Goal: Task Accomplishment & Management: Complete application form

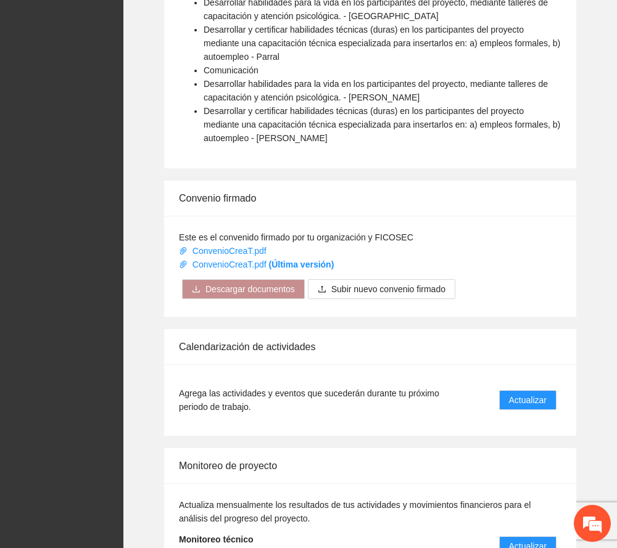
scroll to position [990, 0]
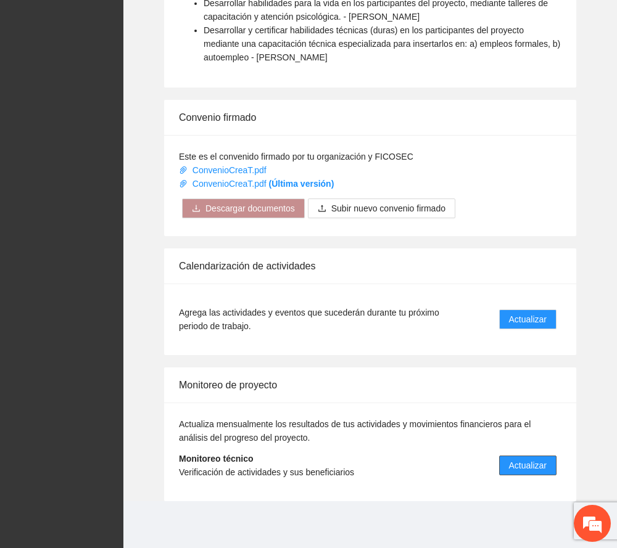
click at [533, 457] on button "Actualizar" at bounding box center [527, 466] width 57 height 20
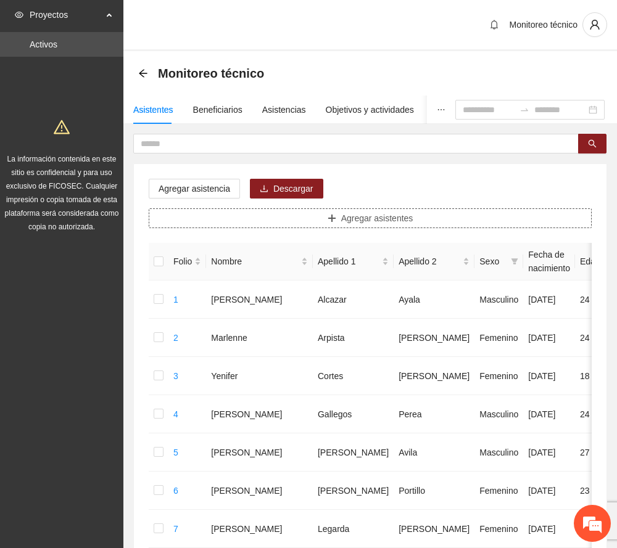
click at [339, 211] on button "Agregar asistentes" at bounding box center [370, 218] width 443 height 20
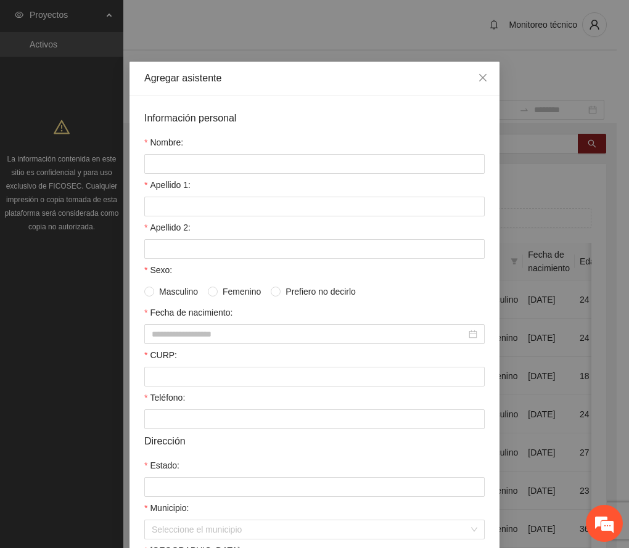
click at [321, 122] on div "Información personal" at bounding box center [314, 117] width 340 height 15
click at [201, 164] on input "Nombre:" at bounding box center [314, 164] width 340 height 20
paste input "**********"
type input "**********"
click at [260, 215] on input "Apellido 1:" at bounding box center [314, 207] width 340 height 20
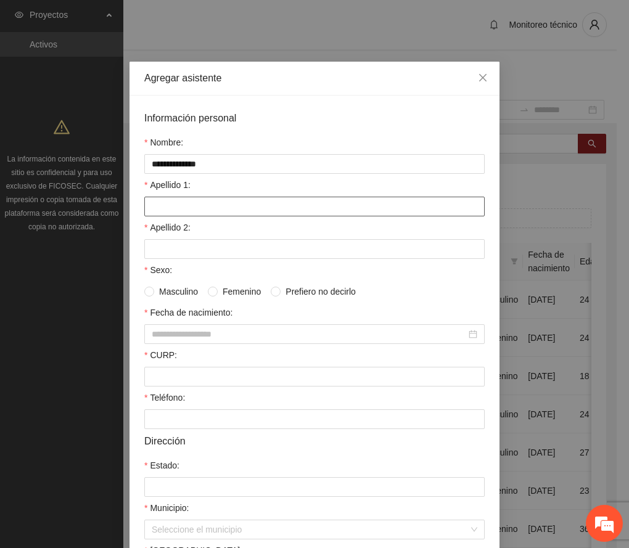
paste input "*******"
type input "*******"
click at [238, 229] on div "Apellido 2:" at bounding box center [314, 230] width 340 height 18
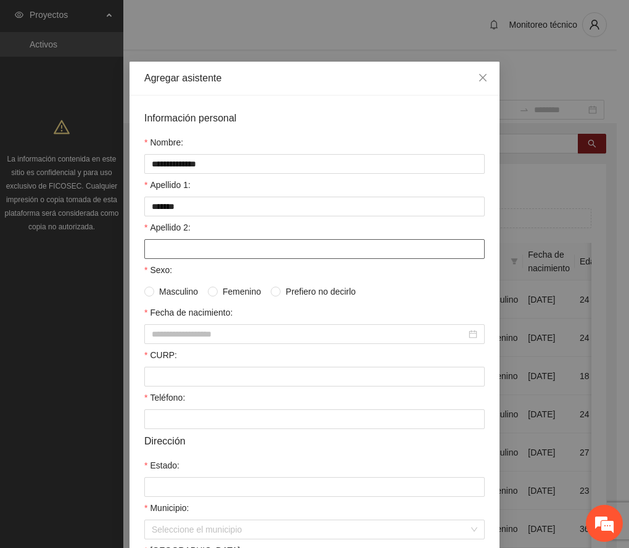
click at [210, 244] on input "Apellido 2:" at bounding box center [314, 249] width 340 height 20
paste input "*******"
type input "*******"
click at [154, 291] on span "Masculino" at bounding box center [178, 292] width 49 height 14
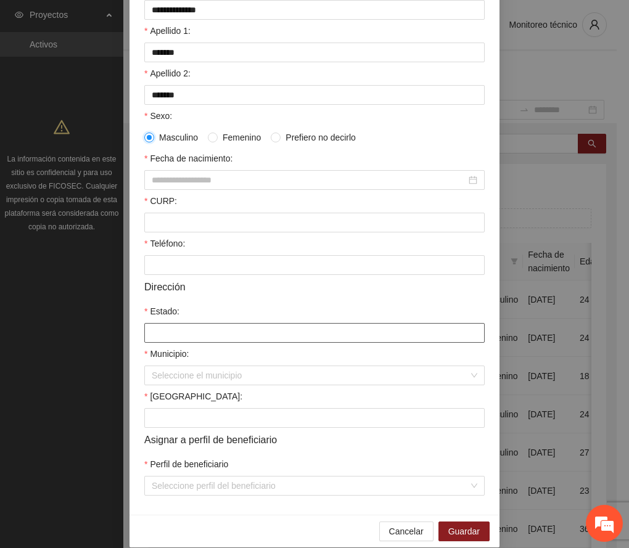
scroll to position [164, 0]
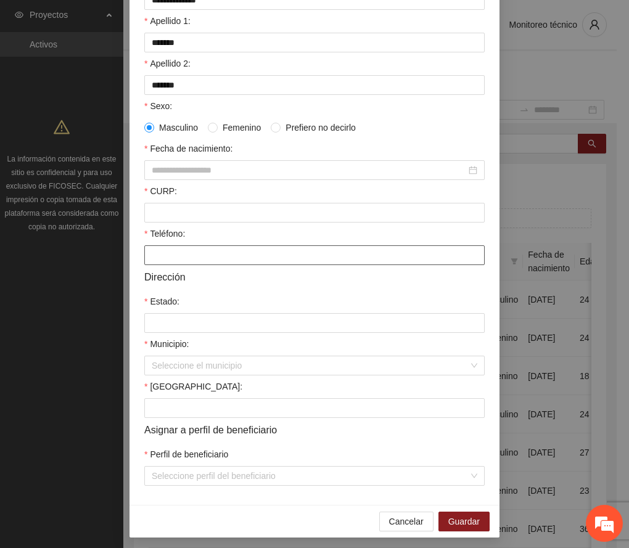
click at [298, 260] on input "Teléfono:" at bounding box center [314, 255] width 340 height 20
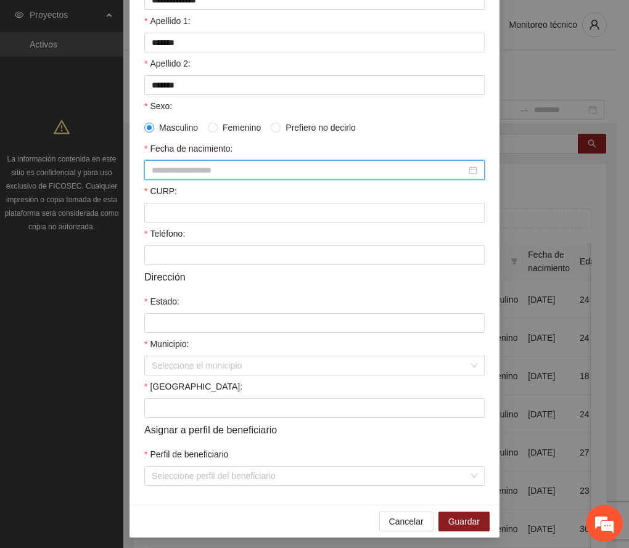
click at [180, 171] on input "Fecha de nacimiento:" at bounding box center [309, 170] width 314 height 14
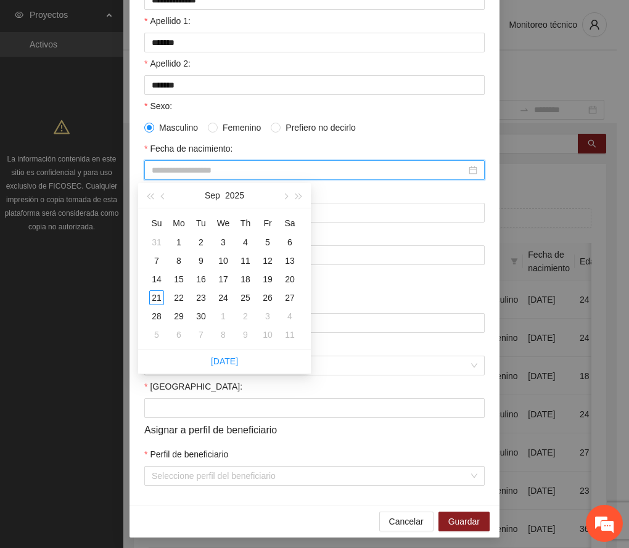
paste input "**********"
click at [176, 316] on div "29" at bounding box center [178, 316] width 15 height 15
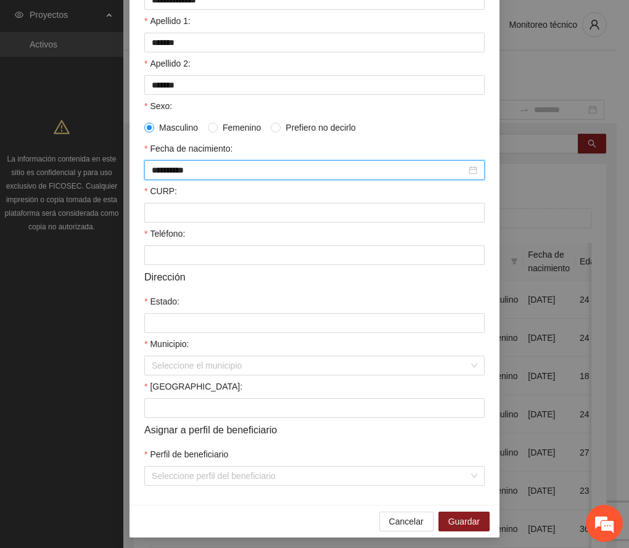
type input "**********"
click at [260, 303] on div "Estado:" at bounding box center [314, 304] width 340 height 18
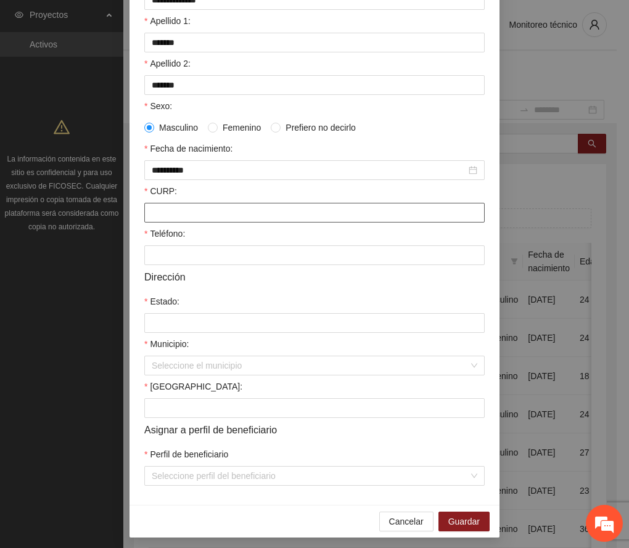
click at [195, 213] on input "CURP:" at bounding box center [314, 213] width 340 height 20
paste input "**********"
type input "**********"
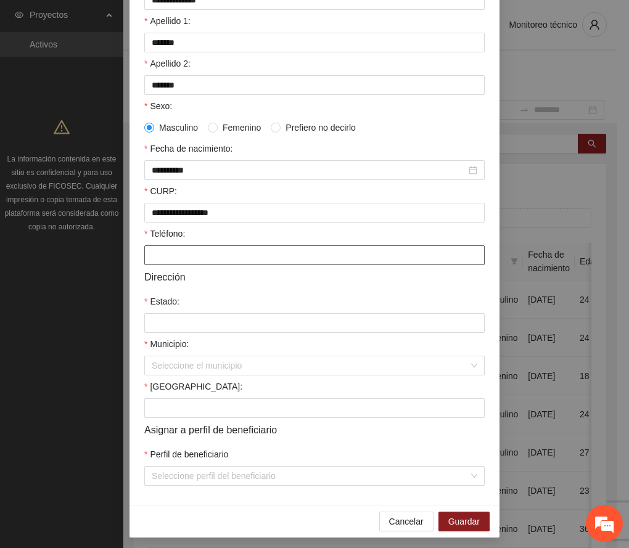
click at [287, 258] on input "Teléfono:" at bounding box center [314, 255] width 340 height 20
click at [248, 256] on input "Teléfono:" at bounding box center [314, 255] width 340 height 20
paste input "**********"
type input "**********"
click at [194, 326] on input "Estado:" at bounding box center [314, 323] width 340 height 20
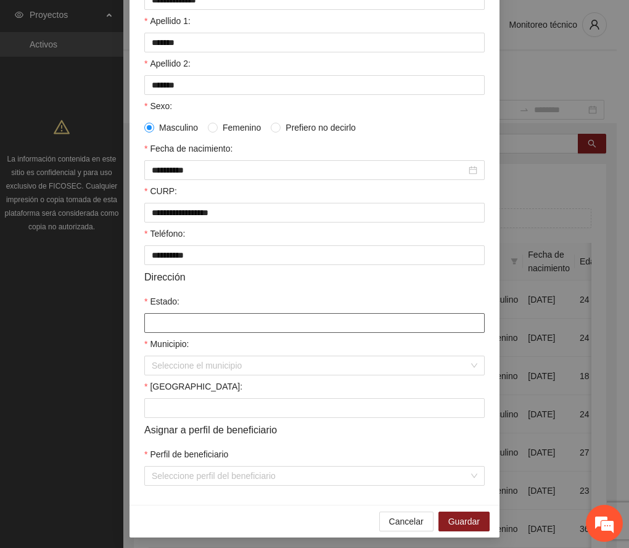
type input "*********"
type input "**********"
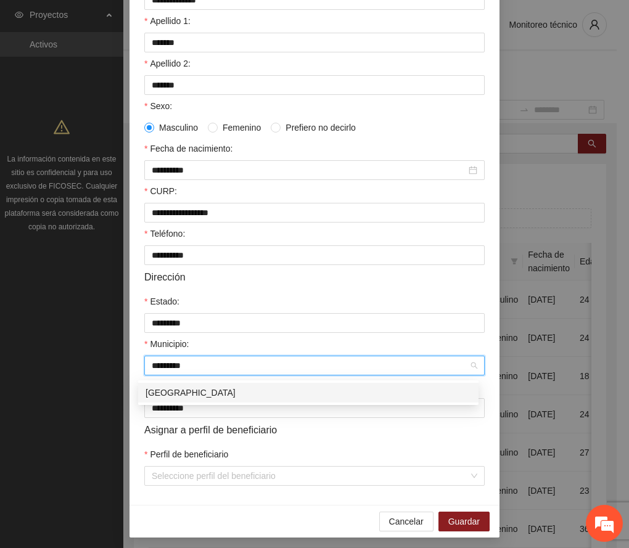
click at [291, 395] on div "[GEOGRAPHIC_DATA]" at bounding box center [308, 393] width 326 height 14
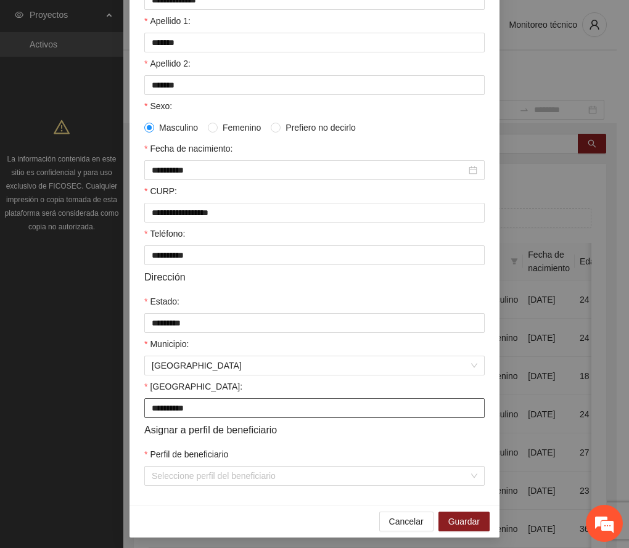
drag, startPoint x: 242, startPoint y: 411, endPoint x: 77, endPoint y: 395, distance: 165.4
click at [77, 395] on div "**********" at bounding box center [314, 274] width 629 height 548
paste input "*********"
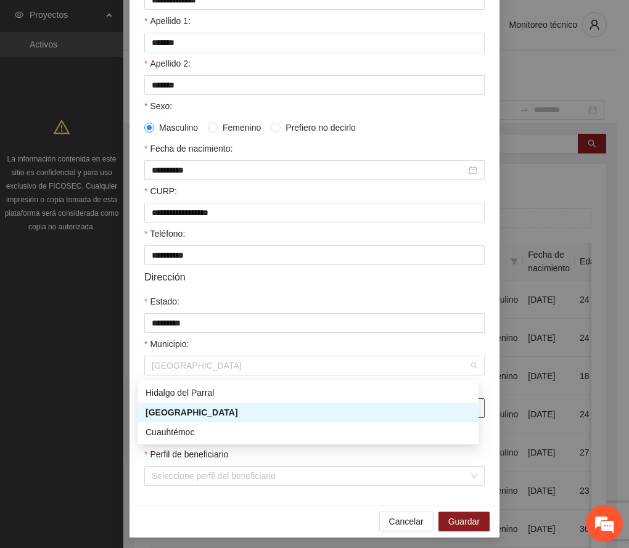
drag, startPoint x: 191, startPoint y: 370, endPoint x: 72, endPoint y: 358, distance: 119.6
click at [72, 358] on div "**********" at bounding box center [314, 274] width 629 height 548
type input "**********"
click at [193, 324] on input "*********" at bounding box center [314, 323] width 340 height 20
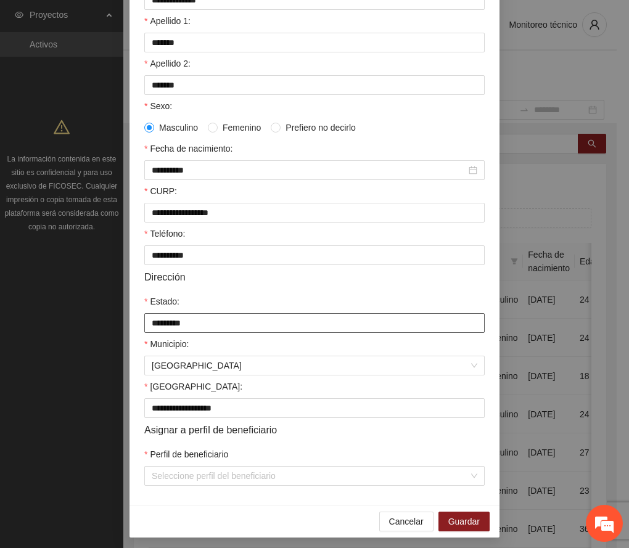
type input "*********"
click at [247, 291] on form "**********" at bounding box center [314, 215] width 340 height 539
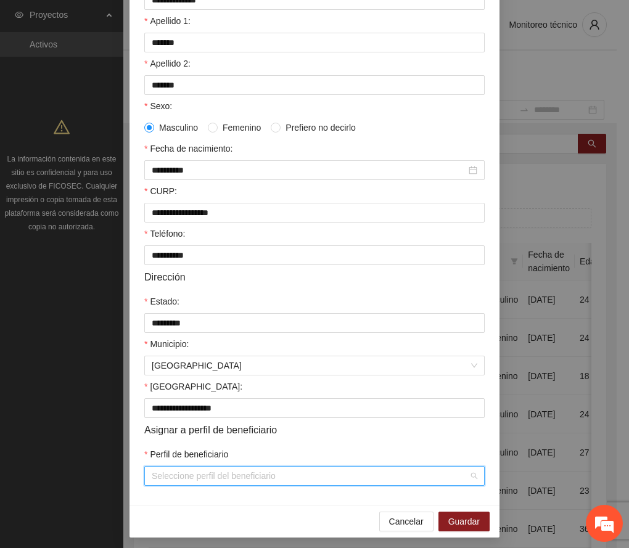
click at [210, 482] on input "Perfil de beneficiario" at bounding box center [310, 476] width 317 height 18
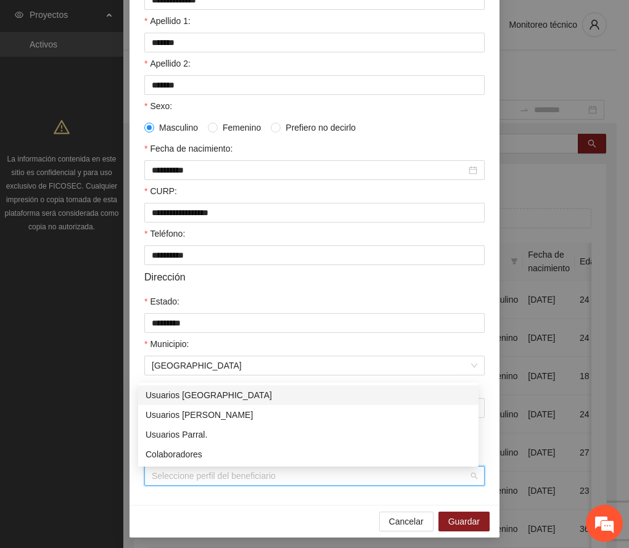
click at [206, 395] on div "Usuarios [GEOGRAPHIC_DATA]" at bounding box center [308, 395] width 326 height 14
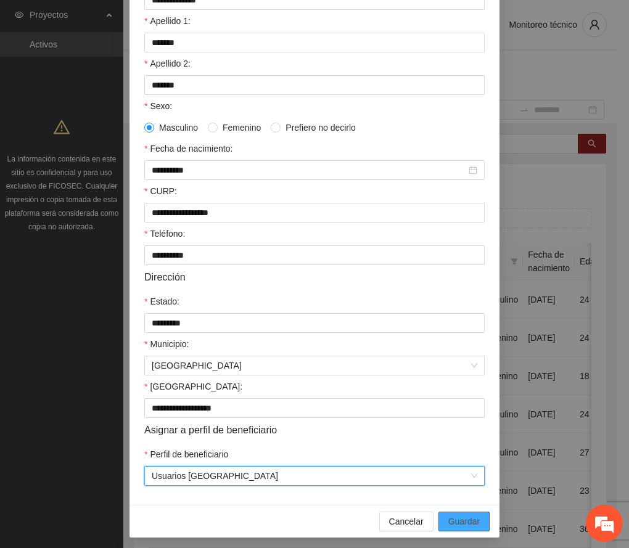
click at [465, 523] on span "Guardar" at bounding box center [463, 522] width 31 height 14
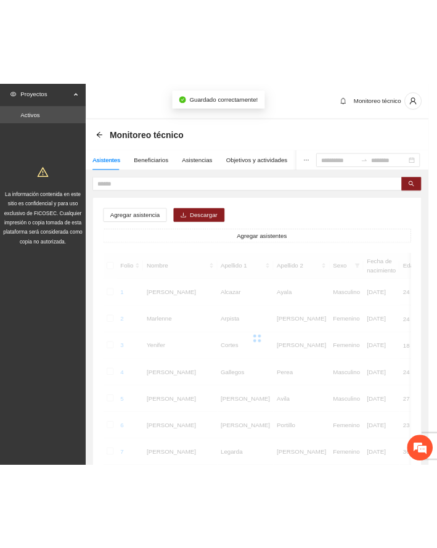
scroll to position [110, 0]
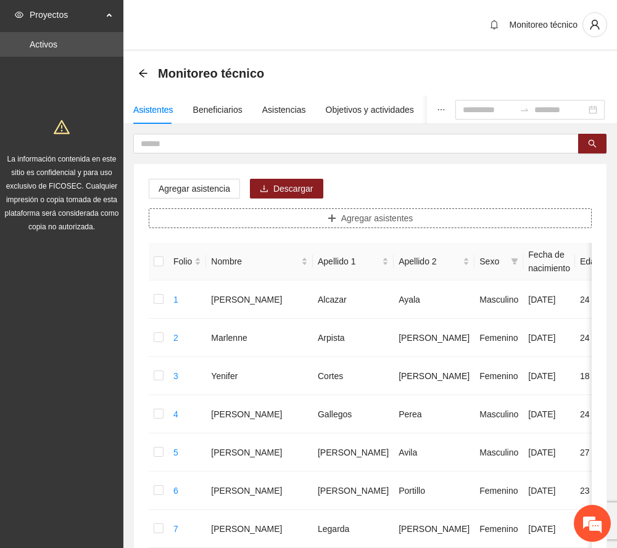
click at [399, 212] on span "Agregar asistentes" at bounding box center [377, 218] width 72 height 14
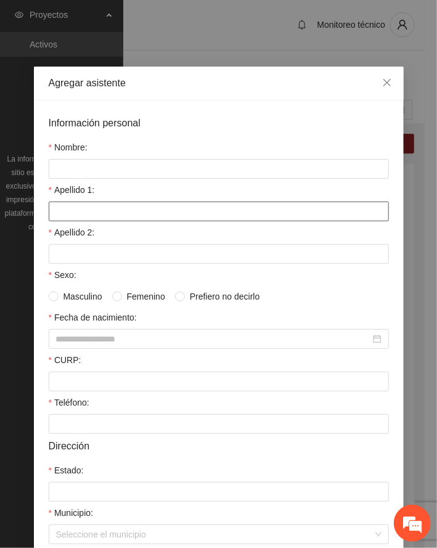
click at [105, 218] on input "Apellido 1:" at bounding box center [219, 212] width 340 height 20
paste input "******"
type input "******"
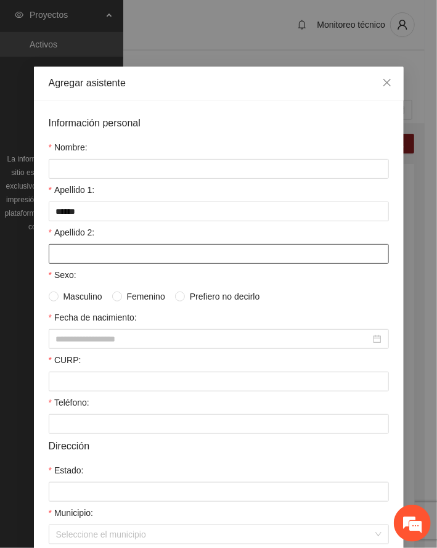
click at [92, 245] on input "Apellido 2:" at bounding box center [219, 254] width 340 height 20
paste input "*********"
type input "*********"
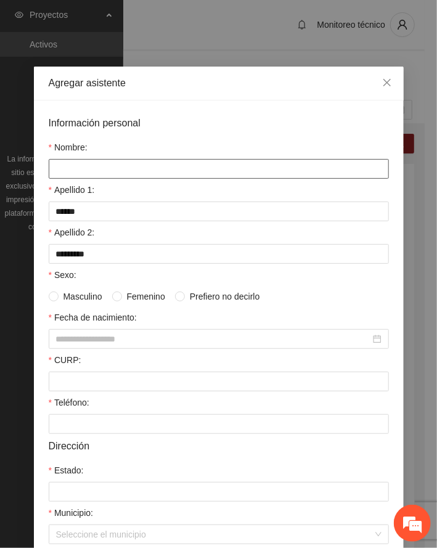
click at [101, 171] on input "Nombre:" at bounding box center [219, 169] width 340 height 20
paste input "**********"
type input "**********"
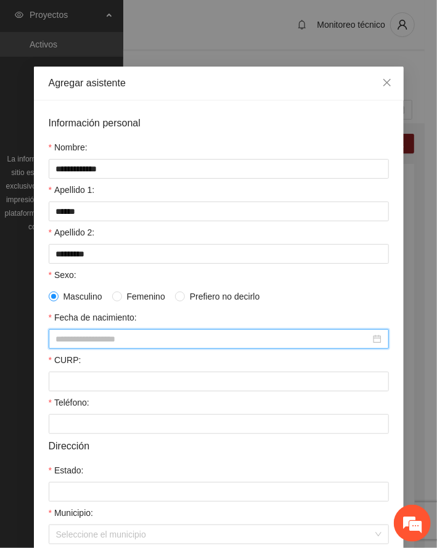
click at [91, 334] on input "Fecha de nacimiento:" at bounding box center [213, 339] width 314 height 14
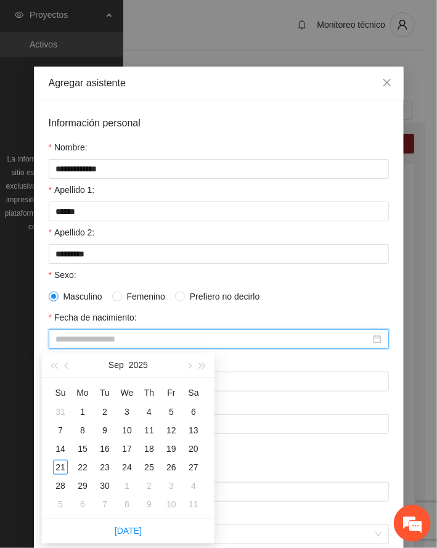
paste input "**********"
click at [194, 413] on div "1" at bounding box center [193, 411] width 15 height 15
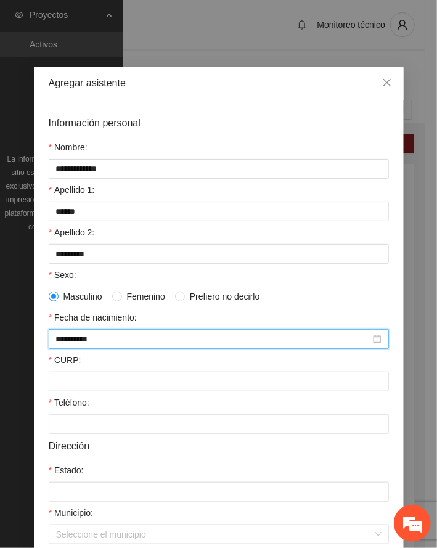
type input "**********"
click at [101, 379] on input "CURP:" at bounding box center [219, 382] width 340 height 20
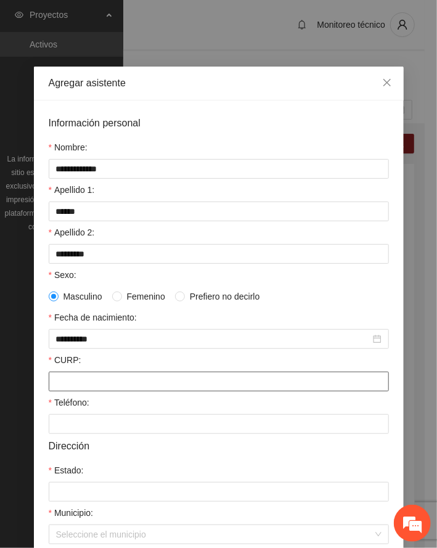
paste input "**********"
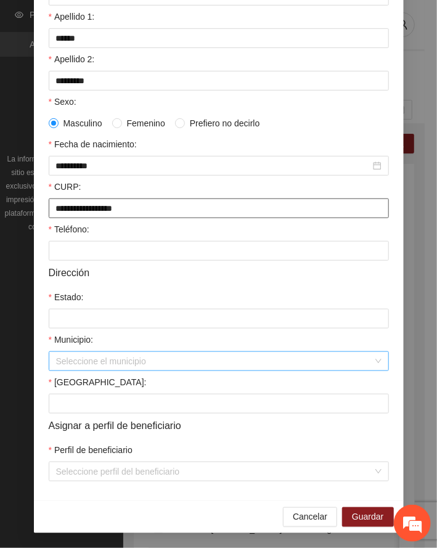
scroll to position [176, 0]
type input "**********"
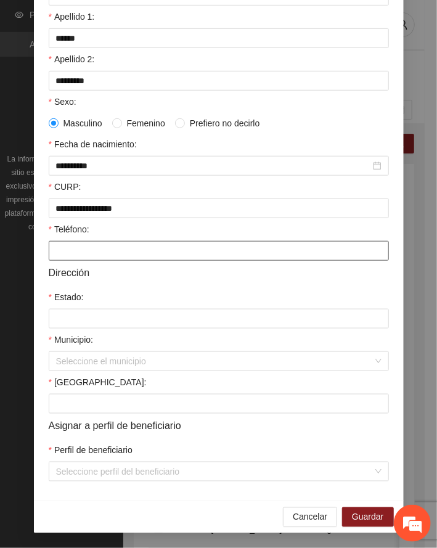
click at [117, 245] on input "Teléfono:" at bounding box center [219, 251] width 340 height 20
paste input "**********"
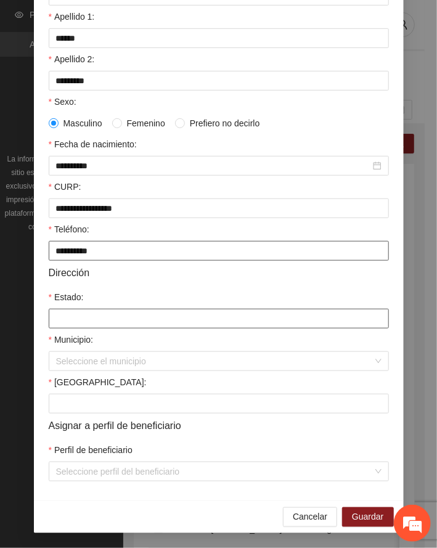
type input "**********"
click at [85, 318] on input "Estado:" at bounding box center [219, 319] width 340 height 20
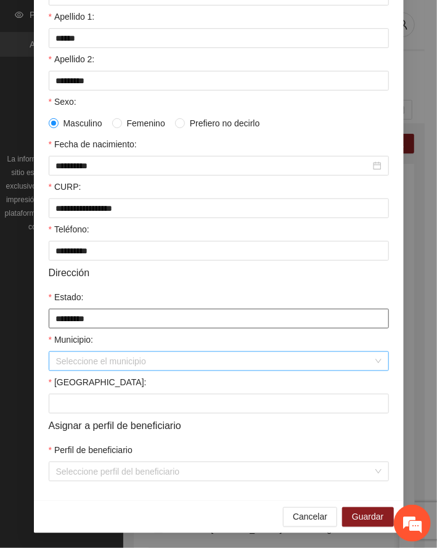
type input "*********"
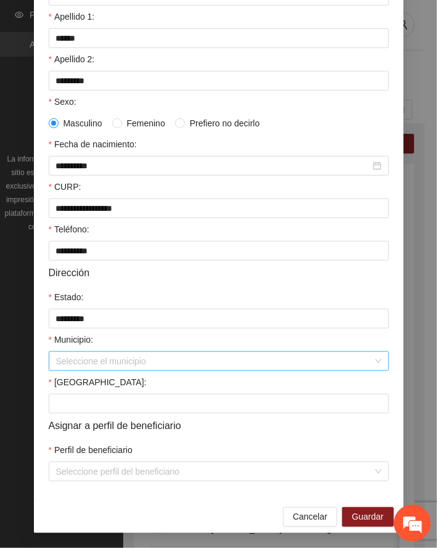
click at [82, 356] on input "Municipio:" at bounding box center [214, 361] width 317 height 18
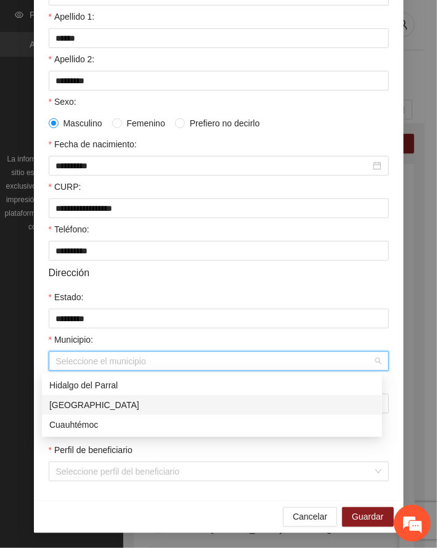
click at [76, 400] on div "[GEOGRAPHIC_DATA]" at bounding box center [212, 405] width 326 height 14
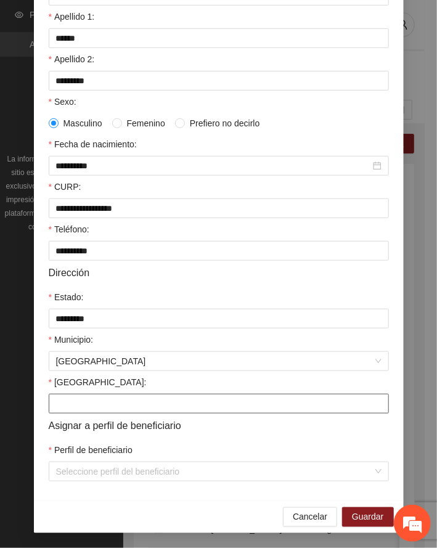
click at [82, 404] on input "[GEOGRAPHIC_DATA]:" at bounding box center [219, 404] width 340 height 20
paste input "********"
type input "********"
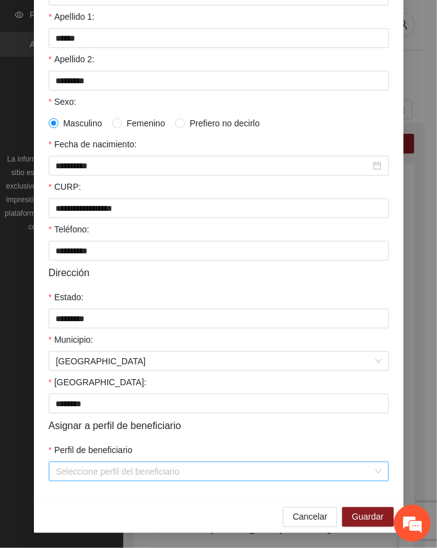
click at [118, 470] on input "Perfil de beneficiario" at bounding box center [214, 471] width 317 height 18
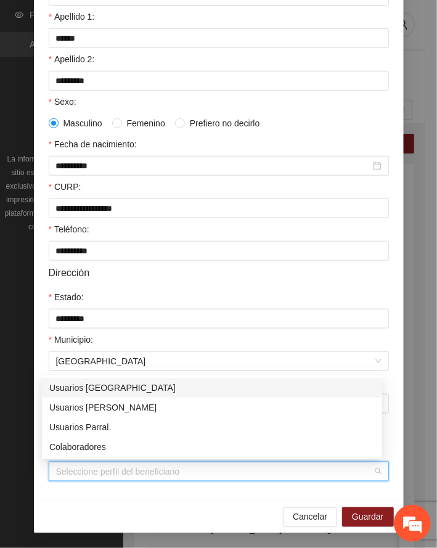
click at [109, 388] on div "Usuarios [GEOGRAPHIC_DATA]" at bounding box center [212, 388] width 326 height 14
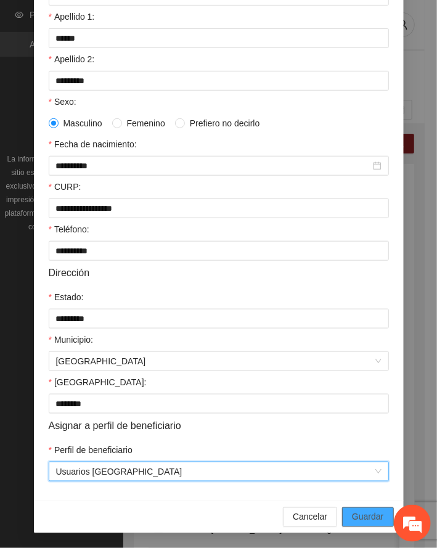
click at [370, 518] on span "Guardar" at bounding box center [367, 517] width 31 height 14
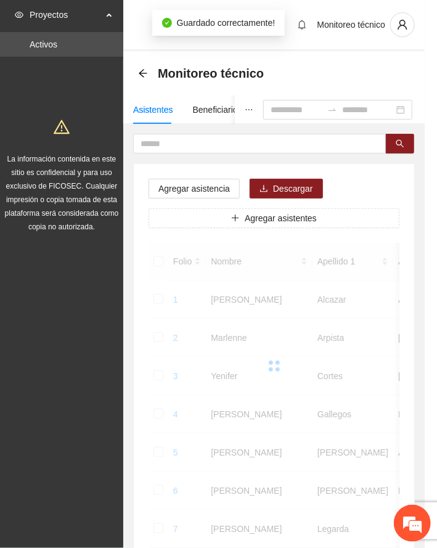
scroll to position [120, 0]
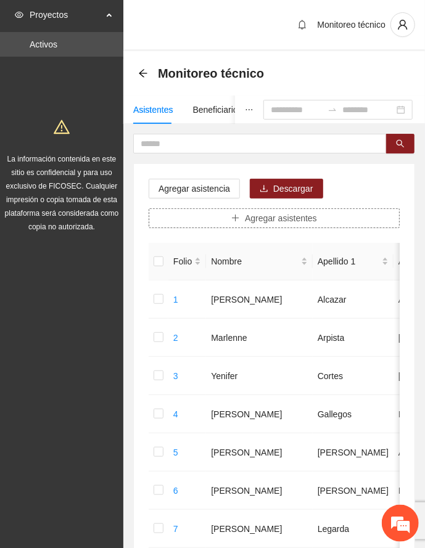
click at [293, 215] on span "Agregar asistentes" at bounding box center [281, 218] width 72 height 14
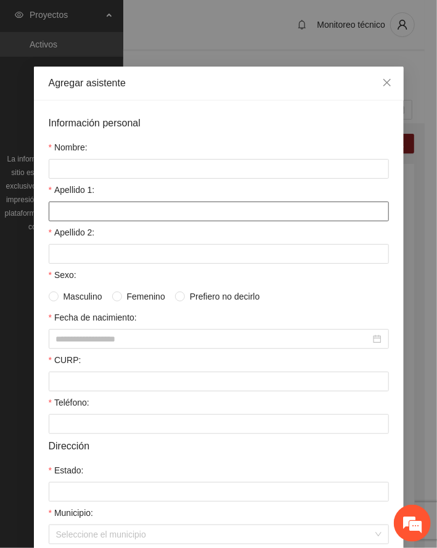
click at [122, 207] on input "Apellido 1:" at bounding box center [219, 212] width 340 height 20
paste input "******"
type input "******"
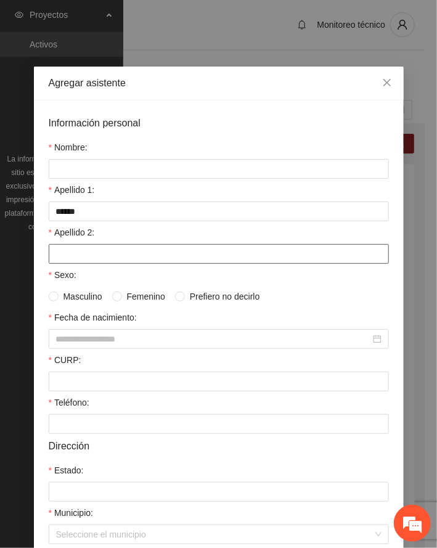
click at [90, 250] on input "Apellido 2:" at bounding box center [219, 254] width 340 height 20
paste input "**********"
type input "**********"
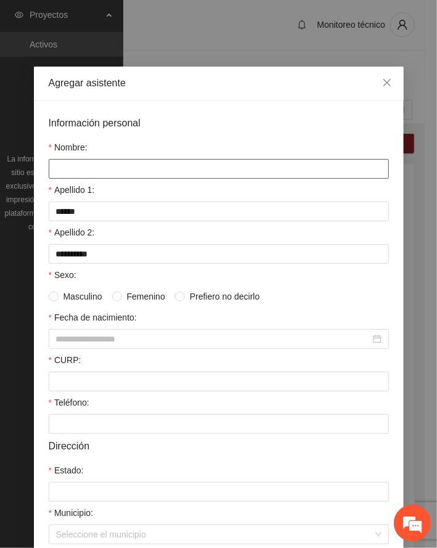
click at [114, 174] on input "Nombre:" at bounding box center [219, 169] width 340 height 20
paste input "**********"
type input "**********"
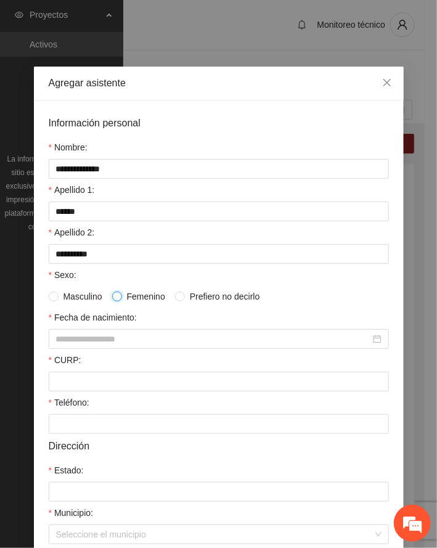
click at [112, 292] on label "Femenino" at bounding box center [141, 297] width 58 height 14
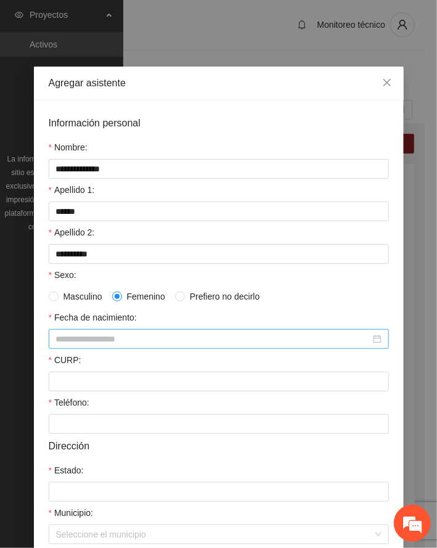
click at [84, 341] on input "Fecha de nacimiento:" at bounding box center [213, 339] width 314 height 14
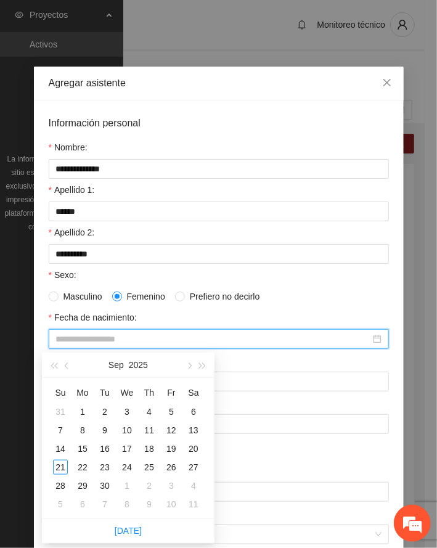
paste input "**********"
click at [171, 464] on div "24" at bounding box center [171, 467] width 15 height 15
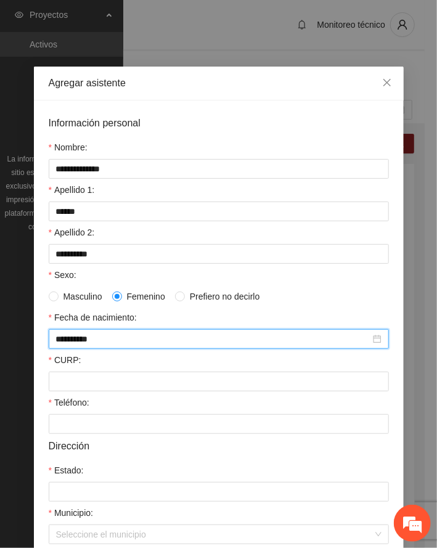
type input "**********"
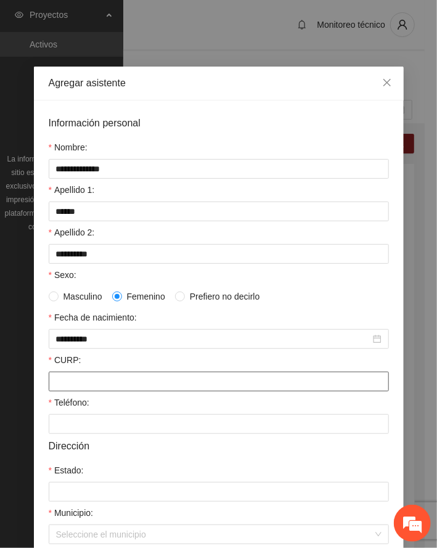
click at [75, 383] on input "CURP:" at bounding box center [219, 382] width 340 height 20
paste input "**********"
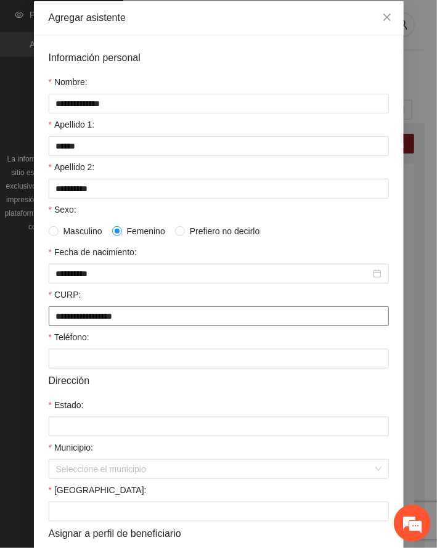
scroll to position [176, 0]
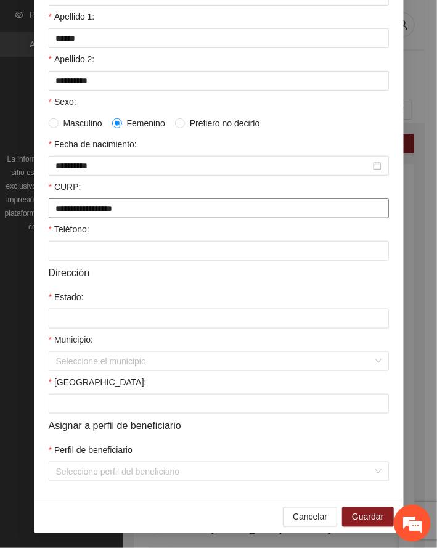
type input "**********"
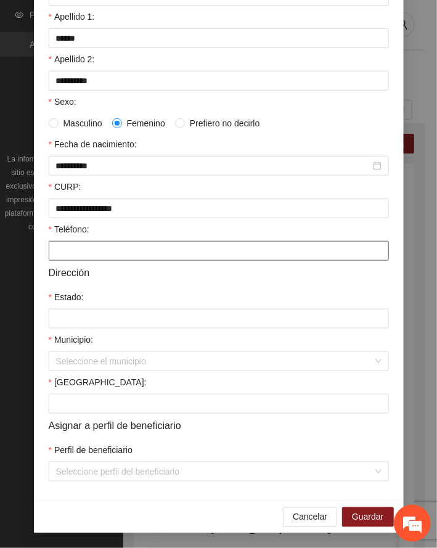
click at [100, 247] on input "Teléfono:" at bounding box center [219, 251] width 340 height 20
paste input "**********"
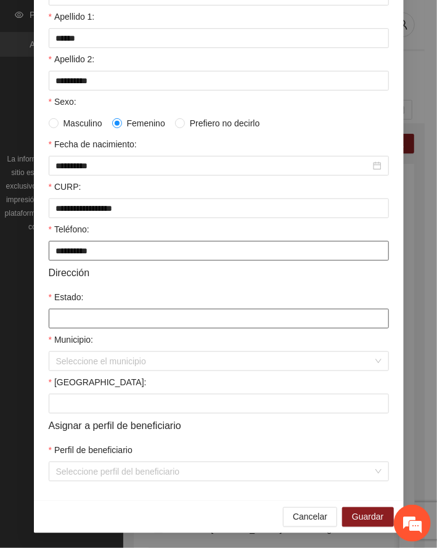
type input "**********"
click at [84, 314] on input "Estado:" at bounding box center [219, 319] width 340 height 20
type input "*********"
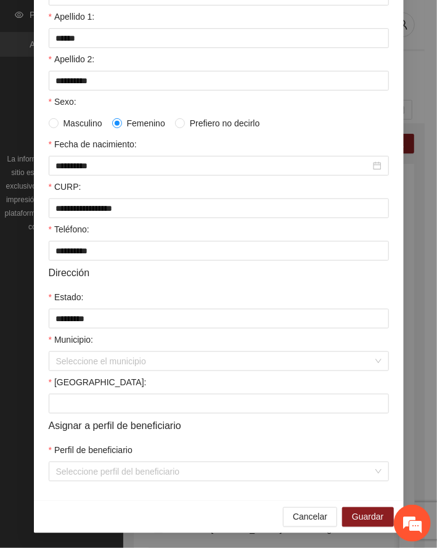
type input "*********"
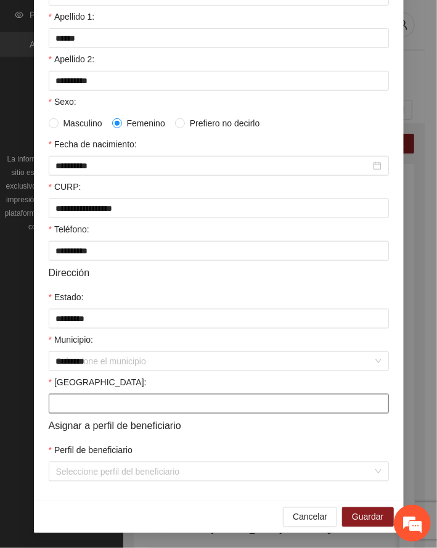
type input "**********"
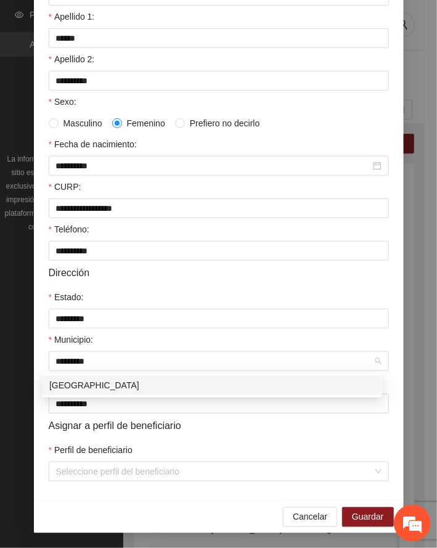
click at [79, 388] on div "[GEOGRAPHIC_DATA]" at bounding box center [212, 386] width 326 height 14
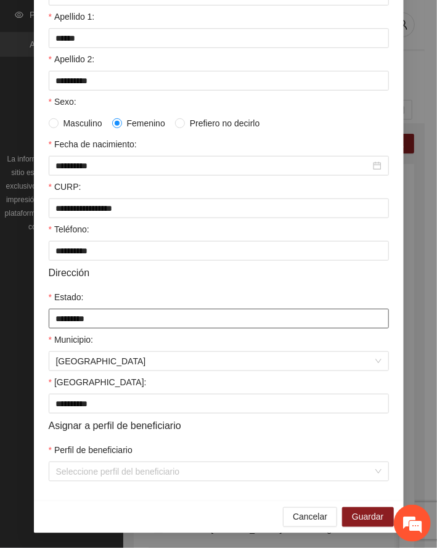
click at [112, 314] on input "*********" at bounding box center [219, 319] width 340 height 20
drag, startPoint x: 112, startPoint y: 314, endPoint x: -1, endPoint y: 313, distance: 113.4
click at [0, 313] on html "Proyectos Activos La información contenida en este sitio es confidencial y para…" at bounding box center [218, 274] width 437 height 548
type input "*********"
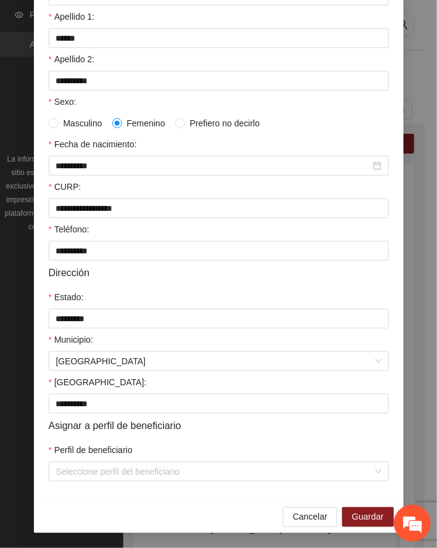
click at [153, 271] on div "Dirección" at bounding box center [219, 272] width 340 height 15
click at [70, 467] on input "Perfil de beneficiario" at bounding box center [214, 471] width 317 height 18
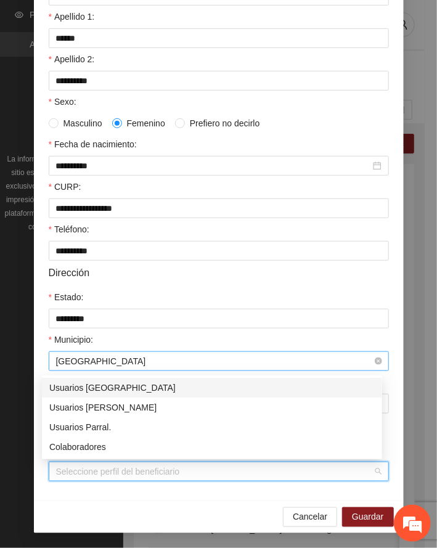
click at [104, 354] on span "[GEOGRAPHIC_DATA]" at bounding box center [219, 361] width 326 height 18
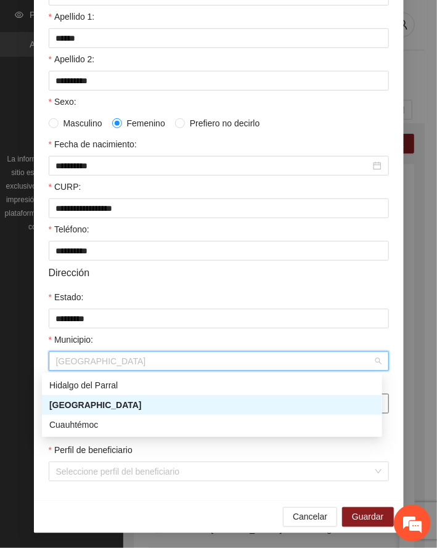
click at [84, 403] on div "[GEOGRAPHIC_DATA]" at bounding box center [212, 405] width 326 height 14
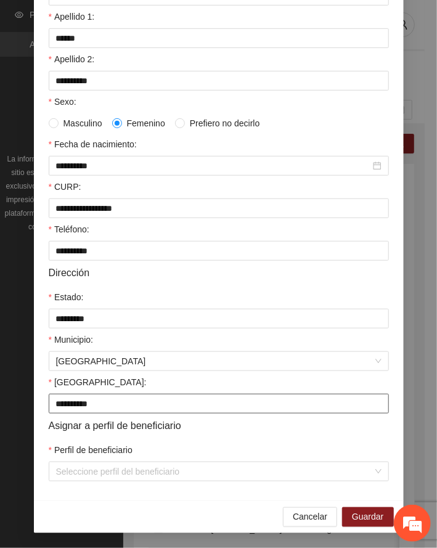
drag, startPoint x: 116, startPoint y: 400, endPoint x: -80, endPoint y: 404, distance: 196.1
click at [0, 404] on html "Proyectos Activos La información contenida en este sitio es confidencial y para…" at bounding box center [218, 274] width 437 height 548
paste input "*********"
type input "**********"
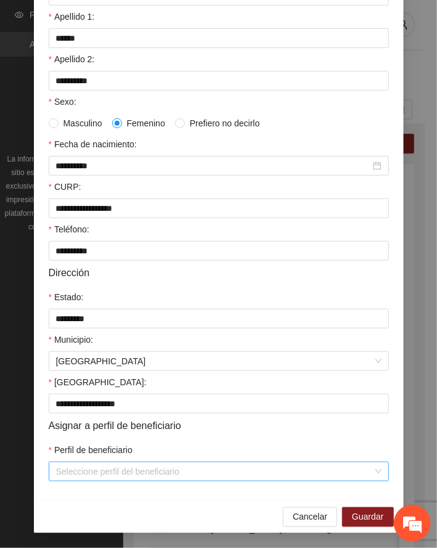
click at [70, 477] on input "Perfil de beneficiario" at bounding box center [214, 471] width 317 height 18
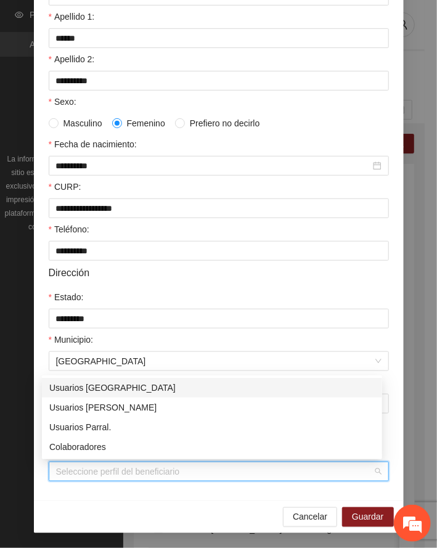
click at [88, 388] on div "Usuarios [GEOGRAPHIC_DATA]" at bounding box center [212, 388] width 326 height 14
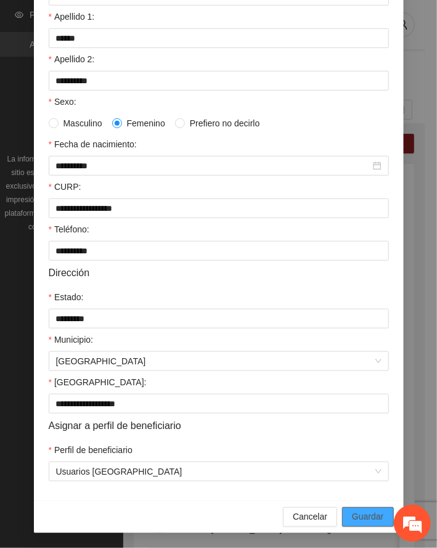
click at [356, 517] on span "Guardar" at bounding box center [367, 517] width 31 height 14
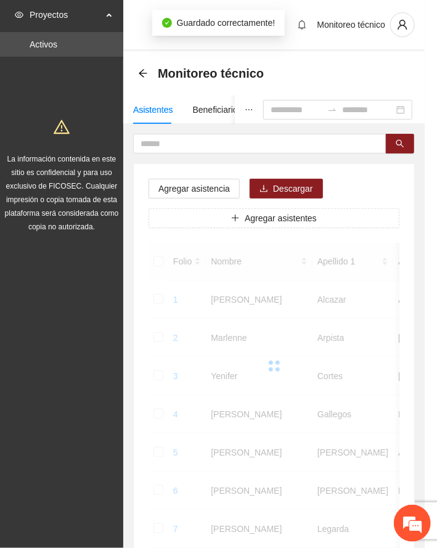
scroll to position [120, 0]
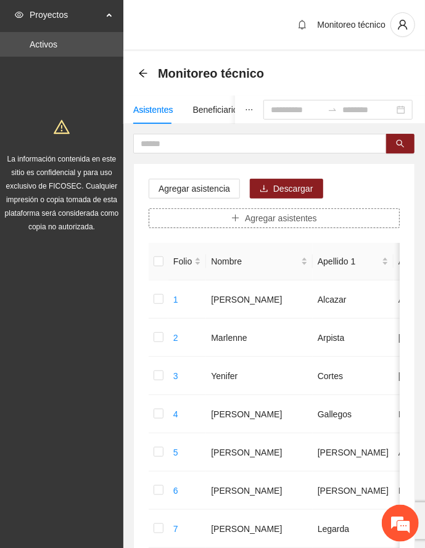
click at [280, 215] on span "Agregar asistentes" at bounding box center [281, 218] width 72 height 14
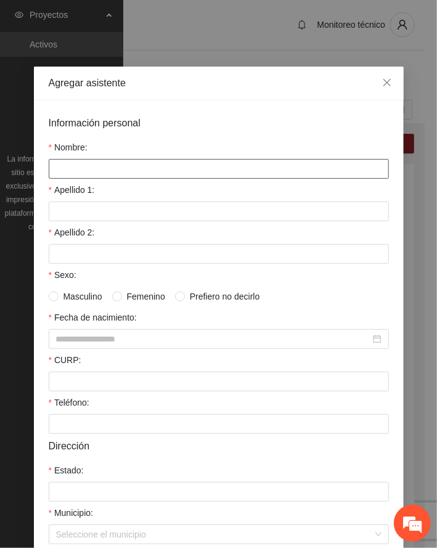
click at [81, 166] on input "Nombre:" at bounding box center [219, 169] width 340 height 20
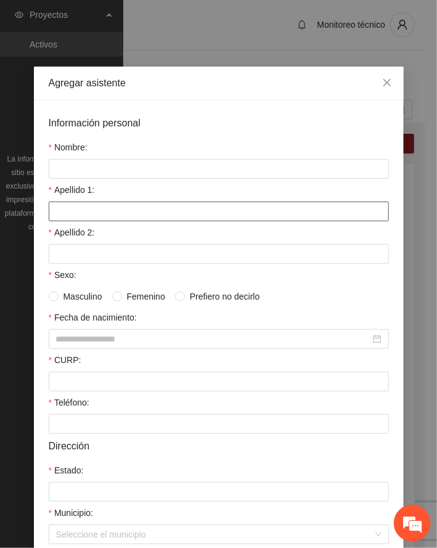
click at [77, 213] on input "Apellido 1:" at bounding box center [219, 212] width 340 height 20
paste input "********"
type input "********"
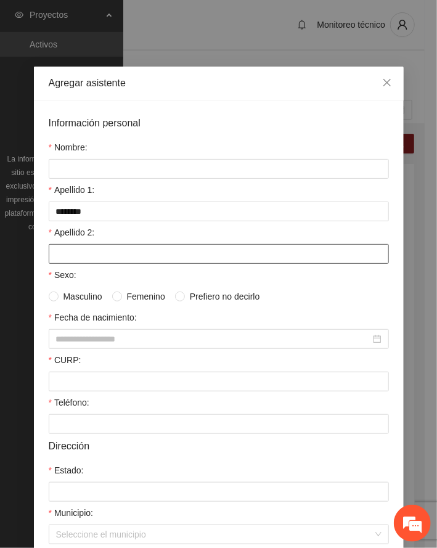
click at [92, 252] on input "Apellido 2:" at bounding box center [219, 254] width 340 height 20
paste input "********"
type input "********"
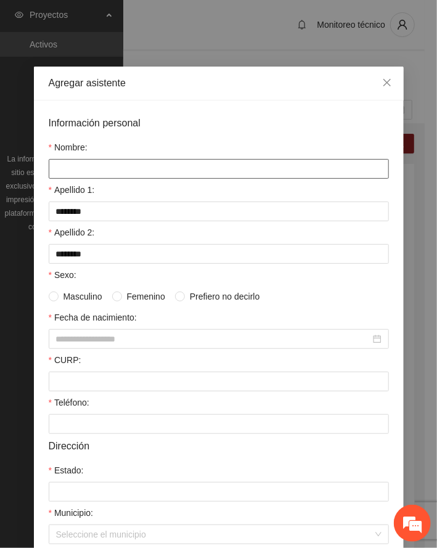
click at [100, 166] on input "Nombre:" at bounding box center [219, 169] width 340 height 20
paste input "**********"
type input "**********"
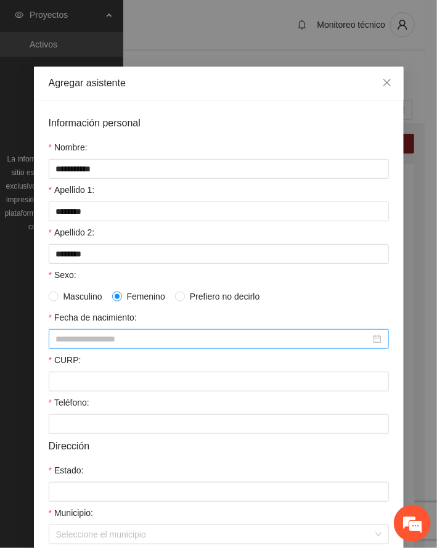
click at [95, 337] on input "Fecha de nacimiento:" at bounding box center [213, 339] width 314 height 14
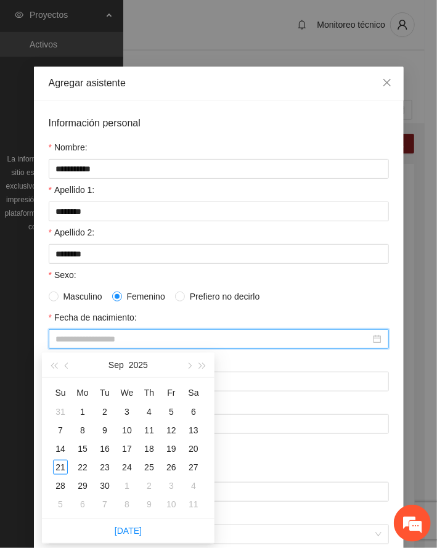
paste input "**********"
click at [129, 430] on div "9" at bounding box center [127, 430] width 15 height 15
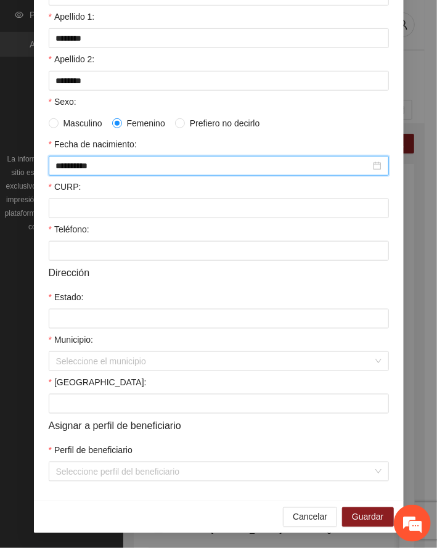
scroll to position [176, 0]
type input "**********"
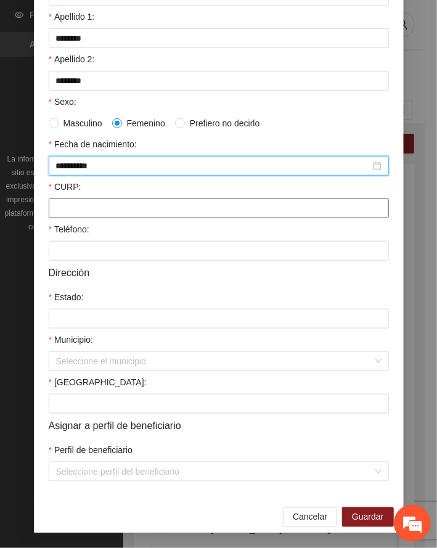
click at [104, 205] on input "CURP:" at bounding box center [219, 209] width 340 height 20
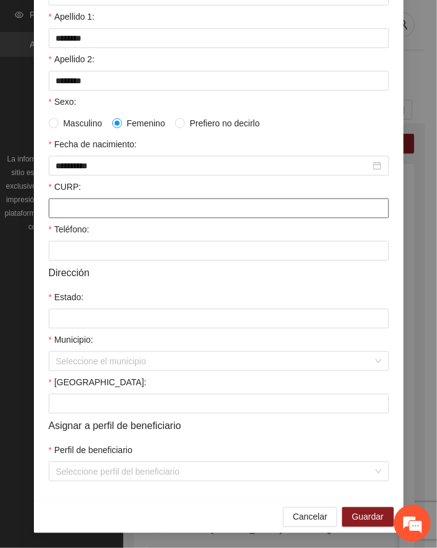
paste input "**********"
type input "**********"
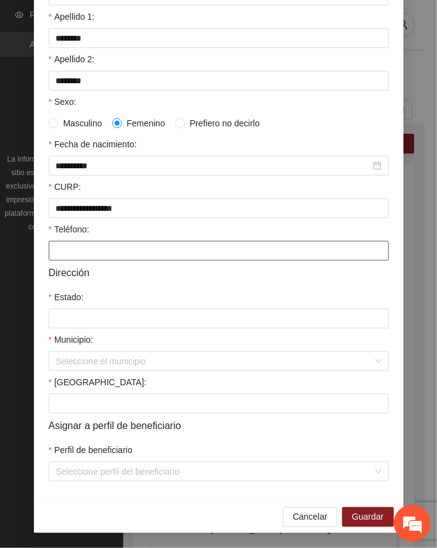
click at [121, 252] on input "Teléfono:" at bounding box center [219, 251] width 340 height 20
paste input "**********"
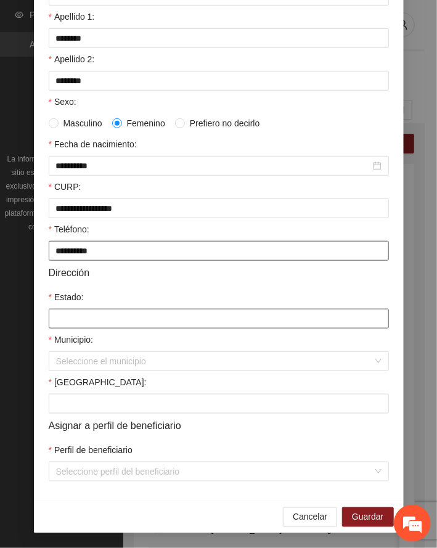
type input "**********"
click at [113, 324] on input "Estado:" at bounding box center [219, 319] width 340 height 20
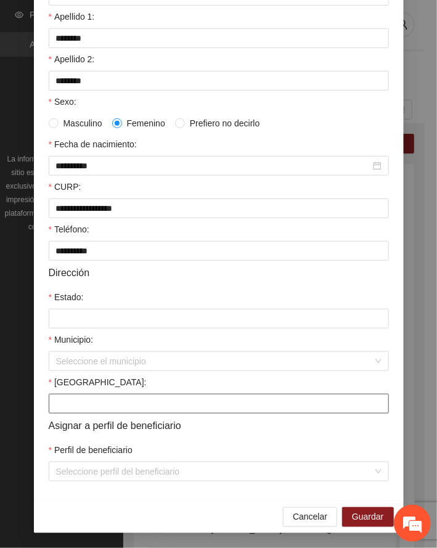
click at [112, 402] on input "[GEOGRAPHIC_DATA]:" at bounding box center [219, 404] width 340 height 20
paste input "**********"
type input "**********"
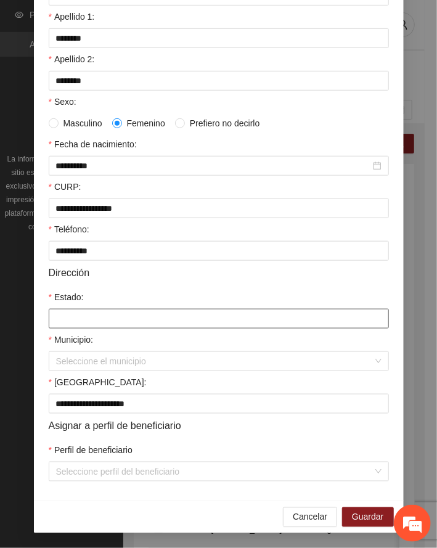
click at [94, 314] on input "Estado:" at bounding box center [219, 319] width 340 height 20
paste input "*********"
type input "*********"
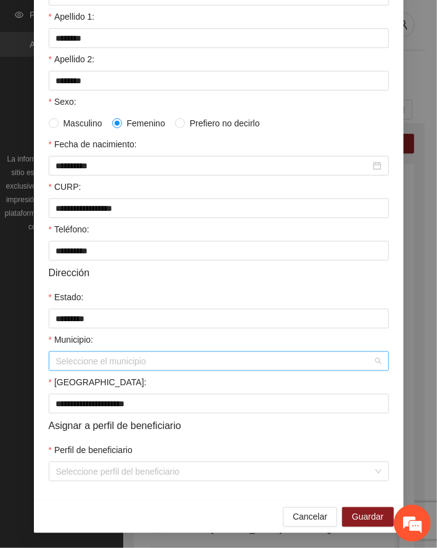
click at [74, 355] on input "Municipio:" at bounding box center [214, 361] width 317 height 18
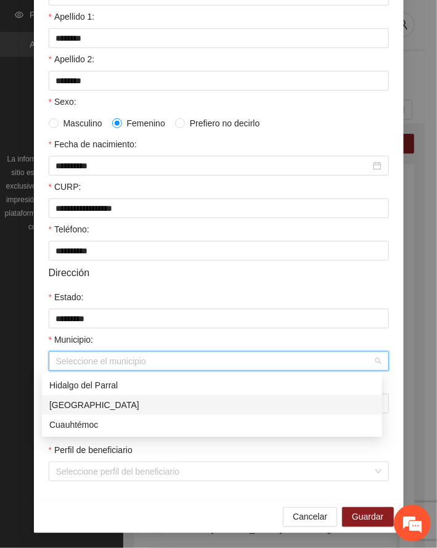
click at [82, 403] on div "[GEOGRAPHIC_DATA]" at bounding box center [212, 405] width 326 height 14
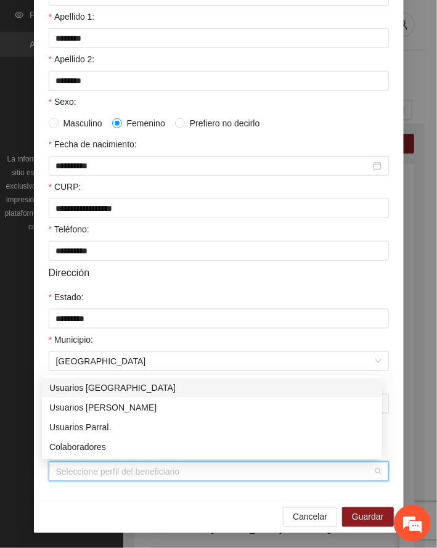
click at [109, 472] on input "Perfil de beneficiario" at bounding box center [214, 471] width 317 height 18
click at [84, 385] on div "Usuarios [GEOGRAPHIC_DATA]" at bounding box center [212, 388] width 326 height 14
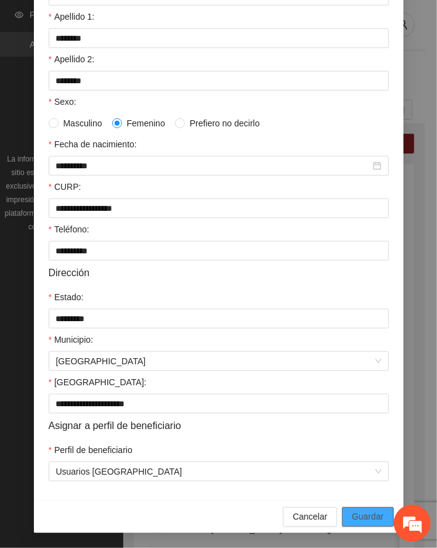
drag, startPoint x: 363, startPoint y: 514, endPoint x: 1, endPoint y: 510, distance: 362.5
click at [361, 514] on span "Guardar" at bounding box center [367, 517] width 31 height 14
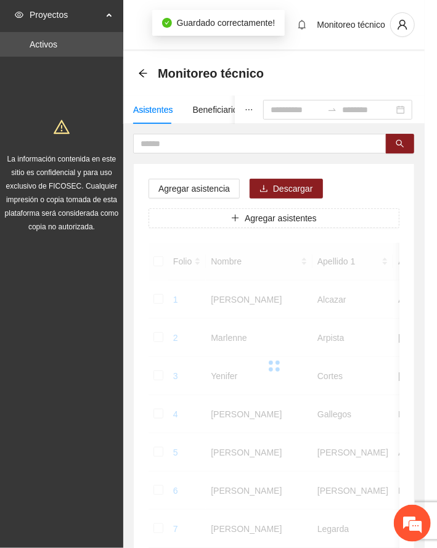
scroll to position [120, 0]
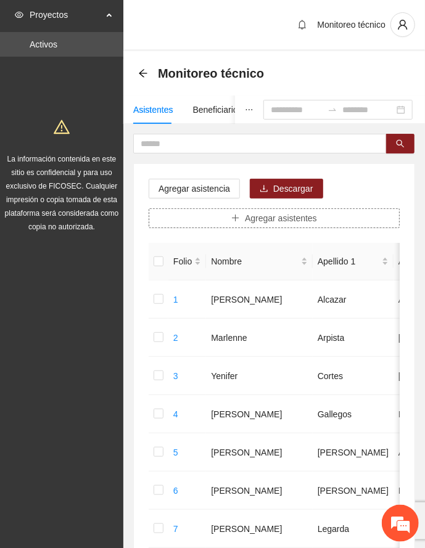
click at [233, 210] on button "Agregar asistentes" at bounding box center [274, 218] width 251 height 20
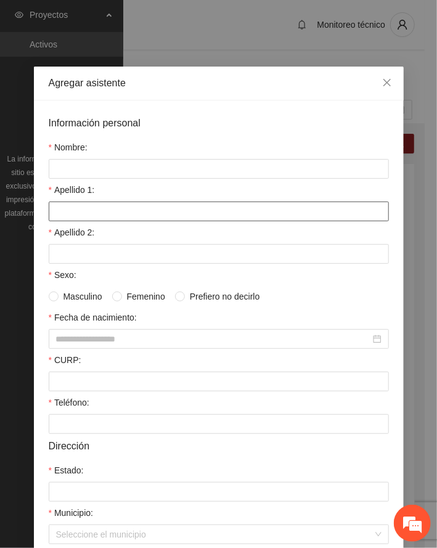
click at [112, 211] on input "Apellido 1:" at bounding box center [219, 212] width 340 height 20
paste input "*********"
type input "*********"
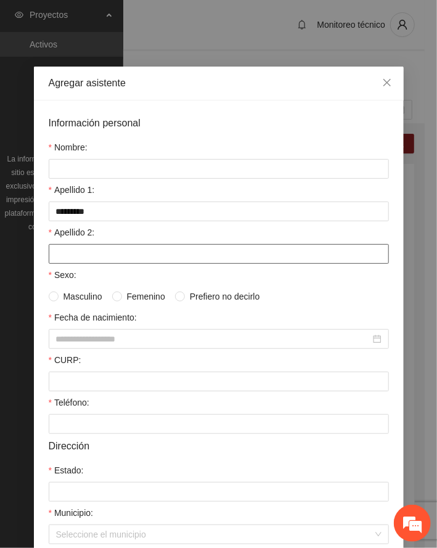
click at [91, 262] on input "Apellido 2:" at bounding box center [219, 254] width 340 height 20
paste input "******"
type input "******"
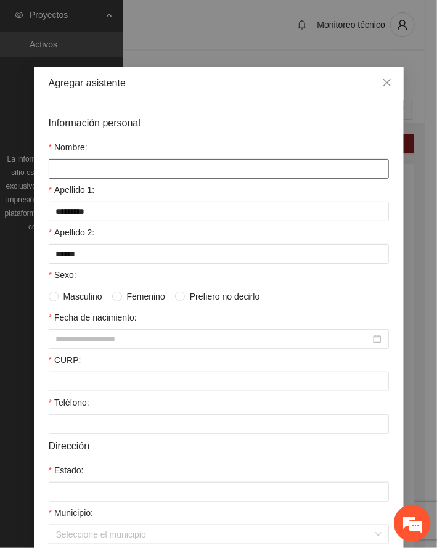
click at [79, 173] on input "Nombre:" at bounding box center [219, 169] width 340 height 20
paste input "*******"
type input "*******"
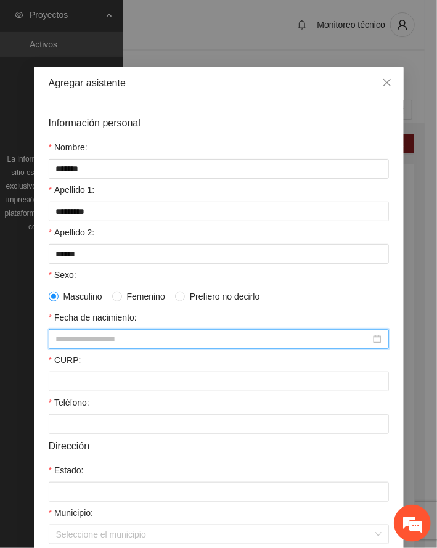
click at [94, 338] on input "Fecha de nacimiento:" at bounding box center [213, 339] width 314 height 14
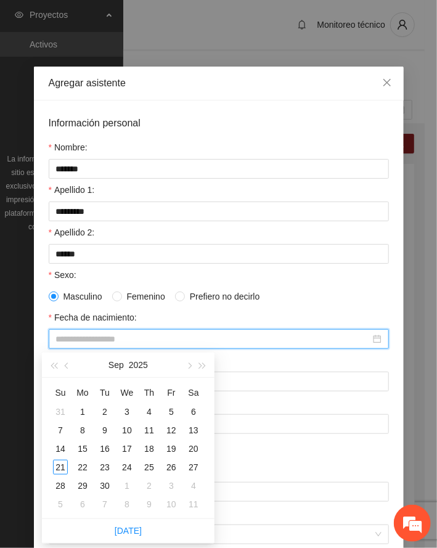
paste input "**********"
click at [192, 427] on div "10" at bounding box center [193, 430] width 15 height 15
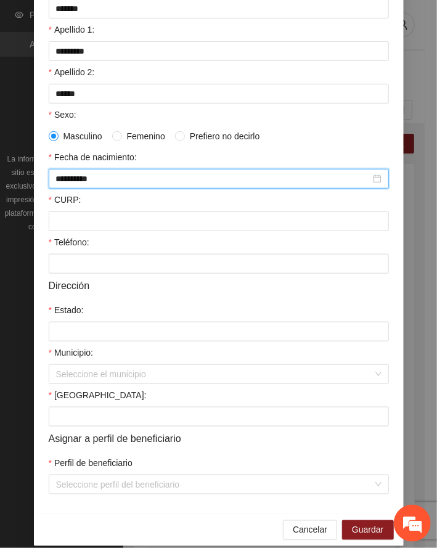
scroll to position [164, 0]
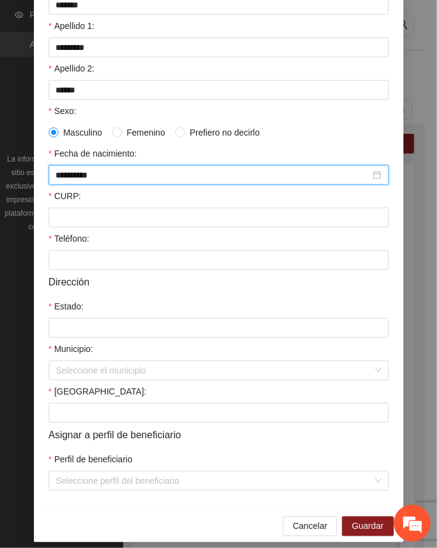
type input "**********"
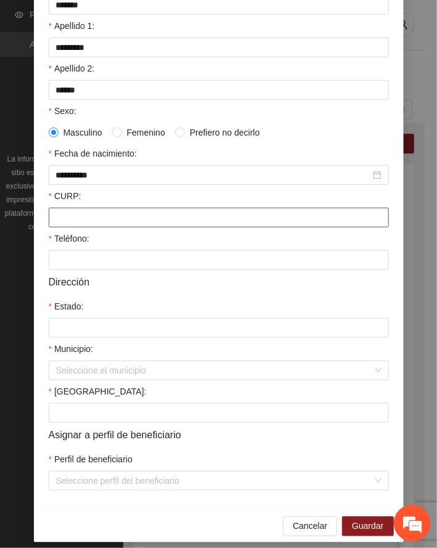
click at [78, 211] on input "CURP:" at bounding box center [219, 218] width 340 height 20
paste input "**********"
type input "**********"
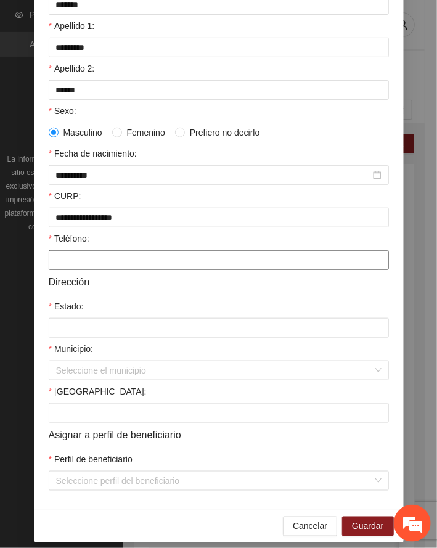
click at [87, 267] on input "Teléfono:" at bounding box center [219, 260] width 340 height 20
paste input "**********"
type input "**********"
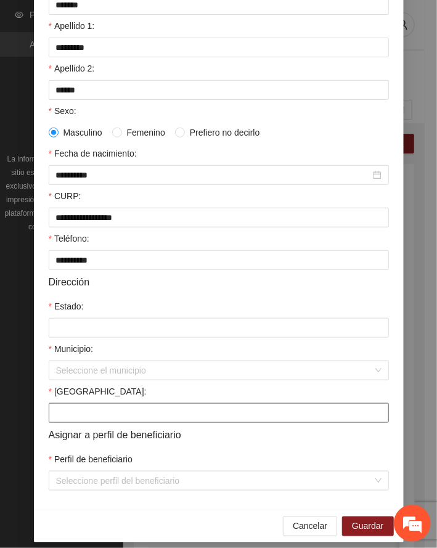
click at [97, 413] on input "[GEOGRAPHIC_DATA]:" at bounding box center [219, 413] width 340 height 20
paste input "*********"
type input "*********"
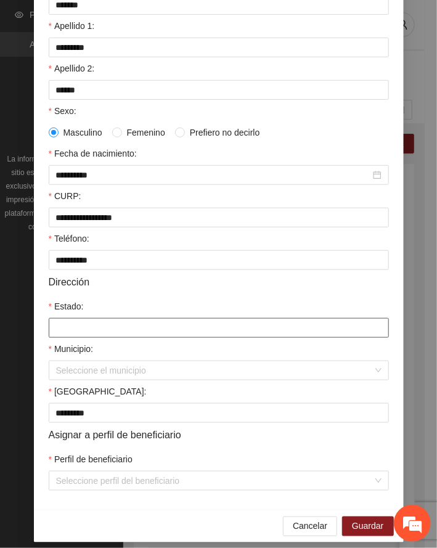
click at [136, 323] on input "Estado:" at bounding box center [219, 328] width 340 height 20
paste input "*********"
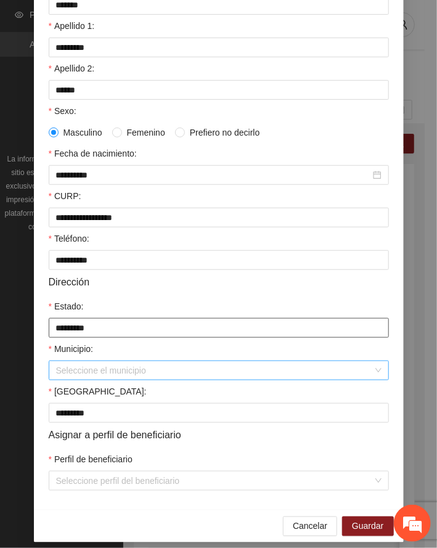
type input "*********"
click at [77, 375] on input "Municipio:" at bounding box center [214, 370] width 317 height 18
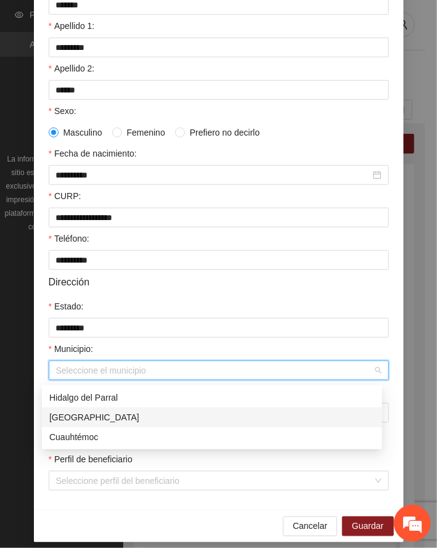
click at [70, 414] on div "[GEOGRAPHIC_DATA]" at bounding box center [212, 418] width 326 height 14
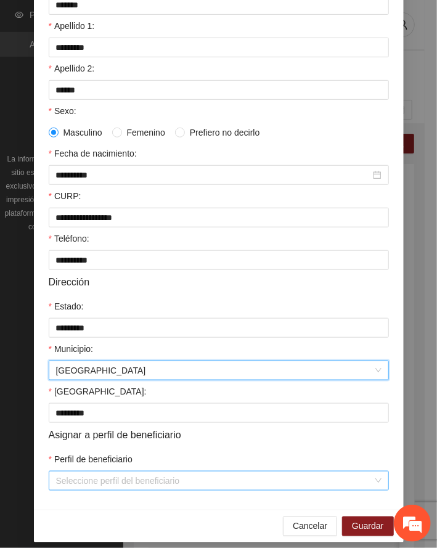
click at [102, 484] on input "Perfil de beneficiario" at bounding box center [214, 481] width 317 height 18
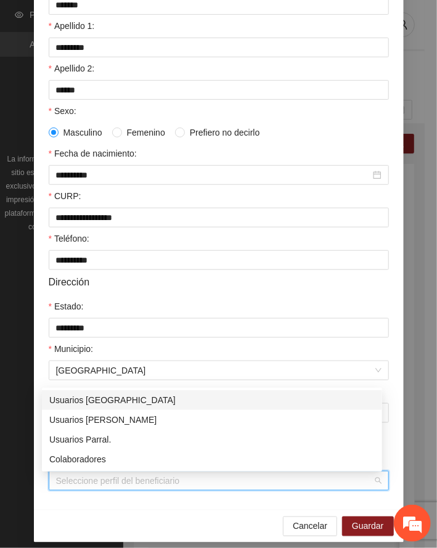
click at [107, 401] on div "Usuarios [GEOGRAPHIC_DATA]" at bounding box center [212, 400] width 326 height 14
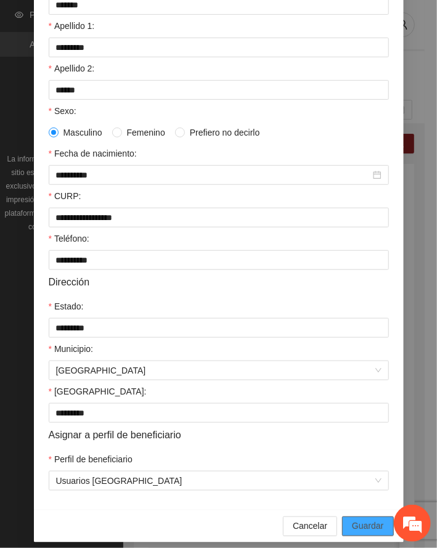
click at [376, 530] on span "Guardar" at bounding box center [367, 527] width 31 height 14
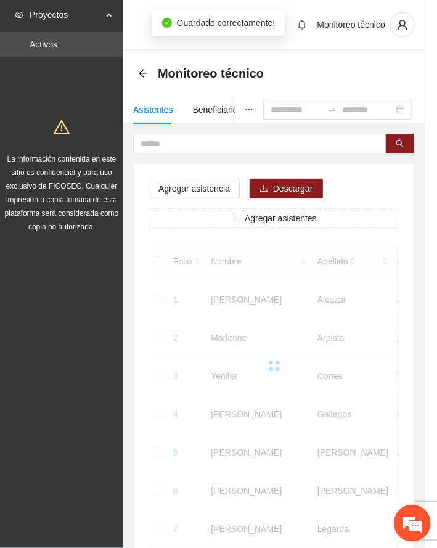
scroll to position [120, 0]
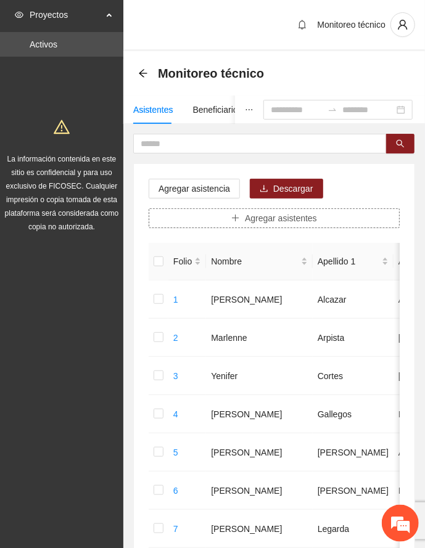
click at [258, 219] on span "Agregar asistentes" at bounding box center [281, 218] width 72 height 14
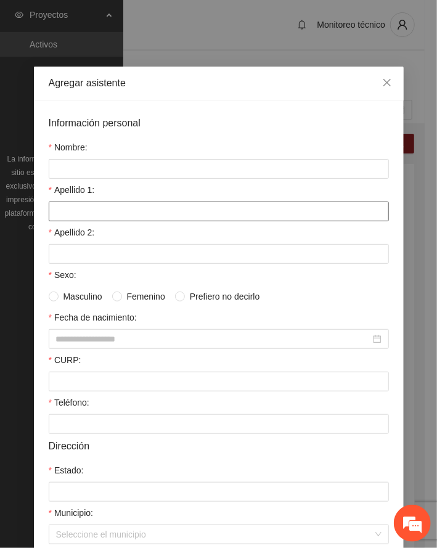
click at [126, 217] on input "Apellido 1:" at bounding box center [219, 212] width 340 height 20
paste input "*******"
type input "*******"
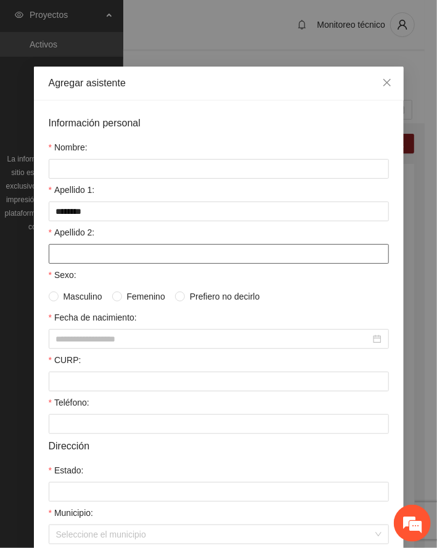
click at [77, 262] on input "Apellido 2:" at bounding box center [219, 254] width 340 height 20
paste input "*****"
type input "*****"
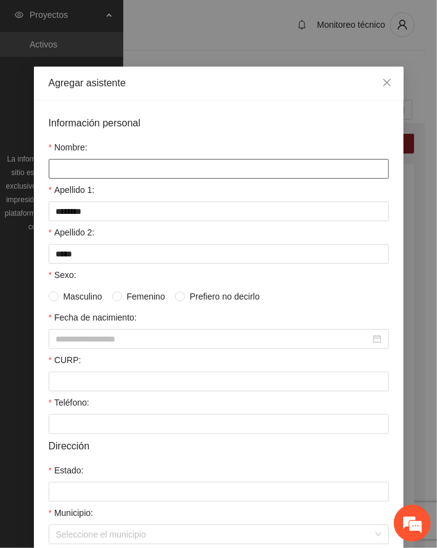
click at [107, 166] on input "Nombre:" at bounding box center [219, 169] width 340 height 20
paste input "**********"
type input "**********"
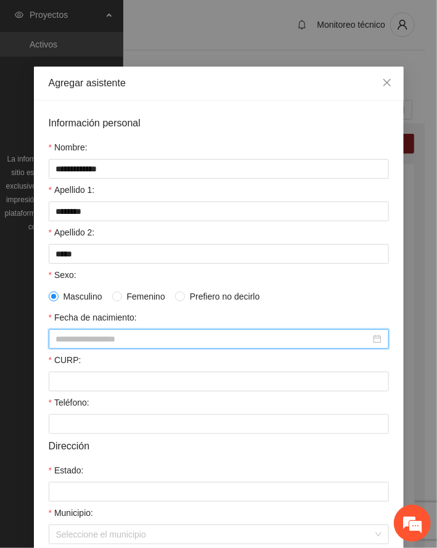
click at [97, 346] on input "Fecha de nacimiento:" at bounding box center [213, 339] width 314 height 14
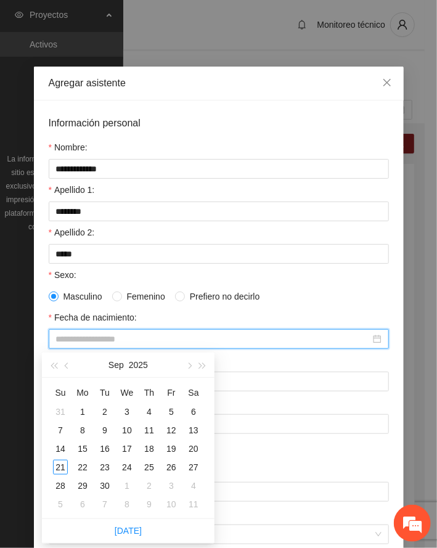
paste input "**********"
click at [58, 464] on div "18" at bounding box center [60, 467] width 15 height 15
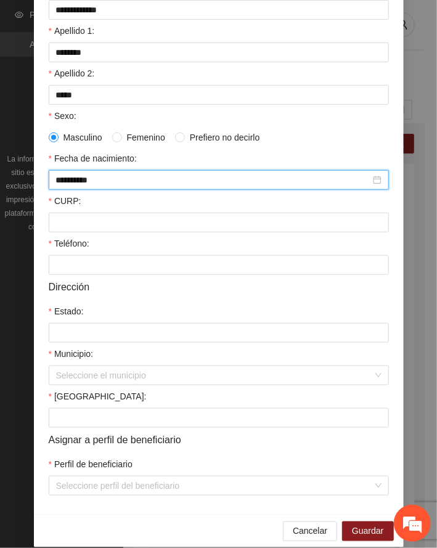
scroll to position [176, 0]
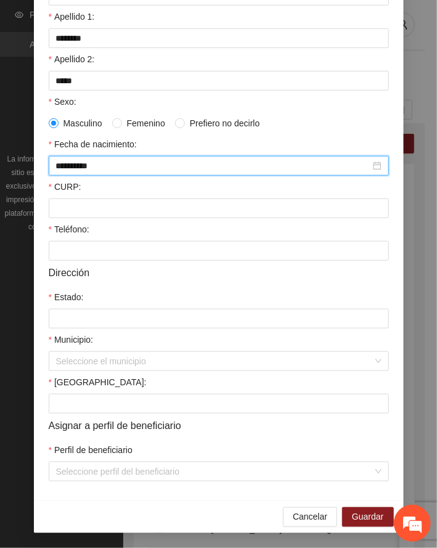
type input "**********"
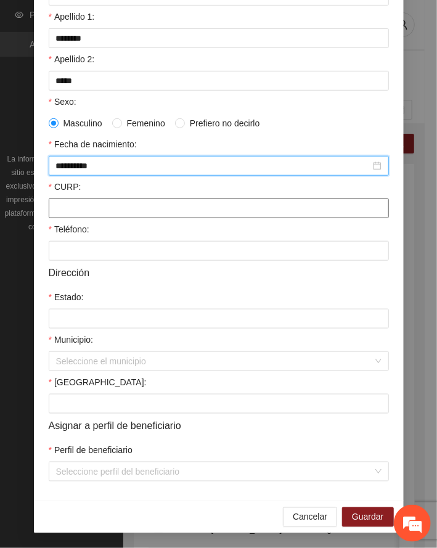
click at [122, 205] on input "CURP:" at bounding box center [219, 209] width 340 height 20
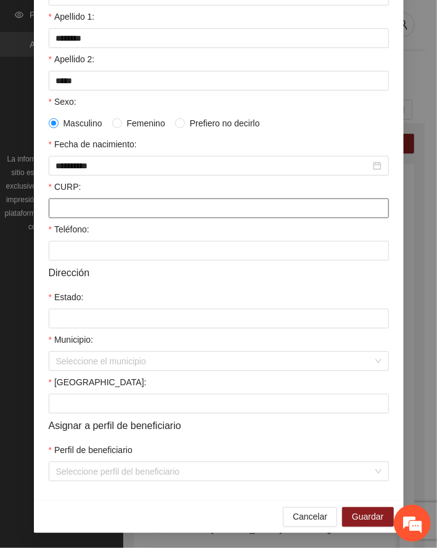
paste input "**********"
type input "**********"
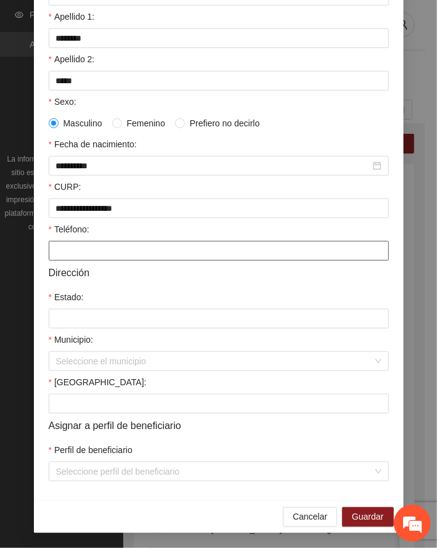
click at [87, 250] on input "Teléfono:" at bounding box center [219, 251] width 340 height 20
paste input "**********"
type input "**********"
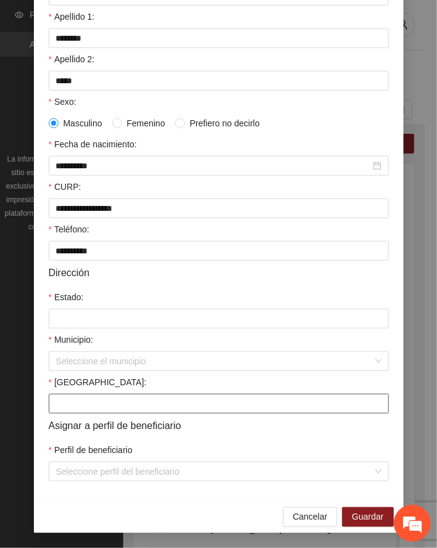
click at [94, 395] on input "[GEOGRAPHIC_DATA]:" at bounding box center [219, 404] width 340 height 20
paste input "**********"
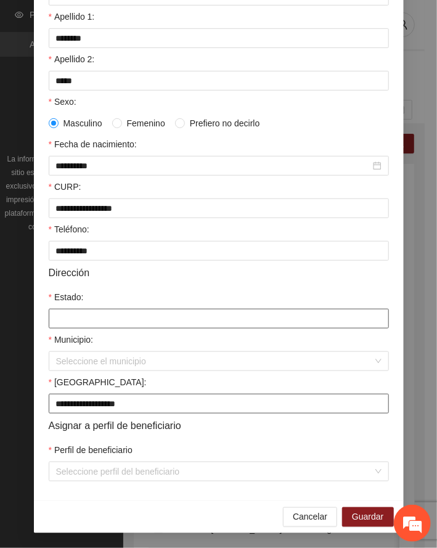
type input "**********"
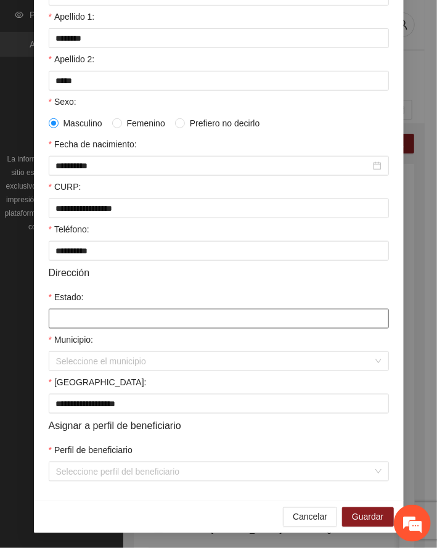
click at [91, 317] on input "Estado:" at bounding box center [219, 319] width 340 height 20
type input "*********"
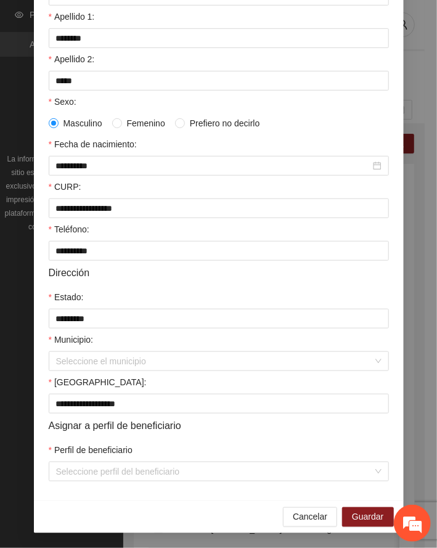
type input "*********"
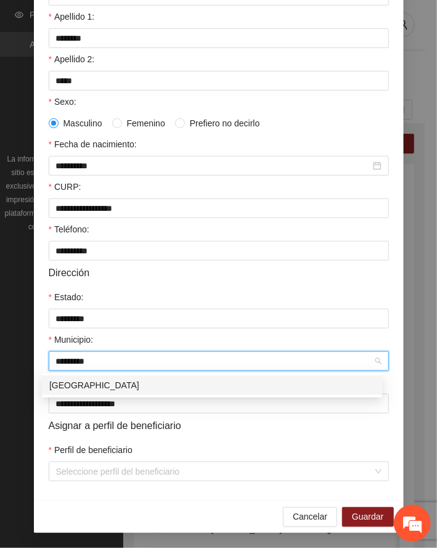
click at [86, 386] on div "[GEOGRAPHIC_DATA]" at bounding box center [212, 386] width 326 height 14
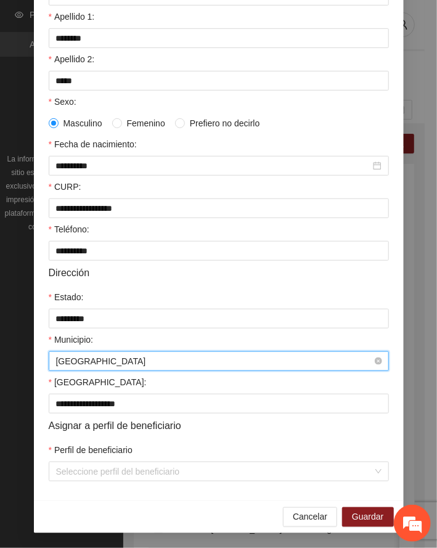
click at [142, 363] on span "[GEOGRAPHIC_DATA]" at bounding box center [219, 361] width 326 height 18
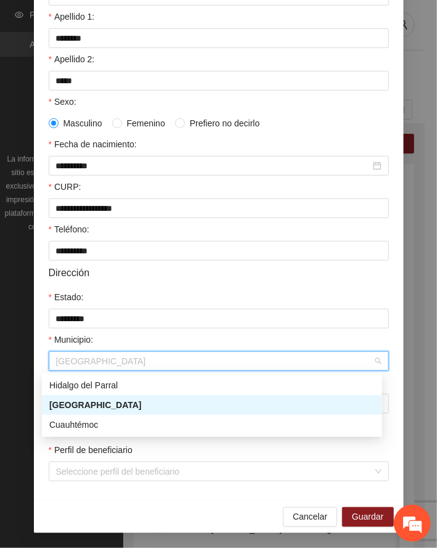
click at [72, 408] on div "[GEOGRAPHIC_DATA]" at bounding box center [212, 405] width 326 height 14
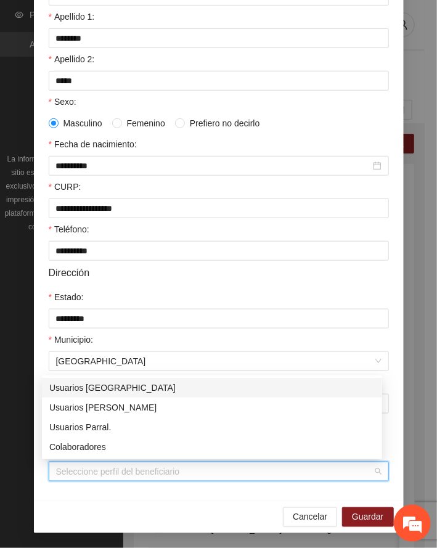
click at [114, 470] on input "Perfil de beneficiario" at bounding box center [214, 471] width 317 height 18
click at [99, 390] on div "Usuarios [GEOGRAPHIC_DATA]" at bounding box center [212, 388] width 326 height 14
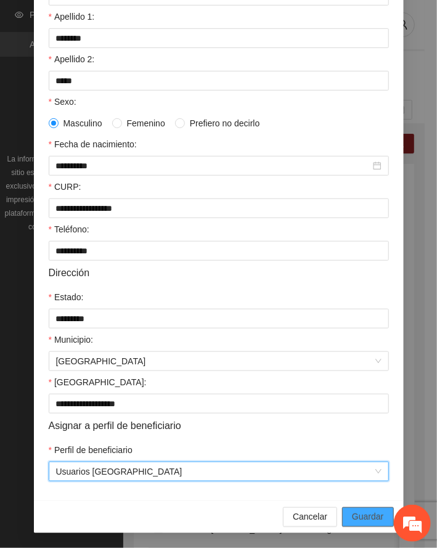
click at [371, 517] on span "Guardar" at bounding box center [367, 517] width 31 height 14
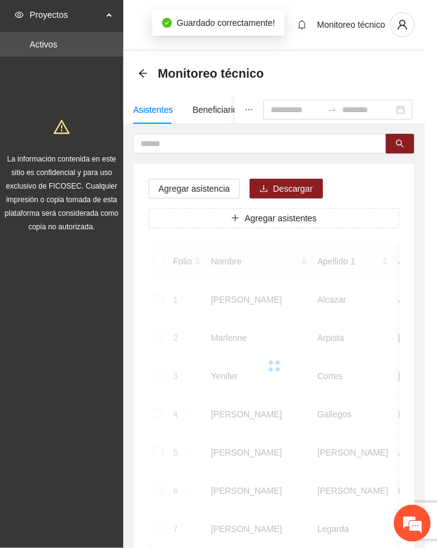
scroll to position [120, 0]
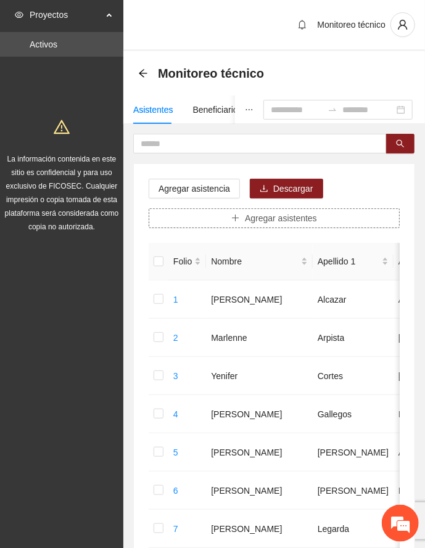
click at [227, 217] on button "Agregar asistentes" at bounding box center [274, 218] width 251 height 20
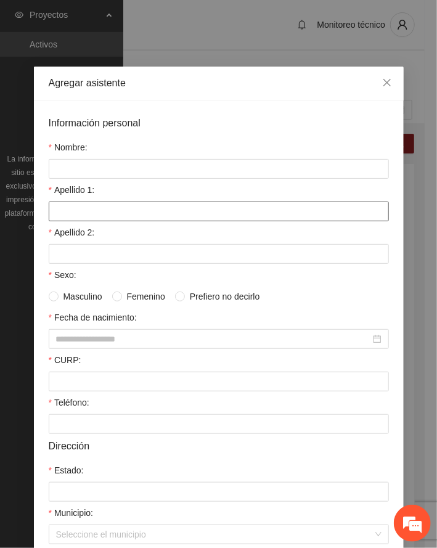
click at [104, 213] on input "Apellido 1:" at bounding box center [219, 212] width 340 height 20
paste input "*******"
type input "*******"
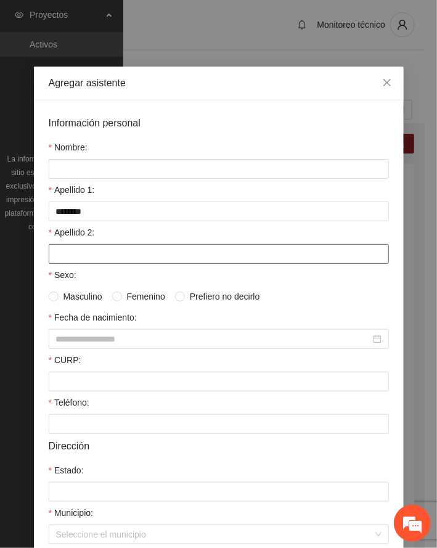
click at [105, 257] on input "Apellido 2:" at bounding box center [219, 254] width 340 height 20
paste input "********"
type input "********"
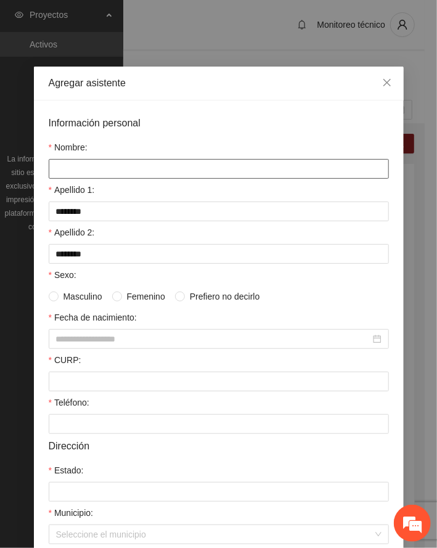
click at [121, 171] on input "Nombre:" at bounding box center [219, 169] width 340 height 20
paste input "**********"
type input "**********"
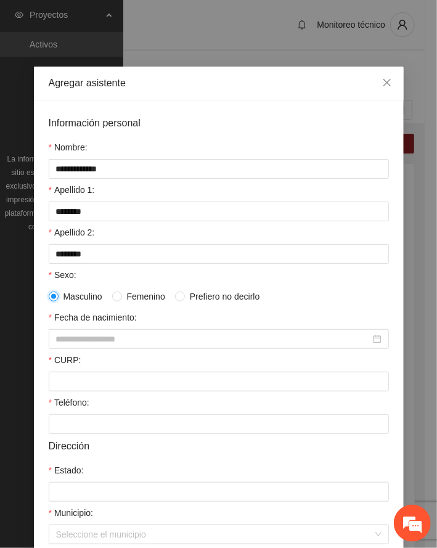
scroll to position [82, 0]
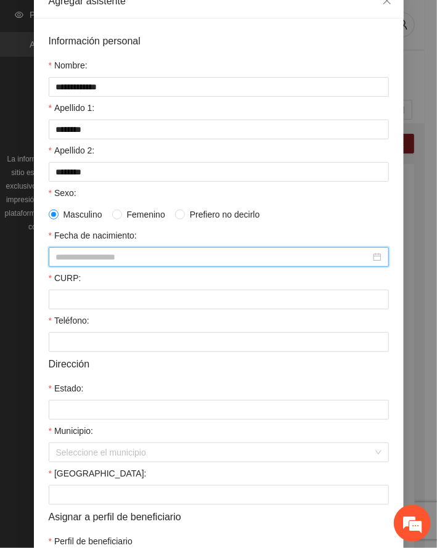
click at [75, 258] on input "Fecha de nacimiento:" at bounding box center [213, 257] width 314 height 14
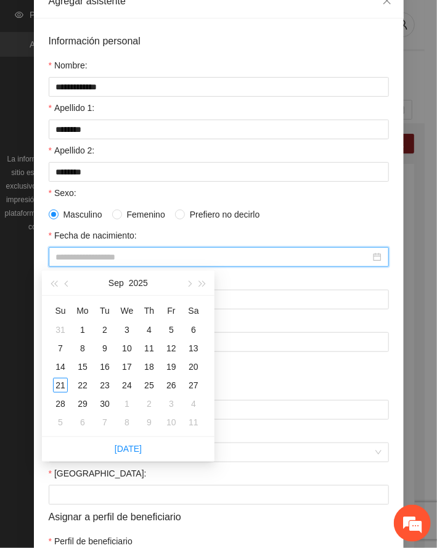
paste input "**********"
click at [168, 348] on div "12" at bounding box center [171, 348] width 15 height 15
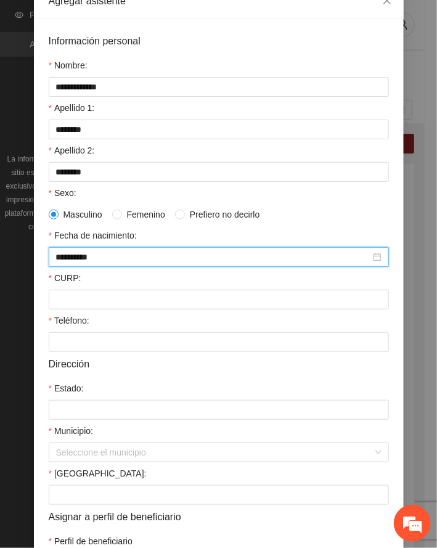
type input "**********"
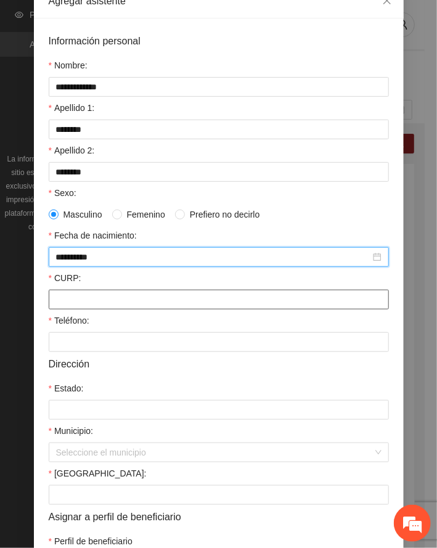
click at [75, 307] on input "CURP:" at bounding box center [219, 300] width 340 height 20
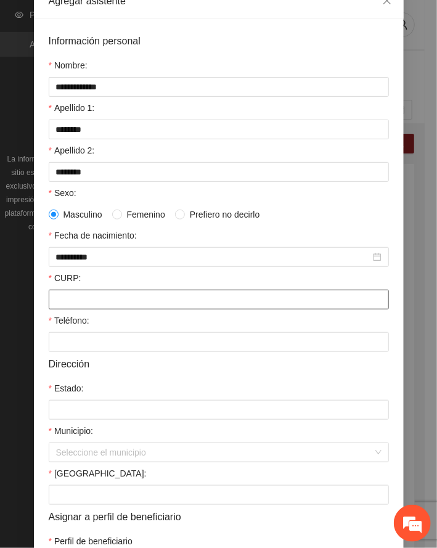
paste input "**********"
type input "**********"
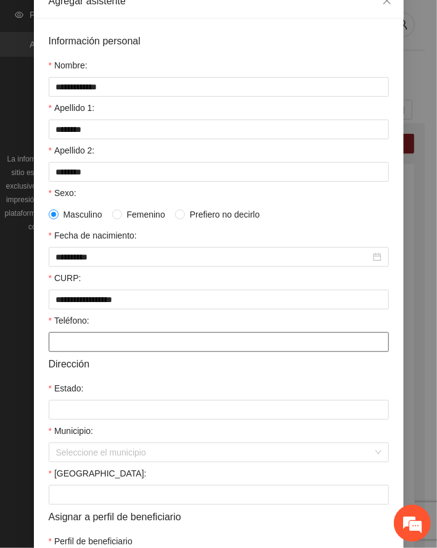
click at [90, 342] on input "Teléfono:" at bounding box center [219, 342] width 340 height 20
paste input "**********"
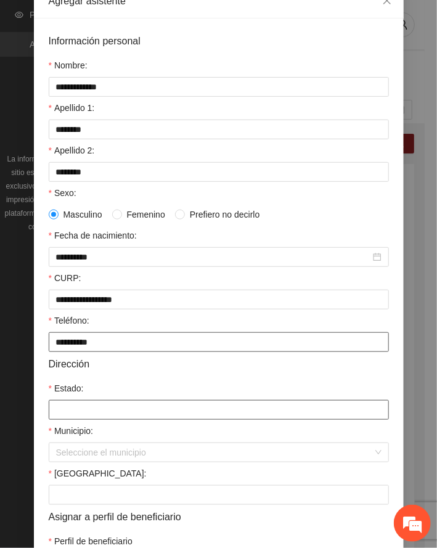
type input "**********"
click at [75, 411] on input "Estado:" at bounding box center [219, 410] width 340 height 20
type input "*********"
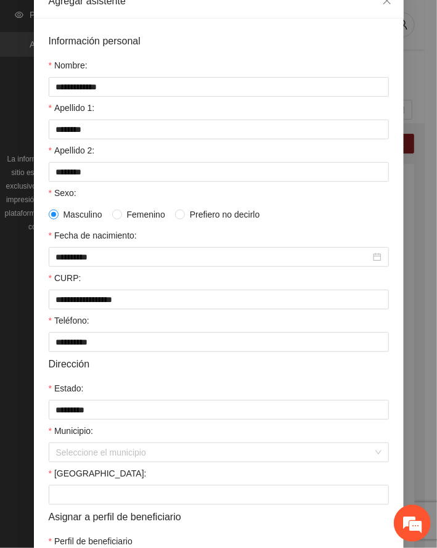
type input "*********"
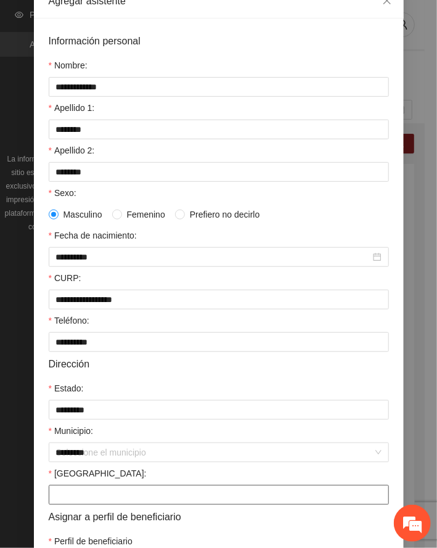
type input "**********"
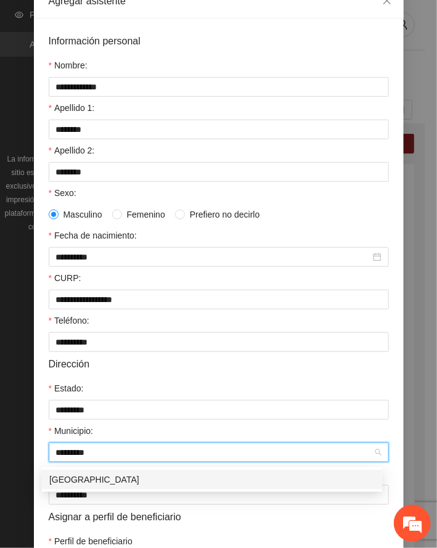
click at [79, 481] on div "[GEOGRAPHIC_DATA]" at bounding box center [212, 480] width 326 height 14
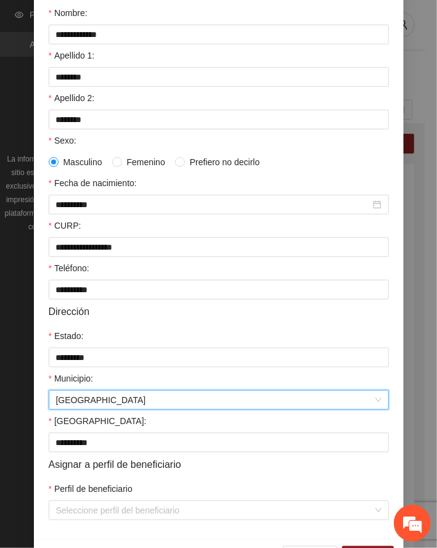
scroll to position [176, 0]
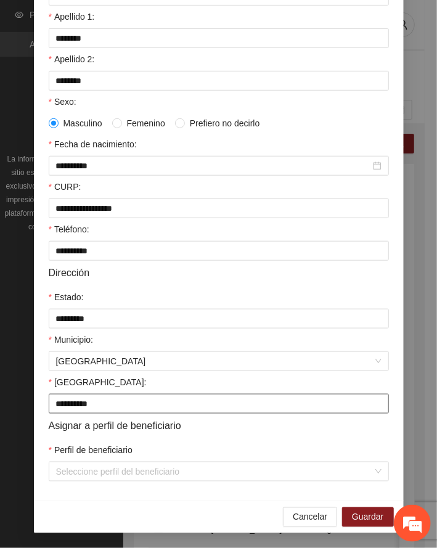
drag, startPoint x: 118, startPoint y: 404, endPoint x: -83, endPoint y: 415, distance: 201.3
click at [0, 415] on html "Proyectos Activos La información contenida en este sitio es confidencial y para…" at bounding box center [218, 274] width 437 height 548
paste input "text"
type input "******"
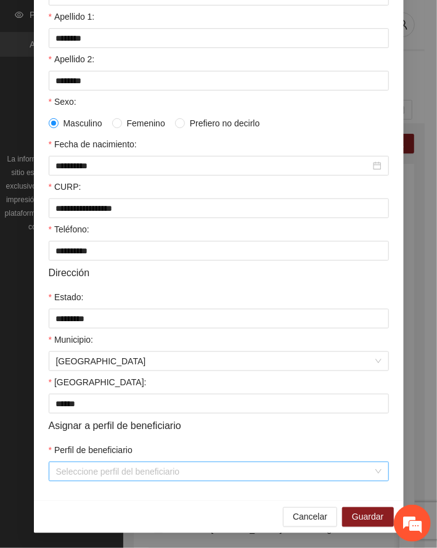
click at [91, 472] on input "Perfil de beneficiario" at bounding box center [214, 471] width 317 height 18
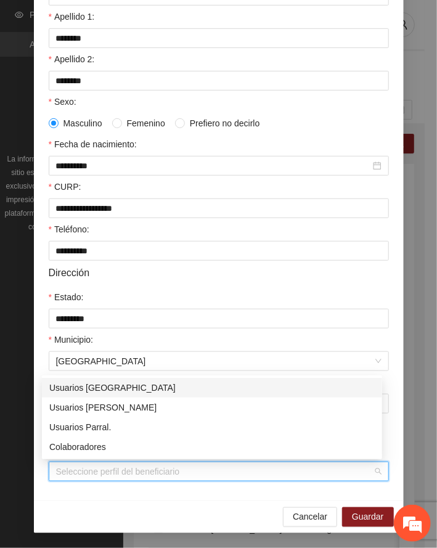
click at [92, 388] on div "Usuarios [GEOGRAPHIC_DATA]" at bounding box center [212, 388] width 326 height 14
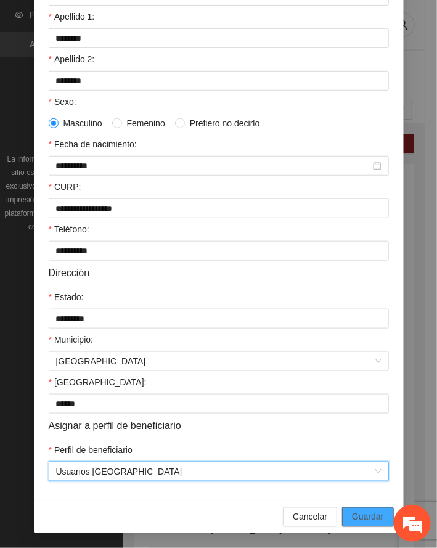
click at [368, 518] on span "Guardar" at bounding box center [367, 517] width 31 height 14
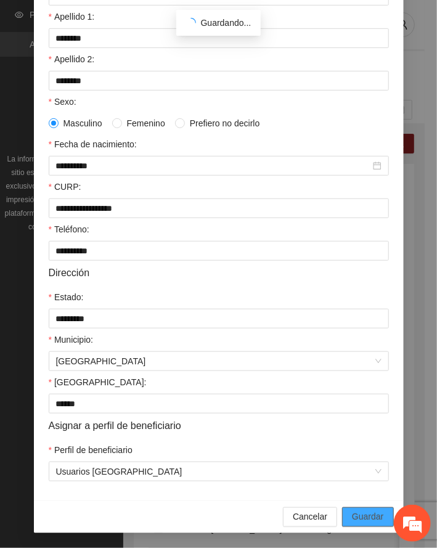
scroll to position [120, 0]
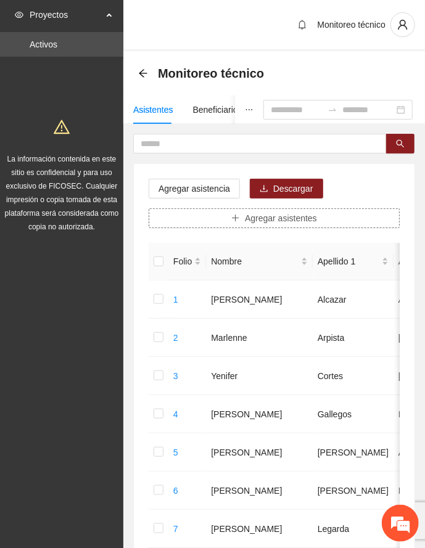
click at [231, 216] on button "Agregar asistentes" at bounding box center [274, 218] width 251 height 20
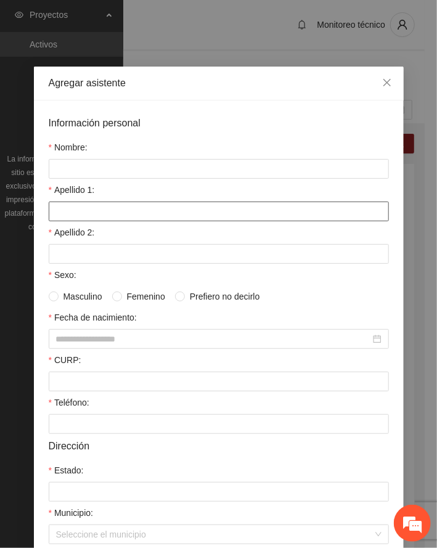
click at [87, 206] on input "Apellido 1:" at bounding box center [219, 212] width 340 height 20
paste input "*******"
type input "*******"
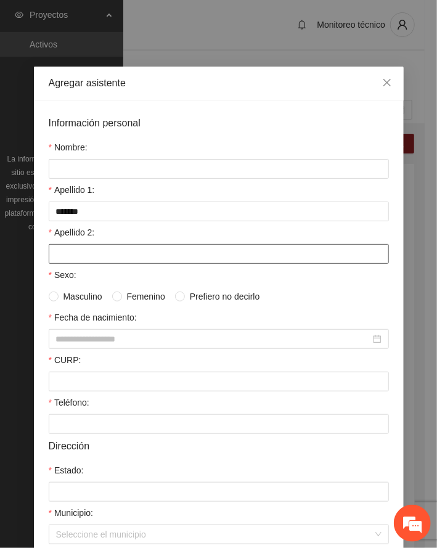
click at [81, 255] on input "Apellido 2:" at bounding box center [219, 254] width 340 height 20
paste input "**********"
type input "**********"
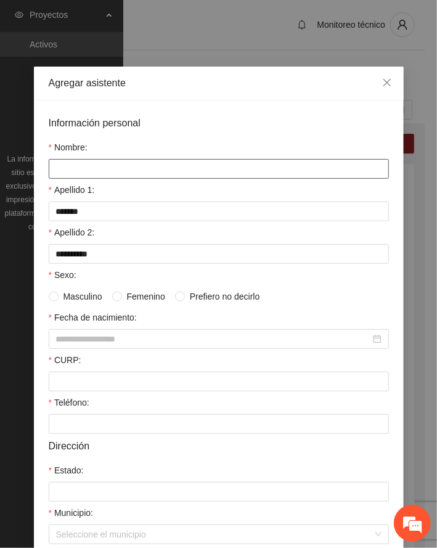
click at [70, 166] on input "Nombre:" at bounding box center [219, 169] width 340 height 20
paste input "****"
type input "****"
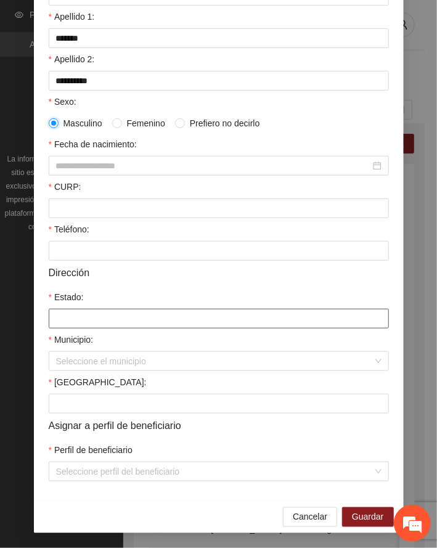
scroll to position [176, 0]
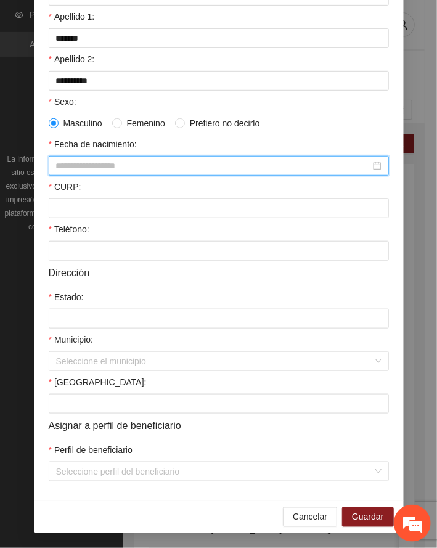
click at [76, 162] on input "Fecha de nacimiento:" at bounding box center [213, 166] width 314 height 14
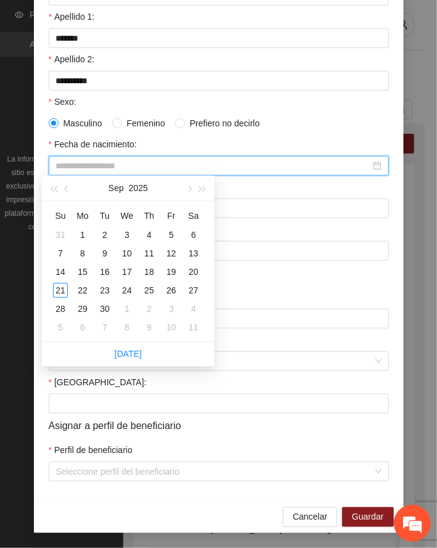
paste input "**********"
click at [102, 250] on div "8" at bounding box center [104, 253] width 15 height 15
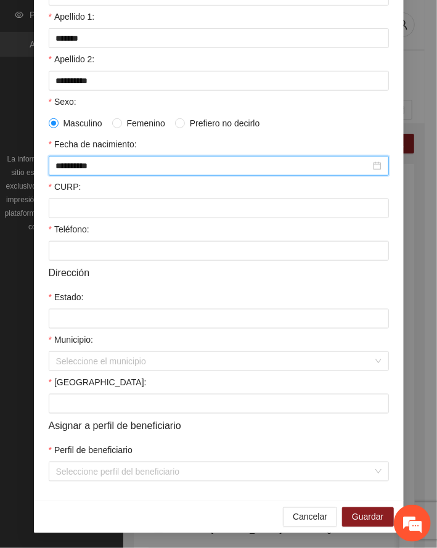
type input "**********"
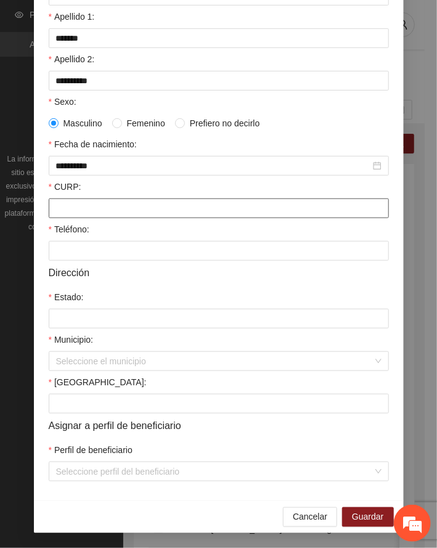
click at [124, 202] on input "CURP:" at bounding box center [219, 209] width 340 height 20
paste input "**********"
type input "**********"
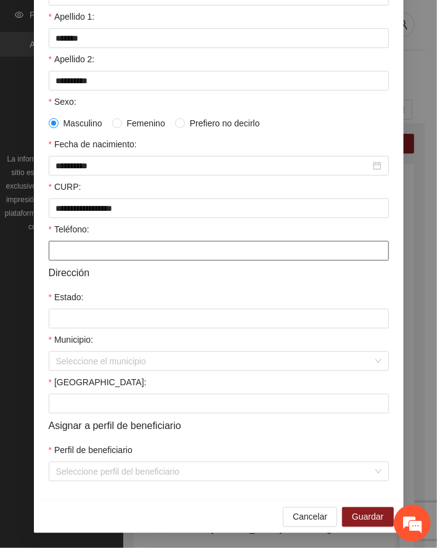
click at [82, 247] on input "Teléfono:" at bounding box center [219, 251] width 340 height 20
paste input "**********"
type input "**********"
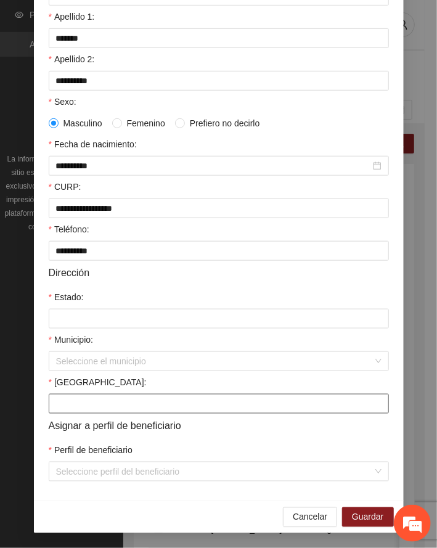
click at [134, 408] on input "[GEOGRAPHIC_DATA]:" at bounding box center [219, 404] width 340 height 20
paste input "**********"
type input "**********"
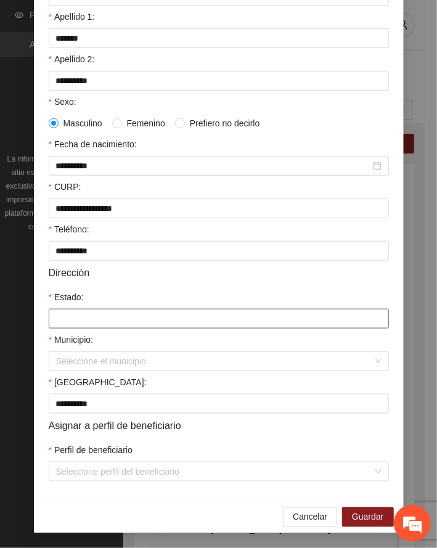
click at [77, 324] on input "Estado:" at bounding box center [219, 319] width 340 height 20
paste input "*********"
type input "*********"
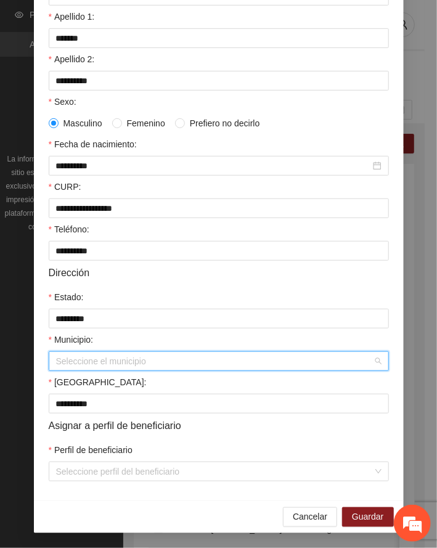
click at [75, 356] on input "Municipio:" at bounding box center [214, 361] width 317 height 18
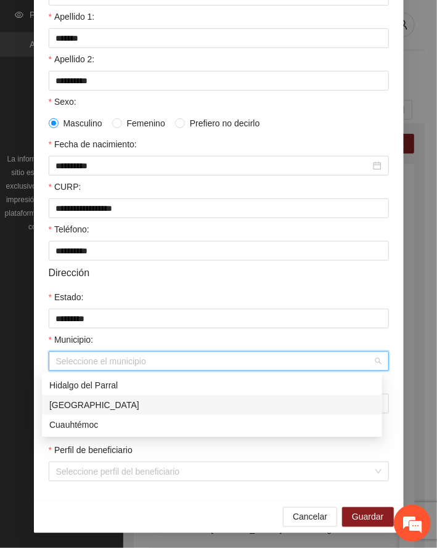
click at [83, 407] on div "[GEOGRAPHIC_DATA]" at bounding box center [212, 405] width 326 height 14
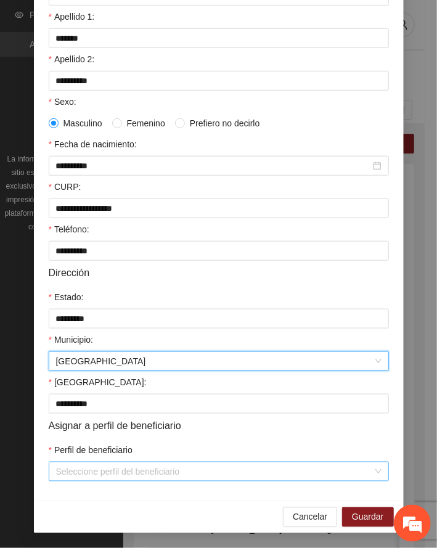
click at [118, 470] on input "Perfil de beneficiario" at bounding box center [214, 471] width 317 height 18
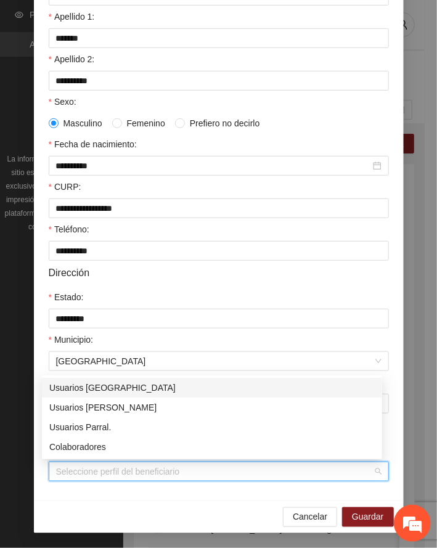
click at [89, 387] on div "Usuarios [GEOGRAPHIC_DATA]" at bounding box center [212, 388] width 326 height 14
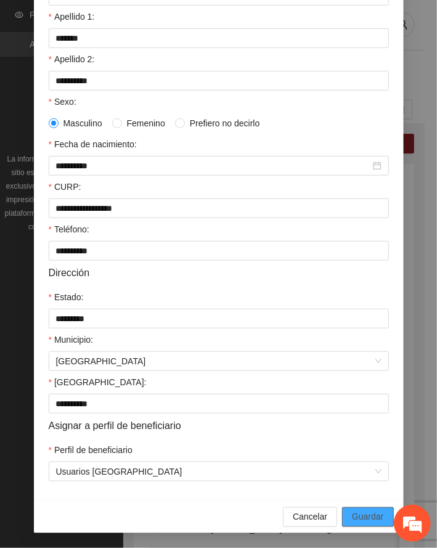
drag, startPoint x: 372, startPoint y: 514, endPoint x: 26, endPoint y: 478, distance: 348.3
click at [371, 514] on span "Guardar" at bounding box center [367, 517] width 31 height 14
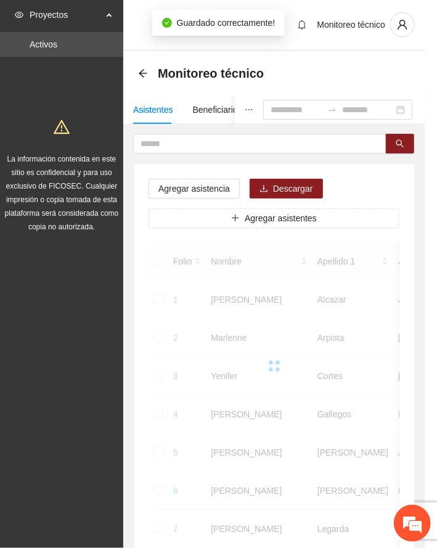
scroll to position [120, 0]
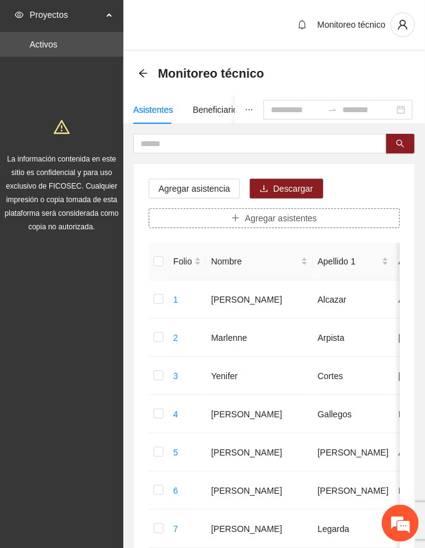
click at [252, 222] on span "Agregar asistentes" at bounding box center [281, 218] width 72 height 14
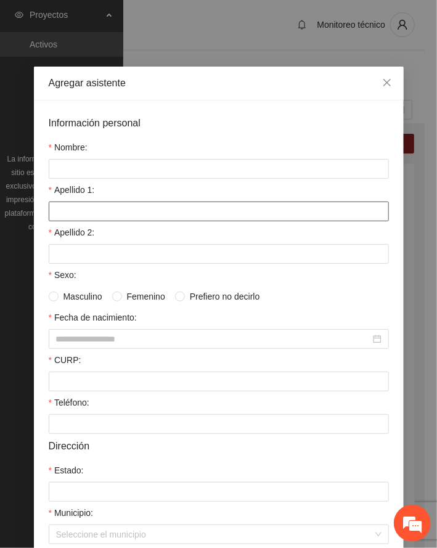
click at [92, 205] on input "Apellido 1:" at bounding box center [219, 212] width 340 height 20
paste input "****"
type input "****"
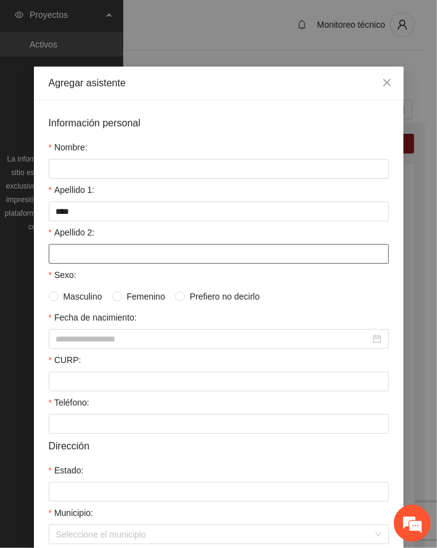
click at [75, 255] on input "Apellido 2:" at bounding box center [219, 254] width 340 height 20
paste input "****"
type input "****"
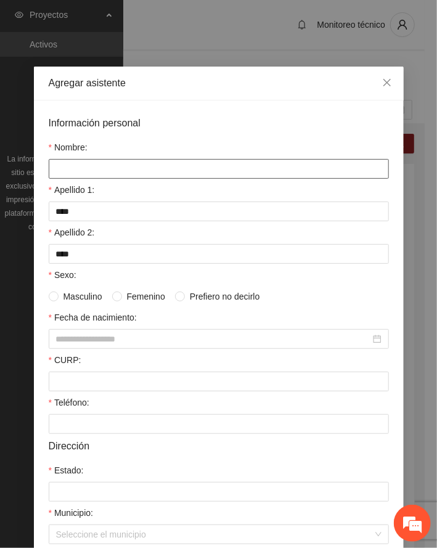
click at [150, 173] on input "Nombre:" at bounding box center [219, 169] width 340 height 20
paste input "**********"
type input "**********"
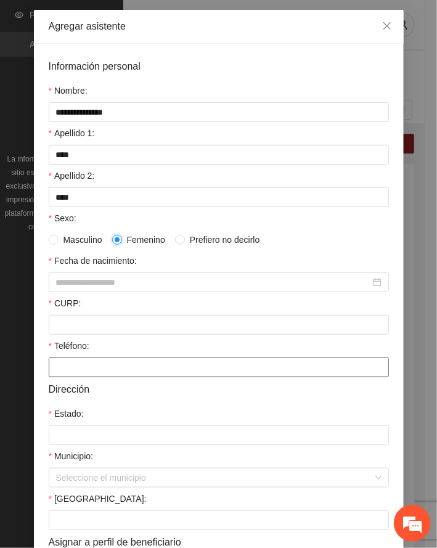
scroll to position [176, 0]
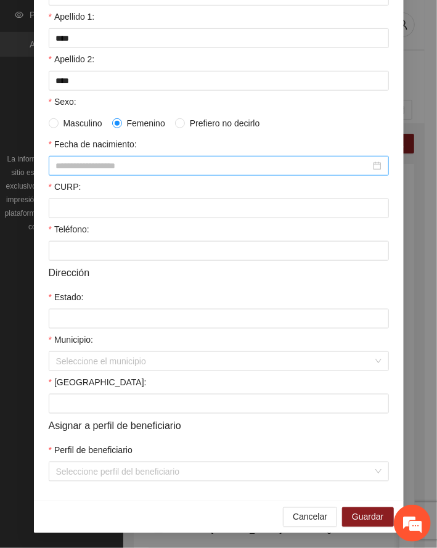
click at [99, 168] on input "Fecha de nacimiento:" at bounding box center [213, 166] width 314 height 14
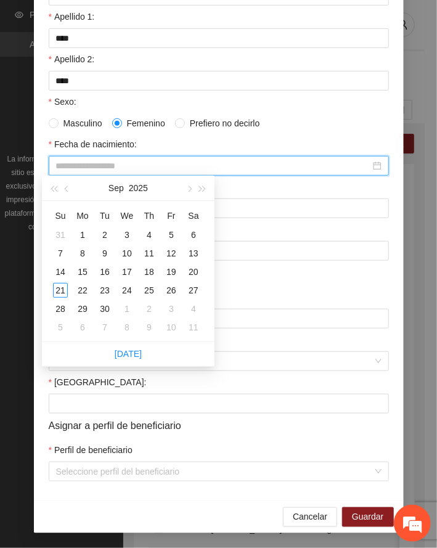
paste input "**********"
click at [131, 256] on div "6" at bounding box center [127, 253] width 15 height 15
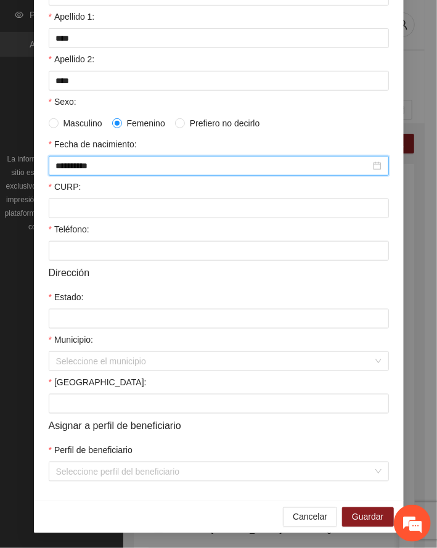
type input "**********"
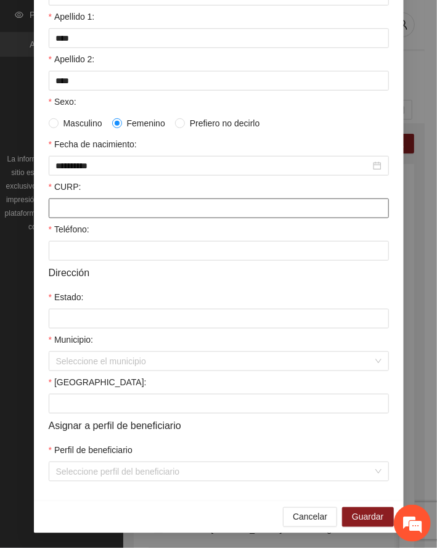
click at [80, 205] on input "CURP:" at bounding box center [219, 209] width 340 height 20
paste input "**********"
type input "**********"
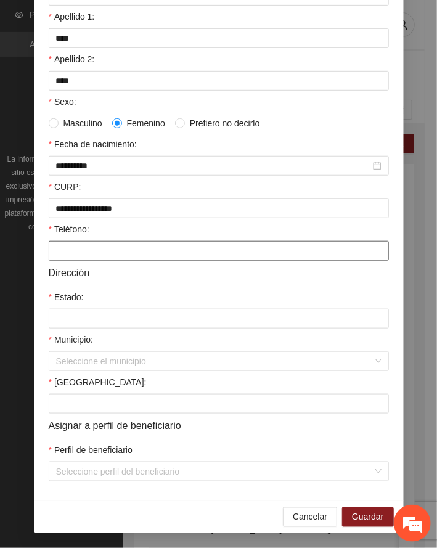
click at [78, 259] on input "Teléfono:" at bounding box center [219, 251] width 340 height 20
paste input "**********"
type input "**********"
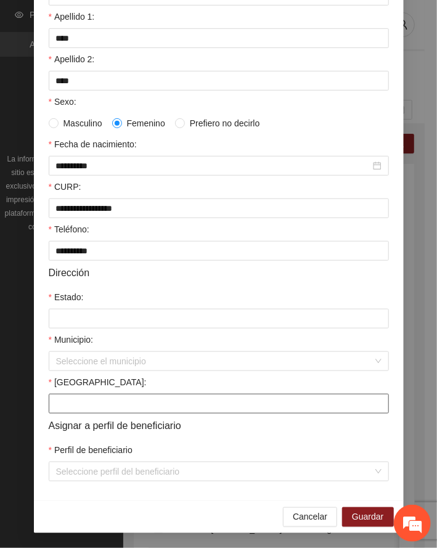
click at [85, 399] on input "[GEOGRAPHIC_DATA]:" at bounding box center [219, 404] width 340 height 20
paste input "**********"
type input "**********"
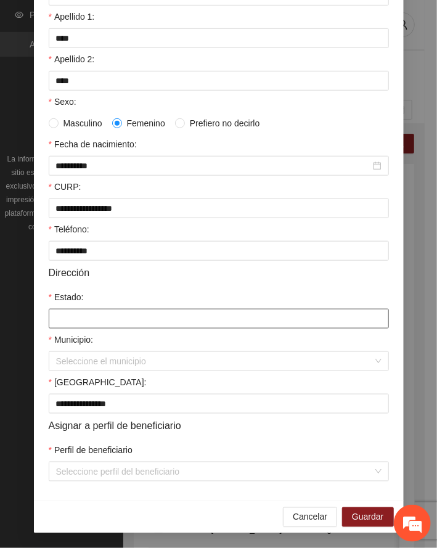
click at [89, 313] on input "Estado:" at bounding box center [219, 319] width 340 height 20
paste input "*********"
type input "*********"
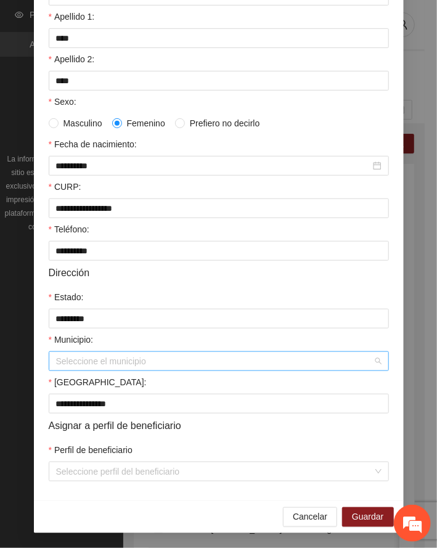
click at [75, 365] on input "Municipio:" at bounding box center [214, 361] width 317 height 18
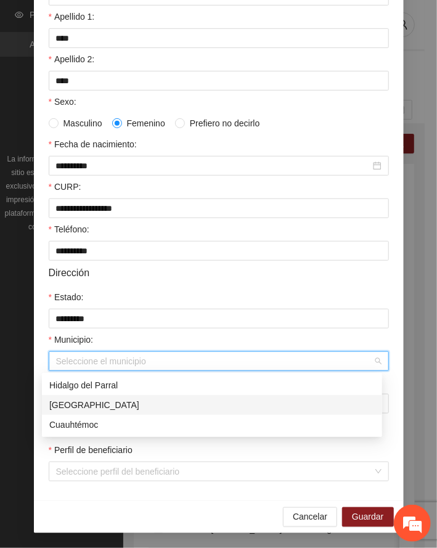
click at [75, 405] on div "[GEOGRAPHIC_DATA]" at bounding box center [212, 405] width 326 height 14
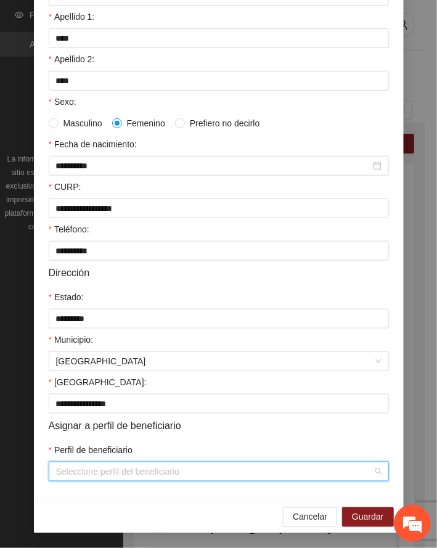
click at [132, 467] on input "Perfil de beneficiario" at bounding box center [214, 471] width 317 height 18
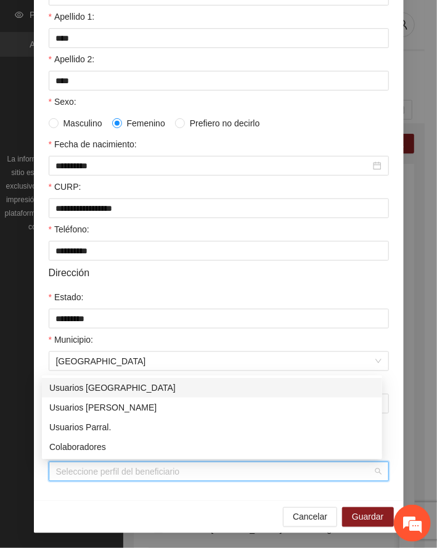
click at [112, 388] on div "Usuarios [GEOGRAPHIC_DATA]" at bounding box center [212, 388] width 326 height 14
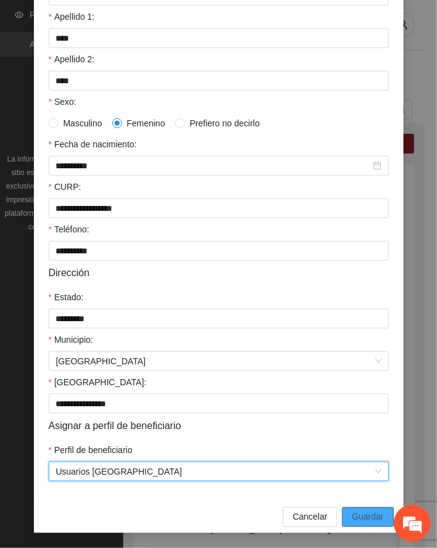
click at [366, 518] on span "Guardar" at bounding box center [367, 517] width 31 height 14
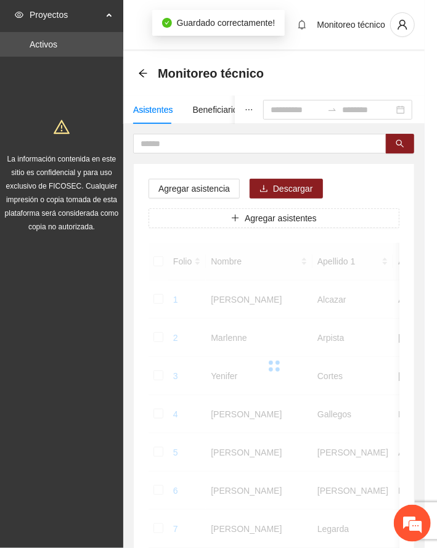
scroll to position [120, 0]
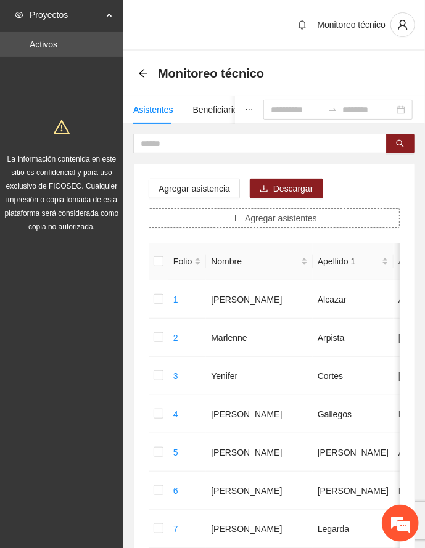
click at [267, 218] on span "Agregar asistentes" at bounding box center [281, 218] width 72 height 14
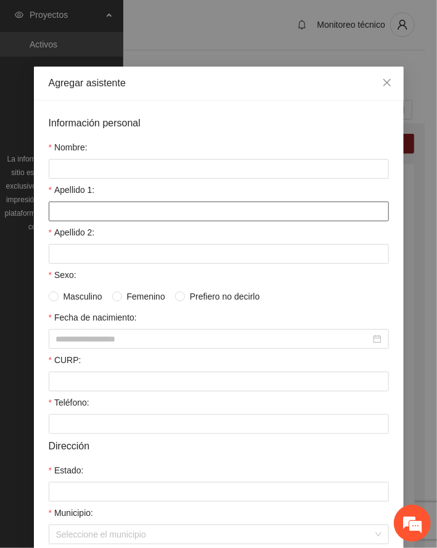
click at [113, 210] on input "Apellido 1:" at bounding box center [219, 212] width 340 height 20
paste input "*********"
type input "*********"
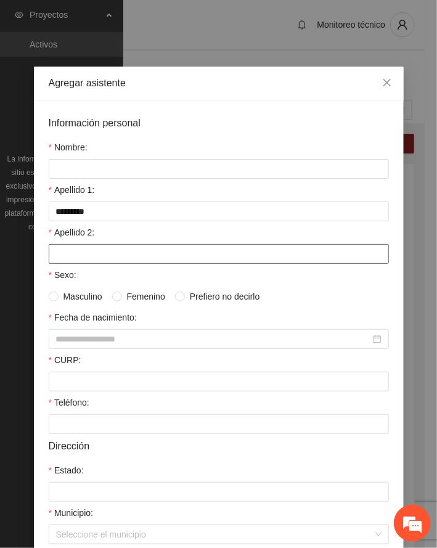
click at [79, 252] on input "Apellido 2:" at bounding box center [219, 254] width 340 height 20
paste input "********"
type input "********"
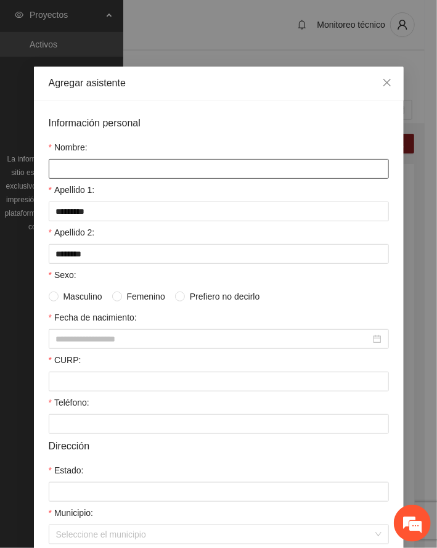
click at [80, 169] on input "Nombre:" at bounding box center [219, 169] width 340 height 20
paste input "*********"
type input "*********"
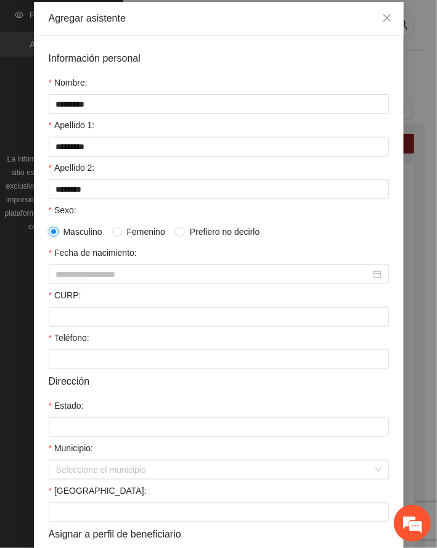
scroll to position [176, 0]
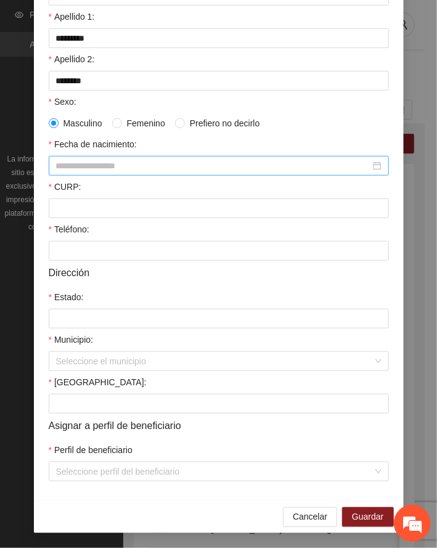
click at [89, 166] on input "Fecha de nacimiento:" at bounding box center [213, 166] width 314 height 14
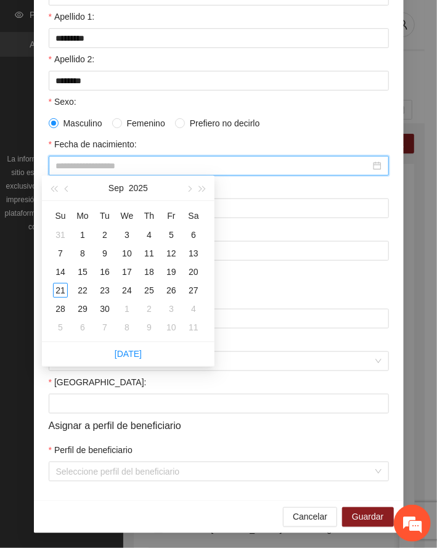
paste input "**********"
click at [60, 289] on div "18" at bounding box center [60, 290] width 15 height 15
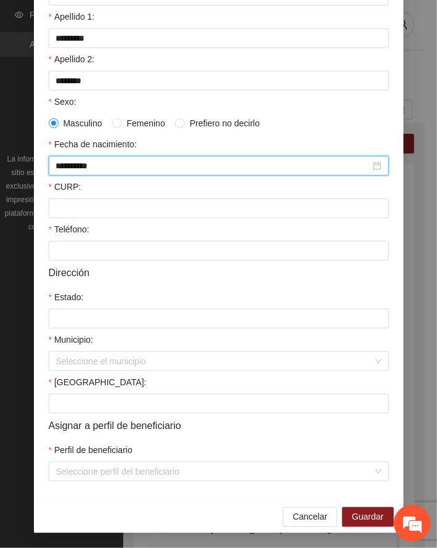
type input "**********"
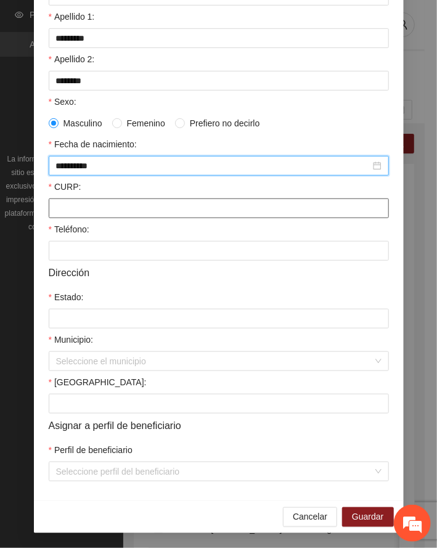
click at [83, 210] on input "CURP:" at bounding box center [219, 209] width 340 height 20
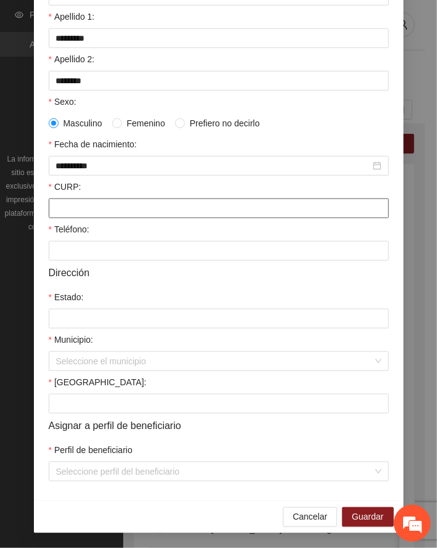
paste input "**********"
type input "**********"
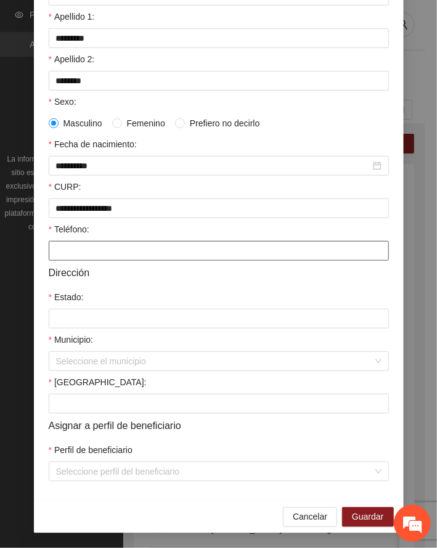
click at [89, 253] on input "Teléfono:" at bounding box center [219, 251] width 340 height 20
paste input "**********"
type input "**********"
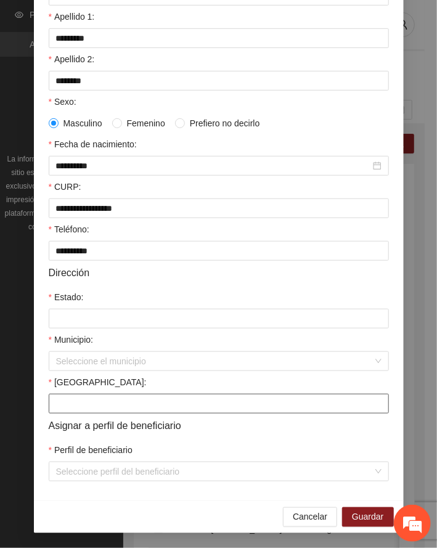
click at [94, 399] on input "[GEOGRAPHIC_DATA]:" at bounding box center [219, 404] width 340 height 20
paste input "**********"
type input "**********"
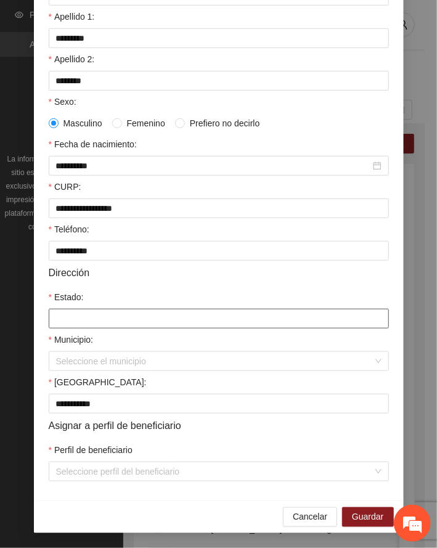
click at [83, 319] on input "Estado:" at bounding box center [219, 319] width 340 height 20
paste input "*********"
type input "*********"
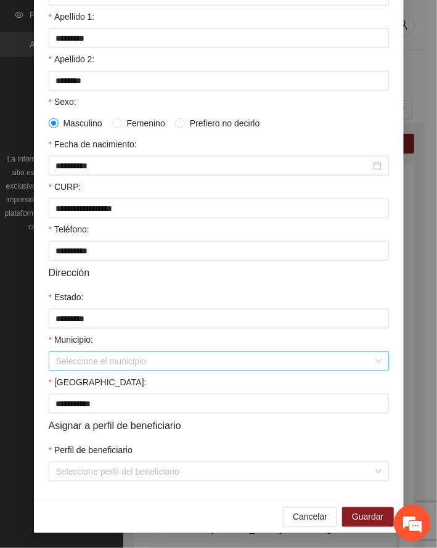
click at [73, 363] on input "Municipio:" at bounding box center [214, 361] width 317 height 18
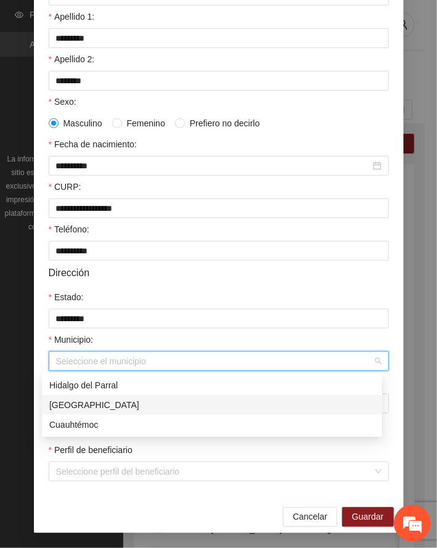
click at [80, 400] on div "[GEOGRAPHIC_DATA]" at bounding box center [212, 405] width 326 height 14
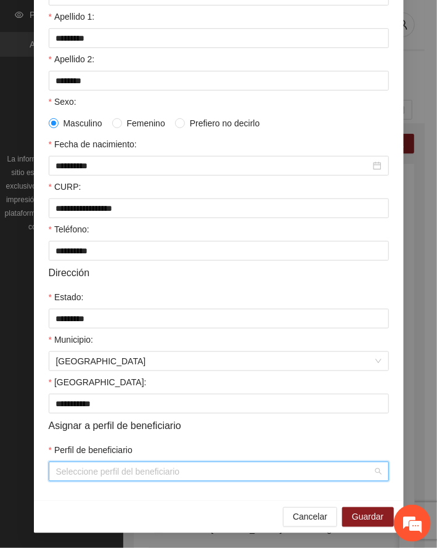
click at [163, 469] on input "Perfil de beneficiario" at bounding box center [214, 471] width 317 height 18
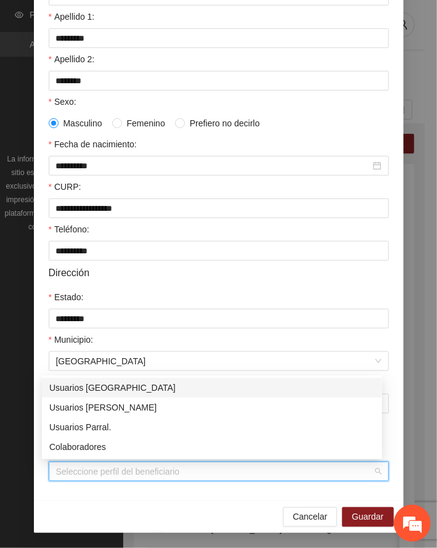
click at [107, 388] on div "Usuarios [GEOGRAPHIC_DATA]" at bounding box center [212, 388] width 326 height 14
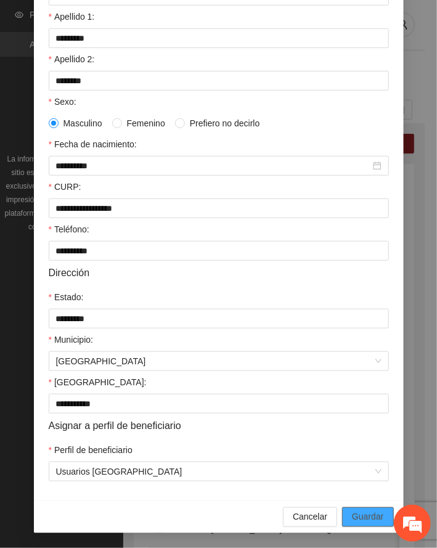
drag, startPoint x: 361, startPoint y: 514, endPoint x: 5, endPoint y: 486, distance: 357.4
click at [345, 514] on button "Guardar" at bounding box center [367, 517] width 51 height 20
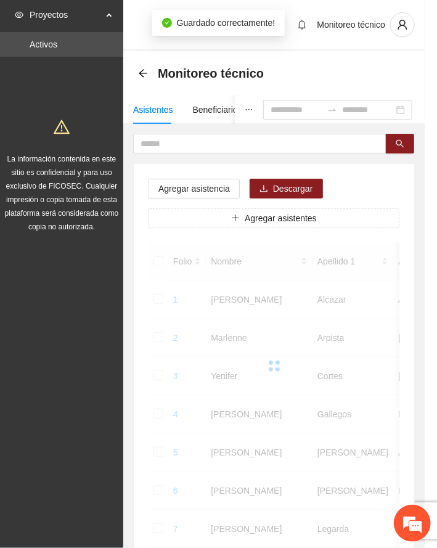
scroll to position [120, 0]
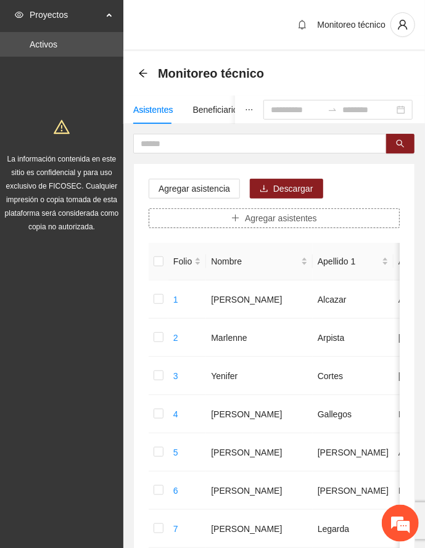
click at [232, 223] on span "plus" at bounding box center [235, 219] width 9 height 10
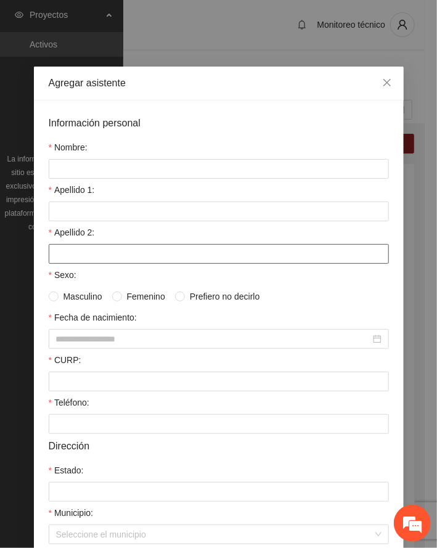
click at [114, 254] on input "Apellido 2:" at bounding box center [219, 254] width 340 height 20
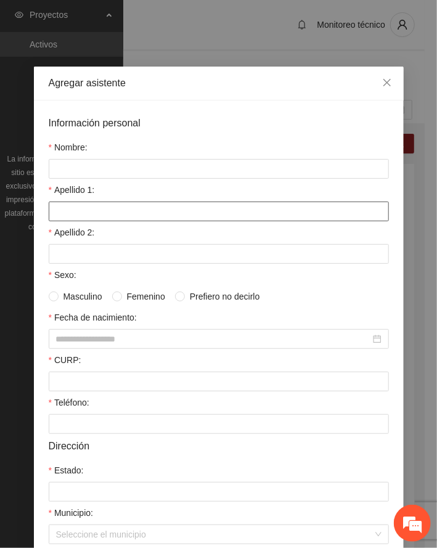
click at [129, 213] on input "Apellido 1:" at bounding box center [219, 212] width 340 height 20
paste input "******"
type input "******"
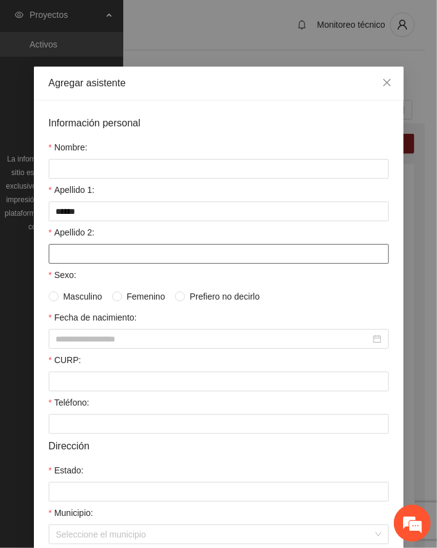
click at [100, 254] on input "Apellido 2:" at bounding box center [219, 254] width 340 height 20
paste input "*****"
type input "*****"
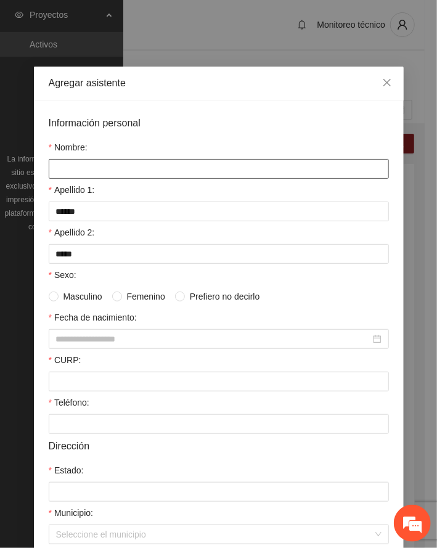
click at [84, 175] on input "Nombre:" at bounding box center [219, 169] width 340 height 20
paste input "**********"
type input "**********"
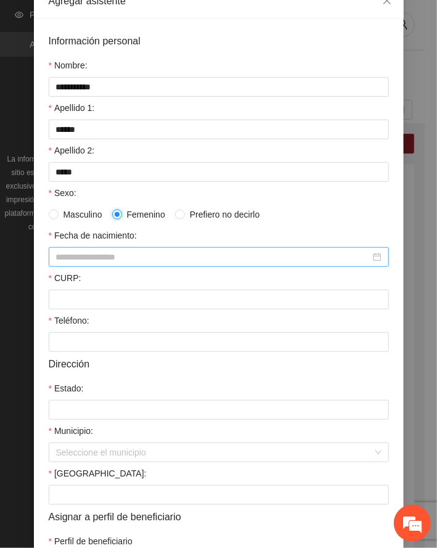
scroll to position [164, 0]
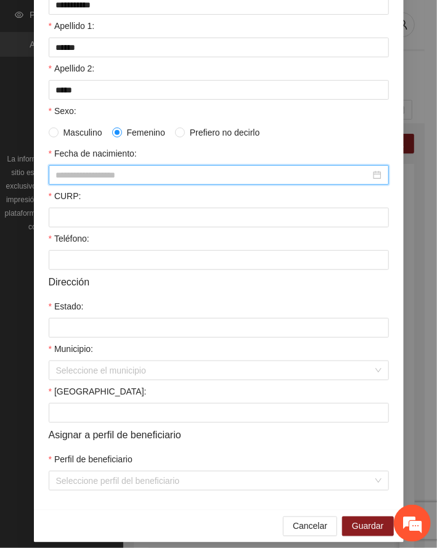
click at [134, 174] on input "Fecha de nacimiento:" at bounding box center [213, 175] width 314 height 14
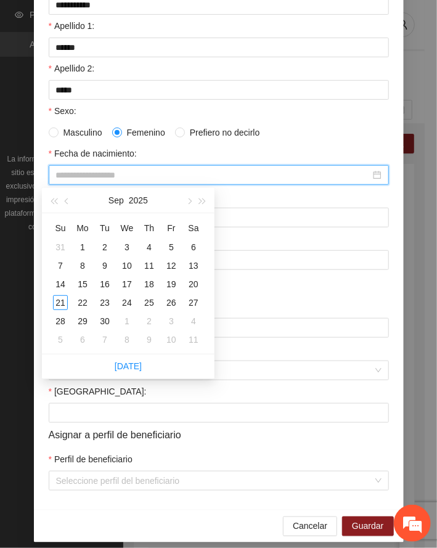
paste input "**********"
click at [80, 263] on div "9" at bounding box center [82, 265] width 15 height 15
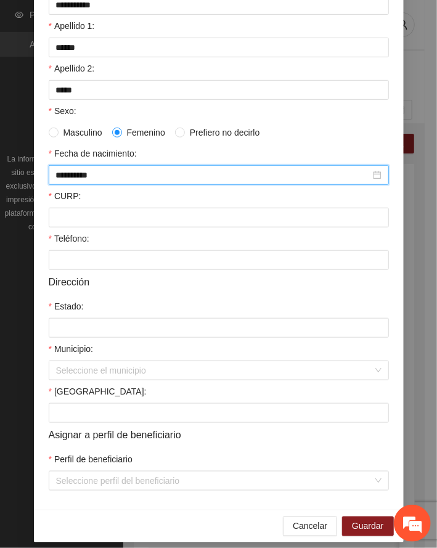
type input "**********"
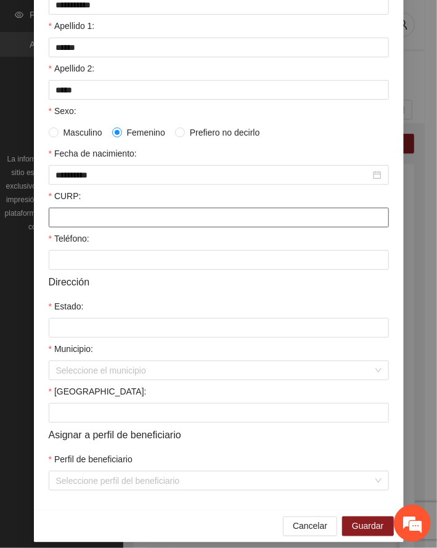
click at [126, 220] on input "CURP:" at bounding box center [219, 218] width 340 height 20
paste input "**********"
type input "**********"
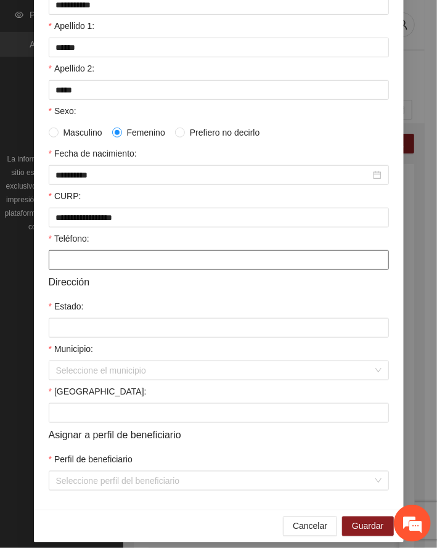
click at [121, 262] on input "Teléfono:" at bounding box center [219, 260] width 340 height 20
paste input "**********"
type input "**********"
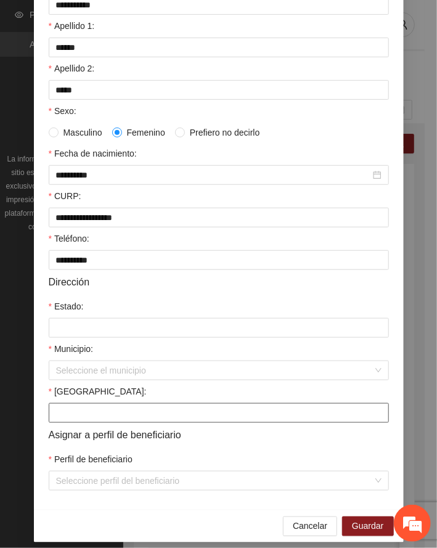
click at [97, 414] on input "[GEOGRAPHIC_DATA]:" at bounding box center [219, 413] width 340 height 20
paste input "*******"
type input "**********"
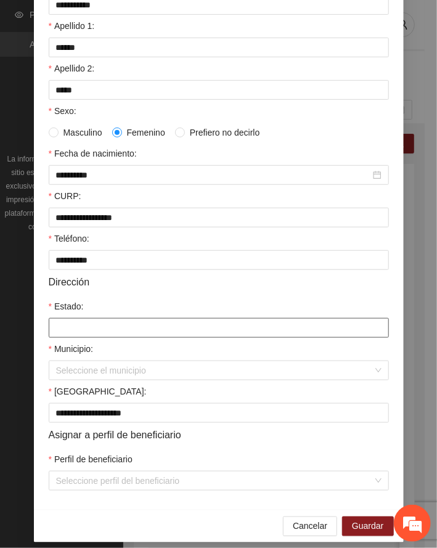
click at [87, 328] on input "Estado:" at bounding box center [219, 328] width 340 height 20
paste input "*********"
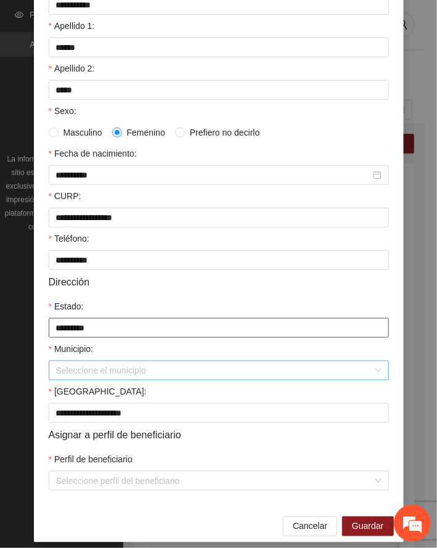
type input "*********"
click at [70, 376] on input "Municipio:" at bounding box center [214, 370] width 317 height 18
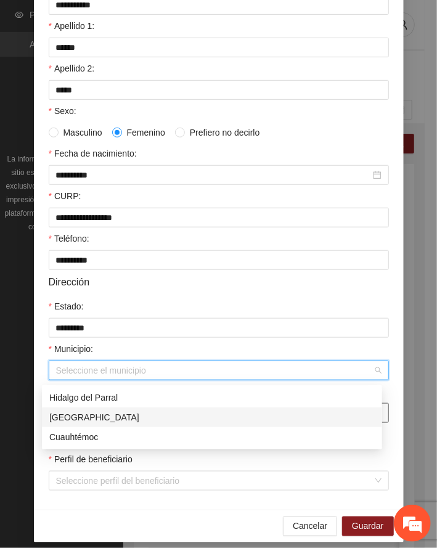
click at [81, 417] on div "[GEOGRAPHIC_DATA]" at bounding box center [212, 418] width 326 height 14
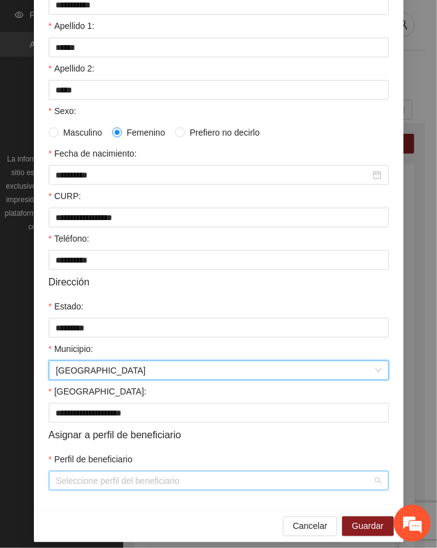
click at [107, 488] on input "Perfil de beneficiario" at bounding box center [214, 481] width 317 height 18
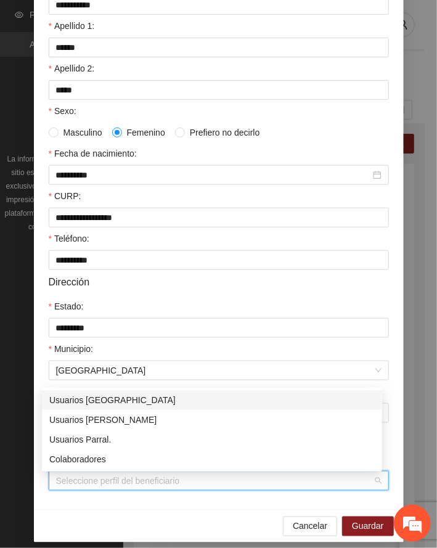
click at [95, 398] on div "Usuarios [GEOGRAPHIC_DATA]" at bounding box center [212, 400] width 326 height 14
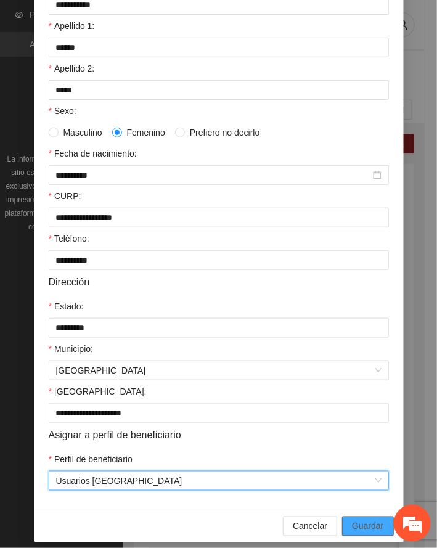
click at [361, 529] on span "Guardar" at bounding box center [367, 527] width 31 height 14
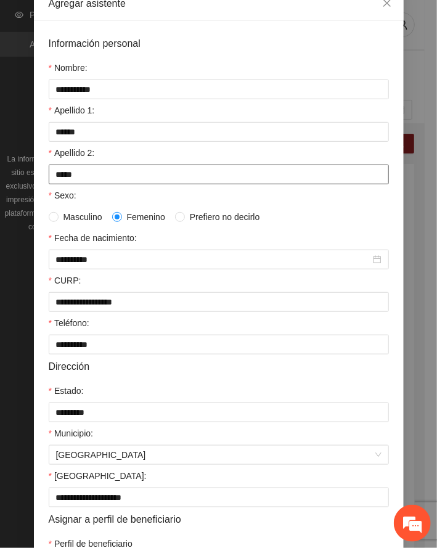
scroll to position [0, 0]
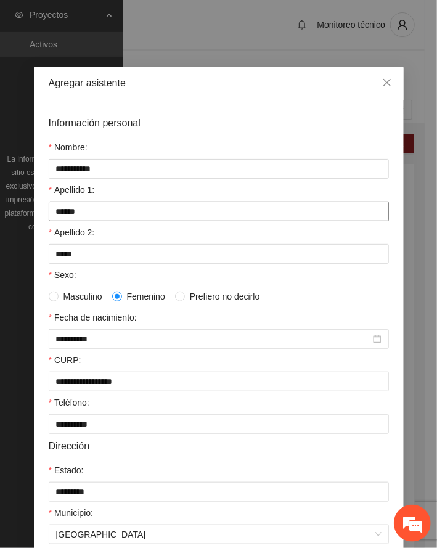
drag, startPoint x: 99, startPoint y: 213, endPoint x: -31, endPoint y: 215, distance: 130.7
click at [0, 215] on html "Proyectos Activos La información contenida en este sitio es confidencial y para…" at bounding box center [218, 274] width 437 height 548
paste input "**"
type input "********"
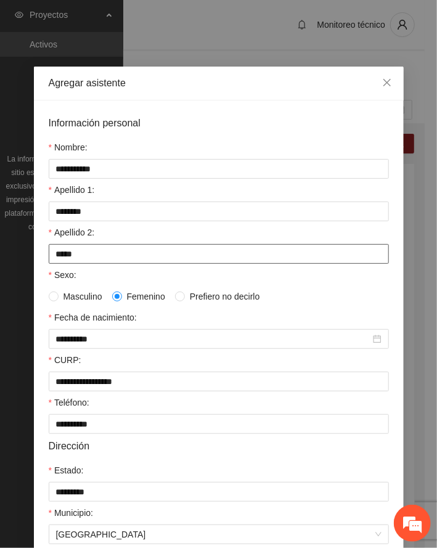
drag, startPoint x: 90, startPoint y: 256, endPoint x: -4, endPoint y: 260, distance: 93.8
click at [0, 260] on html "Proyectos Activos La información contenida en este sitio es confidencial y para…" at bounding box center [218, 274] width 437 height 548
paste input "text"
type input "*****"
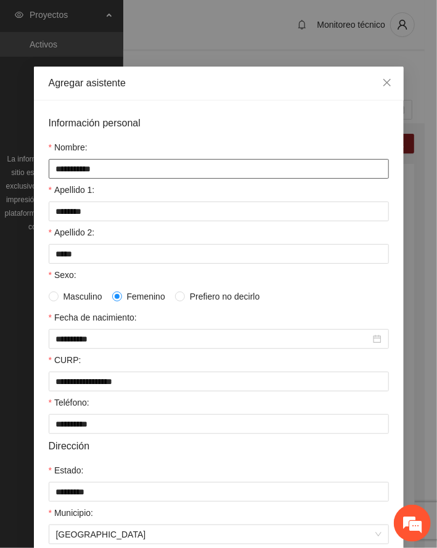
drag, startPoint x: 112, startPoint y: 171, endPoint x: -73, endPoint y: 183, distance: 184.7
click at [0, 183] on html "Proyectos Activos La información contenida en este sitio es confidencial y para…" at bounding box center [218, 274] width 437 height 548
paste input "*****"
type input "**********"
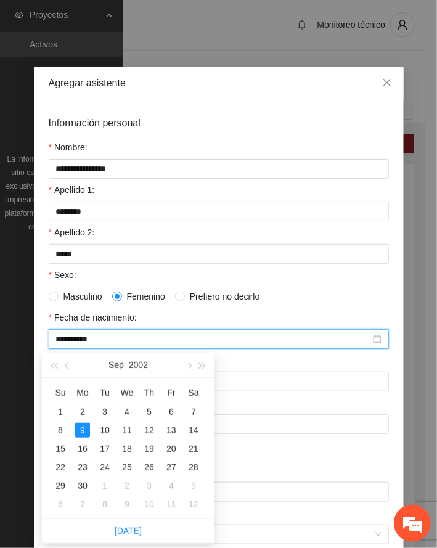
drag, startPoint x: 122, startPoint y: 338, endPoint x: -111, endPoint y: 338, distance: 233.0
click at [0, 338] on html "Proyectos Activos La información contenida en este sitio es confidencial y para…" at bounding box center [218, 274] width 437 height 548
paste input
click at [60, 440] on td "15" at bounding box center [60, 449] width 22 height 18
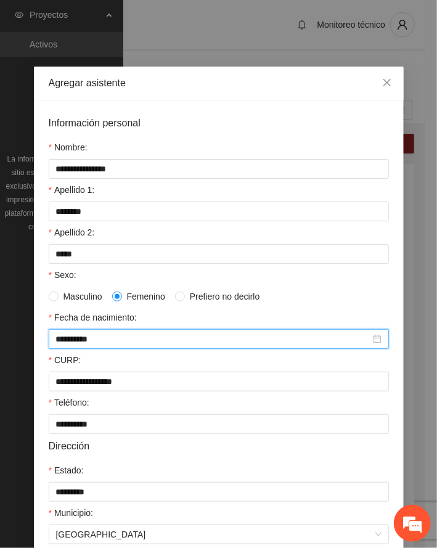
type input "**********"
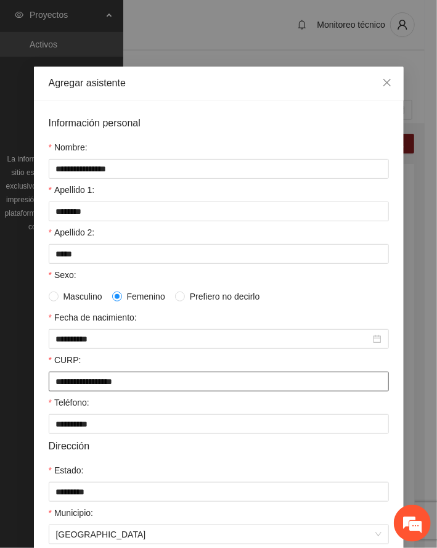
drag, startPoint x: 154, startPoint y: 380, endPoint x: -83, endPoint y: 361, distance: 237.5
click at [0, 361] on html "Proyectos Activos La información contenida en este sitio es confidencial y para…" at bounding box center [218, 274] width 437 height 548
paste input "text"
type input "**********"
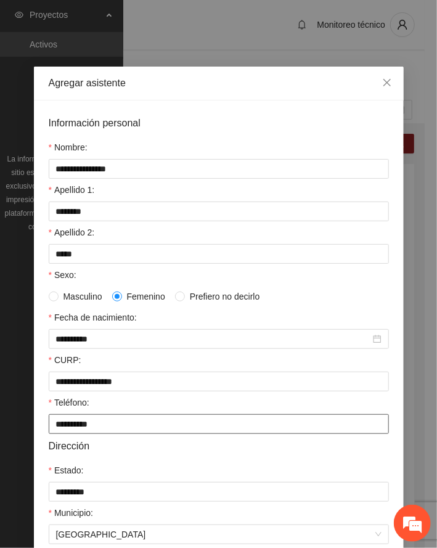
drag, startPoint x: 101, startPoint y: 425, endPoint x: -66, endPoint y: 424, distance: 167.1
click at [0, 424] on html "Proyectos Activos La información contenida en este sitio es confidencial y para…" at bounding box center [218, 274] width 437 height 548
paste input "text"
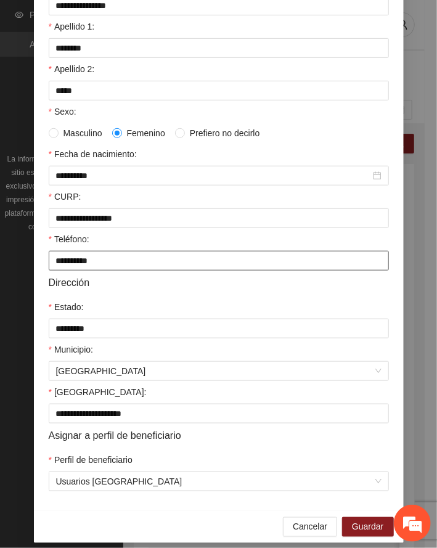
scroll to position [164, 0]
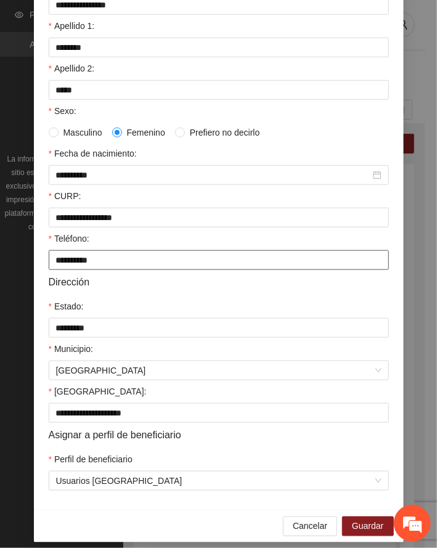
type input "**********"
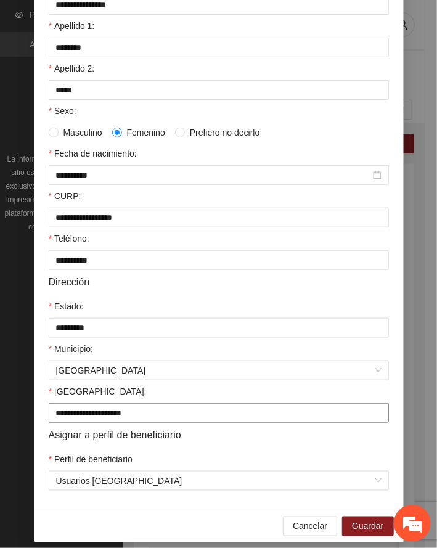
drag, startPoint x: 141, startPoint y: 414, endPoint x: -89, endPoint y: 392, distance: 231.0
click at [0, 392] on html "Proyectos Activos La información contenida en este sitio es confidencial y para…" at bounding box center [218, 274] width 437 height 548
paste input "text"
type input "**********"
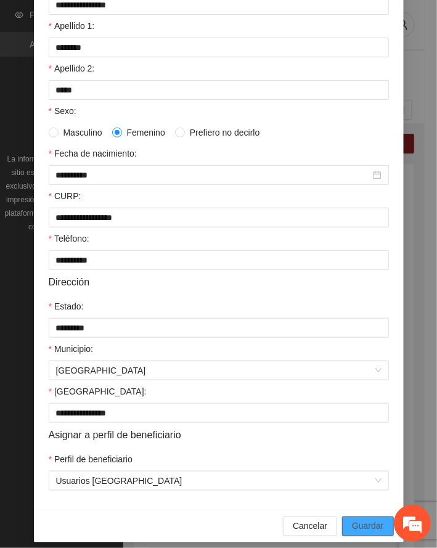
click at [363, 524] on span "Guardar" at bounding box center [367, 527] width 31 height 14
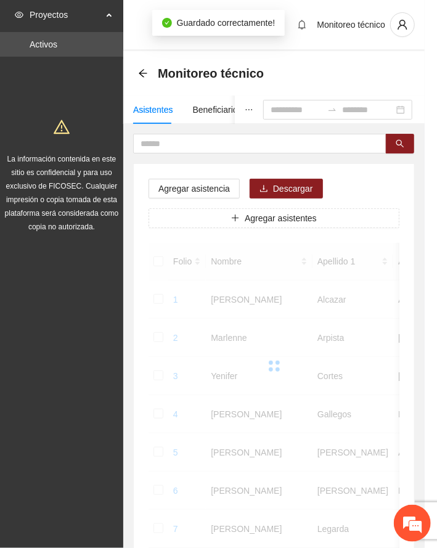
scroll to position [120, 0]
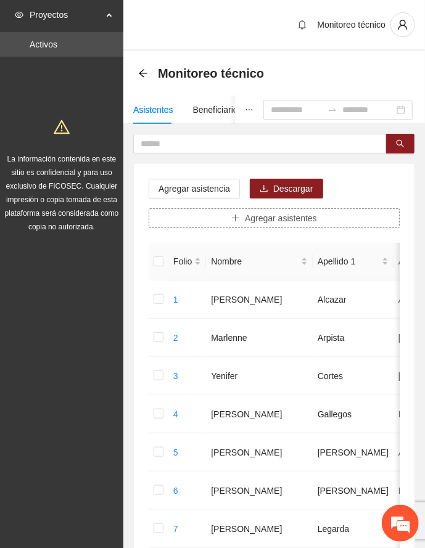
click at [345, 218] on button "Agregar asistentes" at bounding box center [274, 218] width 251 height 20
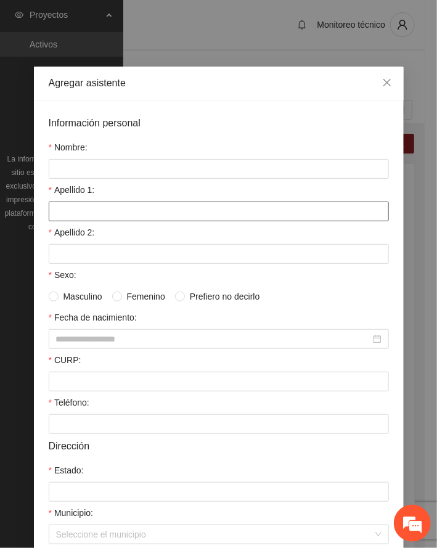
click at [95, 208] on input "Apellido 1:" at bounding box center [219, 212] width 340 height 20
paste input "*******"
type input "*******"
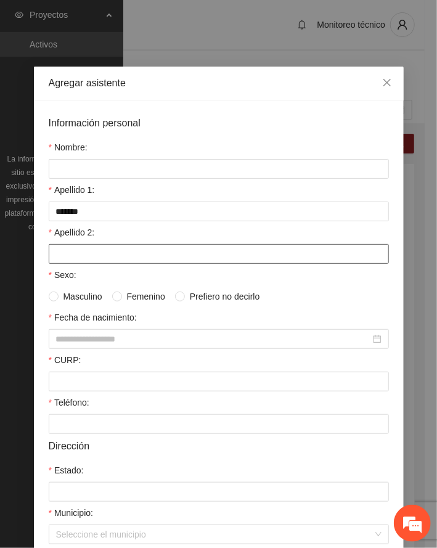
click at [84, 260] on input "Apellido 2:" at bounding box center [219, 254] width 340 height 20
paste input "*****"
type input "*****"
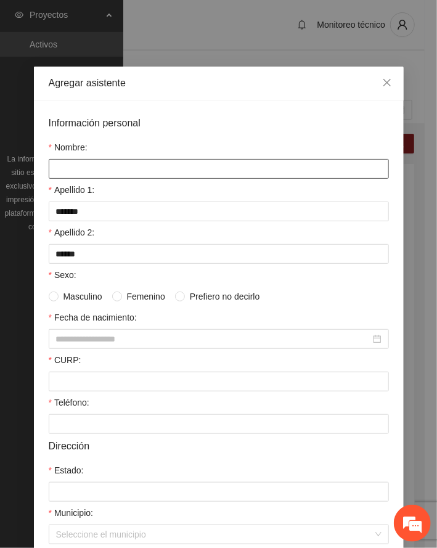
click at [109, 171] on input "Nombre:" at bounding box center [219, 169] width 340 height 20
paste input "**********"
type input "**********"
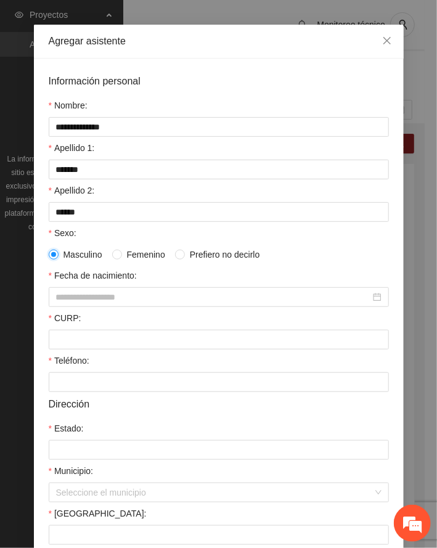
scroll to position [164, 0]
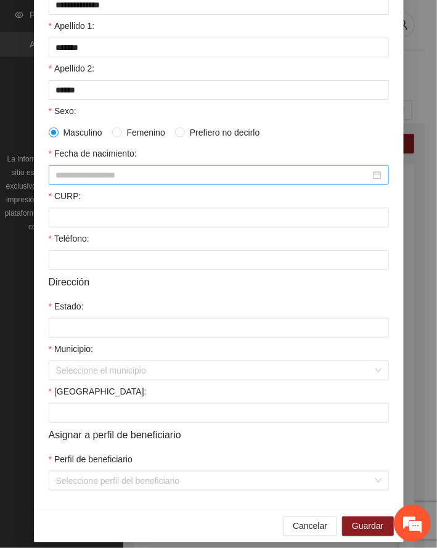
click at [102, 178] on input "Fecha de nacimiento:" at bounding box center [213, 175] width 314 height 14
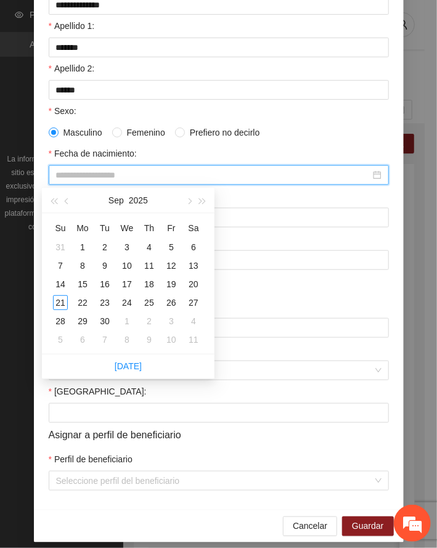
paste input "**********"
click at [175, 301] on div "26" at bounding box center [171, 302] width 15 height 15
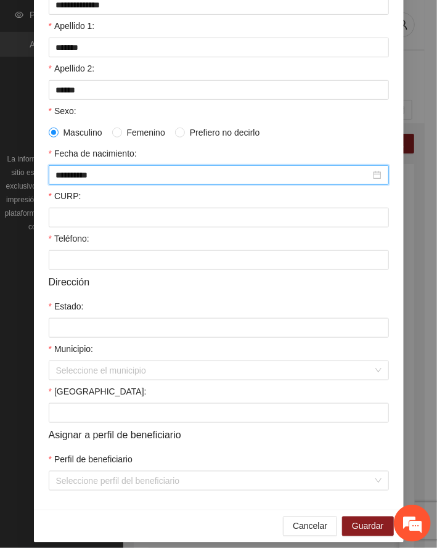
type input "**********"
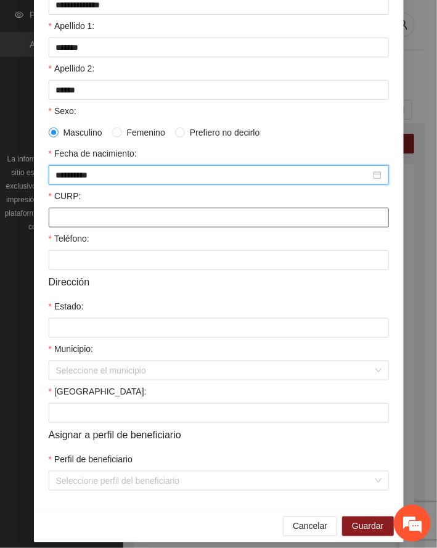
click at [107, 218] on input "CURP:" at bounding box center [219, 218] width 340 height 20
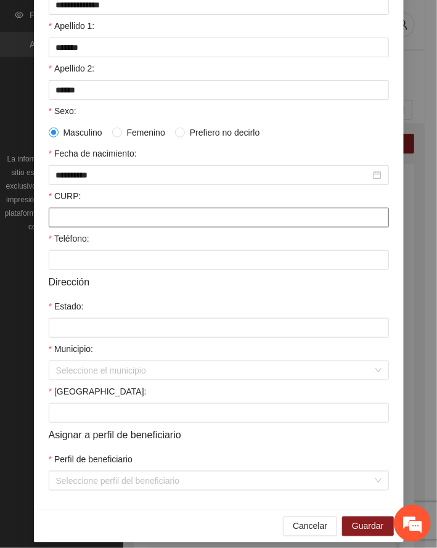
paste input "**********"
type input "**********"
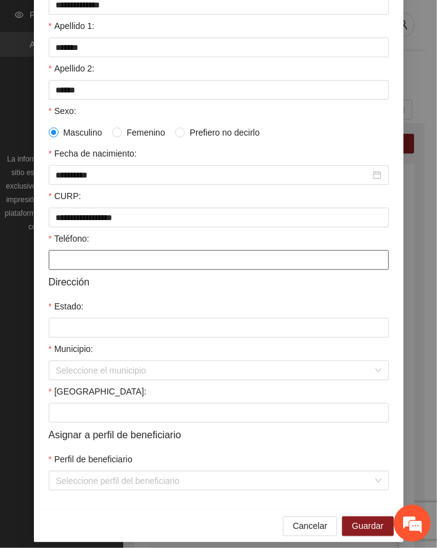
click at [87, 269] on input "Teléfono:" at bounding box center [219, 260] width 340 height 20
paste input "**********"
type input "**********"
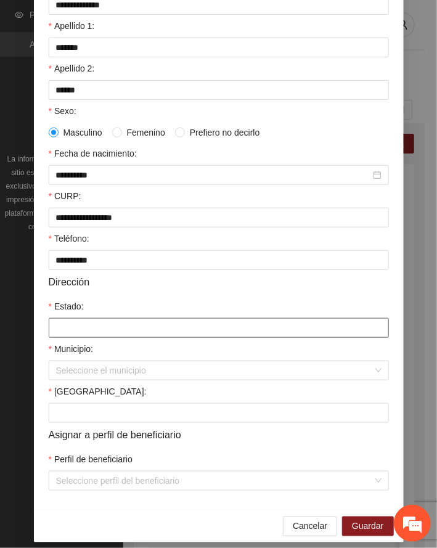
click at [60, 333] on input "Estado:" at bounding box center [219, 328] width 340 height 20
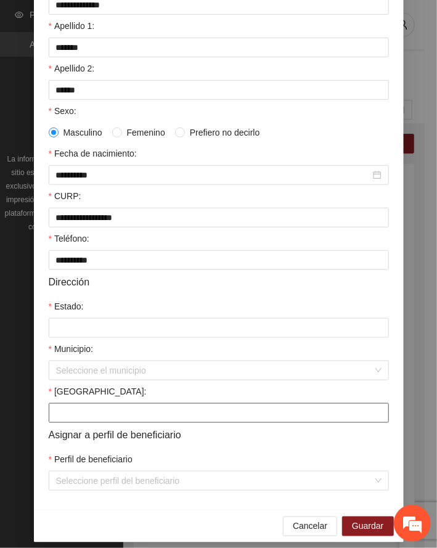
click at [92, 417] on input "[GEOGRAPHIC_DATA]:" at bounding box center [219, 413] width 340 height 20
paste input "**********"
type input "**********"
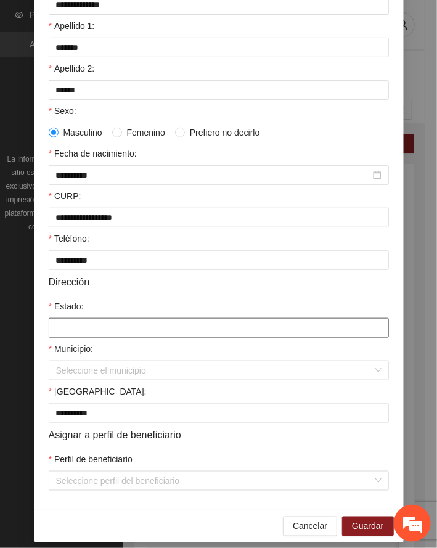
click at [99, 328] on input "Estado:" at bounding box center [219, 328] width 340 height 20
paste input "*********"
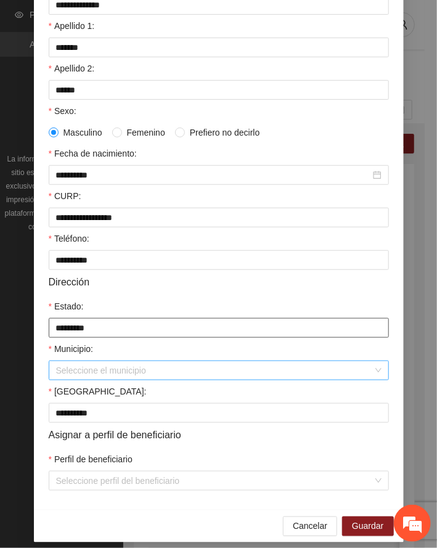
type input "*********"
click at [77, 374] on input "Municipio:" at bounding box center [214, 370] width 317 height 18
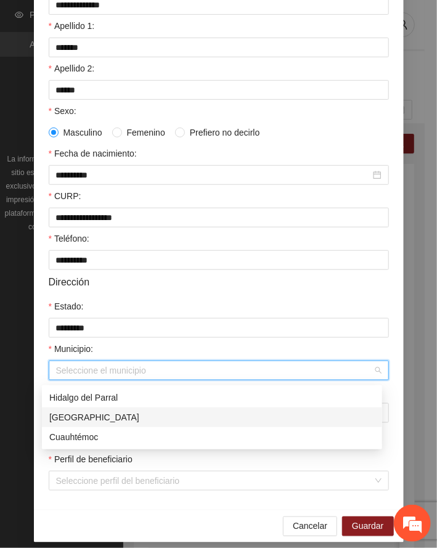
click at [88, 416] on div "[GEOGRAPHIC_DATA]" at bounding box center [212, 418] width 326 height 14
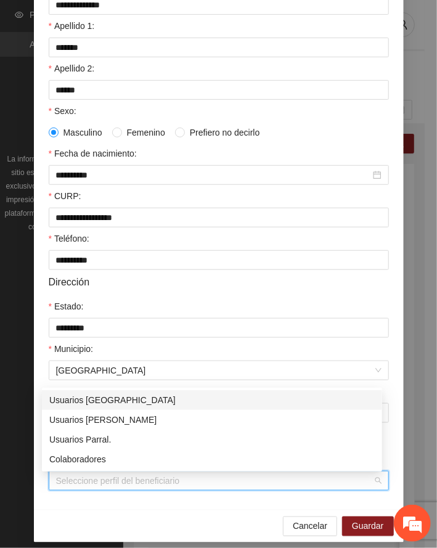
click at [113, 475] on input "Perfil de beneficiario" at bounding box center [214, 481] width 317 height 18
click at [107, 398] on div "Usuarios [GEOGRAPHIC_DATA]" at bounding box center [212, 400] width 326 height 14
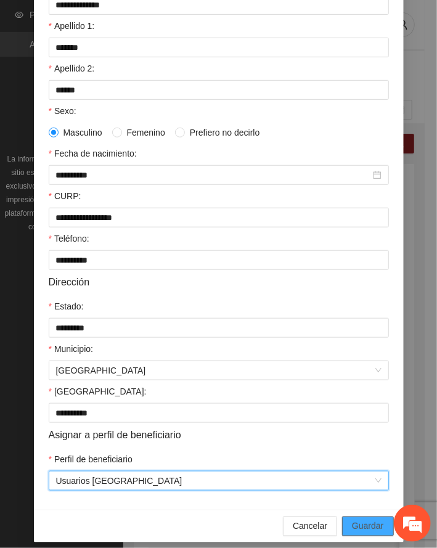
click at [363, 528] on span "Guardar" at bounding box center [367, 527] width 31 height 14
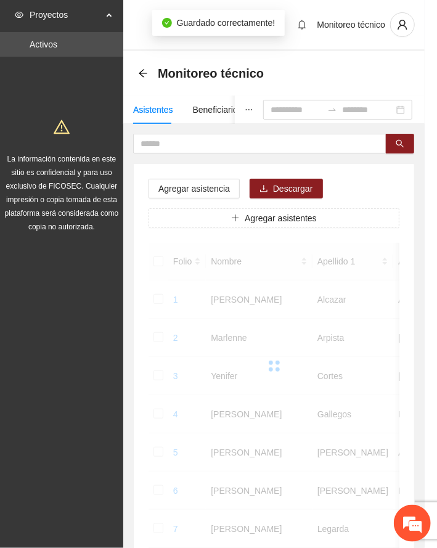
scroll to position [120, 0]
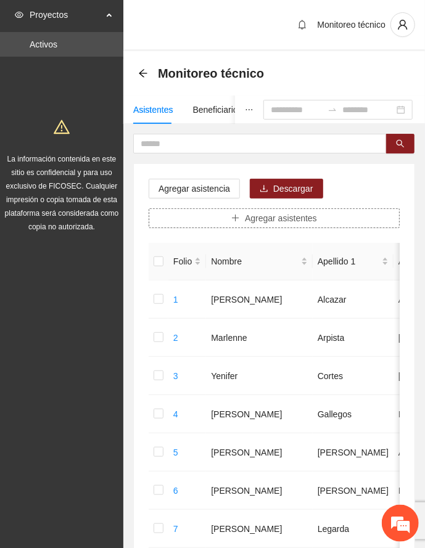
click at [274, 218] on span "Agregar asistentes" at bounding box center [281, 218] width 72 height 14
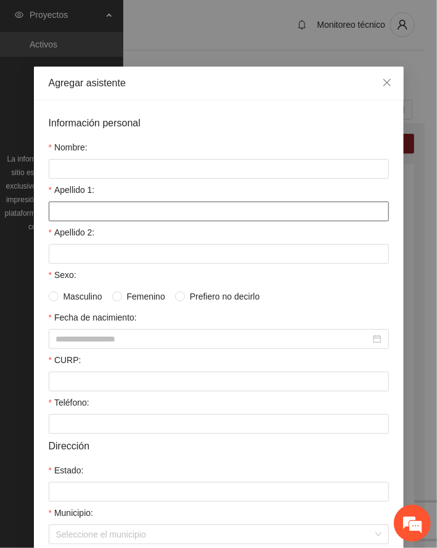
click at [97, 208] on input "Apellido 1:" at bounding box center [219, 212] width 340 height 20
paste input "********"
type input "********"
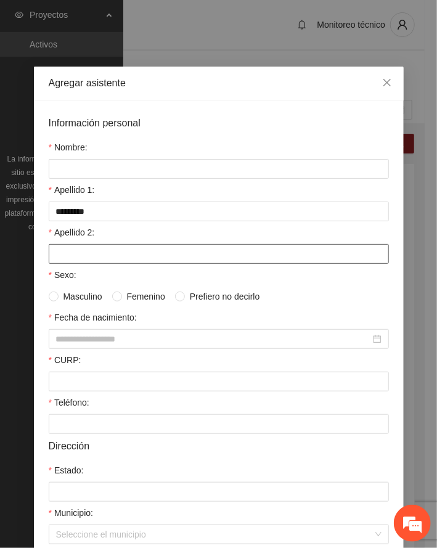
click at [100, 252] on input "Apellido 2:" at bounding box center [219, 254] width 340 height 20
paste input "******"
type input "******"
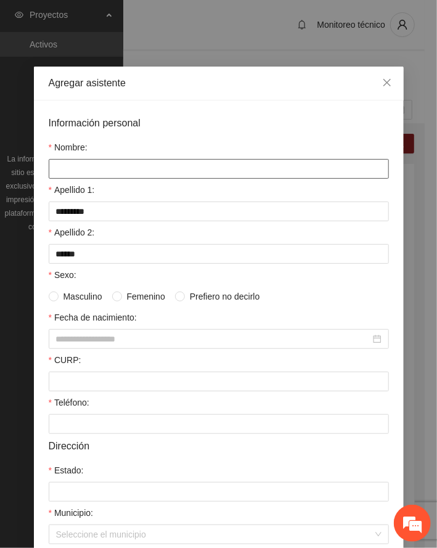
click at [99, 166] on input "Nombre:" at bounding box center [219, 169] width 340 height 20
paste
type input "**********"
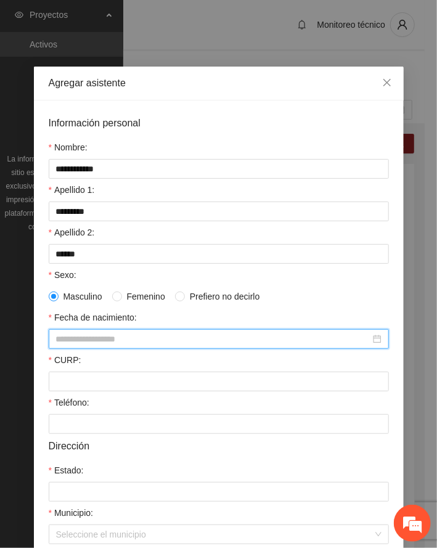
click at [84, 346] on input "Fecha de nacimiento:" at bounding box center [213, 339] width 314 height 14
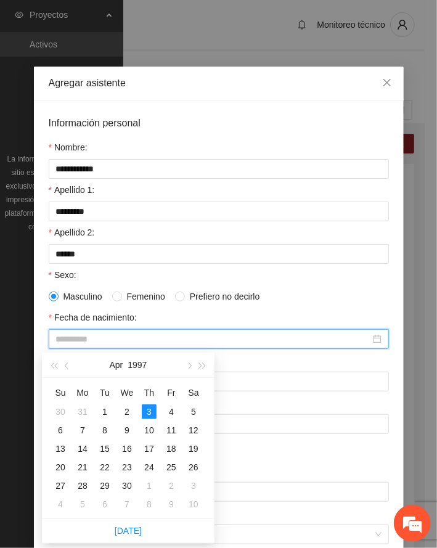
click at [151, 411] on div "3" at bounding box center [149, 411] width 15 height 15
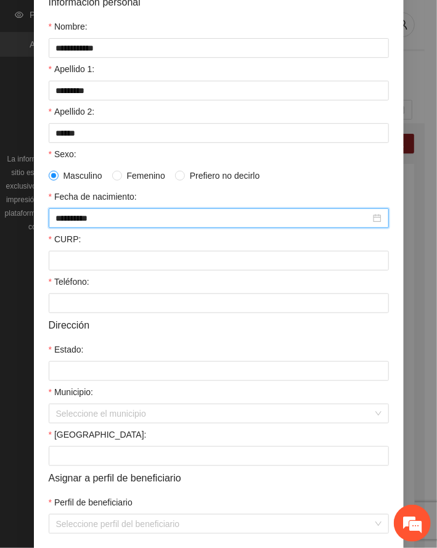
scroll to position [164, 0]
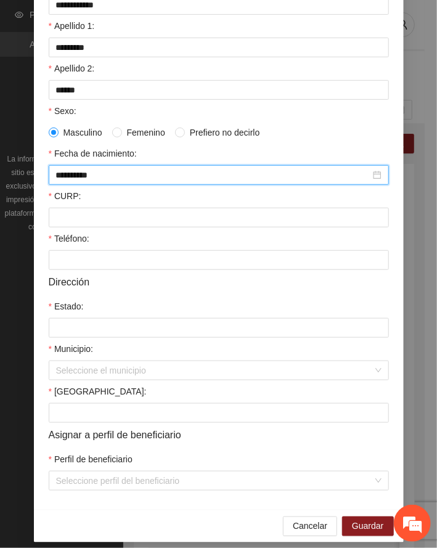
type input "**********"
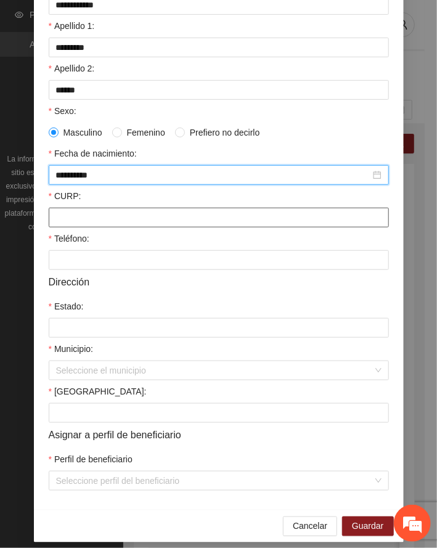
click at [81, 218] on input "CURP:" at bounding box center [219, 218] width 340 height 20
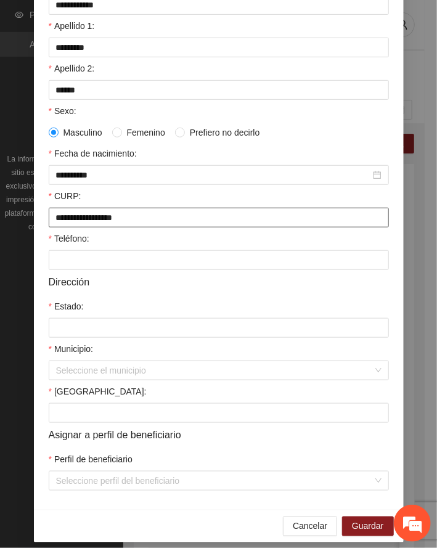
type input "**********"
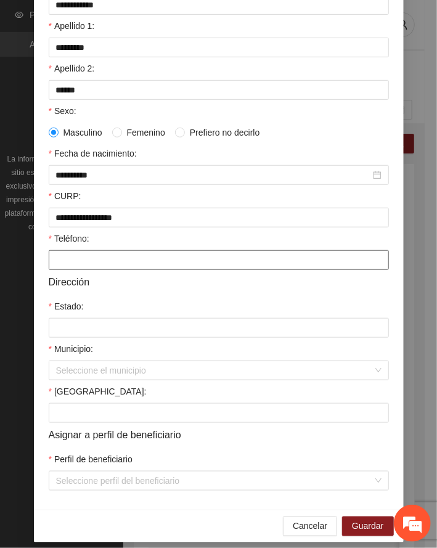
click at [95, 266] on input "Teléfono:" at bounding box center [219, 260] width 340 height 20
type input "**********"
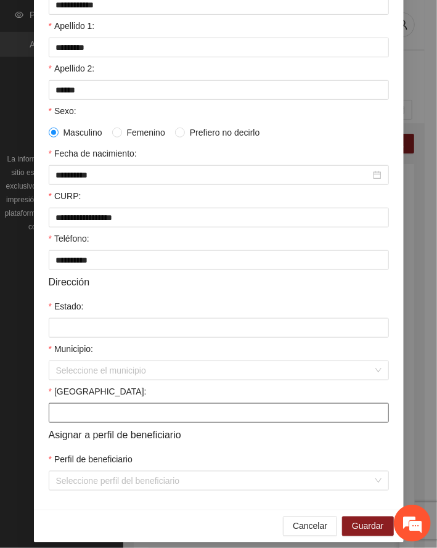
click at [89, 412] on input "[GEOGRAPHIC_DATA]:" at bounding box center [219, 413] width 340 height 20
type input "**********"
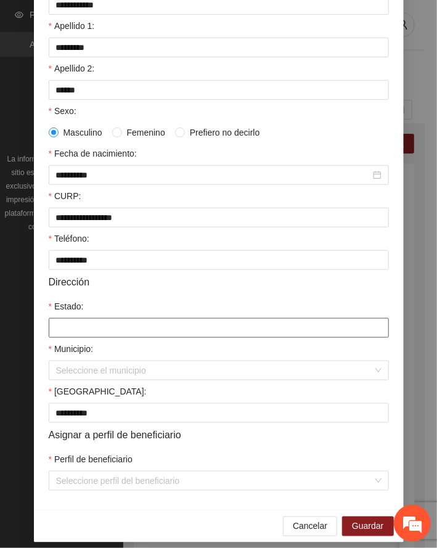
click at [89, 331] on input "Estado:" at bounding box center [219, 328] width 340 height 20
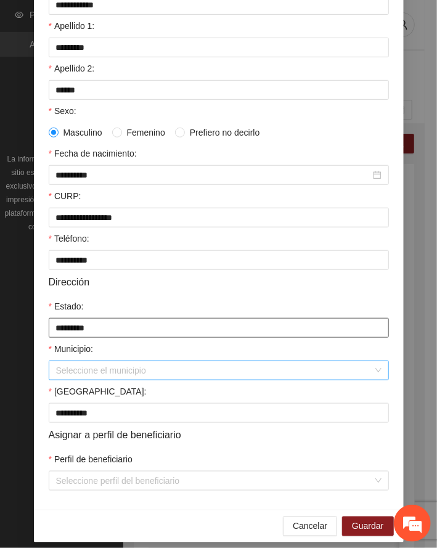
type input "*********"
click at [88, 372] on input "Municipio:" at bounding box center [214, 370] width 317 height 18
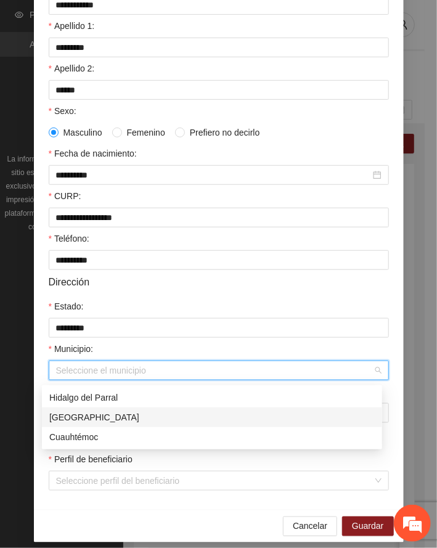
click at [72, 415] on div "[GEOGRAPHIC_DATA]" at bounding box center [212, 418] width 326 height 14
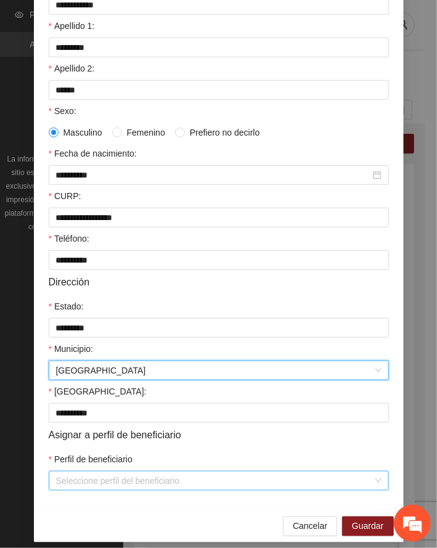
click at [117, 481] on input "Perfil de beneficiario" at bounding box center [214, 481] width 317 height 18
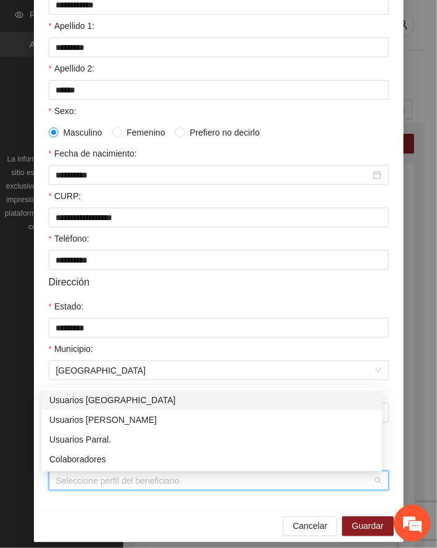
click at [99, 398] on div "Usuarios [GEOGRAPHIC_DATA]" at bounding box center [212, 400] width 326 height 14
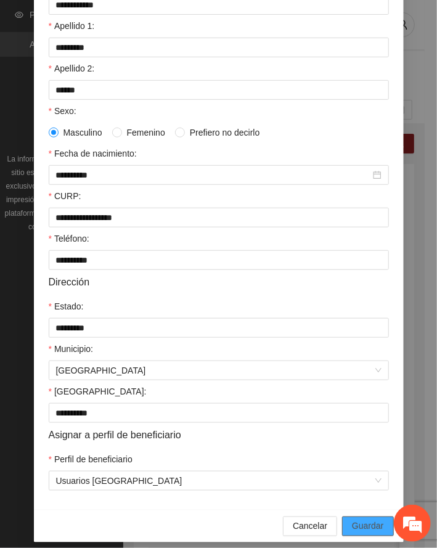
drag, startPoint x: 371, startPoint y: 531, endPoint x: 353, endPoint y: 521, distance: 20.4
click at [369, 526] on span "Guardar" at bounding box center [367, 527] width 31 height 14
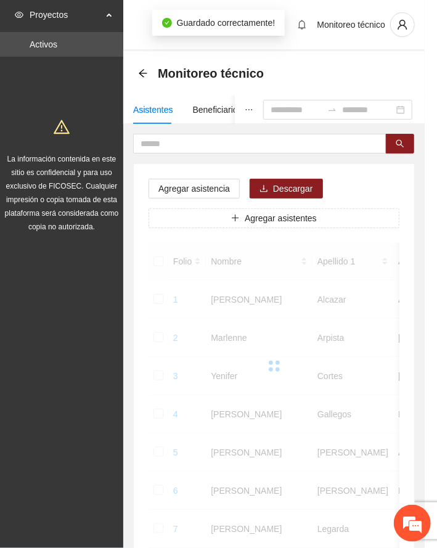
scroll to position [120, 0]
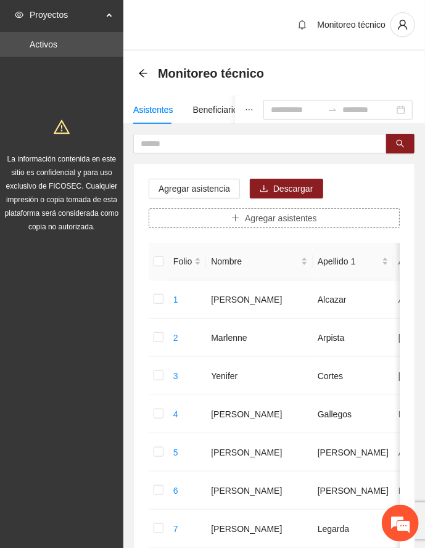
click at [286, 213] on span "Agregar asistentes" at bounding box center [281, 218] width 72 height 14
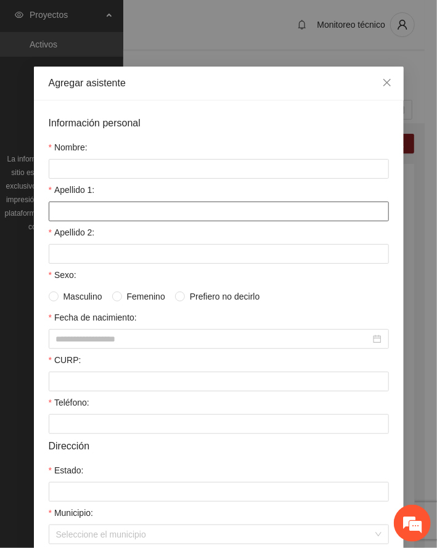
click at [94, 210] on input "Apellido 1:" at bounding box center [219, 212] width 340 height 20
type input "******"
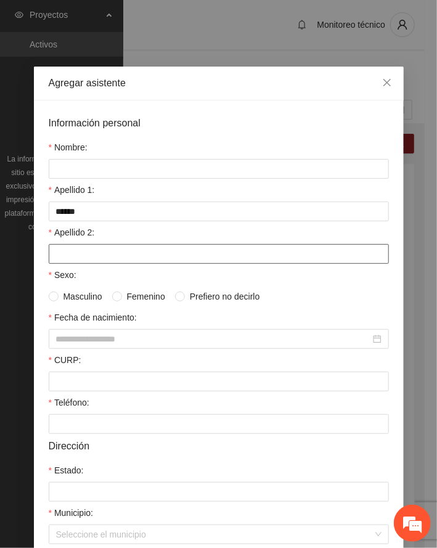
click at [132, 248] on input "Apellido 2:" at bounding box center [219, 254] width 340 height 20
type input "********"
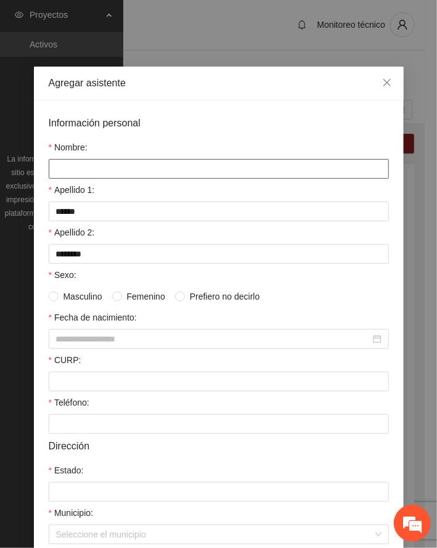
click at [119, 168] on input "Nombre:" at bounding box center [219, 169] width 340 height 20
type input "**********"
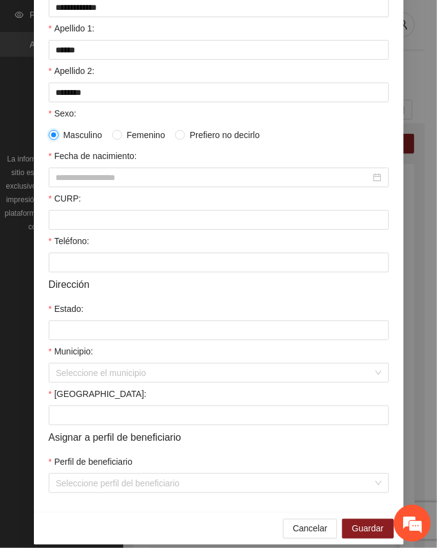
scroll to position [176, 0]
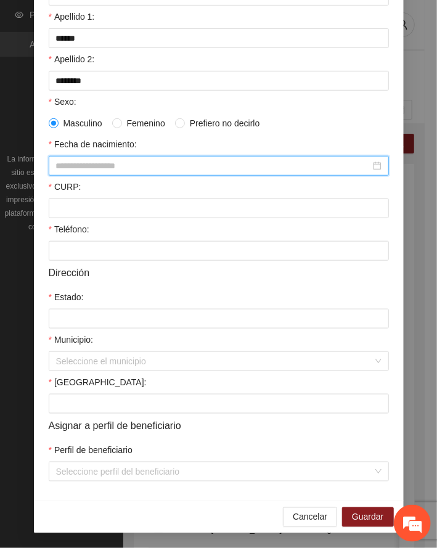
click at [106, 163] on input "Fecha de nacimiento:" at bounding box center [213, 166] width 314 height 14
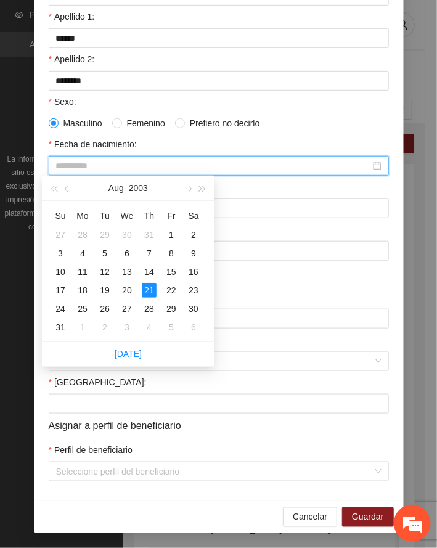
click at [149, 290] on div "21" at bounding box center [149, 290] width 15 height 15
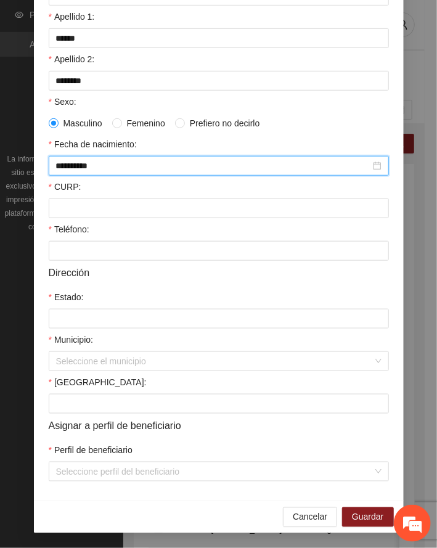
type input "**********"
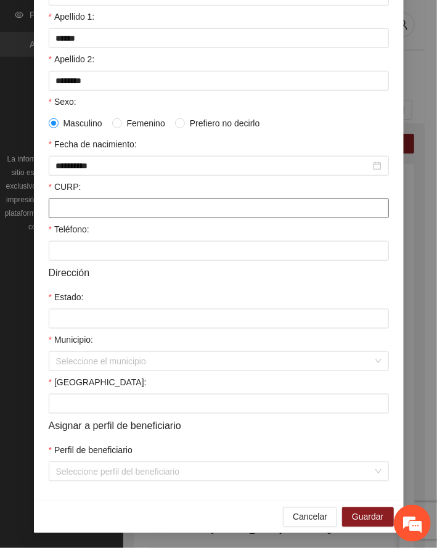
click at [157, 210] on input "CURP:" at bounding box center [219, 209] width 340 height 20
type input "**********"
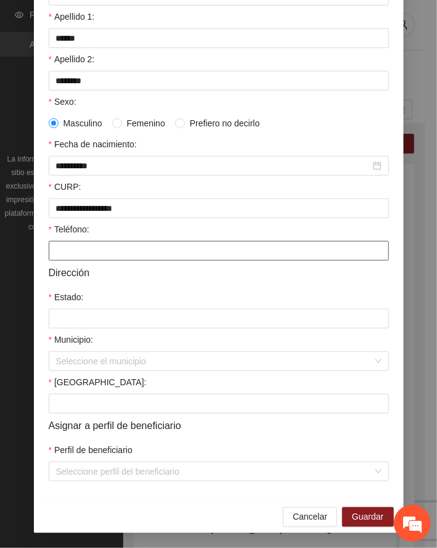
click at [126, 250] on input "Teléfono:" at bounding box center [219, 251] width 340 height 20
type input "**********"
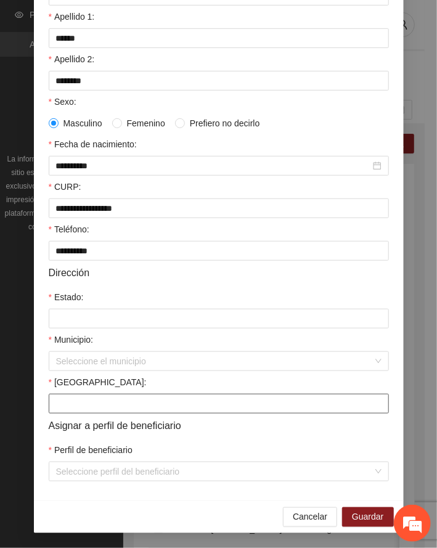
click at [117, 403] on input "[GEOGRAPHIC_DATA]:" at bounding box center [219, 404] width 340 height 20
type input "**********"
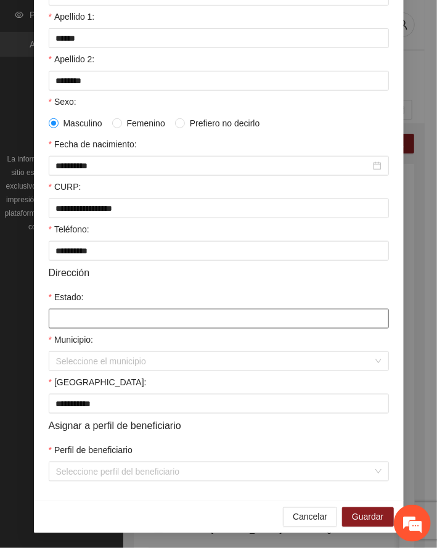
click at [109, 321] on input "Estado:" at bounding box center [219, 319] width 340 height 20
type input "*********"
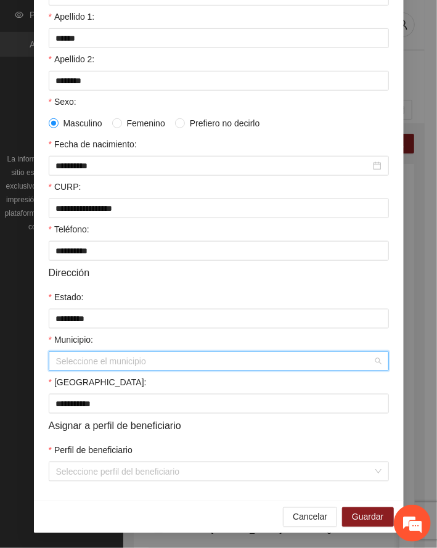
click at [106, 361] on input "Municipio:" at bounding box center [214, 361] width 317 height 18
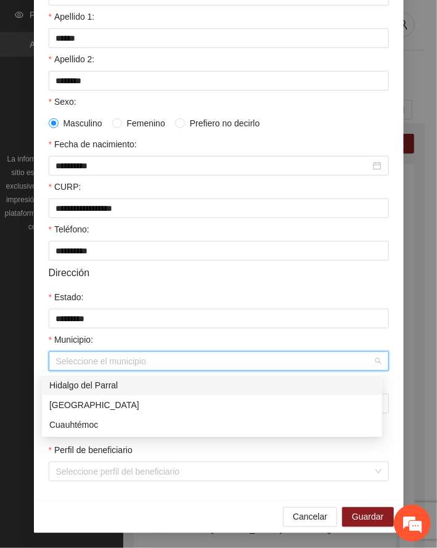
type input "*********"
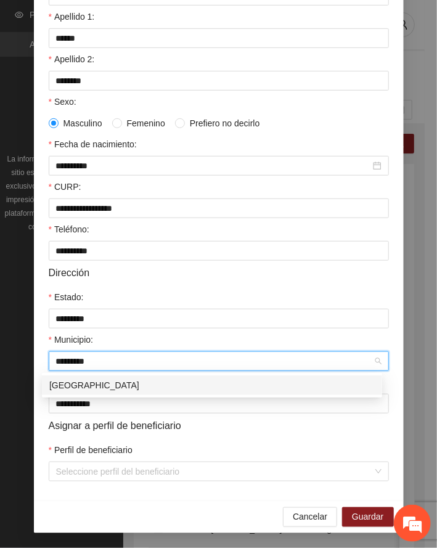
click at [85, 381] on div "[GEOGRAPHIC_DATA]" at bounding box center [212, 386] width 326 height 14
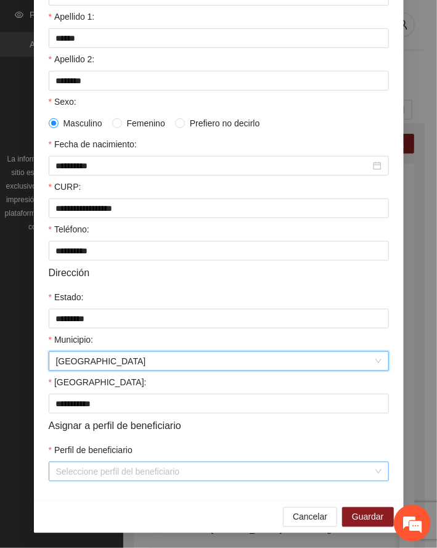
click at [139, 471] on input "Perfil de beneficiario" at bounding box center [214, 471] width 317 height 18
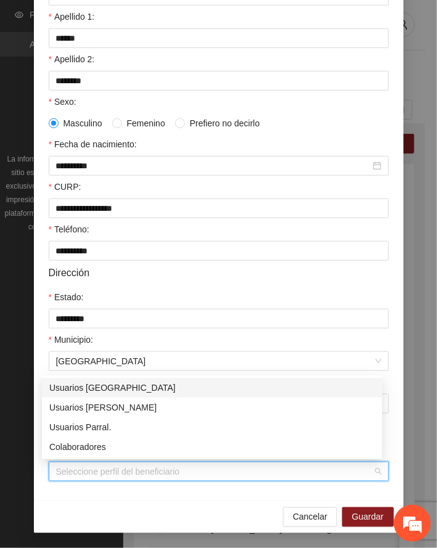
click at [88, 385] on div "Usuarios [GEOGRAPHIC_DATA]" at bounding box center [212, 388] width 326 height 14
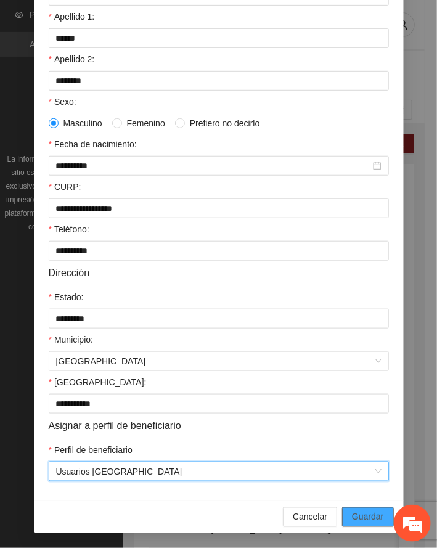
click at [371, 514] on span "Guardar" at bounding box center [367, 517] width 31 height 14
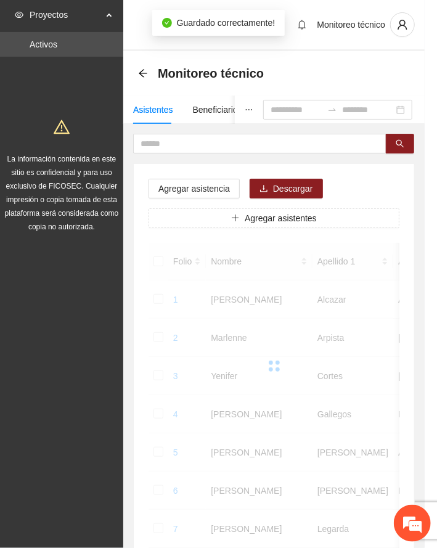
scroll to position [120, 0]
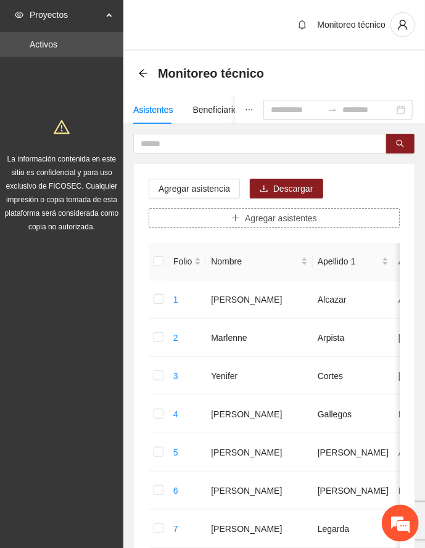
click at [245, 219] on span "Agregar asistentes" at bounding box center [281, 218] width 72 height 14
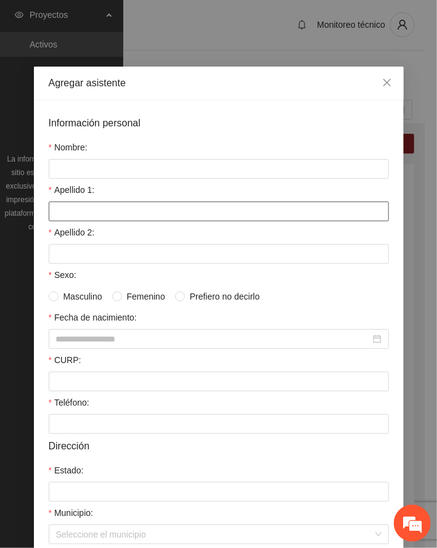
click at [125, 208] on input "Apellido 1:" at bounding box center [219, 212] width 340 height 20
type input "******"
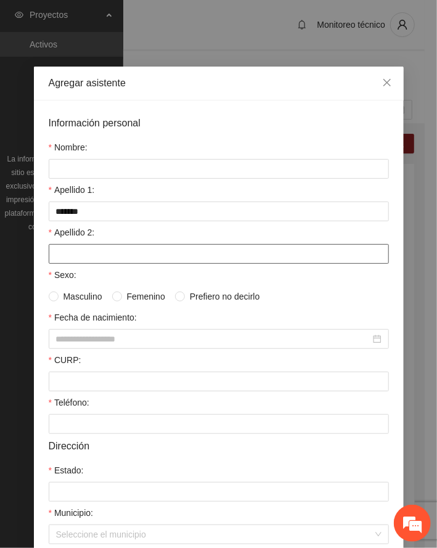
click at [102, 255] on input "Apellido 2:" at bounding box center [219, 254] width 340 height 20
type input "******"
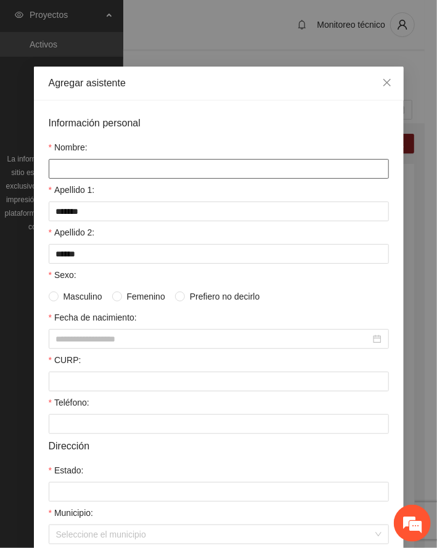
click at [96, 166] on input "Nombre:" at bounding box center [219, 169] width 340 height 20
type input "**********"
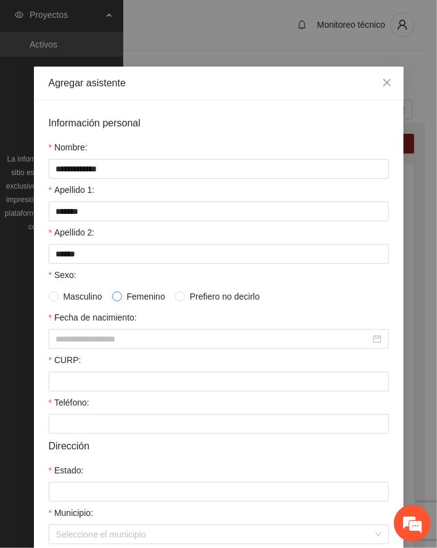
click at [115, 297] on span at bounding box center [117, 297] width 10 height 10
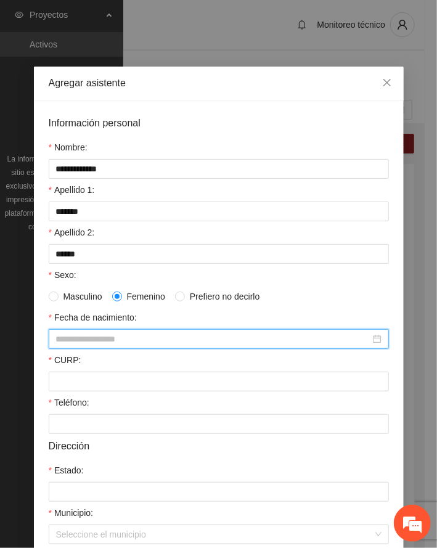
click at [94, 343] on input "Fecha de nacimiento:" at bounding box center [213, 339] width 314 height 14
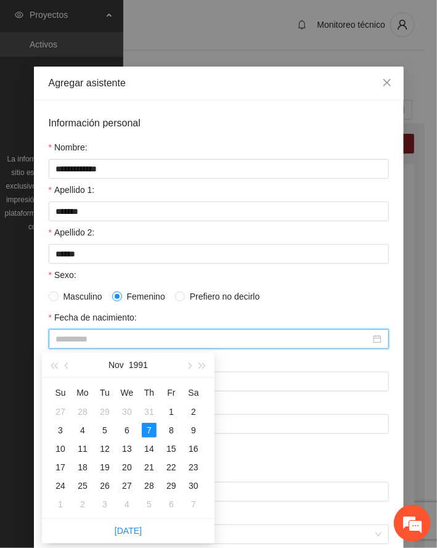
click at [147, 427] on div "7" at bounding box center [149, 430] width 15 height 15
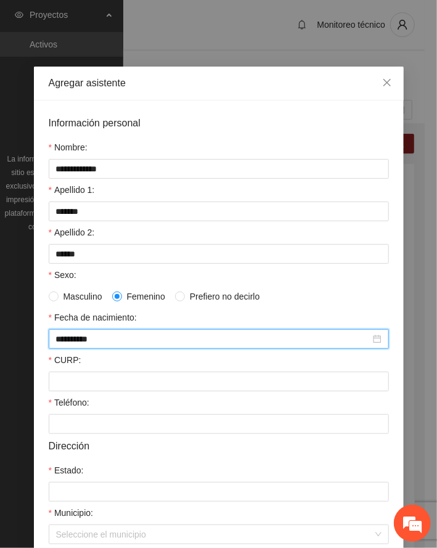
type input "**********"
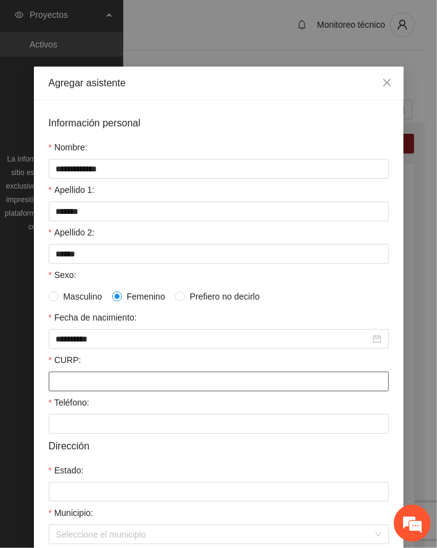
click at [119, 385] on input "CURP:" at bounding box center [219, 382] width 340 height 20
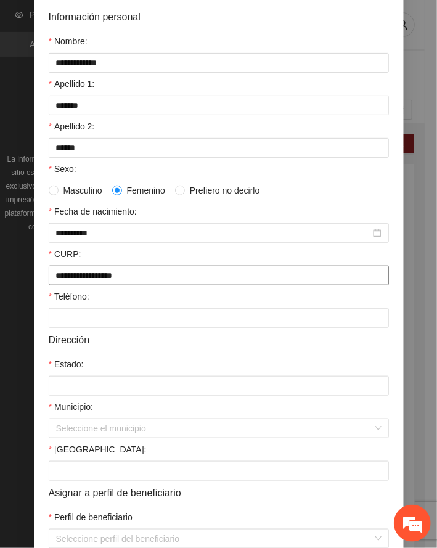
scroll to position [176, 0]
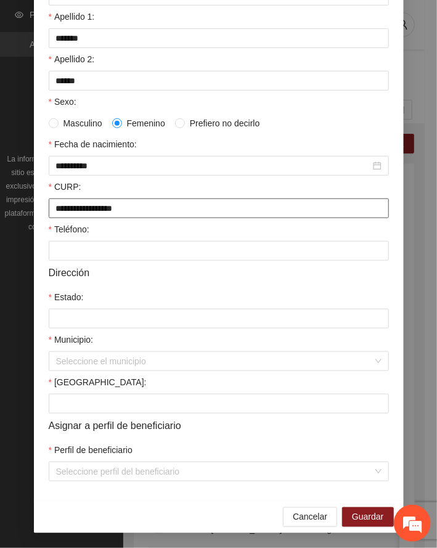
type input "**********"
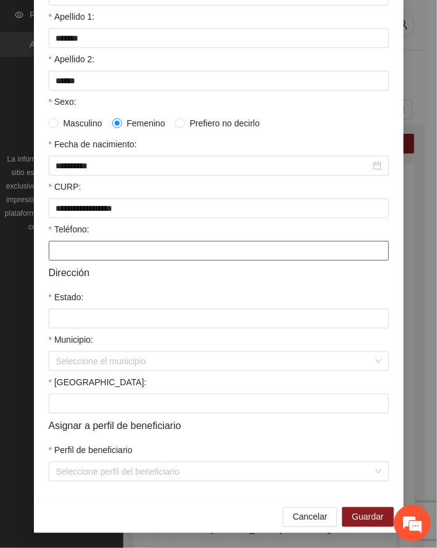
click at [80, 248] on input "Teléfono:" at bounding box center [219, 251] width 340 height 20
type input "**********"
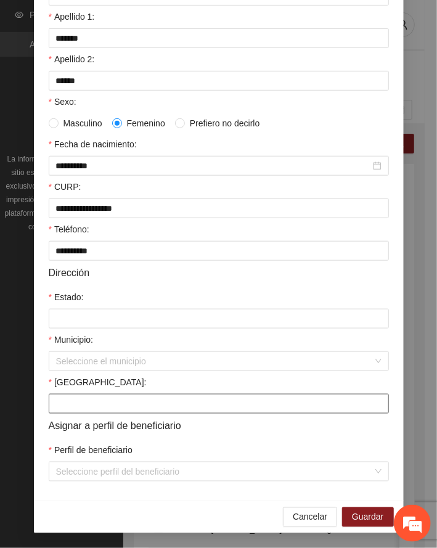
click at [155, 401] on input "[GEOGRAPHIC_DATA]:" at bounding box center [219, 404] width 340 height 20
type input "**********"
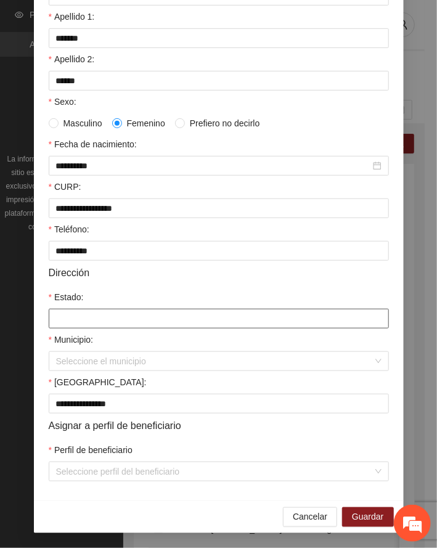
click at [129, 316] on input "Estado:" at bounding box center [219, 319] width 340 height 20
type input "*********"
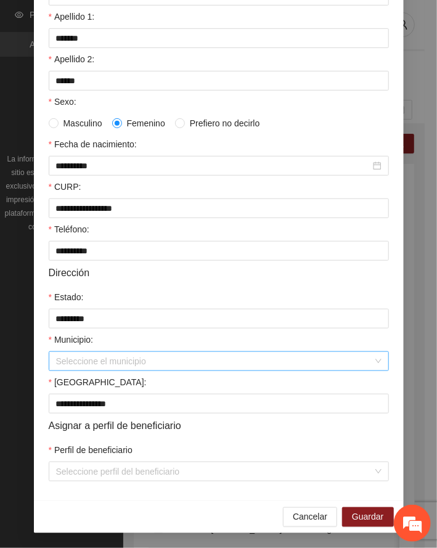
click at [91, 364] on input "Municipio:" at bounding box center [214, 361] width 317 height 18
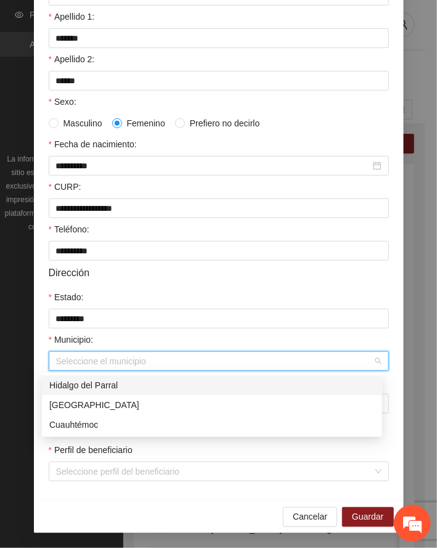
type input "*********"
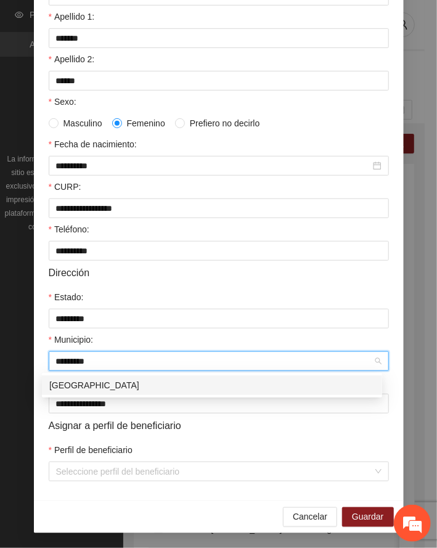
click at [77, 386] on div "[GEOGRAPHIC_DATA]" at bounding box center [212, 386] width 326 height 14
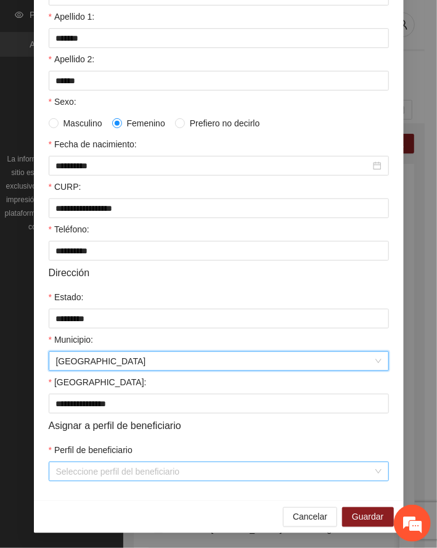
click at [104, 469] on input "Perfil de beneficiario" at bounding box center [214, 471] width 317 height 18
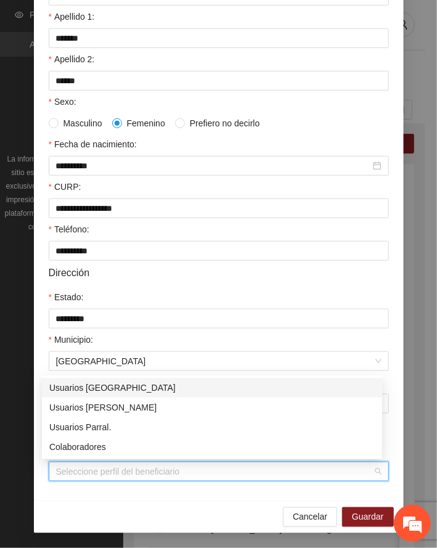
click at [106, 385] on div "Usuarios [GEOGRAPHIC_DATA]" at bounding box center [212, 388] width 326 height 14
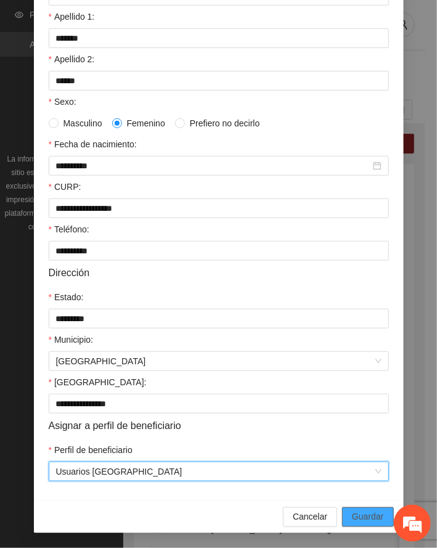
click at [371, 514] on span "Guardar" at bounding box center [367, 517] width 31 height 14
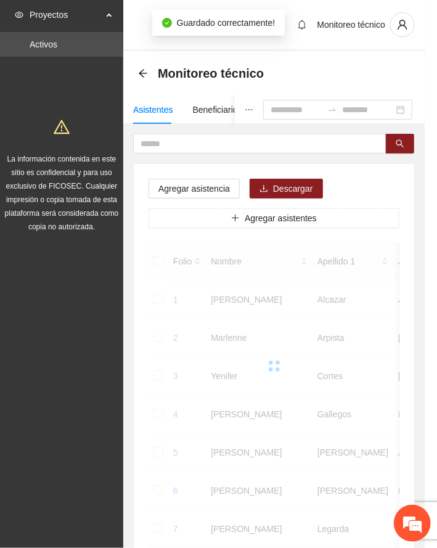
scroll to position [120, 0]
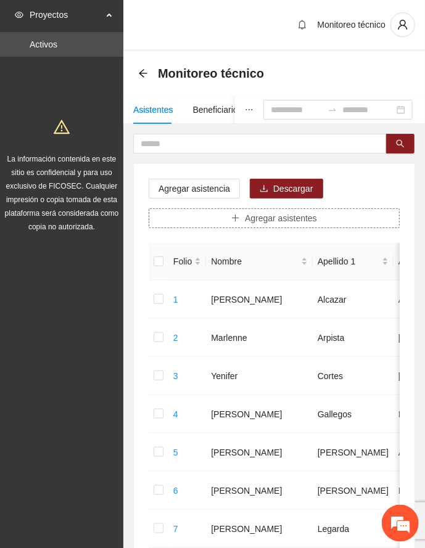
click at [289, 221] on span "Agregar asistentes" at bounding box center [281, 218] width 72 height 14
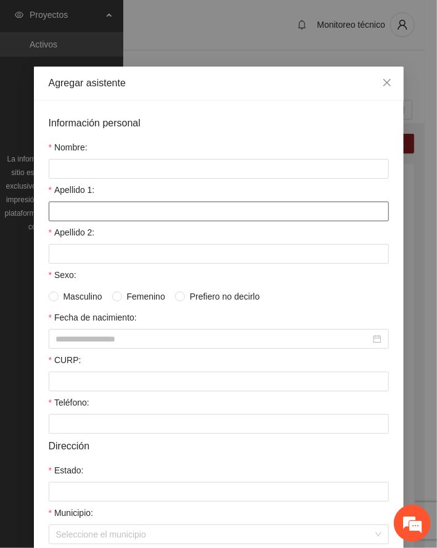
click at [113, 213] on input "Apellido 1:" at bounding box center [219, 212] width 340 height 20
type input "*********"
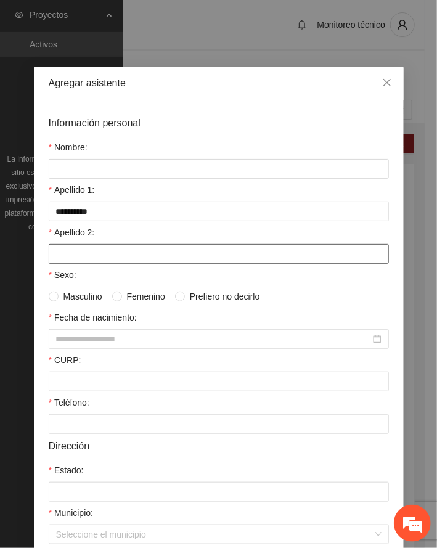
click at [85, 258] on input "Apellido 2:" at bounding box center [219, 254] width 340 height 20
type input "*******"
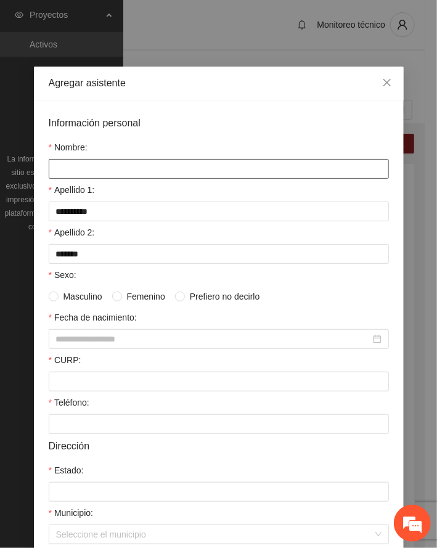
click at [102, 169] on input "Nombre:" at bounding box center [219, 169] width 340 height 20
type input "**********"
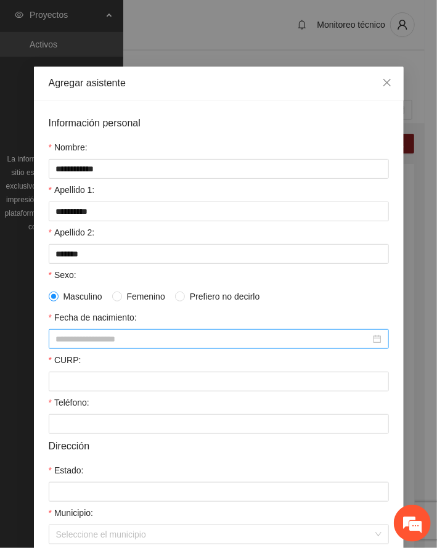
click at [97, 338] on input "Fecha de nacimiento:" at bounding box center [213, 339] width 314 height 14
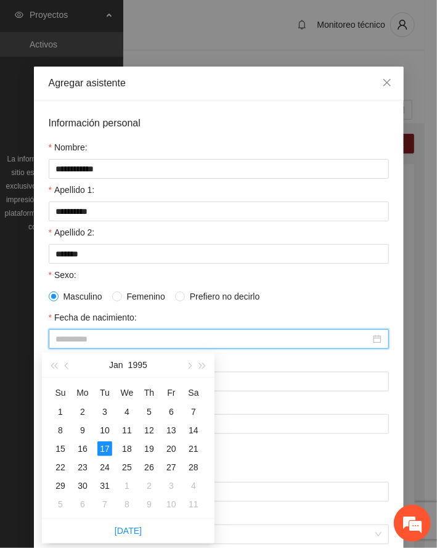
click at [102, 446] on div "17" at bounding box center [104, 448] width 15 height 15
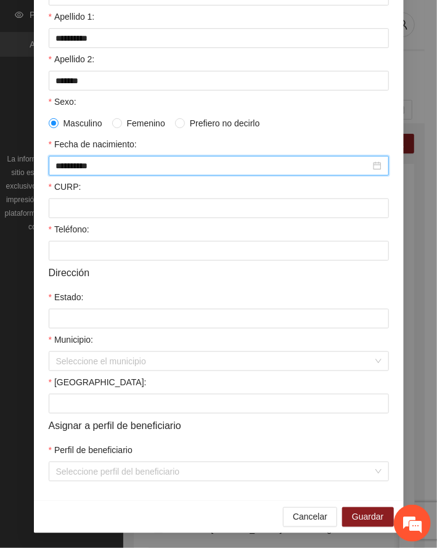
scroll to position [176, 0]
type input "**********"
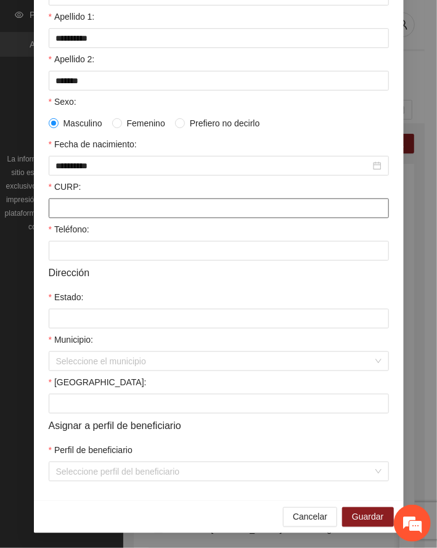
click at [112, 205] on input "CURP:" at bounding box center [219, 209] width 340 height 20
type input "**********"
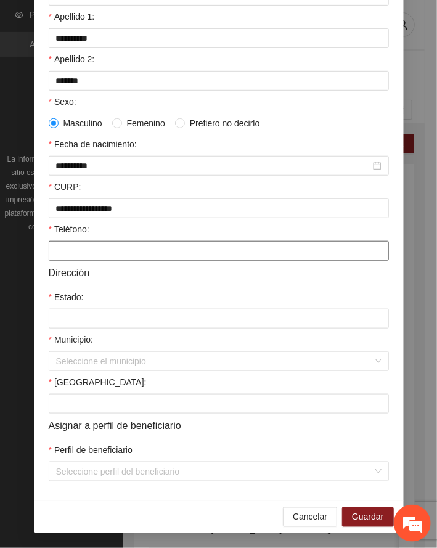
click at [88, 248] on input "Teléfono:" at bounding box center [219, 251] width 340 height 20
type input "**********"
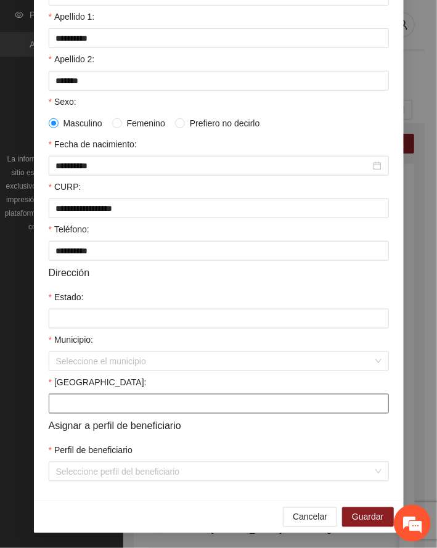
click at [110, 406] on input "[GEOGRAPHIC_DATA]:" at bounding box center [219, 404] width 340 height 20
type input "**********"
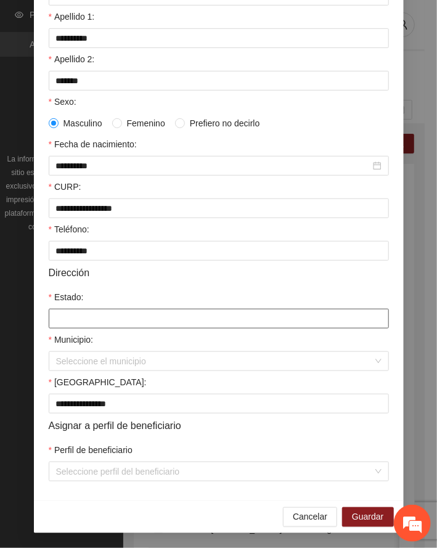
click at [96, 313] on input "Estado:" at bounding box center [219, 319] width 340 height 20
type input "*********"
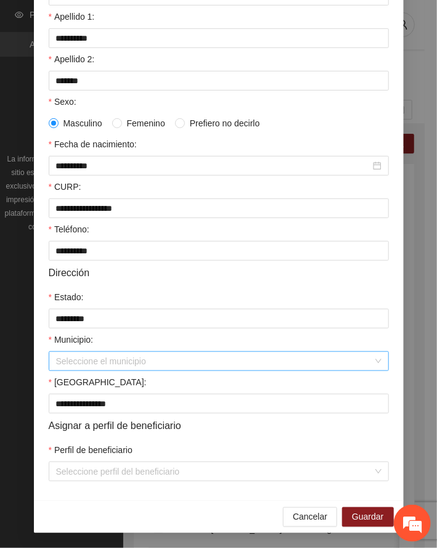
click at [89, 358] on input "Municipio:" at bounding box center [214, 361] width 317 height 18
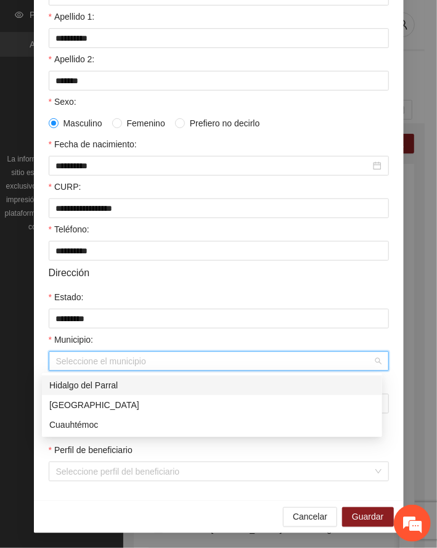
type input "*********"
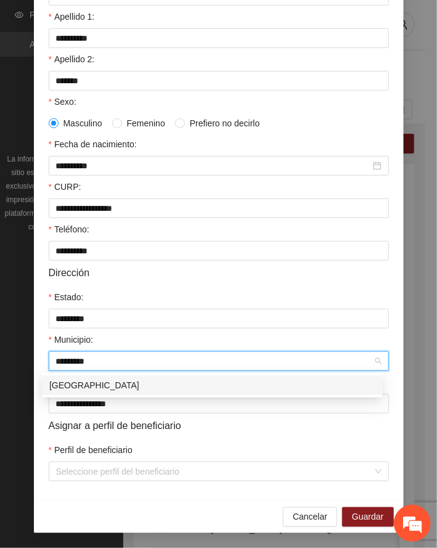
click at [84, 387] on div "[GEOGRAPHIC_DATA]" at bounding box center [212, 386] width 326 height 14
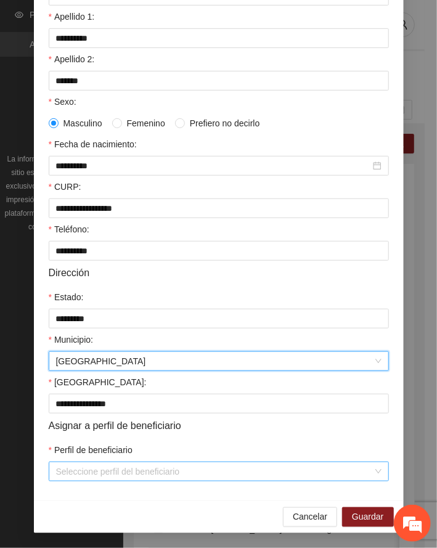
click at [120, 470] on input "Perfil de beneficiario" at bounding box center [214, 471] width 317 height 18
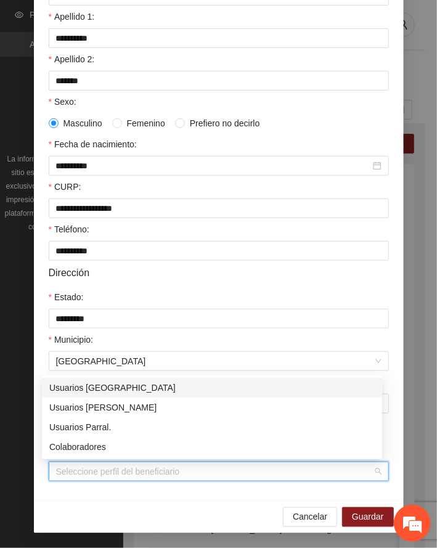
click at [109, 385] on div "Usuarios [GEOGRAPHIC_DATA]" at bounding box center [212, 388] width 326 height 14
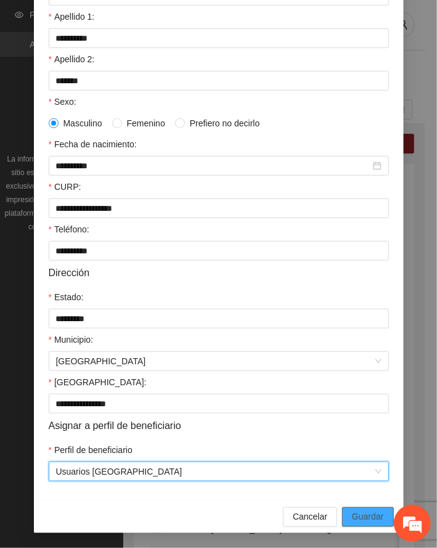
drag, startPoint x: 369, startPoint y: 516, endPoint x: 18, endPoint y: 469, distance: 354.0
click at [352, 514] on span "Guardar" at bounding box center [367, 517] width 31 height 14
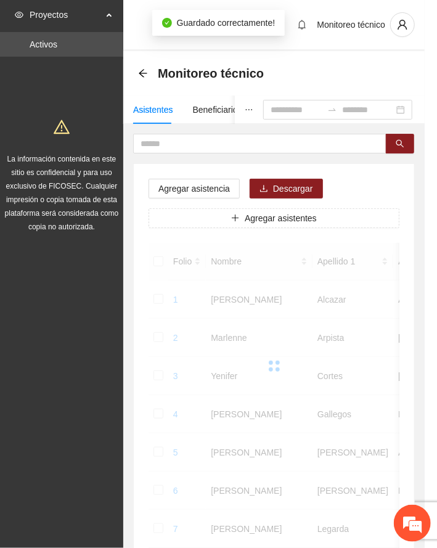
scroll to position [120, 0]
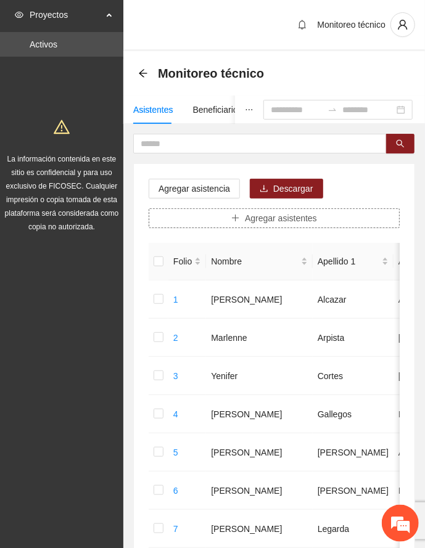
click at [225, 213] on button "Agregar asistentes" at bounding box center [274, 218] width 251 height 20
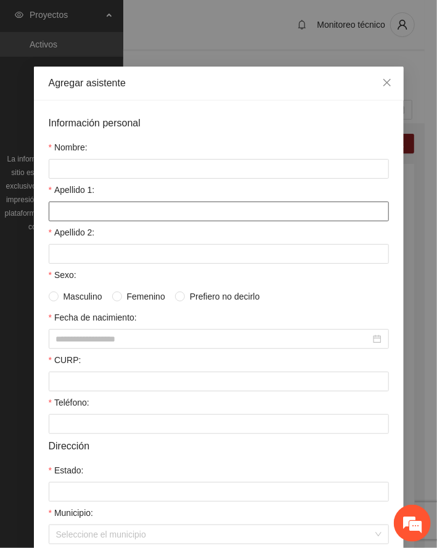
click at [106, 210] on input "Apellido 1:" at bounding box center [219, 212] width 340 height 20
type input "******"
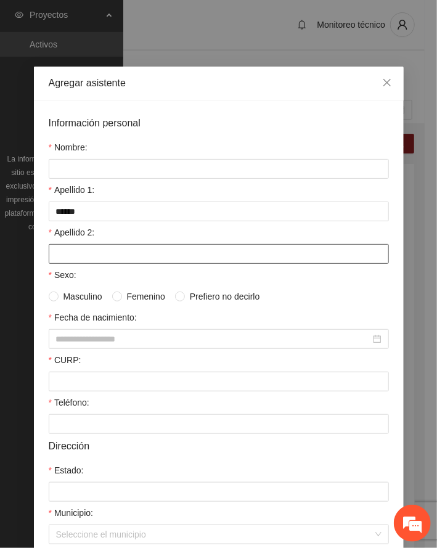
click at [84, 249] on input "Apellido 2:" at bounding box center [219, 254] width 340 height 20
type input "******"
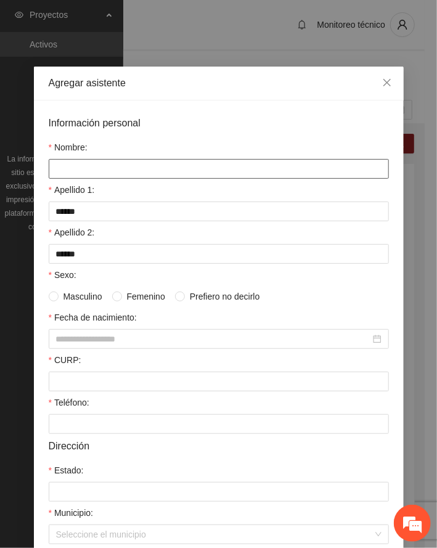
click at [86, 165] on input "Nombre:" at bounding box center [219, 169] width 340 height 20
type input "**********"
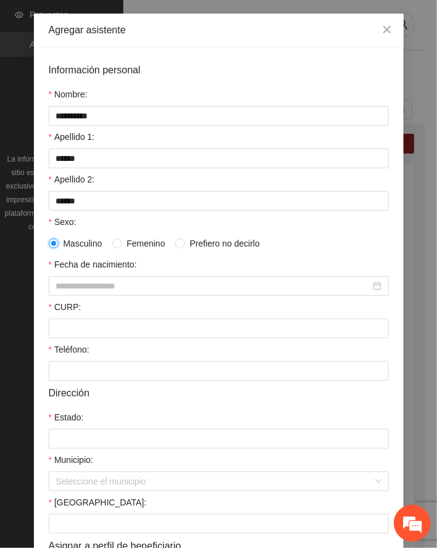
scroll to position [164, 0]
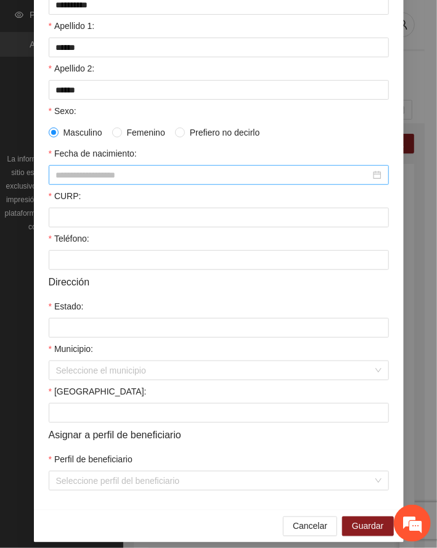
click at [80, 178] on input "Fecha de nacimiento:" at bounding box center [213, 175] width 314 height 14
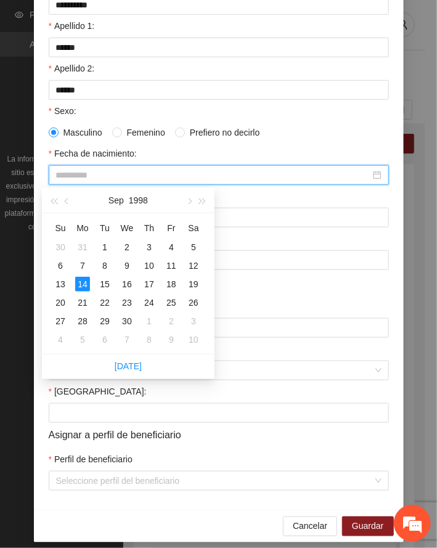
click at [80, 281] on div "14" at bounding box center [82, 284] width 15 height 15
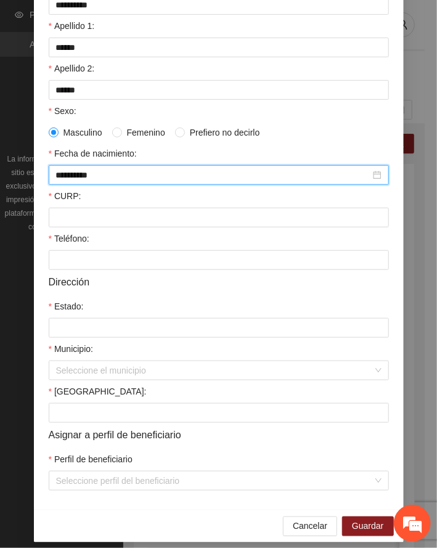
type input "**********"
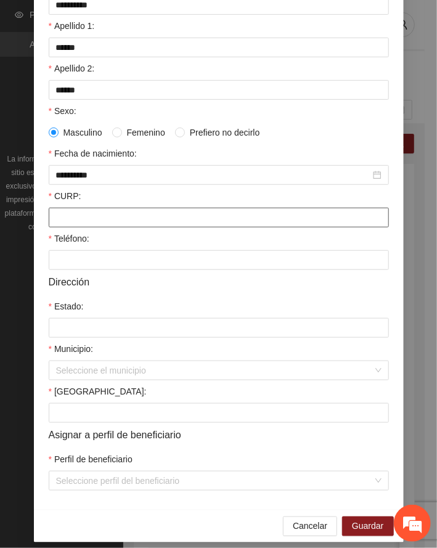
click at [99, 223] on input "CURP:" at bounding box center [219, 218] width 340 height 20
type input "**********"
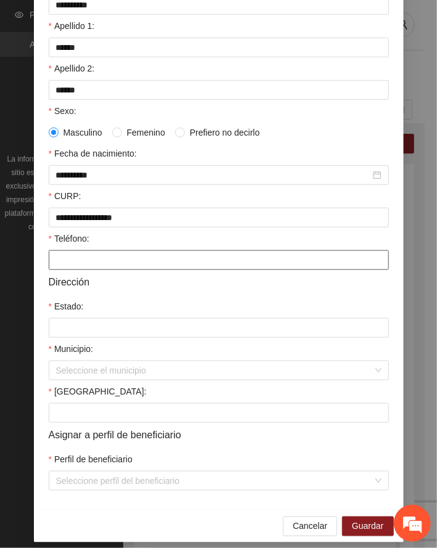
click at [81, 261] on input "Teléfono:" at bounding box center [219, 260] width 340 height 20
type input "**********"
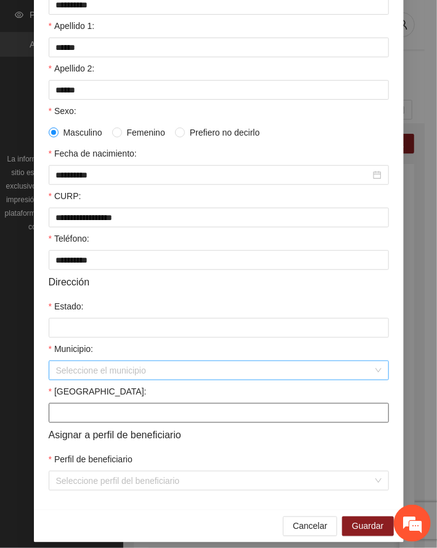
drag, startPoint x: 102, startPoint y: 409, endPoint x: 119, endPoint y: 377, distance: 36.1
click at [109, 383] on form "**********" at bounding box center [219, 220] width 340 height 539
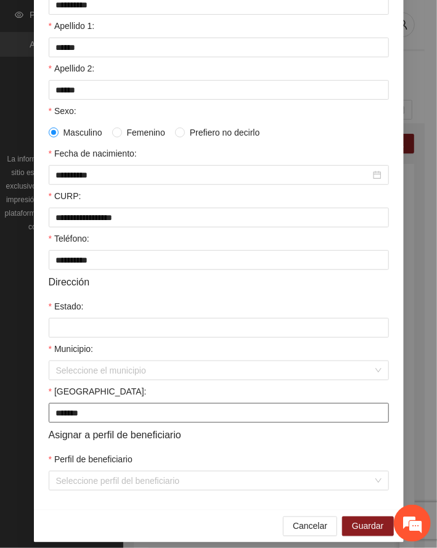
type input "**********"
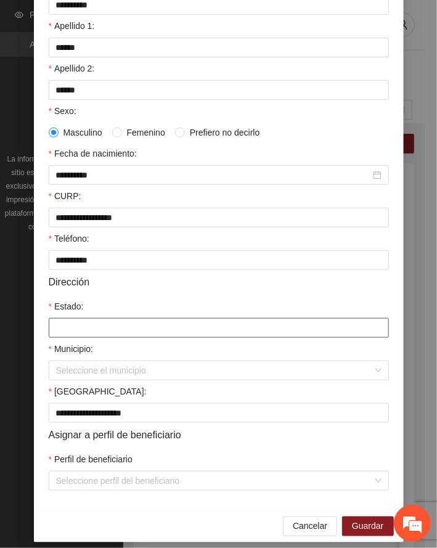
drag, startPoint x: 127, startPoint y: 333, endPoint x: 136, endPoint y: 309, distance: 25.5
click at [129, 321] on input "Estado:" at bounding box center [219, 328] width 340 height 20
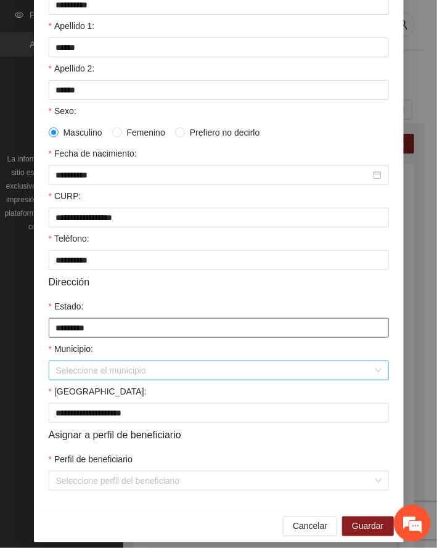
type input "*********"
click at [99, 371] on input "Municipio:" at bounding box center [214, 370] width 317 height 18
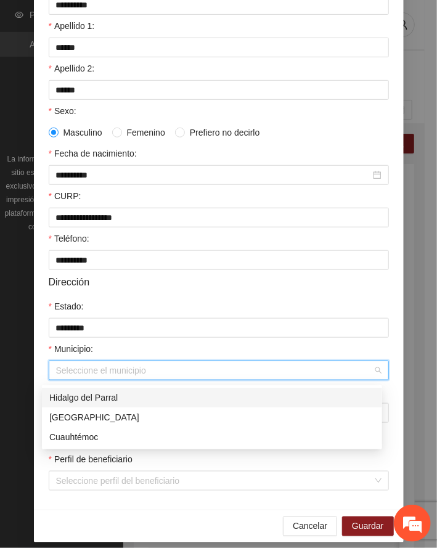
type input "*********"
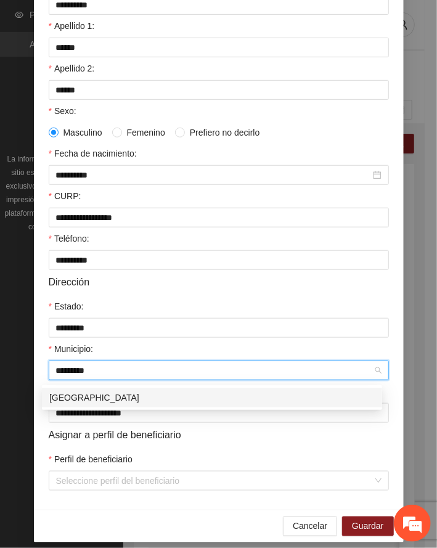
click at [85, 397] on div "[GEOGRAPHIC_DATA]" at bounding box center [212, 398] width 326 height 14
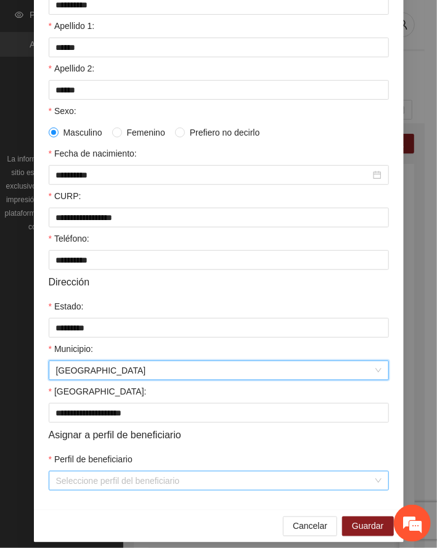
click at [96, 477] on input "Perfil de beneficiario" at bounding box center [214, 481] width 317 height 18
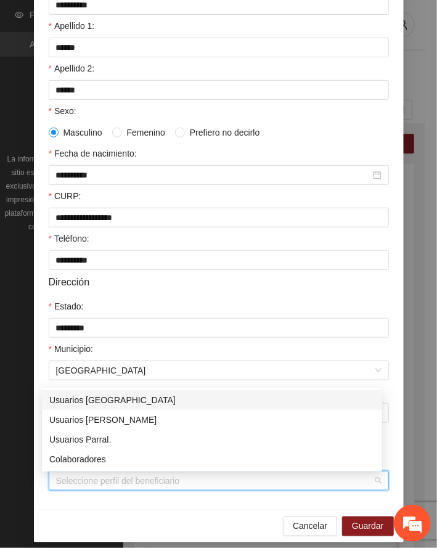
click at [97, 400] on div "Usuarios [GEOGRAPHIC_DATA]" at bounding box center [212, 400] width 326 height 14
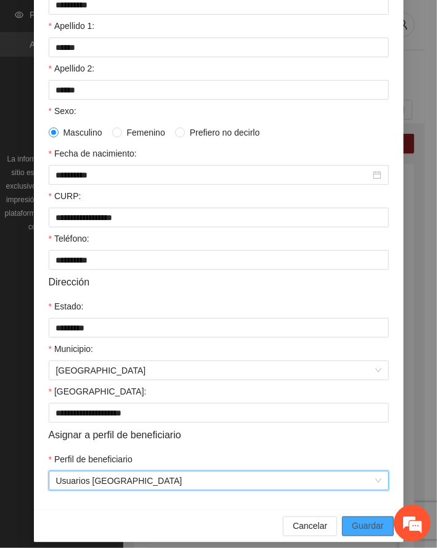
click at [358, 530] on span "Guardar" at bounding box center [367, 527] width 31 height 14
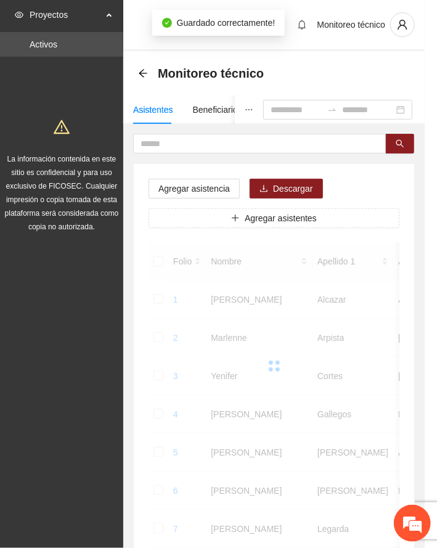
scroll to position [120, 0]
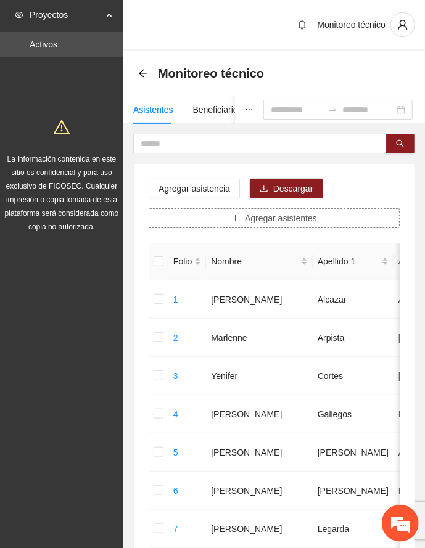
click at [272, 218] on span "Agregar asistentes" at bounding box center [281, 218] width 72 height 14
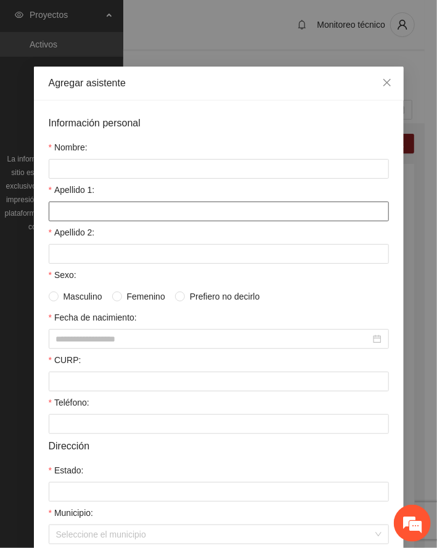
click at [92, 205] on input "Apellido 1:" at bounding box center [219, 212] width 340 height 20
type input "***"
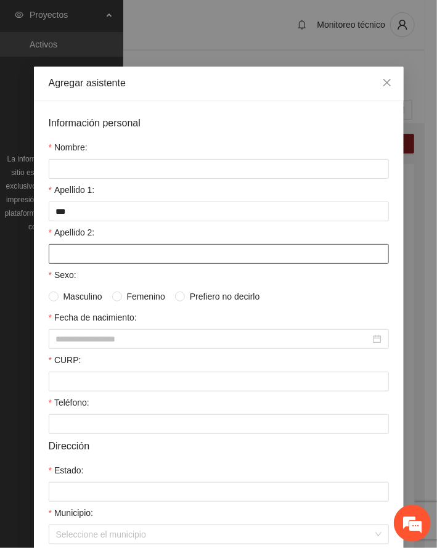
click at [80, 255] on input "Apellido 2:" at bounding box center [219, 254] width 340 height 20
type input "********"
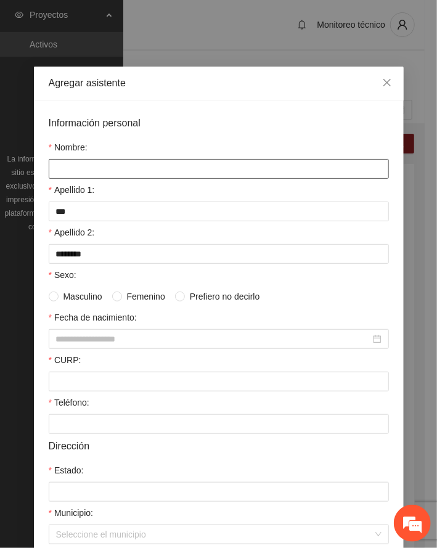
click at [139, 173] on input "Nombre:" at bounding box center [219, 169] width 340 height 20
type input "**********"
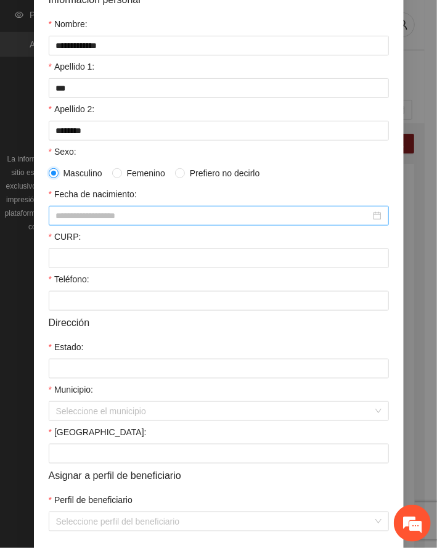
scroll to position [164, 0]
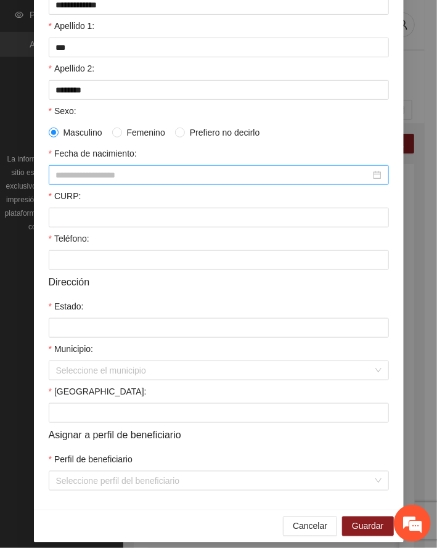
click at [88, 178] on input "Fecha de nacimiento:" at bounding box center [213, 175] width 314 height 14
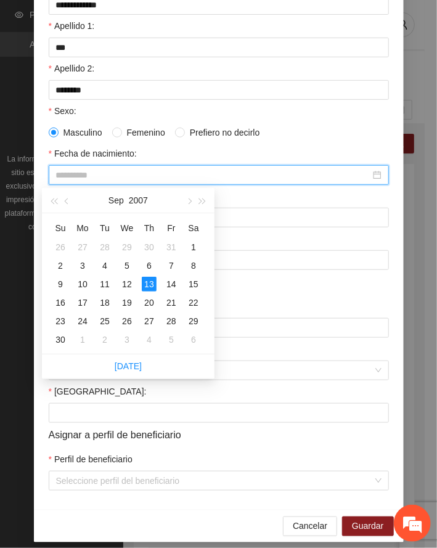
click at [151, 284] on div "13" at bounding box center [149, 284] width 15 height 15
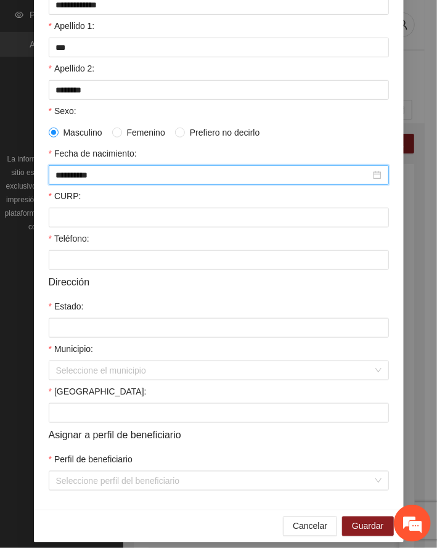
type input "**********"
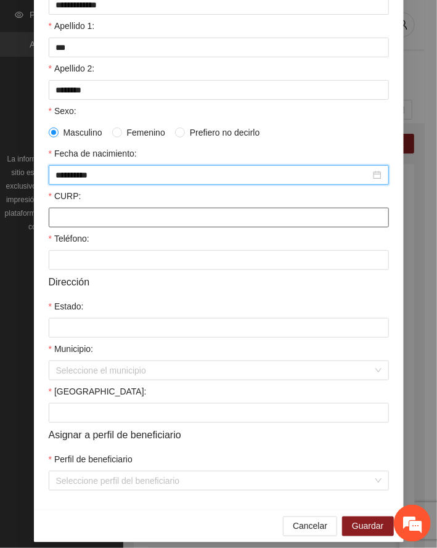
click at [72, 222] on input "CURP:" at bounding box center [219, 218] width 340 height 20
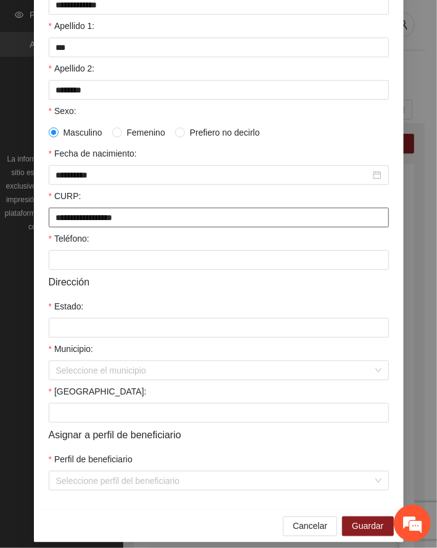
type input "**********"
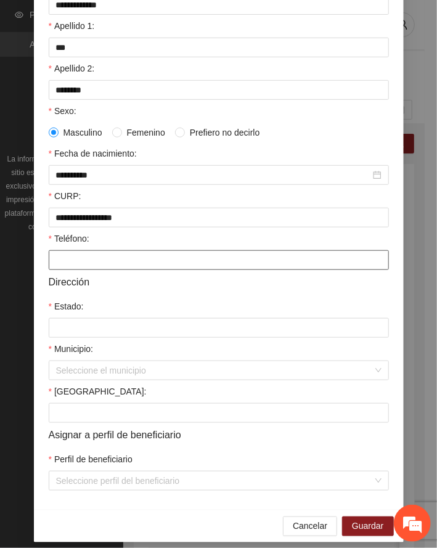
click at [92, 264] on input "Teléfono:" at bounding box center [219, 260] width 340 height 20
type input "**********"
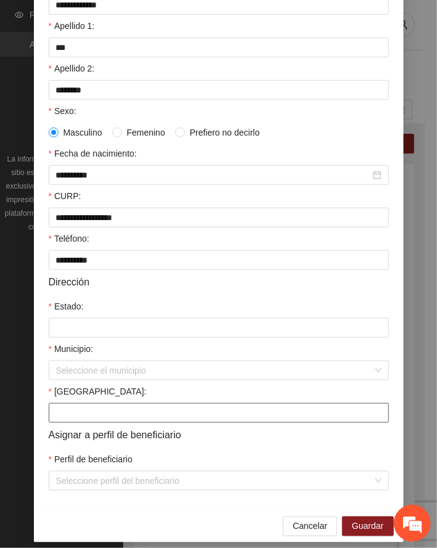
click at [99, 418] on input "[GEOGRAPHIC_DATA]:" at bounding box center [219, 413] width 340 height 20
type input "**********"
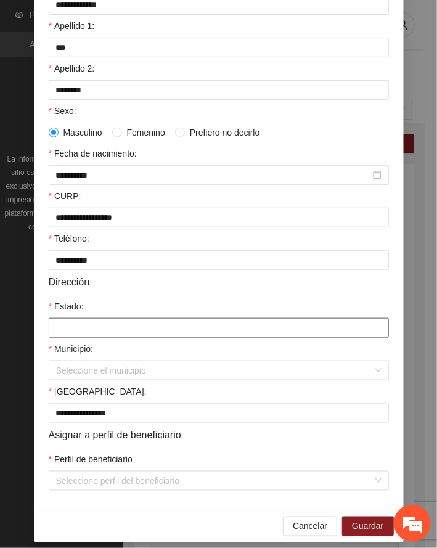
click at [117, 329] on input "Estado:" at bounding box center [219, 328] width 340 height 20
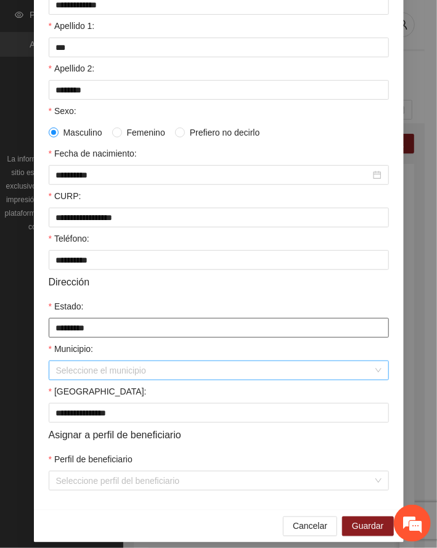
type input "*********"
click at [94, 367] on input "Municipio:" at bounding box center [214, 370] width 317 height 18
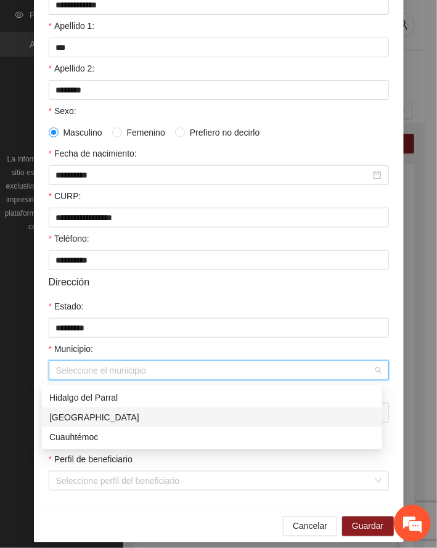
click at [78, 416] on div "[GEOGRAPHIC_DATA]" at bounding box center [212, 418] width 326 height 14
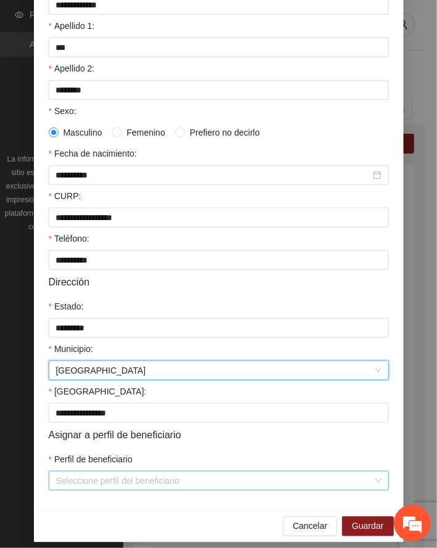
click at [136, 489] on input "Perfil de beneficiario" at bounding box center [214, 481] width 317 height 18
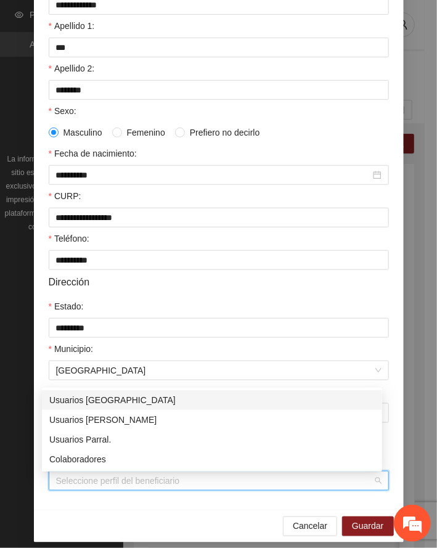
click at [104, 401] on div "Usuarios [GEOGRAPHIC_DATA]" at bounding box center [212, 400] width 326 height 14
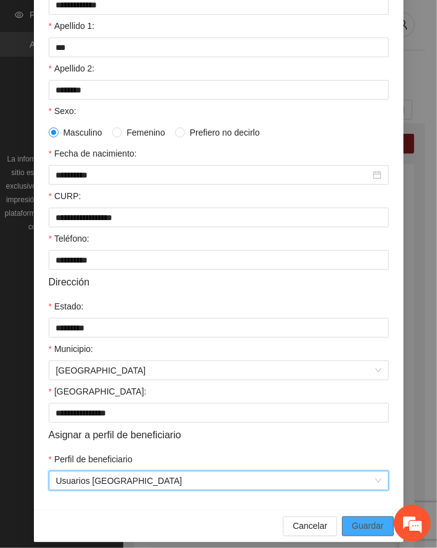
drag, startPoint x: 370, startPoint y: 528, endPoint x: 149, endPoint y: 478, distance: 226.2
click at [369, 528] on span "Guardar" at bounding box center [367, 527] width 31 height 14
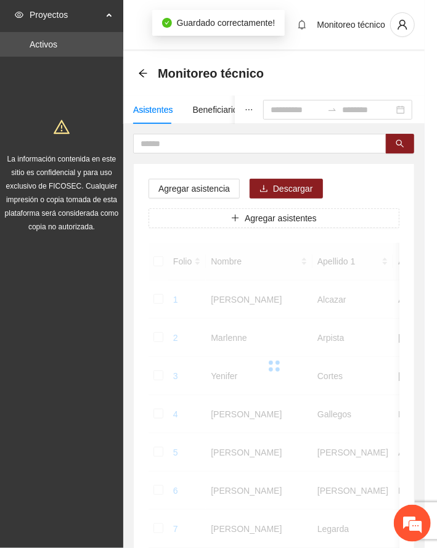
scroll to position [120, 0]
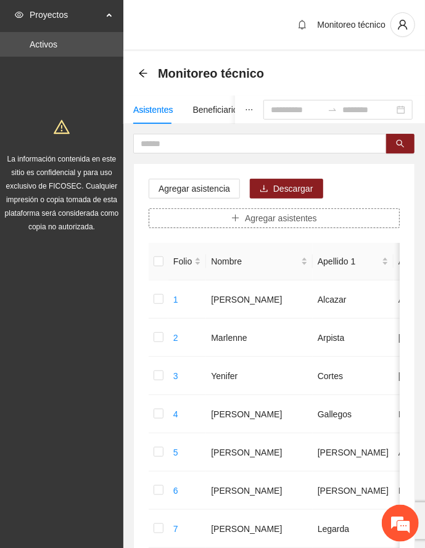
click at [264, 223] on span "Agregar asistentes" at bounding box center [281, 218] width 72 height 14
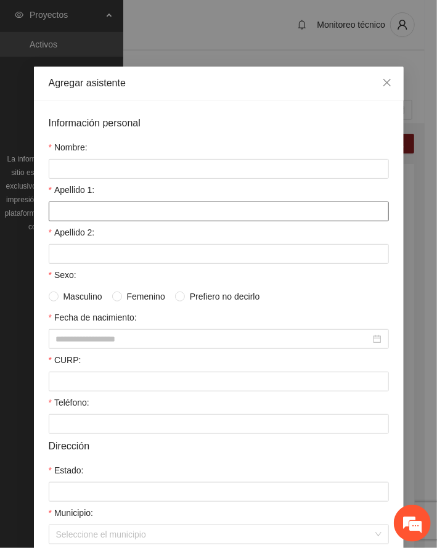
click at [84, 216] on input "Apellido 1:" at bounding box center [219, 212] width 340 height 20
type input "****"
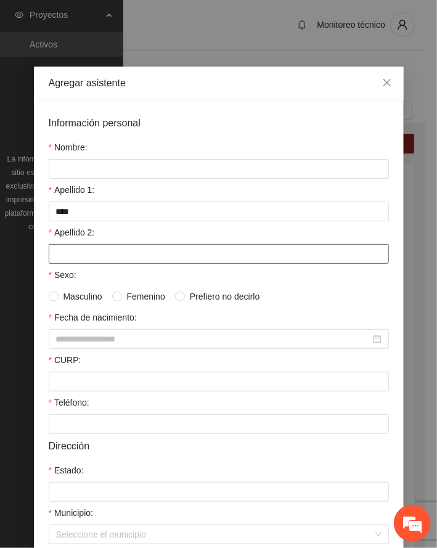
click at [82, 248] on input "Apellido 2:" at bounding box center [219, 254] width 340 height 20
type input "*******"
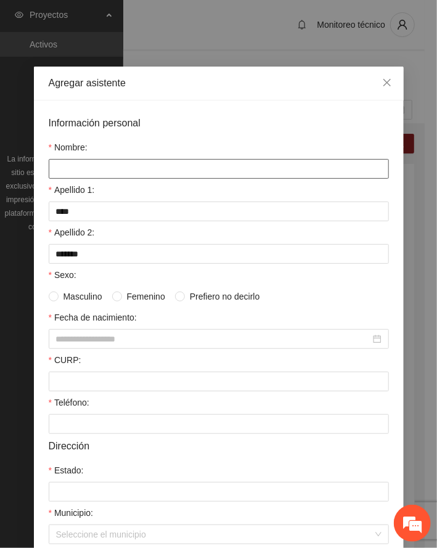
click at [144, 170] on input "Nombre:" at bounding box center [219, 169] width 340 height 20
type input "**********"
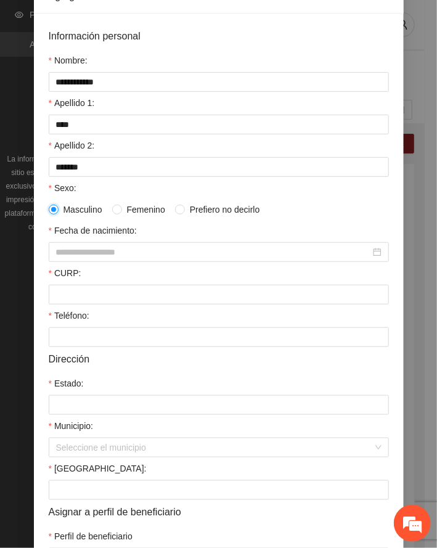
scroll to position [164, 0]
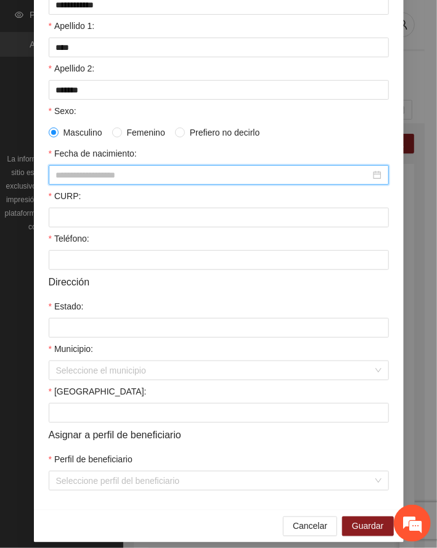
click at [94, 175] on input "Fecha de nacimiento:" at bounding box center [213, 175] width 314 height 14
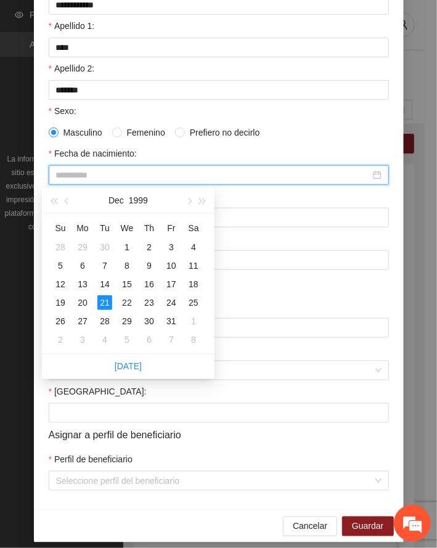
drag, startPoint x: 106, startPoint y: 300, endPoint x: 99, endPoint y: 319, distance: 20.5
click at [106, 301] on div "21" at bounding box center [104, 302] width 15 height 15
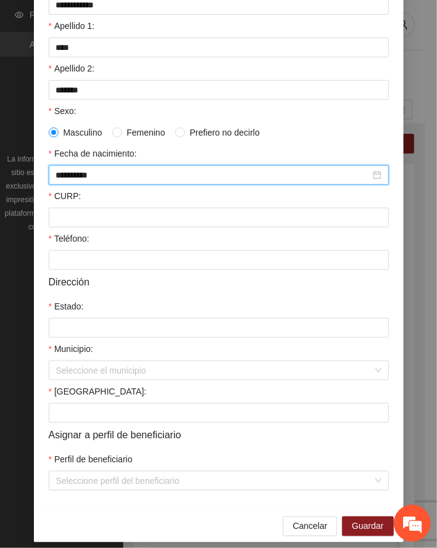
type input "**********"
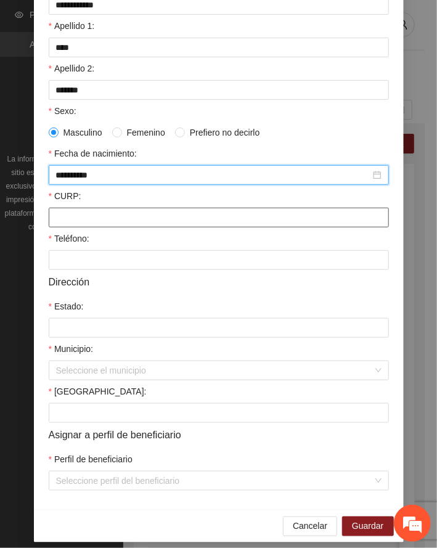
click at [79, 221] on input "CURP:" at bounding box center [219, 218] width 340 height 20
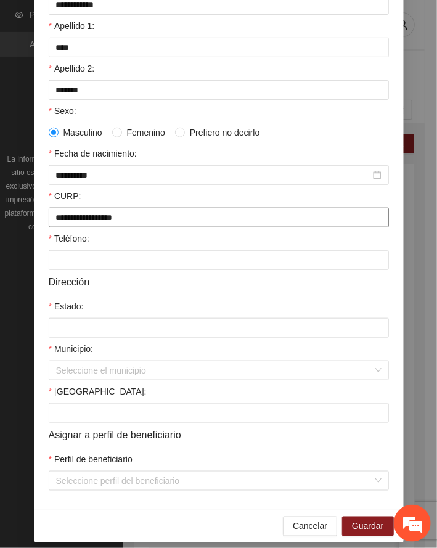
type input "**********"
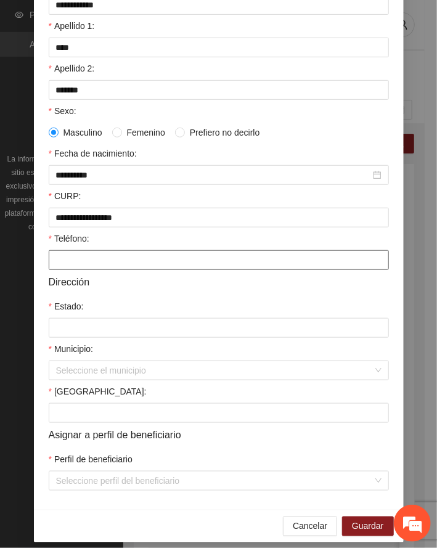
click at [72, 266] on input "Teléfono:" at bounding box center [219, 260] width 340 height 20
type input "**********"
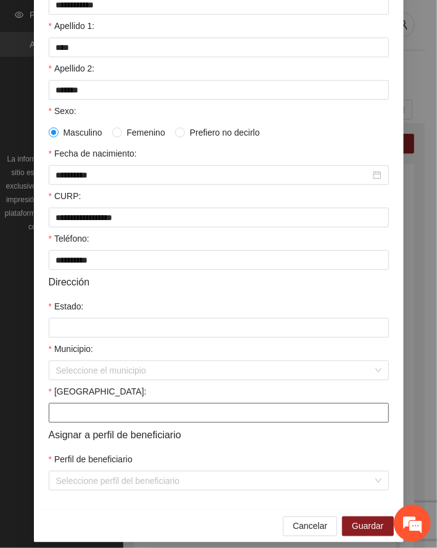
click at [88, 417] on input "[GEOGRAPHIC_DATA]:" at bounding box center [219, 413] width 340 height 20
type input "**********"
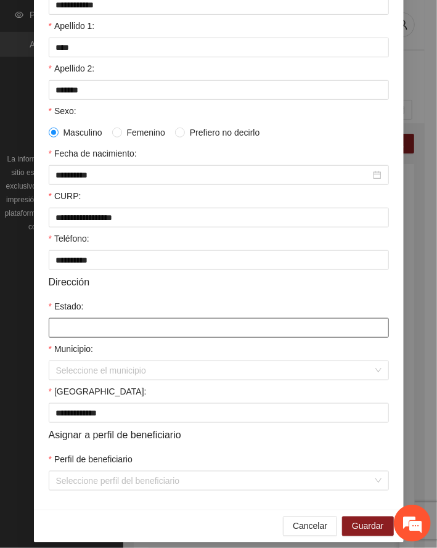
click at [86, 327] on input "Estado:" at bounding box center [219, 328] width 340 height 20
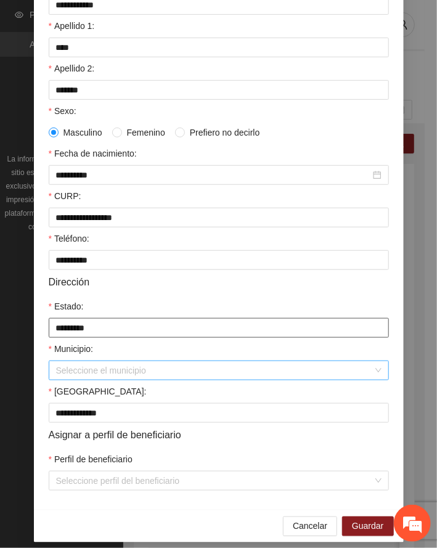
type input "*********"
click at [82, 376] on input "Municipio:" at bounding box center [214, 370] width 317 height 18
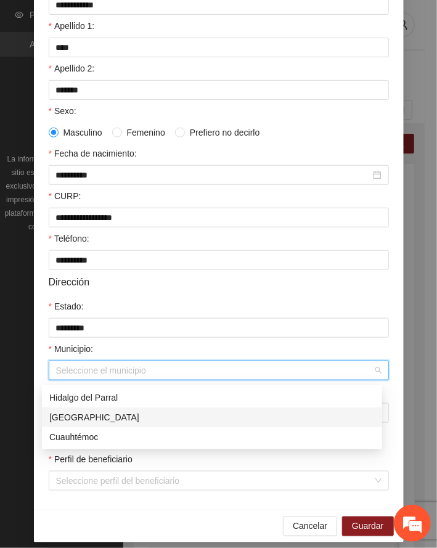
click at [75, 416] on div "[GEOGRAPHIC_DATA]" at bounding box center [212, 418] width 326 height 14
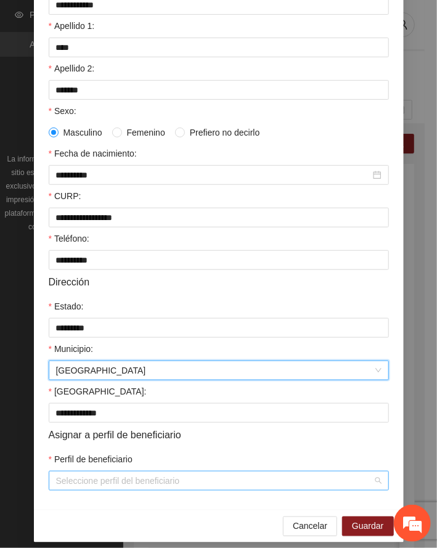
click at [125, 486] on input "Perfil de beneficiario" at bounding box center [214, 481] width 317 height 18
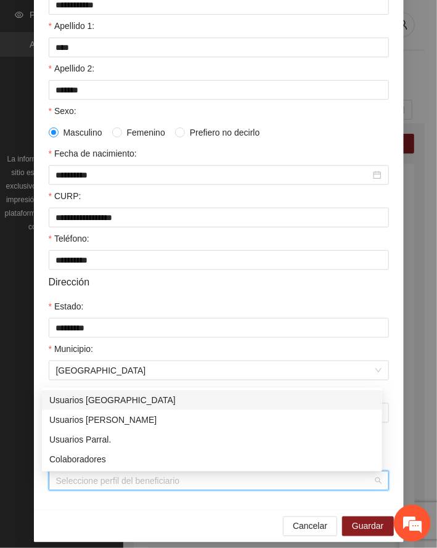
click at [107, 396] on div "Usuarios [GEOGRAPHIC_DATA]" at bounding box center [212, 400] width 326 height 14
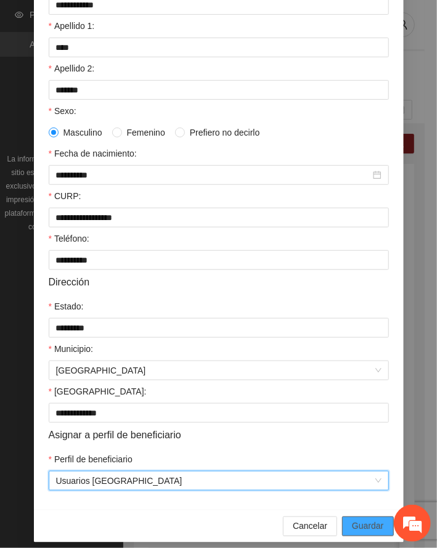
drag, startPoint x: 367, startPoint y: 526, endPoint x: 248, endPoint y: 520, distance: 119.7
click at [367, 526] on span "Guardar" at bounding box center [367, 527] width 31 height 14
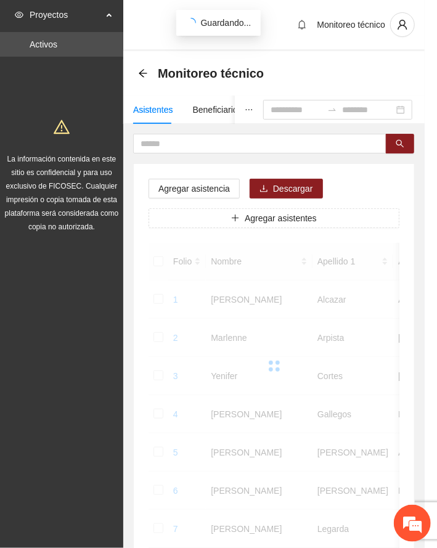
scroll to position [0, 0]
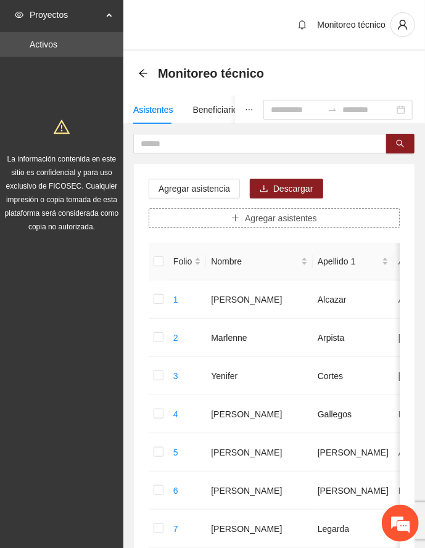
click at [240, 219] on icon "plus" at bounding box center [235, 218] width 9 height 9
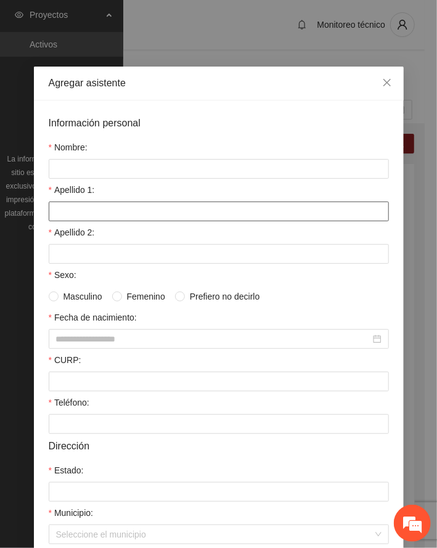
click at [100, 211] on input "Apellido 1:" at bounding box center [219, 212] width 340 height 20
type input "*****"
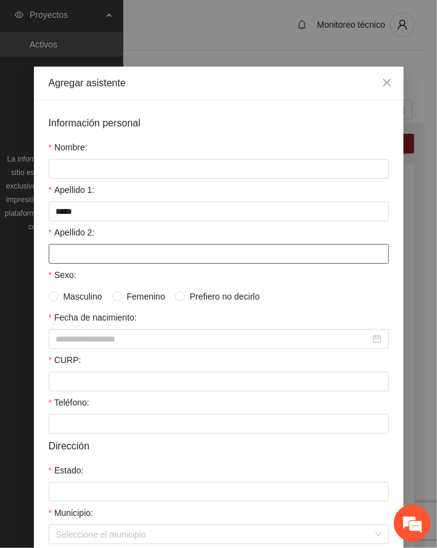
click at [110, 257] on input "Apellido 2:" at bounding box center [219, 254] width 340 height 20
type input "*******"
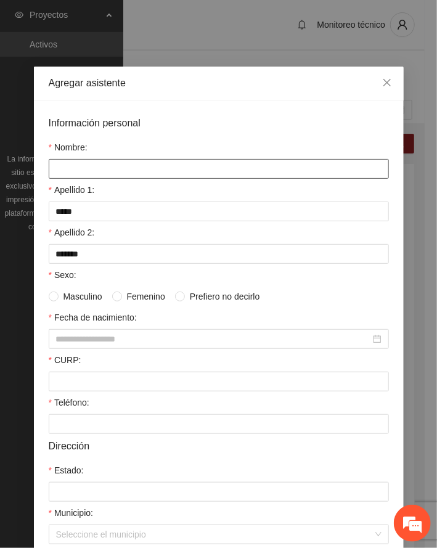
click at [80, 166] on input "Nombre:" at bounding box center [219, 169] width 340 height 20
type input "*******"
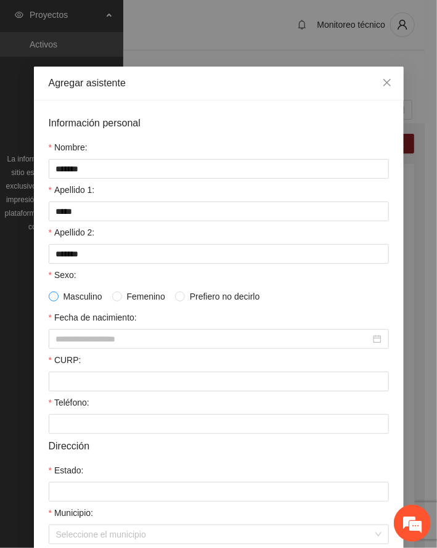
click at [51, 296] on span at bounding box center [54, 297] width 10 height 10
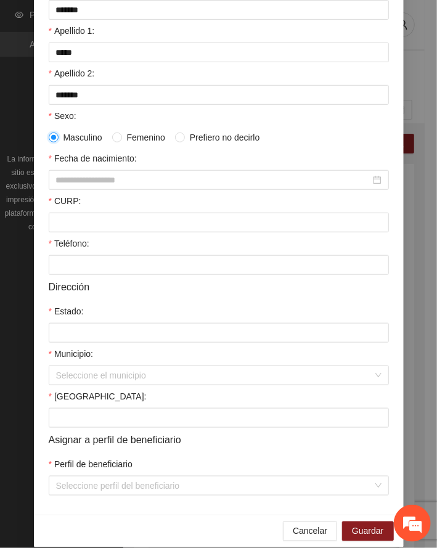
scroll to position [164, 0]
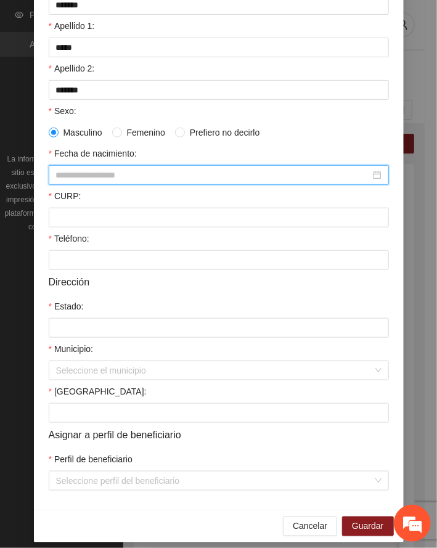
click at [97, 179] on input "Fecha de nacimiento:" at bounding box center [213, 175] width 314 height 14
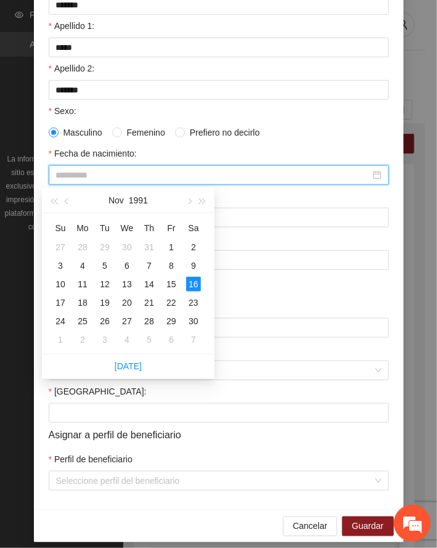
click at [194, 282] on div "16" at bounding box center [193, 284] width 15 height 15
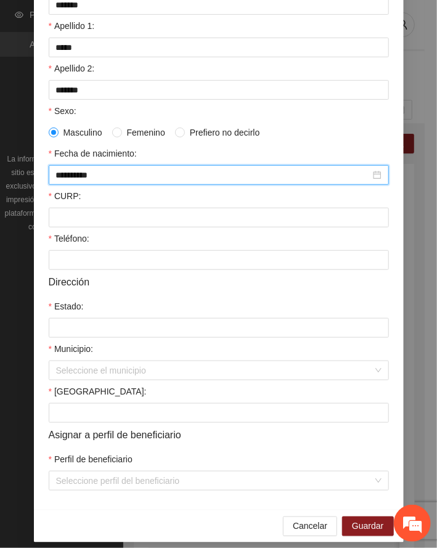
type input "**********"
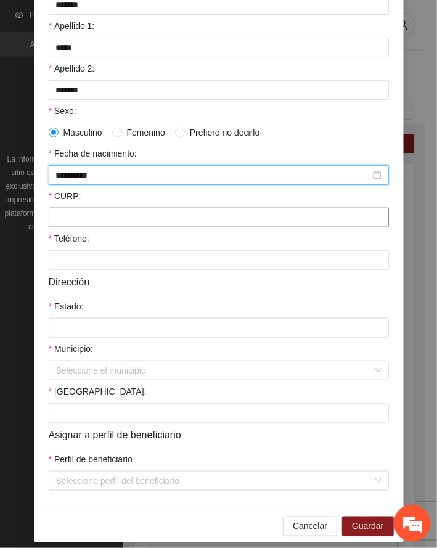
click at [105, 220] on input "CURP:" at bounding box center [219, 218] width 340 height 20
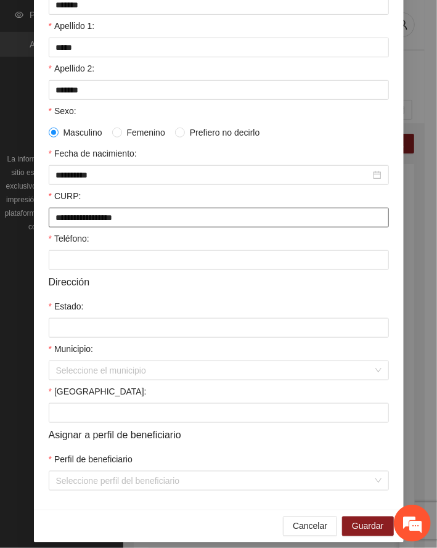
type input "**********"
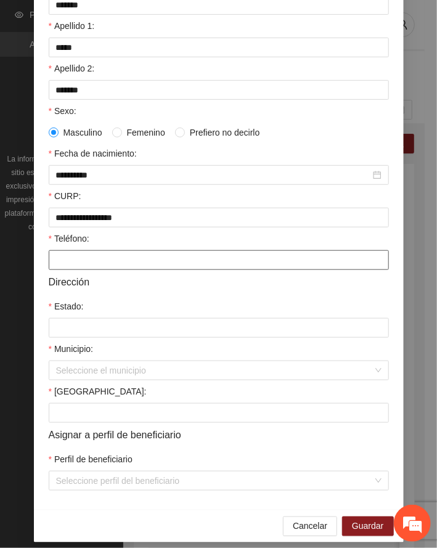
click at [109, 261] on input "Teléfono:" at bounding box center [219, 260] width 340 height 20
type input "**********"
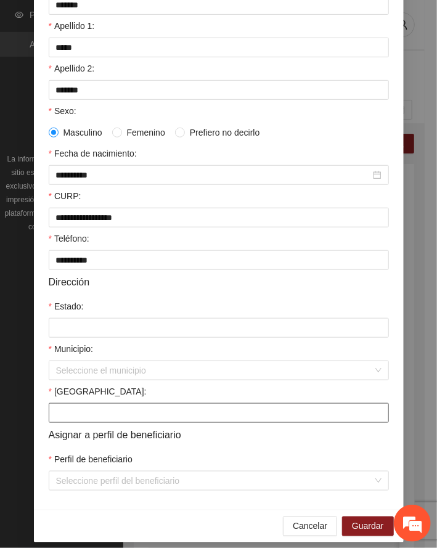
click at [90, 422] on input "[GEOGRAPHIC_DATA]:" at bounding box center [219, 413] width 340 height 20
type input "**********"
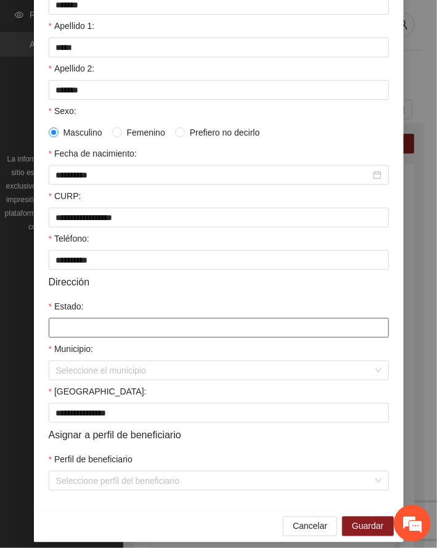
click at [107, 326] on input "Estado:" at bounding box center [219, 328] width 340 height 20
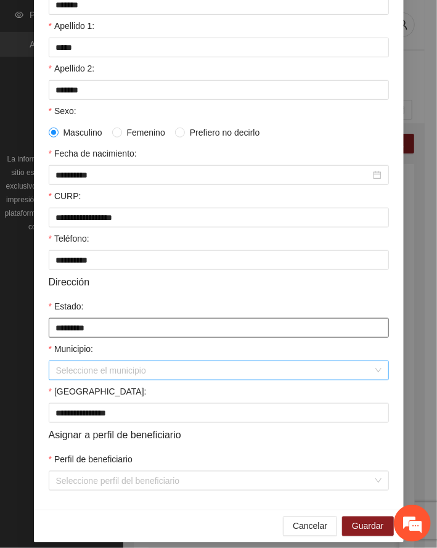
type input "*********"
click at [89, 373] on input "Municipio:" at bounding box center [214, 370] width 317 height 18
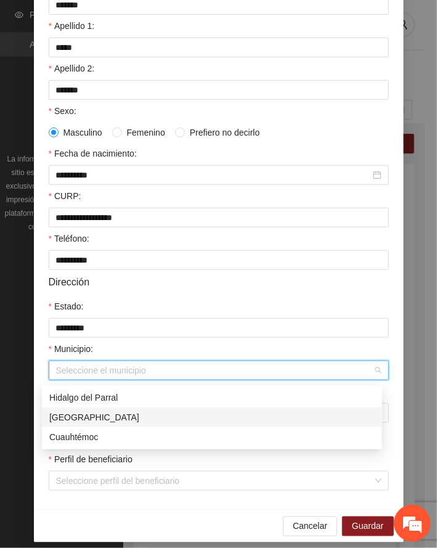
click at [76, 413] on div "[GEOGRAPHIC_DATA]" at bounding box center [212, 418] width 326 height 14
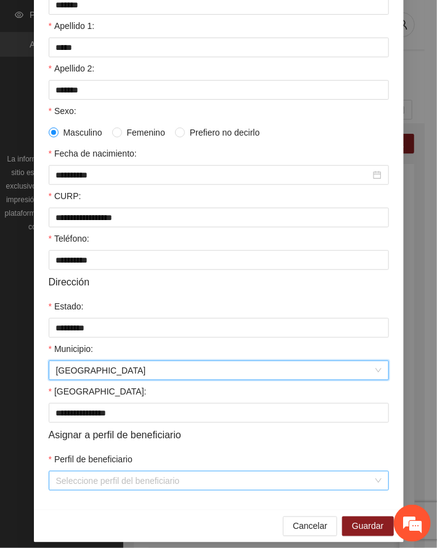
click at [99, 484] on input "Perfil de beneficiario" at bounding box center [214, 481] width 317 height 18
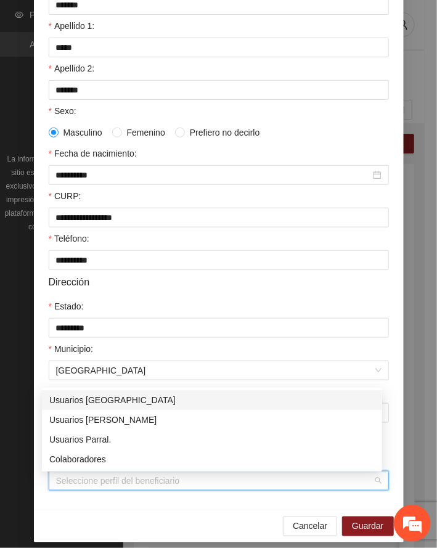
click at [94, 401] on div "Usuarios [GEOGRAPHIC_DATA]" at bounding box center [212, 400] width 326 height 14
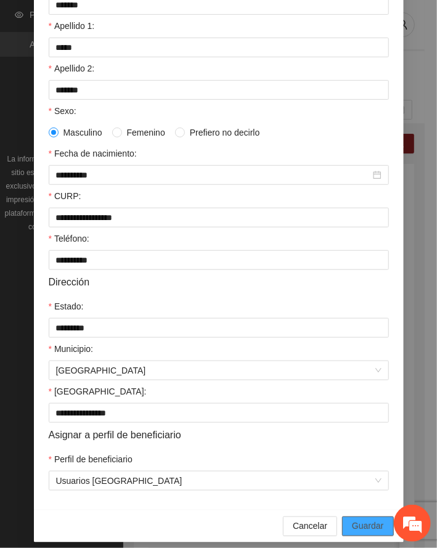
click at [367, 528] on span "Guardar" at bounding box center [367, 527] width 31 height 14
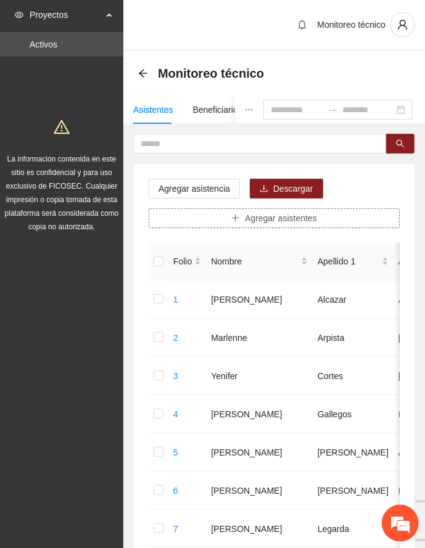
click at [228, 217] on button "Agregar asistentes" at bounding box center [274, 218] width 251 height 20
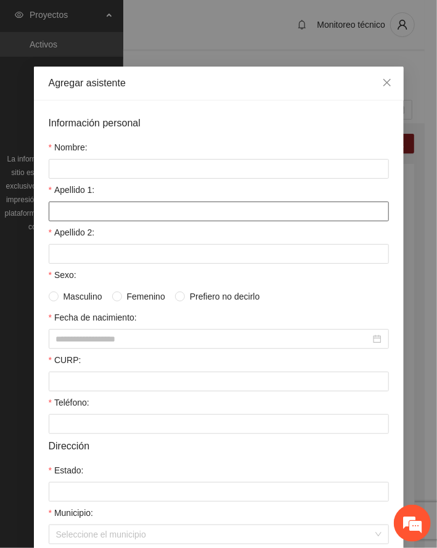
click at [91, 218] on input "Apellido 1:" at bounding box center [219, 212] width 340 height 20
type input "******"
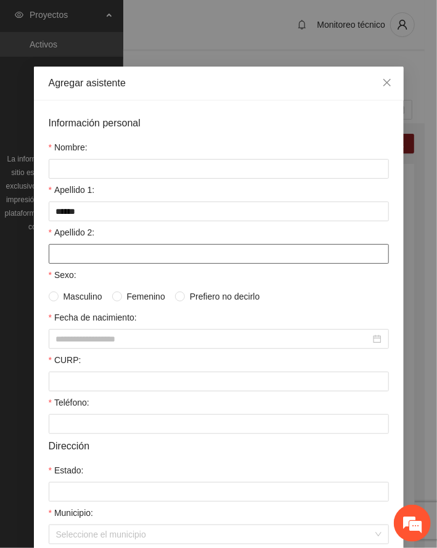
click at [89, 258] on input "Apellido 2:" at bounding box center [219, 254] width 340 height 20
type input "*********"
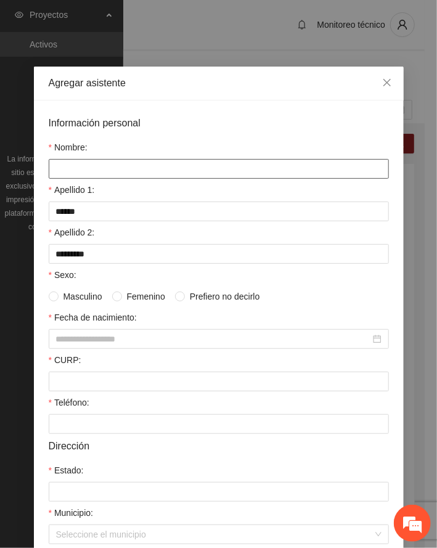
click at [70, 164] on input "Nombre:" at bounding box center [219, 169] width 340 height 20
type input "****"
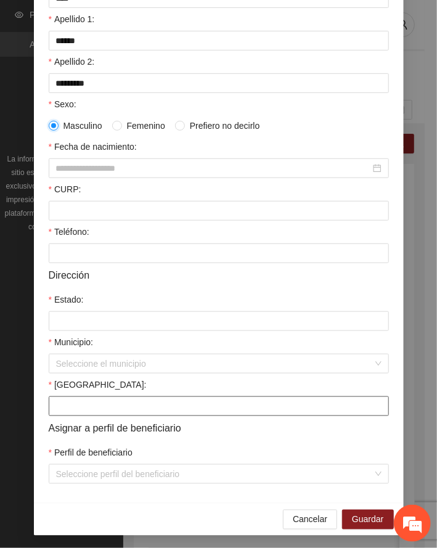
scroll to position [176, 0]
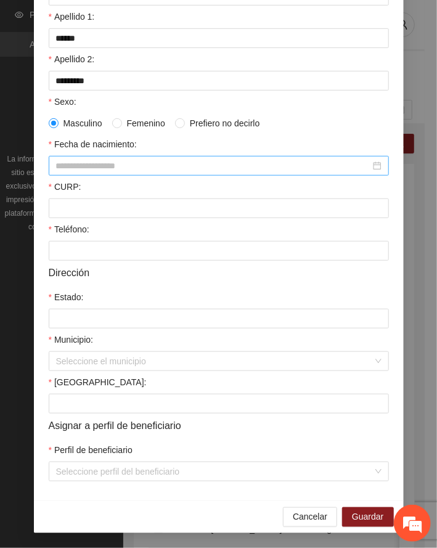
click at [124, 159] on input "Fecha de nacimiento:" at bounding box center [213, 166] width 314 height 14
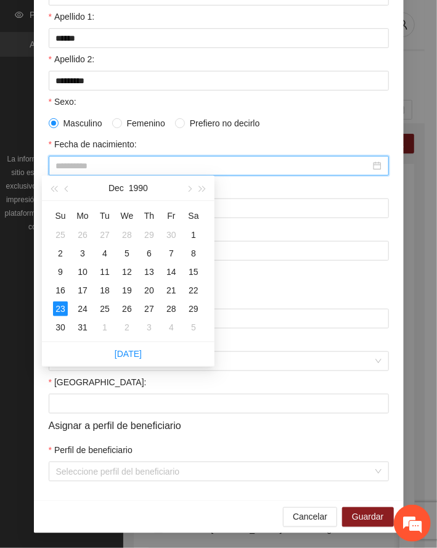
click at [60, 309] on div "23" at bounding box center [60, 308] width 15 height 15
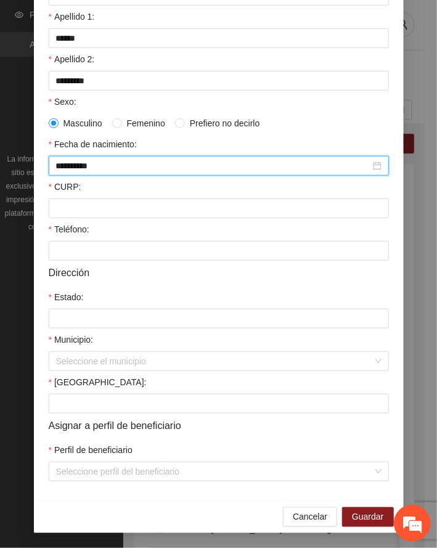
type input "**********"
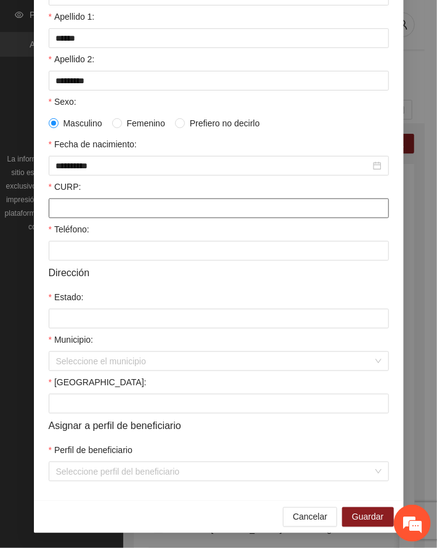
click at [90, 203] on input "CURP:" at bounding box center [219, 209] width 340 height 20
type input "**********"
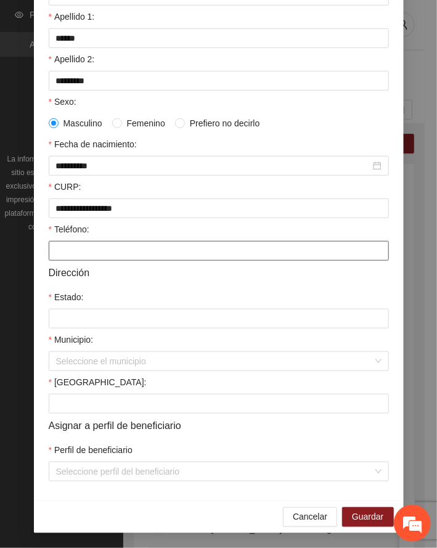
click at [85, 250] on input "Teléfono:" at bounding box center [219, 251] width 340 height 20
type input "**********"
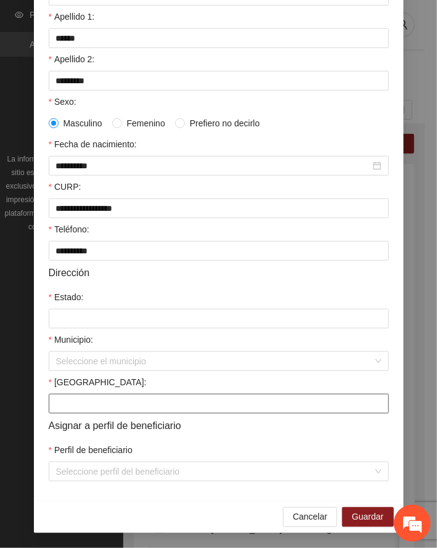
click at [94, 401] on input "[GEOGRAPHIC_DATA]:" at bounding box center [219, 404] width 340 height 20
type input "**********"
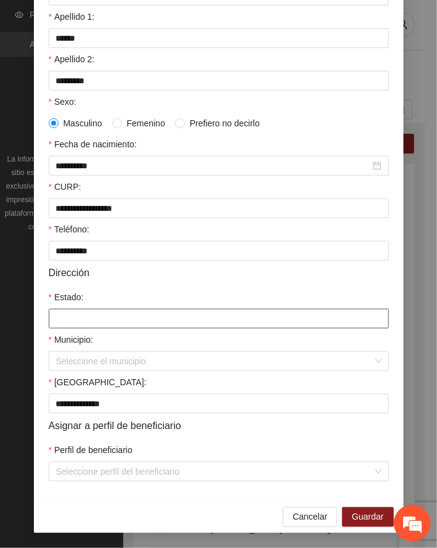
click at [86, 309] on input "Estado:" at bounding box center [219, 319] width 340 height 20
type input "*********"
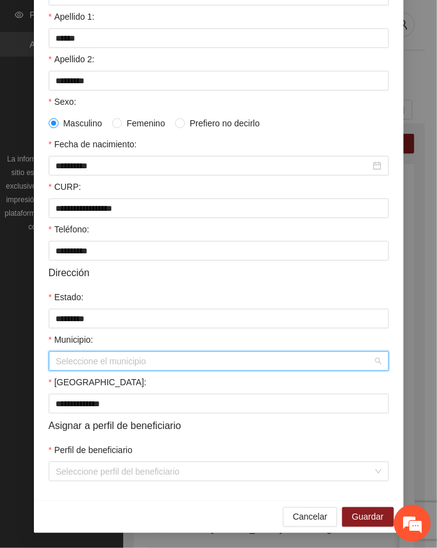
click at [69, 369] on input "Municipio:" at bounding box center [214, 361] width 317 height 18
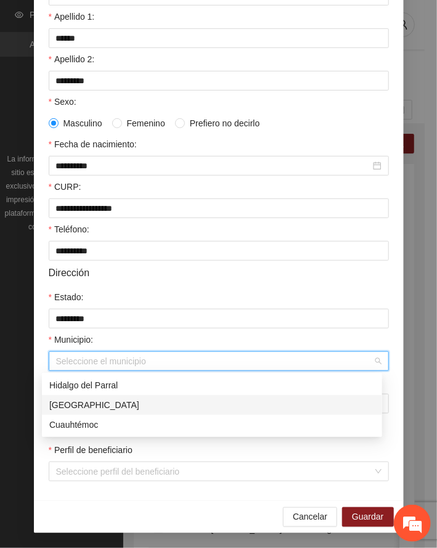
click at [83, 400] on div "[GEOGRAPHIC_DATA]" at bounding box center [212, 405] width 326 height 14
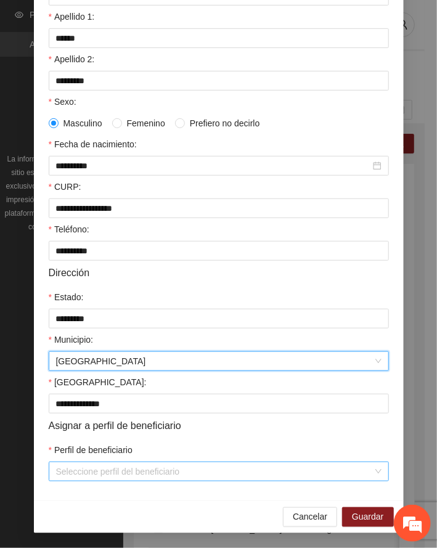
click at [163, 474] on input "Perfil de beneficiario" at bounding box center [214, 471] width 317 height 18
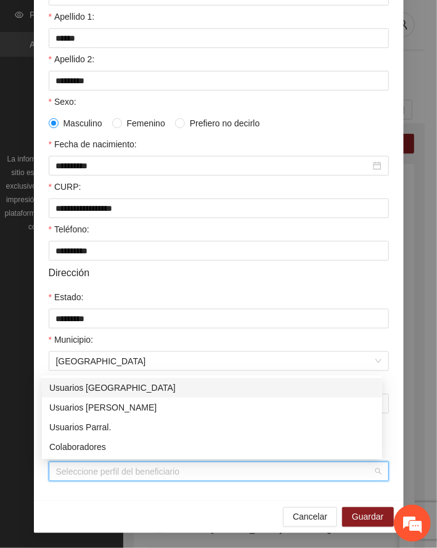
click at [109, 390] on div "Usuarios [GEOGRAPHIC_DATA]" at bounding box center [212, 388] width 326 height 14
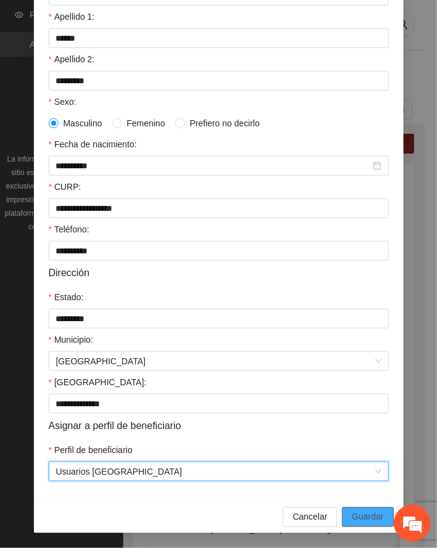
click at [371, 515] on span "Guardar" at bounding box center [367, 517] width 31 height 14
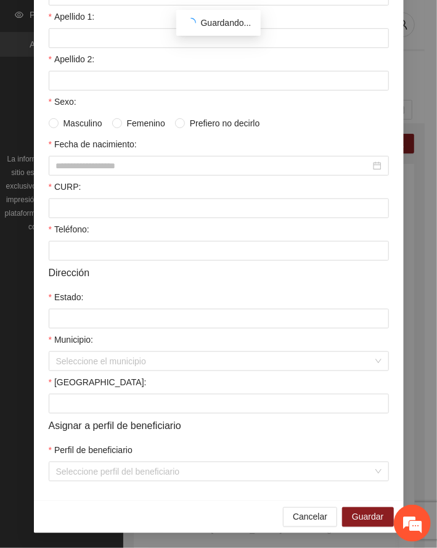
scroll to position [120, 0]
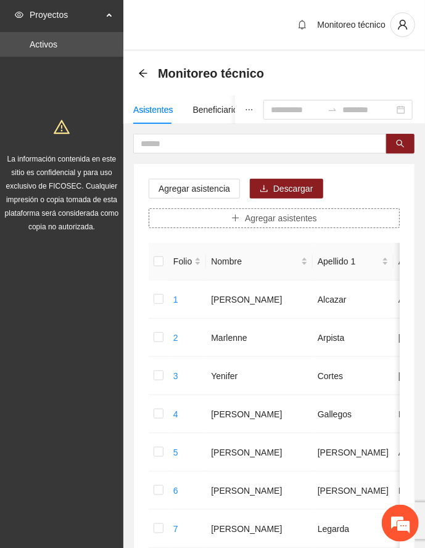
click at [242, 220] on button "Agregar asistentes" at bounding box center [274, 218] width 251 height 20
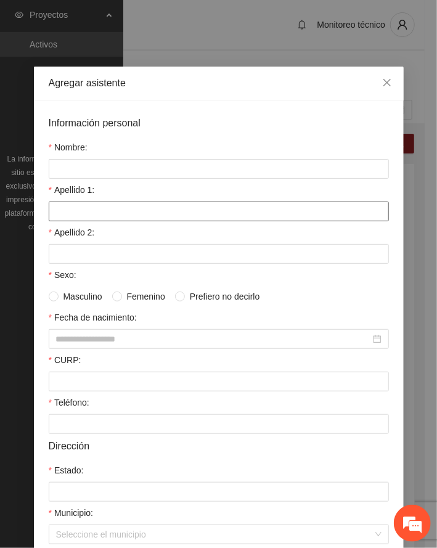
click at [118, 218] on input "Apellido 1:" at bounding box center [219, 212] width 340 height 20
type input "******"
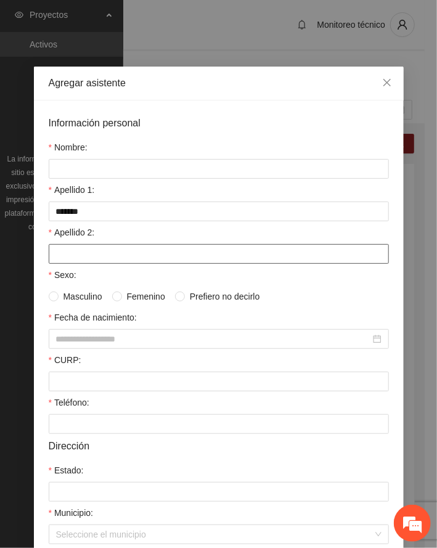
click at [86, 252] on input "Apellido 2:" at bounding box center [219, 254] width 340 height 20
type input "*******"
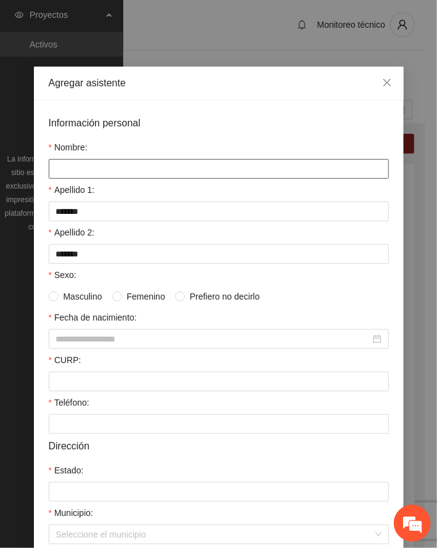
click at [104, 174] on input "Nombre:" at bounding box center [219, 169] width 340 height 20
type input "**********"
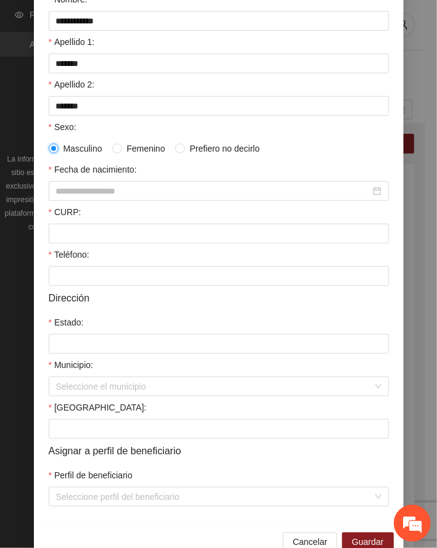
scroll to position [176, 0]
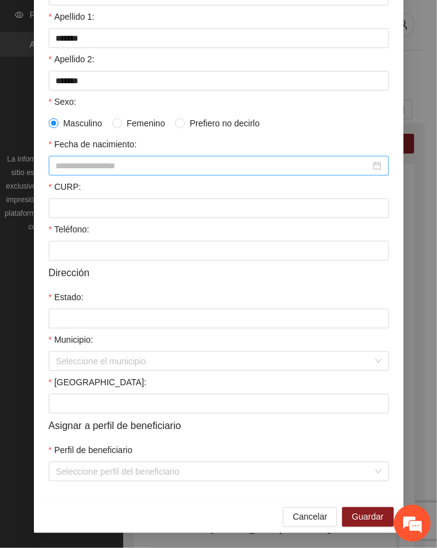
click at [102, 159] on input "Fecha de nacimiento:" at bounding box center [213, 166] width 314 height 14
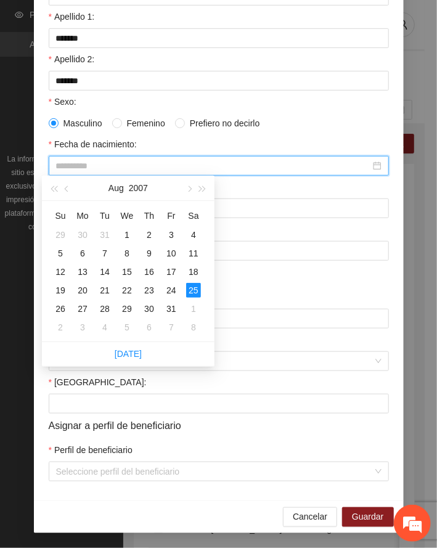
click at [195, 289] on div "25" at bounding box center [193, 290] width 15 height 15
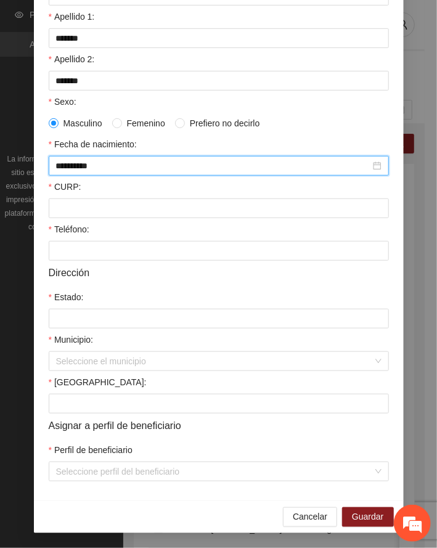
type input "**********"
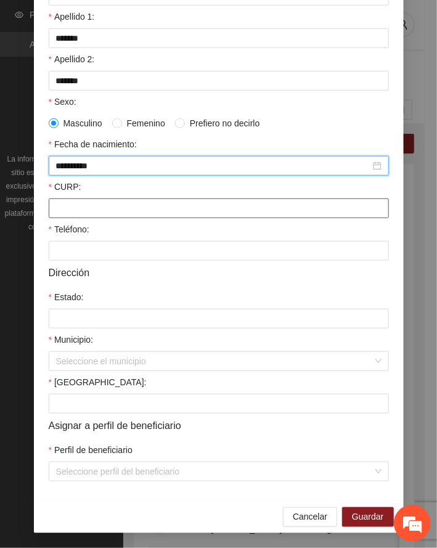
click at [91, 203] on input "CURP:" at bounding box center [219, 209] width 340 height 20
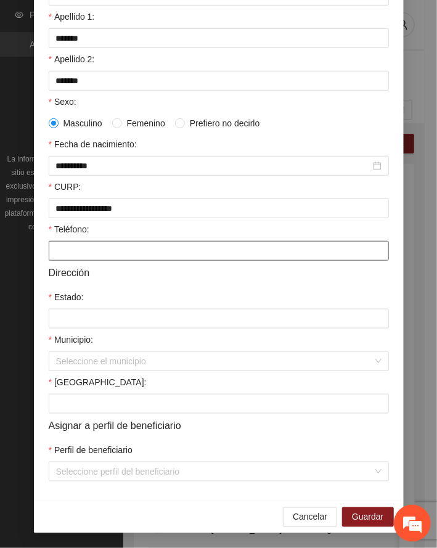
click at [85, 252] on input "Teléfono:" at bounding box center [219, 251] width 340 height 20
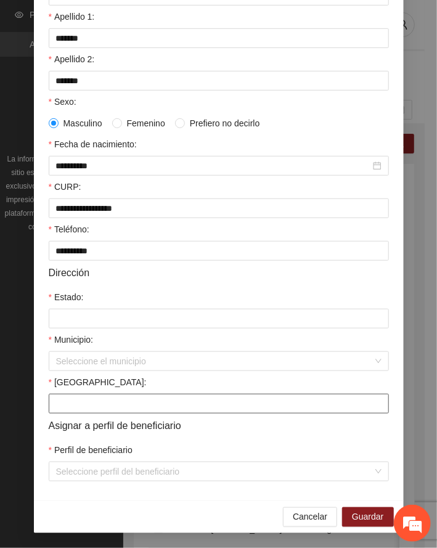
click at [97, 397] on input "[GEOGRAPHIC_DATA]:" at bounding box center [219, 404] width 340 height 20
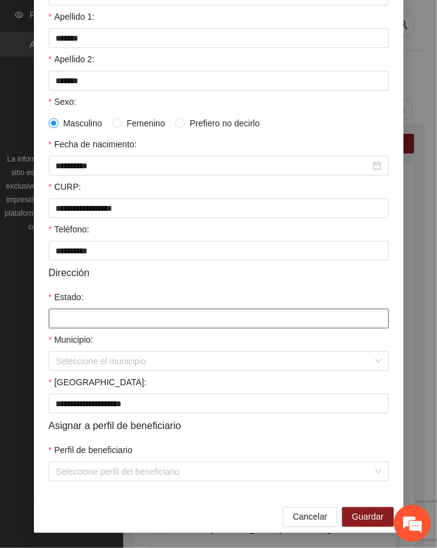
click at [107, 317] on input "Estado:" at bounding box center [219, 319] width 340 height 20
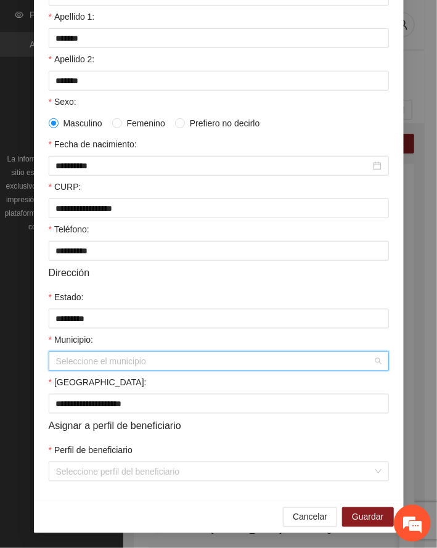
click at [89, 361] on input "Municipio:" at bounding box center [214, 361] width 317 height 18
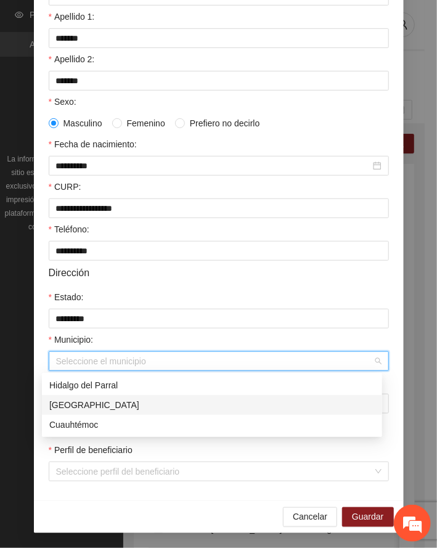
click at [80, 405] on div "[GEOGRAPHIC_DATA]" at bounding box center [212, 405] width 326 height 14
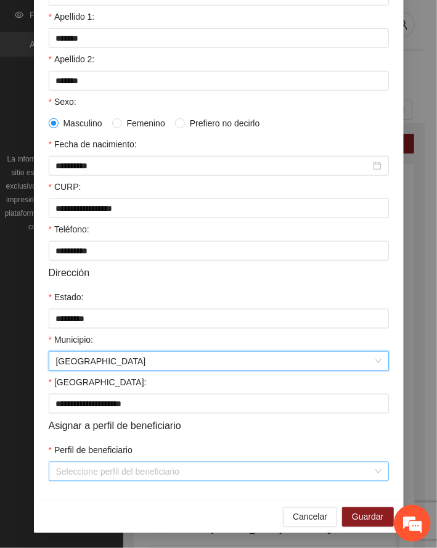
click at [112, 474] on input "Perfil de beneficiario" at bounding box center [214, 471] width 317 height 18
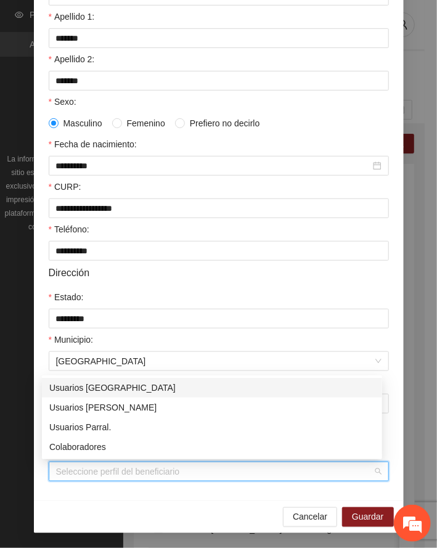
click at [89, 390] on div "Usuarios [GEOGRAPHIC_DATA]" at bounding box center [212, 388] width 326 height 14
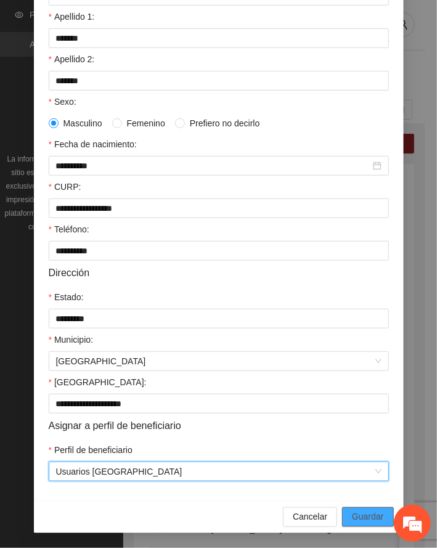
click at [365, 514] on span "Guardar" at bounding box center [367, 517] width 31 height 14
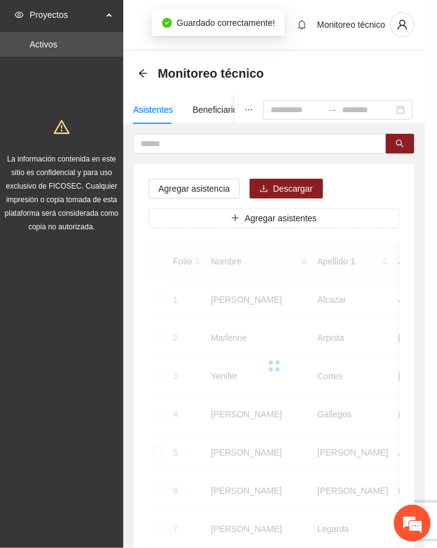
scroll to position [120, 0]
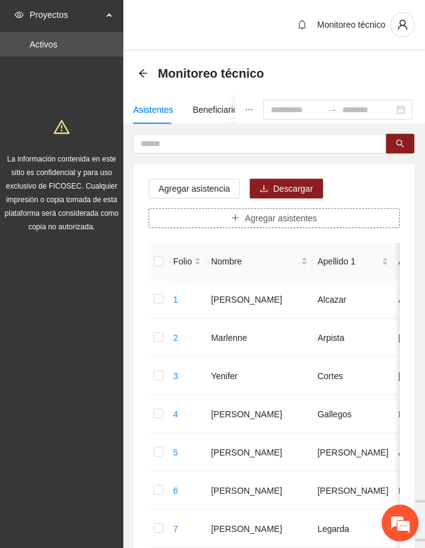
click at [252, 223] on span "Agregar asistentes" at bounding box center [281, 218] width 72 height 14
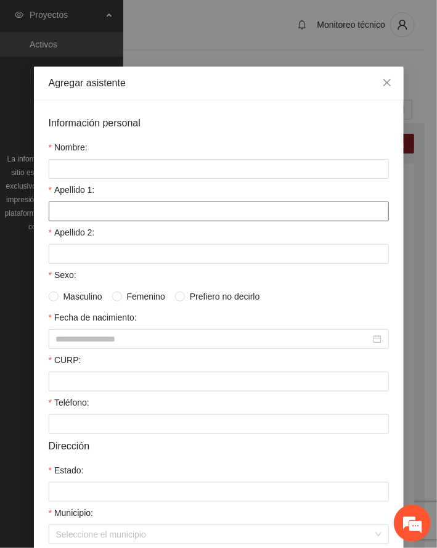
click at [94, 206] on input "Apellido 1:" at bounding box center [219, 212] width 340 height 20
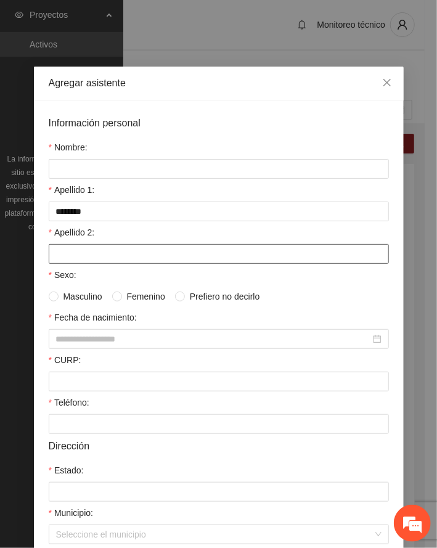
click at [64, 254] on input "Apellido 2:" at bounding box center [219, 254] width 340 height 20
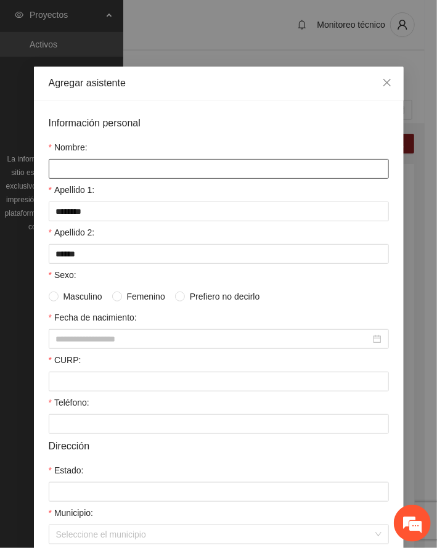
click at [84, 169] on input "Nombre:" at bounding box center [219, 169] width 340 height 20
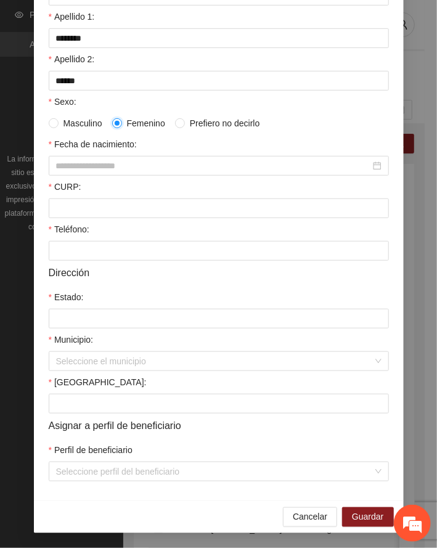
scroll to position [176, 0]
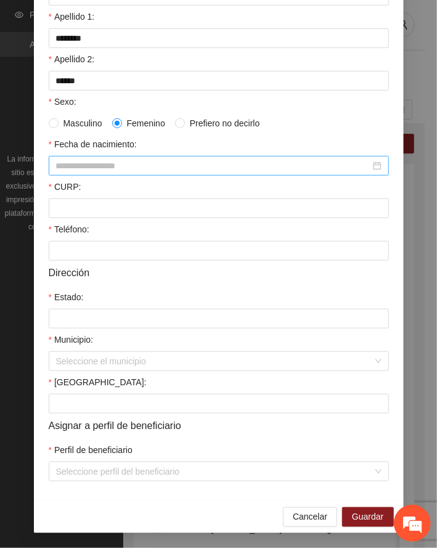
click at [100, 164] on input "Fecha de nacimiento:" at bounding box center [213, 166] width 314 height 14
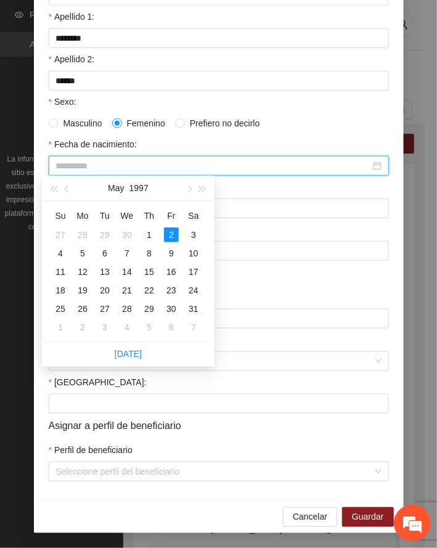
click at [168, 232] on div "2" at bounding box center [171, 234] width 15 height 15
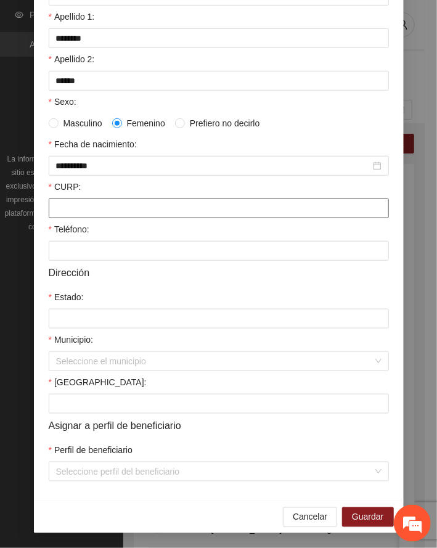
click at [99, 213] on input "CURP:" at bounding box center [219, 209] width 340 height 20
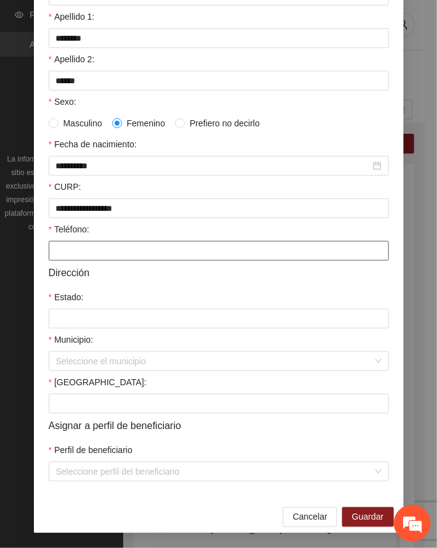
click at [78, 252] on input "Teléfono:" at bounding box center [219, 251] width 340 height 20
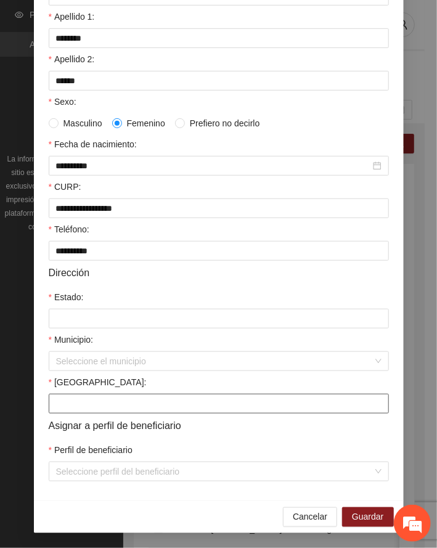
click at [86, 403] on input "[GEOGRAPHIC_DATA]:" at bounding box center [219, 404] width 340 height 20
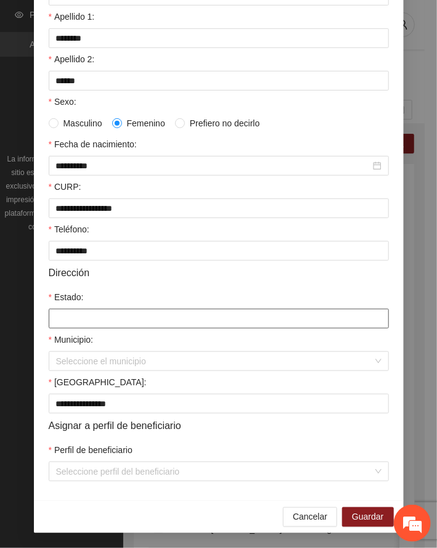
click at [95, 319] on input "Estado:" at bounding box center [219, 319] width 340 height 20
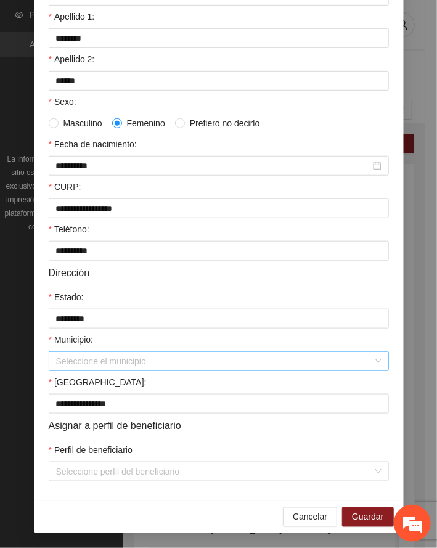
click at [75, 363] on input "Municipio:" at bounding box center [214, 361] width 317 height 18
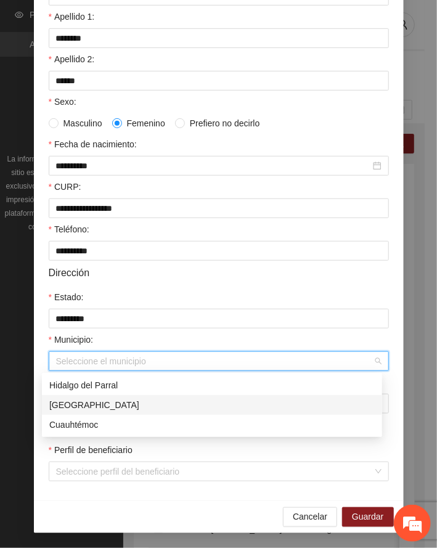
click at [69, 403] on div "[GEOGRAPHIC_DATA]" at bounding box center [212, 405] width 326 height 14
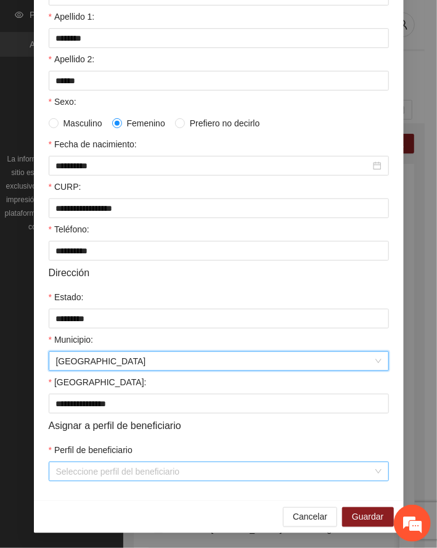
click at [136, 478] on input "Perfil de beneficiario" at bounding box center [214, 471] width 317 height 18
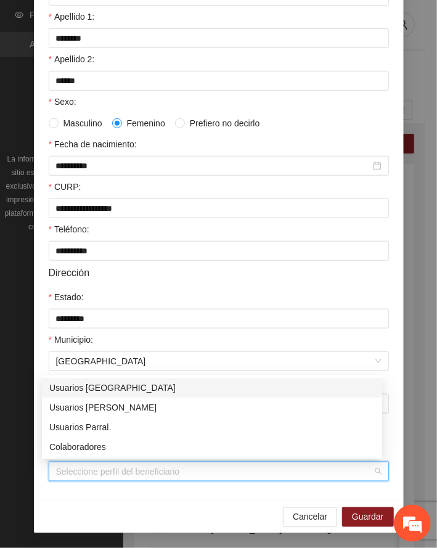
click at [112, 386] on div "Usuarios [GEOGRAPHIC_DATA]" at bounding box center [212, 388] width 326 height 14
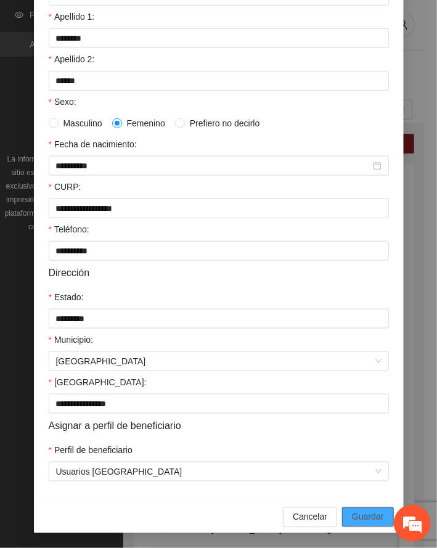
click at [366, 516] on span "Guardar" at bounding box center [367, 517] width 31 height 14
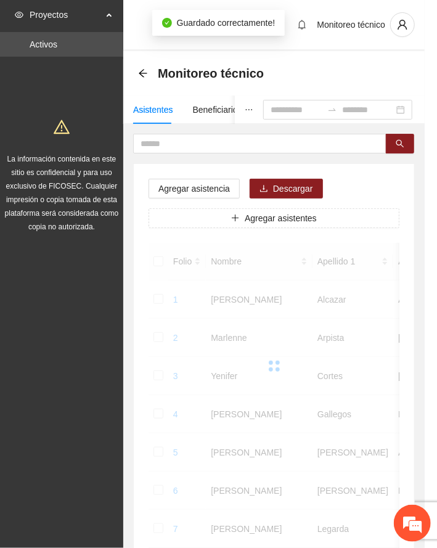
scroll to position [120, 0]
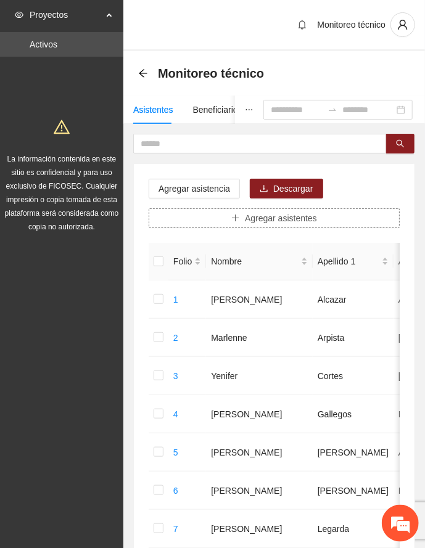
click at [264, 219] on span "Agregar asistentes" at bounding box center [281, 218] width 72 height 14
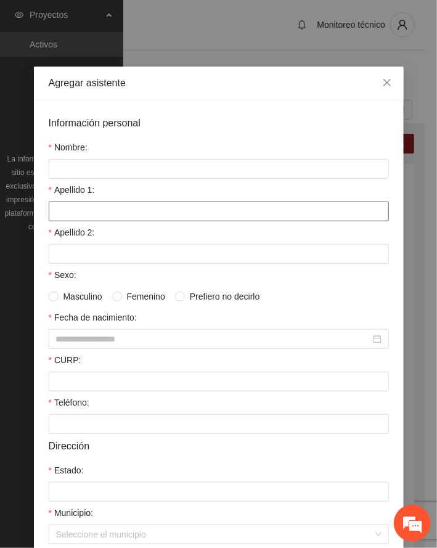
click at [102, 212] on input "Apellido 1:" at bounding box center [219, 212] width 340 height 20
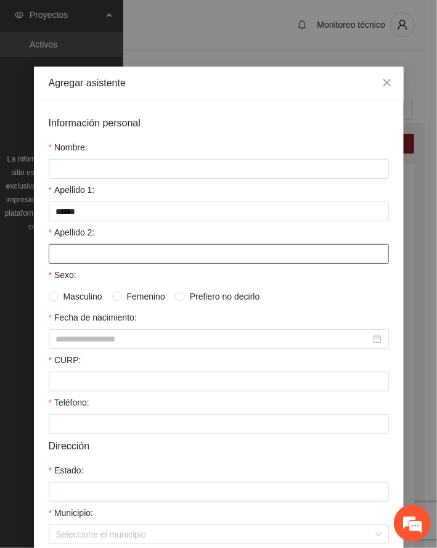
click at [79, 258] on input "Apellido 2:" at bounding box center [219, 254] width 340 height 20
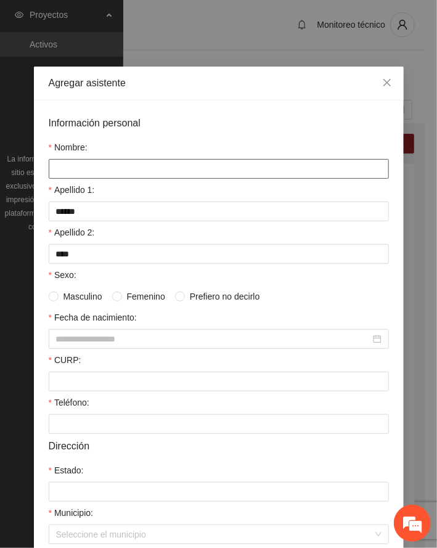
click at [114, 173] on input "Nombre:" at bounding box center [219, 169] width 340 height 20
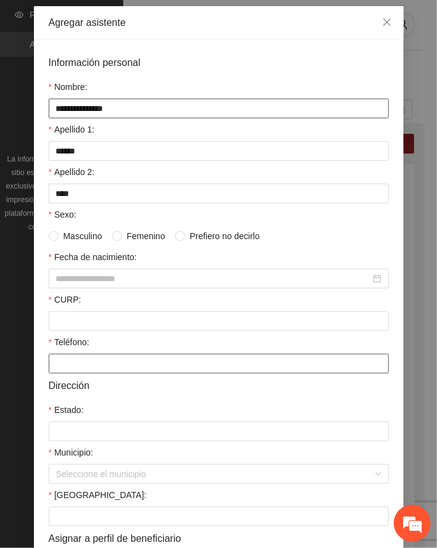
scroll to position [164, 0]
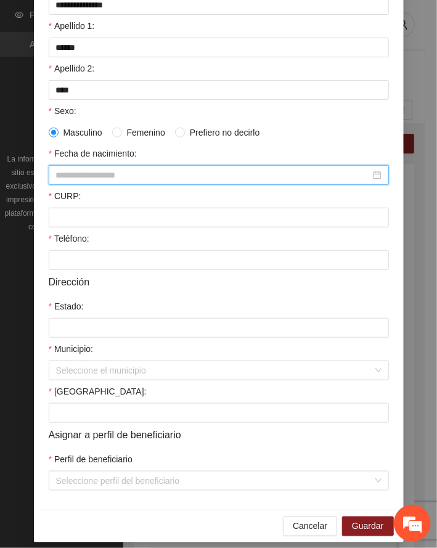
click at [112, 176] on input "Fecha de nacimiento:" at bounding box center [213, 175] width 314 height 14
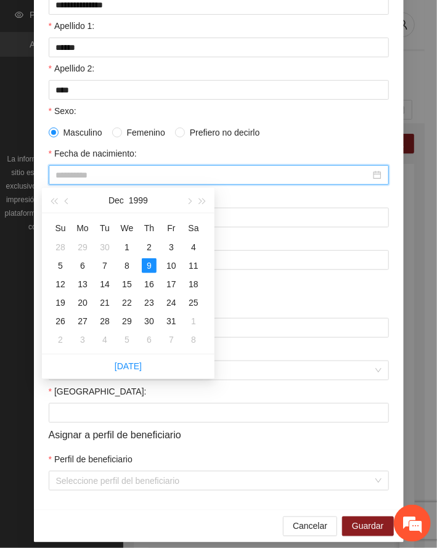
click at [149, 267] on div "9" at bounding box center [149, 265] width 15 height 15
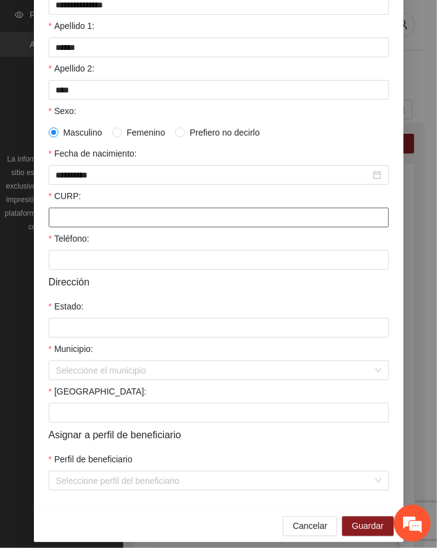
click at [85, 213] on input "CURP:" at bounding box center [219, 218] width 340 height 20
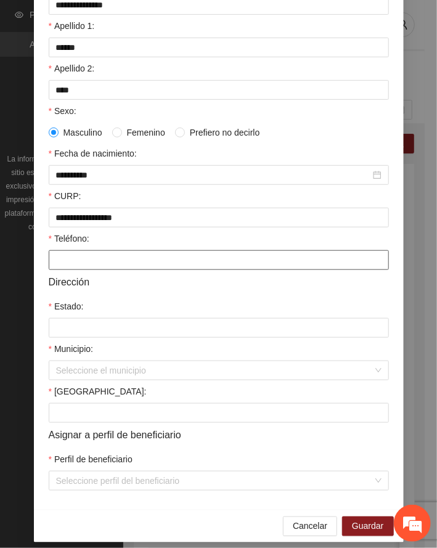
click at [91, 265] on input "Teléfono:" at bounding box center [219, 260] width 340 height 20
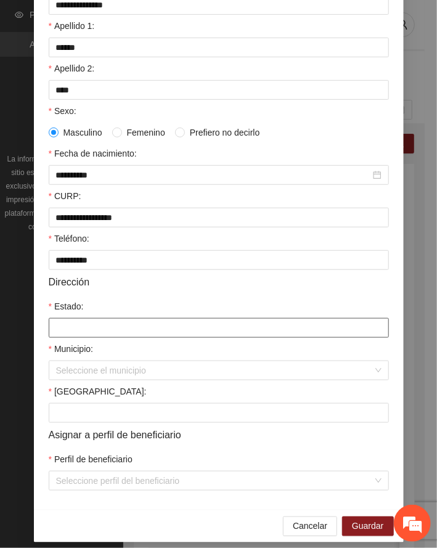
click at [84, 337] on input "Estado:" at bounding box center [219, 328] width 340 height 20
click at [83, 337] on input "Estado:" at bounding box center [219, 328] width 340 height 20
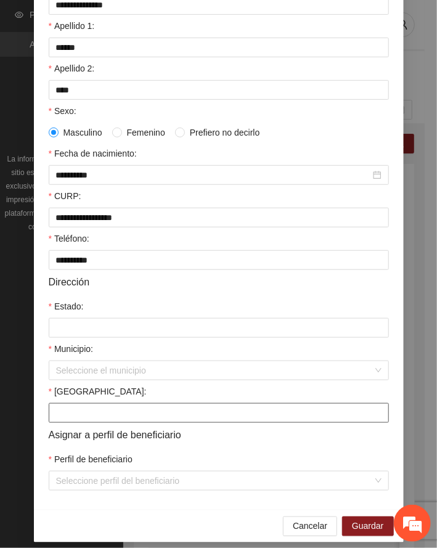
click at [84, 415] on input "[GEOGRAPHIC_DATA]:" at bounding box center [219, 413] width 340 height 20
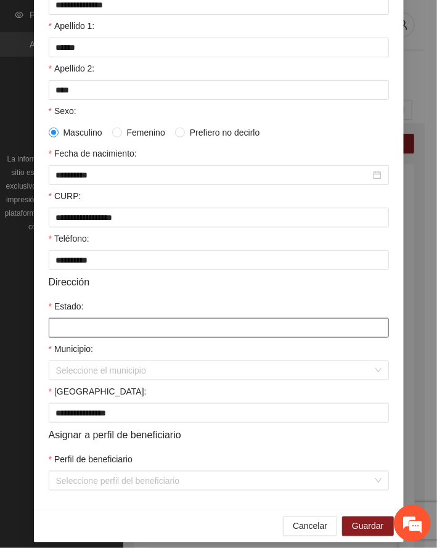
click at [83, 331] on input "Estado:" at bounding box center [219, 328] width 340 height 20
drag, startPoint x: 136, startPoint y: 331, endPoint x: -97, endPoint y: 321, distance: 233.3
click at [0, 321] on html "Proyectos Activos La información contenida en este sitio es confidencial y para…" at bounding box center [218, 274] width 437 height 548
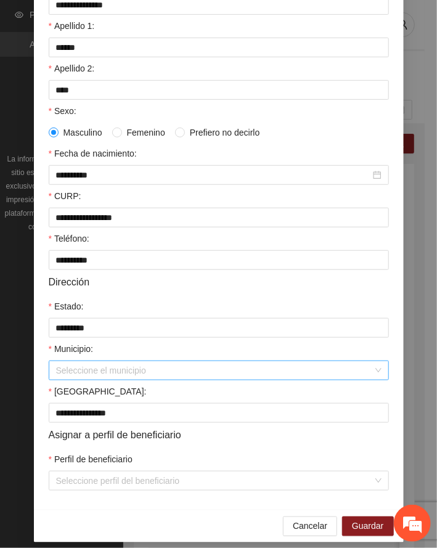
click at [99, 373] on input "Municipio:" at bounding box center [214, 370] width 317 height 18
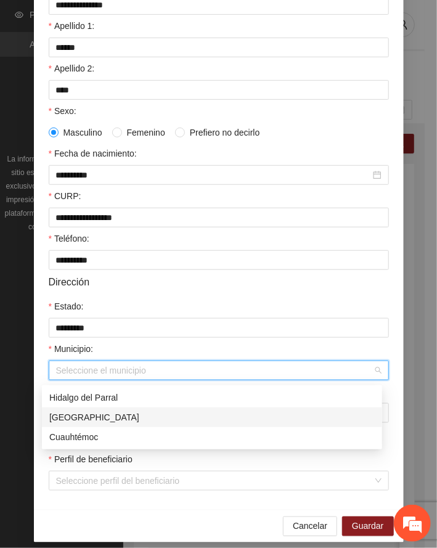
click at [78, 418] on div "[GEOGRAPHIC_DATA]" at bounding box center [212, 418] width 326 height 14
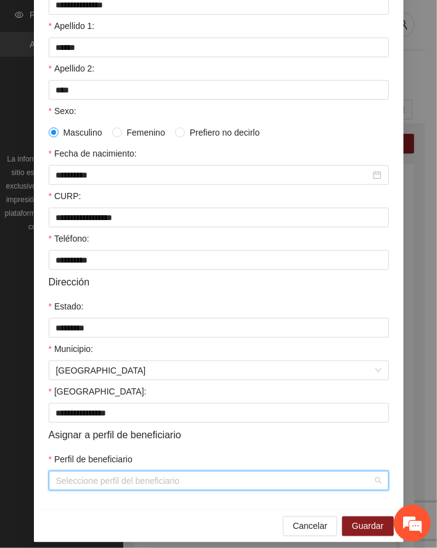
click at [114, 486] on input "Perfil de beneficiario" at bounding box center [214, 481] width 317 height 18
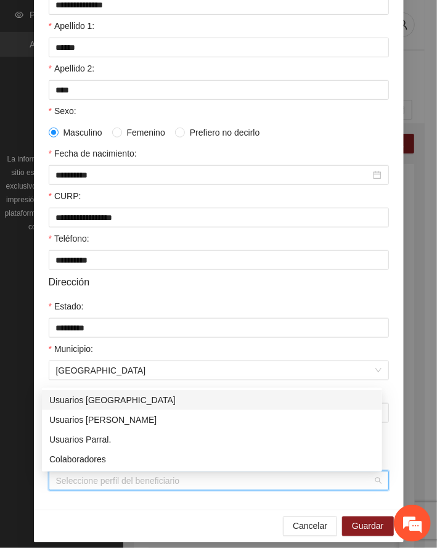
click at [102, 398] on div "Usuarios [GEOGRAPHIC_DATA]" at bounding box center [212, 400] width 326 height 14
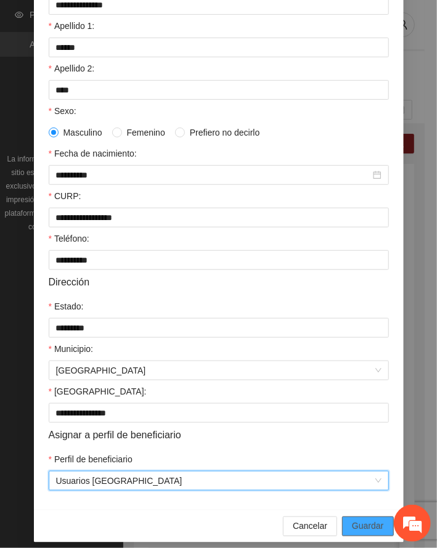
click at [371, 531] on span "Guardar" at bounding box center [367, 527] width 31 height 14
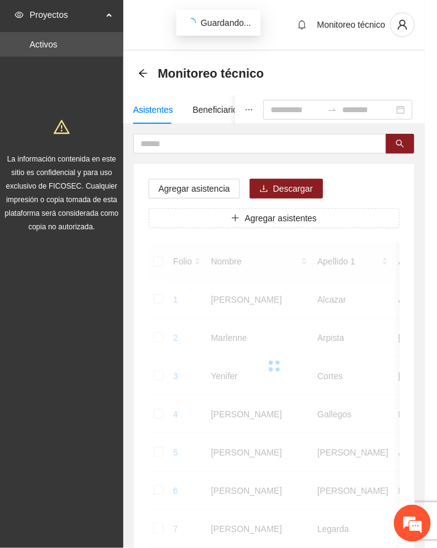
scroll to position [120, 0]
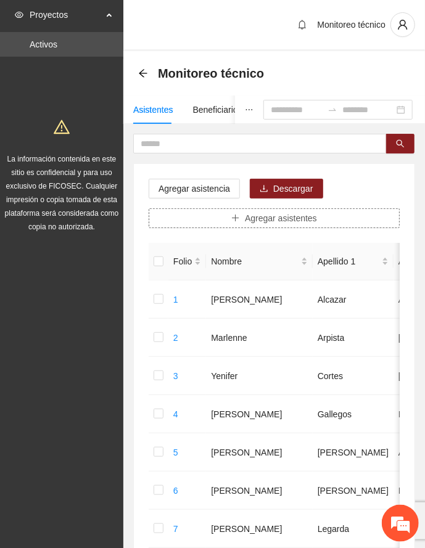
click at [268, 217] on span "Agregar asistentes" at bounding box center [281, 218] width 72 height 14
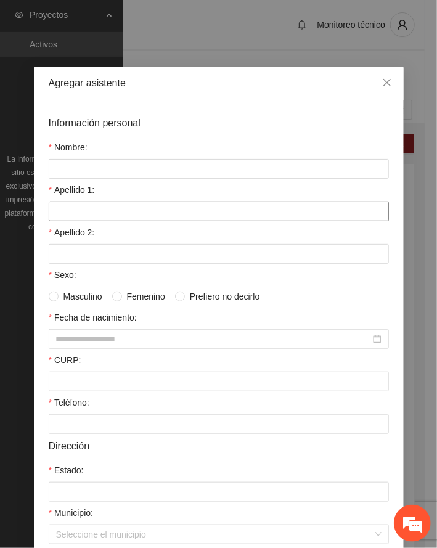
click at [111, 218] on input "Apellido 1:" at bounding box center [219, 212] width 340 height 20
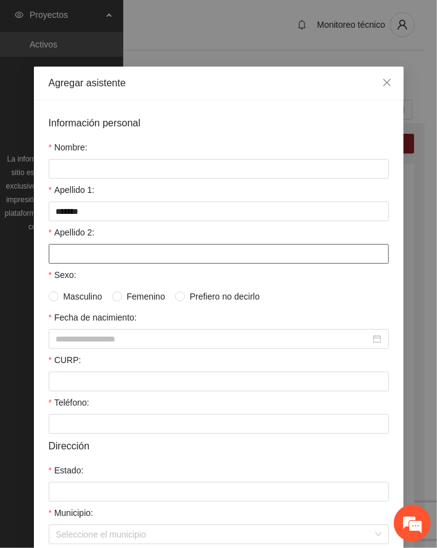
click at [91, 254] on input "Apellido 2:" at bounding box center [219, 254] width 340 height 20
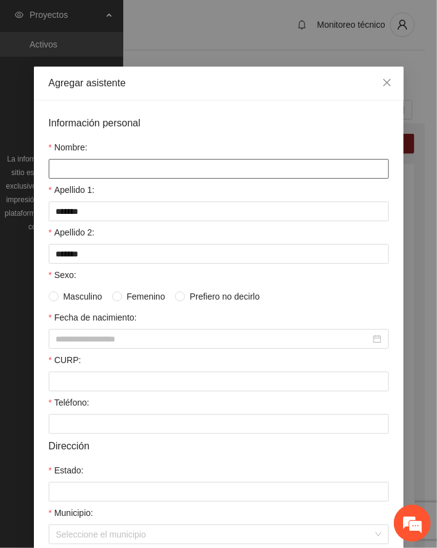
click at [92, 168] on input "Nombre:" at bounding box center [219, 169] width 340 height 20
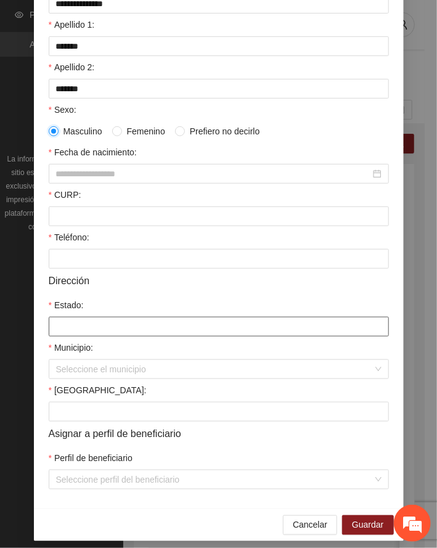
scroll to position [176, 0]
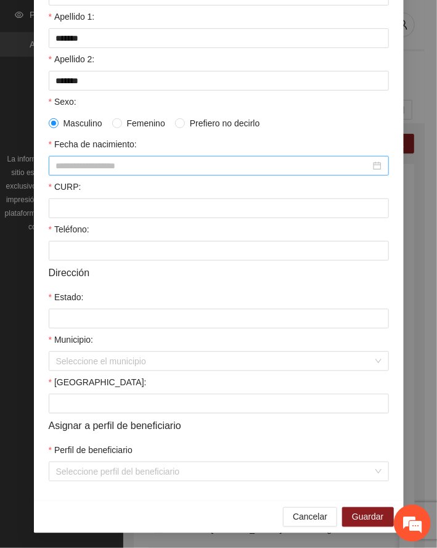
click at [106, 163] on input "Fecha de nacimiento:" at bounding box center [213, 166] width 314 height 14
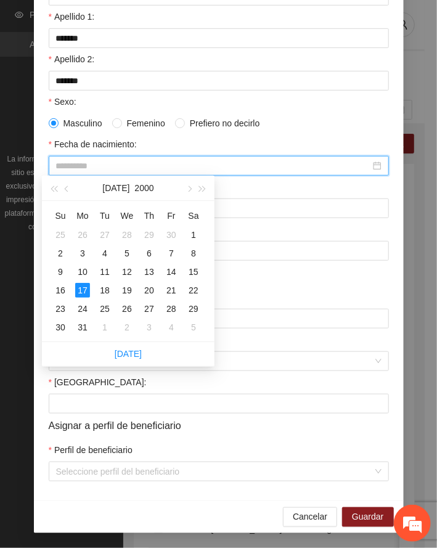
click at [80, 289] on div "17" at bounding box center [82, 290] width 15 height 15
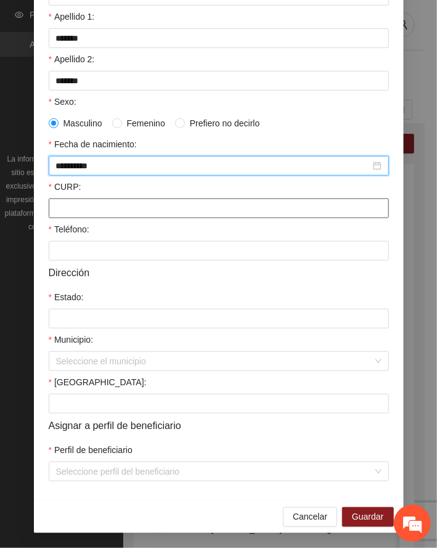
click at [83, 205] on input "CURP:" at bounding box center [219, 209] width 340 height 20
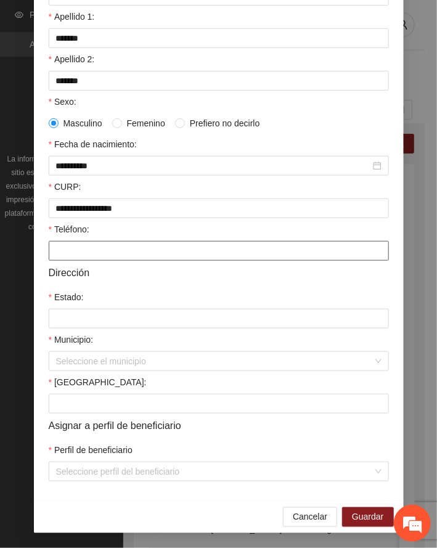
click at [77, 254] on input "Teléfono:" at bounding box center [219, 251] width 340 height 20
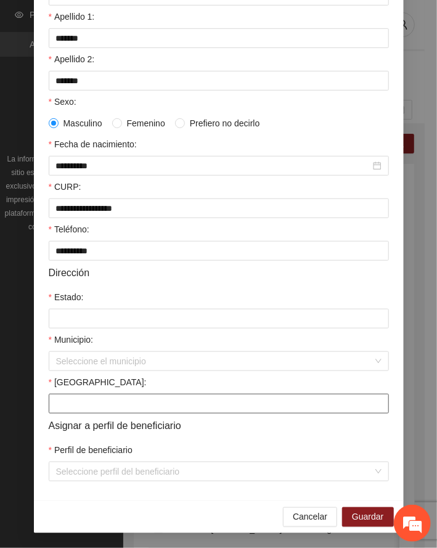
click at [79, 398] on input "[GEOGRAPHIC_DATA]:" at bounding box center [219, 404] width 340 height 20
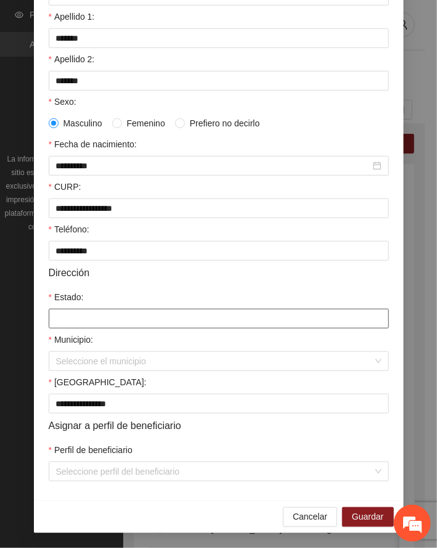
click at [97, 316] on input "Estado:" at bounding box center [219, 319] width 340 height 20
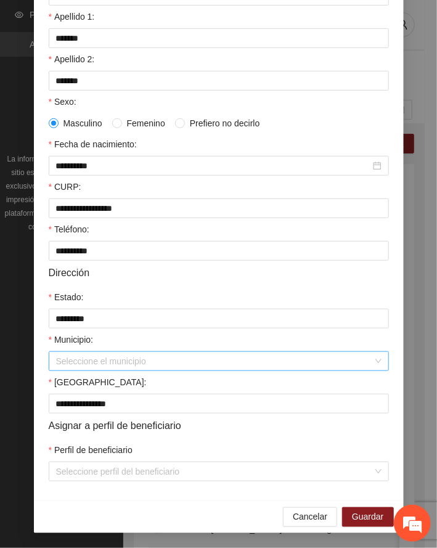
click at [70, 360] on input "Municipio:" at bounding box center [214, 361] width 317 height 18
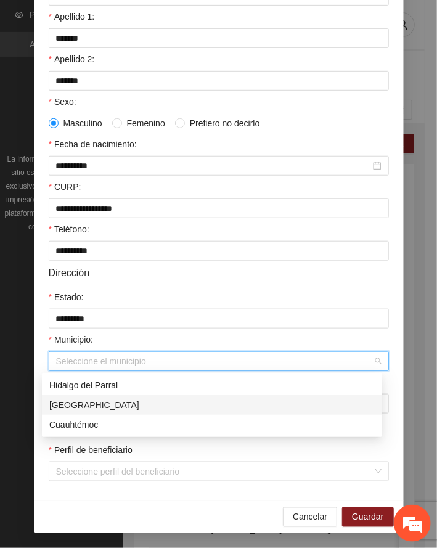
click at [76, 403] on div "[GEOGRAPHIC_DATA]" at bounding box center [212, 405] width 326 height 14
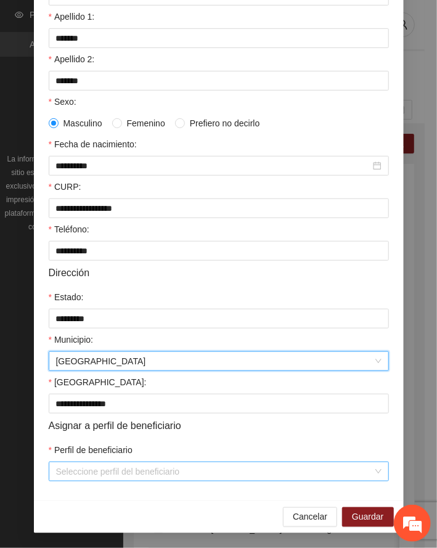
click at [129, 477] on input "Perfil de beneficiario" at bounding box center [214, 471] width 317 height 18
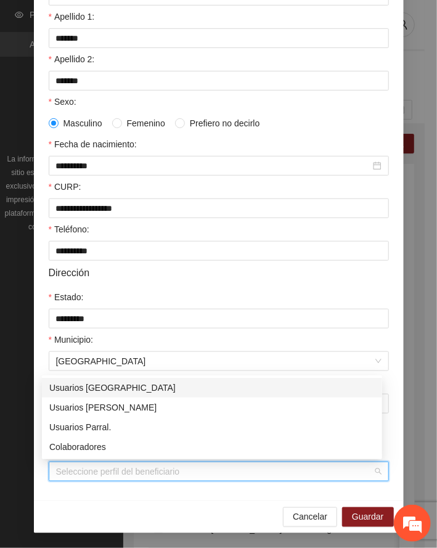
click at [99, 386] on div "Usuarios [GEOGRAPHIC_DATA]" at bounding box center [212, 388] width 326 height 14
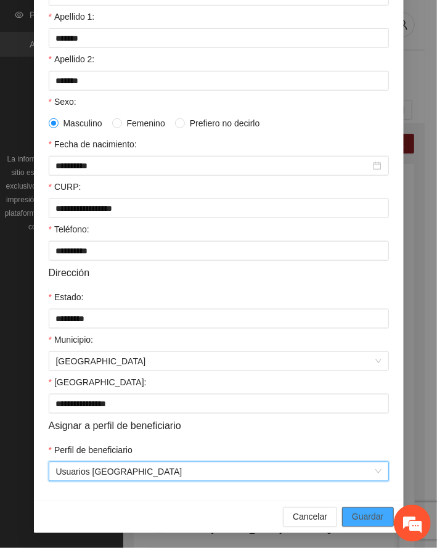
click at [367, 516] on span "Guardar" at bounding box center [367, 517] width 31 height 14
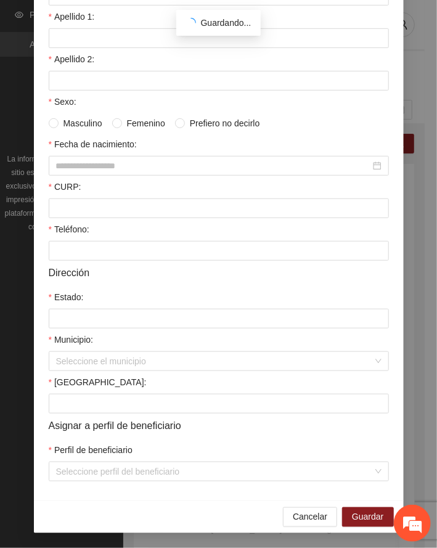
scroll to position [120, 0]
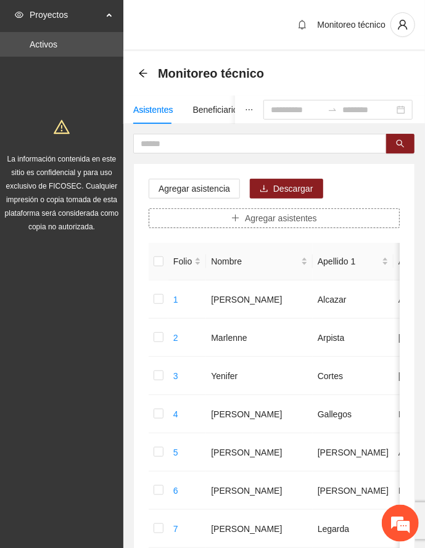
click at [255, 220] on span "Agregar asistentes" at bounding box center [281, 218] width 72 height 14
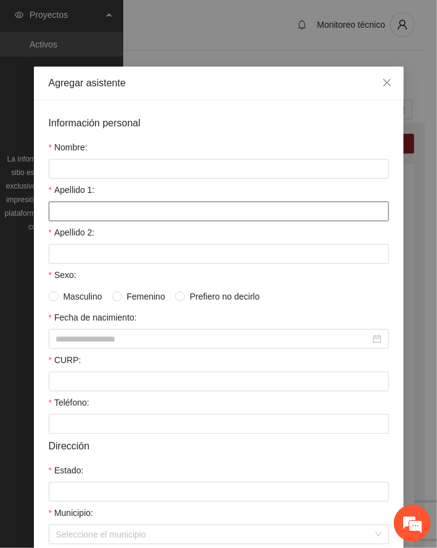
click at [113, 215] on input "Apellido 1:" at bounding box center [219, 212] width 340 height 20
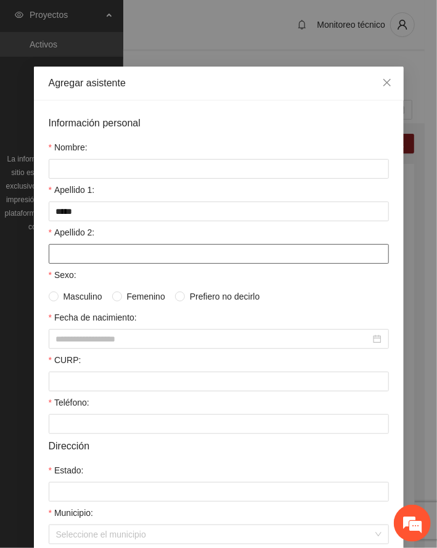
click at [91, 257] on input "Apellido 2:" at bounding box center [219, 254] width 340 height 20
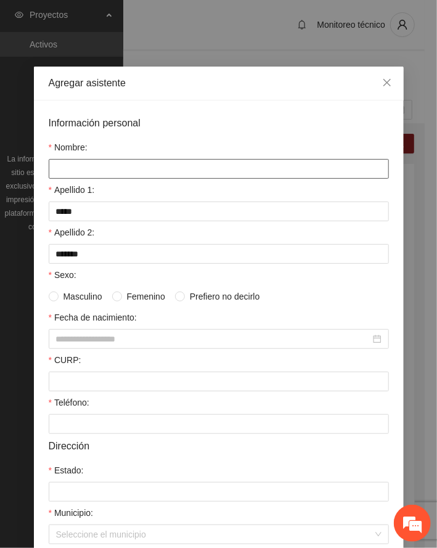
click at [94, 168] on input "Nombre:" at bounding box center [219, 169] width 340 height 20
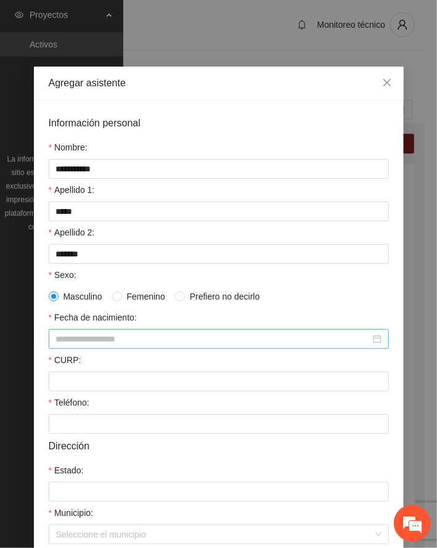
click at [95, 338] on input "Fecha de nacimiento:" at bounding box center [213, 339] width 314 height 14
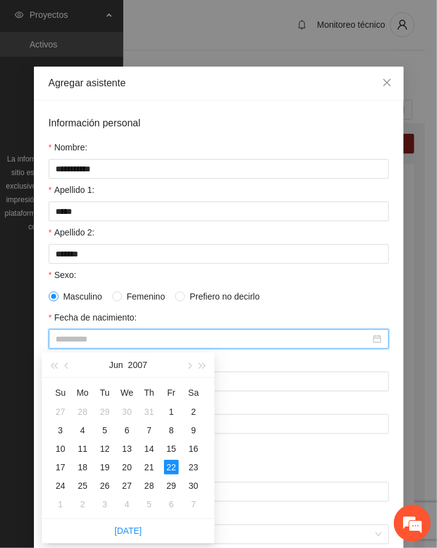
click at [168, 460] on div "22" at bounding box center [171, 467] width 15 height 15
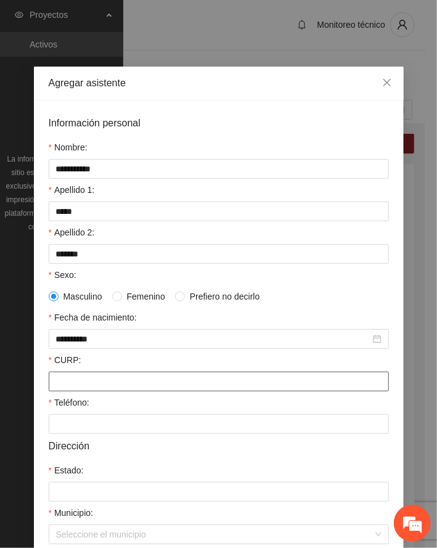
click at [99, 385] on input "CURP:" at bounding box center [219, 382] width 340 height 20
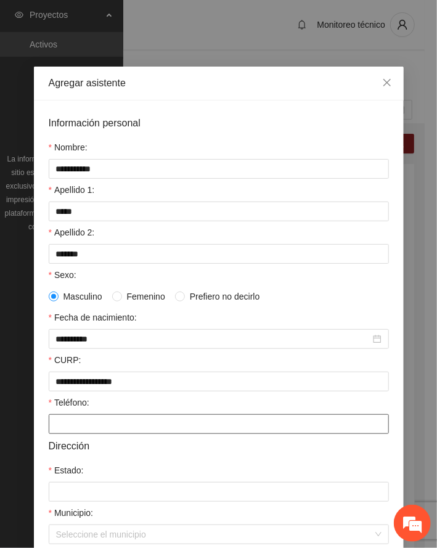
click at [90, 430] on input "Teléfono:" at bounding box center [219, 424] width 340 height 20
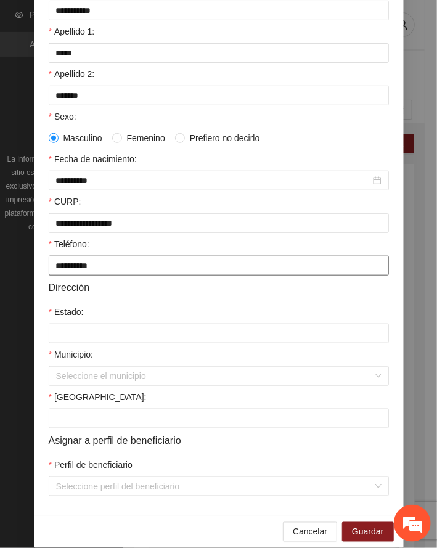
scroll to position [164, 0]
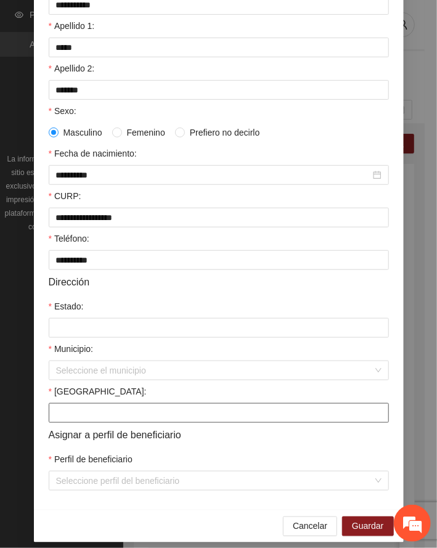
click at [106, 417] on input "[GEOGRAPHIC_DATA]:" at bounding box center [219, 413] width 340 height 20
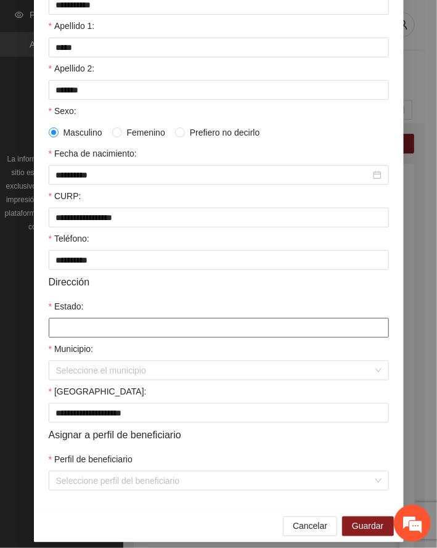
click at [70, 335] on input "Estado:" at bounding box center [219, 328] width 340 height 20
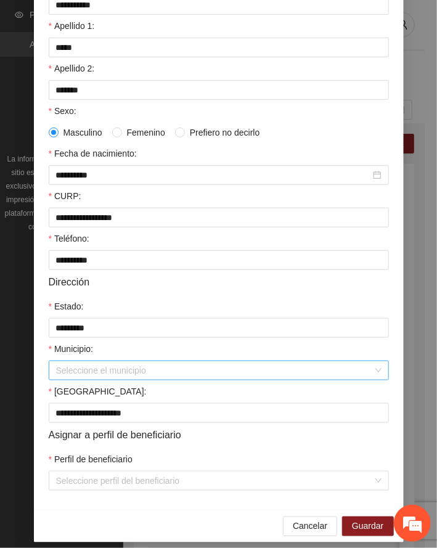
click at [60, 380] on input "Municipio:" at bounding box center [214, 370] width 317 height 18
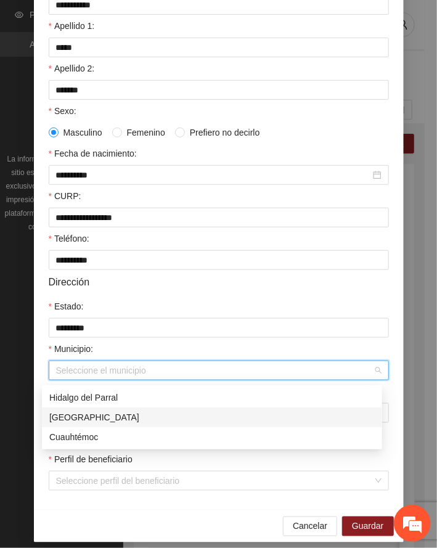
click at [77, 414] on div "[GEOGRAPHIC_DATA]" at bounding box center [212, 418] width 326 height 14
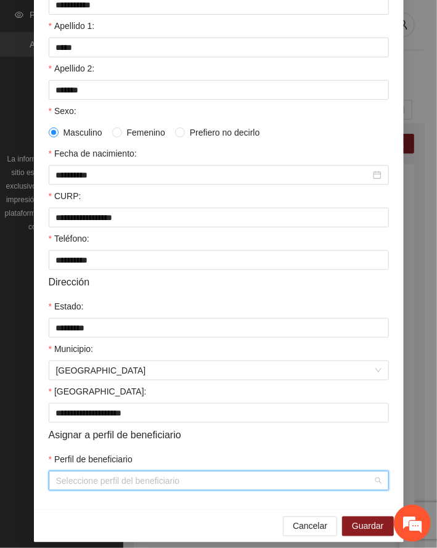
click at [217, 481] on input "Perfil de beneficiario" at bounding box center [214, 481] width 317 height 18
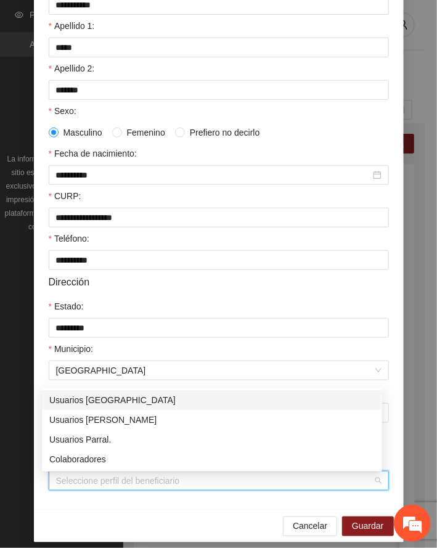
click at [104, 398] on div "Usuarios [GEOGRAPHIC_DATA]" at bounding box center [212, 400] width 326 height 14
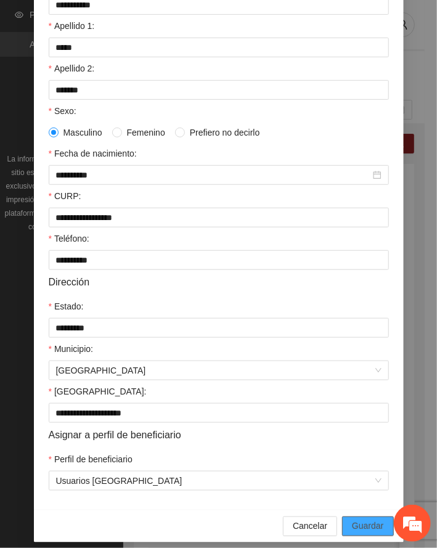
click at [363, 530] on span "Guardar" at bounding box center [367, 527] width 31 height 14
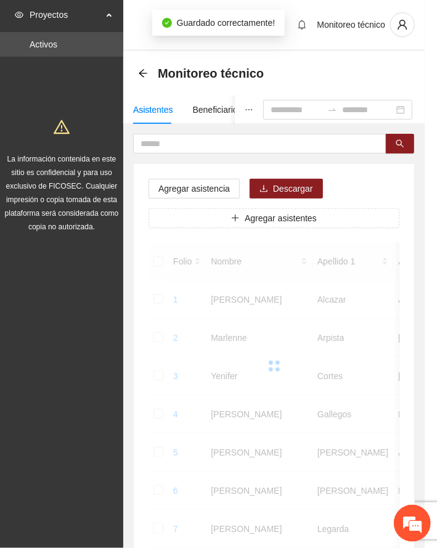
scroll to position [120, 0]
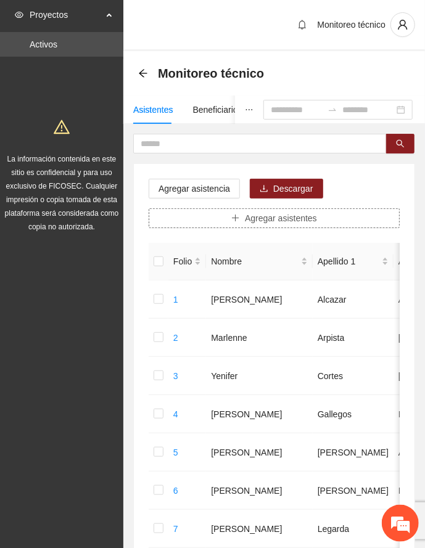
click at [282, 217] on span "Agregar asistentes" at bounding box center [281, 218] width 72 height 14
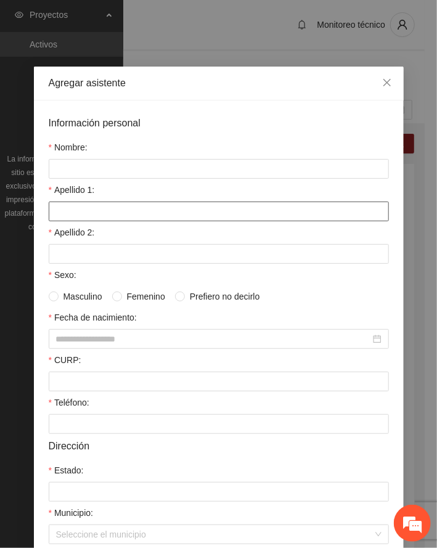
click at [97, 221] on input "Apellido 1:" at bounding box center [219, 212] width 340 height 20
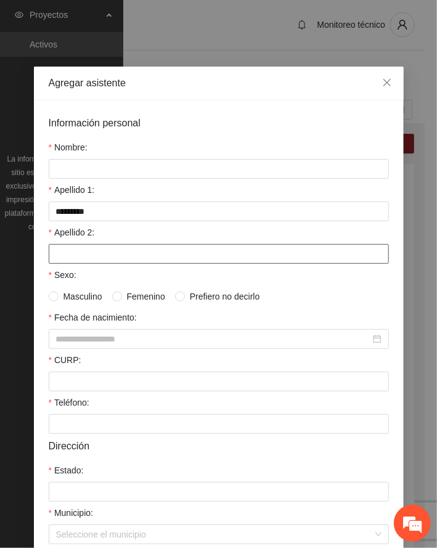
click at [89, 252] on input "Apellido 2:" at bounding box center [219, 254] width 340 height 20
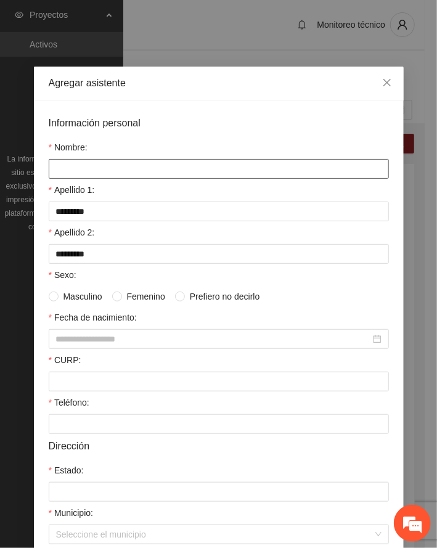
click at [106, 169] on input "Nombre:" at bounding box center [219, 169] width 340 height 20
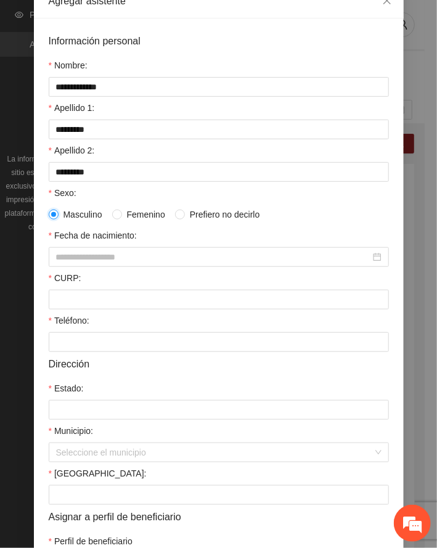
scroll to position [164, 0]
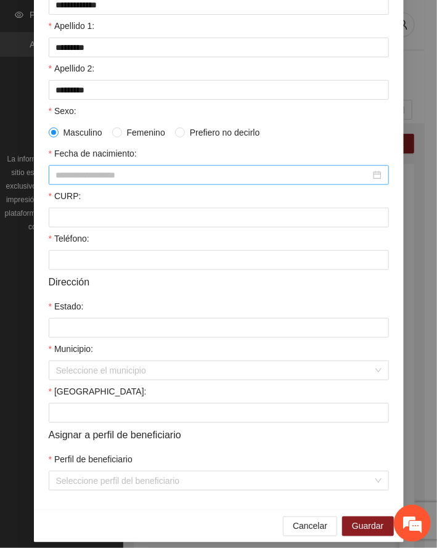
click at [116, 176] on input "Fecha de nacimiento:" at bounding box center [213, 175] width 314 height 14
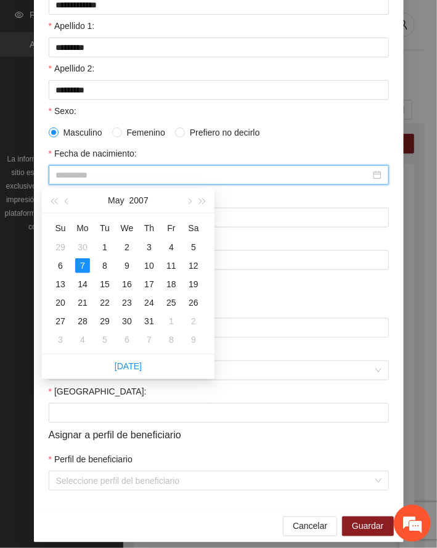
click at [81, 269] on div "7" at bounding box center [82, 265] width 15 height 15
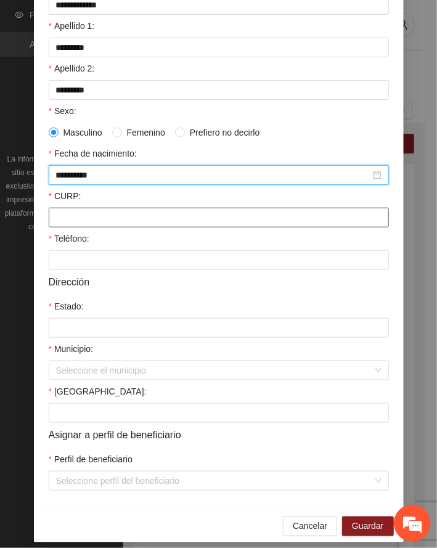
click at [117, 223] on input "CURP:" at bounding box center [219, 218] width 340 height 20
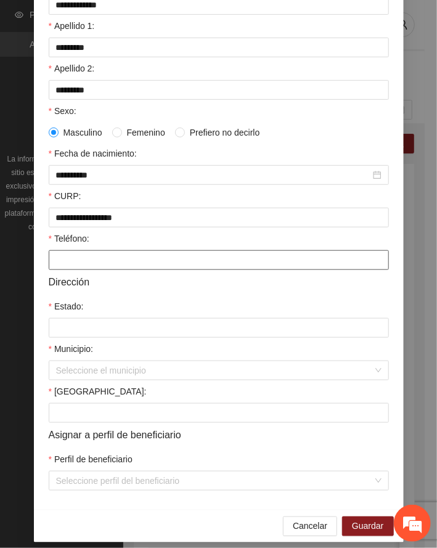
click at [68, 262] on input "Teléfono:" at bounding box center [219, 260] width 340 height 20
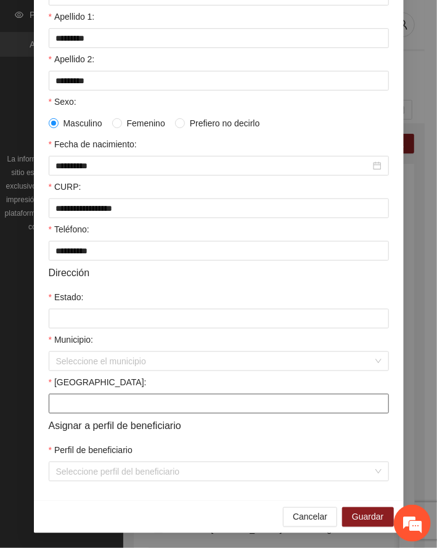
click at [114, 404] on input "[GEOGRAPHIC_DATA]:" at bounding box center [219, 404] width 340 height 20
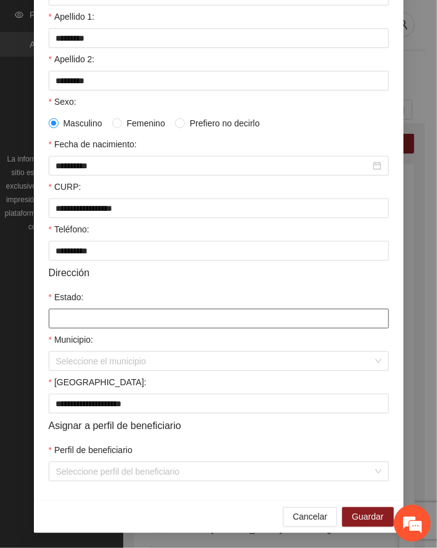
click at [97, 316] on input "Estado:" at bounding box center [219, 319] width 340 height 20
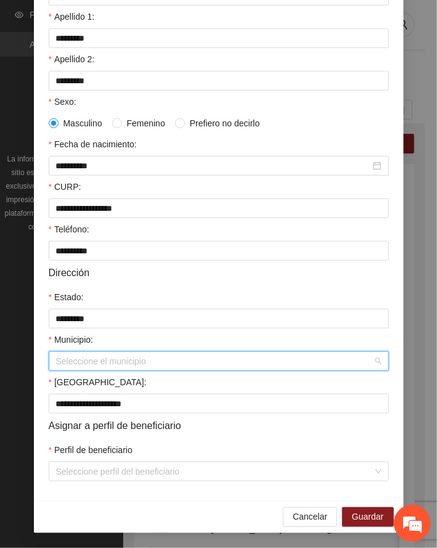
click at [80, 363] on input "Municipio:" at bounding box center [214, 361] width 317 height 18
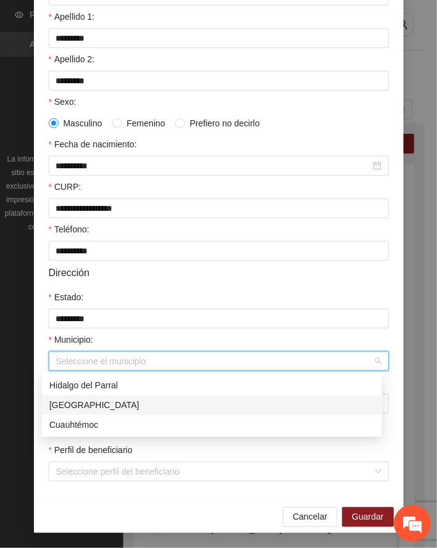
click at [90, 402] on div "[GEOGRAPHIC_DATA]" at bounding box center [212, 405] width 326 height 14
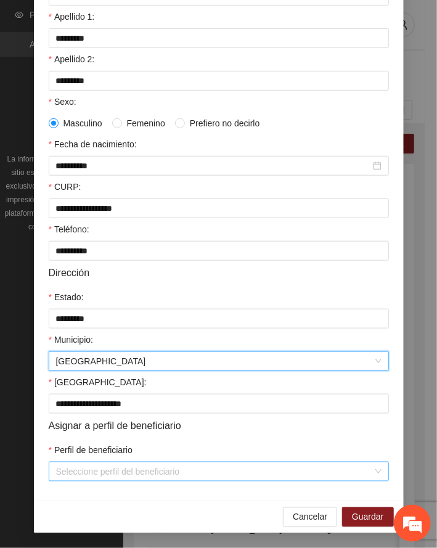
click at [127, 476] on input "Perfil de beneficiario" at bounding box center [214, 471] width 317 height 18
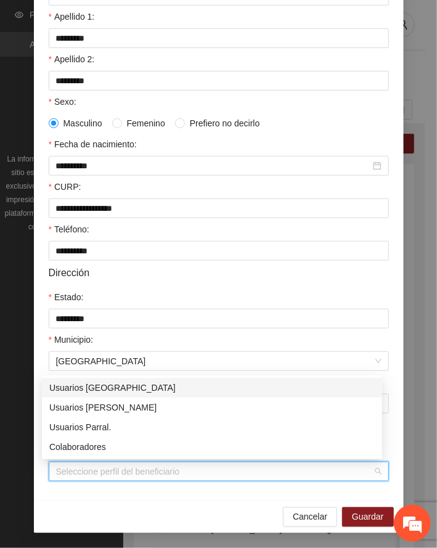
click at [112, 388] on div "Usuarios [GEOGRAPHIC_DATA]" at bounding box center [212, 388] width 326 height 14
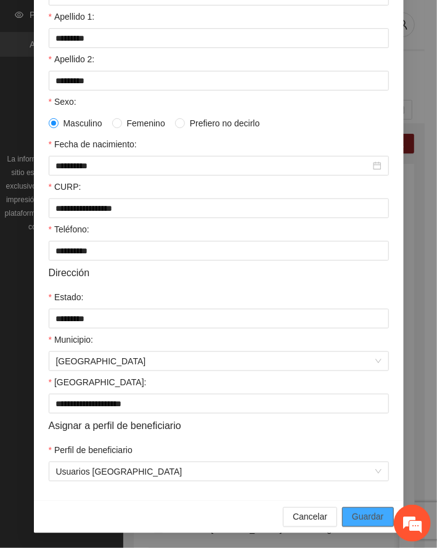
click at [374, 518] on span "Guardar" at bounding box center [367, 517] width 31 height 14
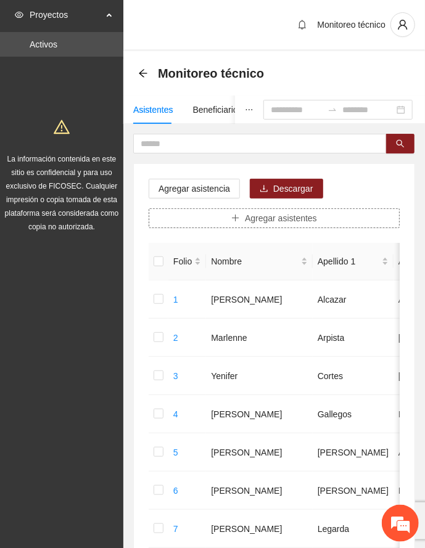
click at [319, 219] on button "Agregar asistentes" at bounding box center [274, 218] width 251 height 20
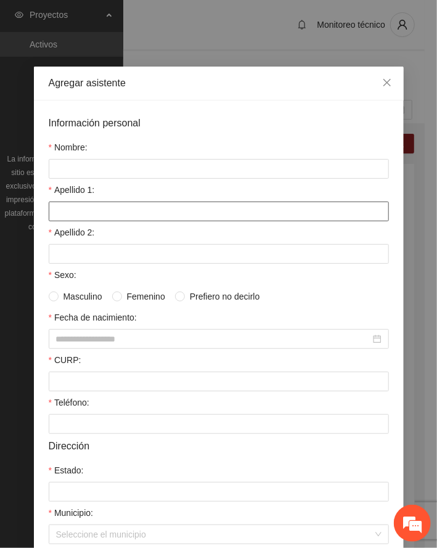
click at [124, 213] on input "Apellido 1:" at bounding box center [219, 212] width 340 height 20
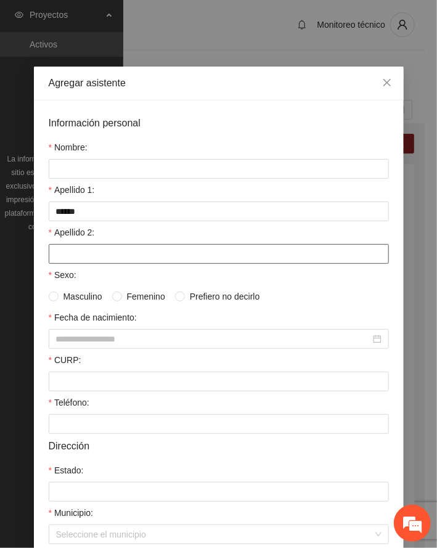
click at [94, 252] on input "Apellido 2:" at bounding box center [219, 254] width 340 height 20
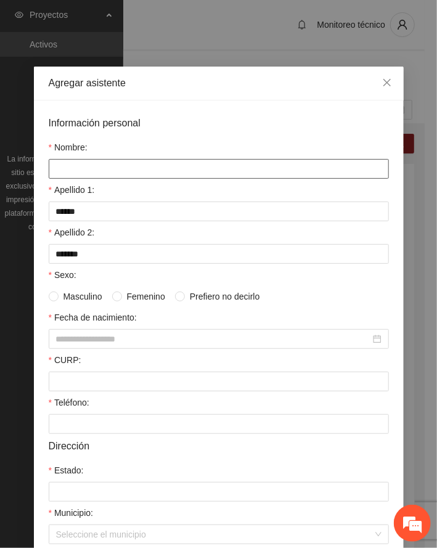
click at [131, 162] on input "Nombre:" at bounding box center [219, 169] width 340 height 20
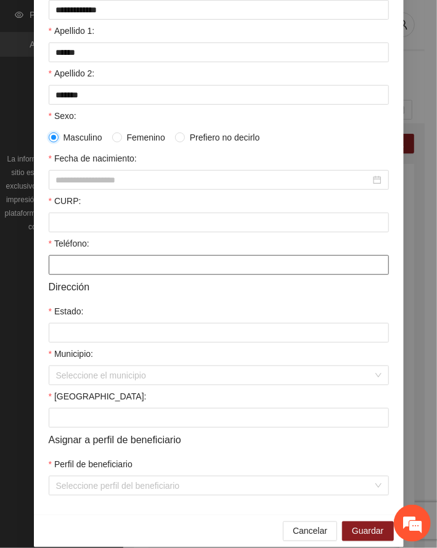
scroll to position [164, 0]
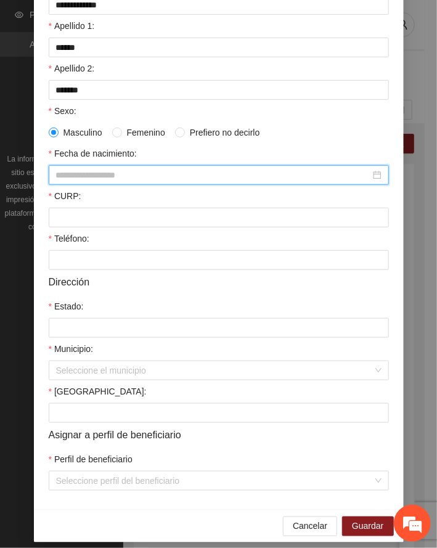
click at [81, 178] on input "Fecha de nacimiento:" at bounding box center [213, 175] width 314 height 14
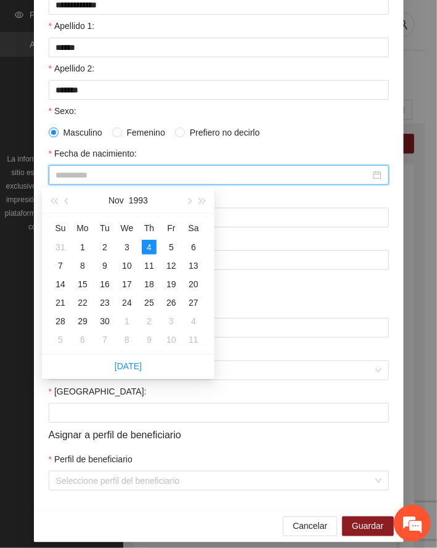
click at [133, 233] on th "We" at bounding box center [127, 228] width 22 height 20
click at [151, 247] on div "4" at bounding box center [149, 247] width 15 height 15
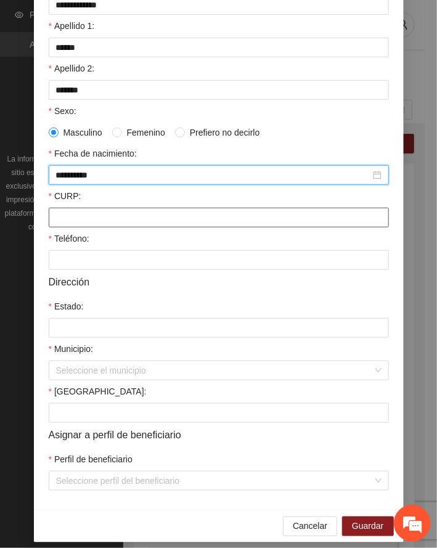
click at [88, 210] on input "CURP:" at bounding box center [219, 218] width 340 height 20
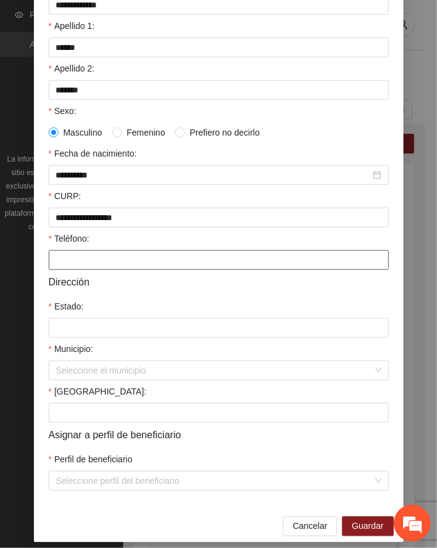
click at [87, 264] on input "Teléfono:" at bounding box center [219, 260] width 340 height 20
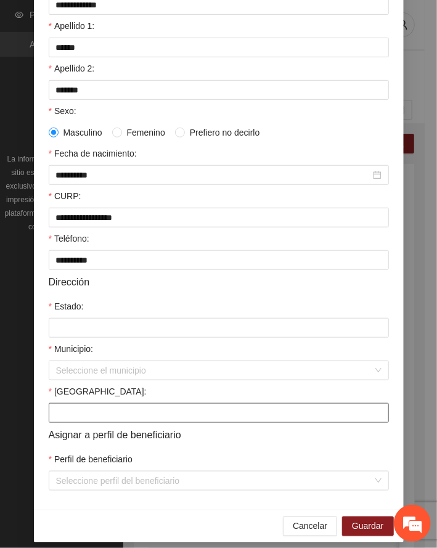
click at [116, 417] on input "[GEOGRAPHIC_DATA]:" at bounding box center [219, 413] width 340 height 20
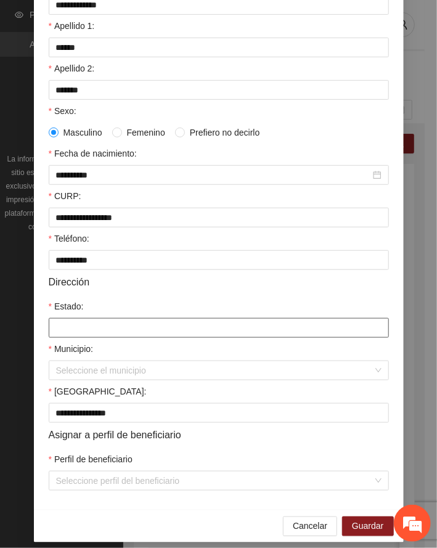
click at [84, 329] on input "Estado:" at bounding box center [219, 328] width 340 height 20
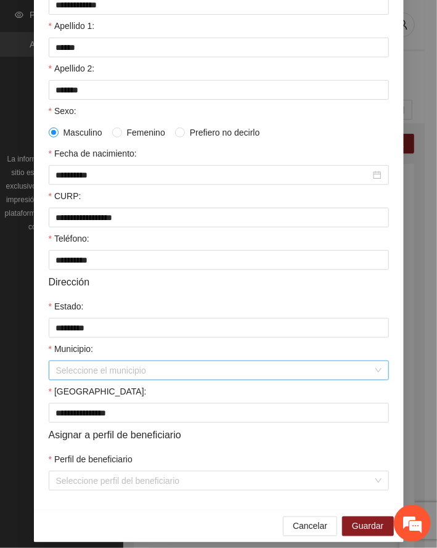
click at [89, 373] on input "Municipio:" at bounding box center [214, 370] width 317 height 18
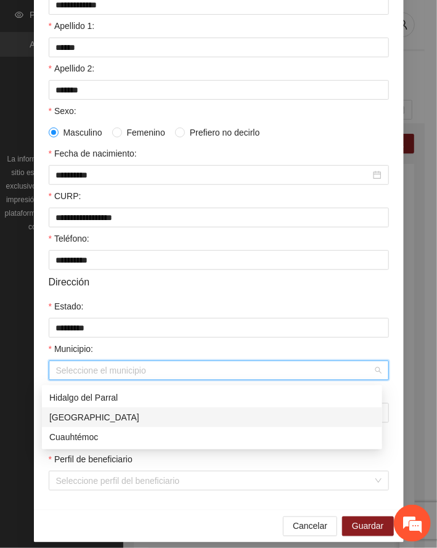
click at [78, 419] on div "[GEOGRAPHIC_DATA]" at bounding box center [212, 418] width 326 height 14
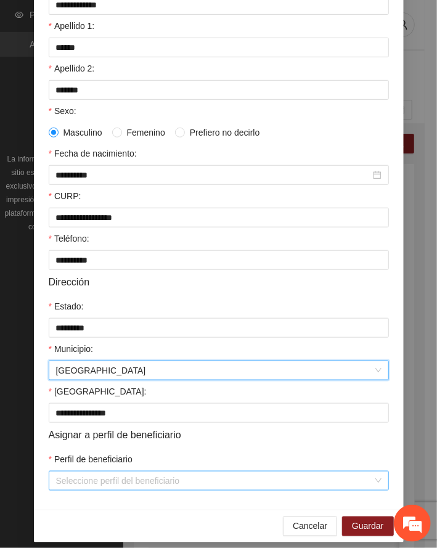
click at [114, 485] on input "Perfil de beneficiario" at bounding box center [214, 481] width 317 height 18
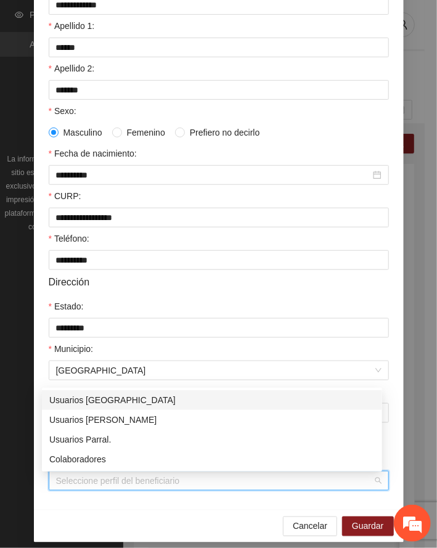
click at [107, 397] on div "Usuarios [GEOGRAPHIC_DATA]" at bounding box center [212, 400] width 326 height 14
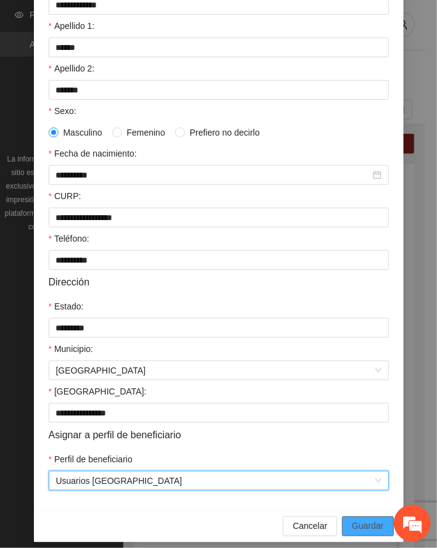
click at [366, 528] on span "Guardar" at bounding box center [367, 527] width 31 height 14
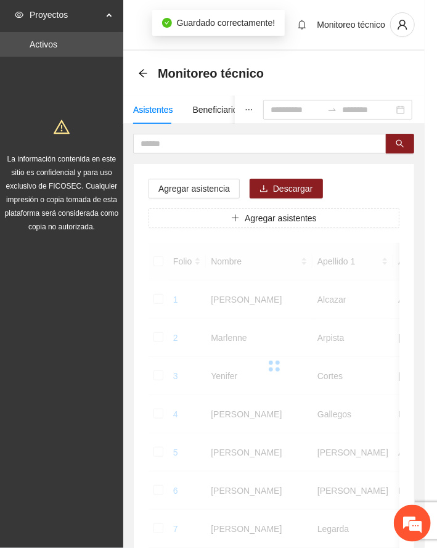
scroll to position [120, 0]
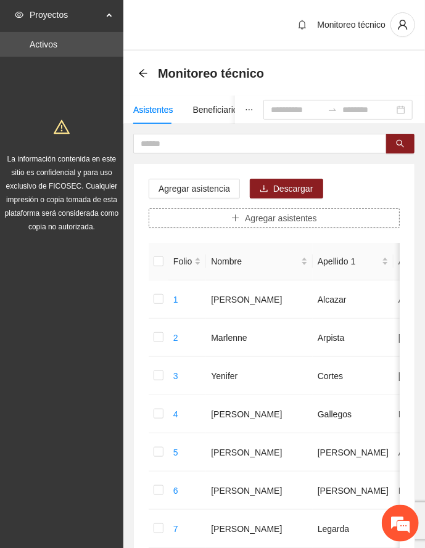
click at [279, 222] on span "Agregar asistentes" at bounding box center [281, 218] width 72 height 14
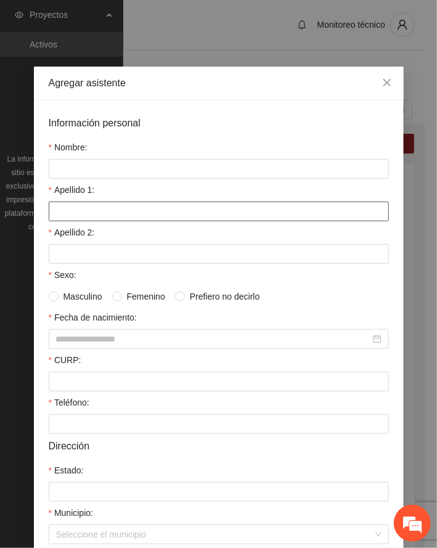
click at [126, 215] on input "Apellido 1:" at bounding box center [219, 212] width 340 height 20
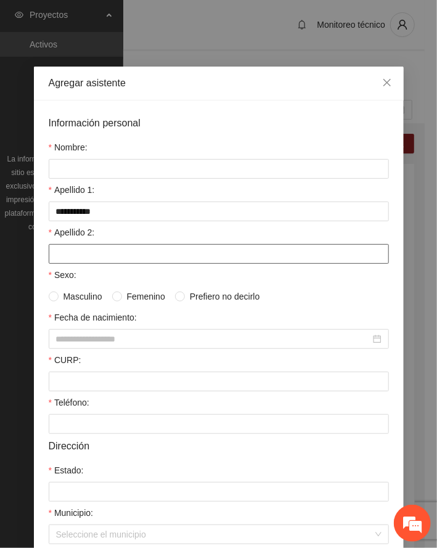
click at [95, 252] on input "Apellido 2:" at bounding box center [219, 254] width 340 height 20
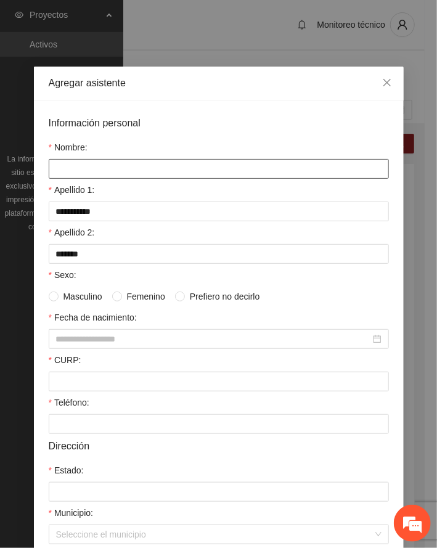
click at [86, 168] on input "Nombre:" at bounding box center [219, 169] width 340 height 20
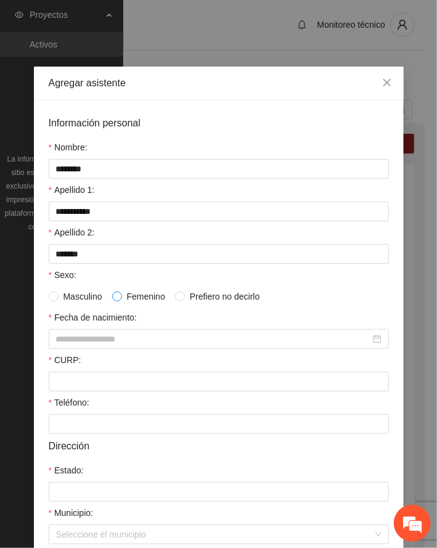
click at [115, 296] on span at bounding box center [117, 297] width 10 height 10
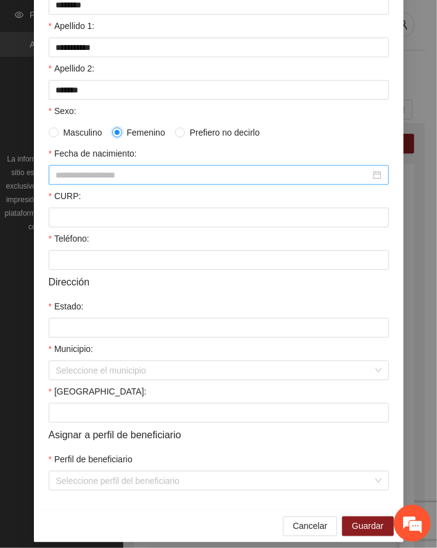
scroll to position [176, 0]
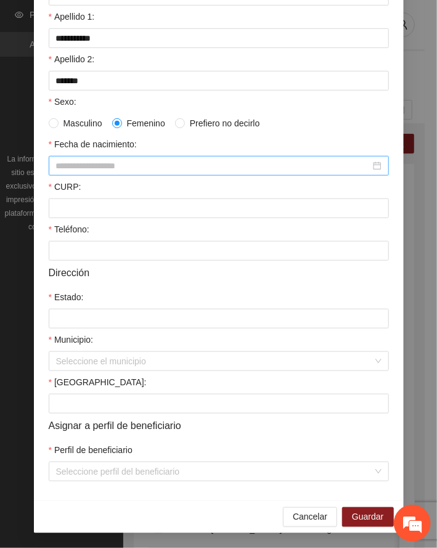
click at [109, 166] on input "Fecha de nacimiento:" at bounding box center [213, 166] width 314 height 14
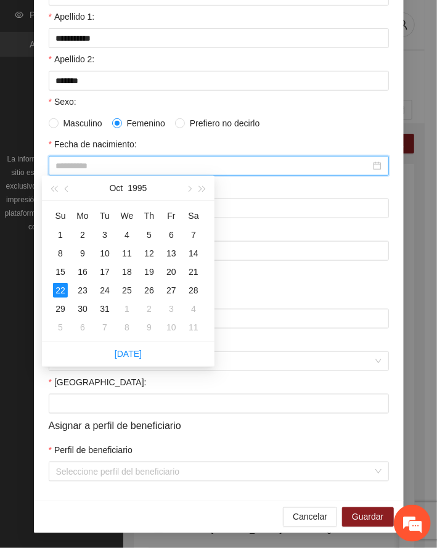
click at [62, 291] on div "22" at bounding box center [60, 290] width 15 height 15
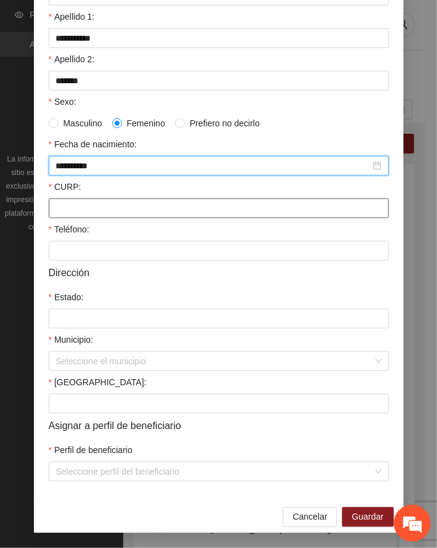
click at [115, 211] on input "CURP:" at bounding box center [219, 209] width 340 height 20
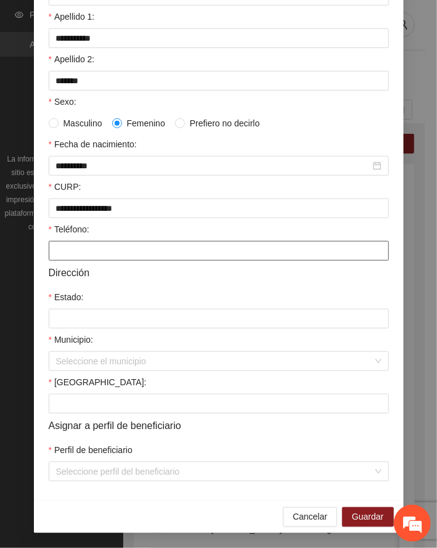
click at [89, 253] on input "Teléfono:" at bounding box center [219, 251] width 340 height 20
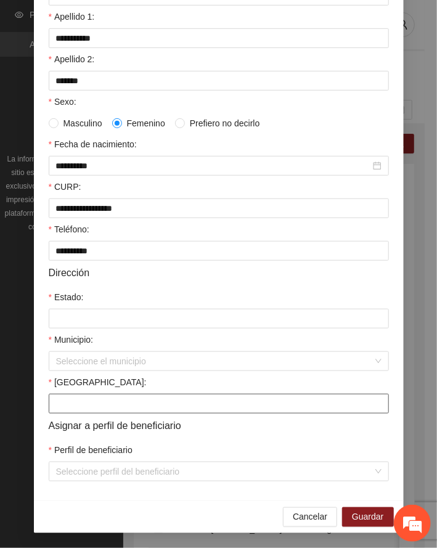
click at [109, 399] on input "[GEOGRAPHIC_DATA]:" at bounding box center [219, 404] width 340 height 20
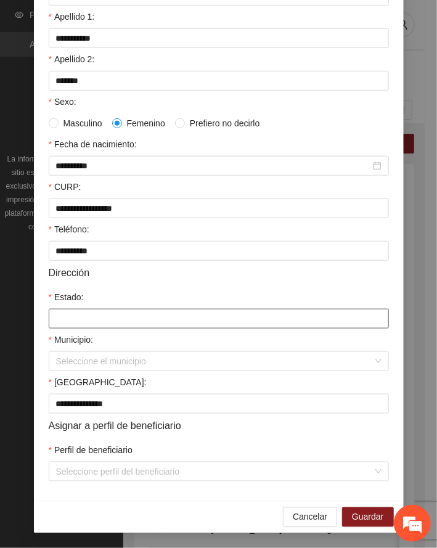
click at [87, 319] on input "Estado:" at bounding box center [219, 319] width 340 height 20
click at [102, 371] on div "Seleccione el municipio" at bounding box center [219, 361] width 340 height 20
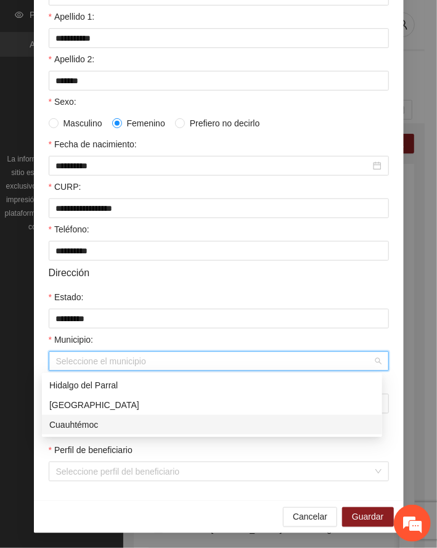
click at [78, 423] on div "Cuauhtémoc" at bounding box center [212, 425] width 326 height 14
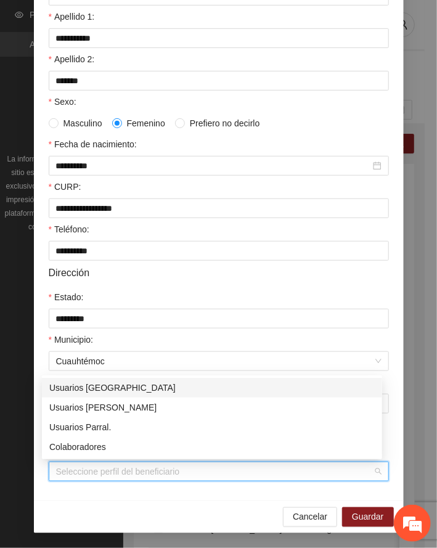
click at [134, 474] on input "Perfil de beneficiario" at bounding box center [214, 471] width 317 height 18
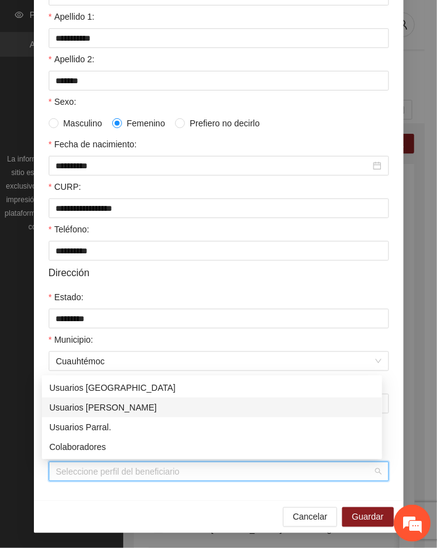
drag, startPoint x: 109, startPoint y: 408, endPoint x: 206, endPoint y: 449, distance: 105.2
click at [110, 408] on div "Usuarios [PERSON_NAME]" at bounding box center [212, 408] width 326 height 14
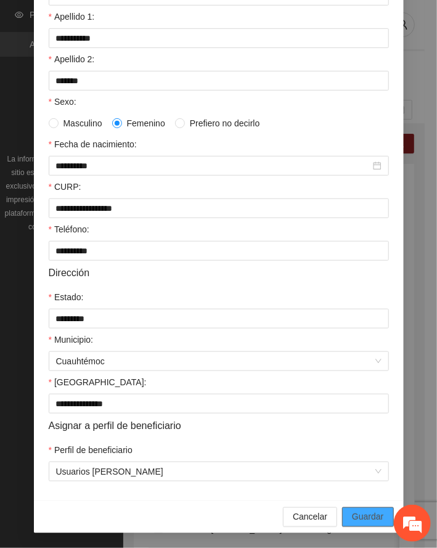
click at [364, 519] on span "Guardar" at bounding box center [367, 517] width 31 height 14
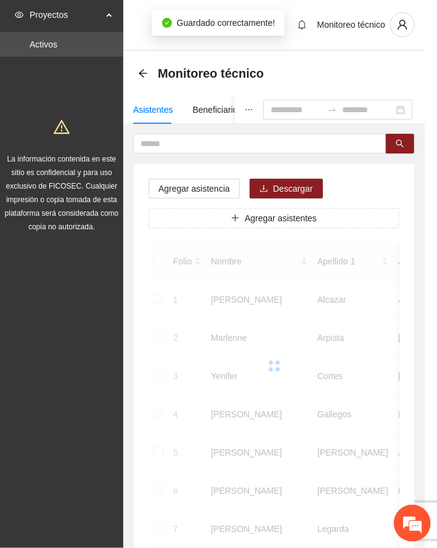
scroll to position [120, 0]
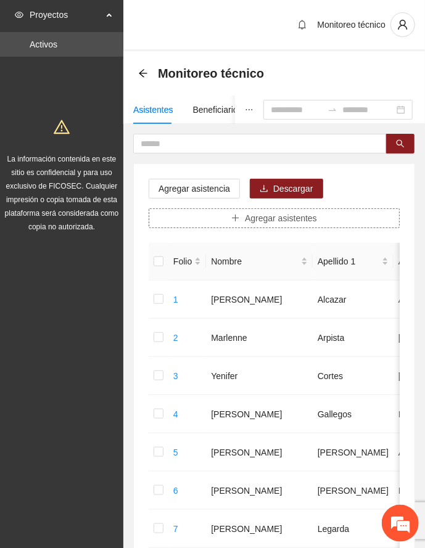
click at [236, 225] on button "Agregar asistentes" at bounding box center [274, 218] width 251 height 20
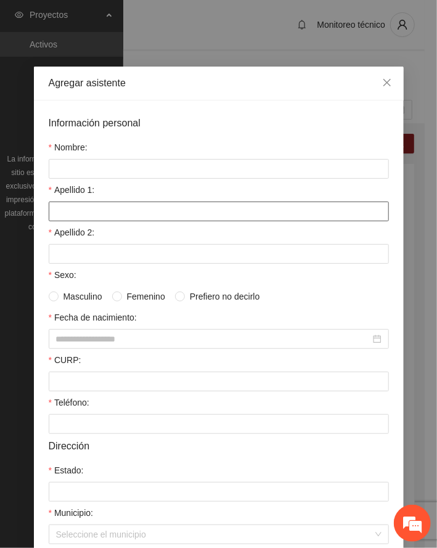
click at [109, 213] on input "Apellido 1:" at bounding box center [219, 212] width 340 height 20
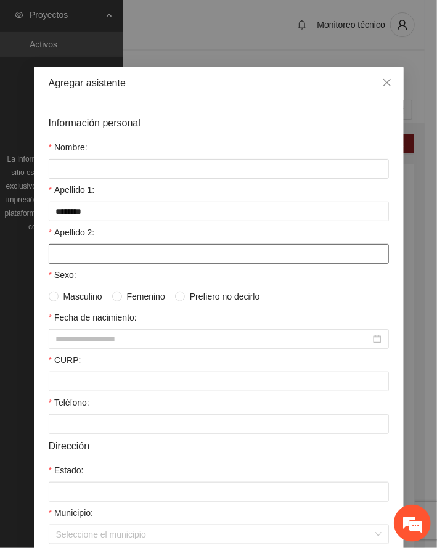
click at [111, 257] on input "Apellido 2:" at bounding box center [219, 254] width 340 height 20
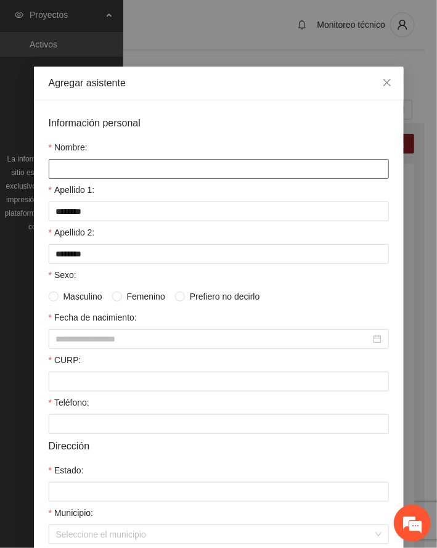
click at [101, 173] on input "Nombre:" at bounding box center [219, 169] width 340 height 20
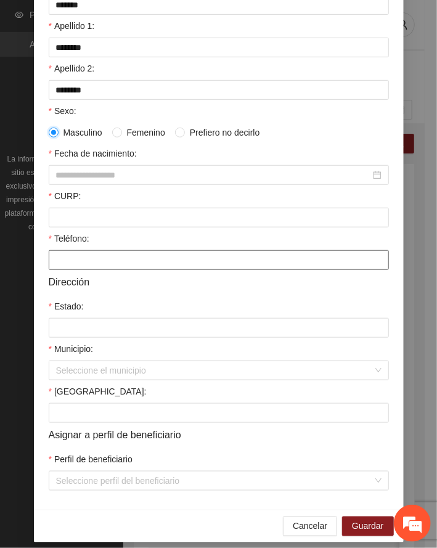
scroll to position [176, 0]
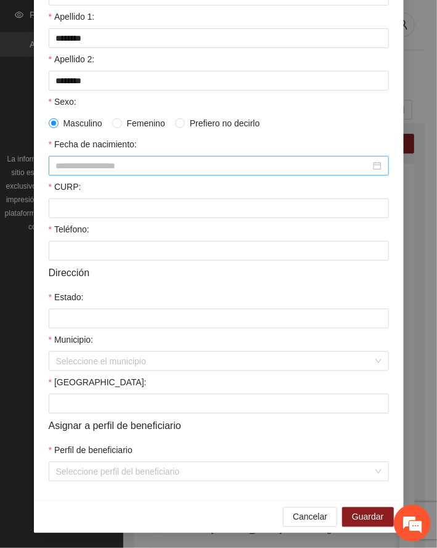
click at [89, 162] on input "Fecha de nacimiento:" at bounding box center [213, 166] width 314 height 14
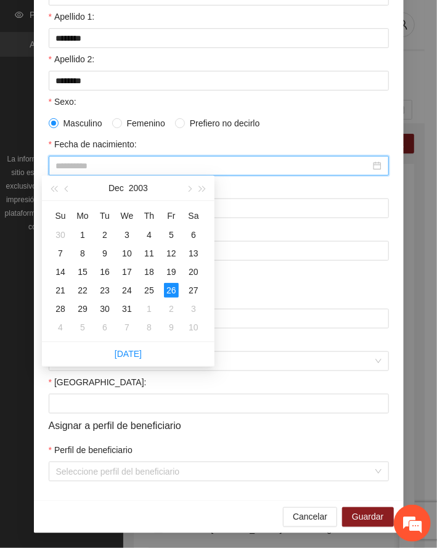
click at [168, 293] on div "26" at bounding box center [171, 290] width 15 height 15
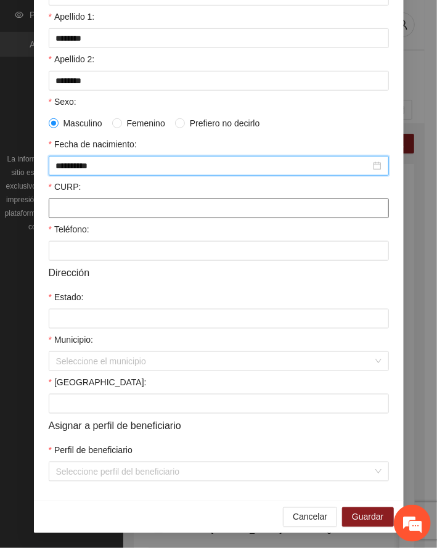
click at [76, 205] on input "CURP:" at bounding box center [219, 209] width 340 height 20
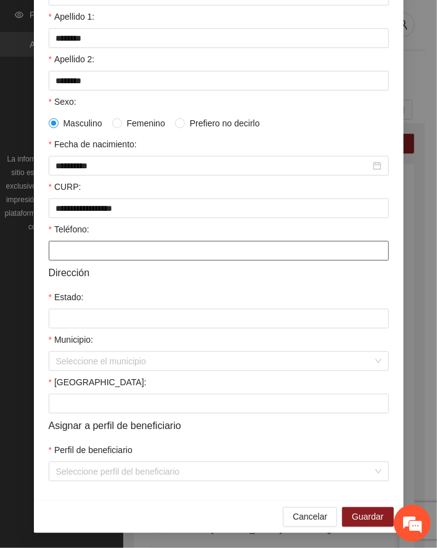
click at [78, 256] on input "Teléfono:" at bounding box center [219, 251] width 340 height 20
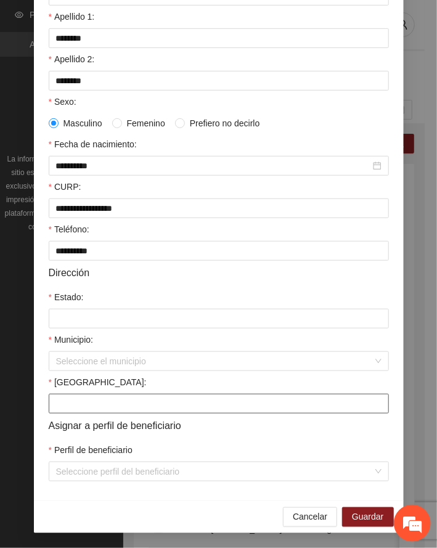
click at [84, 400] on input "[GEOGRAPHIC_DATA]:" at bounding box center [219, 404] width 340 height 20
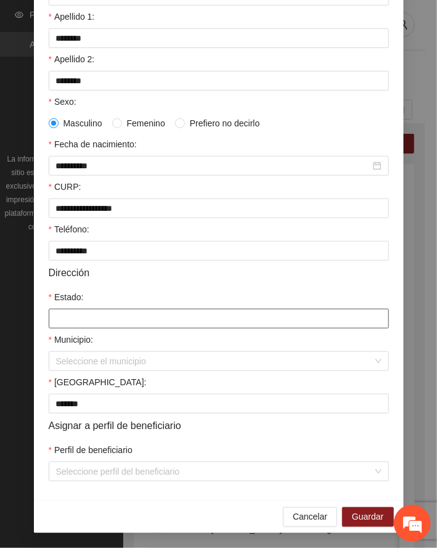
click at [72, 313] on input "Estado:" at bounding box center [219, 319] width 340 height 20
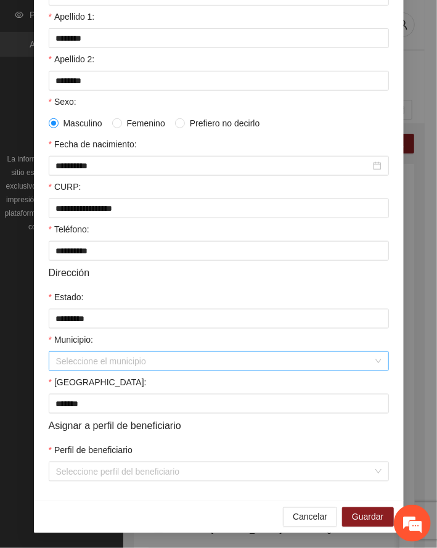
click at [90, 368] on input "Municipio:" at bounding box center [214, 361] width 317 height 18
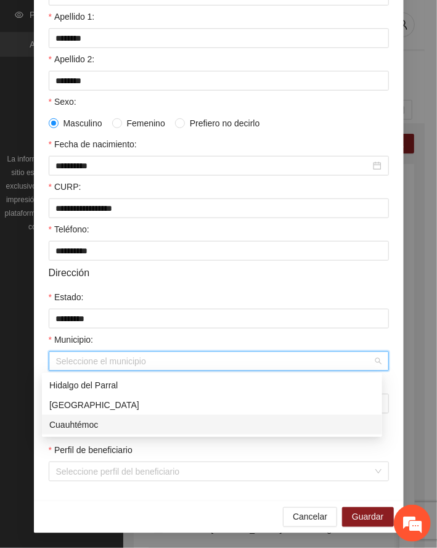
click at [84, 424] on div "Cuauhtémoc" at bounding box center [212, 425] width 326 height 14
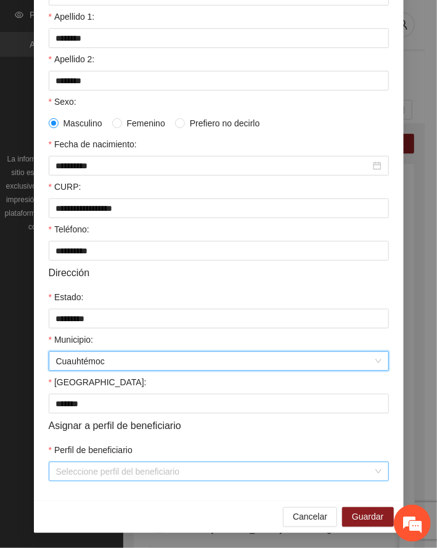
click at [111, 473] on input "Perfil de beneficiario" at bounding box center [214, 471] width 317 height 18
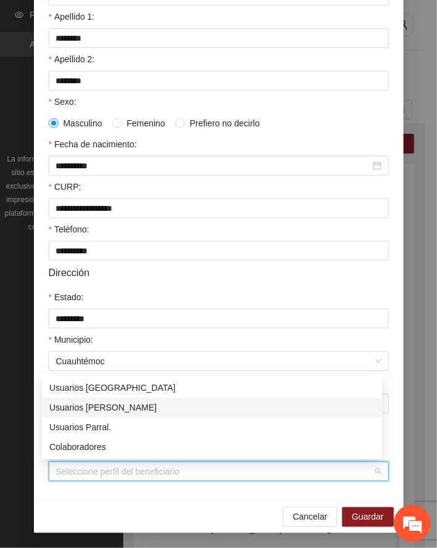
click at [113, 408] on div "Usuarios [PERSON_NAME]" at bounding box center [212, 408] width 326 height 14
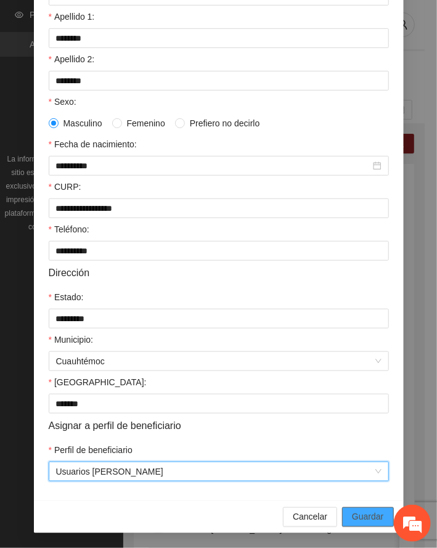
click at [361, 508] on button "Guardar" at bounding box center [367, 517] width 51 height 20
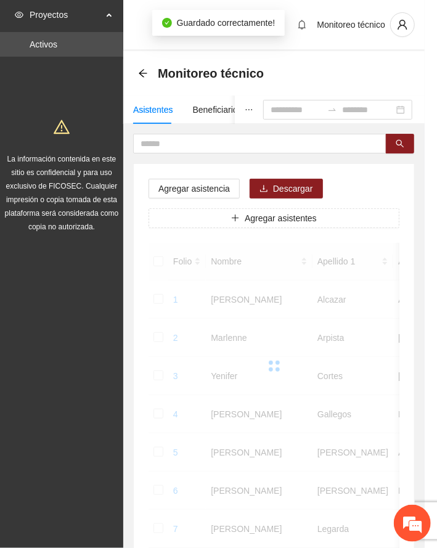
scroll to position [120, 0]
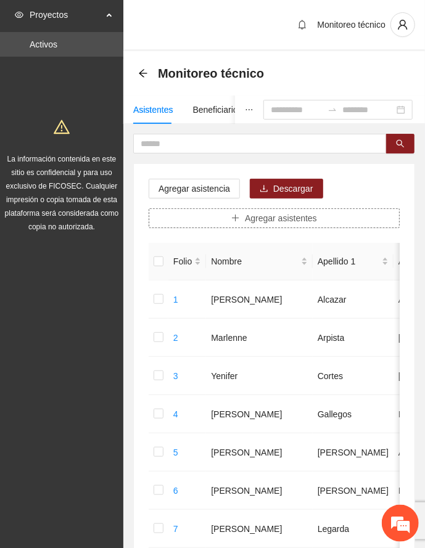
click at [226, 222] on button "Agregar asistentes" at bounding box center [274, 218] width 251 height 20
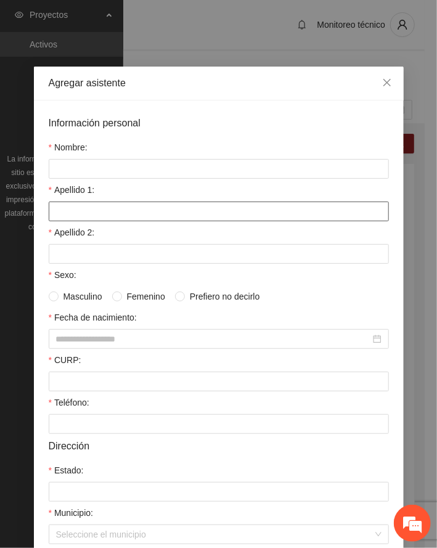
click at [122, 207] on input "Apellido 1:" at bounding box center [219, 212] width 340 height 20
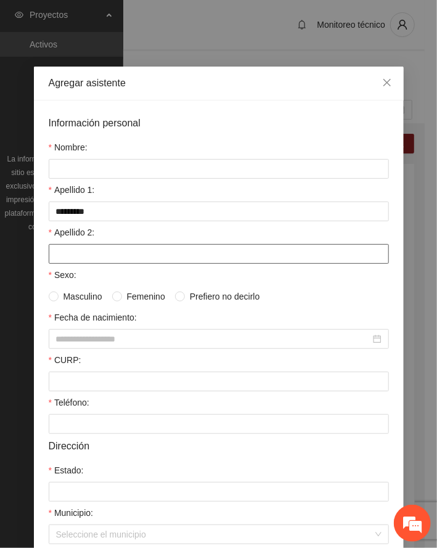
click at [95, 252] on input "Apellido 2:" at bounding box center [219, 254] width 340 height 20
drag, startPoint x: 88, startPoint y: 260, endPoint x: -49, endPoint y: 255, distance: 137.0
click at [0, 255] on html "Proyectos Activos La información contenida en este sitio es confidencial y para…" at bounding box center [218, 274] width 437 height 548
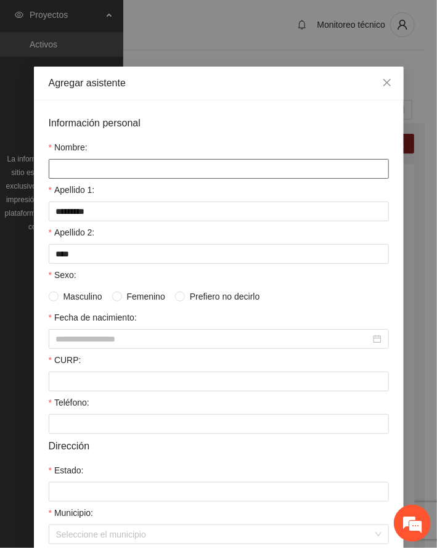
click at [60, 166] on input "Nombre:" at bounding box center [219, 169] width 340 height 20
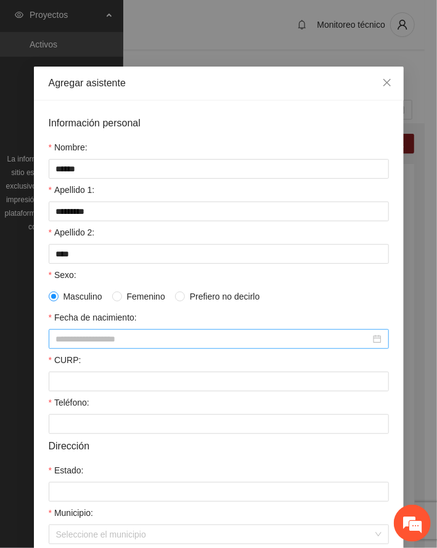
click at [104, 337] on input "Fecha de nacimiento:" at bounding box center [213, 339] width 314 height 14
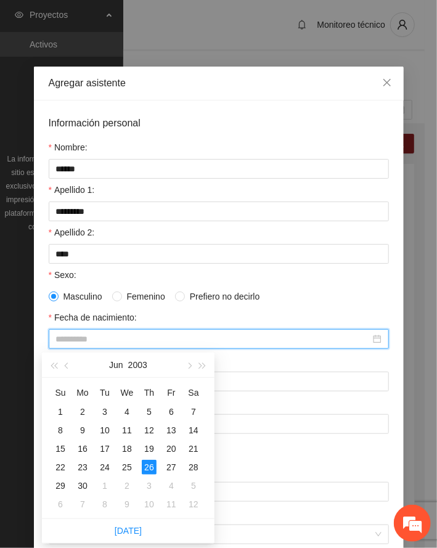
click at [149, 469] on div "26" at bounding box center [149, 467] width 15 height 15
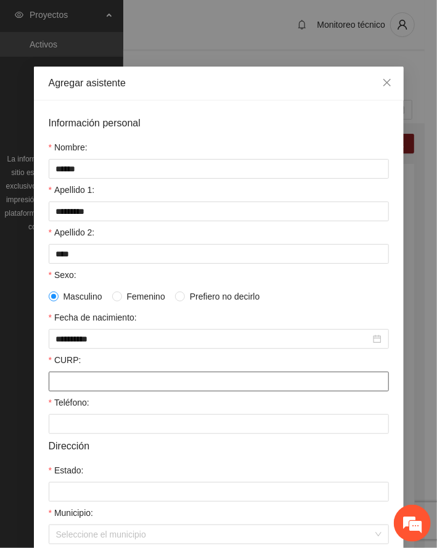
click at [99, 390] on input "CURP:" at bounding box center [219, 382] width 340 height 20
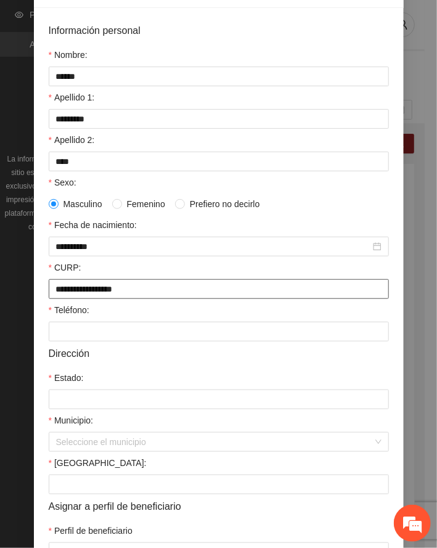
scroll to position [176, 0]
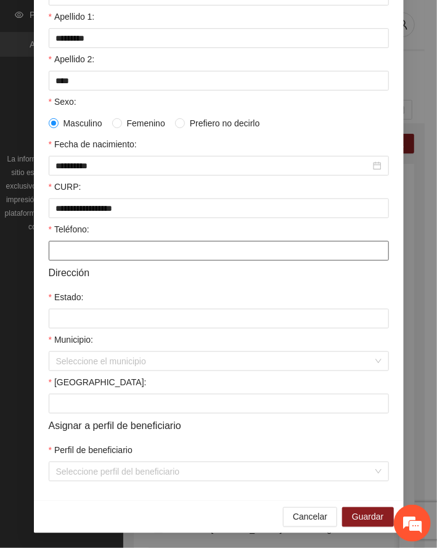
click at [84, 250] on input "Teléfono:" at bounding box center [219, 251] width 340 height 20
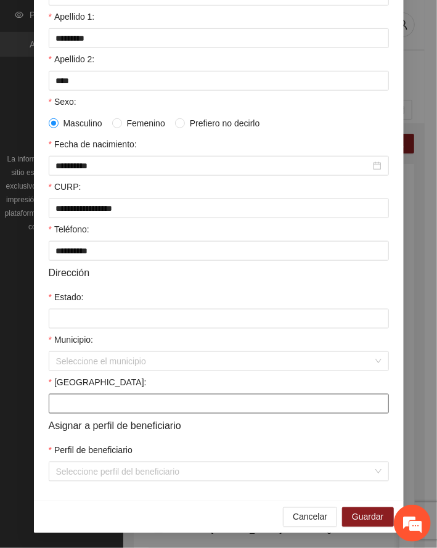
click at [97, 403] on input "[GEOGRAPHIC_DATA]:" at bounding box center [219, 404] width 340 height 20
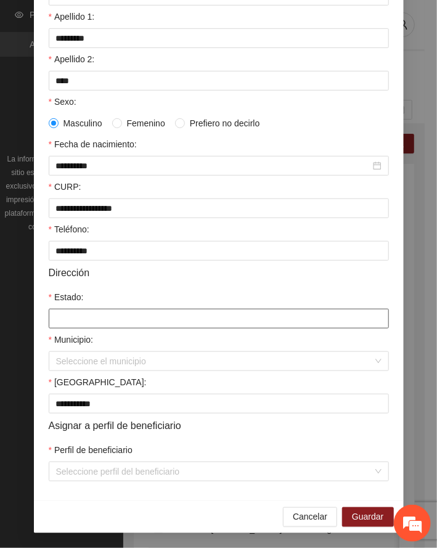
click at [80, 321] on input "Estado:" at bounding box center [219, 319] width 340 height 20
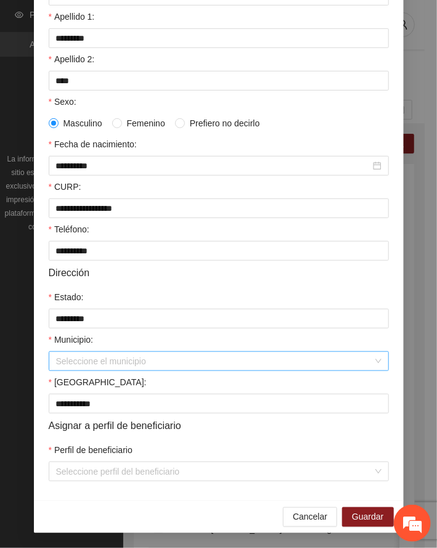
click at [64, 361] on input "Municipio:" at bounding box center [214, 361] width 317 height 18
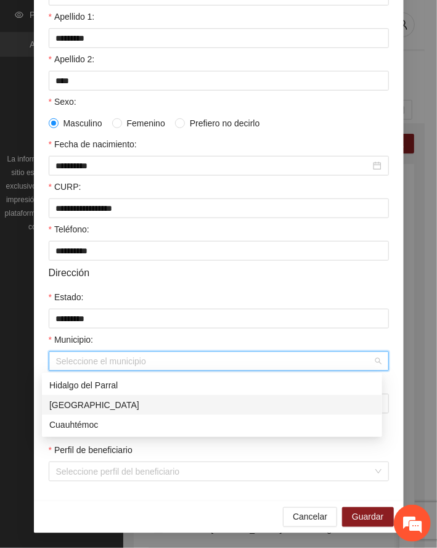
drag, startPoint x: 75, startPoint y: 403, endPoint x: 102, endPoint y: 490, distance: 91.2
click at [75, 407] on div "[GEOGRAPHIC_DATA]" at bounding box center [212, 405] width 326 height 14
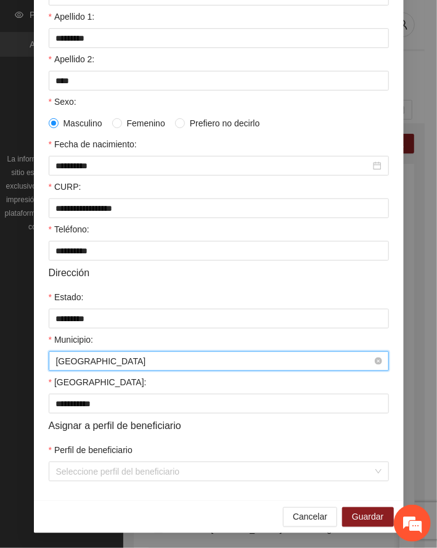
click at [107, 363] on span "[GEOGRAPHIC_DATA]" at bounding box center [219, 361] width 326 height 18
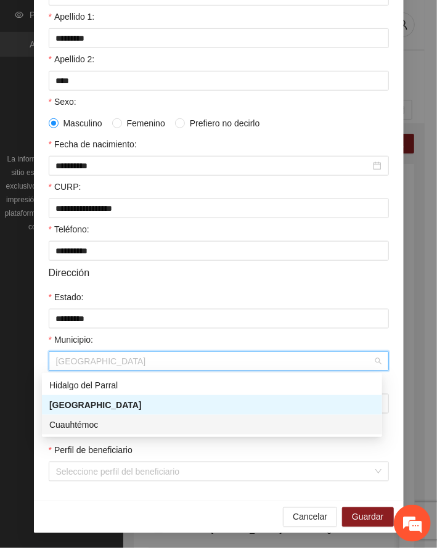
click at [99, 423] on div "Cuauhtémoc" at bounding box center [212, 425] width 326 height 14
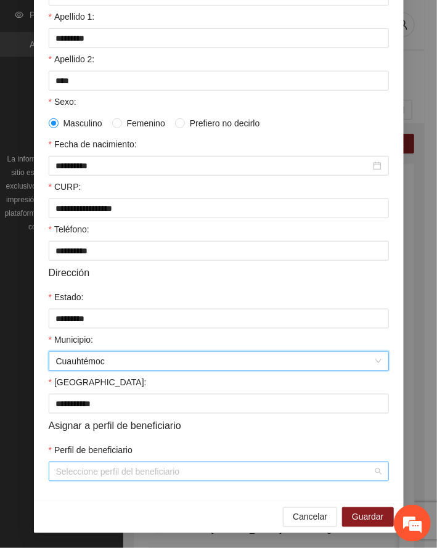
click at [131, 476] on input "Perfil de beneficiario" at bounding box center [214, 471] width 317 height 18
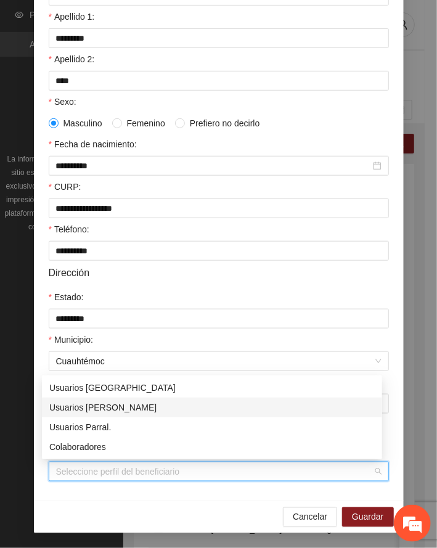
drag, startPoint x: 105, startPoint y: 403, endPoint x: 166, endPoint y: 434, distance: 68.7
click at [105, 402] on div "Usuarios [PERSON_NAME]" at bounding box center [212, 408] width 326 height 14
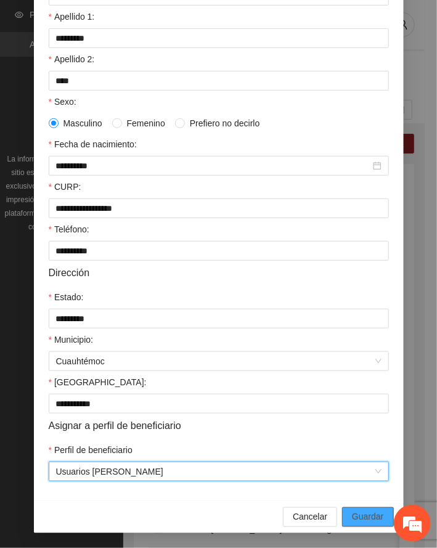
click at [367, 519] on span "Guardar" at bounding box center [367, 517] width 31 height 14
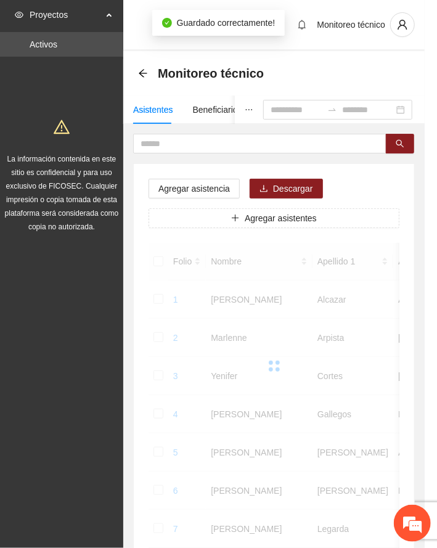
scroll to position [120, 0]
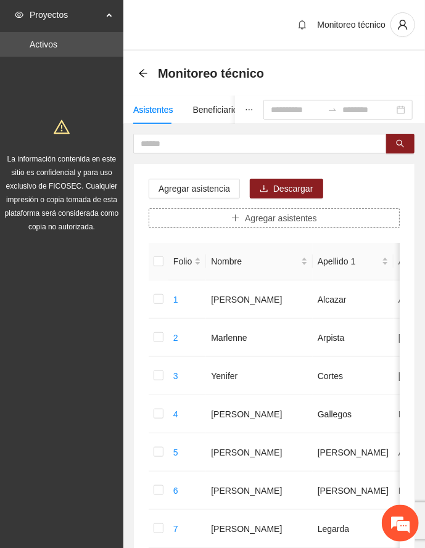
click at [258, 215] on span "Agregar asistentes" at bounding box center [281, 218] width 72 height 14
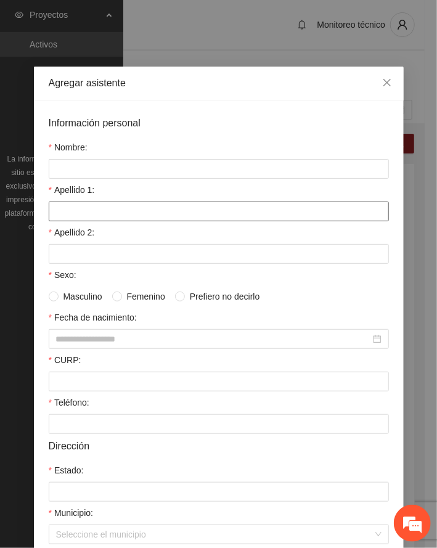
click at [205, 213] on input "Apellido 1:" at bounding box center [219, 212] width 340 height 20
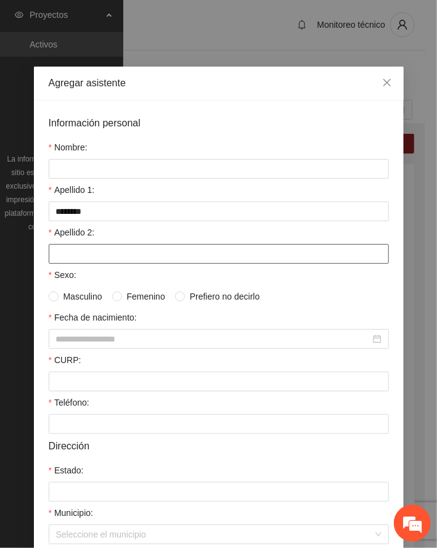
click at [90, 250] on input "Apellido 2:" at bounding box center [219, 254] width 340 height 20
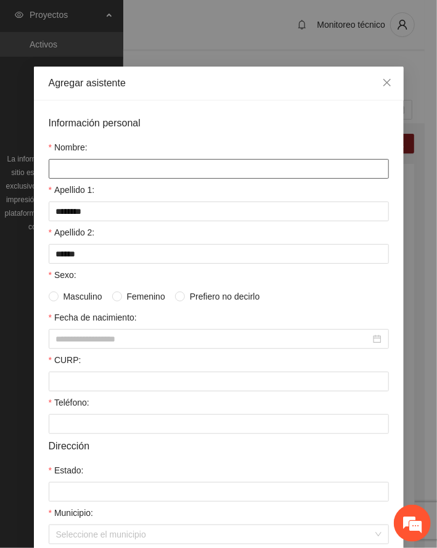
click at [111, 170] on input "Nombre:" at bounding box center [219, 169] width 340 height 20
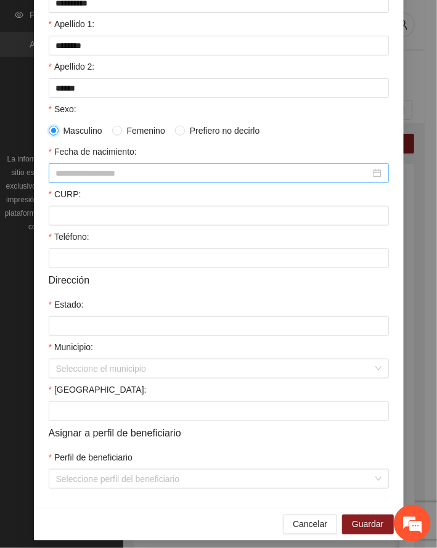
scroll to position [176, 0]
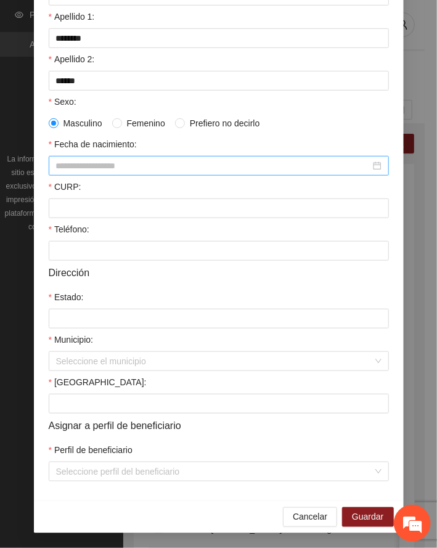
click at [84, 168] on input "Fecha de nacimiento:" at bounding box center [213, 166] width 314 height 14
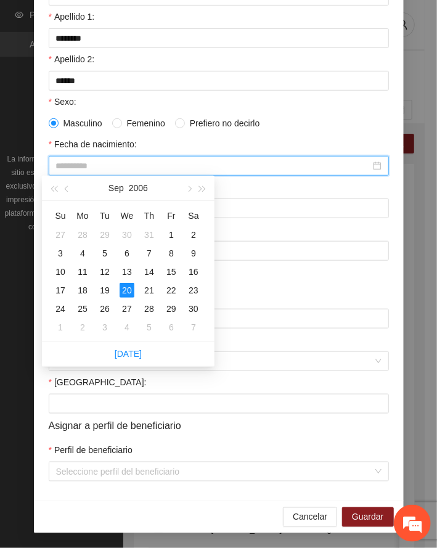
click at [125, 290] on div "20" at bounding box center [127, 290] width 15 height 15
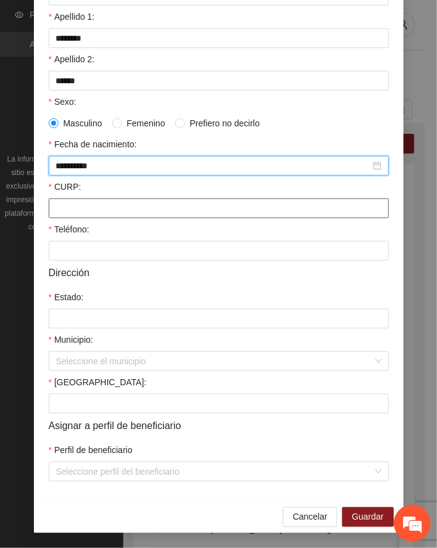
click at [94, 207] on input "CURP:" at bounding box center [219, 209] width 340 height 20
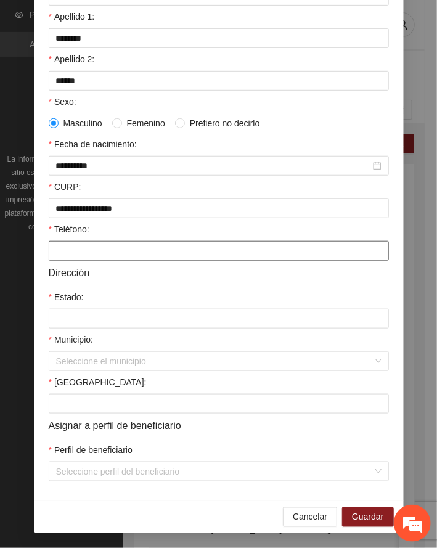
click at [78, 252] on input "Teléfono:" at bounding box center [219, 251] width 340 height 20
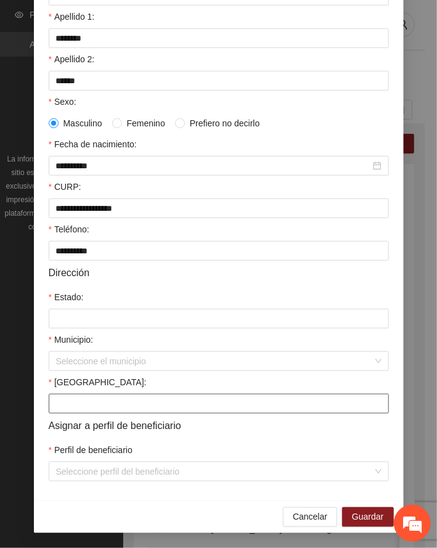
click at [92, 408] on input "[GEOGRAPHIC_DATA]:" at bounding box center [219, 404] width 340 height 20
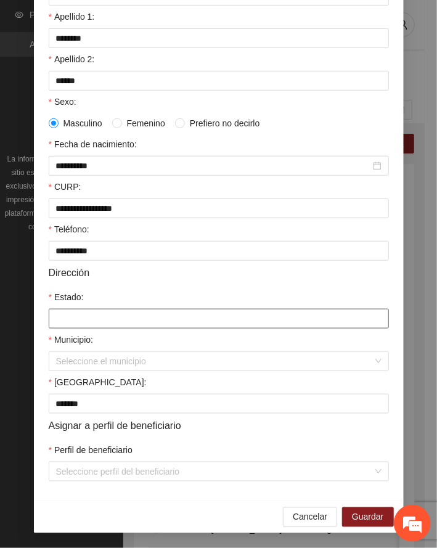
click at [78, 314] on input "Estado:" at bounding box center [219, 319] width 340 height 20
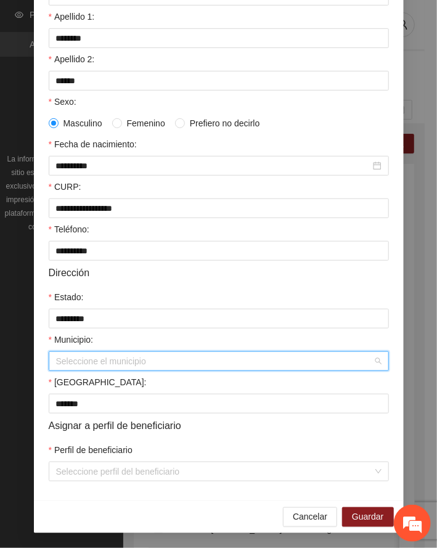
click at [82, 361] on input "Municipio:" at bounding box center [214, 361] width 317 height 18
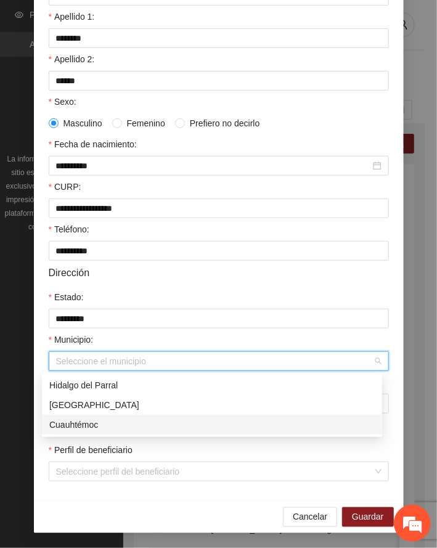
click at [84, 424] on div "Cuauhtémoc" at bounding box center [212, 425] width 326 height 14
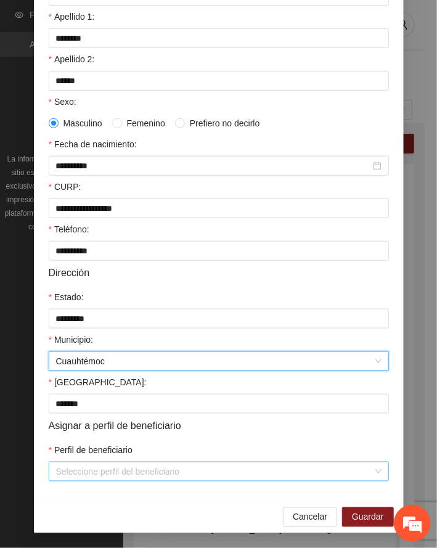
click at [117, 473] on input "Perfil de beneficiario" at bounding box center [214, 471] width 317 height 18
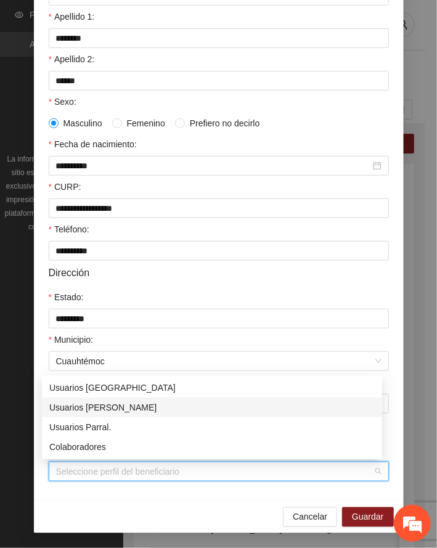
click at [110, 403] on div "Usuarios [PERSON_NAME]" at bounding box center [212, 408] width 326 height 14
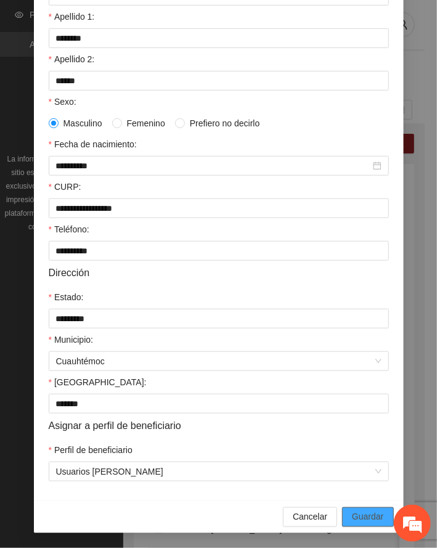
drag, startPoint x: 368, startPoint y: 519, endPoint x: 15, endPoint y: 484, distance: 354.4
click at [363, 518] on span "Guardar" at bounding box center [367, 517] width 31 height 14
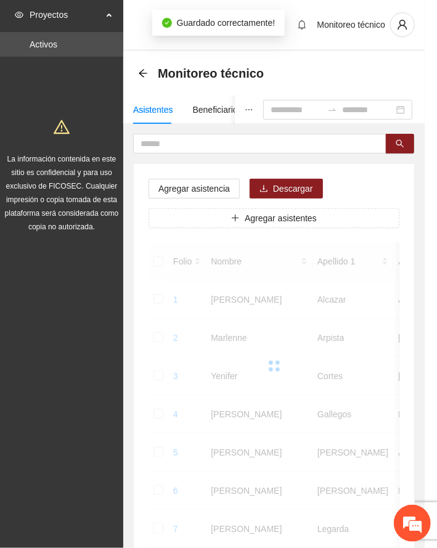
scroll to position [120, 0]
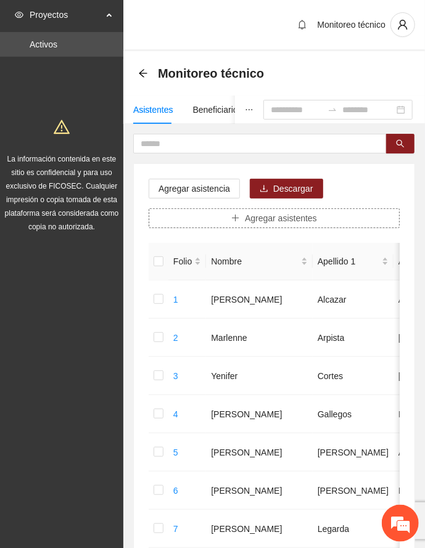
click at [242, 220] on button "Agregar asistentes" at bounding box center [274, 218] width 251 height 20
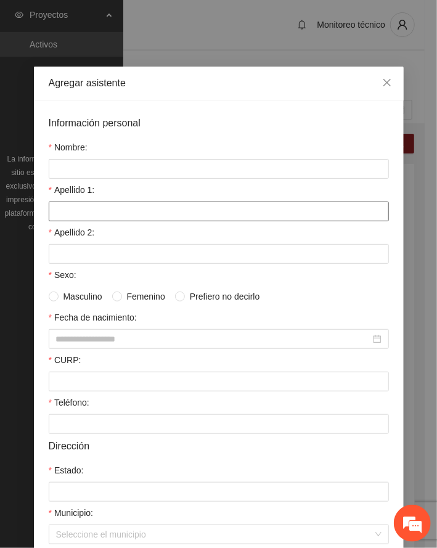
click at [112, 210] on input "Apellido 1:" at bounding box center [219, 212] width 340 height 20
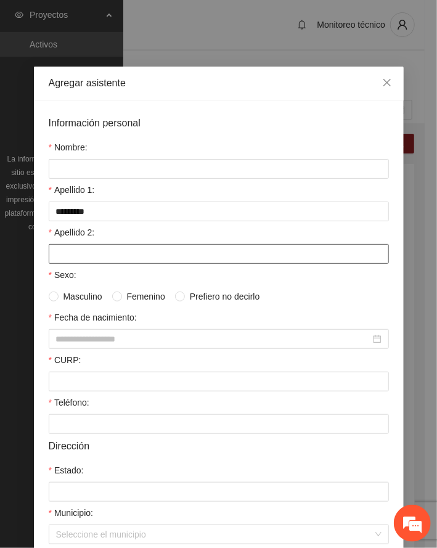
click at [68, 254] on input "Apellido 2:" at bounding box center [219, 254] width 340 height 20
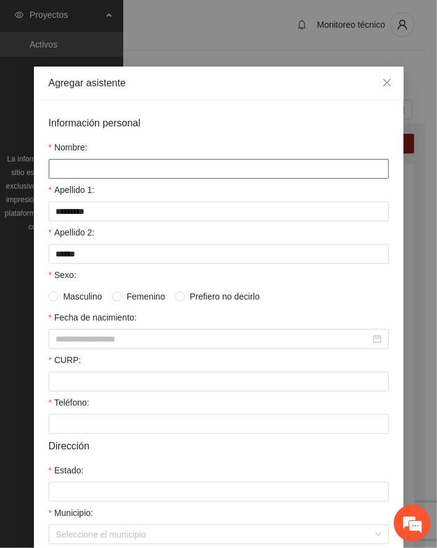
click at [79, 171] on input "Nombre:" at bounding box center [219, 169] width 340 height 20
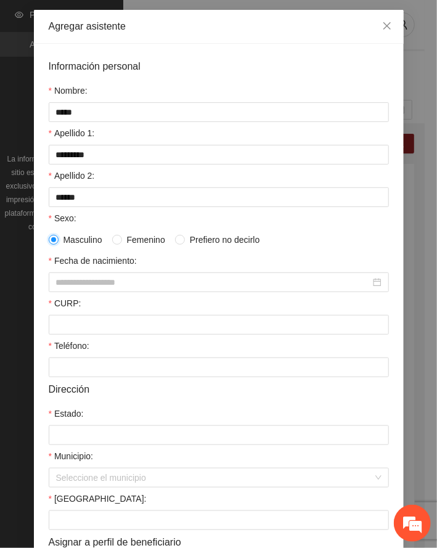
scroll to position [176, 0]
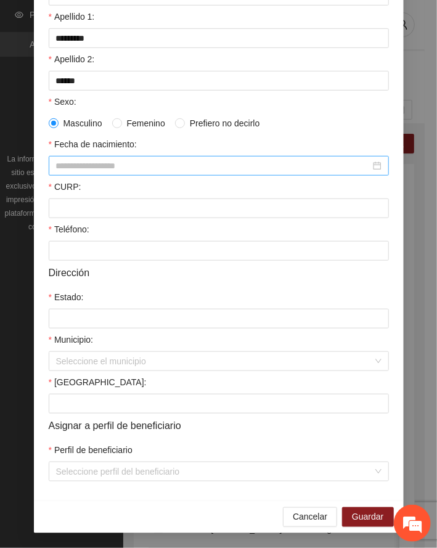
click at [77, 165] on input "Fecha de nacimiento:" at bounding box center [213, 166] width 314 height 14
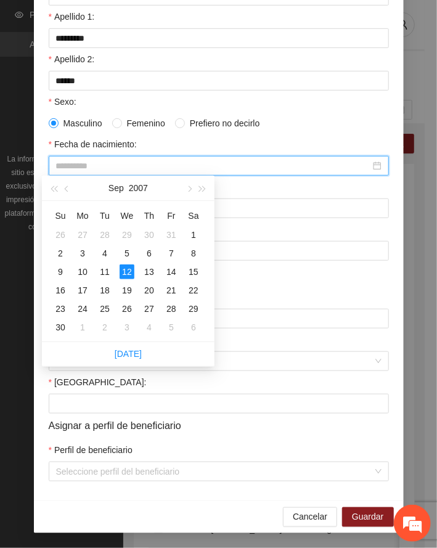
click at [126, 269] on div "12" at bounding box center [127, 271] width 15 height 15
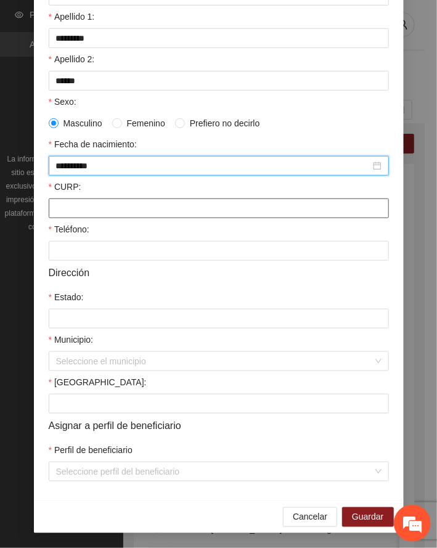
click at [75, 205] on input "CURP:" at bounding box center [219, 209] width 340 height 20
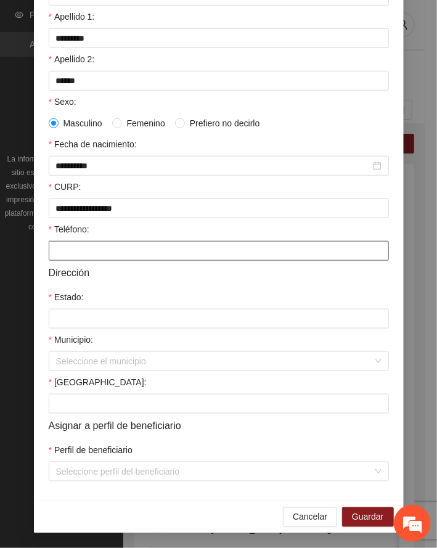
click at [82, 244] on input "Teléfono:" at bounding box center [219, 251] width 340 height 20
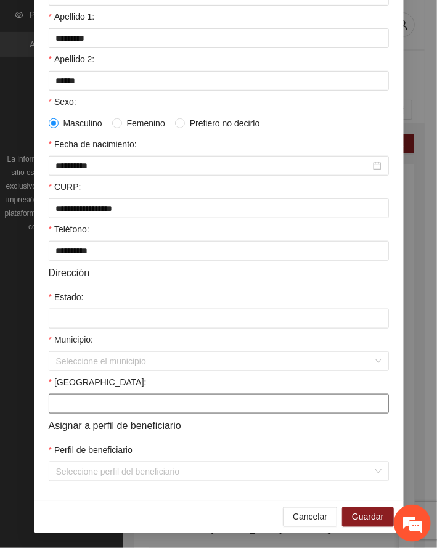
click at [77, 402] on input "[GEOGRAPHIC_DATA]:" at bounding box center [219, 404] width 340 height 20
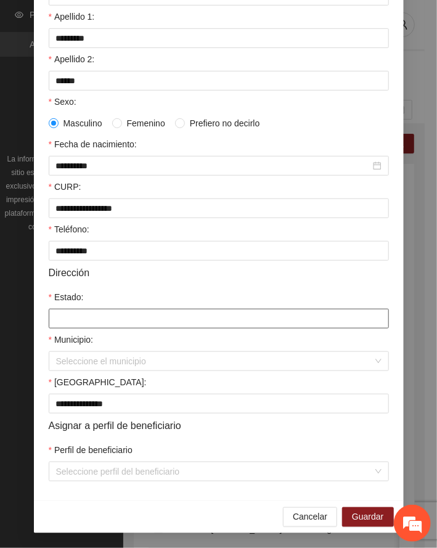
click at [67, 319] on input "Estado:" at bounding box center [219, 319] width 340 height 20
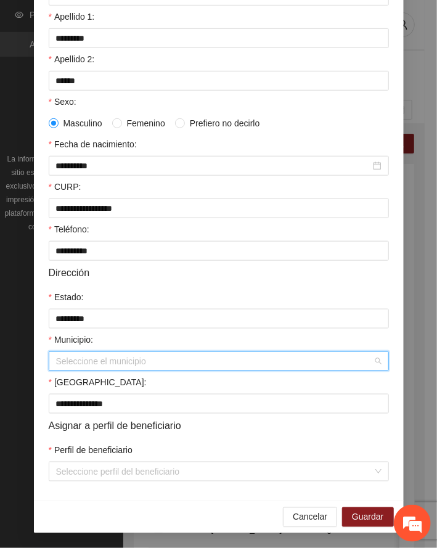
click at [68, 353] on input "Municipio:" at bounding box center [214, 361] width 317 height 18
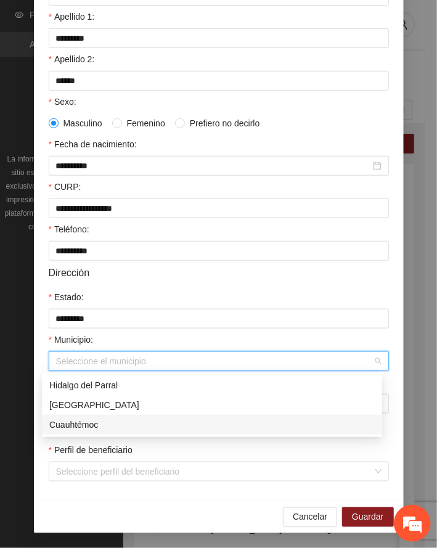
click at [86, 427] on div "Cuauhtémoc" at bounding box center [212, 425] width 326 height 14
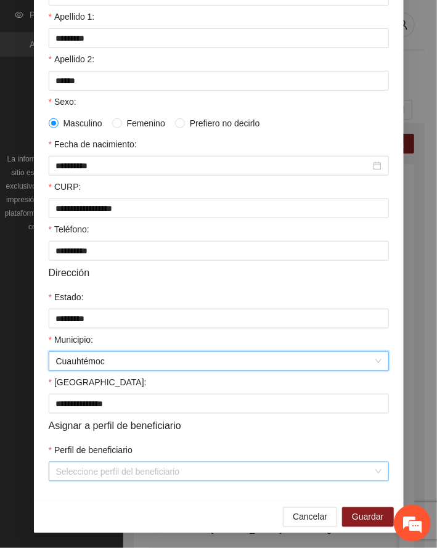
click at [105, 471] on input "Perfil de beneficiario" at bounding box center [214, 471] width 317 height 18
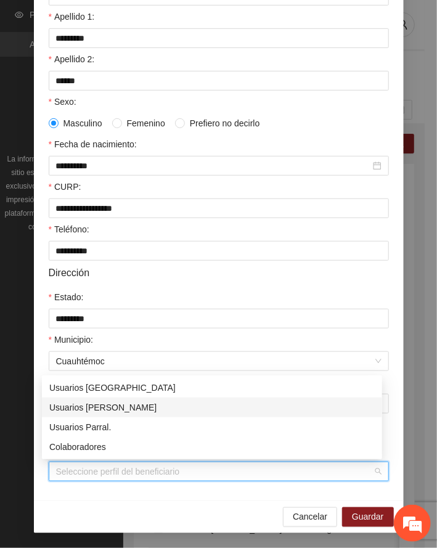
click at [99, 408] on div "Usuarios [PERSON_NAME]" at bounding box center [212, 408] width 326 height 14
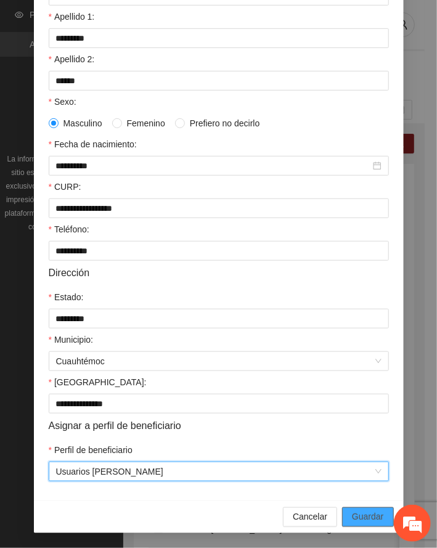
drag, startPoint x: 370, startPoint y: 520, endPoint x: 191, endPoint y: 504, distance: 180.1
click at [365, 519] on span "Guardar" at bounding box center [367, 517] width 31 height 14
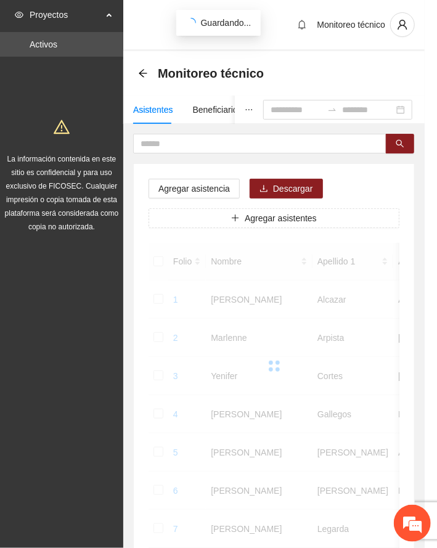
scroll to position [120, 0]
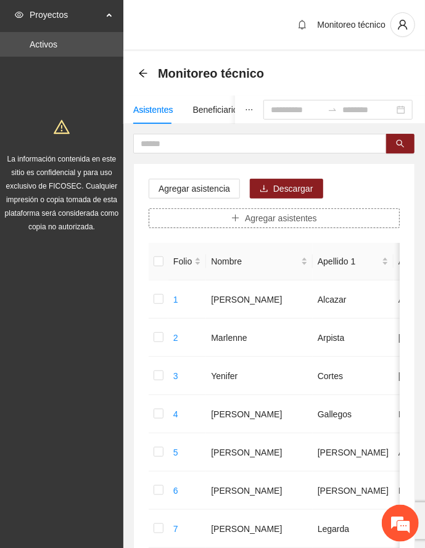
click at [284, 218] on span "Agregar asistentes" at bounding box center [281, 218] width 72 height 14
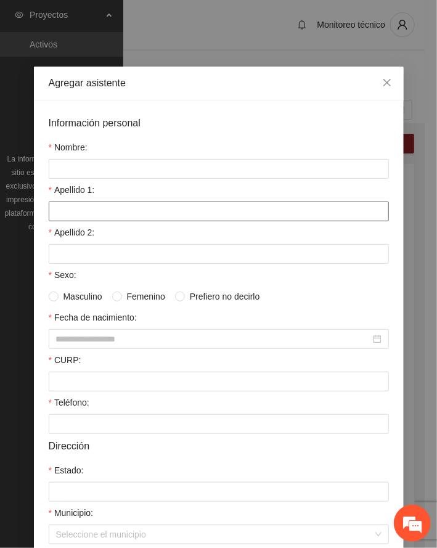
click at [126, 213] on input "Apellido 1:" at bounding box center [219, 212] width 340 height 20
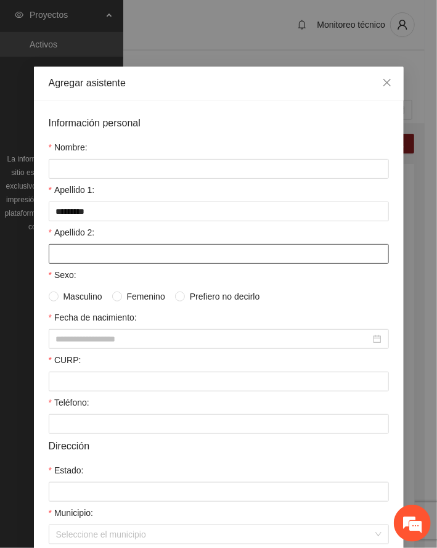
click at [77, 254] on input "Apellido 2:" at bounding box center [219, 254] width 340 height 20
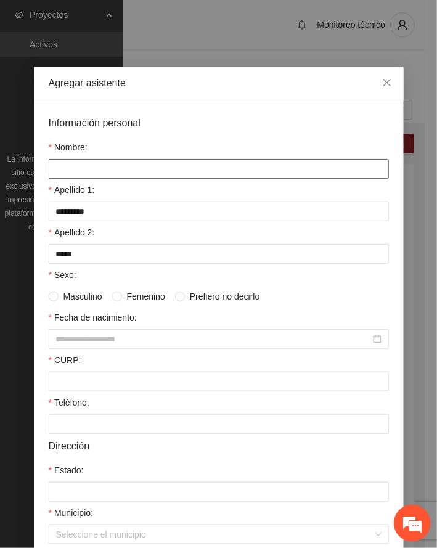
click at [106, 165] on input "Nombre:" at bounding box center [219, 169] width 340 height 20
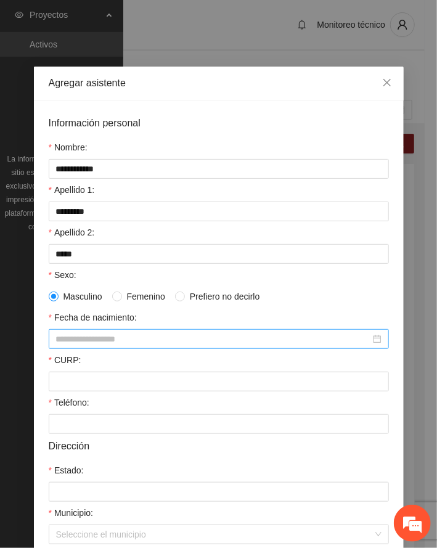
click at [91, 338] on input "Fecha de nacimiento:" at bounding box center [213, 339] width 314 height 14
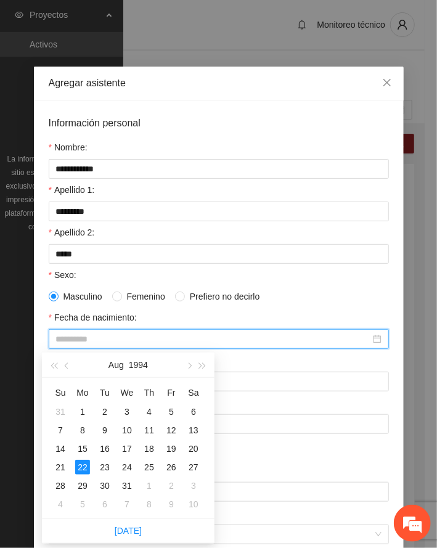
click at [82, 467] on div "22" at bounding box center [82, 467] width 15 height 15
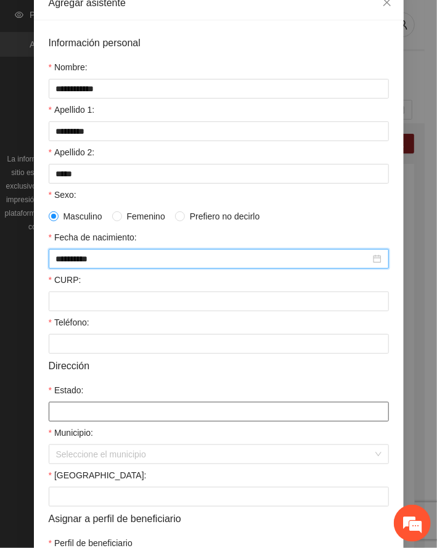
scroll to position [176, 0]
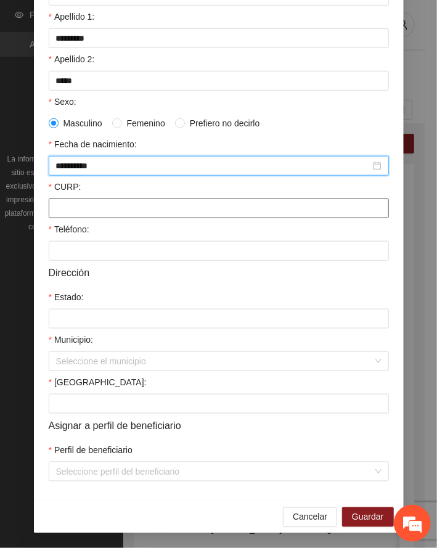
click at [88, 210] on input "CURP:" at bounding box center [219, 209] width 340 height 20
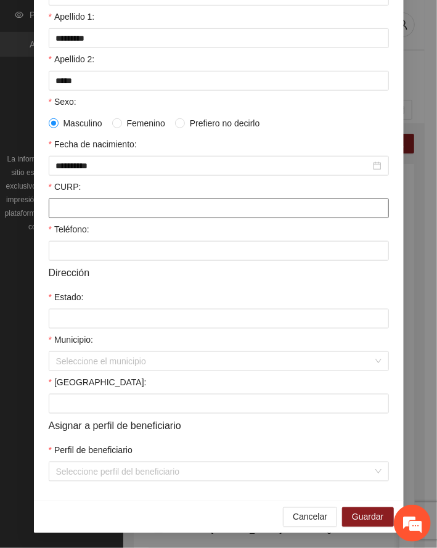
click at [88, 210] on input "CURP:" at bounding box center [219, 209] width 340 height 20
click at [85, 205] on input "CURP:" at bounding box center [219, 209] width 340 height 20
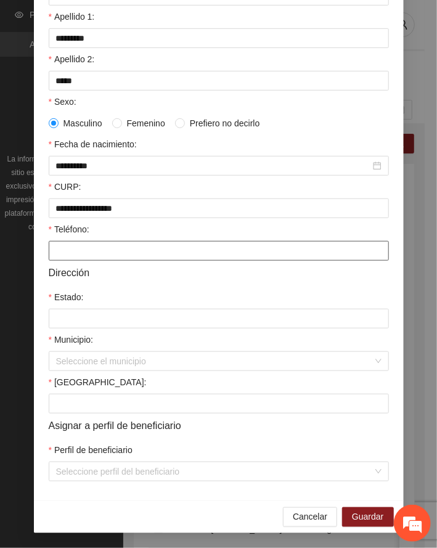
click at [80, 244] on input "Teléfono:" at bounding box center [219, 251] width 340 height 20
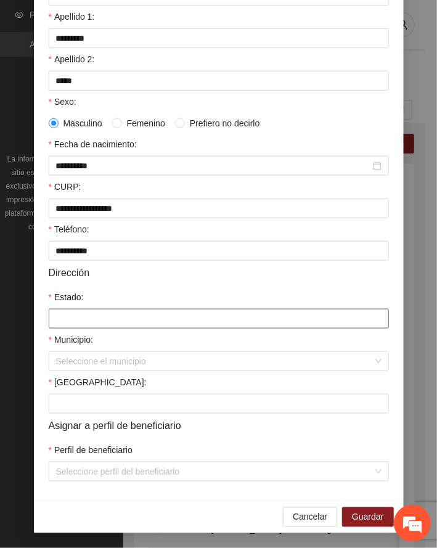
click at [96, 313] on input "Estado:" at bounding box center [219, 319] width 340 height 20
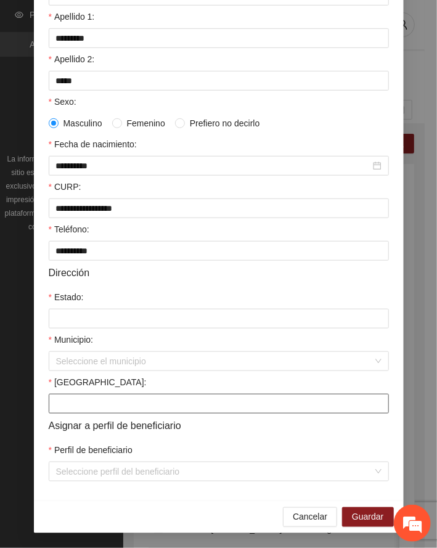
click at [84, 402] on input "[GEOGRAPHIC_DATA]:" at bounding box center [219, 404] width 340 height 20
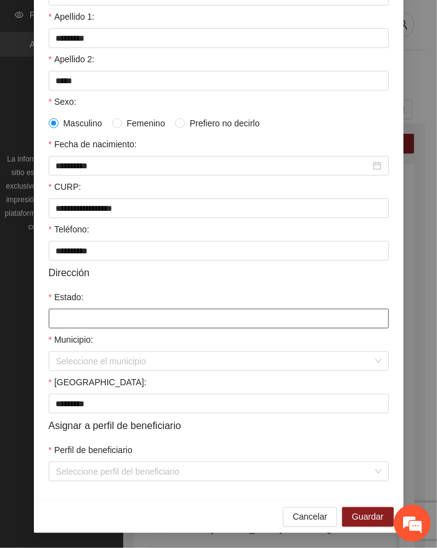
click at [75, 317] on input "Estado:" at bounding box center [219, 319] width 340 height 20
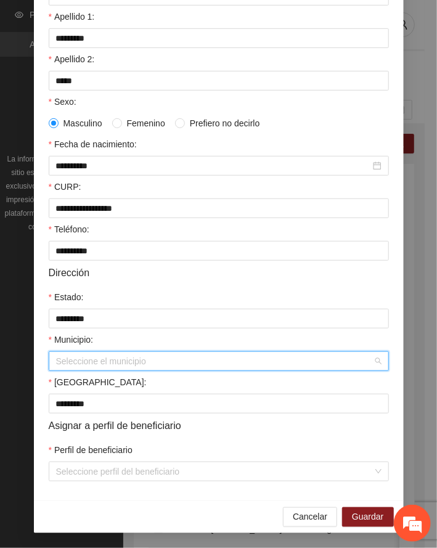
click at [74, 356] on input "Municipio:" at bounding box center [214, 361] width 317 height 18
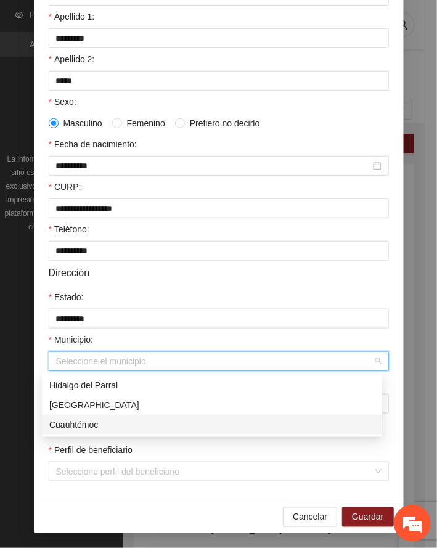
click at [83, 420] on div "Cuauhtémoc" at bounding box center [212, 425] width 326 height 14
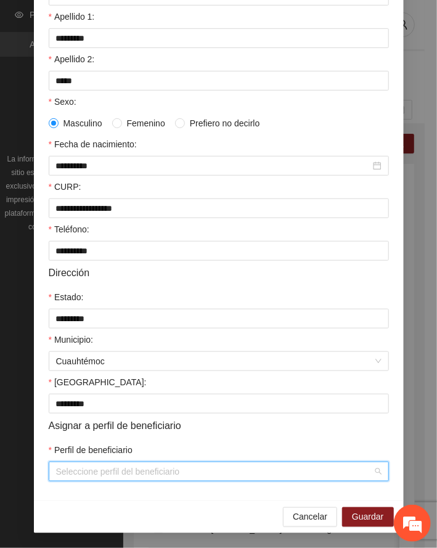
click at [153, 477] on input "Perfil de beneficiario" at bounding box center [214, 471] width 317 height 18
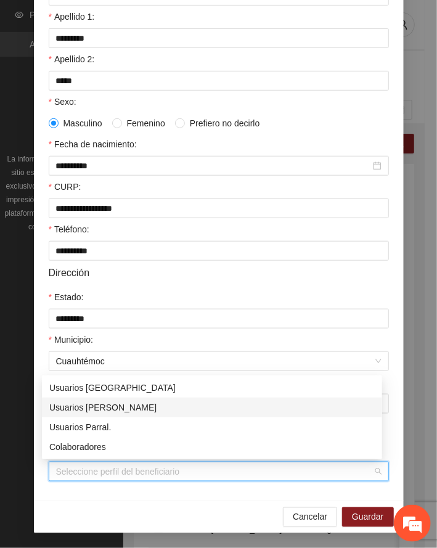
click at [109, 408] on div "Usuarios [PERSON_NAME]" at bounding box center [212, 408] width 326 height 14
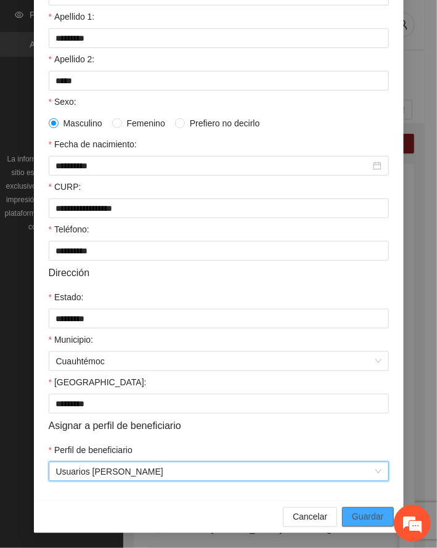
click at [359, 514] on span "Guardar" at bounding box center [367, 517] width 31 height 14
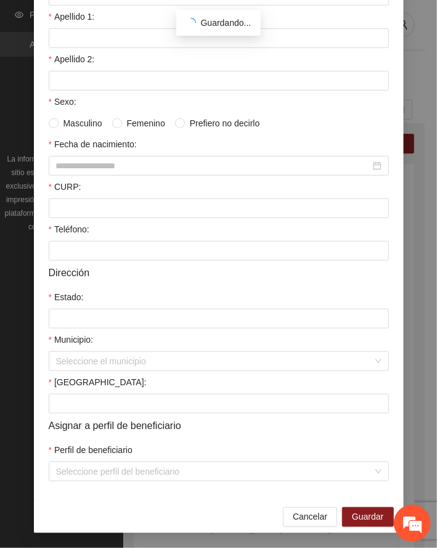
scroll to position [120, 0]
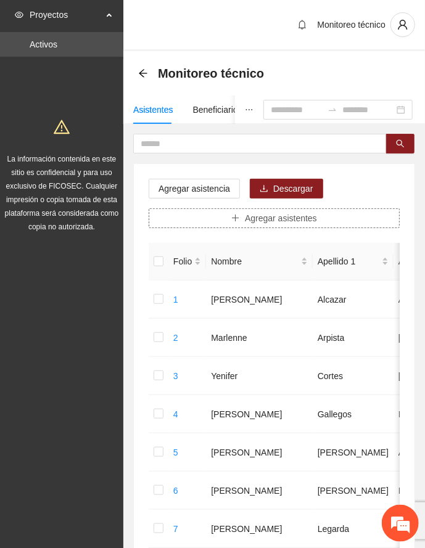
click at [274, 222] on span "Agregar asistentes" at bounding box center [281, 218] width 72 height 14
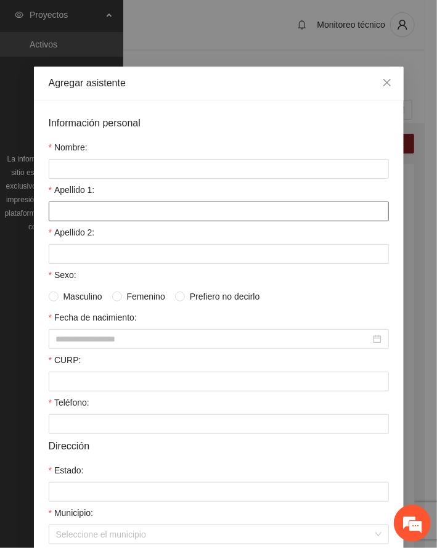
click at [94, 211] on input "Apellido 1:" at bounding box center [219, 212] width 340 height 20
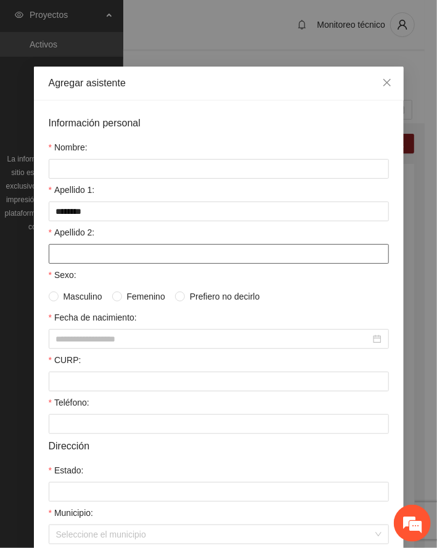
click at [116, 257] on input "Apellido 2:" at bounding box center [219, 254] width 340 height 20
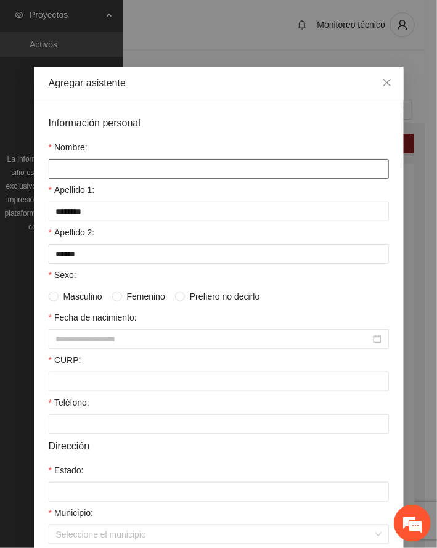
click at [131, 166] on input "Nombre:" at bounding box center [219, 169] width 340 height 20
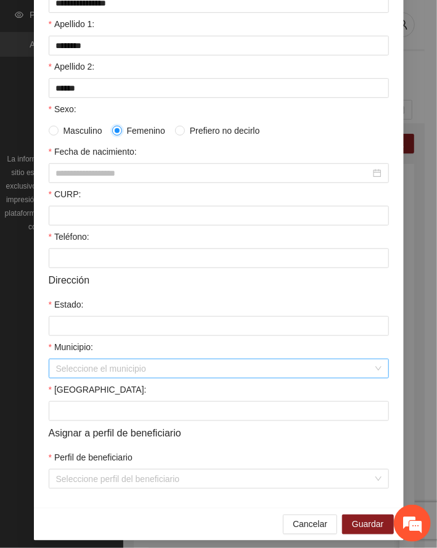
scroll to position [176, 0]
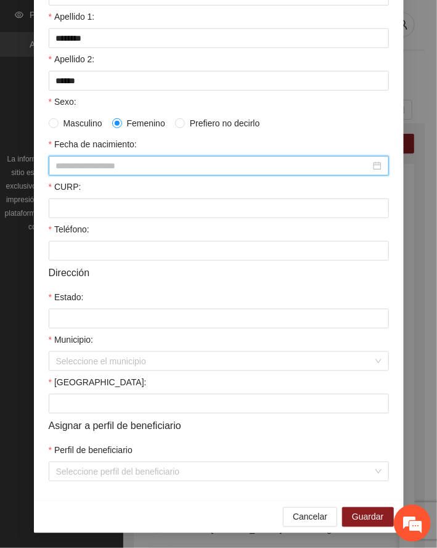
click at [92, 156] on div at bounding box center [219, 166] width 340 height 20
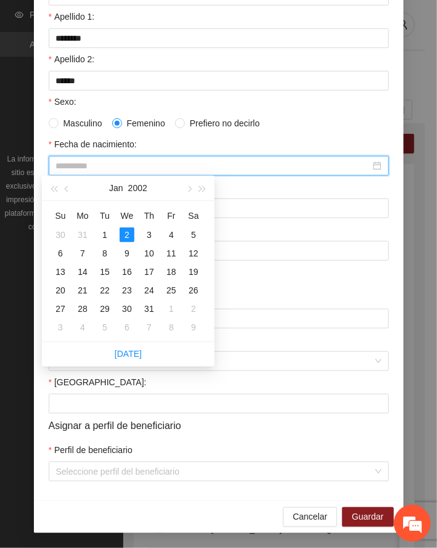
click at [126, 234] on div "2" at bounding box center [127, 234] width 15 height 15
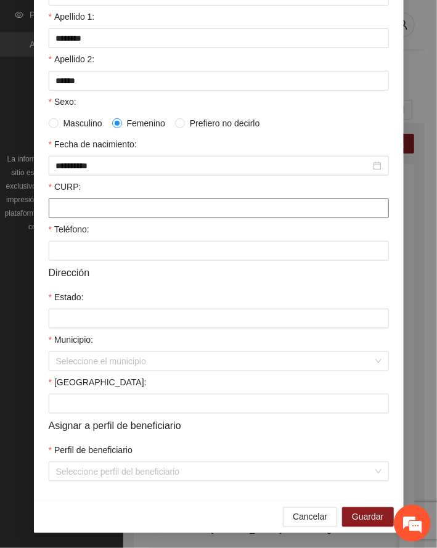
click at [100, 206] on input "CURP:" at bounding box center [219, 209] width 340 height 20
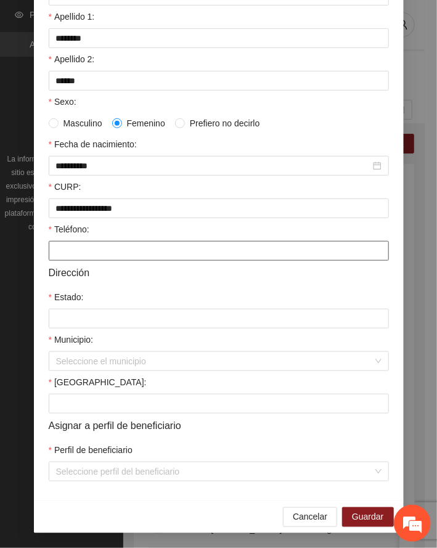
click at [92, 245] on input "Teléfono:" at bounding box center [219, 251] width 340 height 20
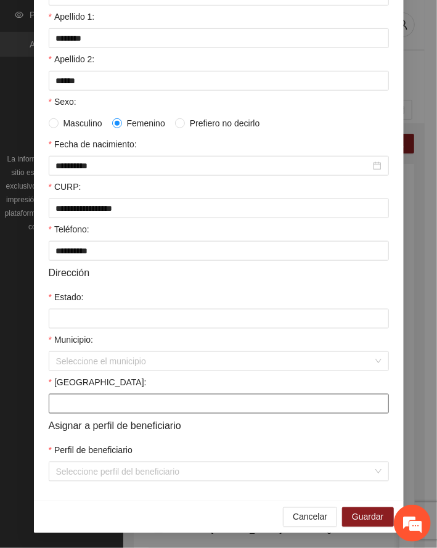
click at [92, 405] on input "[GEOGRAPHIC_DATA]:" at bounding box center [219, 404] width 340 height 20
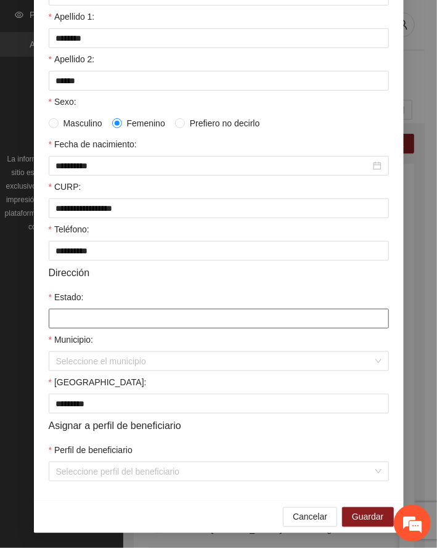
click at [77, 319] on input "Estado:" at bounding box center [219, 319] width 340 height 20
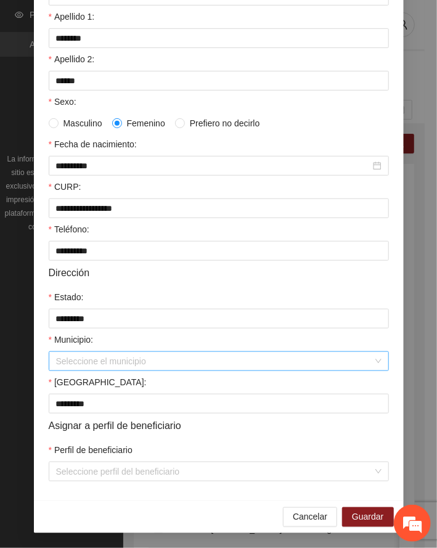
click at [84, 361] on input "Municipio:" at bounding box center [214, 361] width 317 height 18
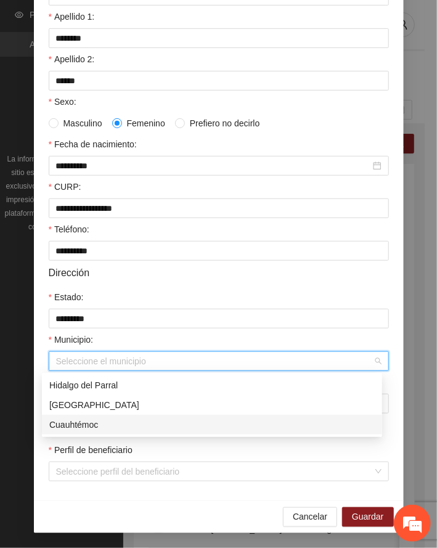
click at [86, 420] on div "Cuauhtémoc" at bounding box center [212, 425] width 326 height 14
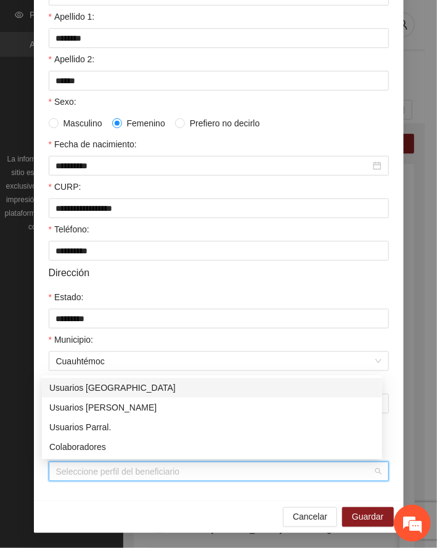
click at [133, 470] on input "Perfil de beneficiario" at bounding box center [214, 471] width 317 height 18
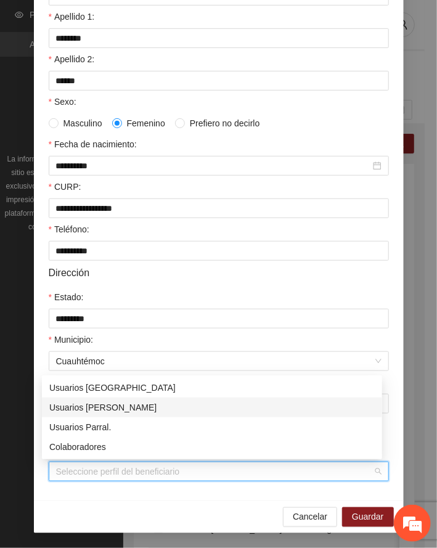
click at [107, 404] on div "Usuarios [PERSON_NAME]" at bounding box center [212, 408] width 326 height 14
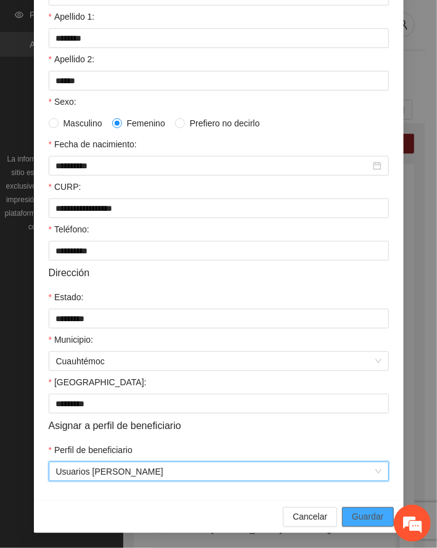
drag, startPoint x: 361, startPoint y: 516, endPoint x: 14, endPoint y: 491, distance: 348.6
click at [360, 515] on span "Guardar" at bounding box center [367, 517] width 31 height 14
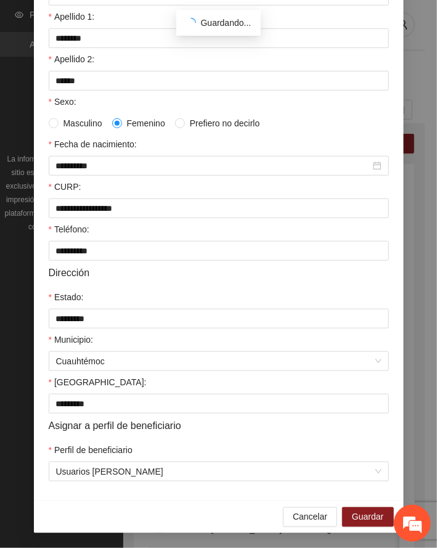
scroll to position [120, 0]
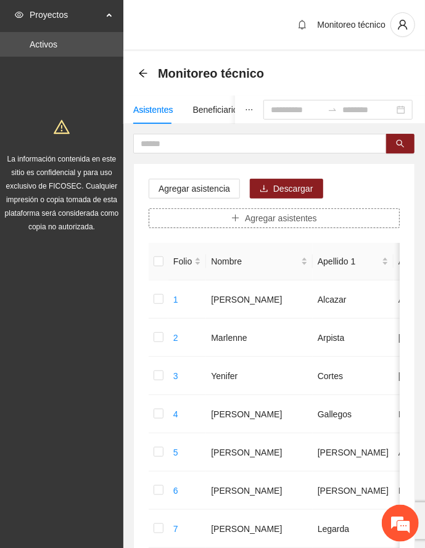
click at [279, 218] on span "Agregar asistentes" at bounding box center [281, 218] width 72 height 14
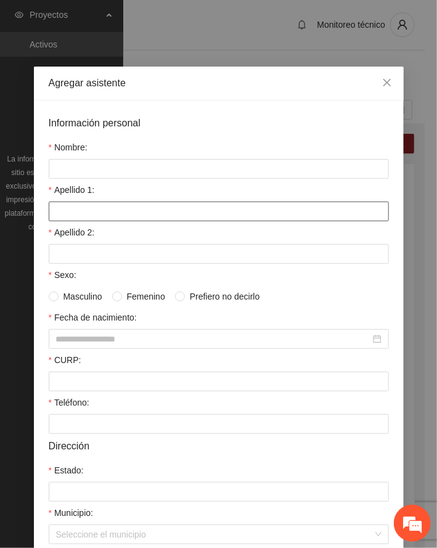
click at [96, 215] on input "Apellido 1:" at bounding box center [219, 212] width 340 height 20
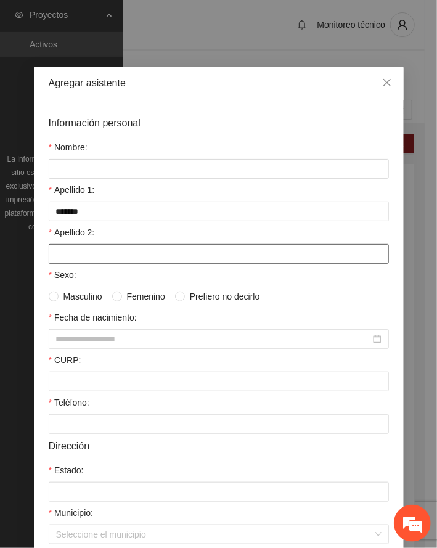
click at [69, 253] on input "Apellido 2:" at bounding box center [219, 254] width 340 height 20
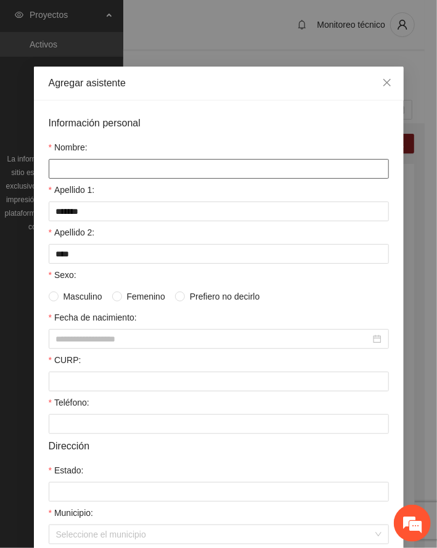
click at [84, 159] on input "Nombre:" at bounding box center [219, 169] width 340 height 20
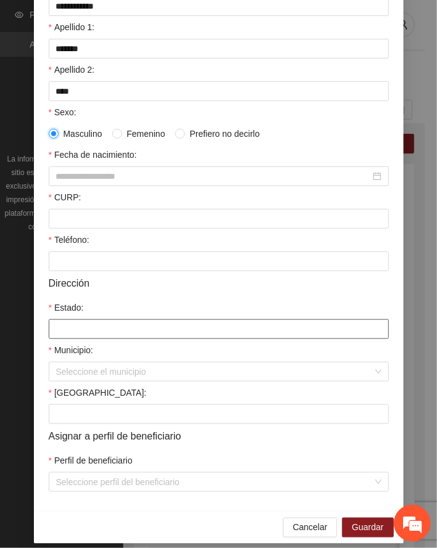
scroll to position [176, 0]
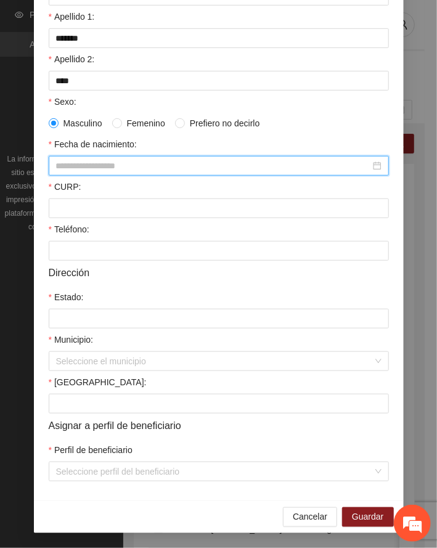
click at [81, 165] on input "Fecha de nacimiento:" at bounding box center [213, 166] width 314 height 14
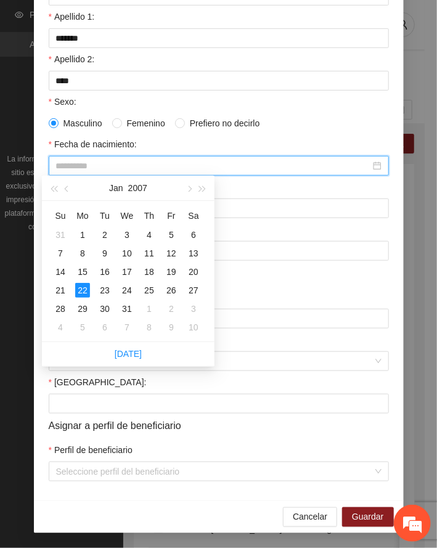
click at [82, 290] on div "22" at bounding box center [82, 290] width 15 height 15
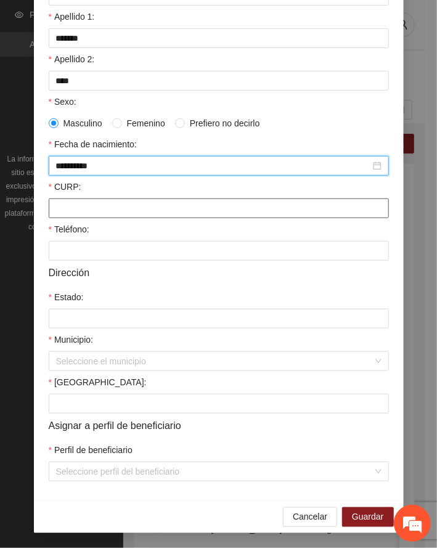
click at [68, 207] on input "CURP:" at bounding box center [219, 209] width 340 height 20
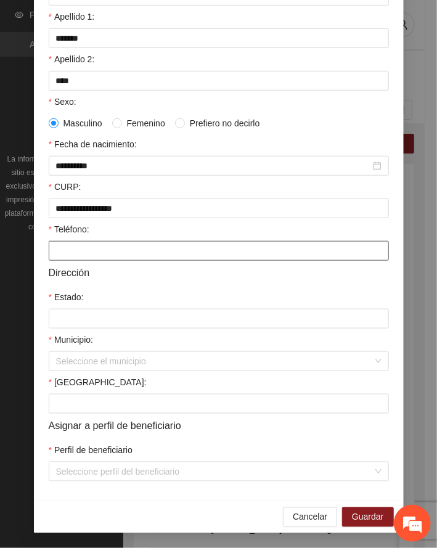
click at [80, 249] on input "Teléfono:" at bounding box center [219, 251] width 340 height 20
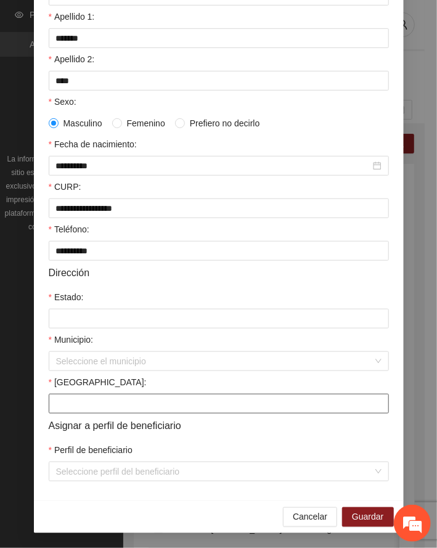
click at [84, 400] on input "[GEOGRAPHIC_DATA]:" at bounding box center [219, 404] width 340 height 20
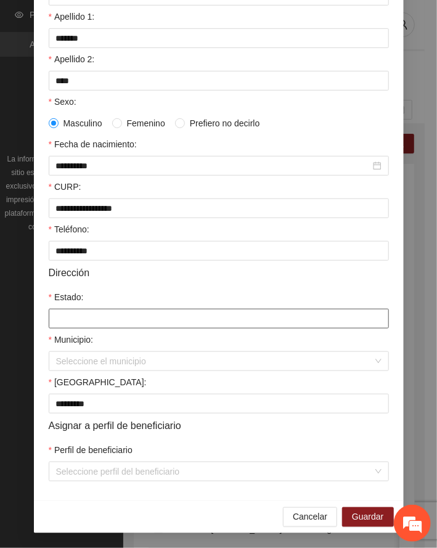
click at [80, 321] on input "Estado:" at bounding box center [219, 319] width 340 height 20
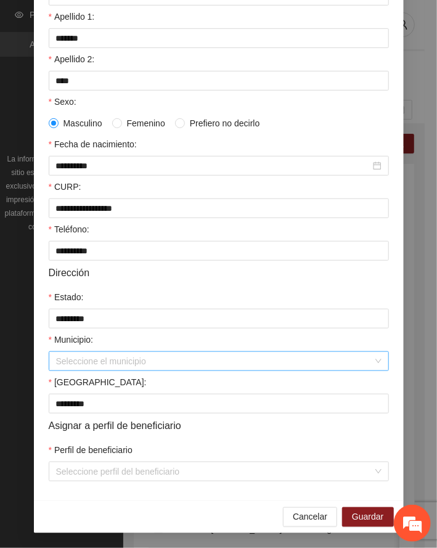
click at [88, 363] on input "Municipio:" at bounding box center [214, 361] width 317 height 18
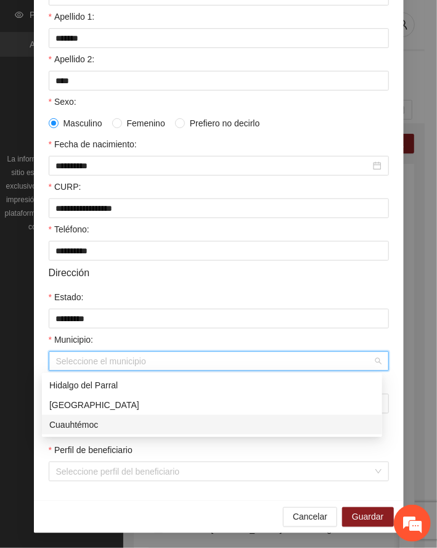
click at [82, 425] on div "Cuauhtémoc" at bounding box center [212, 425] width 326 height 14
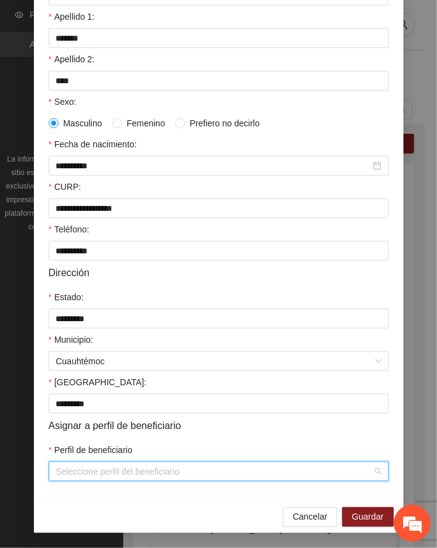
click at [168, 473] on input "Perfil de beneficiario" at bounding box center [214, 471] width 317 height 18
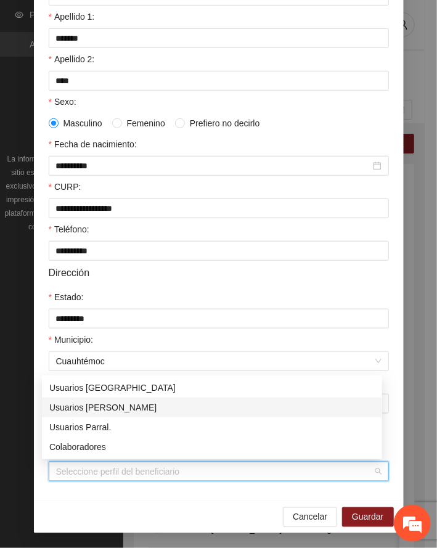
click at [101, 405] on div "Usuarios [PERSON_NAME]" at bounding box center [212, 408] width 326 height 14
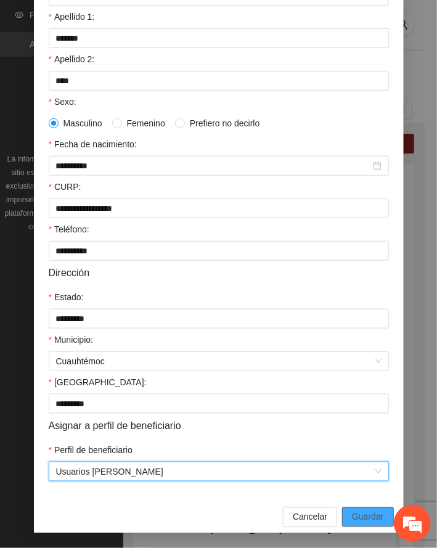
click at [353, 515] on span "Guardar" at bounding box center [367, 517] width 31 height 14
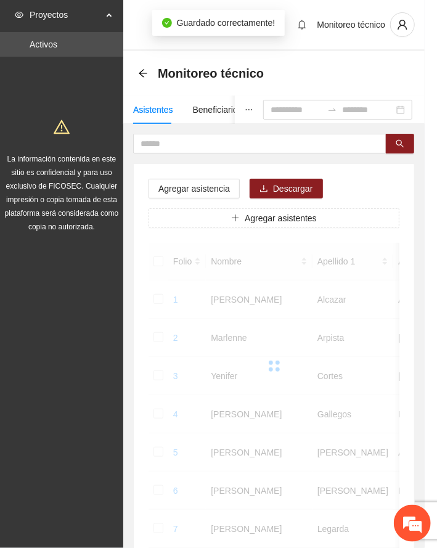
scroll to position [120, 0]
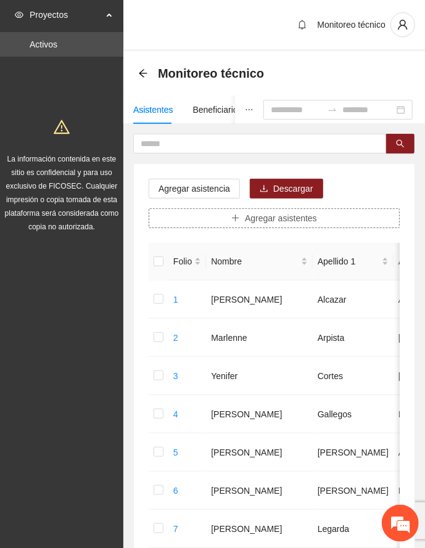
click at [225, 219] on button "Agregar asistentes" at bounding box center [274, 218] width 251 height 20
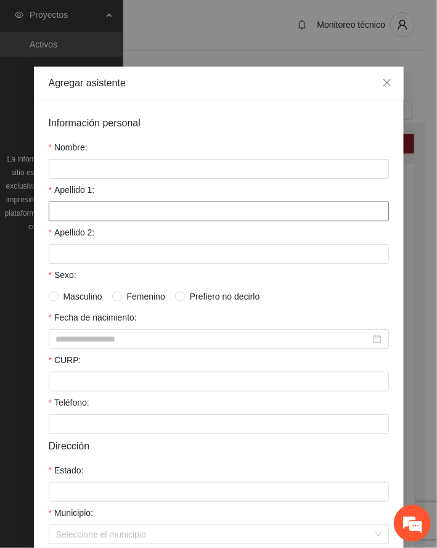
click at [120, 211] on input "Apellido 1:" at bounding box center [219, 212] width 340 height 20
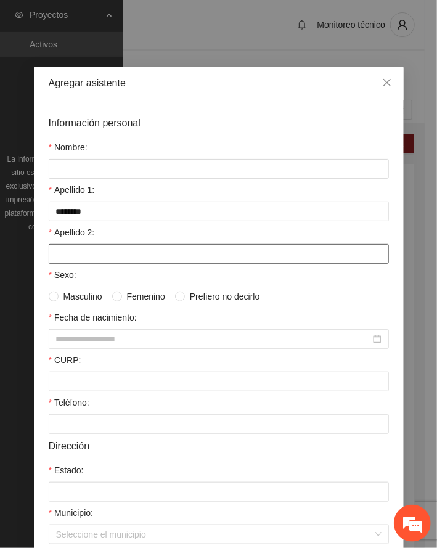
click at [76, 256] on input "Apellido 2:" at bounding box center [219, 254] width 340 height 20
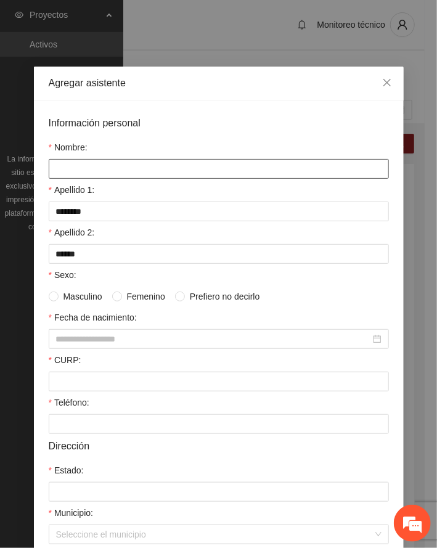
click at [83, 170] on input "Nombre:" at bounding box center [219, 169] width 340 height 20
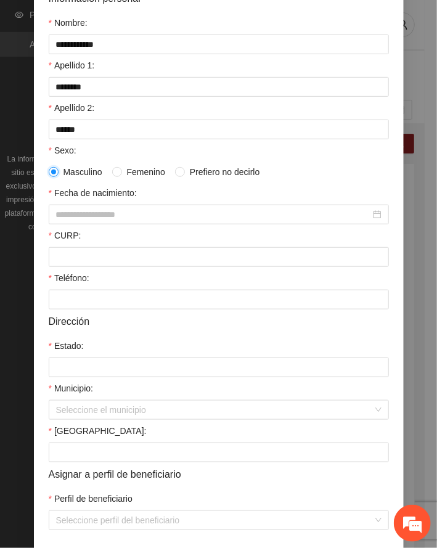
scroll to position [176, 0]
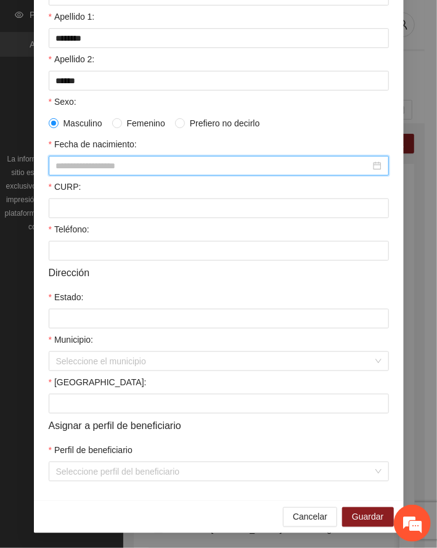
click at [67, 163] on input "Fecha de nacimiento:" at bounding box center [213, 166] width 314 height 14
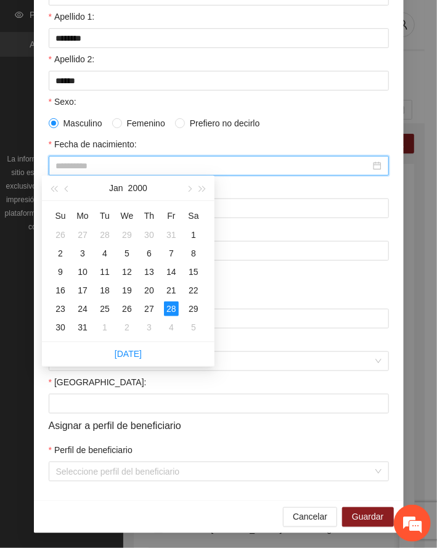
click at [171, 307] on div "28" at bounding box center [171, 308] width 15 height 15
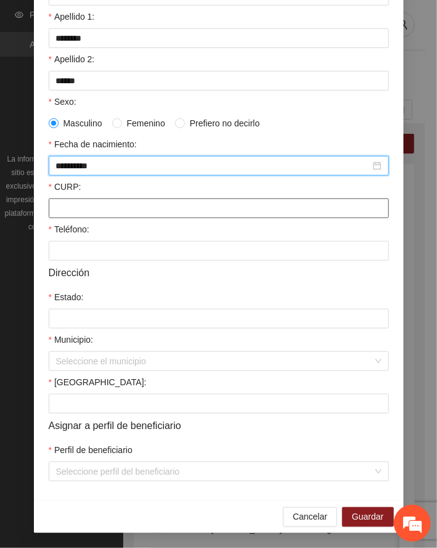
click at [97, 203] on input "CURP:" at bounding box center [219, 209] width 340 height 20
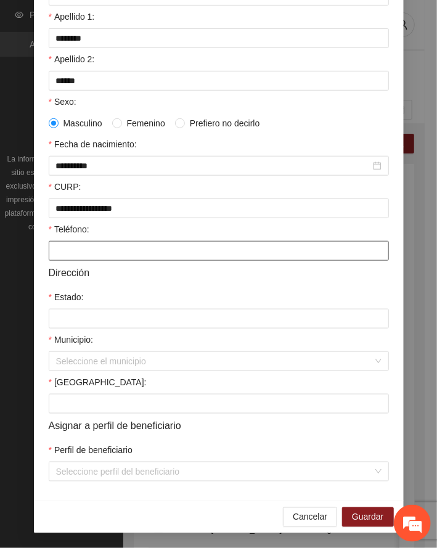
click at [78, 247] on input "Teléfono:" at bounding box center [219, 251] width 340 height 20
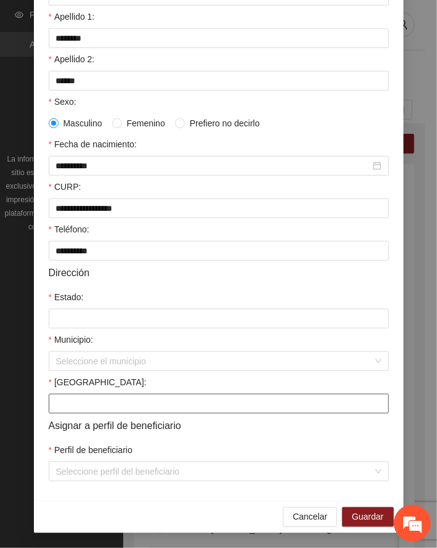
click at [97, 407] on input "[GEOGRAPHIC_DATA]:" at bounding box center [219, 404] width 340 height 20
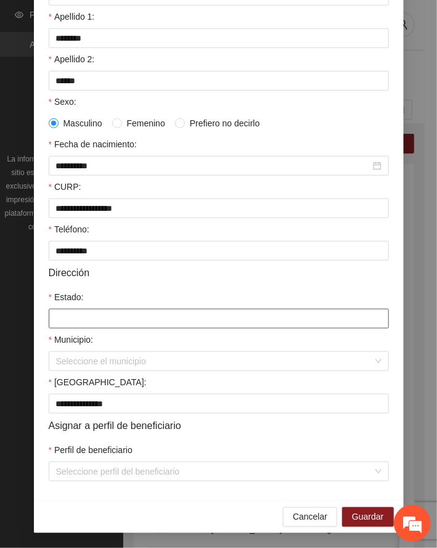
click at [99, 319] on input "Estado:" at bounding box center [219, 319] width 340 height 20
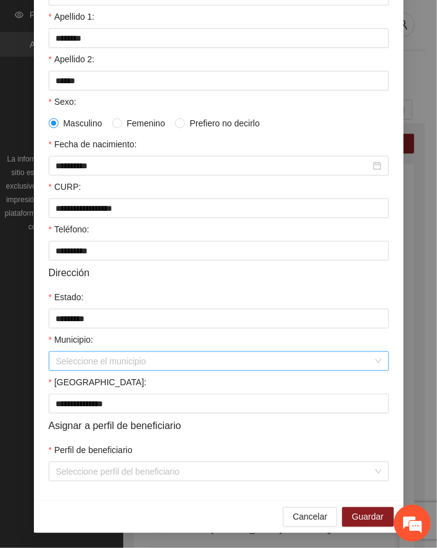
click at [99, 358] on input "Municipio:" at bounding box center [214, 361] width 317 height 18
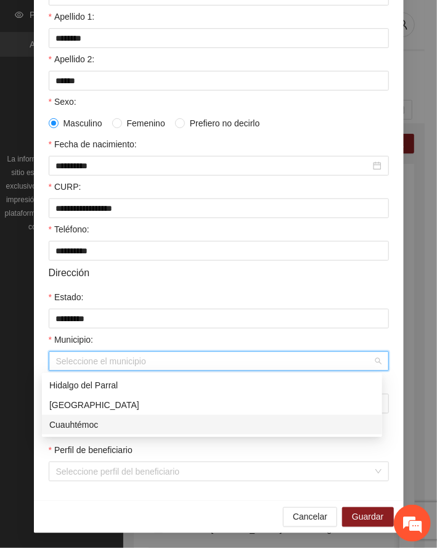
click at [75, 422] on div "Cuauhtémoc" at bounding box center [212, 425] width 326 height 14
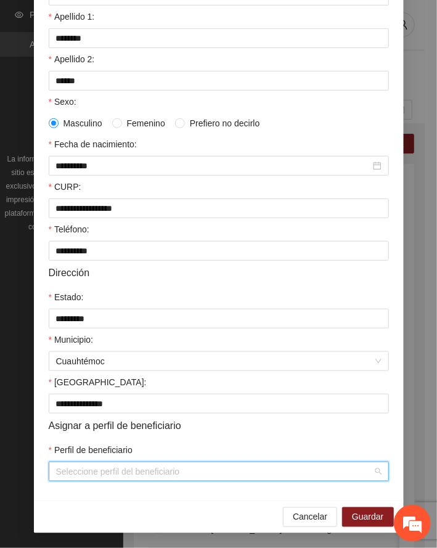
click at [116, 472] on input "Perfil de beneficiario" at bounding box center [214, 471] width 317 height 18
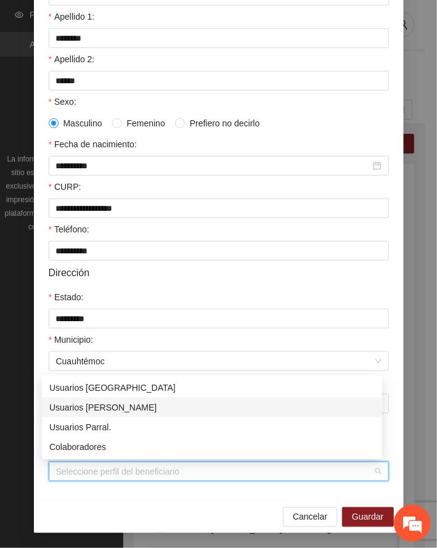
click at [112, 404] on div "Usuarios [PERSON_NAME]" at bounding box center [212, 408] width 326 height 14
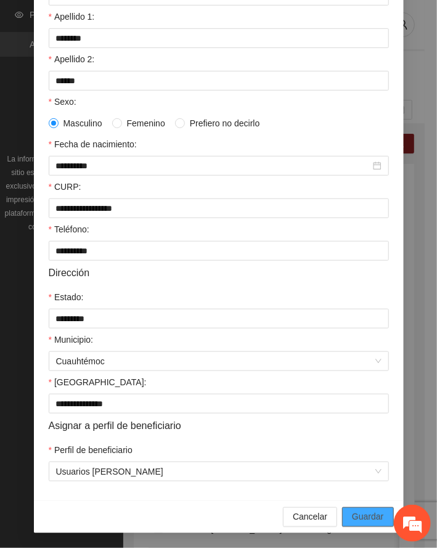
drag, startPoint x: 371, startPoint y: 517, endPoint x: 0, endPoint y: 490, distance: 372.1
click at [366, 513] on span "Guardar" at bounding box center [367, 517] width 31 height 14
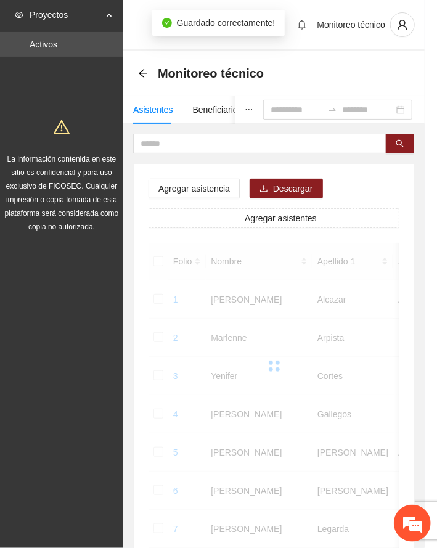
scroll to position [120, 0]
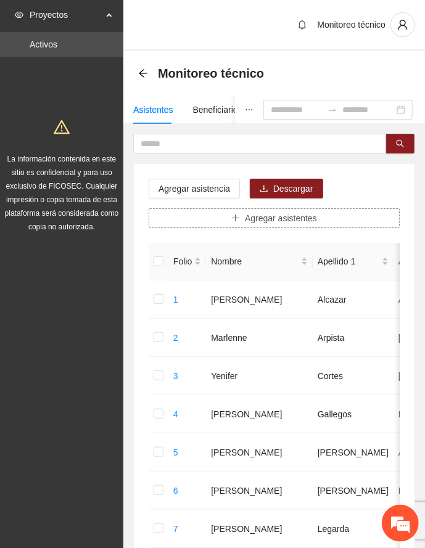
click at [292, 218] on span "Agregar asistentes" at bounding box center [281, 218] width 72 height 14
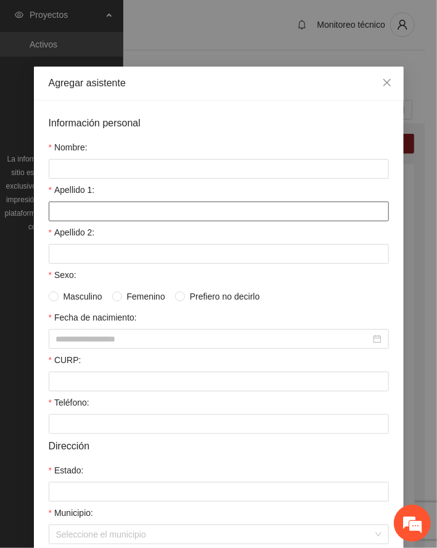
click at [134, 221] on input "Apellido 1:" at bounding box center [219, 212] width 340 height 20
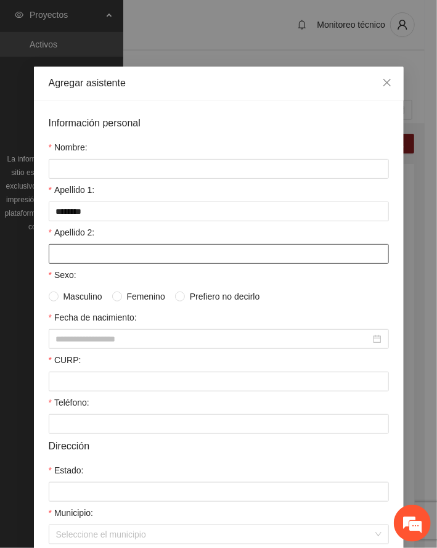
click at [96, 252] on input "Apellido 2:" at bounding box center [219, 254] width 340 height 20
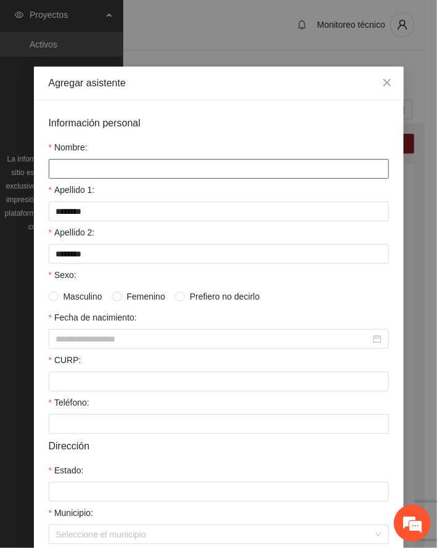
click at [70, 166] on input "Nombre:" at bounding box center [219, 169] width 340 height 20
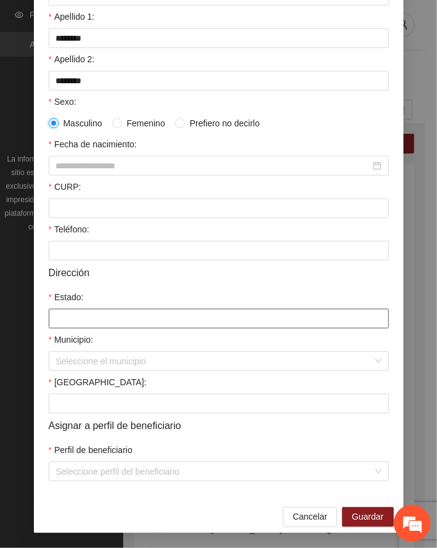
scroll to position [176, 0]
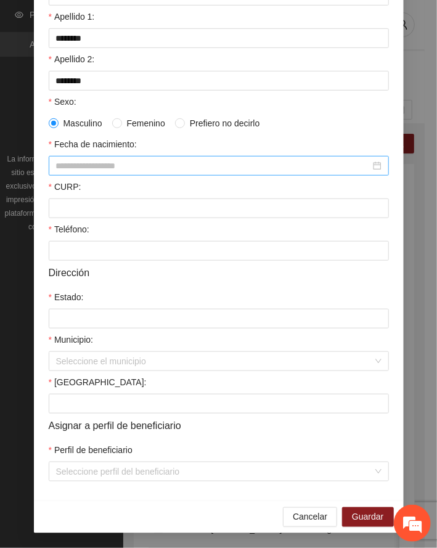
click at [70, 163] on input "Fecha de nacimiento:" at bounding box center [213, 166] width 314 height 14
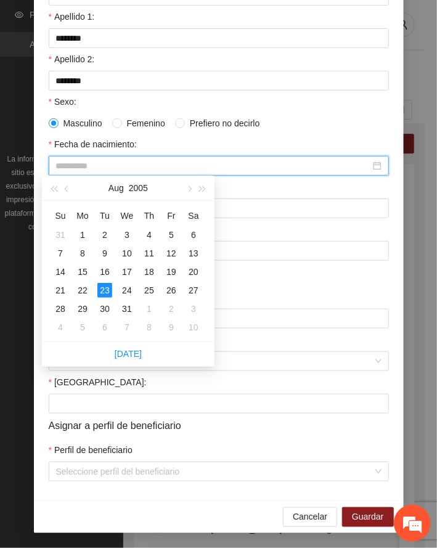
drag, startPoint x: 102, startPoint y: 289, endPoint x: 88, endPoint y: 289, distance: 14.8
click at [101, 289] on div "23" at bounding box center [104, 290] width 15 height 15
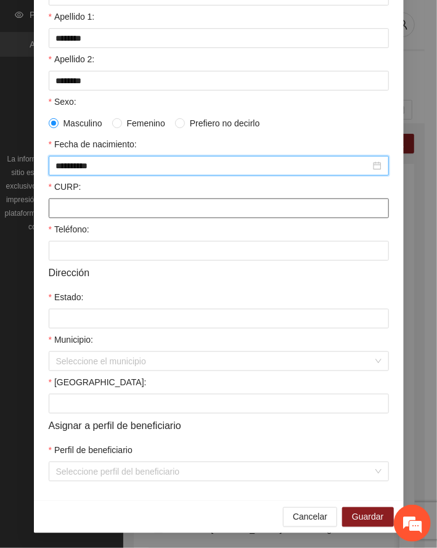
click at [87, 211] on input "CURP:" at bounding box center [219, 209] width 340 height 20
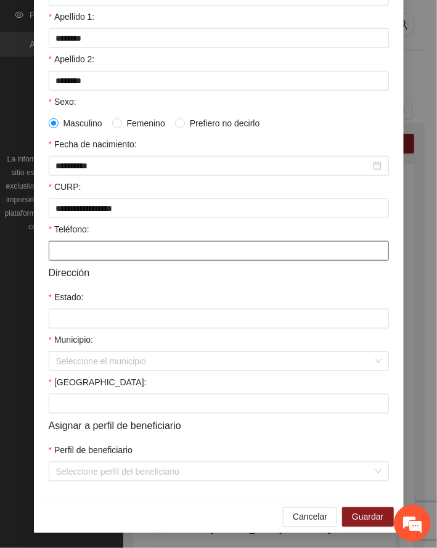
click at [75, 245] on input "Teléfono:" at bounding box center [219, 251] width 340 height 20
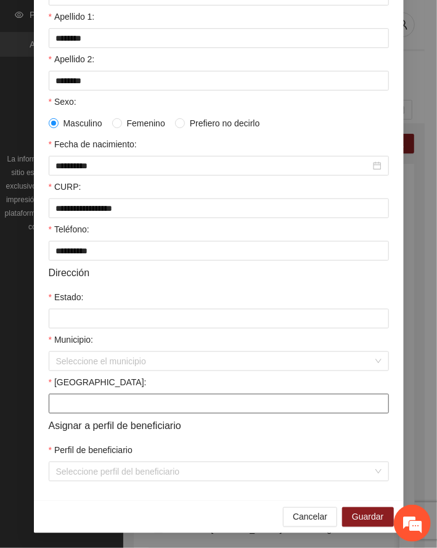
click at [102, 403] on input "[GEOGRAPHIC_DATA]:" at bounding box center [219, 404] width 340 height 20
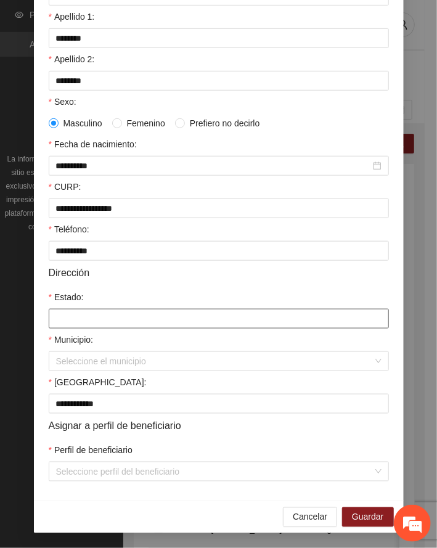
click at [121, 313] on input "Estado:" at bounding box center [219, 319] width 340 height 20
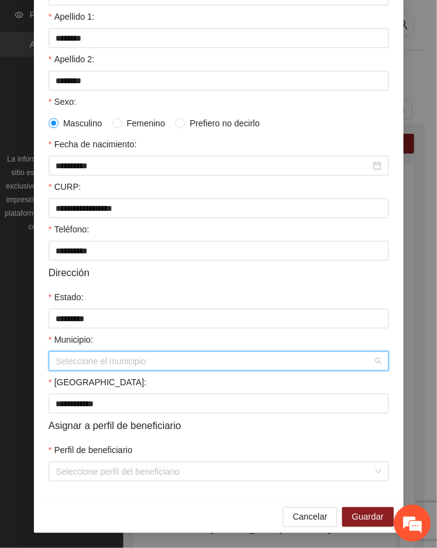
click at [95, 360] on input "Municipio:" at bounding box center [214, 361] width 317 height 18
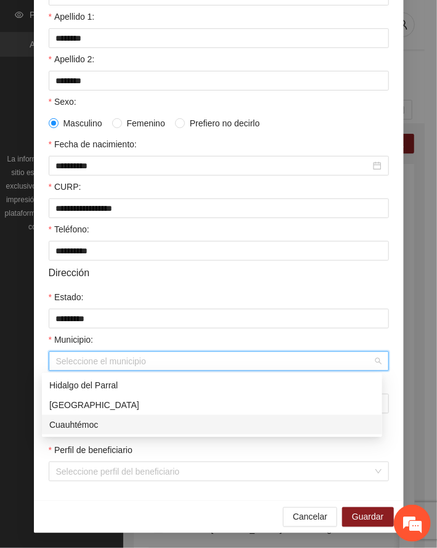
click at [89, 419] on div "Cuauhtémoc" at bounding box center [212, 425] width 326 height 14
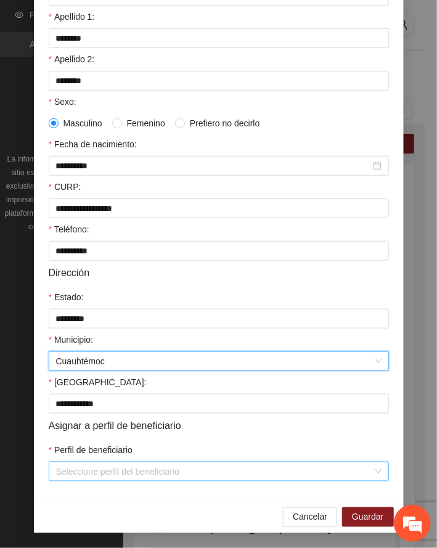
click at [111, 472] on input "Perfil de beneficiario" at bounding box center [214, 471] width 317 height 18
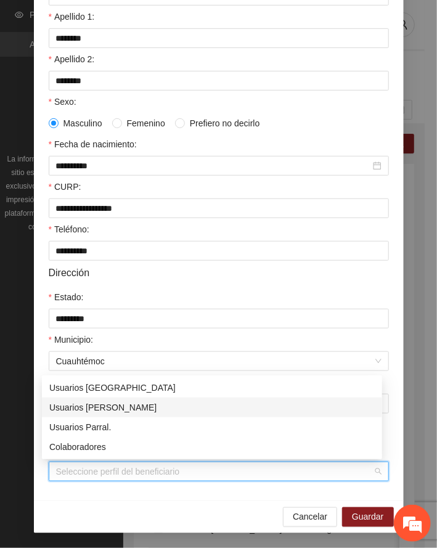
click at [105, 406] on div "Usuarios [PERSON_NAME]" at bounding box center [212, 408] width 326 height 14
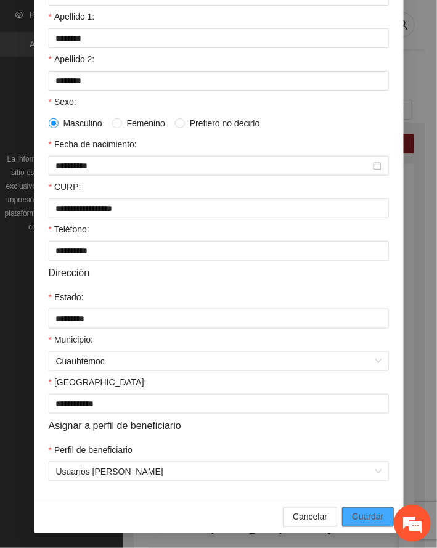
drag, startPoint x: 360, startPoint y: 521, endPoint x: 5, endPoint y: 486, distance: 356.8
click at [360, 519] on span "Guardar" at bounding box center [367, 517] width 31 height 14
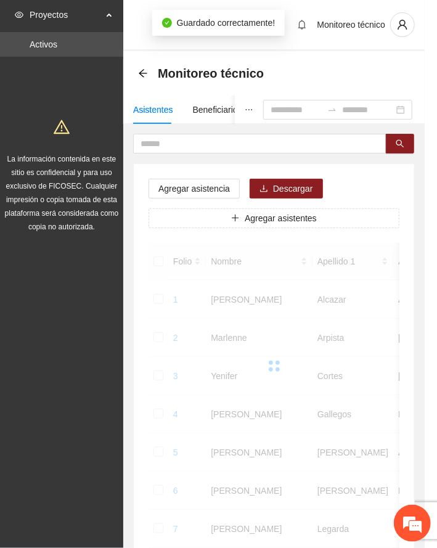
scroll to position [120, 0]
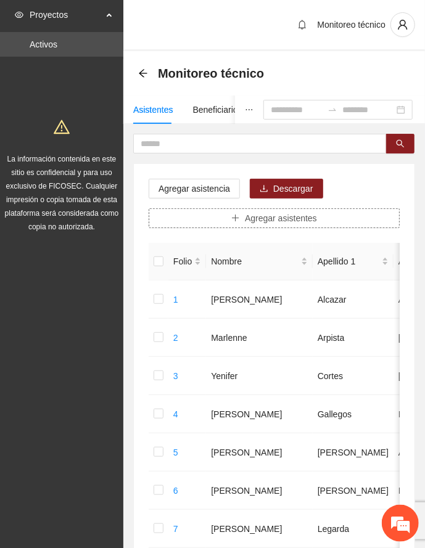
click at [237, 218] on icon "plus" at bounding box center [235, 218] width 9 height 9
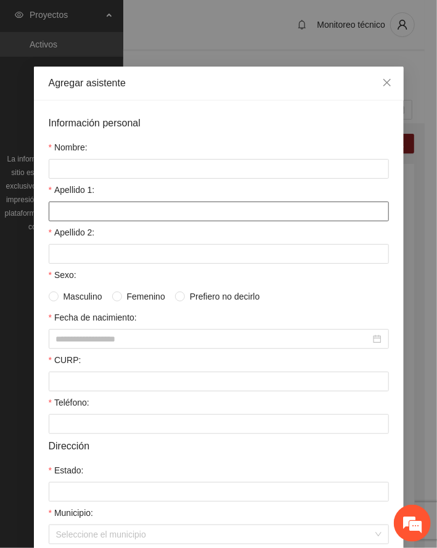
click at [106, 211] on input "Apellido 1:" at bounding box center [219, 212] width 340 height 20
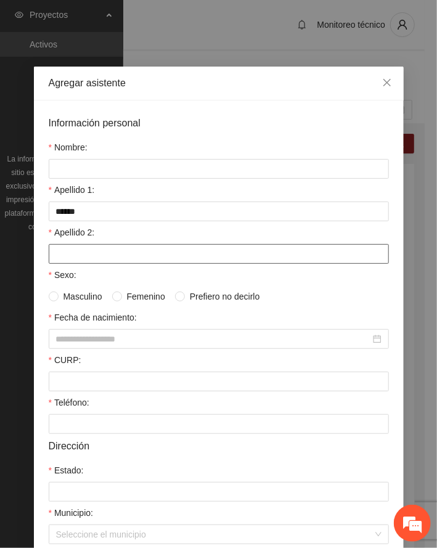
click at [134, 260] on input "Apellido 2:" at bounding box center [219, 254] width 340 height 20
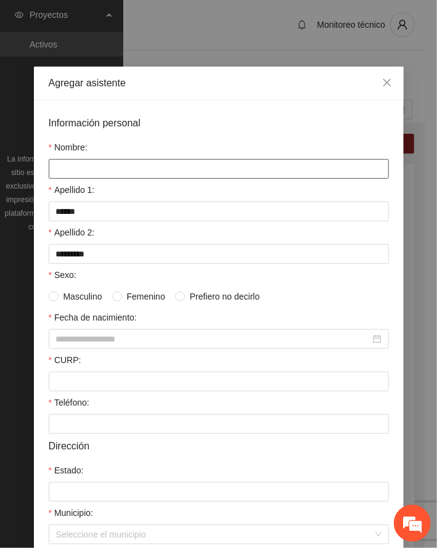
click at [74, 168] on input "Nombre:" at bounding box center [219, 169] width 340 height 20
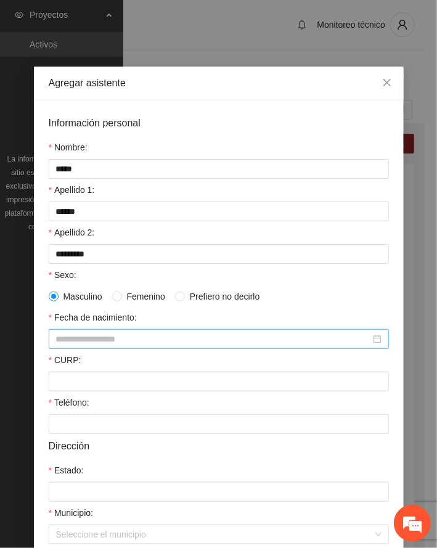
click at [74, 344] on input "Fecha de nacimiento:" at bounding box center [213, 339] width 314 height 14
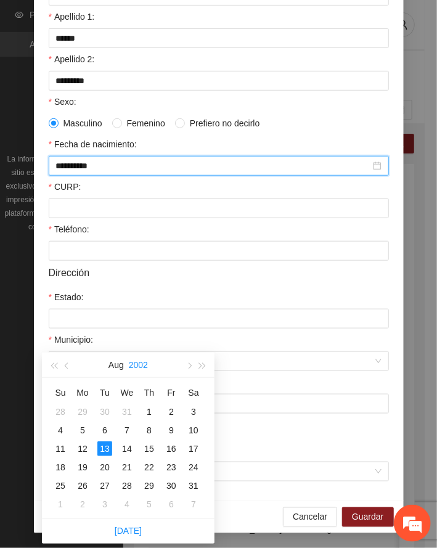
scroll to position [176, 0]
click at [107, 446] on div "13" at bounding box center [104, 448] width 15 height 15
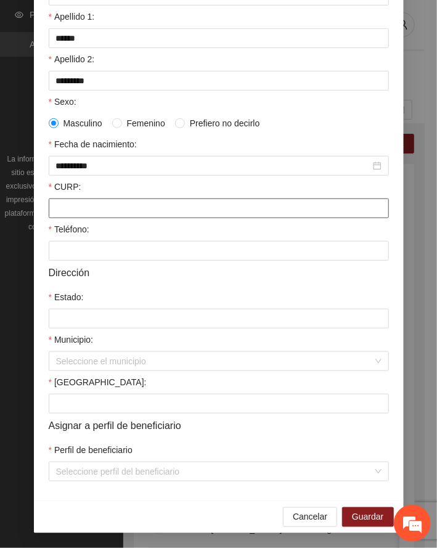
click at [76, 205] on input "CURP:" at bounding box center [219, 209] width 340 height 20
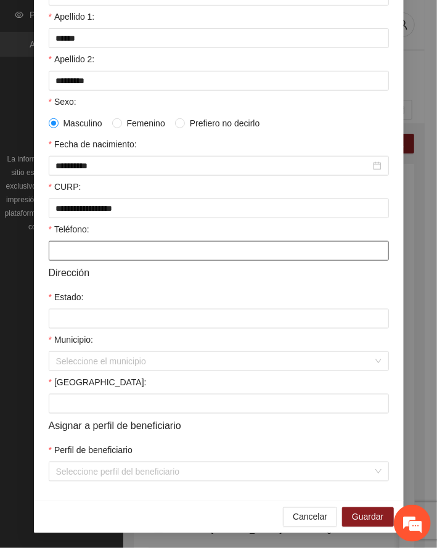
click at [95, 250] on input "Teléfono:" at bounding box center [219, 251] width 340 height 20
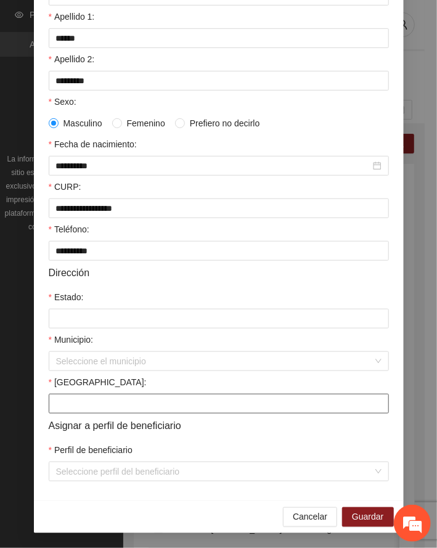
click at [92, 406] on input "[GEOGRAPHIC_DATA]:" at bounding box center [219, 404] width 340 height 20
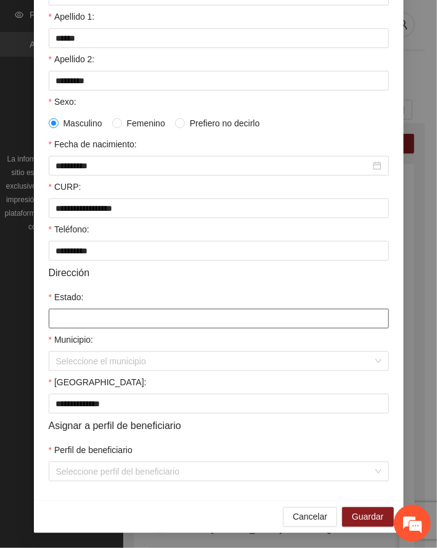
click at [160, 322] on input "Estado:" at bounding box center [219, 319] width 340 height 20
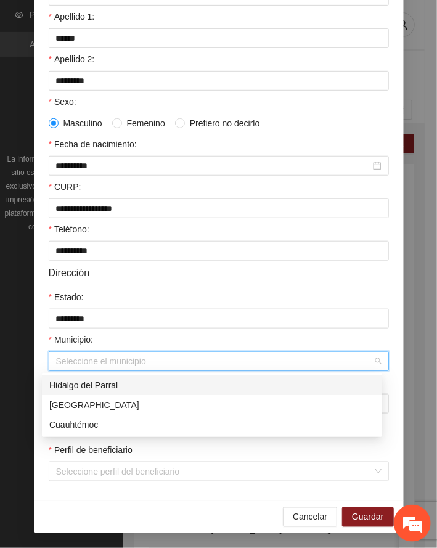
click at [92, 356] on input "Municipio:" at bounding box center [214, 361] width 317 height 18
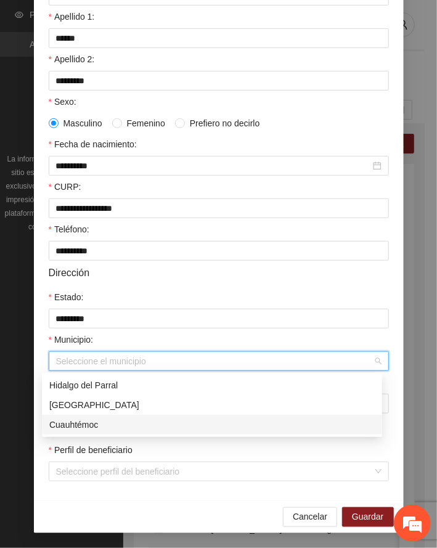
click at [76, 424] on div "Cuauhtémoc" at bounding box center [212, 425] width 326 height 14
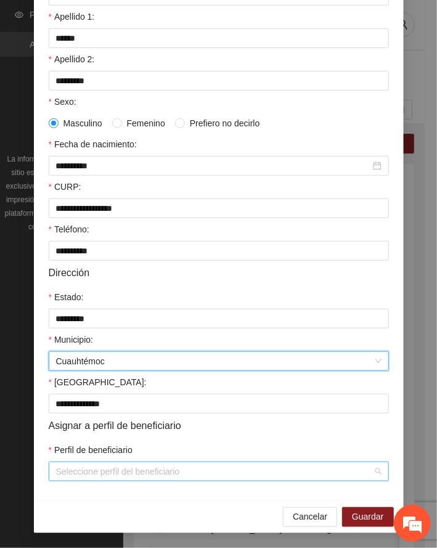
click at [94, 469] on input "Perfil de beneficiario" at bounding box center [214, 471] width 317 height 18
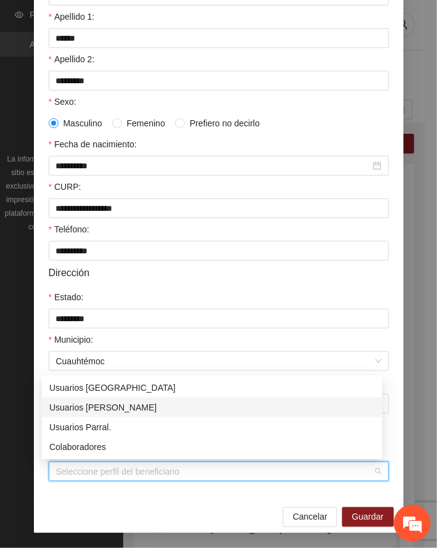
click at [102, 406] on div "Usuarios [PERSON_NAME]" at bounding box center [212, 408] width 326 height 14
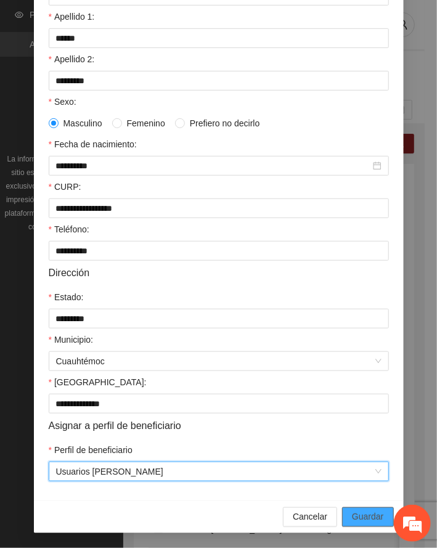
click at [356, 514] on span "Guardar" at bounding box center [367, 517] width 31 height 14
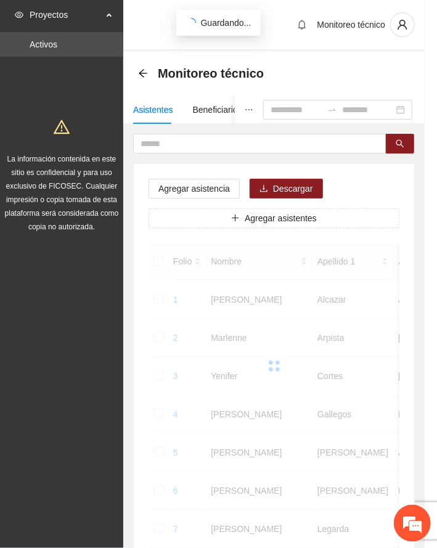
scroll to position [120, 0]
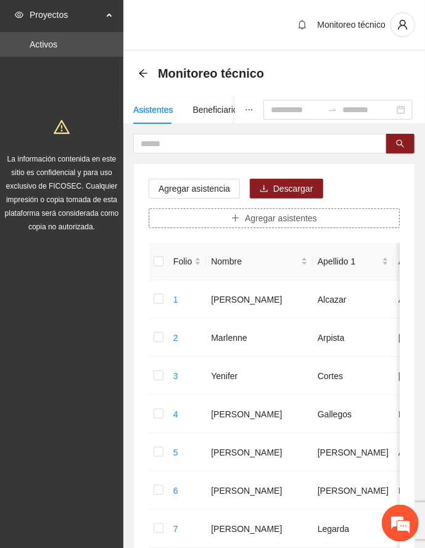
click at [237, 221] on icon "plus" at bounding box center [235, 218] width 9 height 9
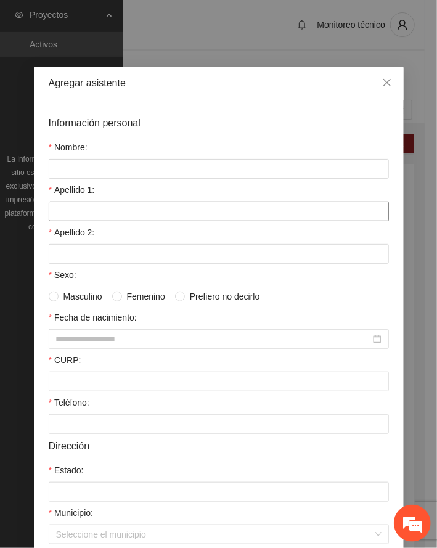
click at [114, 216] on input "Apellido 1:" at bounding box center [219, 212] width 340 height 20
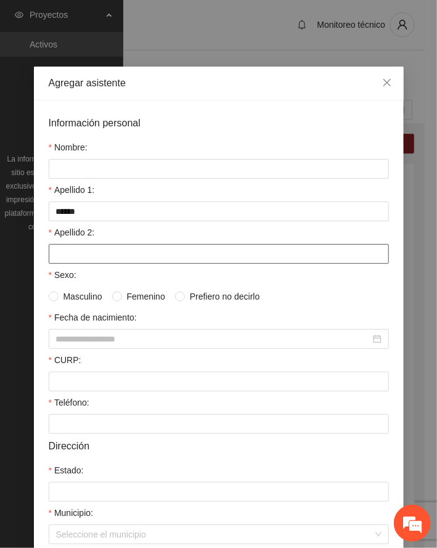
click at [82, 258] on input "Apellido 2:" at bounding box center [219, 254] width 340 height 20
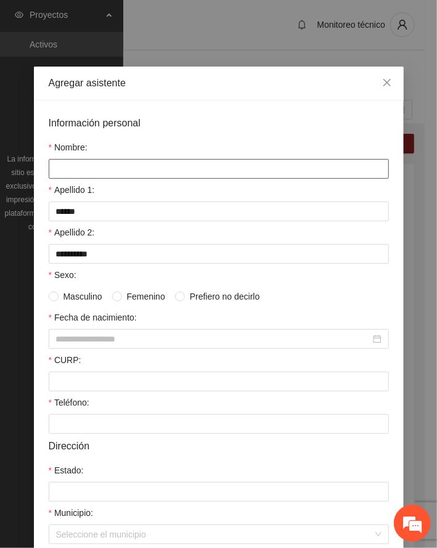
click at [101, 159] on input "Nombre:" at bounding box center [219, 169] width 340 height 20
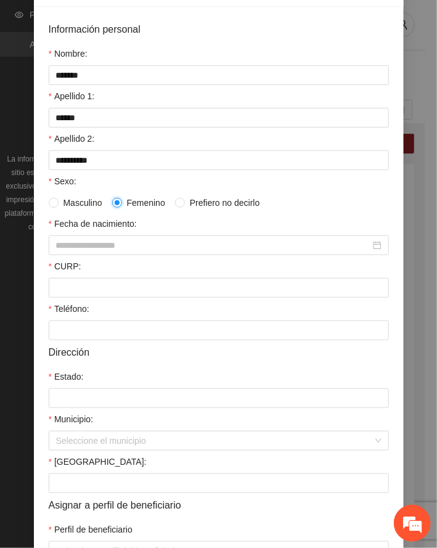
scroll to position [176, 0]
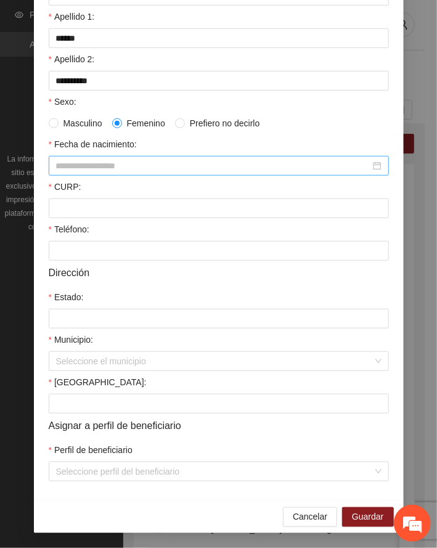
click at [70, 169] on input "Fecha de nacimiento:" at bounding box center [213, 166] width 314 height 14
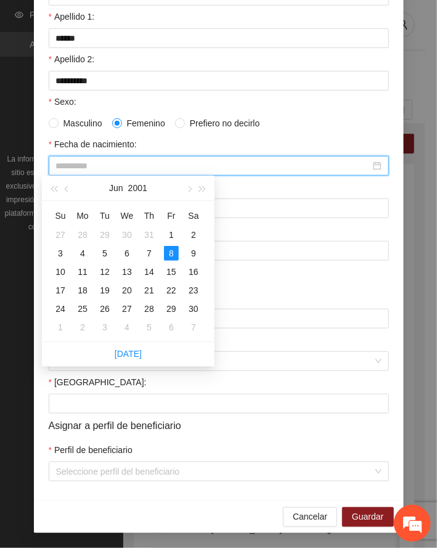
click at [168, 254] on div "8" at bounding box center [171, 253] width 15 height 15
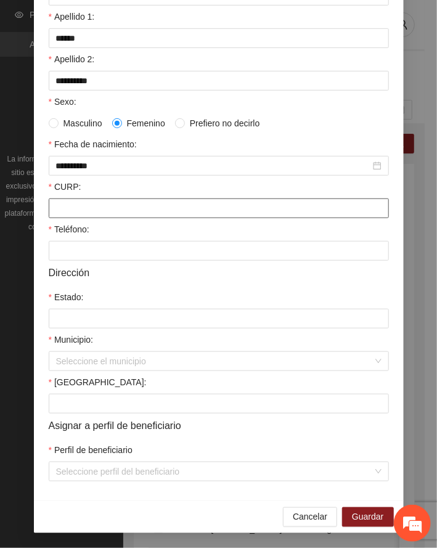
click at [91, 210] on input "CURP:" at bounding box center [219, 209] width 340 height 20
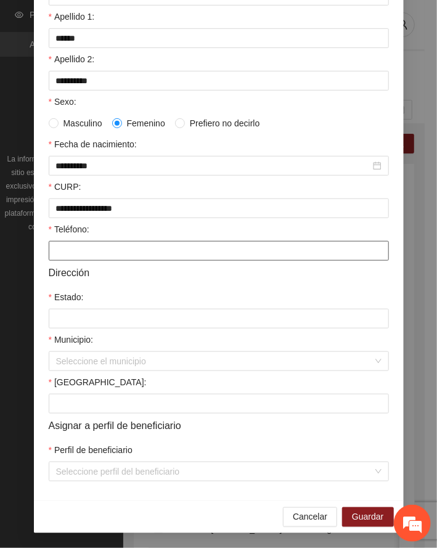
click at [70, 248] on input "Teléfono:" at bounding box center [219, 251] width 340 height 20
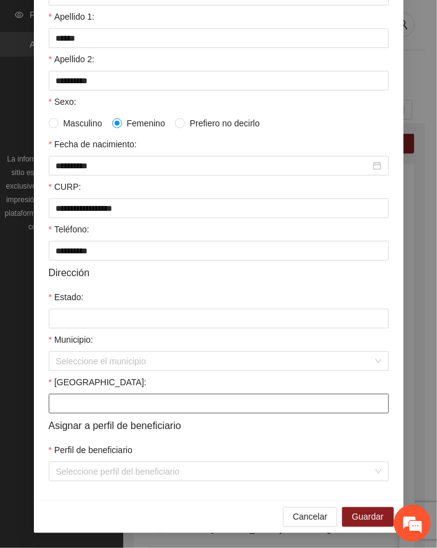
click at [99, 408] on input "[GEOGRAPHIC_DATA]:" at bounding box center [219, 404] width 340 height 20
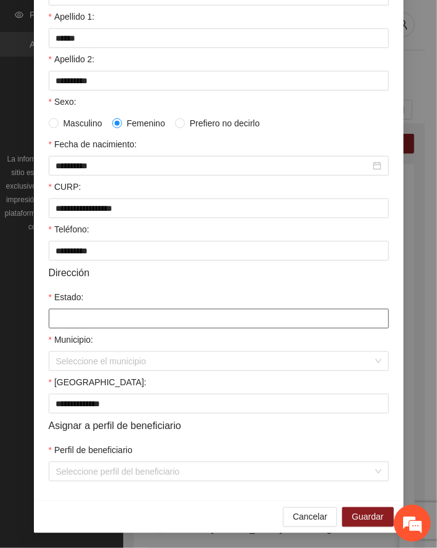
click at [63, 319] on input "Estado:" at bounding box center [219, 319] width 340 height 20
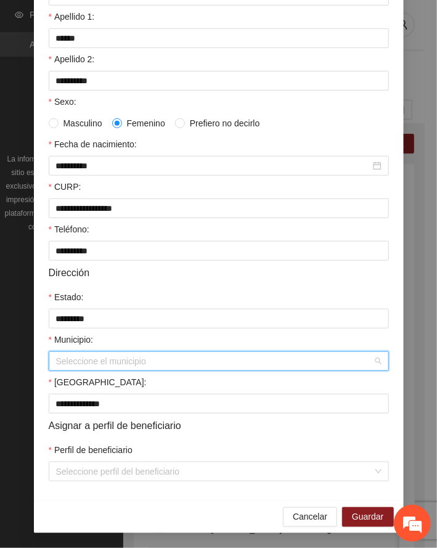
click at [64, 354] on input "Municipio:" at bounding box center [214, 361] width 317 height 18
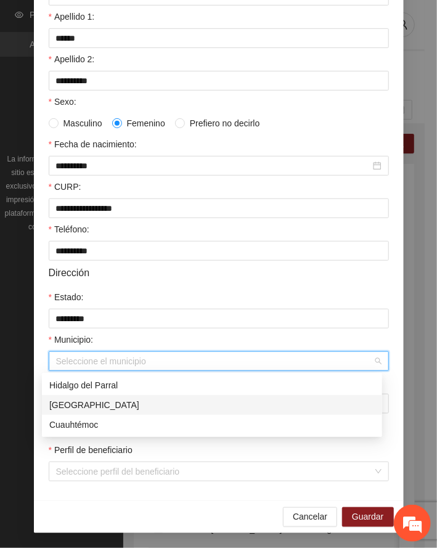
click at [72, 402] on div "[GEOGRAPHIC_DATA]" at bounding box center [212, 405] width 326 height 14
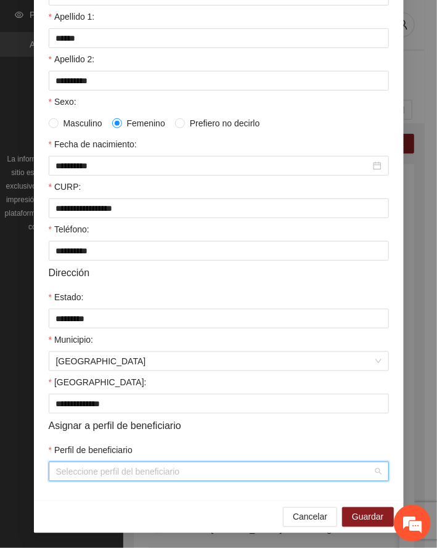
click at [107, 477] on input "Perfil de beneficiario" at bounding box center [214, 471] width 317 height 18
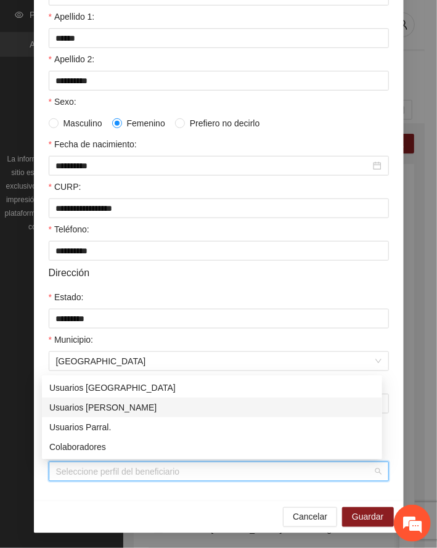
click at [107, 408] on div "Usuarios [PERSON_NAME]" at bounding box center [212, 408] width 326 height 14
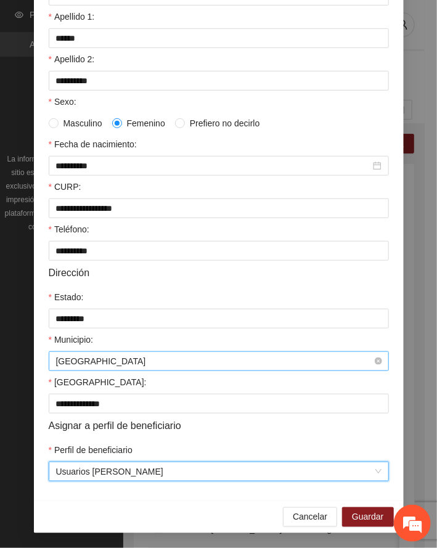
click at [115, 358] on span "[GEOGRAPHIC_DATA]" at bounding box center [219, 361] width 326 height 18
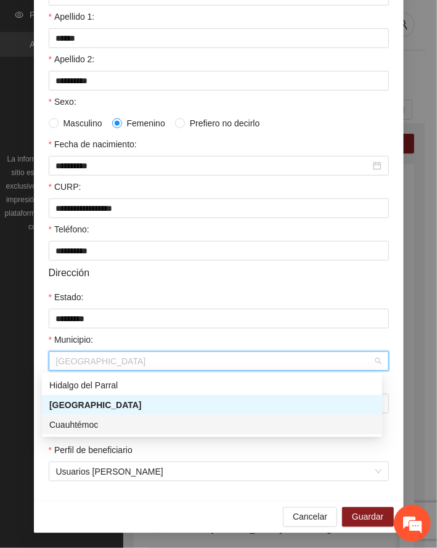
drag, startPoint x: 92, startPoint y: 424, endPoint x: 191, endPoint y: 499, distance: 123.2
click at [92, 423] on div "Cuauhtémoc" at bounding box center [212, 425] width 326 height 14
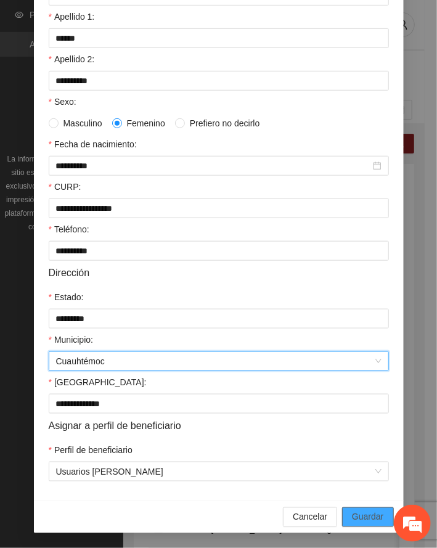
drag, startPoint x: 358, startPoint y: 514, endPoint x: 303, endPoint y: 522, distance: 55.4
click at [358, 514] on span "Guardar" at bounding box center [367, 517] width 31 height 14
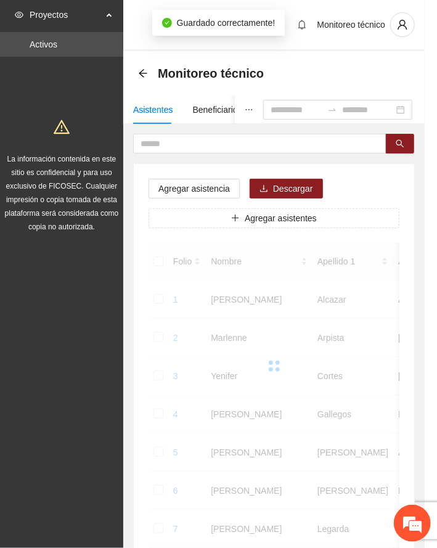
scroll to position [120, 0]
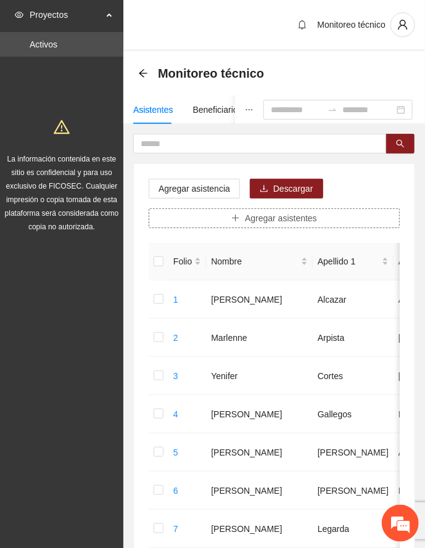
click at [230, 220] on button "Agregar asistentes" at bounding box center [274, 218] width 251 height 20
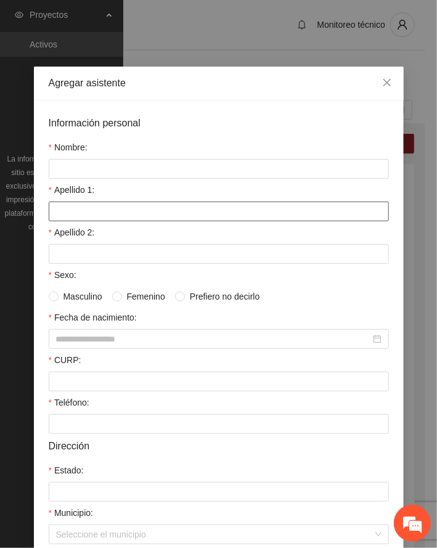
click at [129, 213] on input "Apellido 1:" at bounding box center [219, 212] width 340 height 20
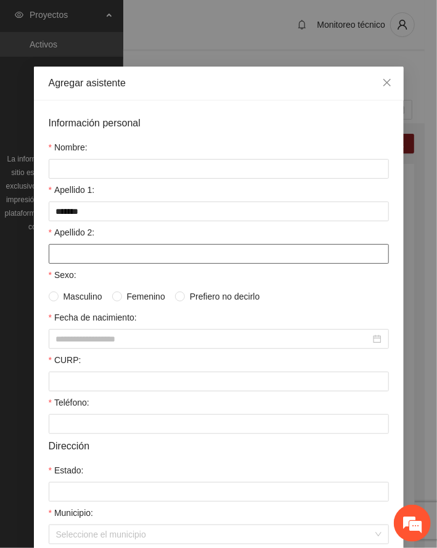
click at [109, 258] on input "Apellido 2:" at bounding box center [219, 254] width 340 height 20
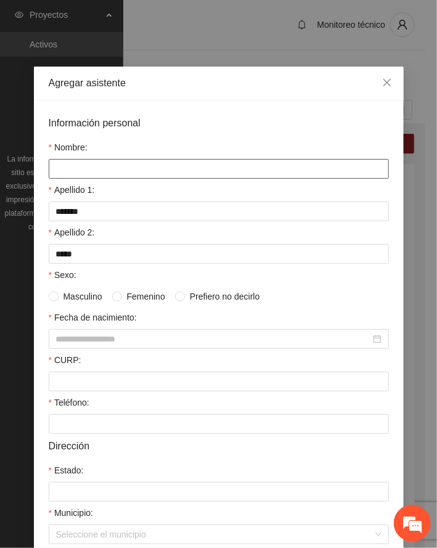
click at [80, 170] on input "Nombre:" at bounding box center [219, 169] width 340 height 20
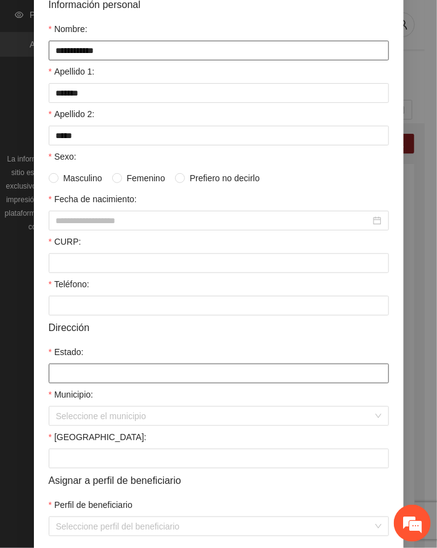
scroll to position [176, 0]
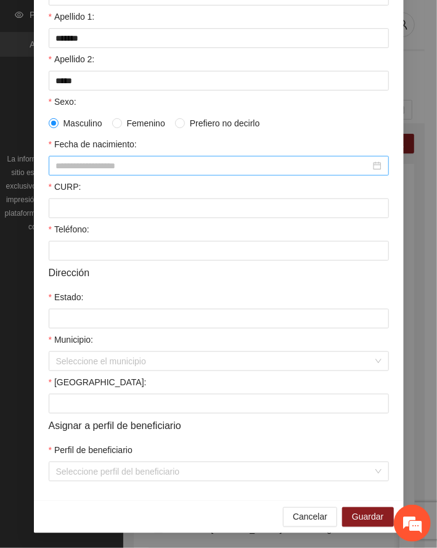
click at [78, 159] on input "Fecha de nacimiento:" at bounding box center [213, 166] width 314 height 14
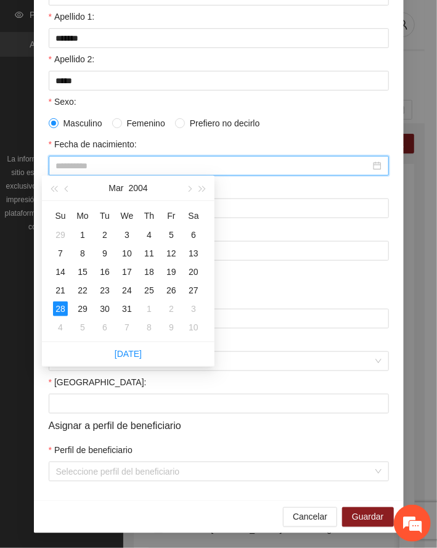
click at [57, 306] on div "28" at bounding box center [60, 308] width 15 height 15
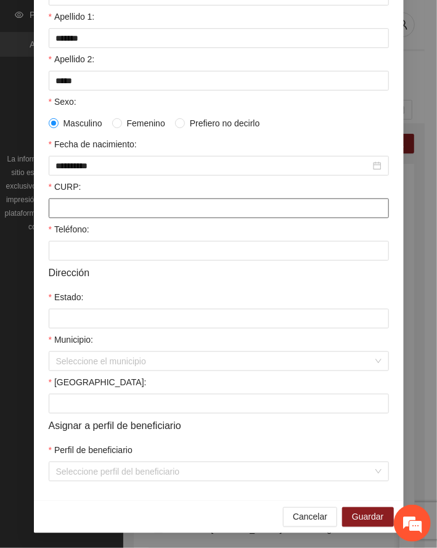
click at [102, 212] on input "CURP:" at bounding box center [219, 209] width 340 height 20
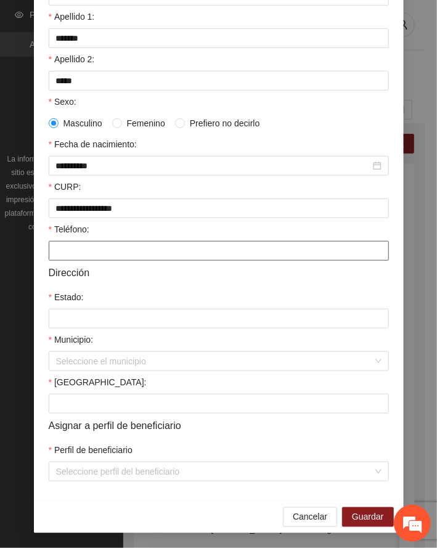
click at [80, 252] on input "Teléfono:" at bounding box center [219, 251] width 340 height 20
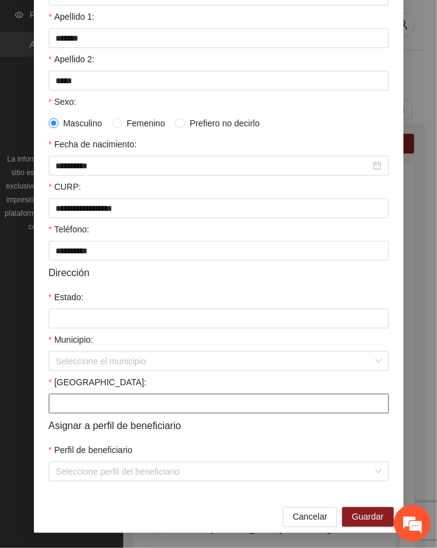
click at [101, 404] on input "[GEOGRAPHIC_DATA]:" at bounding box center [219, 404] width 340 height 20
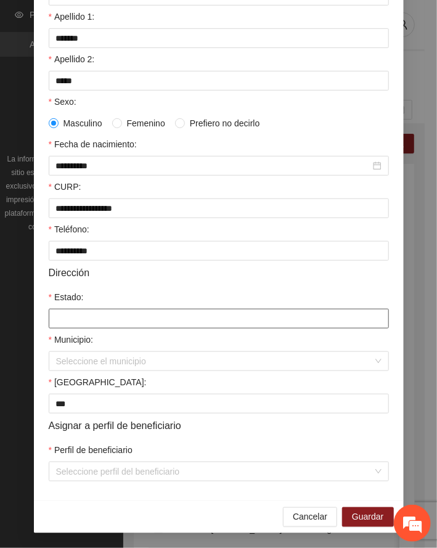
click at [80, 316] on input "Estado:" at bounding box center [219, 319] width 340 height 20
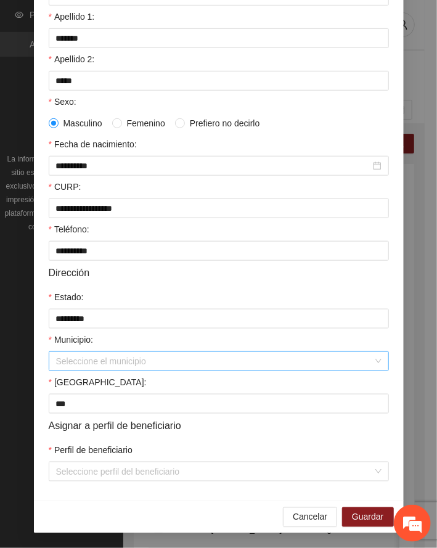
click at [92, 358] on input "Municipio:" at bounding box center [214, 361] width 317 height 18
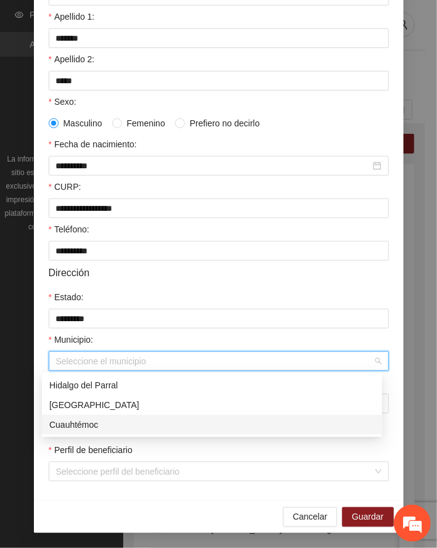
click at [104, 425] on div "Cuauhtémoc" at bounding box center [212, 425] width 326 height 14
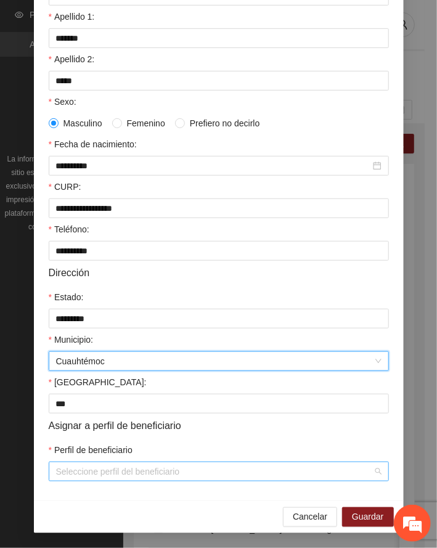
click at [120, 477] on input "Perfil de beneficiario" at bounding box center [214, 471] width 317 height 18
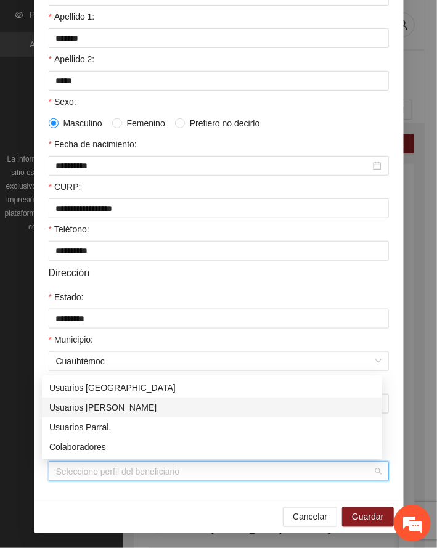
click at [104, 408] on div "Usuarios [PERSON_NAME]" at bounding box center [212, 408] width 326 height 14
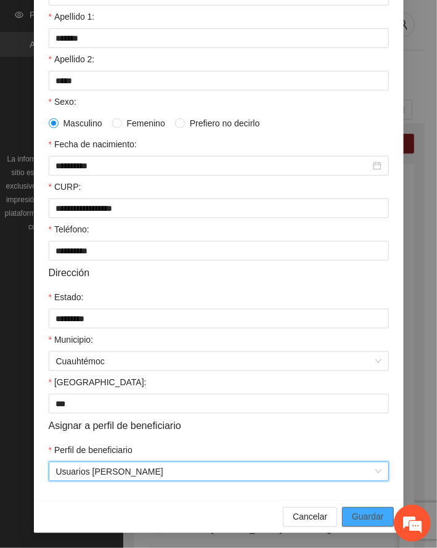
drag, startPoint x: 373, startPoint y: 518, endPoint x: 253, endPoint y: 525, distance: 120.4
click at [370, 517] on span "Guardar" at bounding box center [367, 517] width 31 height 14
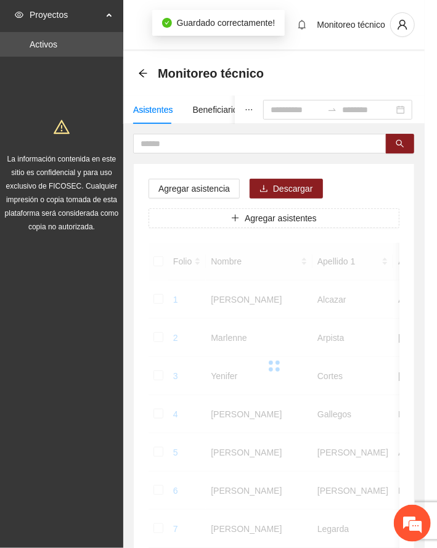
scroll to position [120, 0]
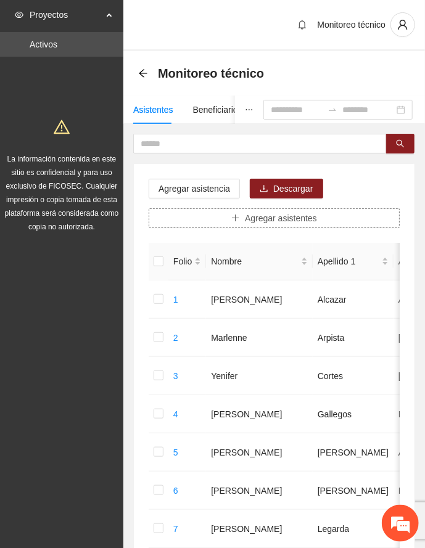
click at [256, 216] on span "Agregar asistentes" at bounding box center [281, 218] width 72 height 14
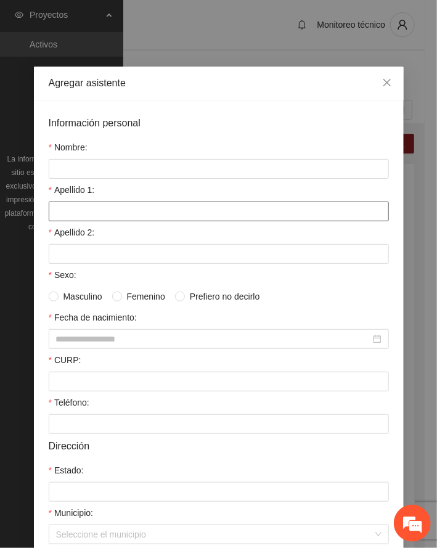
click at [92, 213] on input "Apellido 1:" at bounding box center [219, 212] width 340 height 20
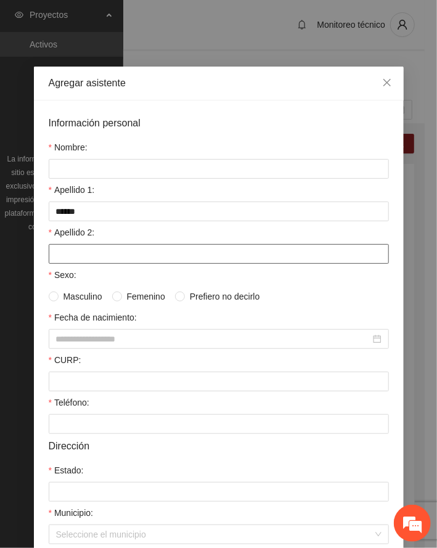
click at [85, 256] on input "Apellido 2:" at bounding box center [219, 254] width 340 height 20
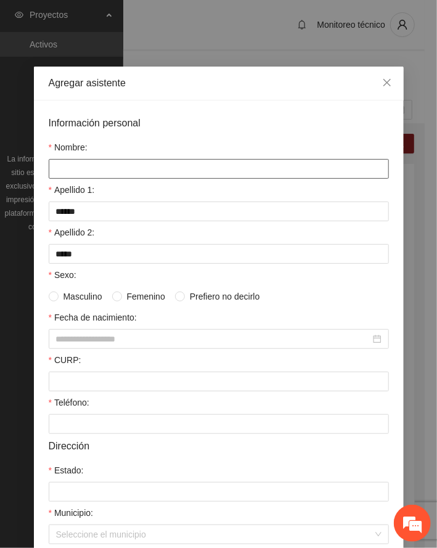
click at [85, 166] on input "Nombre:" at bounding box center [219, 169] width 340 height 20
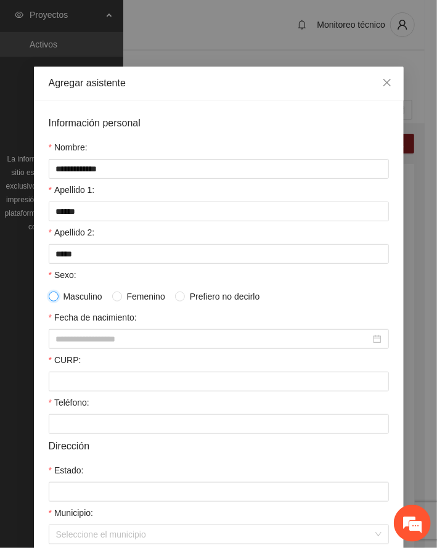
click at [52, 297] on span at bounding box center [54, 297] width 10 height 10
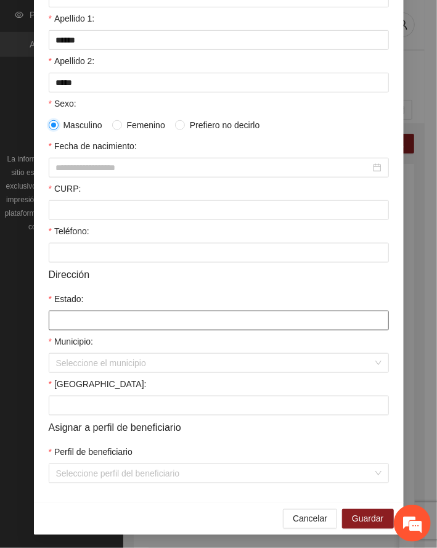
scroll to position [176, 0]
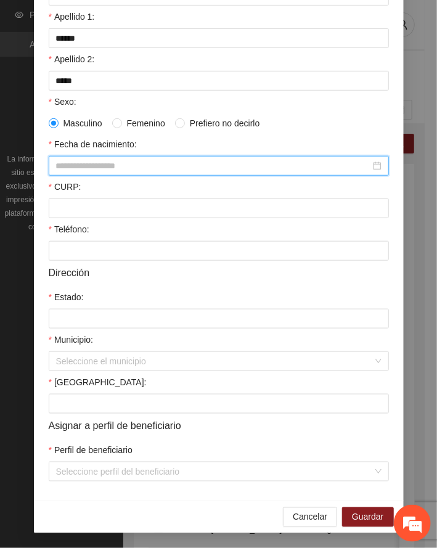
click at [86, 164] on input "Fecha de nacimiento:" at bounding box center [213, 166] width 314 height 14
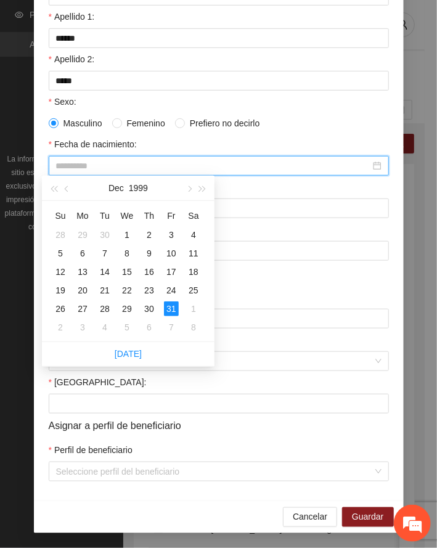
click at [169, 305] on div "31" at bounding box center [171, 308] width 15 height 15
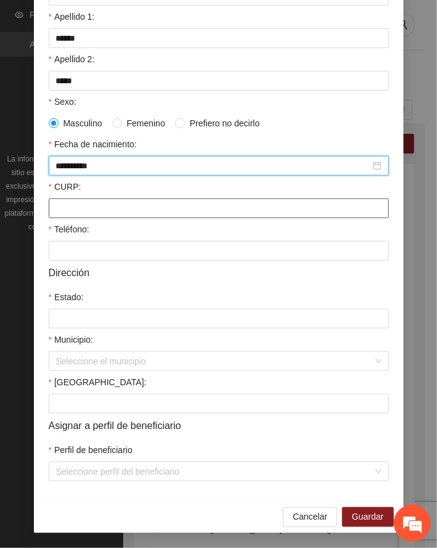
click at [113, 208] on input "CURP:" at bounding box center [219, 209] width 340 height 20
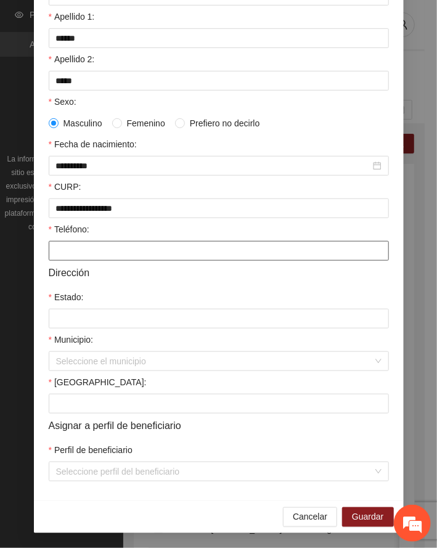
click at [112, 250] on input "Teléfono:" at bounding box center [219, 251] width 340 height 20
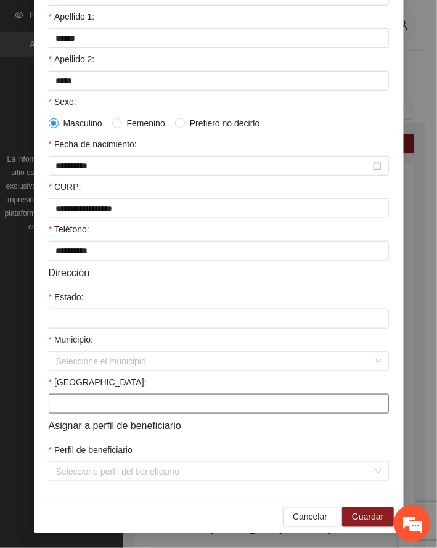
click at [107, 408] on input "[GEOGRAPHIC_DATA]:" at bounding box center [219, 404] width 340 height 20
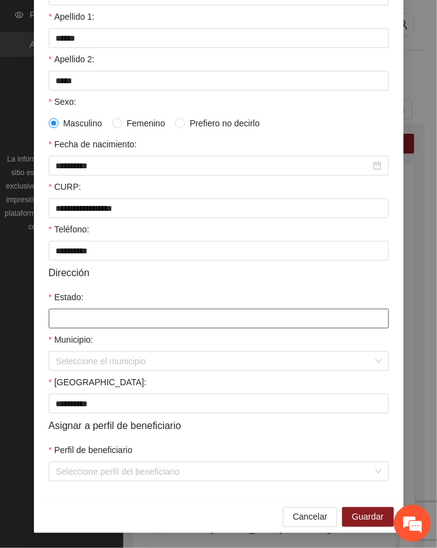
click at [85, 312] on input "Estado:" at bounding box center [219, 319] width 340 height 20
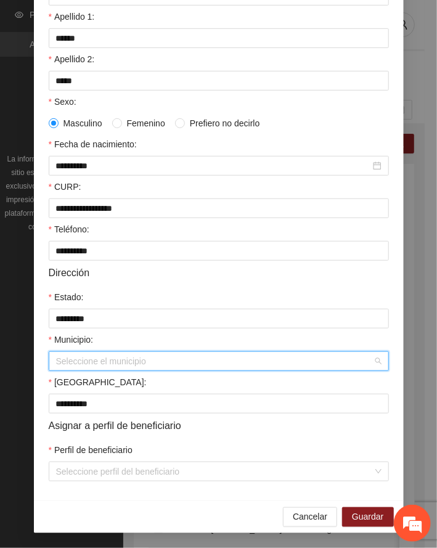
click at [102, 365] on input "Municipio:" at bounding box center [214, 361] width 317 height 18
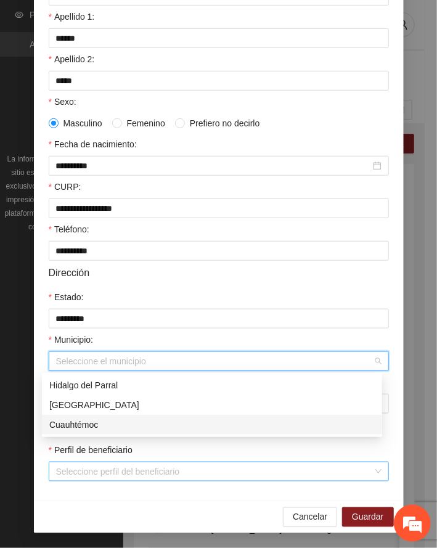
drag, startPoint x: 83, startPoint y: 425, endPoint x: 128, endPoint y: 466, distance: 61.5
click at [82, 425] on div "Cuauhtémoc" at bounding box center [212, 425] width 326 height 14
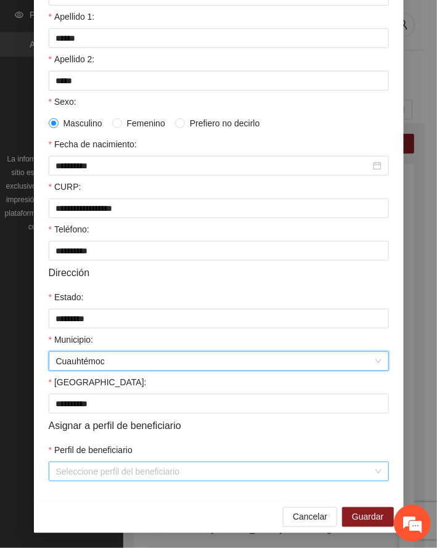
click at [134, 471] on input "Perfil de beneficiario" at bounding box center [214, 471] width 317 height 18
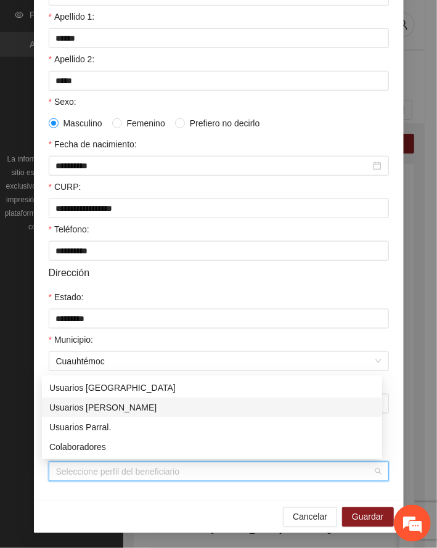
click at [104, 406] on div "Usuarios [PERSON_NAME]" at bounding box center [212, 408] width 326 height 14
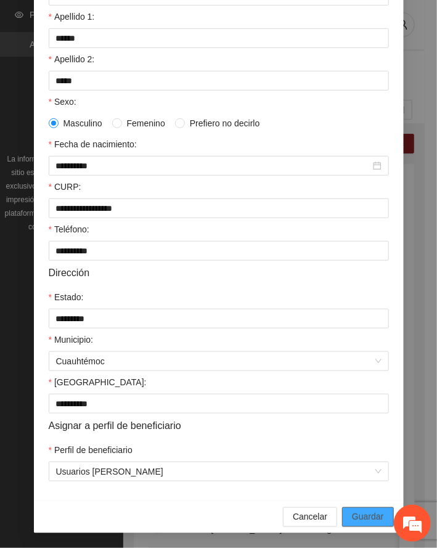
drag, startPoint x: 361, startPoint y: 520, endPoint x: 76, endPoint y: 454, distance: 292.4
click at [363, 519] on span "Guardar" at bounding box center [367, 517] width 31 height 14
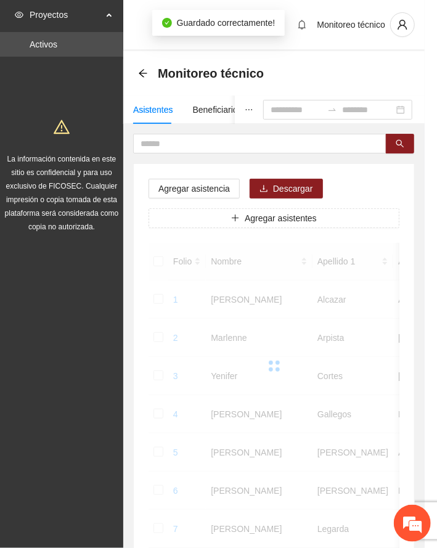
scroll to position [120, 0]
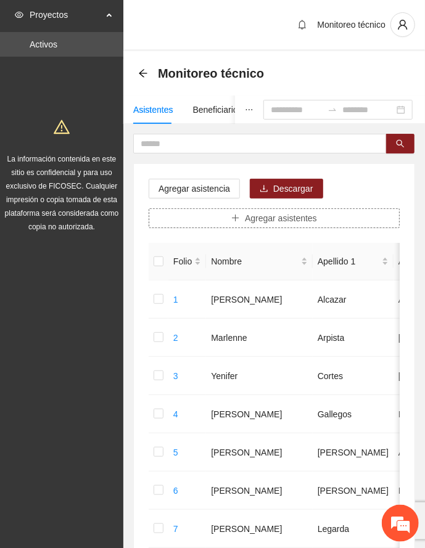
click at [338, 218] on button "Agregar asistentes" at bounding box center [274, 218] width 251 height 20
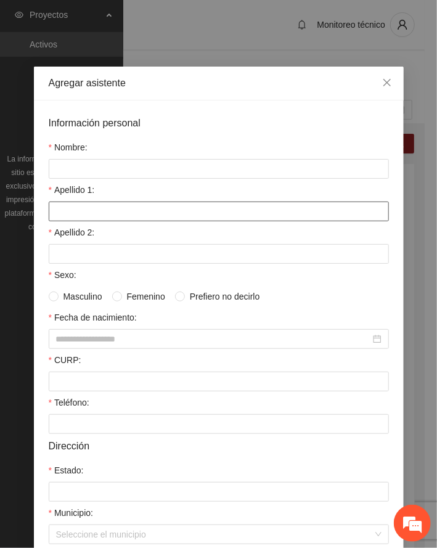
click at [132, 217] on input "Apellido 1:" at bounding box center [219, 212] width 340 height 20
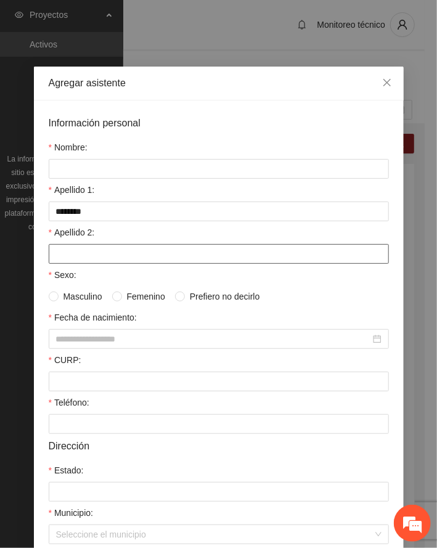
click at [86, 254] on input "Apellido 2:" at bounding box center [219, 254] width 340 height 20
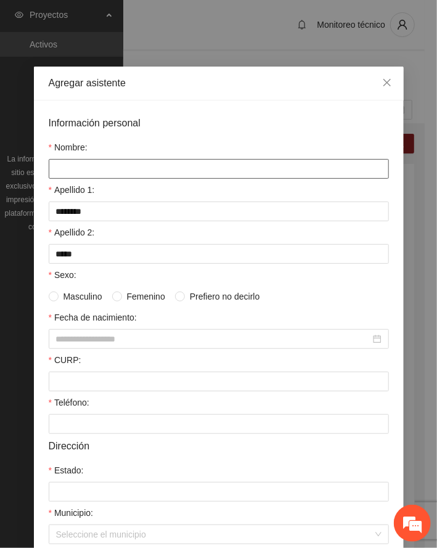
click at [78, 163] on input "Nombre:" at bounding box center [219, 169] width 340 height 20
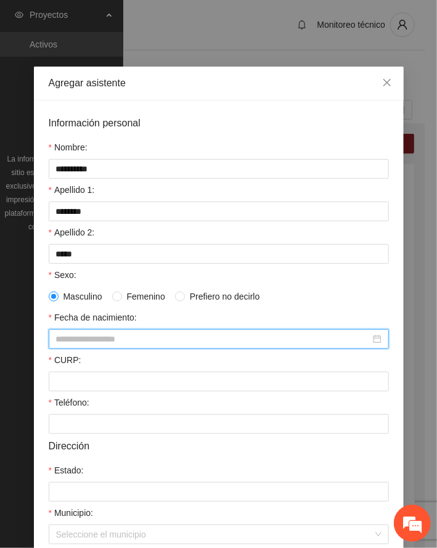
click at [105, 335] on input "Fecha de nacimiento:" at bounding box center [213, 339] width 314 height 14
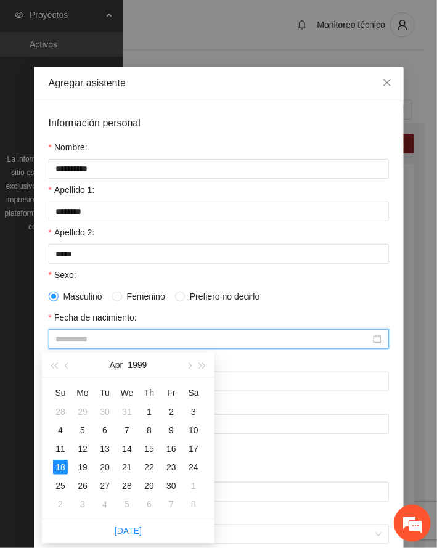
click at [63, 467] on div "18" at bounding box center [60, 467] width 15 height 15
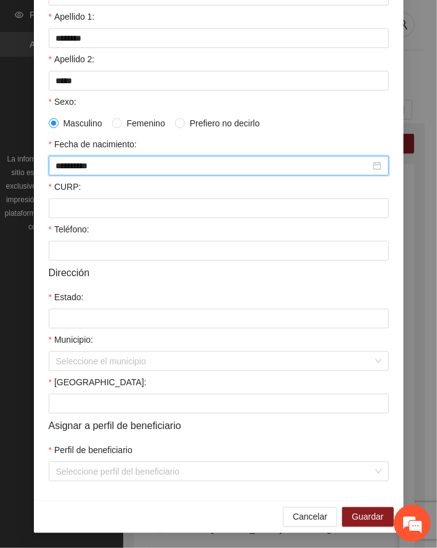
scroll to position [176, 0]
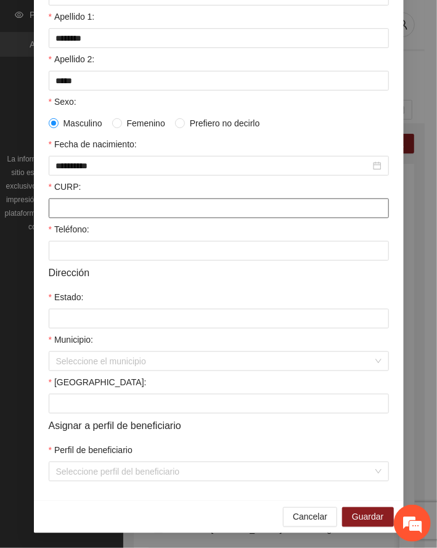
click at [73, 205] on input "CURP:" at bounding box center [219, 209] width 340 height 20
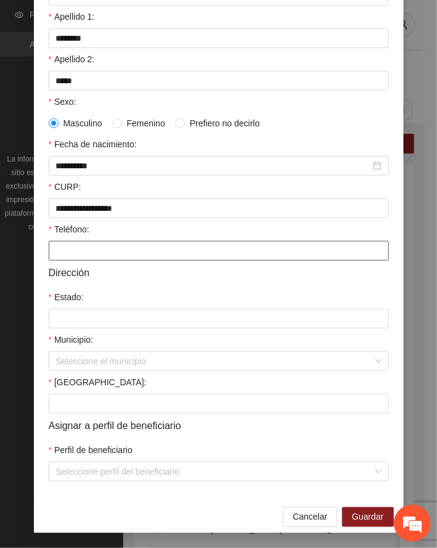
click at [90, 249] on input "Teléfono:" at bounding box center [219, 251] width 340 height 20
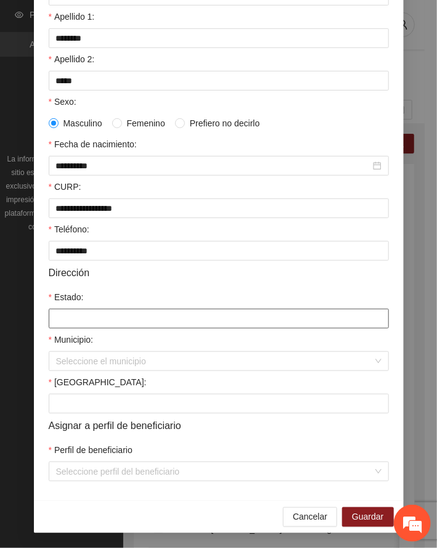
click at [74, 321] on input "Estado:" at bounding box center [219, 319] width 340 height 20
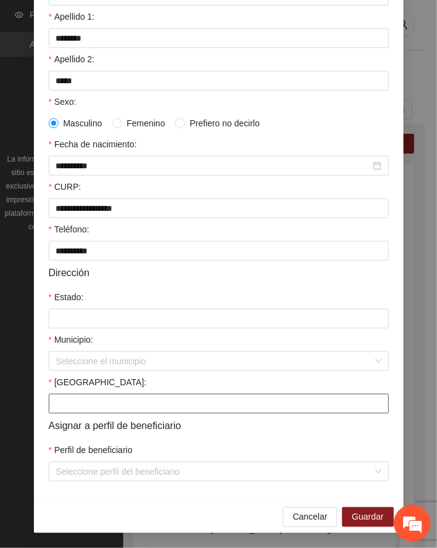
click at [70, 400] on input "[GEOGRAPHIC_DATA]:" at bounding box center [219, 404] width 340 height 20
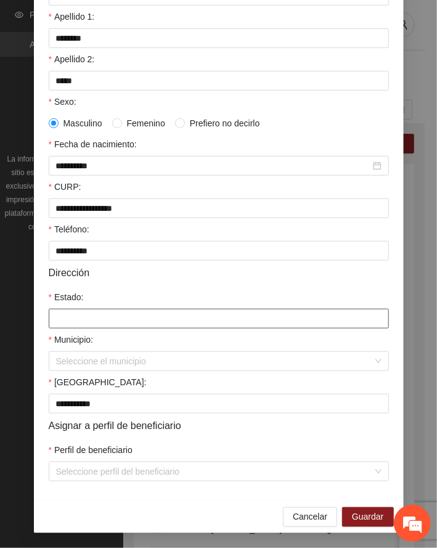
click at [122, 321] on input "Estado:" at bounding box center [219, 319] width 340 height 20
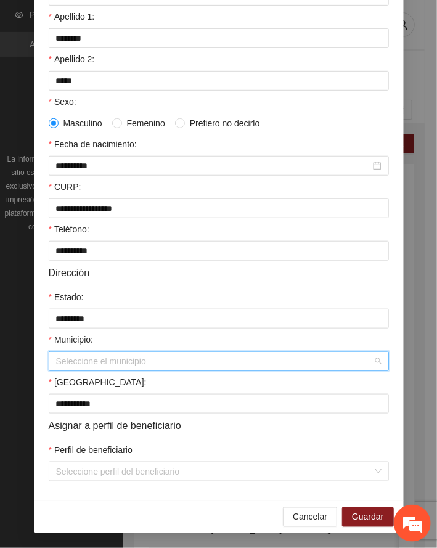
click at [81, 358] on input "Municipio:" at bounding box center [214, 361] width 317 height 18
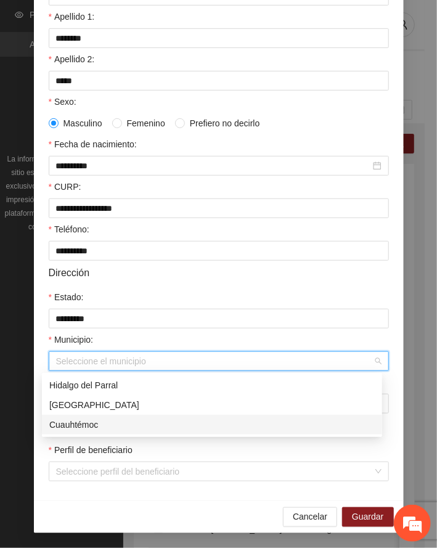
click at [81, 422] on div "Cuauhtémoc" at bounding box center [212, 425] width 326 height 14
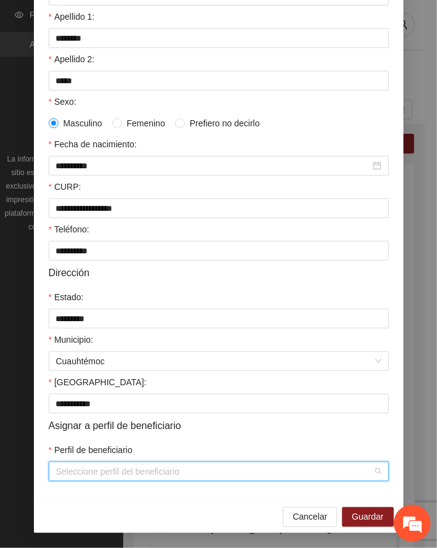
click at [112, 473] on input "Perfil de beneficiario" at bounding box center [214, 471] width 317 height 18
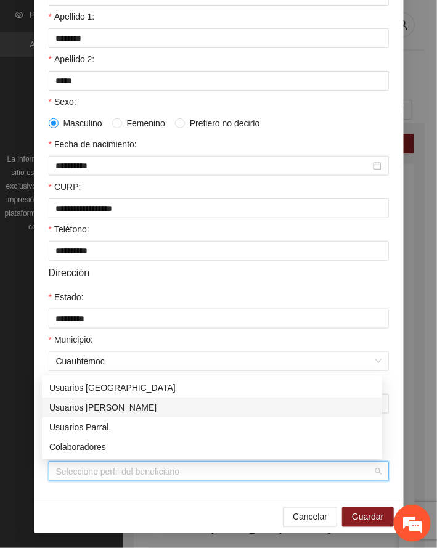
click at [119, 407] on div "Usuarios [PERSON_NAME]" at bounding box center [212, 408] width 326 height 14
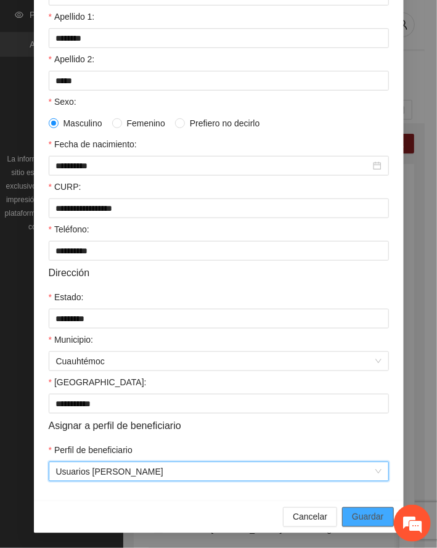
drag, startPoint x: 366, startPoint y: 514, endPoint x: 122, endPoint y: 499, distance: 244.6
click at [365, 514] on span "Guardar" at bounding box center [367, 517] width 31 height 14
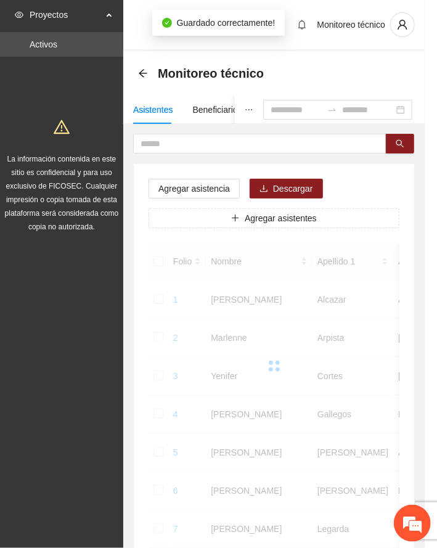
scroll to position [120, 0]
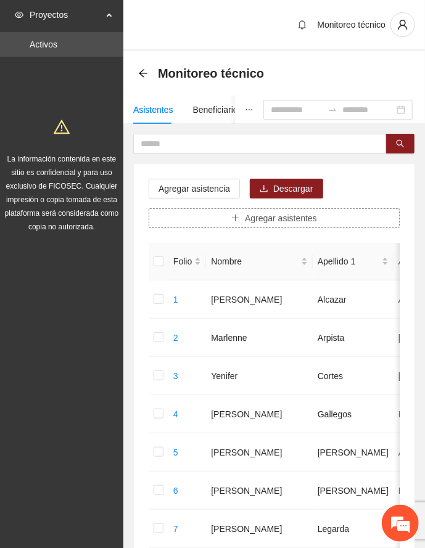
click at [242, 218] on button "Agregar asistentes" at bounding box center [274, 218] width 251 height 20
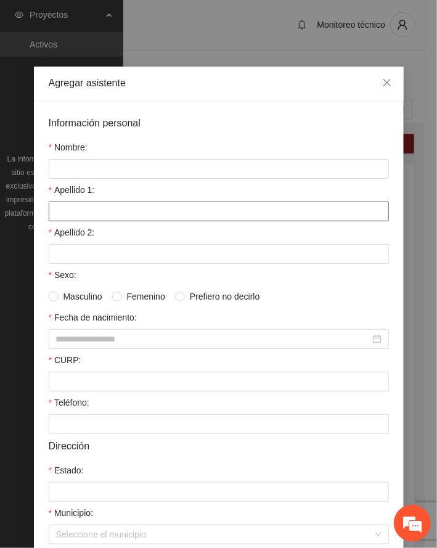
click at [107, 205] on input "Apellido 1:" at bounding box center [219, 212] width 340 height 20
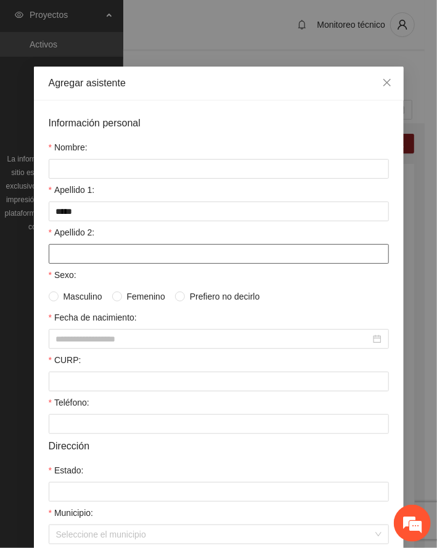
click at [101, 260] on input "Apellido 2:" at bounding box center [219, 254] width 340 height 20
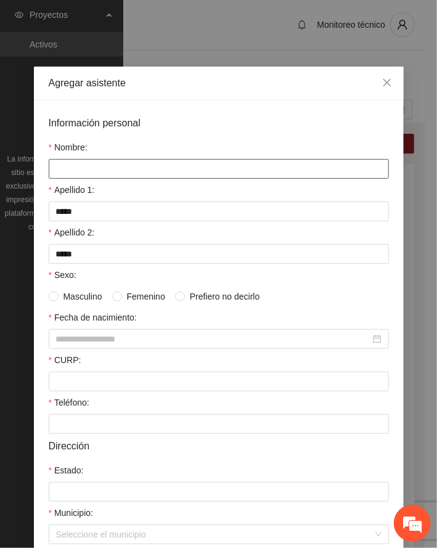
click at [105, 168] on input "Nombre:" at bounding box center [219, 169] width 340 height 20
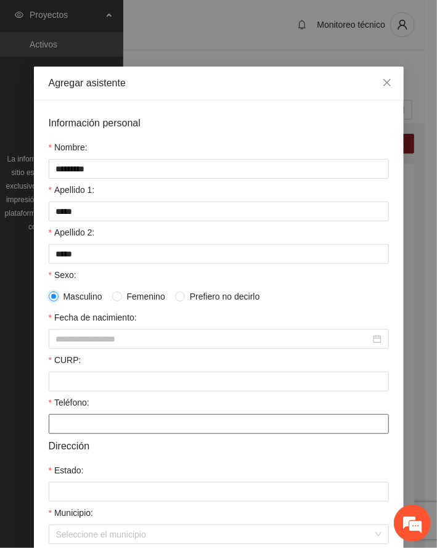
scroll to position [176, 0]
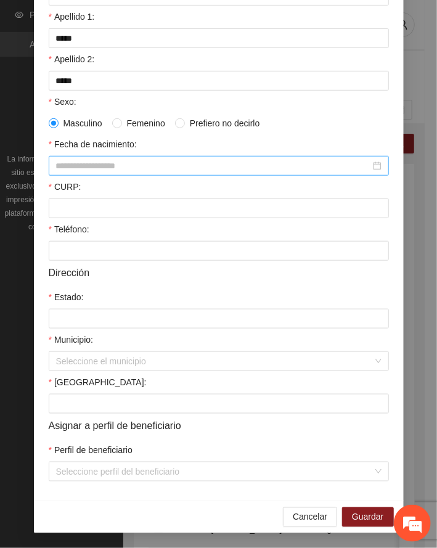
click at [105, 168] on input "Fecha de nacimiento:" at bounding box center [213, 166] width 314 height 14
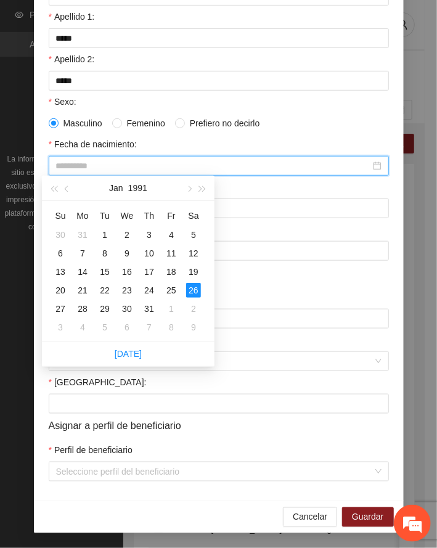
click at [192, 290] on div "26" at bounding box center [193, 290] width 15 height 15
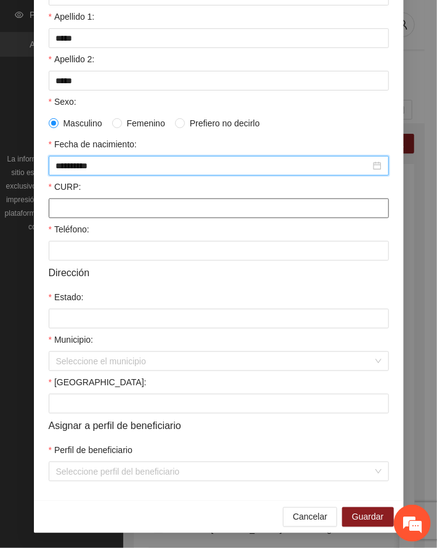
click at [101, 205] on input "CURP:" at bounding box center [219, 209] width 340 height 20
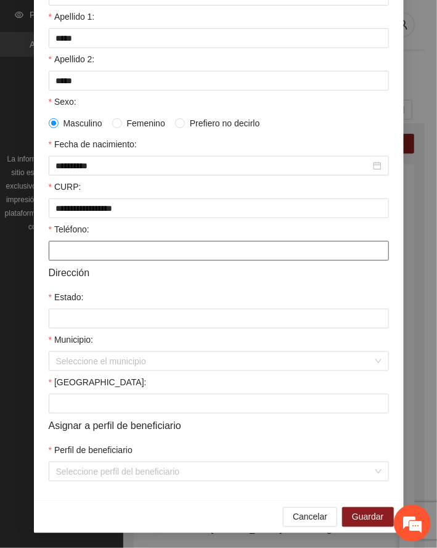
click at [87, 252] on input "Teléfono:" at bounding box center [219, 251] width 340 height 20
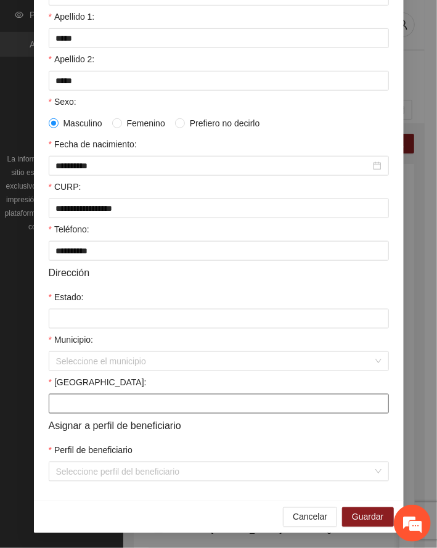
click at [97, 403] on input "[GEOGRAPHIC_DATA]:" at bounding box center [219, 404] width 340 height 20
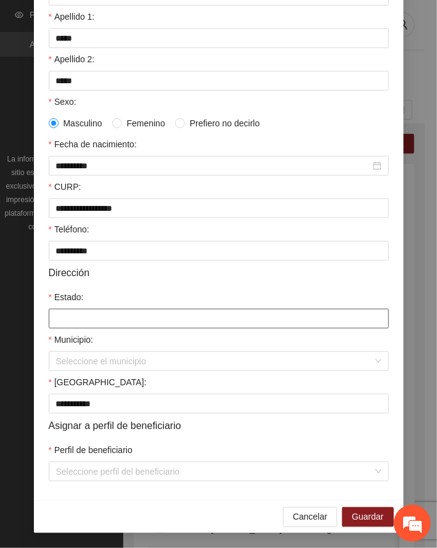
click at [90, 316] on input "Estado:" at bounding box center [219, 319] width 340 height 20
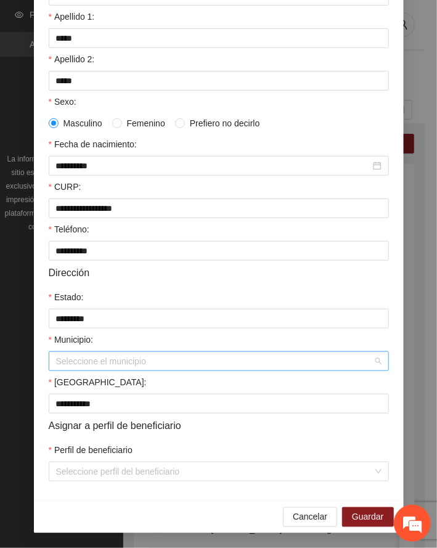
click at [79, 359] on input "Municipio:" at bounding box center [214, 361] width 317 height 18
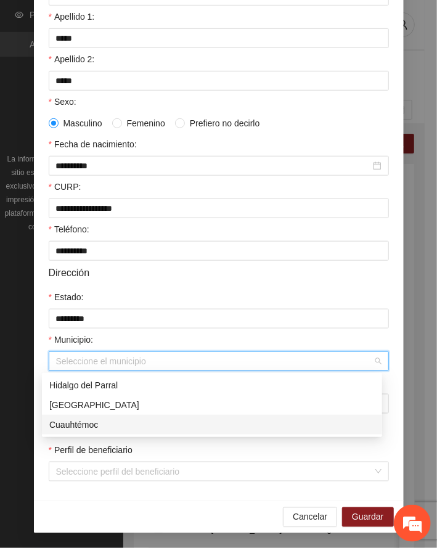
click at [90, 423] on div "Cuauhtémoc" at bounding box center [212, 425] width 326 height 14
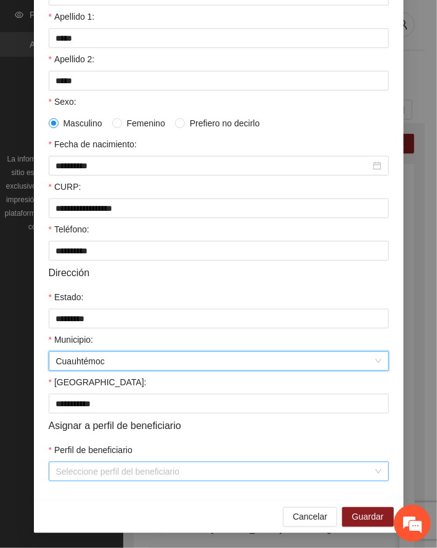
click at [144, 469] on input "Perfil de beneficiario" at bounding box center [214, 471] width 317 height 18
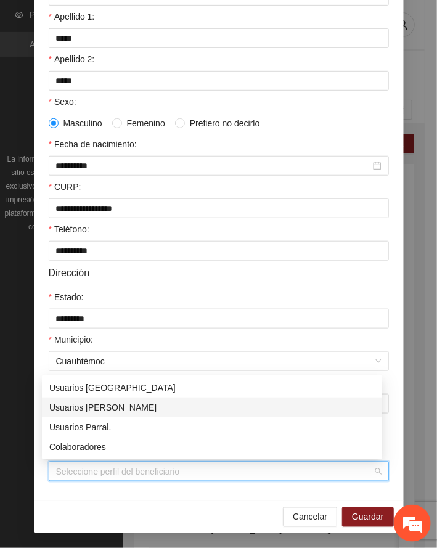
click at [120, 404] on div "Usuarios [PERSON_NAME]" at bounding box center [212, 408] width 326 height 14
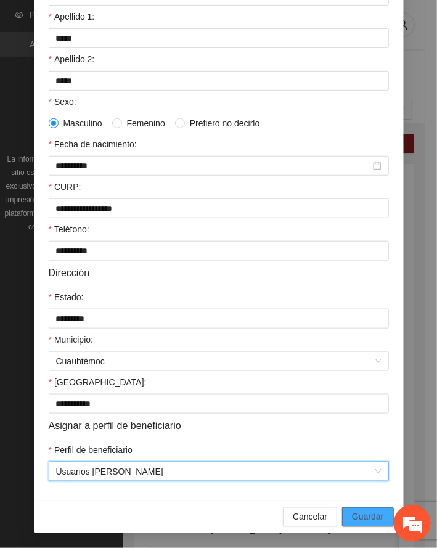
drag, startPoint x: 370, startPoint y: 517, endPoint x: 212, endPoint y: 491, distance: 159.8
click at [369, 515] on span "Guardar" at bounding box center [367, 517] width 31 height 14
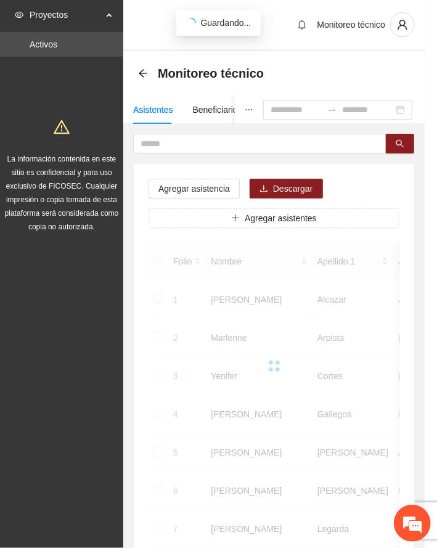
scroll to position [120, 0]
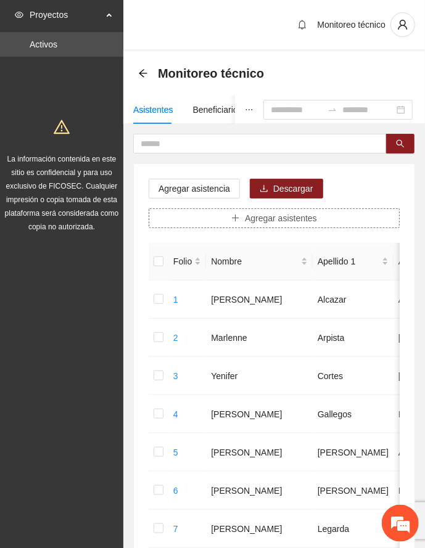
click at [275, 215] on span "Agregar asistentes" at bounding box center [281, 218] width 72 height 14
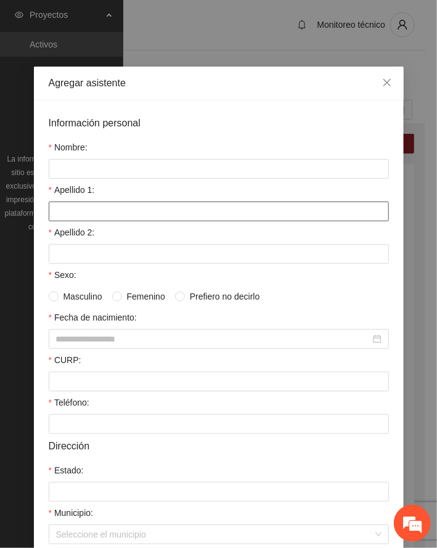
click at [100, 217] on input "Apellido 1:" at bounding box center [219, 212] width 340 height 20
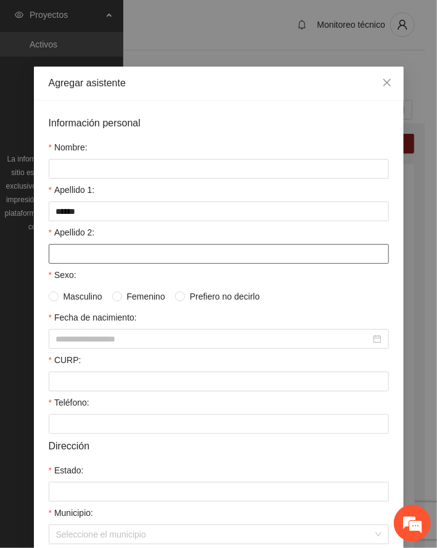
click at [75, 249] on input "Apellido 2:" at bounding box center [219, 254] width 340 height 20
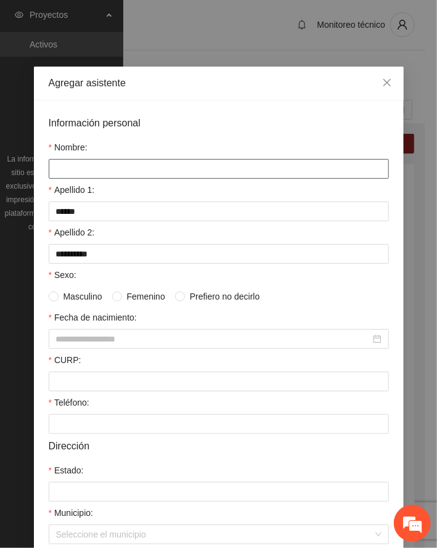
click at [80, 168] on input "Nombre:" at bounding box center [219, 169] width 340 height 20
click at [80, 168] on input "******" at bounding box center [219, 169] width 340 height 20
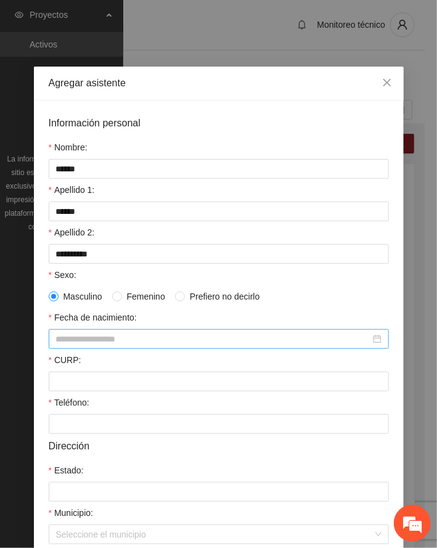
click at [102, 338] on input "Fecha de nacimiento:" at bounding box center [213, 339] width 314 height 14
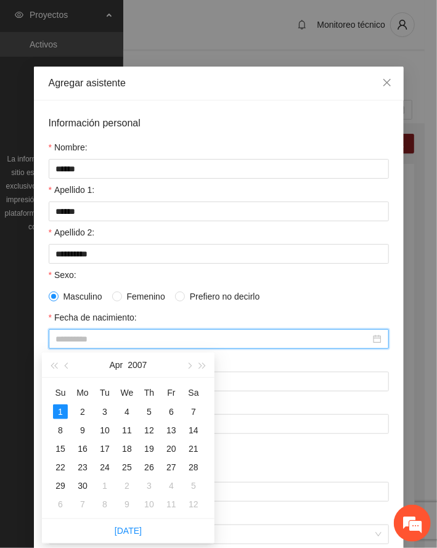
click at [64, 411] on div "1" at bounding box center [60, 411] width 15 height 15
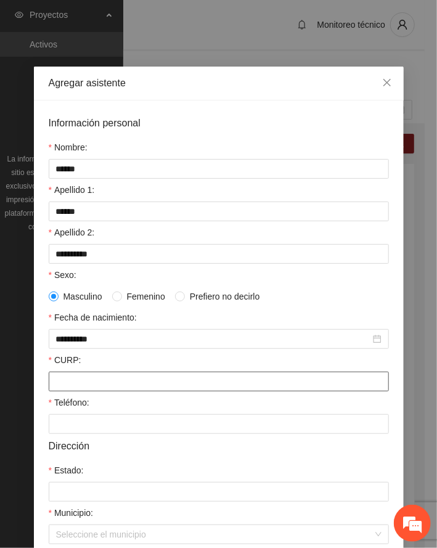
click at [97, 388] on input "CURP:" at bounding box center [219, 382] width 340 height 20
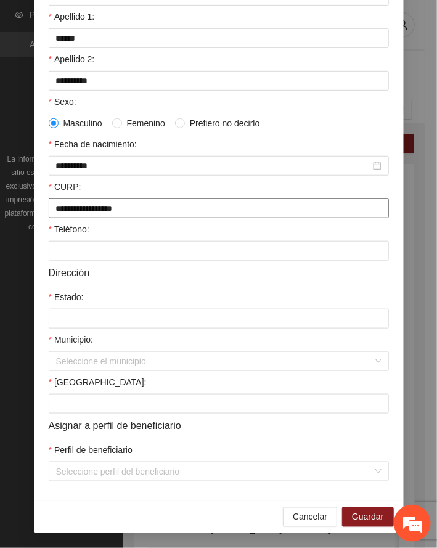
scroll to position [176, 0]
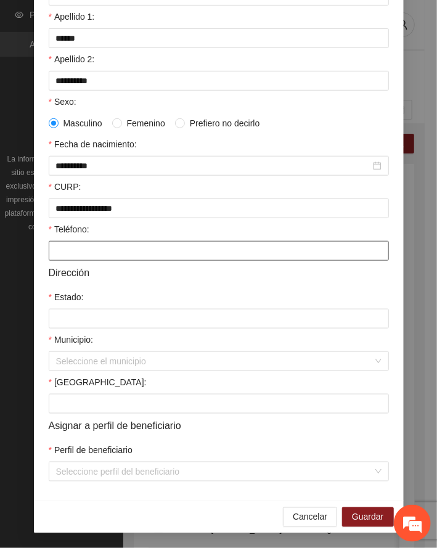
click at [77, 248] on input "Teléfono:" at bounding box center [219, 251] width 340 height 20
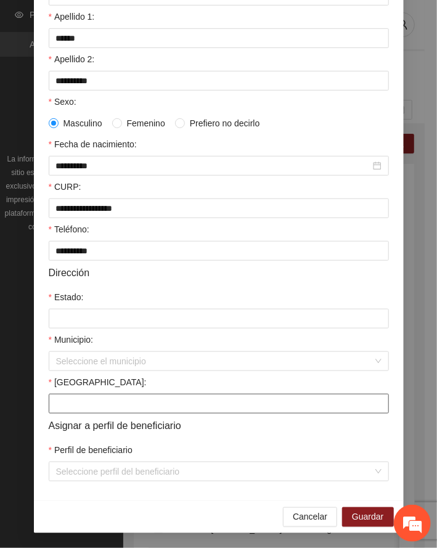
click at [94, 404] on input "[GEOGRAPHIC_DATA]:" at bounding box center [219, 404] width 340 height 20
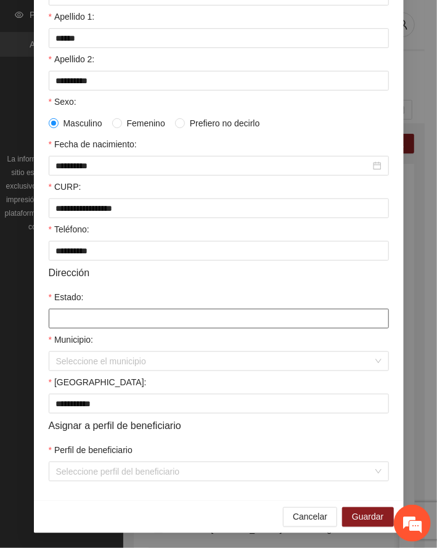
click at [78, 314] on input "Estado:" at bounding box center [219, 319] width 340 height 20
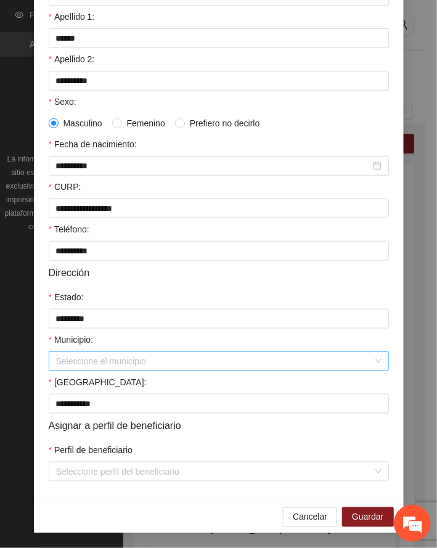
click at [70, 359] on input "Municipio:" at bounding box center [214, 361] width 317 height 18
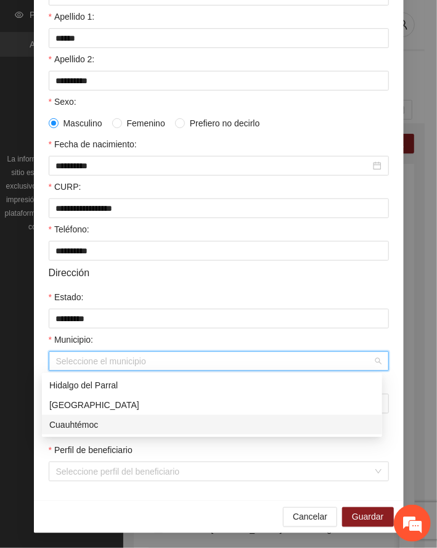
click at [76, 422] on div "Cuauhtémoc" at bounding box center [212, 425] width 326 height 14
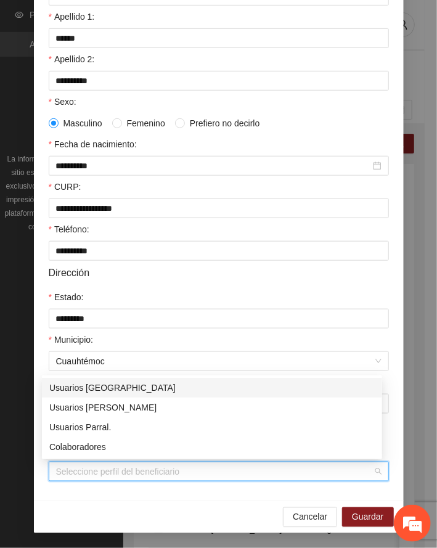
click at [118, 477] on input "Perfil de beneficiario" at bounding box center [214, 471] width 317 height 18
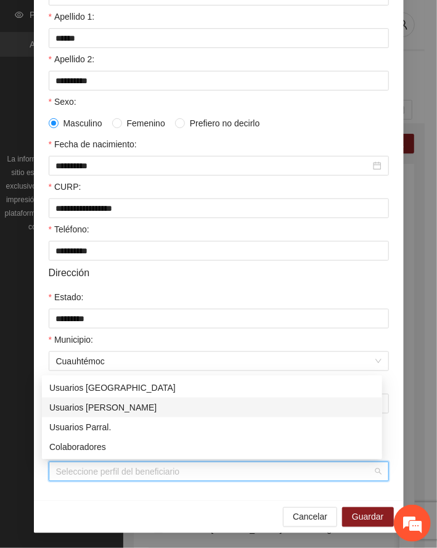
click at [111, 408] on div "Usuarios [PERSON_NAME]" at bounding box center [212, 408] width 326 height 14
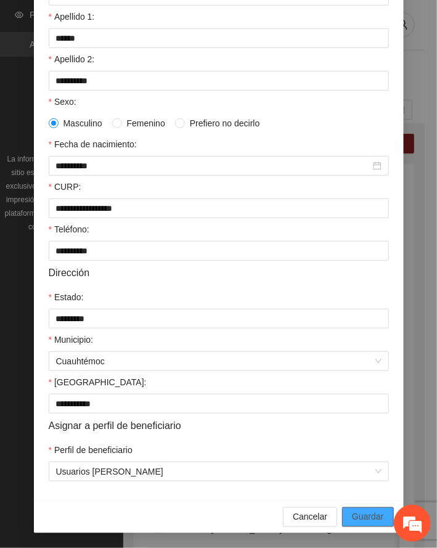
click at [369, 516] on span "Guardar" at bounding box center [367, 517] width 31 height 14
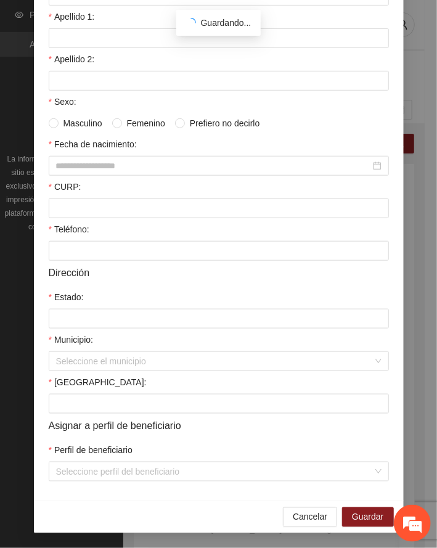
scroll to position [120, 0]
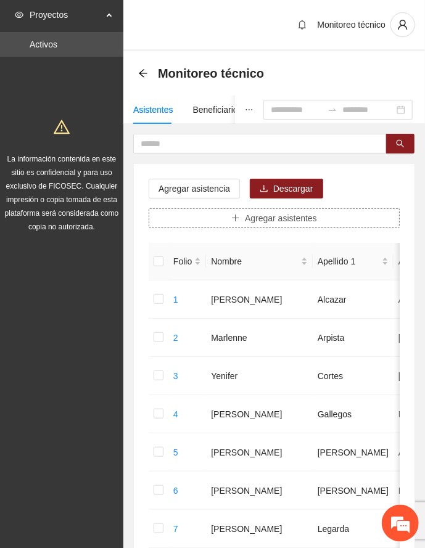
click at [276, 218] on span "Agregar asistentes" at bounding box center [281, 218] width 72 height 14
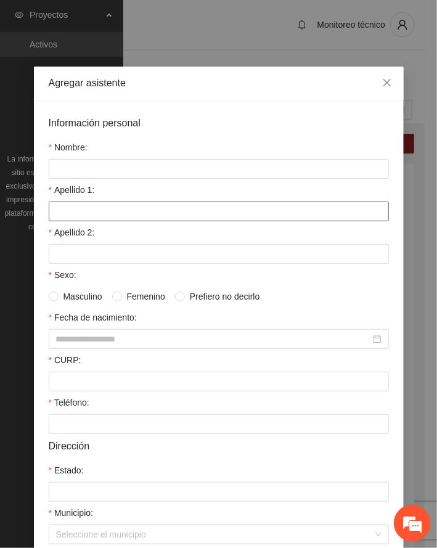
click at [122, 216] on input "Apellido 1:" at bounding box center [219, 212] width 340 height 20
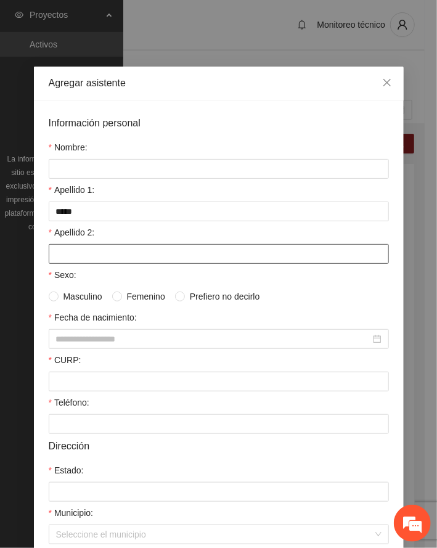
click at [106, 259] on input "Apellido 2:" at bounding box center [219, 254] width 340 height 20
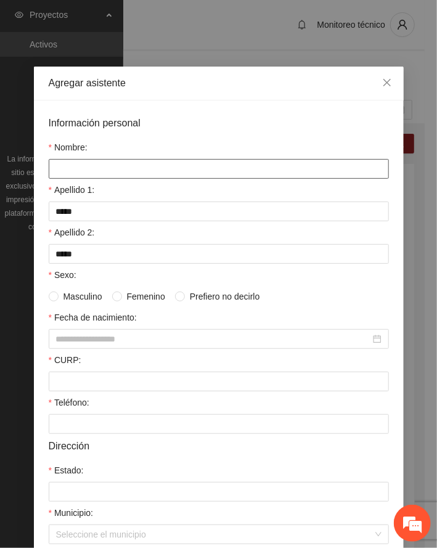
click at [72, 163] on input "Nombre:" at bounding box center [219, 169] width 340 height 20
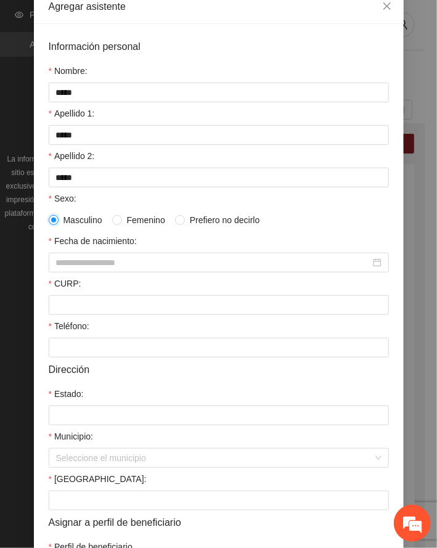
scroll to position [176, 0]
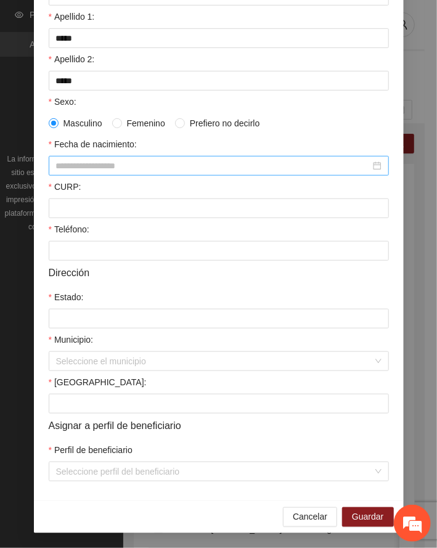
click at [82, 164] on input "Fecha de nacimiento:" at bounding box center [213, 166] width 314 height 14
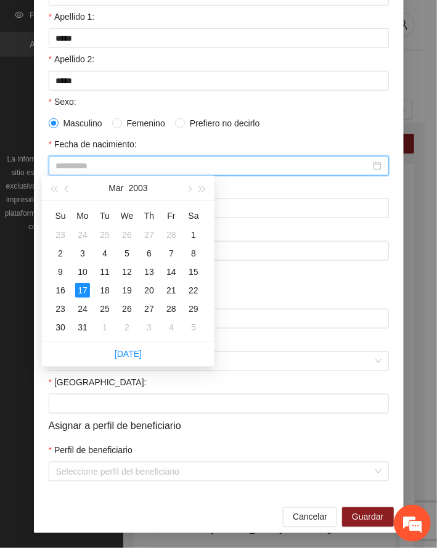
click at [83, 287] on div "17" at bounding box center [82, 290] width 15 height 15
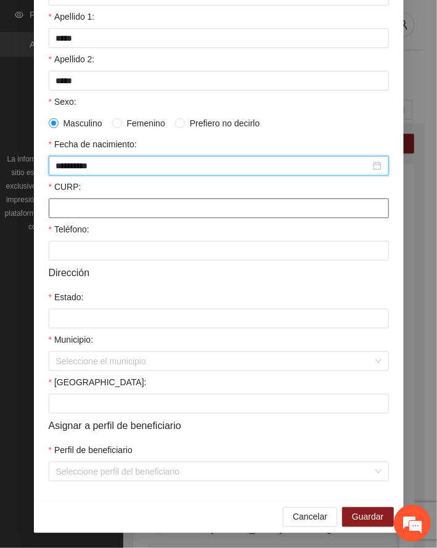
click at [128, 210] on input "CURP:" at bounding box center [219, 209] width 340 height 20
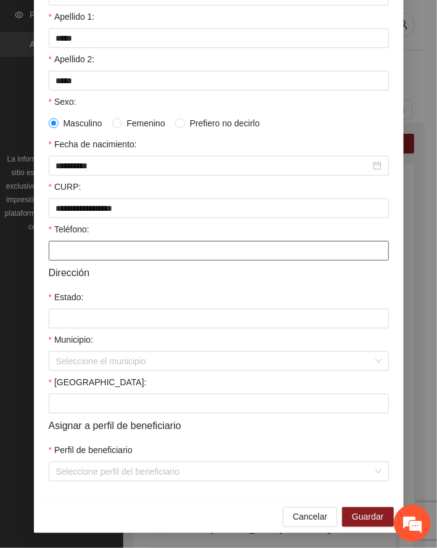
click at [92, 252] on input "Teléfono:" at bounding box center [219, 251] width 340 height 20
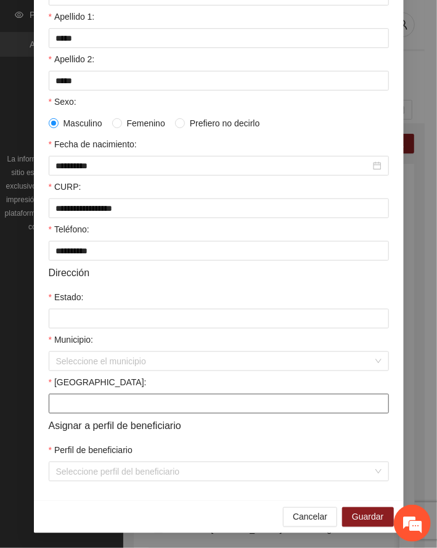
click at [107, 399] on input "[GEOGRAPHIC_DATA]:" at bounding box center [219, 404] width 340 height 20
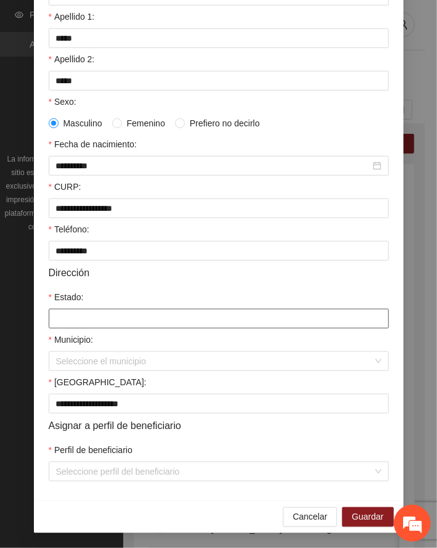
click at [84, 322] on input "Estado:" at bounding box center [219, 319] width 340 height 20
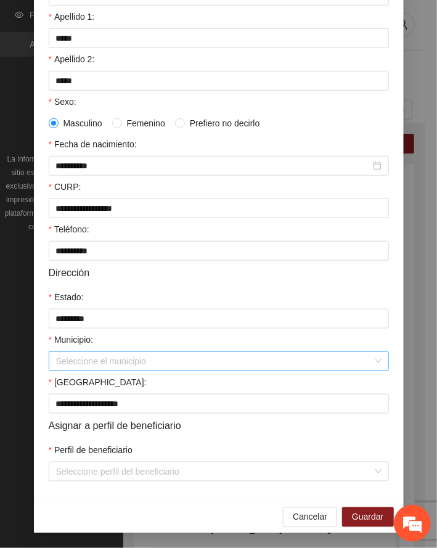
click at [95, 361] on input "Municipio:" at bounding box center [214, 361] width 317 height 18
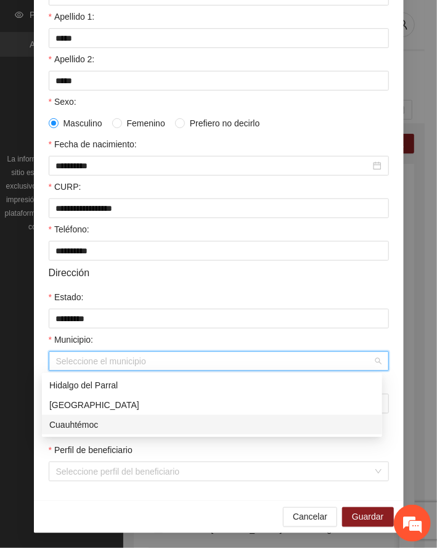
click at [89, 418] on div "Cuauhtémoc" at bounding box center [212, 425] width 326 height 14
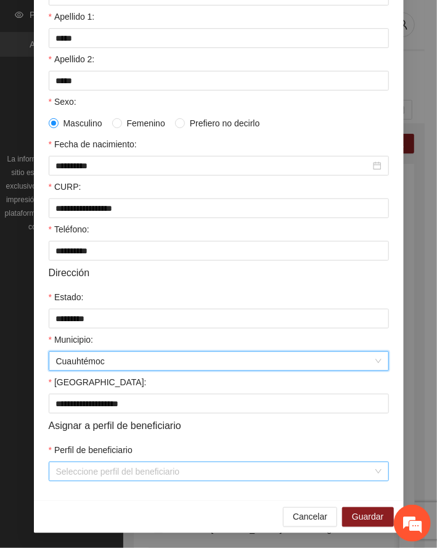
click at [131, 472] on input "Perfil de beneficiario" at bounding box center [214, 471] width 317 height 18
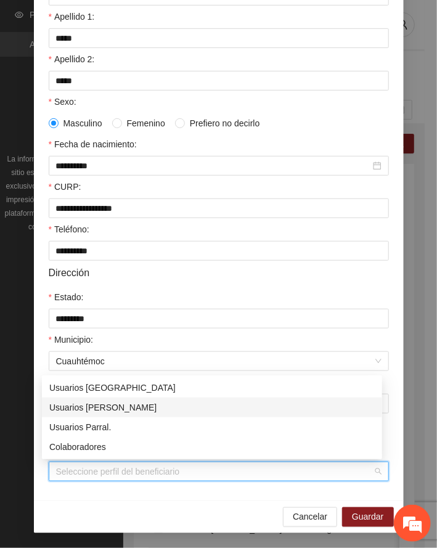
click at [121, 405] on div "Usuarios [PERSON_NAME]" at bounding box center [212, 408] width 326 height 14
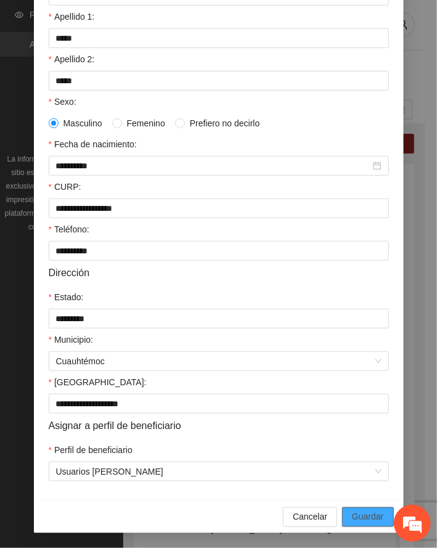
click at [364, 511] on span "Guardar" at bounding box center [367, 517] width 31 height 14
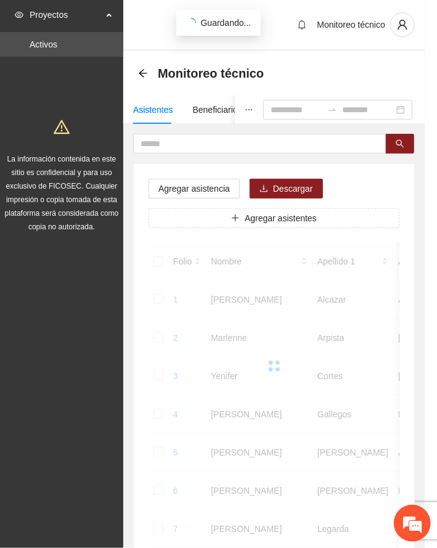
scroll to position [120, 0]
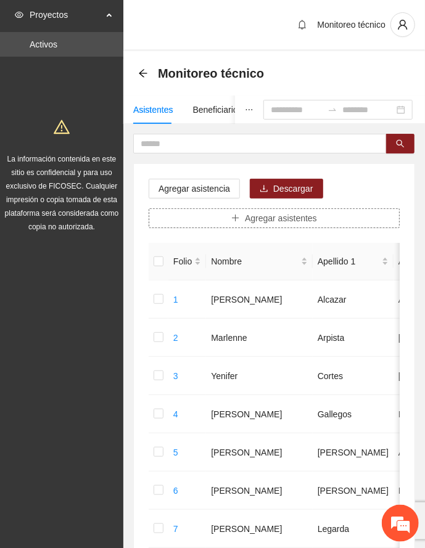
click at [242, 218] on button "Agregar asistentes" at bounding box center [274, 218] width 251 height 20
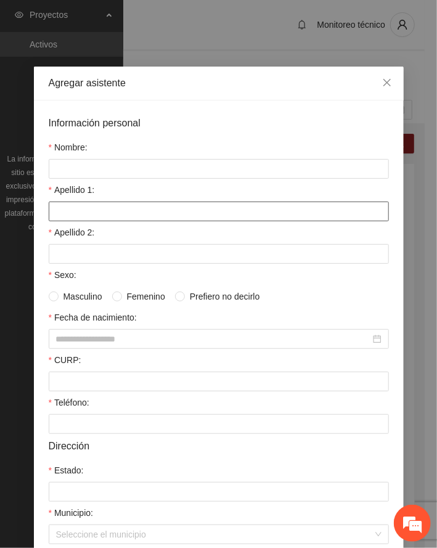
click at [116, 208] on input "Apellido 1:" at bounding box center [219, 212] width 340 height 20
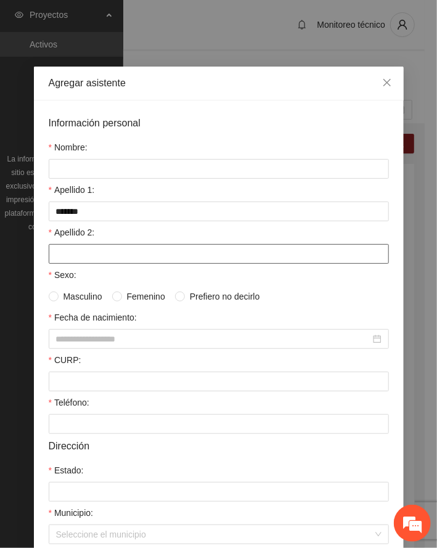
click at [90, 255] on input "Apellido 2:" at bounding box center [219, 254] width 340 height 20
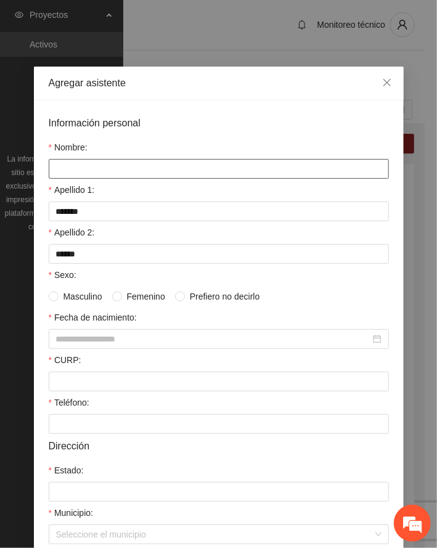
click at [81, 171] on input "Nombre:" at bounding box center [219, 169] width 340 height 20
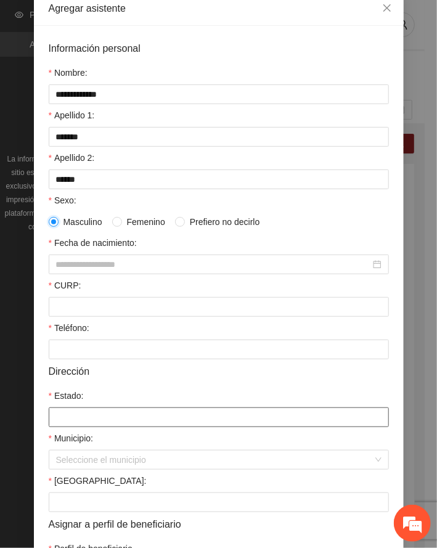
scroll to position [176, 0]
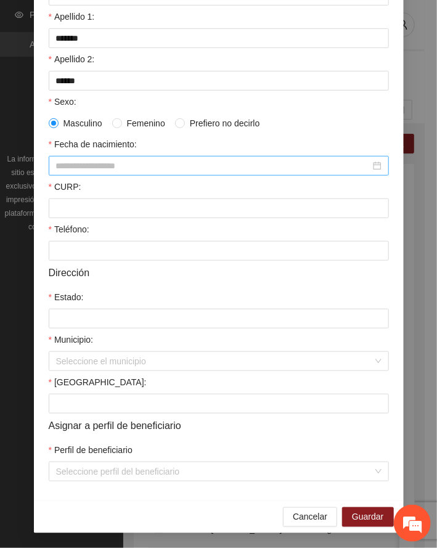
click at [74, 168] on input "Fecha de nacimiento:" at bounding box center [213, 166] width 314 height 14
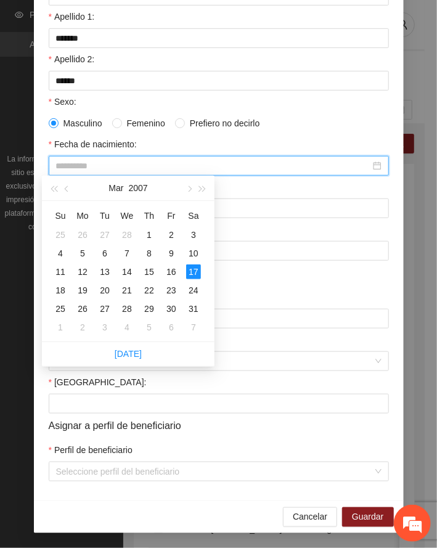
click at [192, 267] on div "17" at bounding box center [193, 271] width 15 height 15
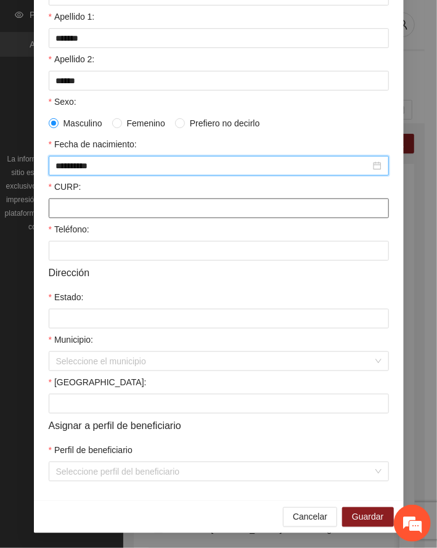
click at [73, 208] on input "CURP:" at bounding box center [219, 209] width 340 height 20
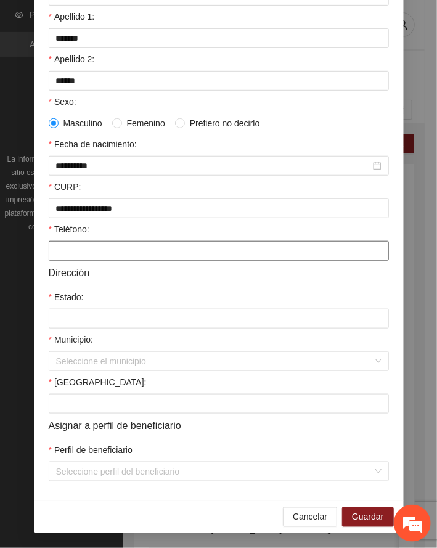
click at [89, 248] on input "Teléfono:" at bounding box center [219, 251] width 340 height 20
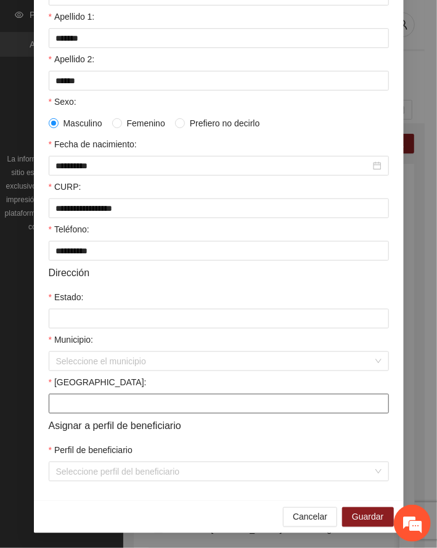
click at [104, 403] on input "[GEOGRAPHIC_DATA]:" at bounding box center [219, 404] width 340 height 20
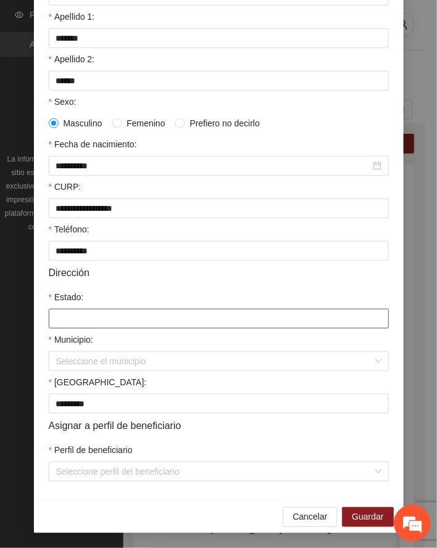
click at [89, 319] on input "Estado:" at bounding box center [219, 319] width 340 height 20
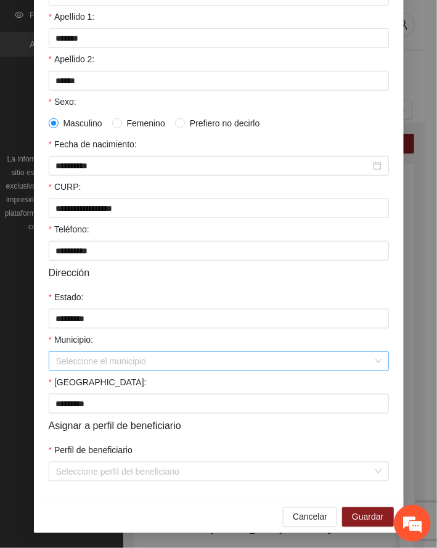
click at [69, 356] on input "Municipio:" at bounding box center [214, 361] width 317 height 18
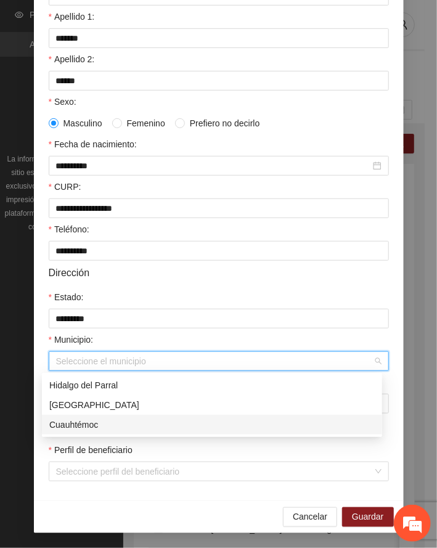
click at [83, 424] on div "Cuauhtémoc" at bounding box center [212, 425] width 326 height 14
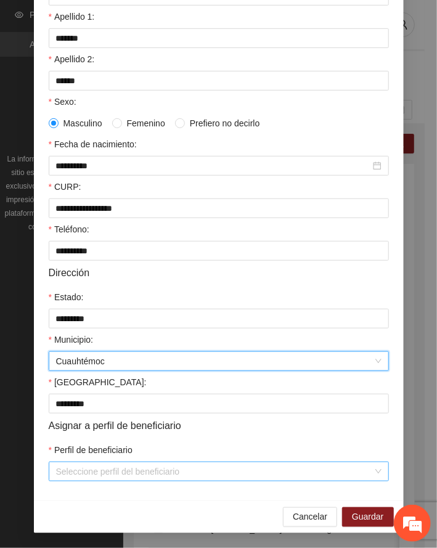
click at [148, 470] on input "Perfil de beneficiario" at bounding box center [214, 471] width 317 height 18
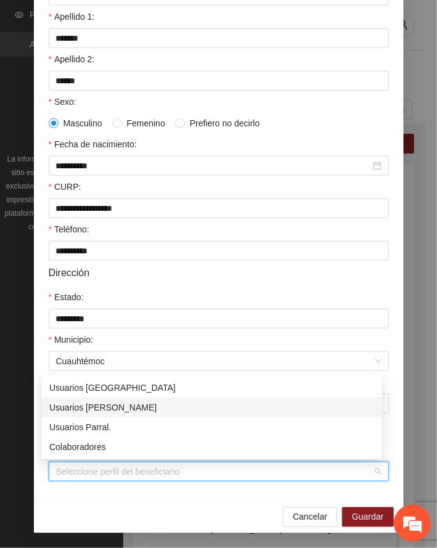
click at [96, 408] on div "Usuarios [PERSON_NAME]" at bounding box center [212, 408] width 326 height 14
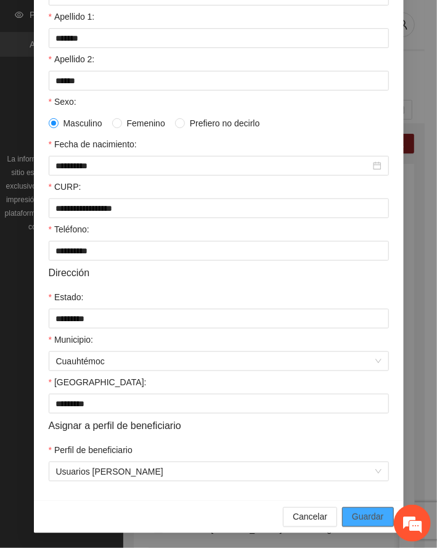
click at [364, 518] on span "Guardar" at bounding box center [367, 517] width 31 height 14
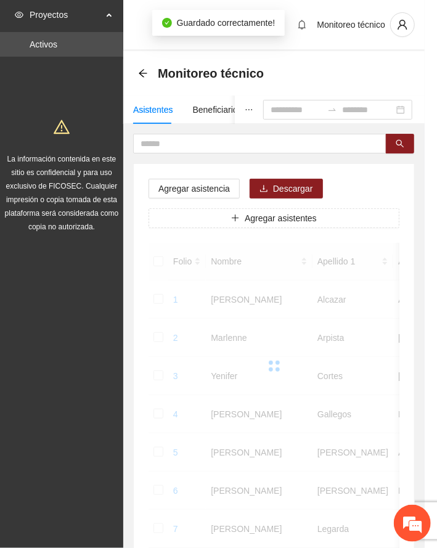
scroll to position [120, 0]
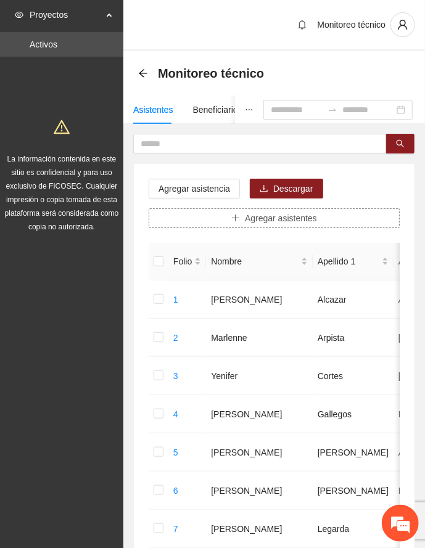
click at [191, 215] on button "Agregar asistentes" at bounding box center [274, 218] width 251 height 20
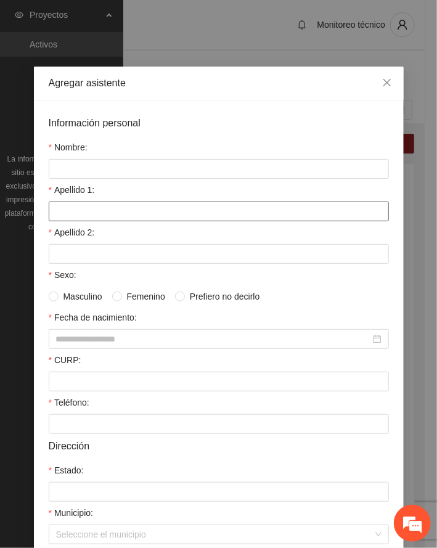
click at [112, 212] on input "Apellido 1:" at bounding box center [219, 212] width 340 height 20
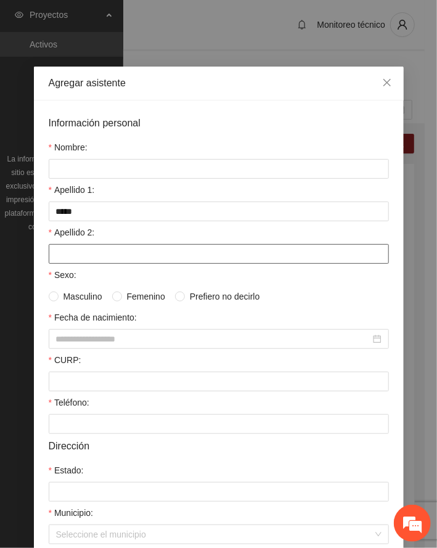
click at [89, 256] on input "Apellido 2:" at bounding box center [219, 254] width 340 height 20
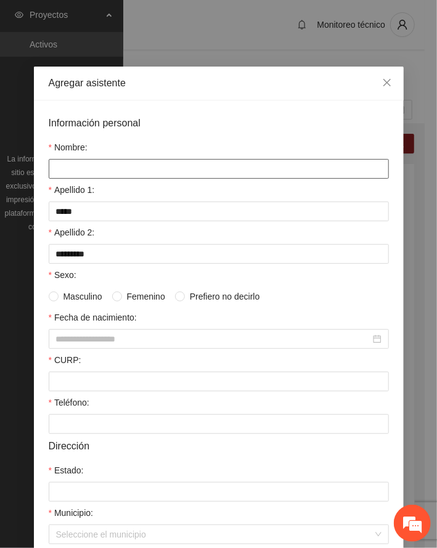
click at [100, 173] on input "Nombre:" at bounding box center [219, 169] width 340 height 20
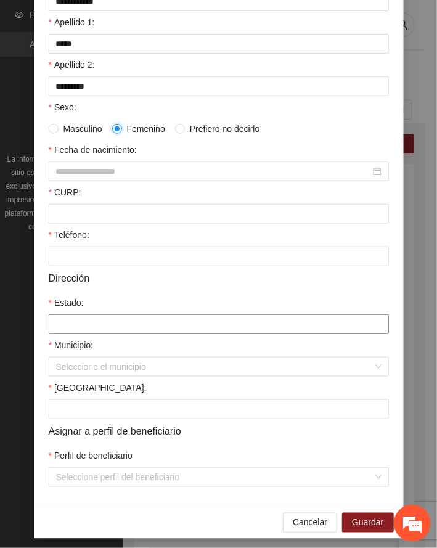
scroll to position [176, 0]
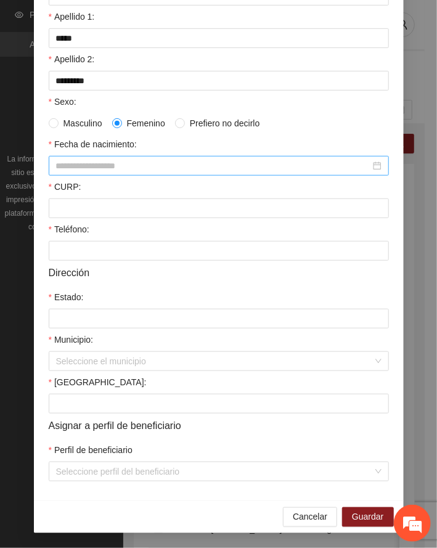
click at [102, 171] on div at bounding box center [219, 166] width 340 height 20
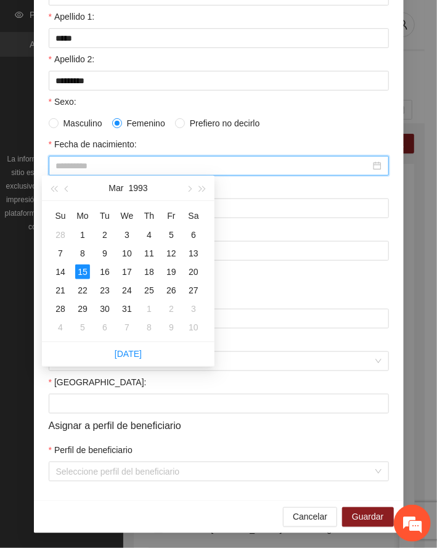
click at [76, 269] on div "15" at bounding box center [82, 271] width 15 height 15
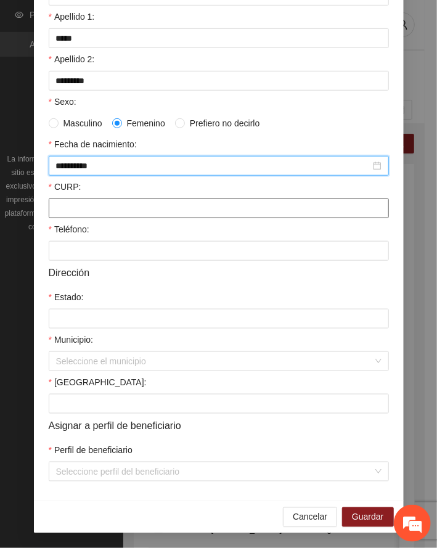
click at [77, 208] on input "CURP:" at bounding box center [219, 209] width 340 height 20
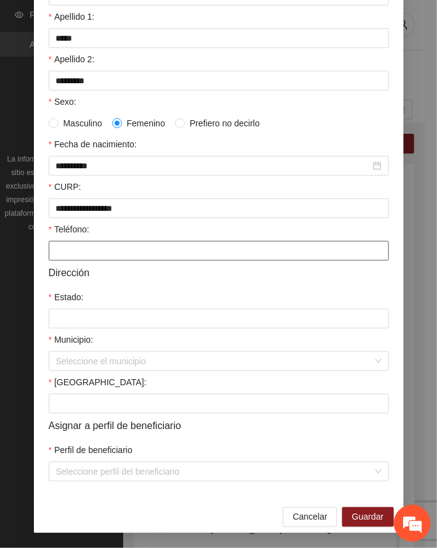
click at [100, 250] on input "Teléfono:" at bounding box center [219, 251] width 340 height 20
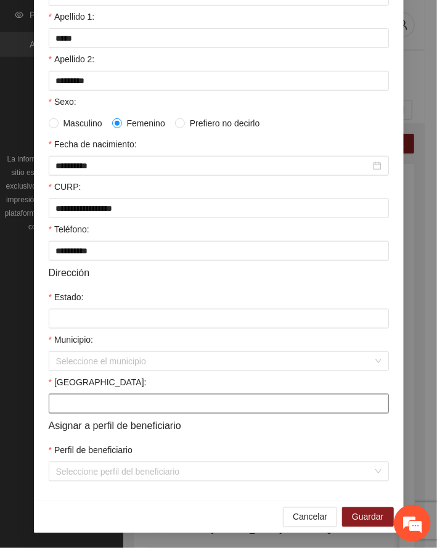
click at [84, 409] on input "[GEOGRAPHIC_DATA]:" at bounding box center [219, 404] width 340 height 20
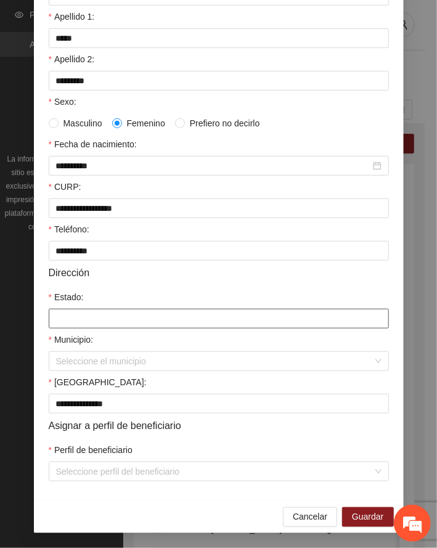
click at [84, 318] on input "Estado:" at bounding box center [219, 319] width 340 height 20
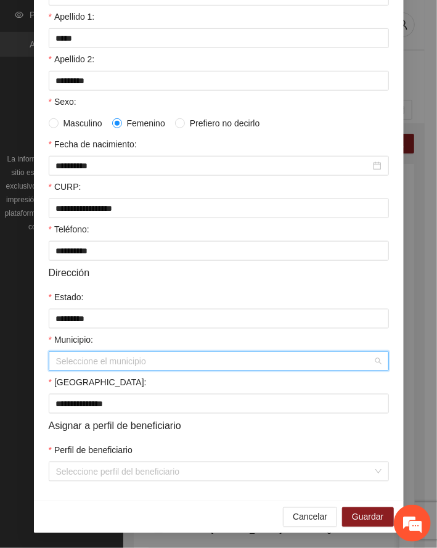
click at [89, 361] on input "Municipio:" at bounding box center [214, 361] width 317 height 18
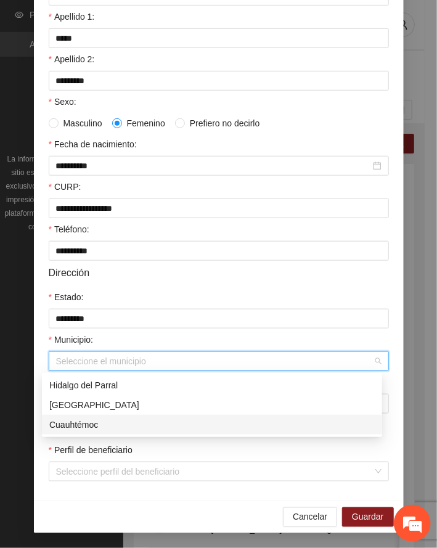
click at [97, 420] on div "Cuauhtémoc" at bounding box center [212, 425] width 326 height 14
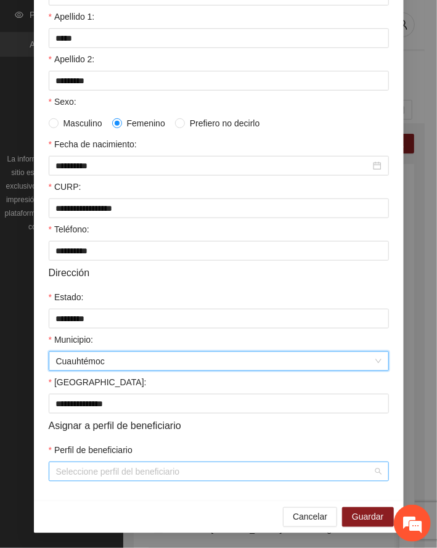
click at [129, 474] on input "Perfil de beneficiario" at bounding box center [214, 471] width 317 height 18
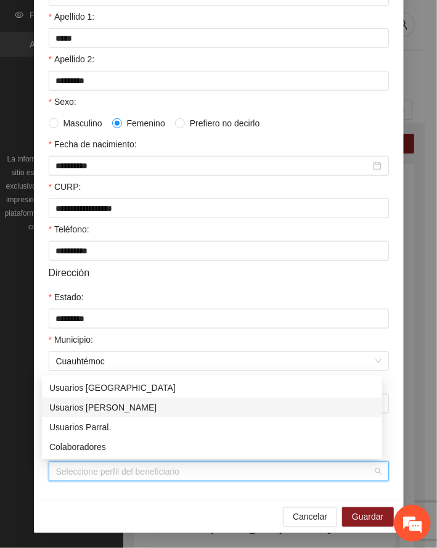
click at [109, 405] on div "Usuarios [PERSON_NAME]" at bounding box center [212, 408] width 326 height 14
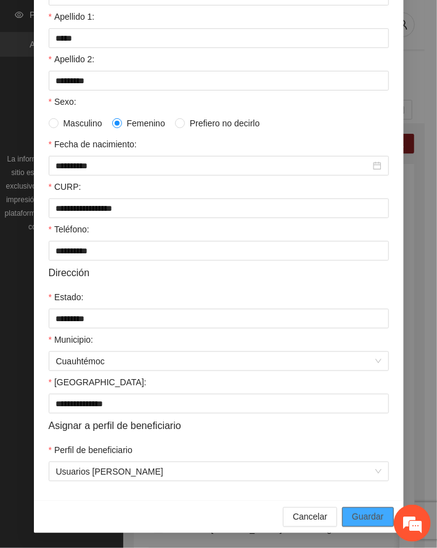
drag, startPoint x: 365, startPoint y: 520, endPoint x: 200, endPoint y: 504, distance: 166.0
click at [360, 519] on span "Guardar" at bounding box center [367, 517] width 31 height 14
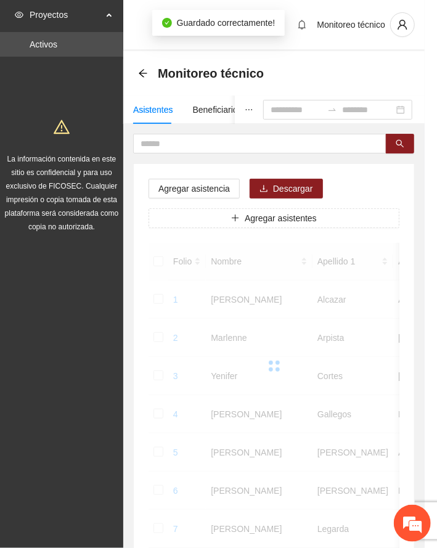
scroll to position [120, 0]
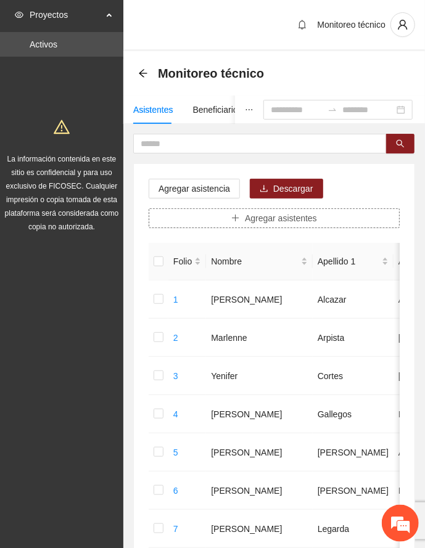
click at [266, 220] on span "Agregar asistentes" at bounding box center [281, 218] width 72 height 14
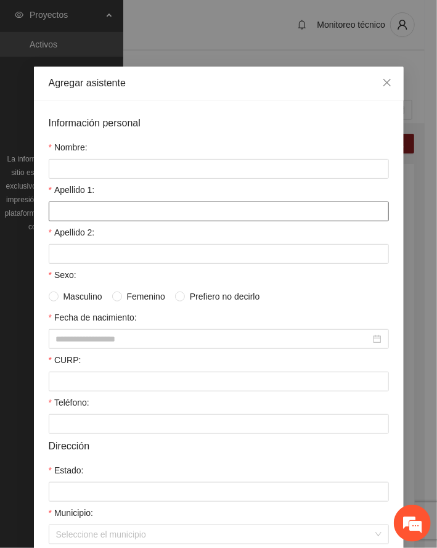
click at [134, 207] on input "Apellido 1:" at bounding box center [219, 212] width 340 height 20
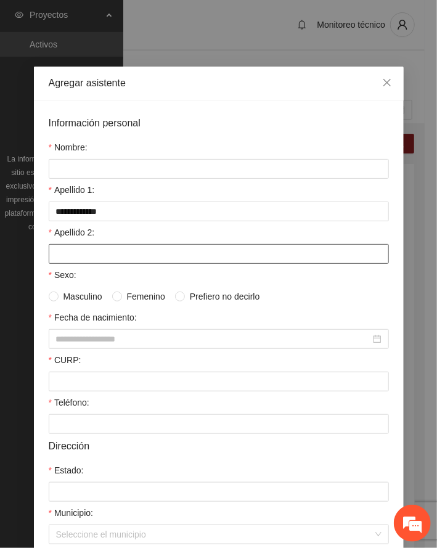
click at [137, 259] on input "Apellido 2:" at bounding box center [219, 254] width 340 height 20
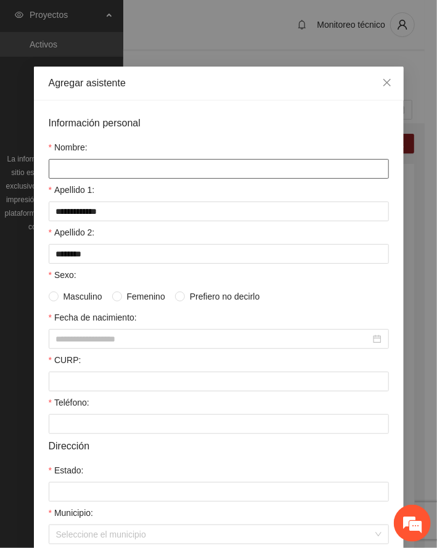
click at [75, 166] on input "Nombre:" at bounding box center [219, 169] width 340 height 20
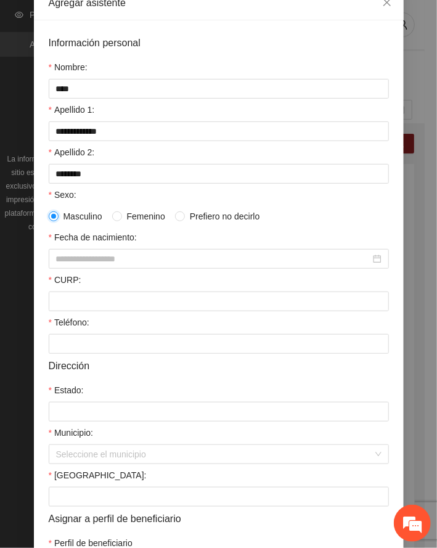
scroll to position [176, 0]
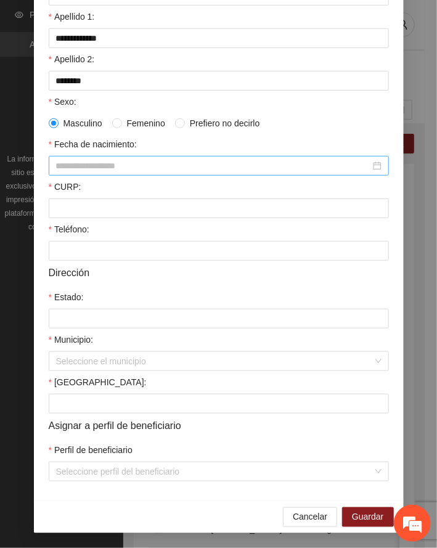
click at [82, 159] on input "Fecha de nacimiento:" at bounding box center [213, 166] width 314 height 14
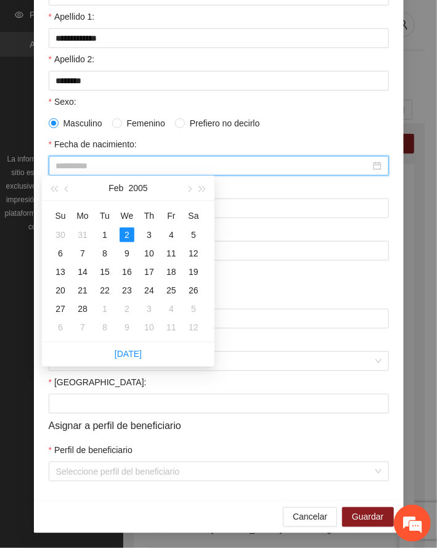
click at [128, 233] on div "2" at bounding box center [127, 234] width 15 height 15
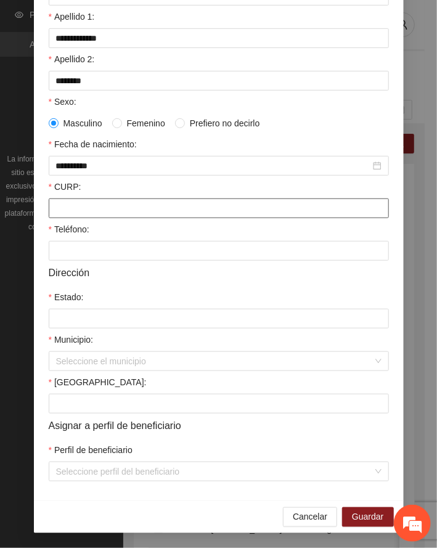
click at [121, 213] on input "CURP:" at bounding box center [219, 209] width 340 height 20
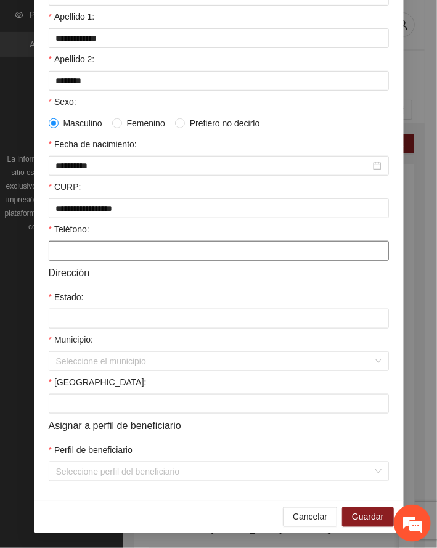
click at [92, 247] on input "Teléfono:" at bounding box center [219, 251] width 340 height 20
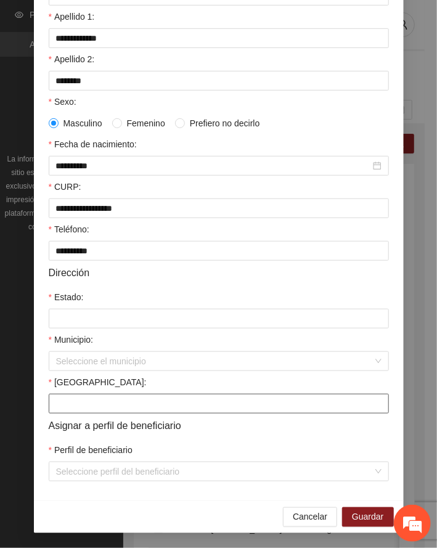
click at [116, 405] on input "[GEOGRAPHIC_DATA]:" at bounding box center [219, 404] width 340 height 20
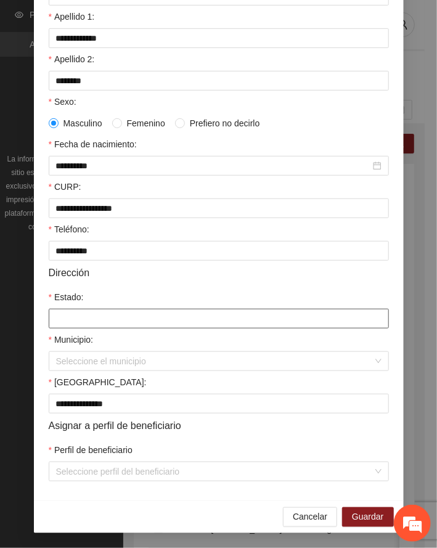
click at [91, 314] on input "Estado:" at bounding box center [219, 319] width 340 height 20
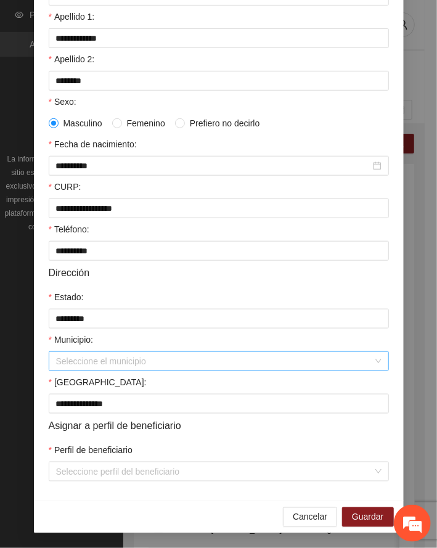
click at [104, 365] on input "Municipio:" at bounding box center [214, 361] width 317 height 18
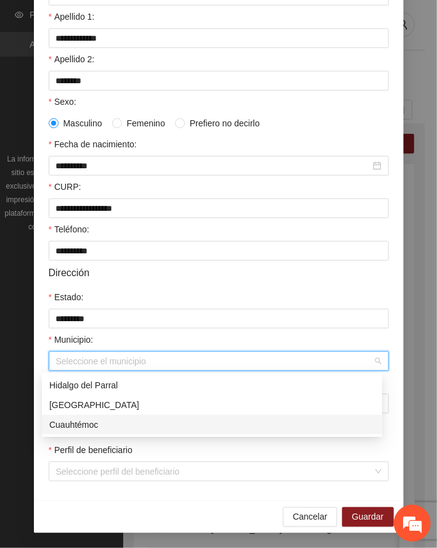
click at [82, 422] on div "Cuauhtémoc" at bounding box center [212, 425] width 326 height 14
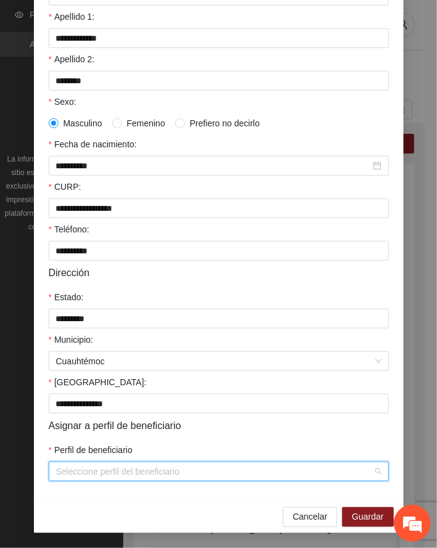
click at [131, 467] on input "Perfil de beneficiario" at bounding box center [214, 471] width 317 height 18
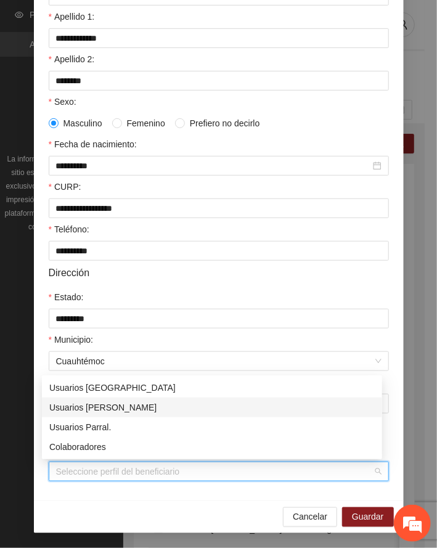
drag, startPoint x: 101, startPoint y: 408, endPoint x: 143, endPoint y: 440, distance: 52.4
click at [102, 408] on div "Usuarios [PERSON_NAME]" at bounding box center [212, 408] width 326 height 14
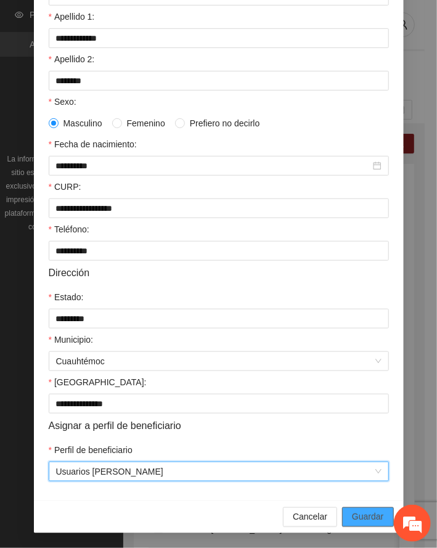
drag, startPoint x: 365, startPoint y: 517, endPoint x: 18, endPoint y: 494, distance: 347.2
click at [364, 517] on span "Guardar" at bounding box center [367, 517] width 31 height 14
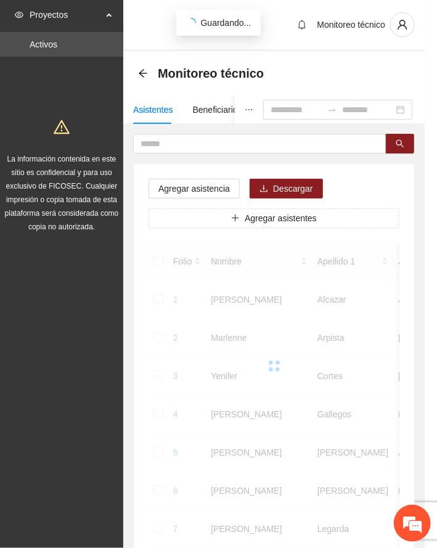
scroll to position [120, 0]
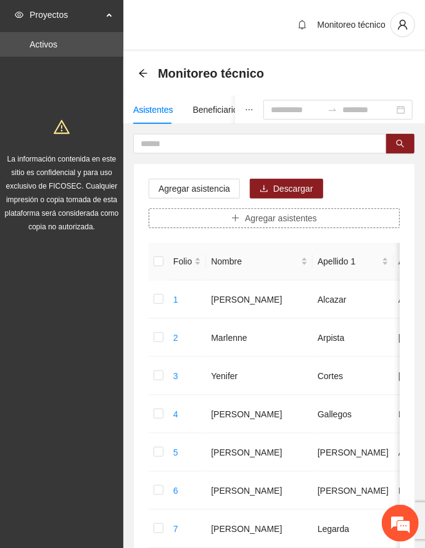
click at [262, 219] on span "Agregar asistentes" at bounding box center [281, 218] width 72 height 14
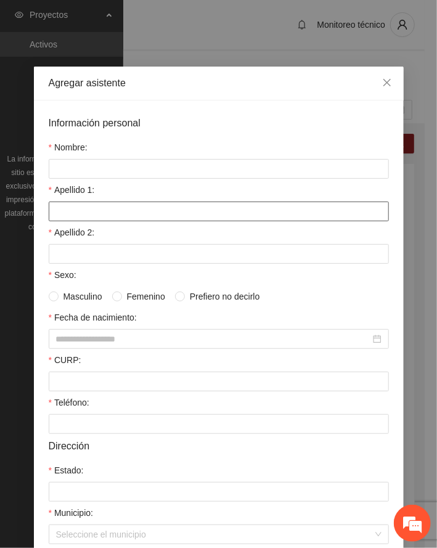
click at [97, 219] on input "Apellido 1:" at bounding box center [219, 212] width 340 height 20
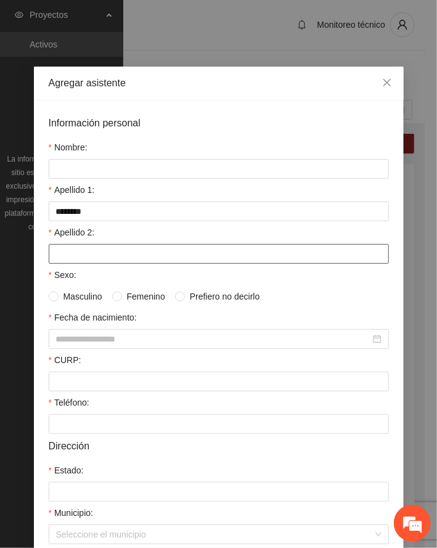
click at [90, 257] on input "Apellido 2:" at bounding box center [219, 254] width 340 height 20
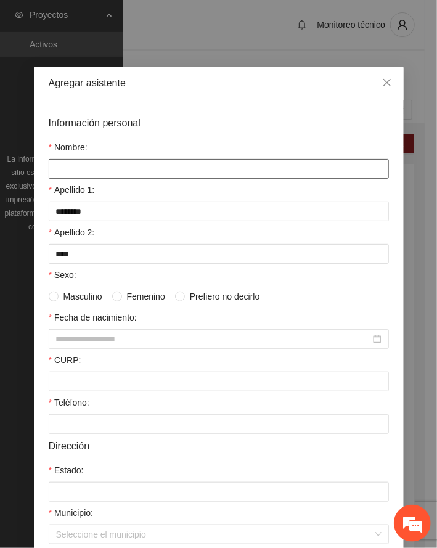
click at [77, 171] on input "Nombre:" at bounding box center [219, 169] width 340 height 20
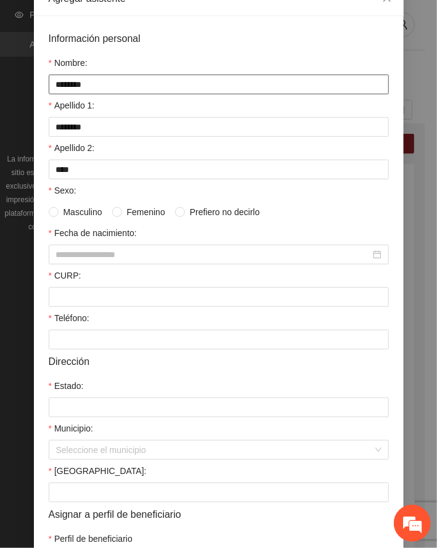
scroll to position [176, 0]
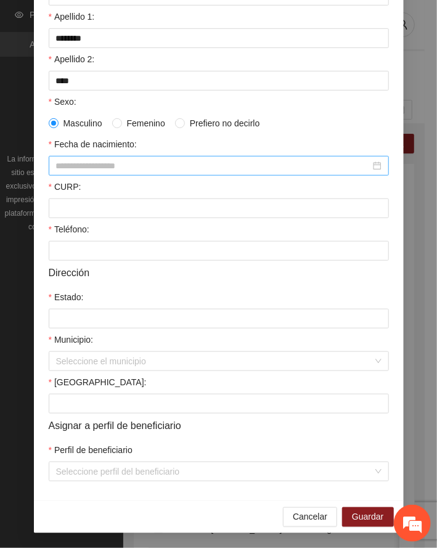
click at [102, 163] on input "Fecha de nacimiento:" at bounding box center [213, 166] width 314 height 14
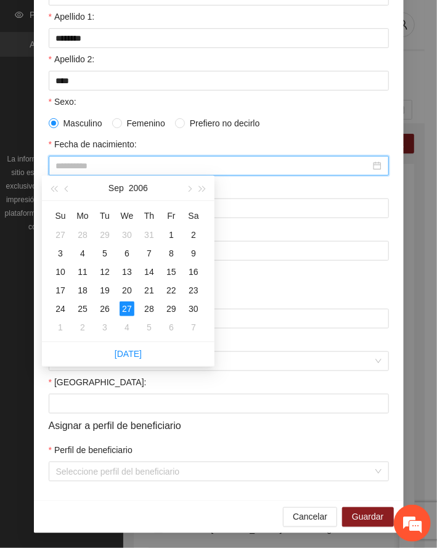
click at [127, 309] on div "27" at bounding box center [127, 308] width 15 height 15
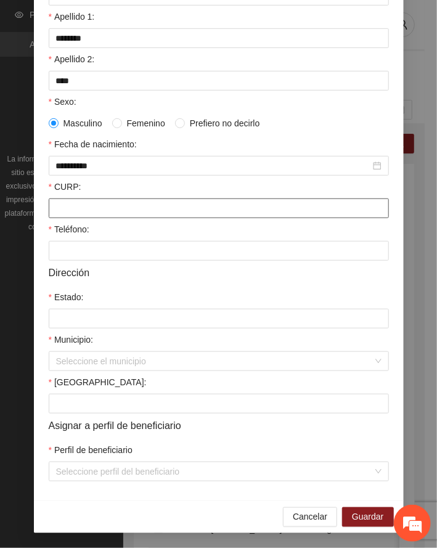
click at [121, 207] on input "CURP:" at bounding box center [219, 209] width 340 height 20
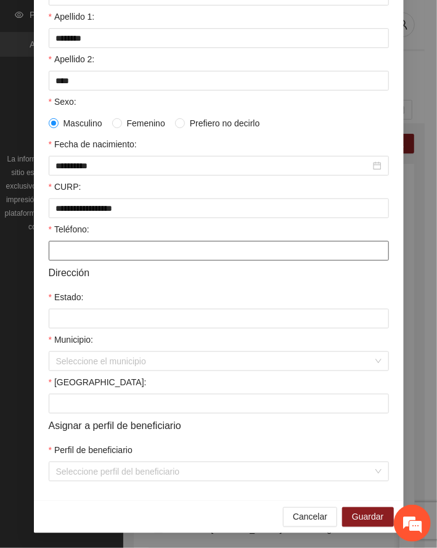
click at [97, 252] on input "Teléfono:" at bounding box center [219, 251] width 340 height 20
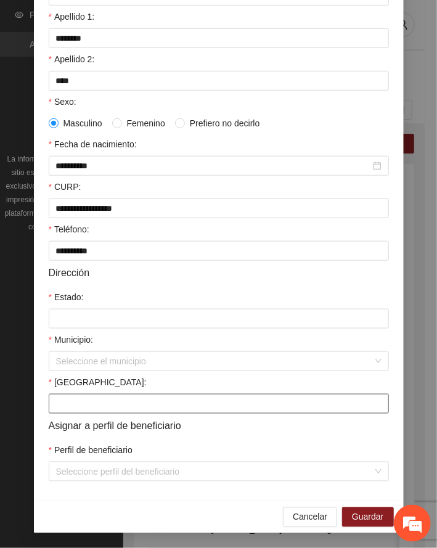
click at [94, 406] on input "[GEOGRAPHIC_DATA]:" at bounding box center [219, 404] width 340 height 20
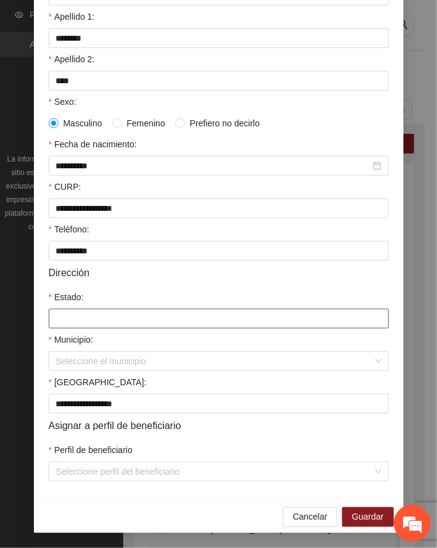
click at [84, 321] on input "Estado:" at bounding box center [219, 319] width 340 height 20
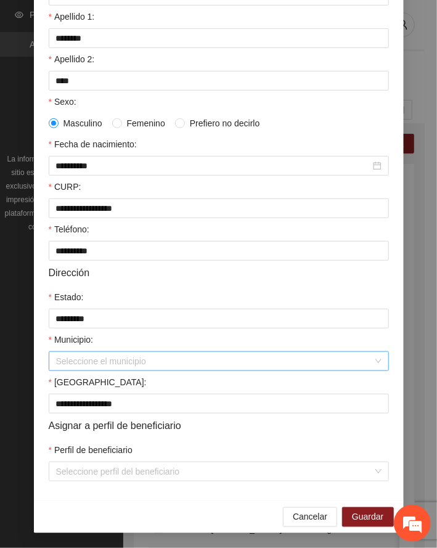
click at [101, 358] on input "Municipio:" at bounding box center [214, 361] width 317 height 18
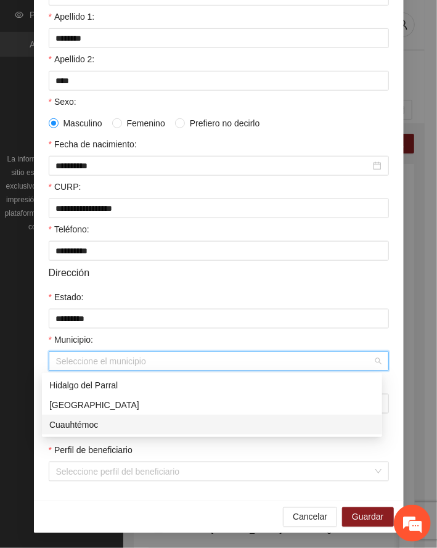
click at [90, 422] on div "Cuauhtémoc" at bounding box center [212, 425] width 326 height 14
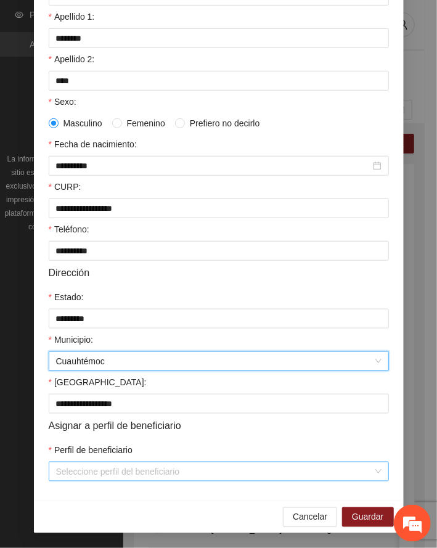
click at [129, 474] on input "Perfil de beneficiario" at bounding box center [214, 471] width 317 height 18
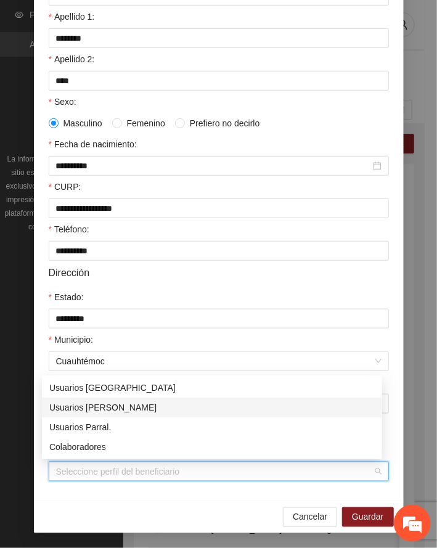
click at [127, 408] on div "Usuarios [PERSON_NAME]" at bounding box center [212, 408] width 326 height 14
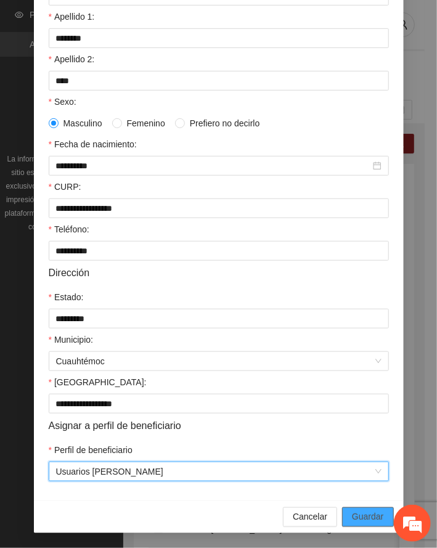
drag, startPoint x: 374, startPoint y: 516, endPoint x: 20, endPoint y: 474, distance: 356.3
click at [373, 516] on span "Guardar" at bounding box center [367, 517] width 31 height 14
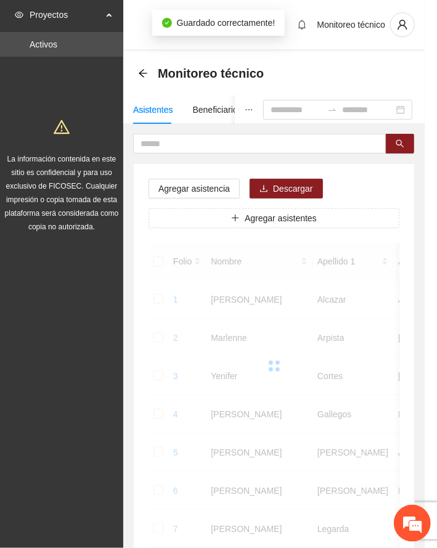
scroll to position [120, 0]
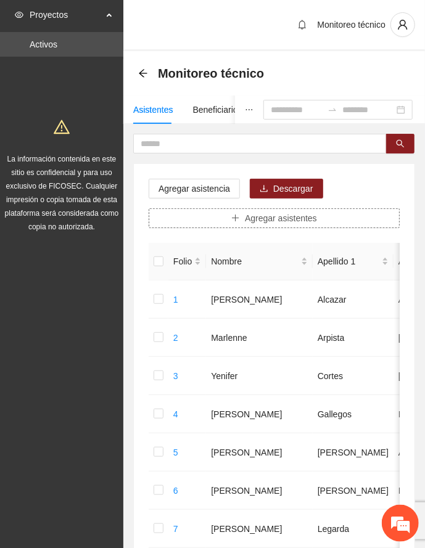
click at [282, 218] on span "Agregar asistentes" at bounding box center [281, 218] width 72 height 14
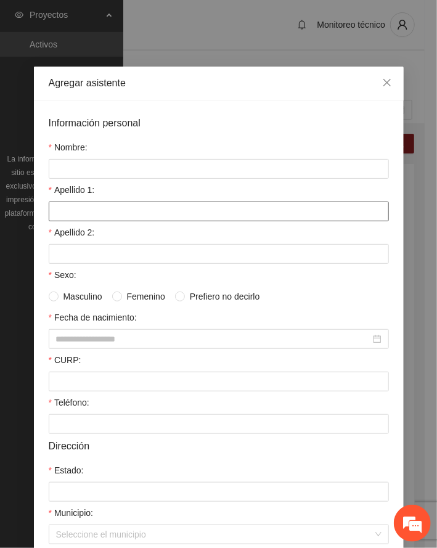
click at [87, 205] on input "Apellido 1:" at bounding box center [219, 212] width 340 height 20
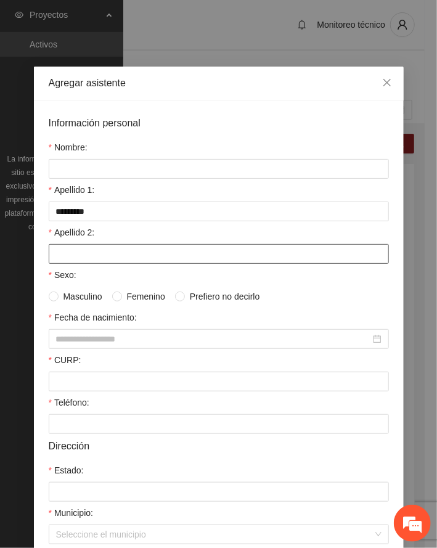
click at [107, 257] on input "Apellido 2:" at bounding box center [219, 254] width 340 height 20
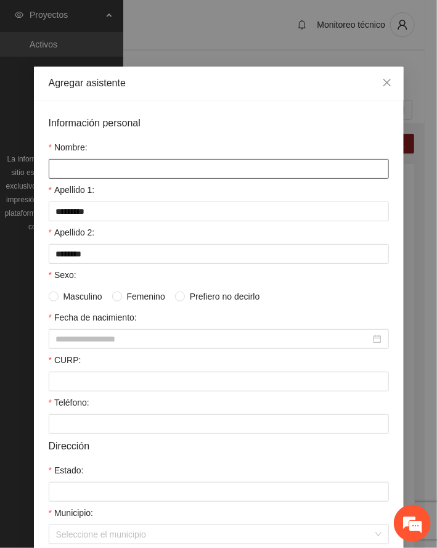
click at [76, 166] on input "Nombre:" at bounding box center [219, 169] width 340 height 20
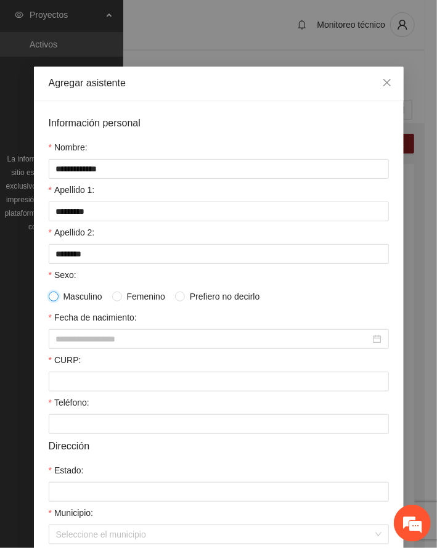
click at [49, 292] on label "Masculino" at bounding box center [78, 297] width 59 height 14
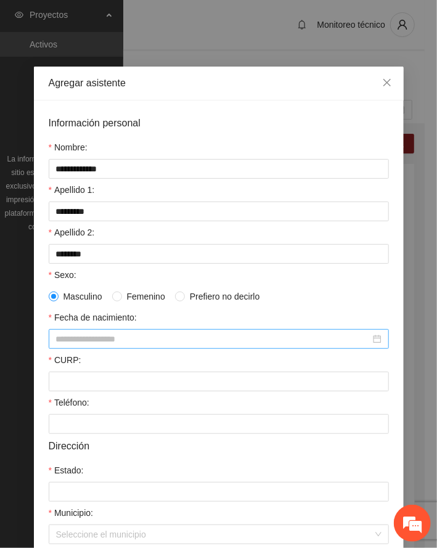
click at [80, 342] on input "Fecha de nacimiento:" at bounding box center [213, 339] width 314 height 14
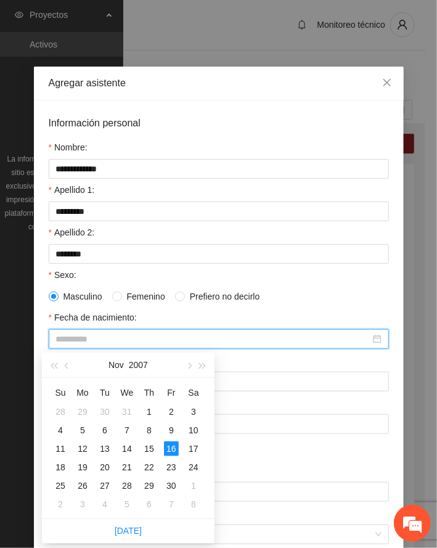
click at [173, 449] on div "16" at bounding box center [171, 448] width 15 height 15
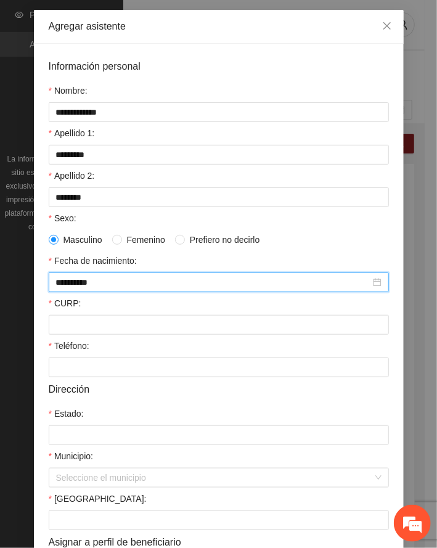
scroll to position [176, 0]
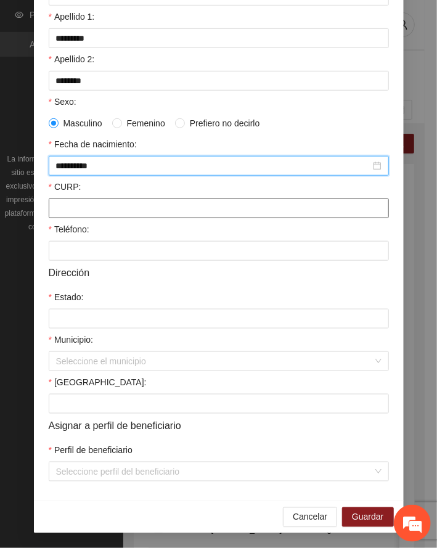
click at [72, 210] on input "CURP:" at bounding box center [219, 209] width 340 height 20
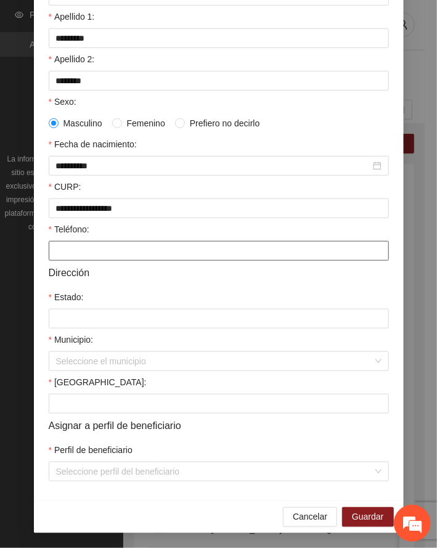
click at [74, 254] on input "Teléfono:" at bounding box center [219, 251] width 340 height 20
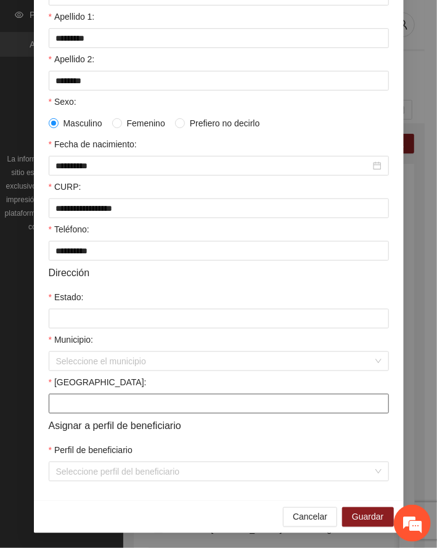
click at [104, 405] on input "[GEOGRAPHIC_DATA]:" at bounding box center [219, 404] width 340 height 20
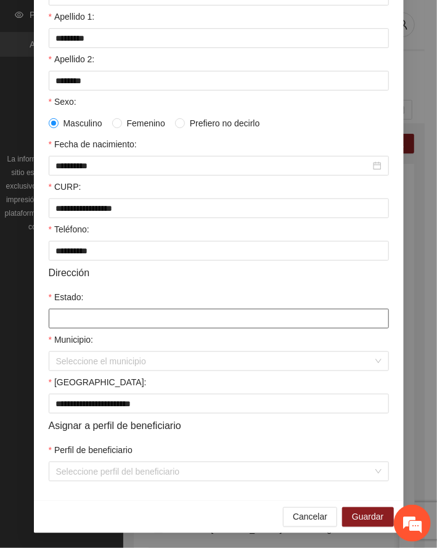
click at [107, 314] on input "Estado:" at bounding box center [219, 319] width 340 height 20
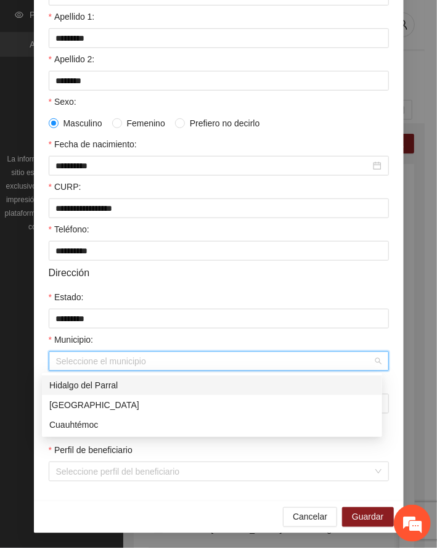
click at [84, 361] on input "Municipio:" at bounding box center [214, 361] width 317 height 18
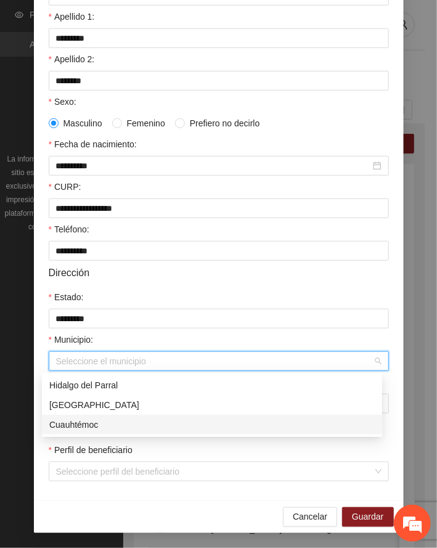
click at [79, 424] on div "Cuauhtémoc" at bounding box center [212, 425] width 326 height 14
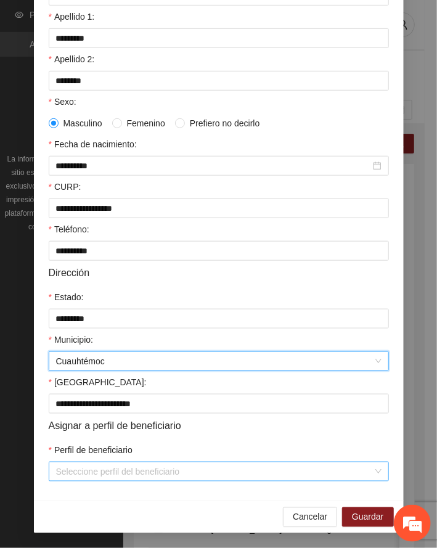
click at [124, 472] on input "Perfil de beneficiario" at bounding box center [214, 471] width 317 height 18
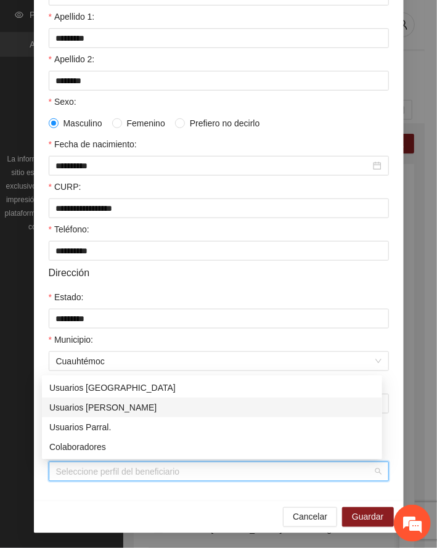
click at [119, 404] on div "Usuarios [PERSON_NAME]" at bounding box center [212, 408] width 326 height 14
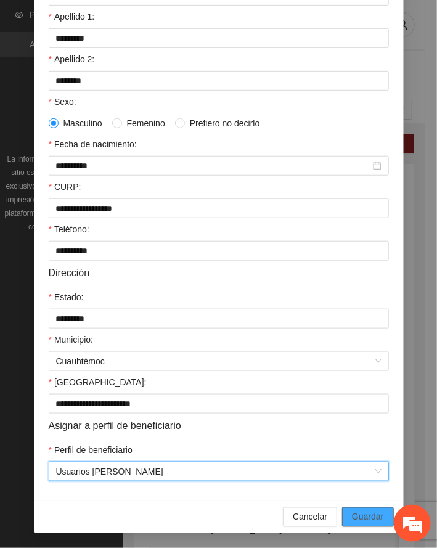
click at [365, 515] on span "Guardar" at bounding box center [367, 517] width 31 height 14
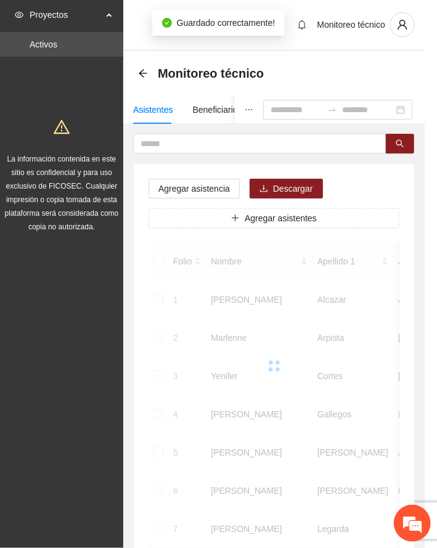
scroll to position [120, 0]
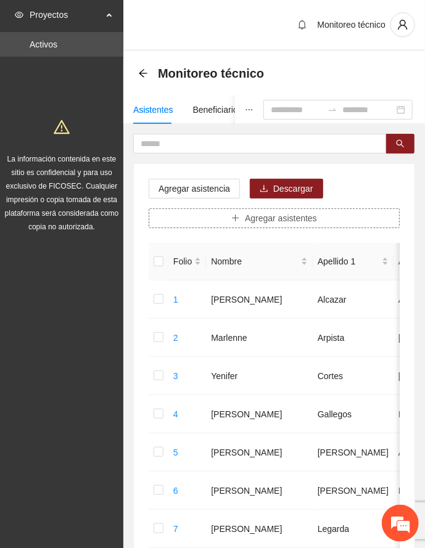
click at [336, 222] on button "Agregar asistentes" at bounding box center [274, 218] width 251 height 20
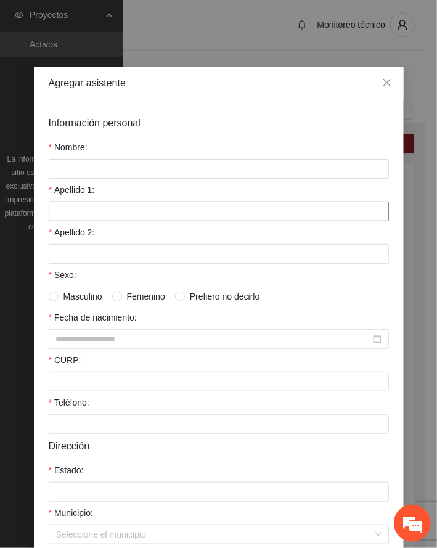
click at [95, 208] on input "Apellido 1:" at bounding box center [219, 212] width 340 height 20
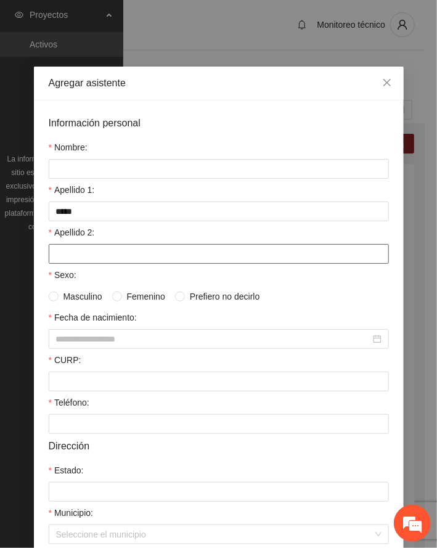
click at [82, 255] on input "Apellido 2:" at bounding box center [219, 254] width 340 height 20
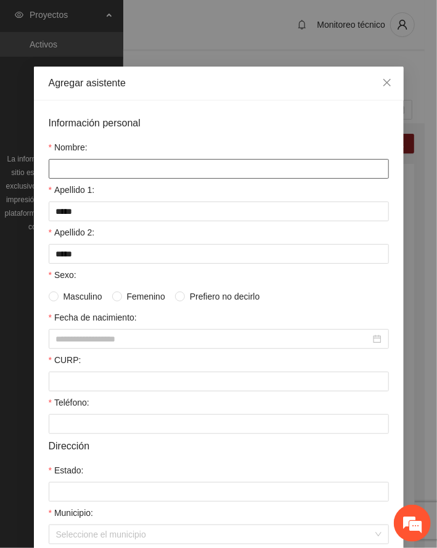
click at [87, 171] on input "Nombre:" at bounding box center [219, 169] width 340 height 20
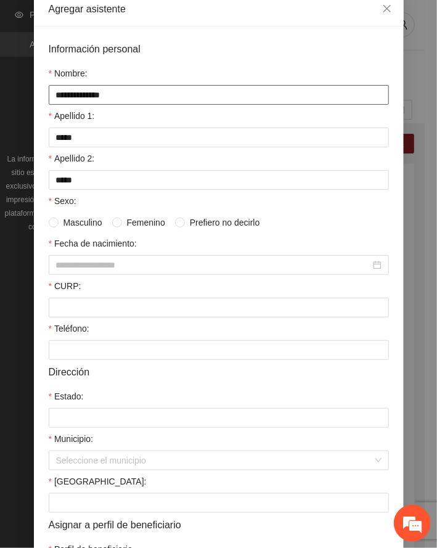
scroll to position [176, 0]
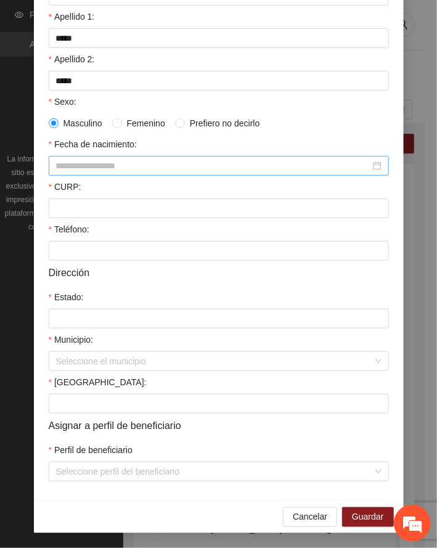
click at [74, 161] on input "Fecha de nacimiento:" at bounding box center [213, 166] width 314 height 14
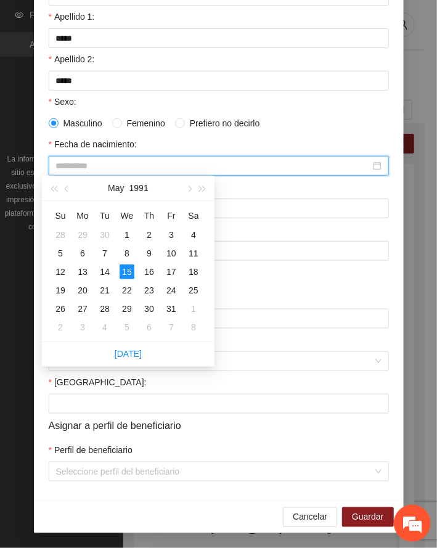
click at [124, 269] on div "15" at bounding box center [127, 271] width 15 height 15
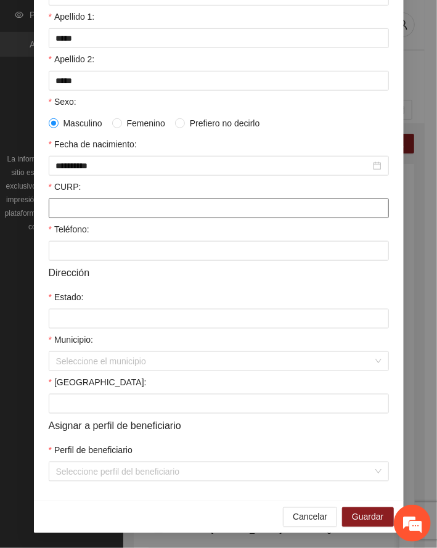
click at [80, 206] on input "CURP:" at bounding box center [219, 209] width 340 height 20
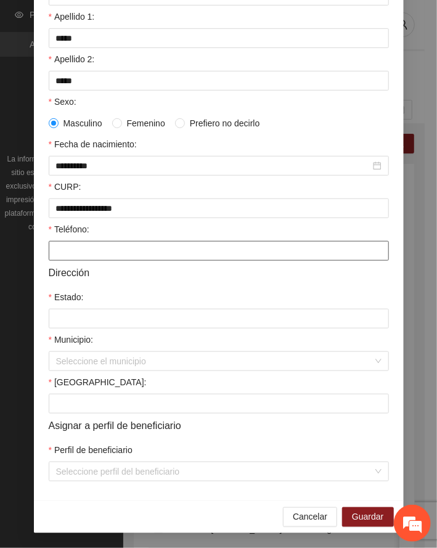
click at [82, 252] on input "Teléfono:" at bounding box center [219, 251] width 340 height 20
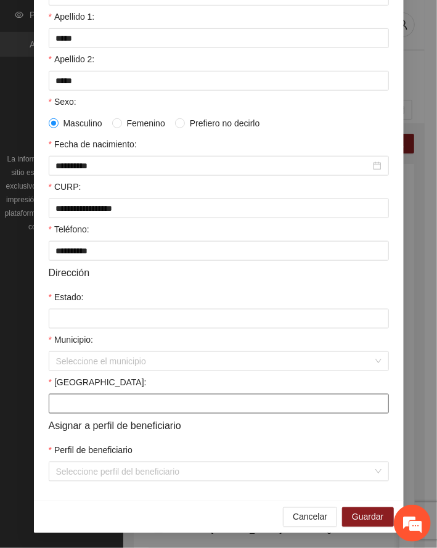
click at [109, 403] on input "[GEOGRAPHIC_DATA]:" at bounding box center [219, 404] width 340 height 20
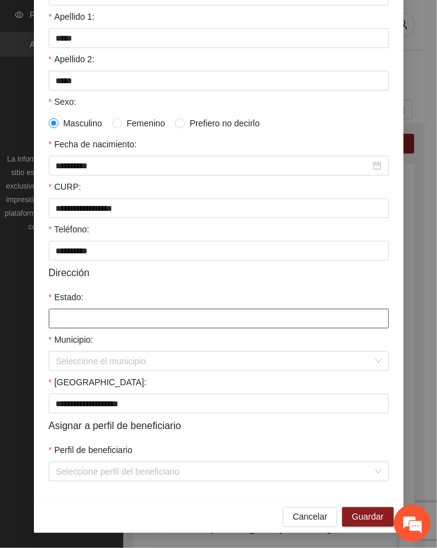
click at [97, 316] on input "Estado:" at bounding box center [219, 319] width 340 height 20
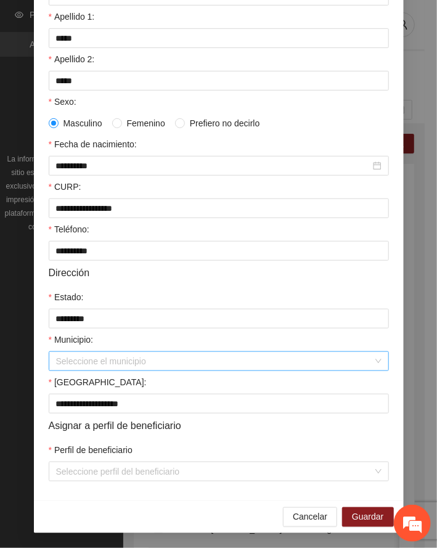
click at [74, 356] on input "Municipio:" at bounding box center [214, 361] width 317 height 18
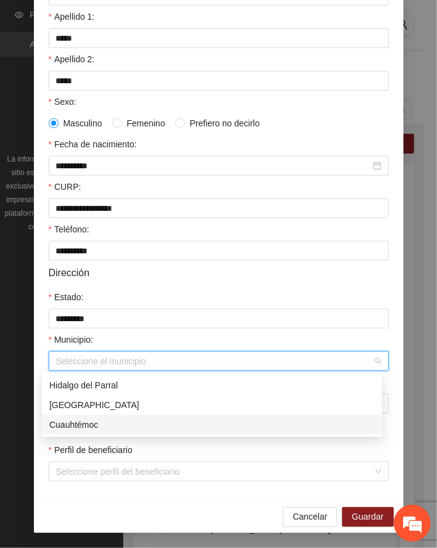
click at [86, 418] on div "Cuauhtémoc" at bounding box center [212, 425] width 326 height 14
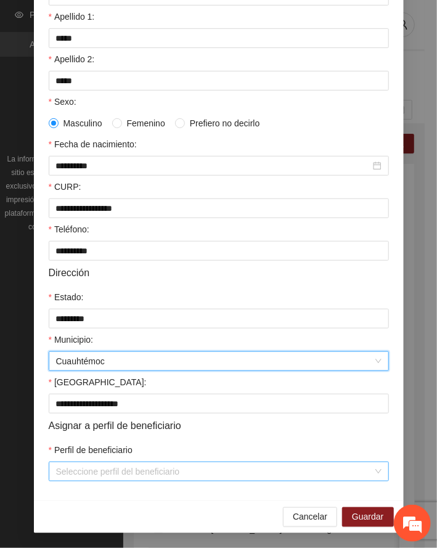
click at [133, 474] on input "Perfil de beneficiario" at bounding box center [214, 471] width 317 height 18
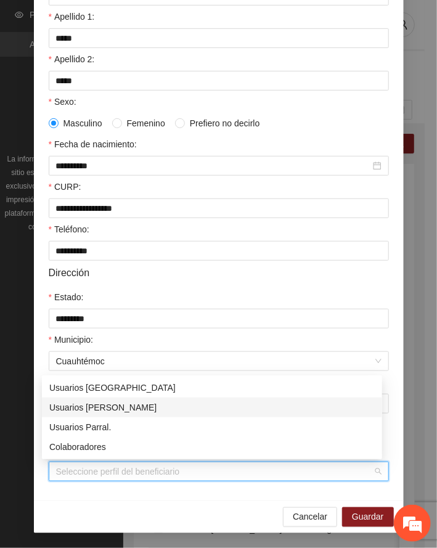
click at [116, 408] on div "Usuarios [PERSON_NAME]" at bounding box center [212, 408] width 326 height 14
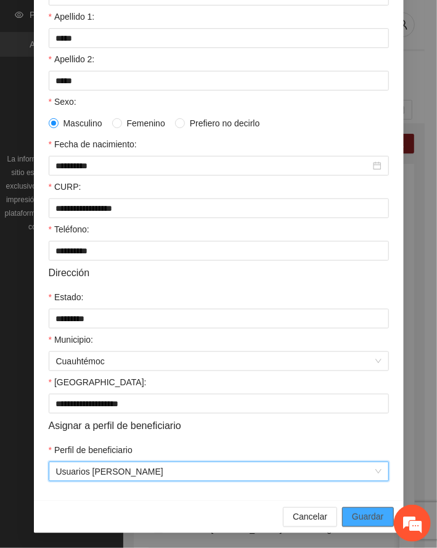
drag, startPoint x: 363, startPoint y: 511, endPoint x: 13, endPoint y: 499, distance: 349.8
click at [358, 512] on span "Guardar" at bounding box center [367, 517] width 31 height 14
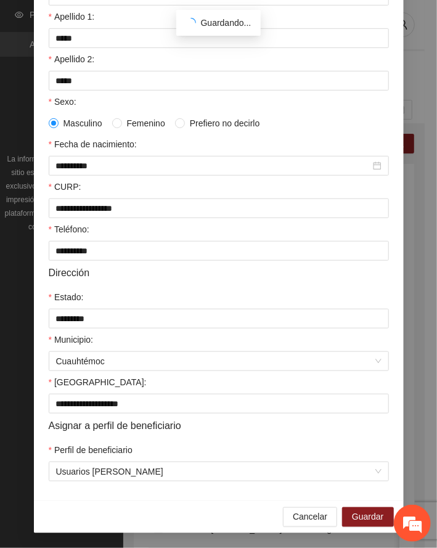
scroll to position [120, 0]
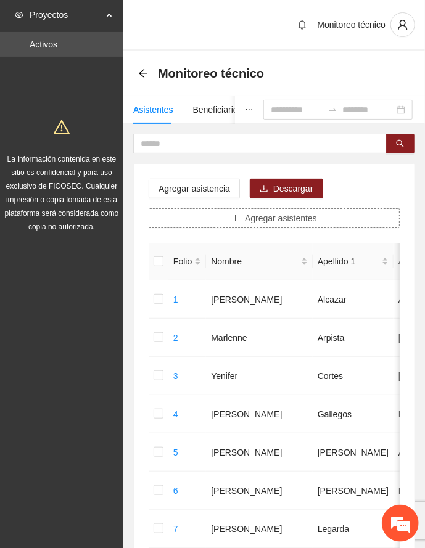
click at [338, 215] on button "Agregar asistentes" at bounding box center [274, 218] width 251 height 20
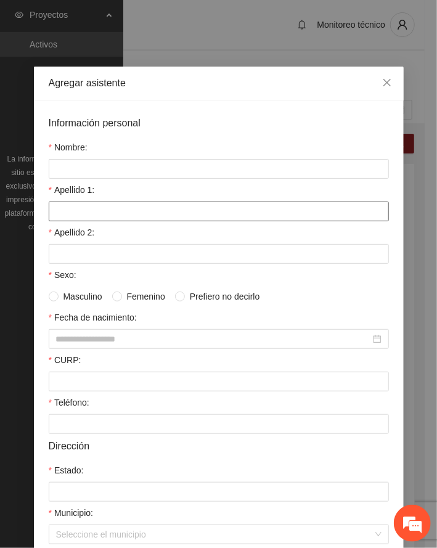
click at [114, 210] on input "Apellido 1:" at bounding box center [219, 212] width 340 height 20
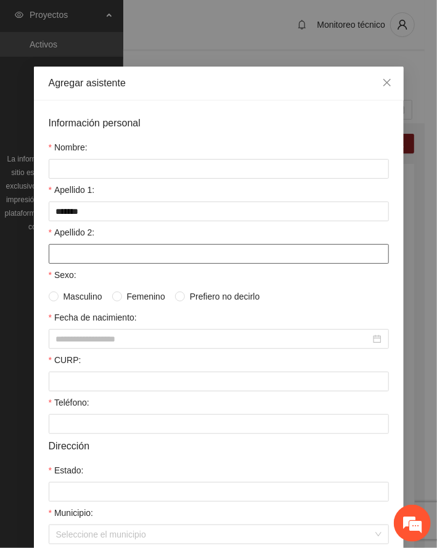
click at [95, 248] on input "Apellido 2:" at bounding box center [219, 254] width 340 height 20
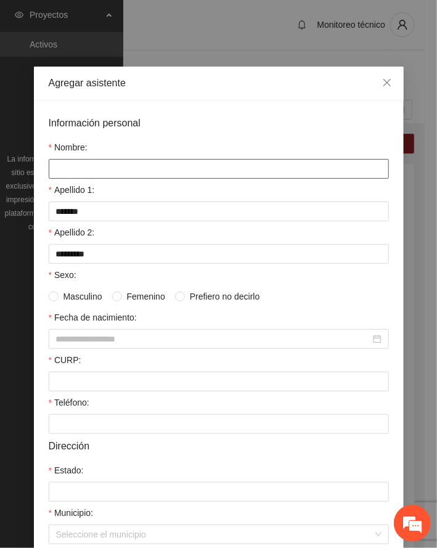
click at [85, 171] on input "Nombre:" at bounding box center [219, 169] width 340 height 20
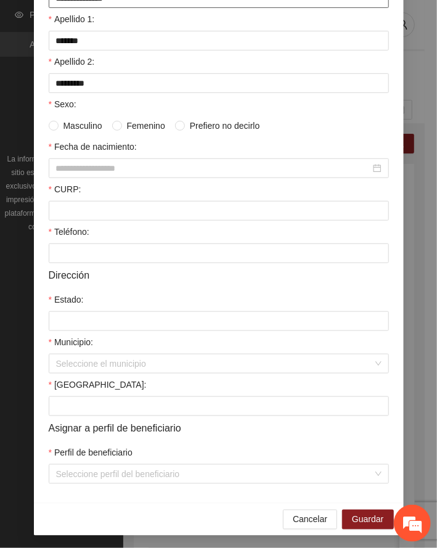
scroll to position [176, 0]
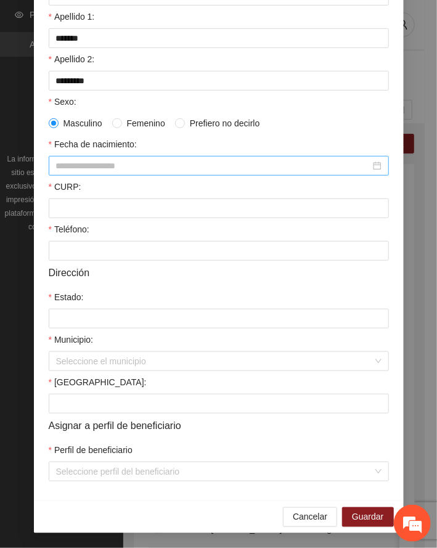
click at [119, 162] on input "Fecha de nacimiento:" at bounding box center [213, 166] width 314 height 14
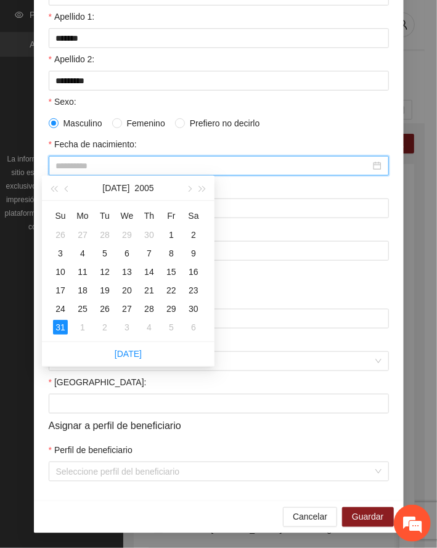
click at [55, 331] on div "31" at bounding box center [60, 327] width 15 height 15
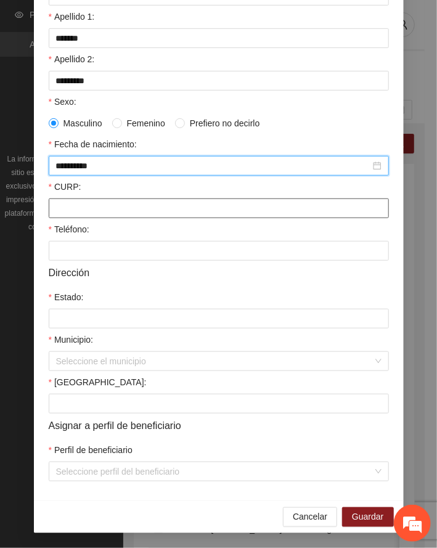
click at [107, 211] on input "CURP:" at bounding box center [219, 209] width 340 height 20
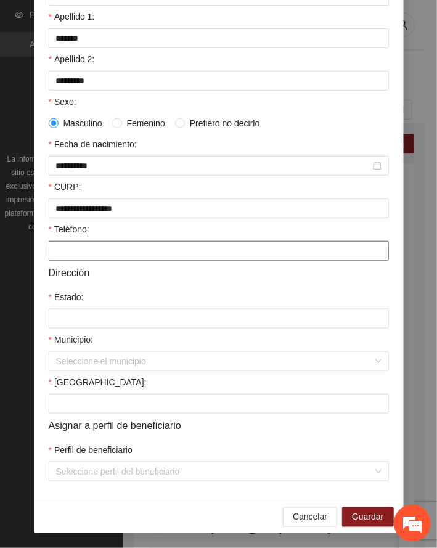
click at [79, 255] on input "Teléfono:" at bounding box center [219, 251] width 340 height 20
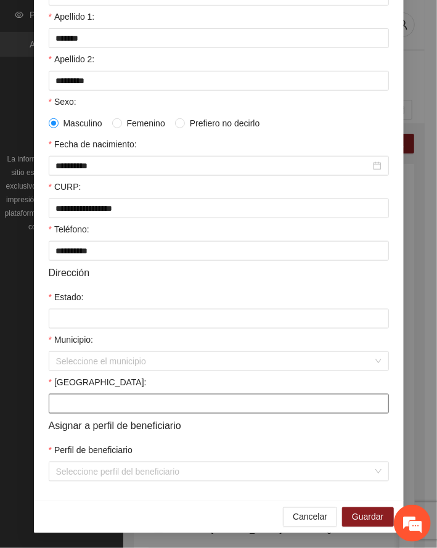
click at [113, 406] on input "[GEOGRAPHIC_DATA]:" at bounding box center [219, 404] width 340 height 20
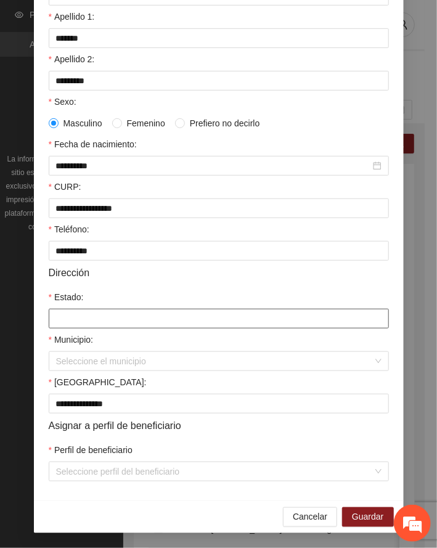
click at [80, 313] on input "Estado:" at bounding box center [219, 319] width 340 height 20
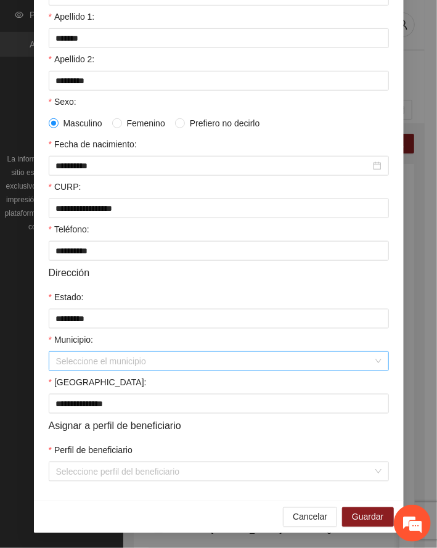
click at [86, 358] on input "Municipio:" at bounding box center [214, 361] width 317 height 18
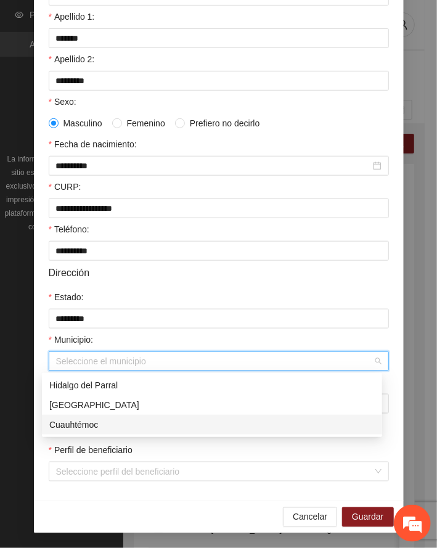
click at [87, 422] on div "Cuauhtémoc" at bounding box center [212, 425] width 326 height 14
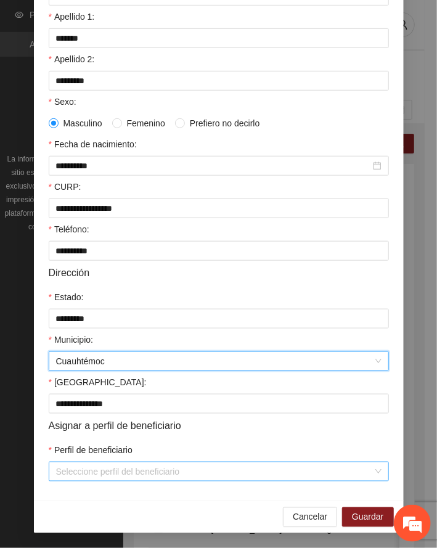
click at [117, 469] on input "Perfil de beneficiario" at bounding box center [214, 471] width 317 height 18
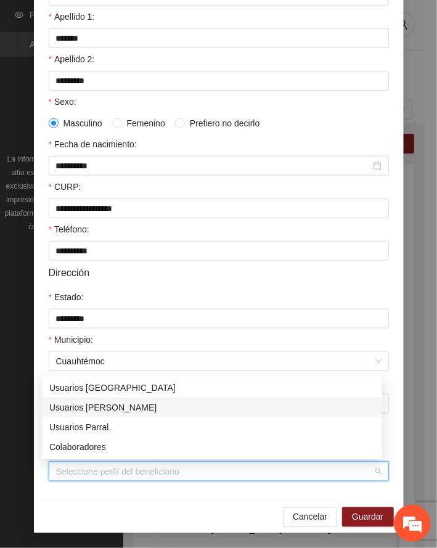
click at [117, 408] on div "Usuarios [PERSON_NAME]" at bounding box center [212, 408] width 326 height 14
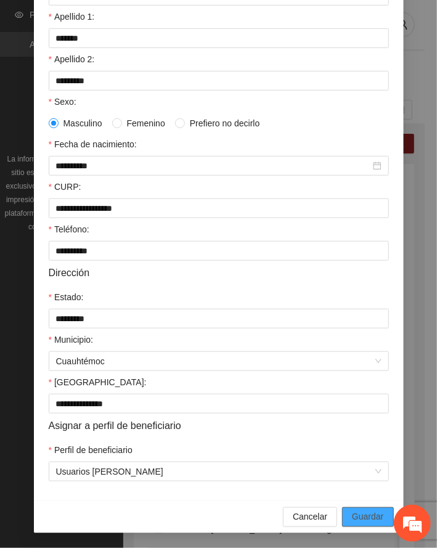
click at [372, 515] on span "Guardar" at bounding box center [367, 517] width 31 height 14
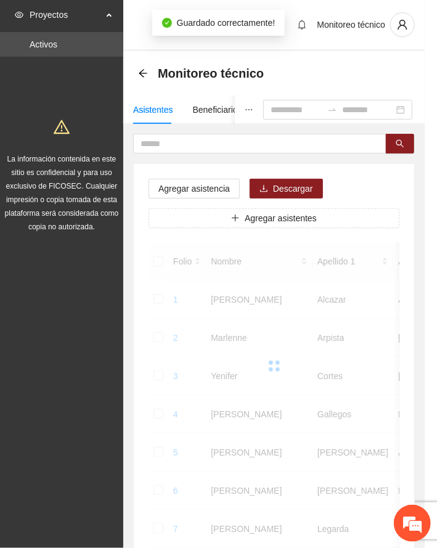
scroll to position [120, 0]
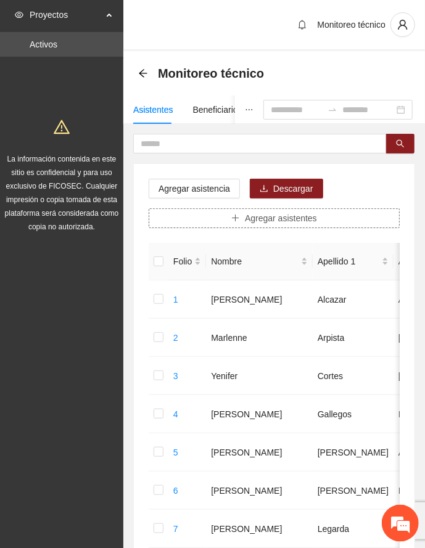
click at [337, 218] on button "Agregar asistentes" at bounding box center [274, 218] width 251 height 20
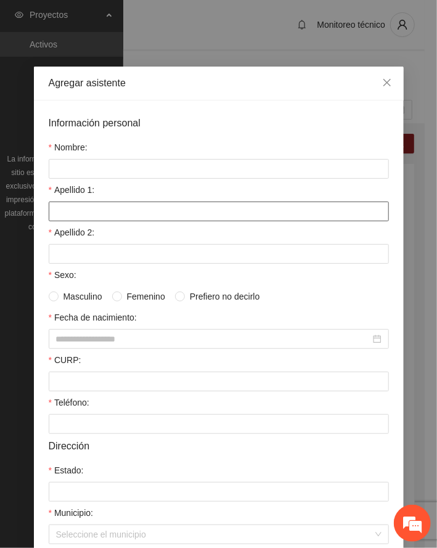
click at [112, 210] on input "Apellido 1:" at bounding box center [219, 212] width 340 height 20
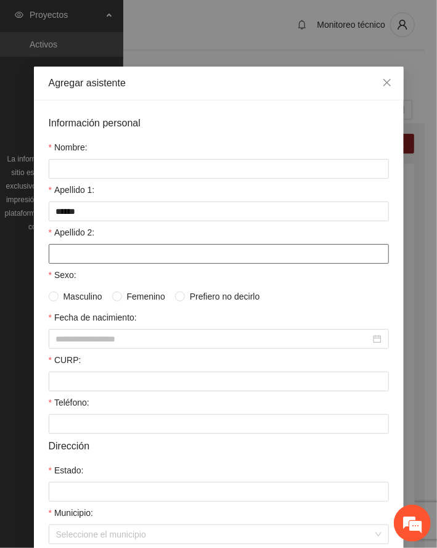
click at [94, 260] on input "Apellido 2:" at bounding box center [219, 254] width 340 height 20
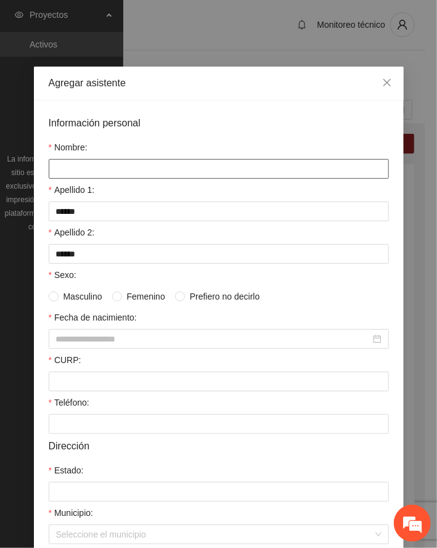
click at [72, 168] on input "Nombre:" at bounding box center [219, 169] width 340 height 20
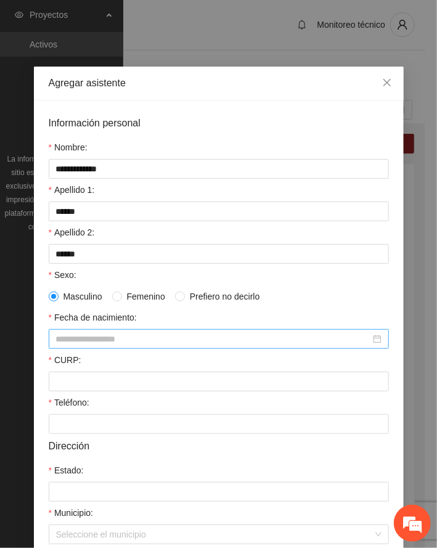
click at [110, 346] on input "Fecha de nacimiento:" at bounding box center [213, 339] width 314 height 14
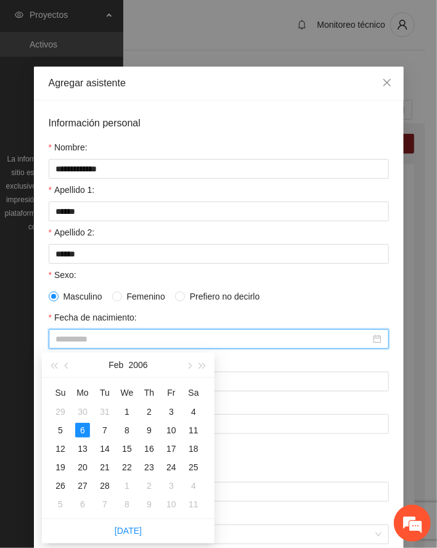
click at [80, 429] on div "6" at bounding box center [82, 430] width 15 height 15
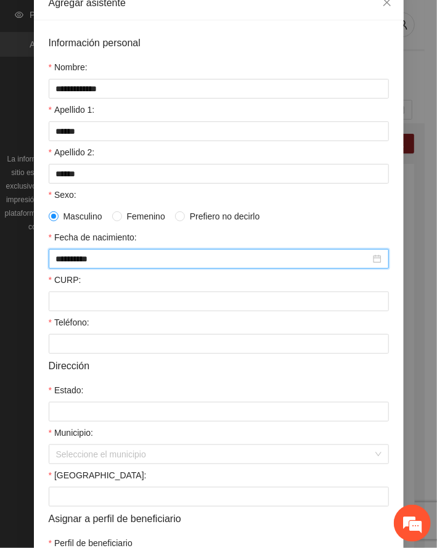
scroll to position [176, 0]
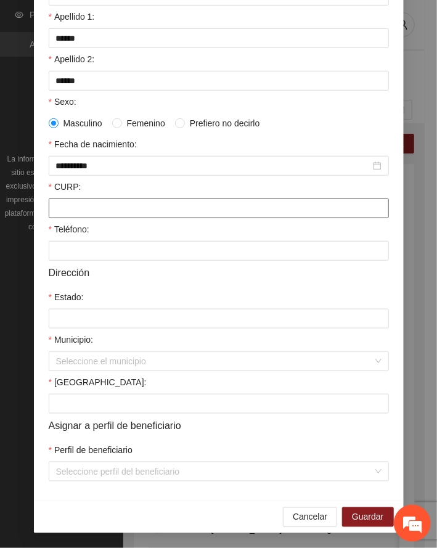
click at [75, 208] on input "CURP:" at bounding box center [219, 209] width 340 height 20
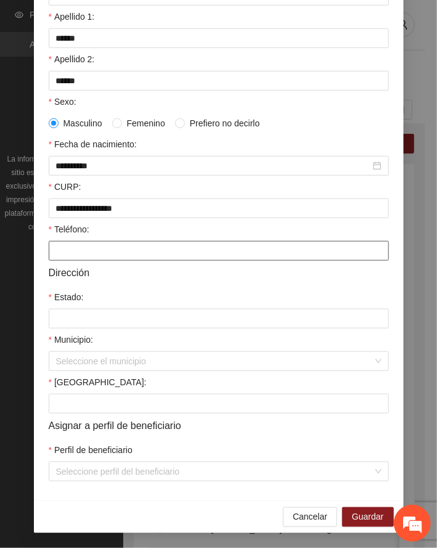
click at [73, 250] on input "Teléfono:" at bounding box center [219, 251] width 340 height 20
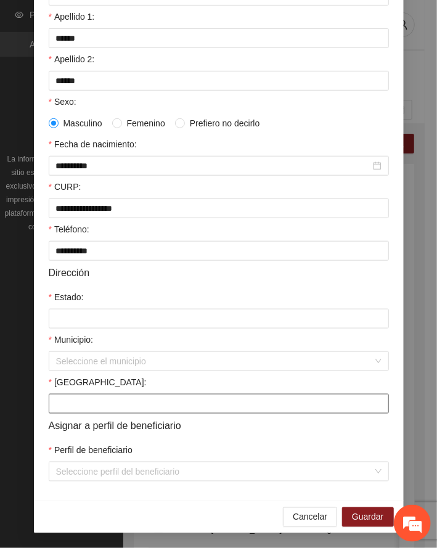
click at [85, 397] on input "[GEOGRAPHIC_DATA]:" at bounding box center [219, 404] width 340 height 20
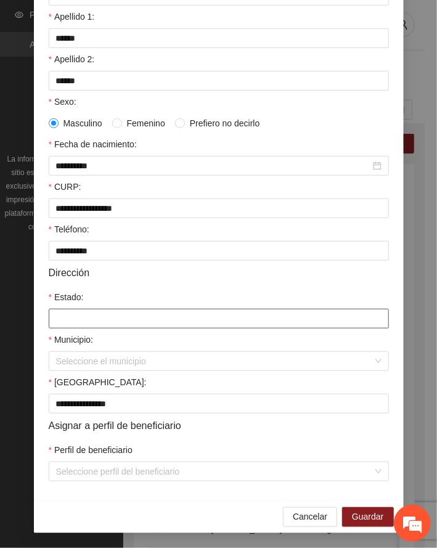
click at [88, 319] on input "Estado:" at bounding box center [219, 319] width 340 height 20
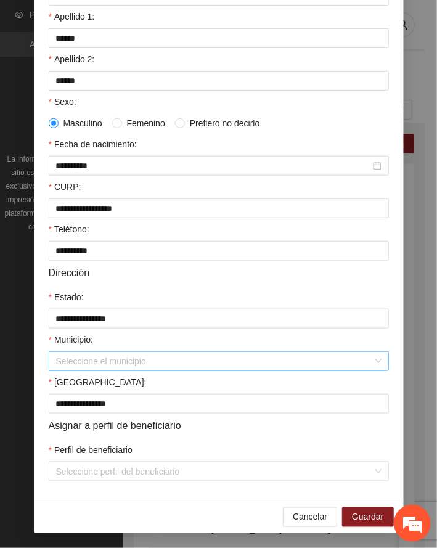
click at [112, 363] on input "Municipio:" at bounding box center [214, 361] width 317 height 18
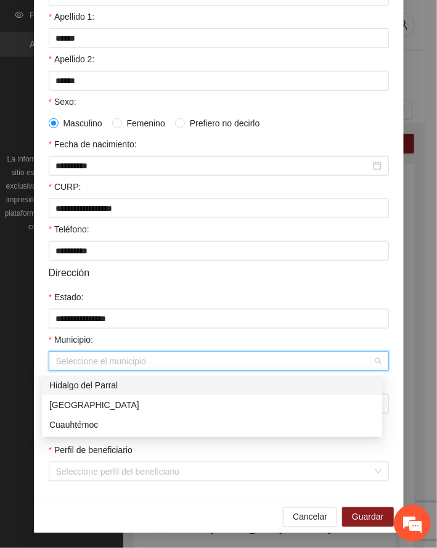
click at [100, 383] on div "Hidalgo del Parral" at bounding box center [212, 386] width 326 height 14
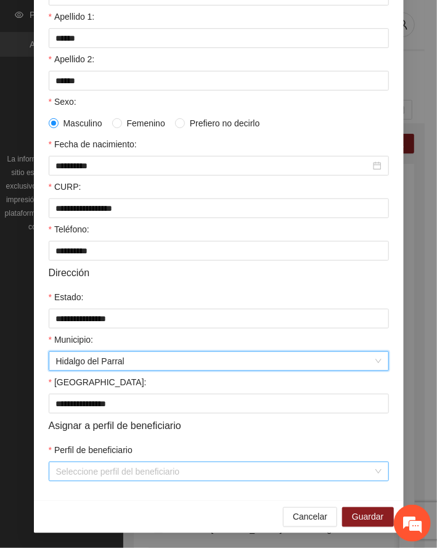
click at [155, 465] on input "Perfil de beneficiario" at bounding box center [214, 471] width 317 height 18
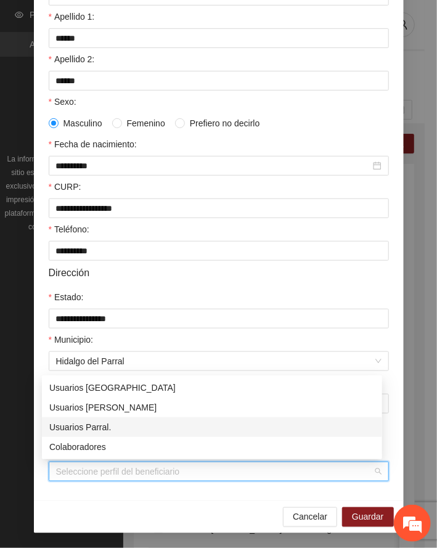
click at [105, 424] on div "Usuarios Parral." at bounding box center [212, 427] width 326 height 14
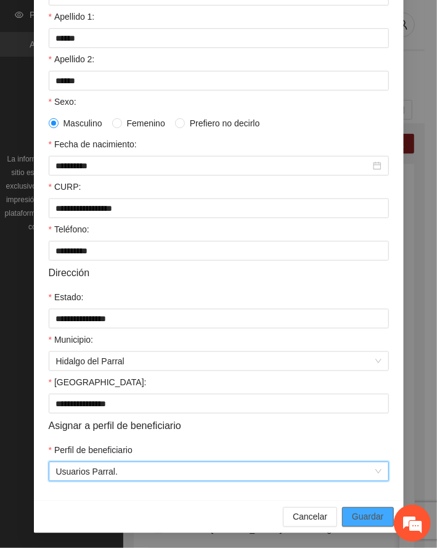
click at [363, 517] on span "Guardar" at bounding box center [367, 517] width 31 height 14
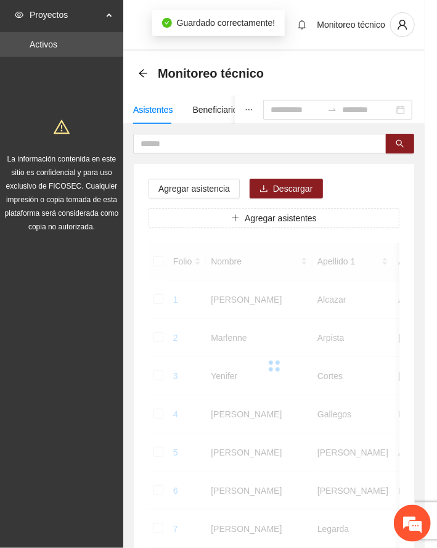
scroll to position [120, 0]
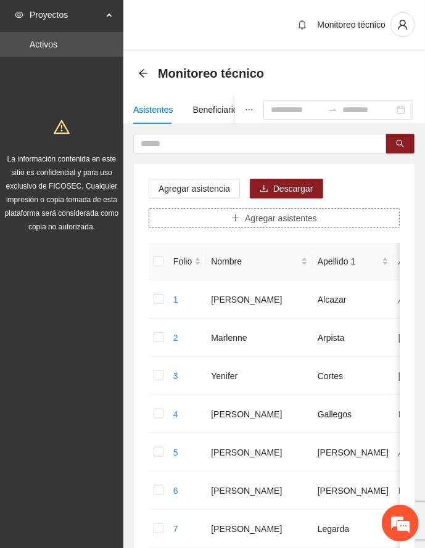
click at [270, 218] on span "Agregar asistentes" at bounding box center [281, 218] width 72 height 14
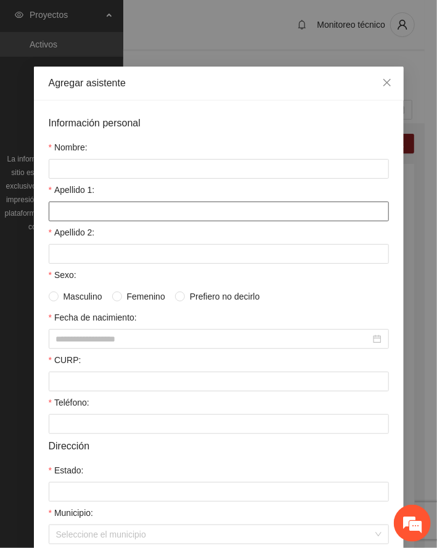
click at [94, 215] on input "Apellido 1:" at bounding box center [219, 212] width 340 height 20
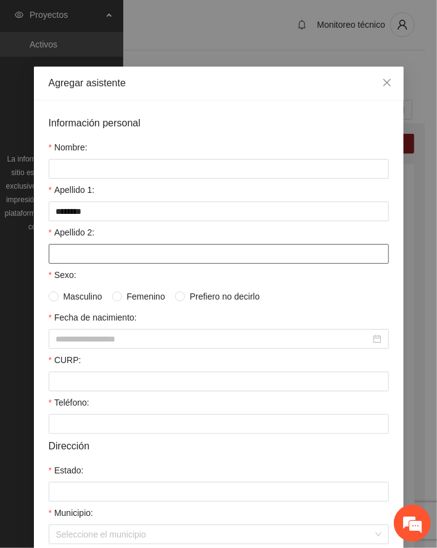
click at [102, 260] on input "Apellido 2:" at bounding box center [219, 254] width 340 height 20
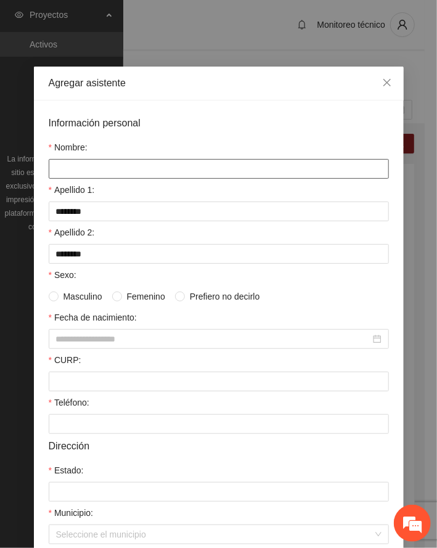
drag, startPoint x: 121, startPoint y: 168, endPoint x: 131, endPoint y: 152, distance: 19.0
click at [126, 159] on input "Nombre:" at bounding box center [219, 169] width 340 height 20
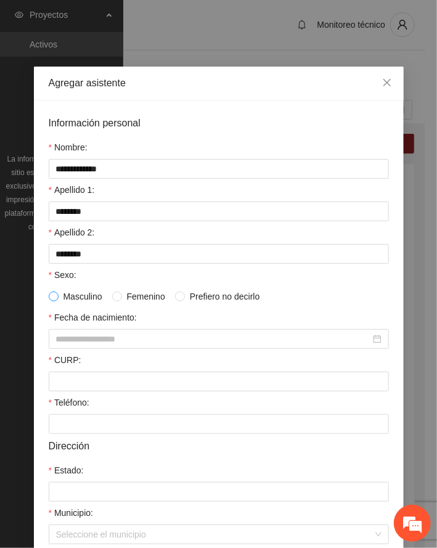
click at [51, 293] on span at bounding box center [54, 297] width 10 height 10
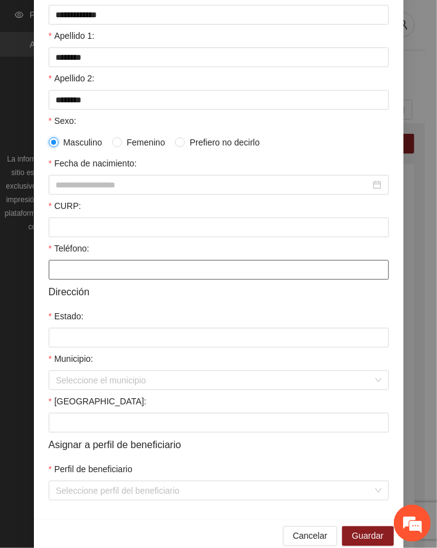
scroll to position [176, 0]
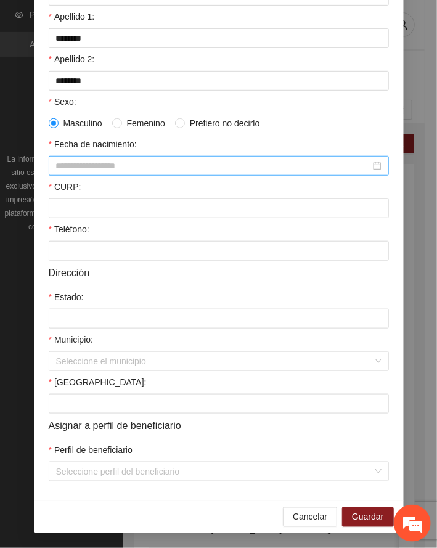
click at [117, 165] on input "Fecha de nacimiento:" at bounding box center [213, 166] width 314 height 14
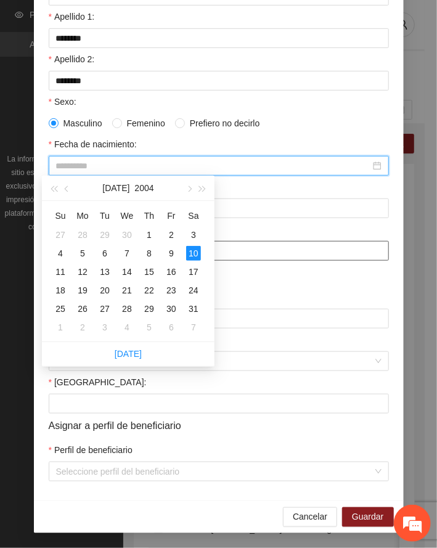
click at [190, 254] on div "10" at bounding box center [193, 253] width 15 height 15
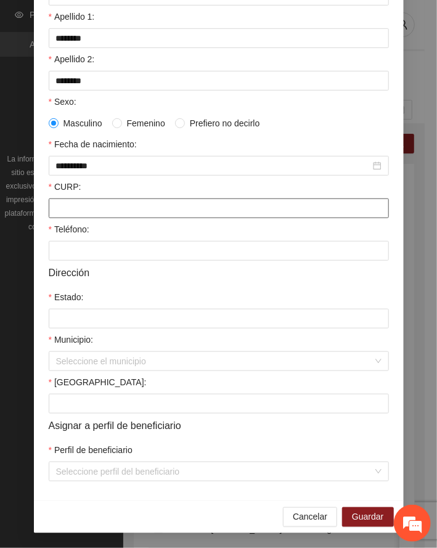
click at [94, 205] on input "CURP:" at bounding box center [219, 209] width 340 height 20
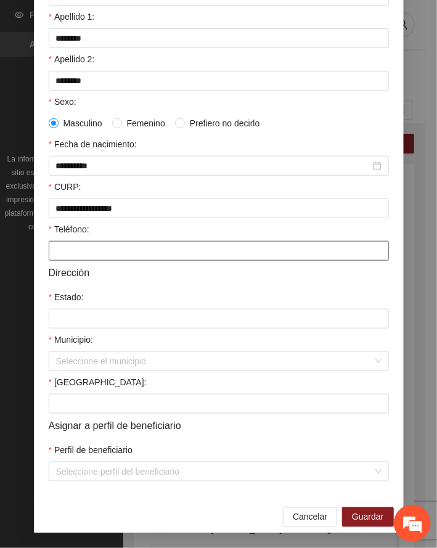
click at [73, 247] on input "Teléfono:" at bounding box center [219, 251] width 340 height 20
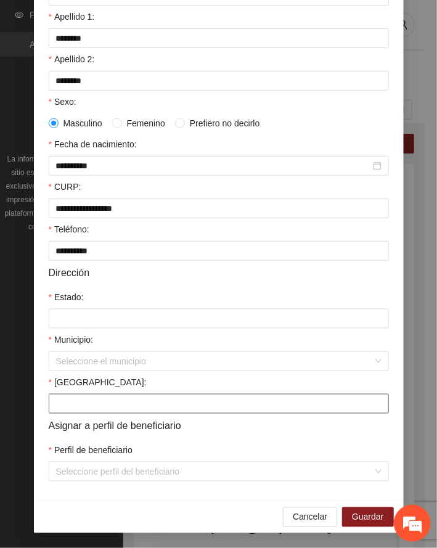
click at [95, 400] on input "[GEOGRAPHIC_DATA]:" at bounding box center [219, 404] width 340 height 20
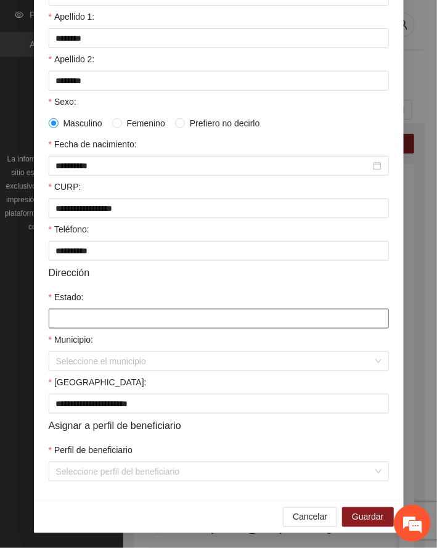
click at [85, 319] on input "Estado:" at bounding box center [219, 319] width 340 height 20
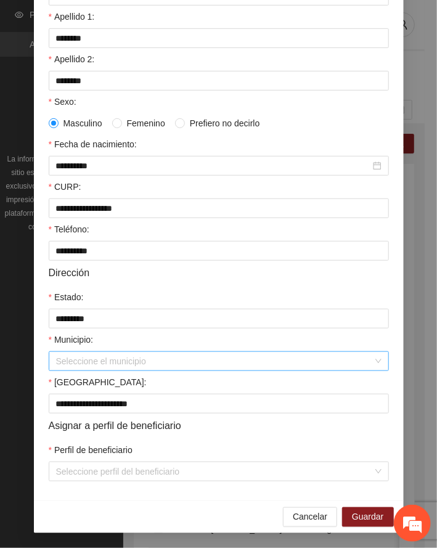
click at [64, 363] on input "Municipio:" at bounding box center [214, 361] width 317 height 18
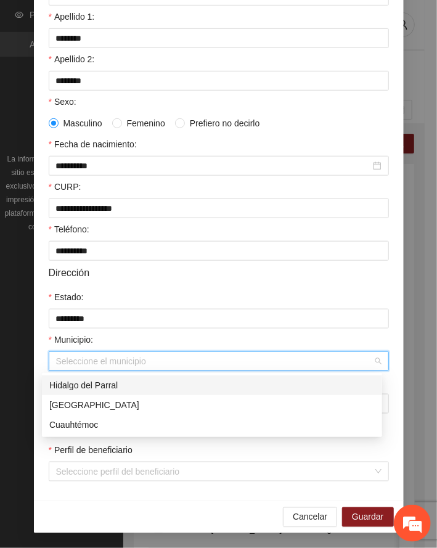
click at [75, 385] on div "Hidalgo del Parral" at bounding box center [212, 386] width 326 height 14
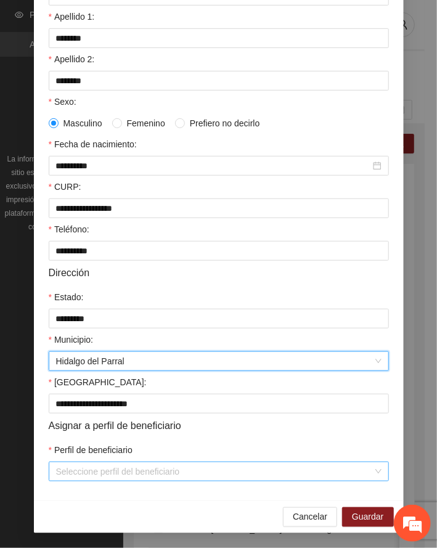
click at [132, 470] on input "Perfil de beneficiario" at bounding box center [214, 471] width 317 height 18
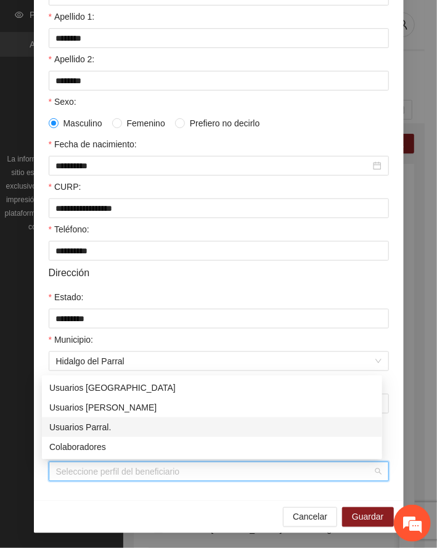
drag, startPoint x: 101, startPoint y: 425, endPoint x: 145, endPoint y: 453, distance: 52.0
click at [101, 425] on div "Usuarios Parral." at bounding box center [212, 427] width 326 height 14
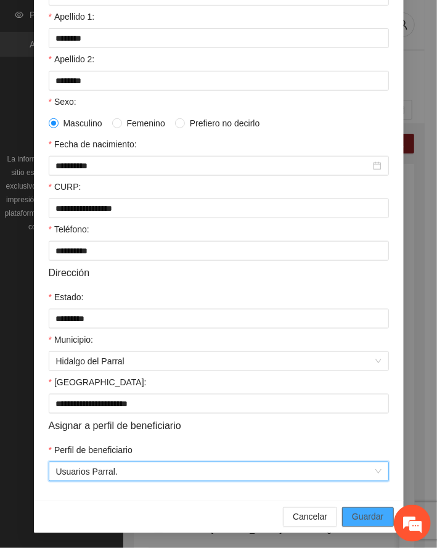
click at [365, 517] on span "Guardar" at bounding box center [367, 517] width 31 height 14
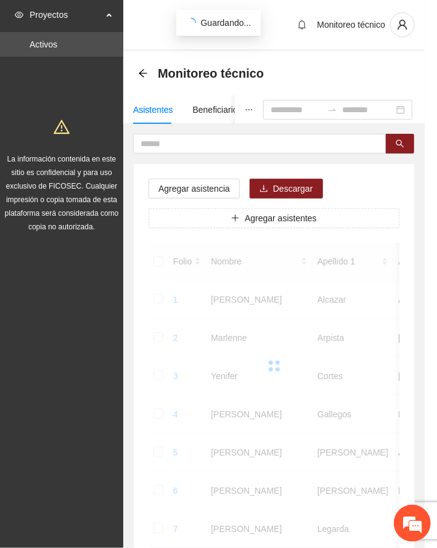
scroll to position [120, 0]
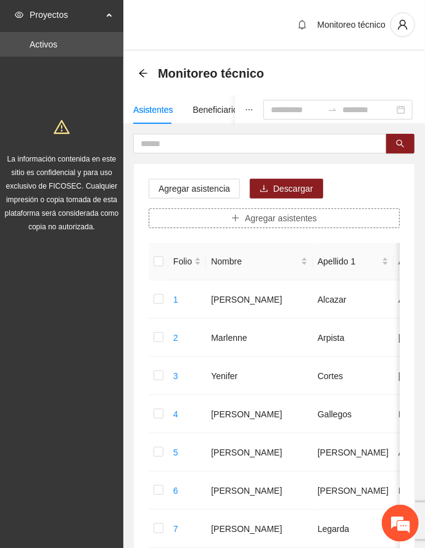
click at [236, 212] on button "Agregar asistentes" at bounding box center [274, 218] width 251 height 20
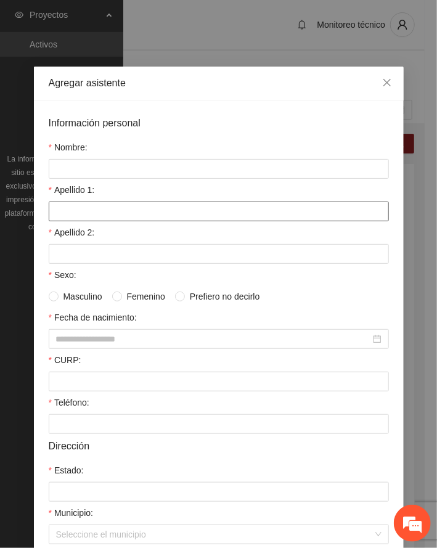
click at [95, 210] on input "Apellido 1:" at bounding box center [219, 212] width 340 height 20
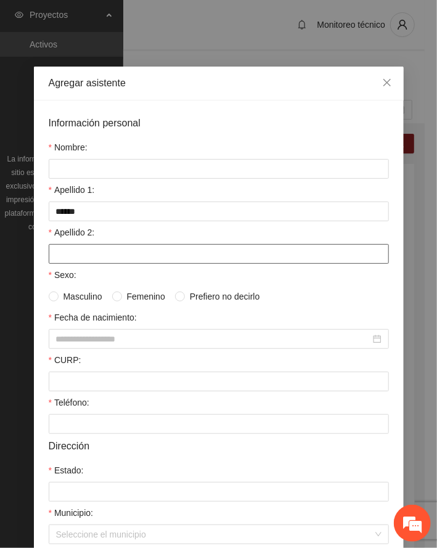
click at [77, 263] on input "Apellido 2:" at bounding box center [219, 254] width 340 height 20
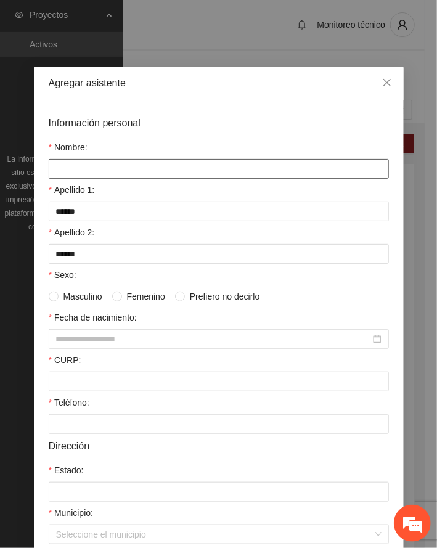
click at [63, 163] on input "Nombre:" at bounding box center [219, 169] width 340 height 20
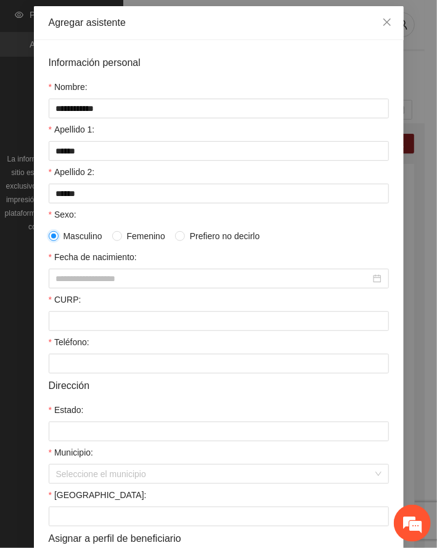
scroll to position [176, 0]
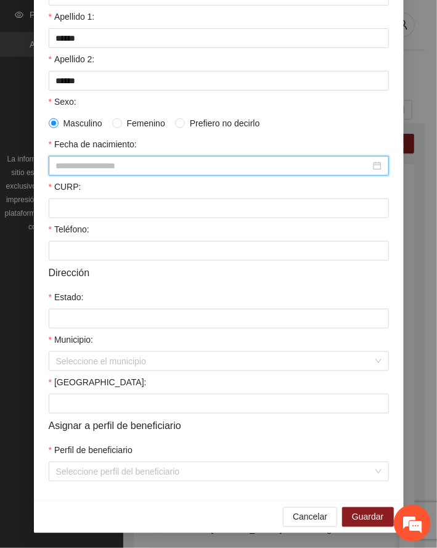
click at [84, 160] on input "Fecha de nacimiento:" at bounding box center [213, 166] width 314 height 14
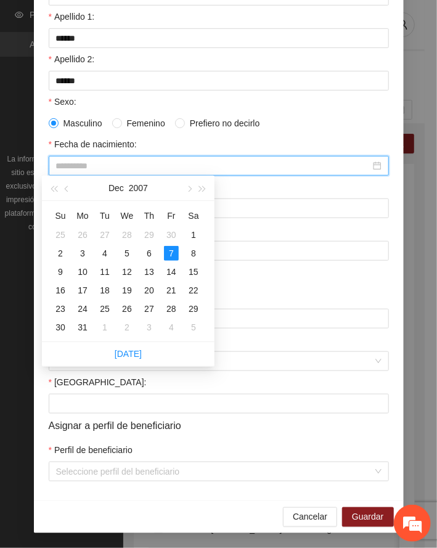
click at [169, 252] on div "7" at bounding box center [171, 253] width 15 height 15
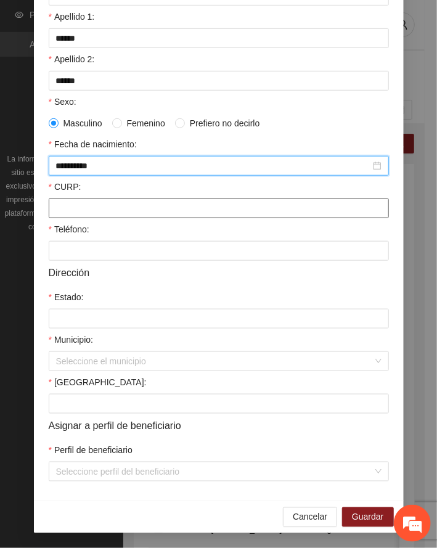
click at [86, 210] on input "CURP:" at bounding box center [219, 209] width 340 height 20
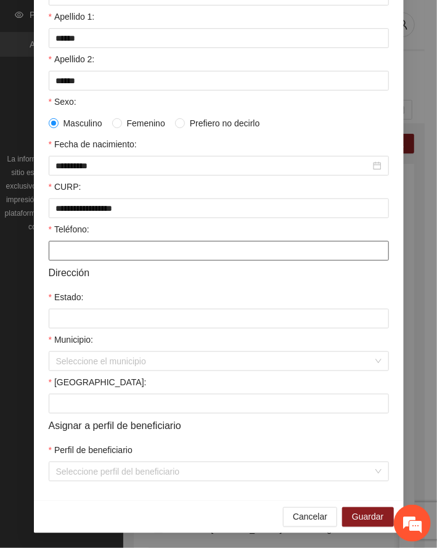
click at [89, 247] on input "Teléfono:" at bounding box center [219, 251] width 340 height 20
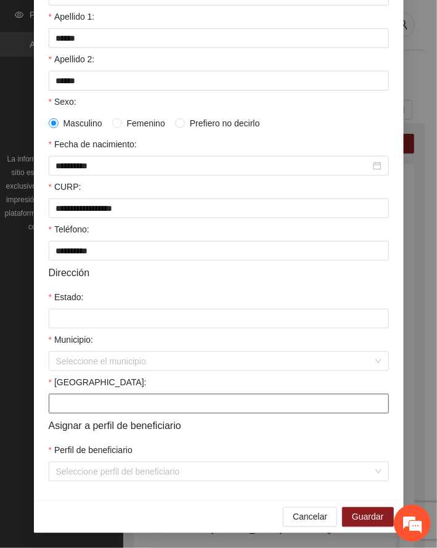
click at [84, 397] on input "[GEOGRAPHIC_DATA]:" at bounding box center [219, 404] width 340 height 20
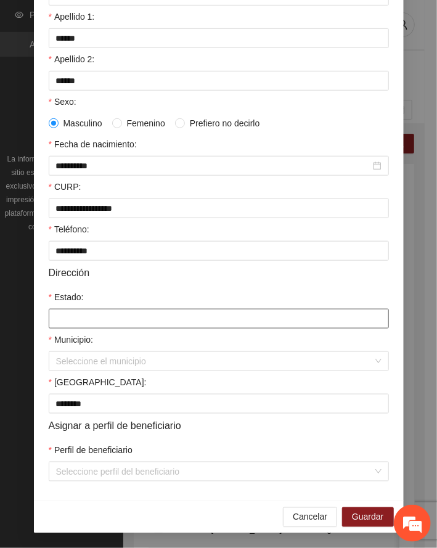
click at [92, 316] on input "Estado:" at bounding box center [219, 319] width 340 height 20
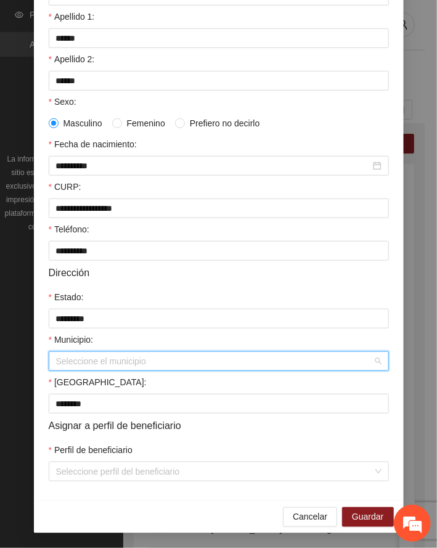
click at [95, 363] on input "Municipio:" at bounding box center [214, 361] width 317 height 18
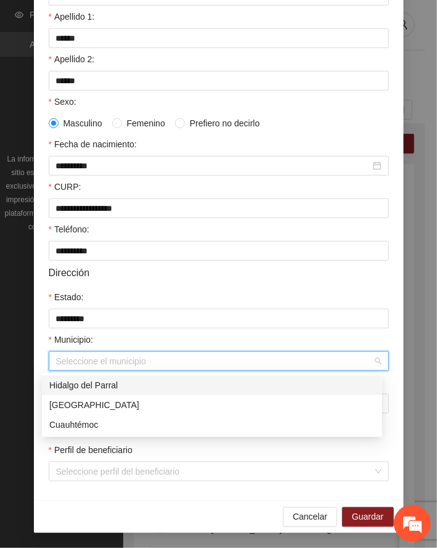
click at [85, 381] on div "Hidalgo del Parral" at bounding box center [212, 386] width 326 height 14
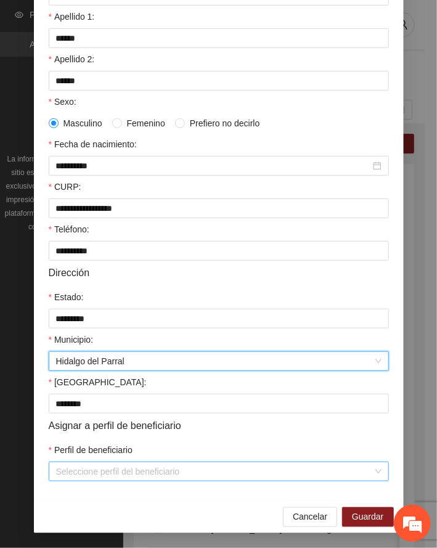
click at [117, 472] on input "Perfil de beneficiario" at bounding box center [214, 471] width 317 height 18
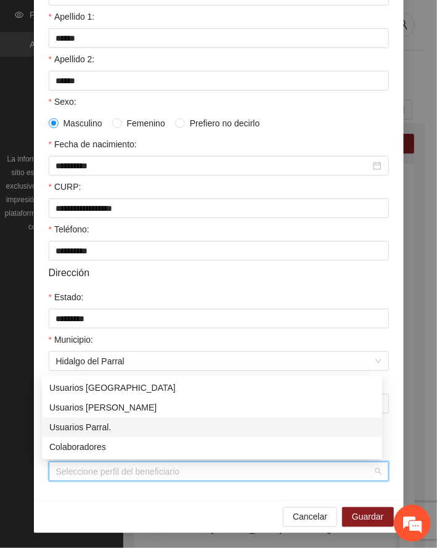
click at [100, 425] on div "Usuarios Parral." at bounding box center [212, 427] width 326 height 14
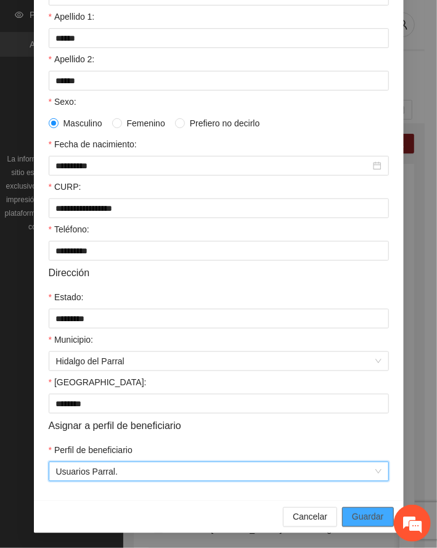
drag, startPoint x: 363, startPoint y: 514, endPoint x: 277, endPoint y: 508, distance: 85.9
click at [363, 514] on span "Guardar" at bounding box center [367, 517] width 31 height 14
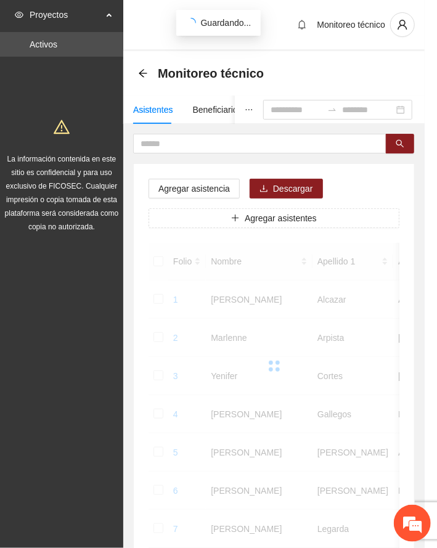
scroll to position [120, 0]
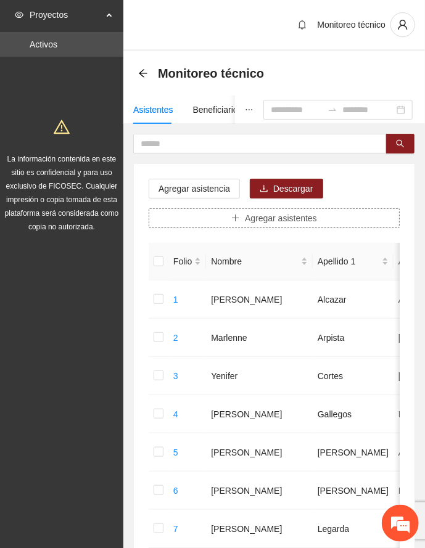
click at [272, 218] on span "Agregar asistentes" at bounding box center [281, 218] width 72 height 14
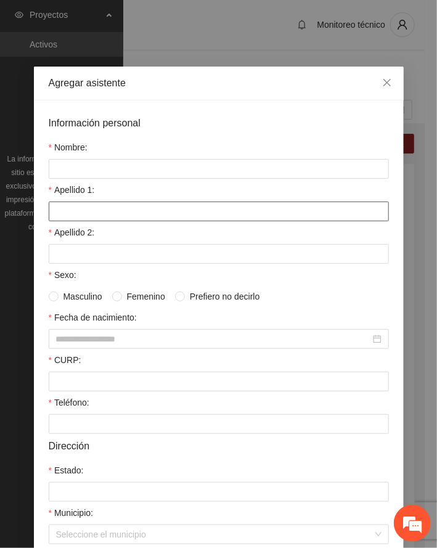
click at [132, 221] on input "Apellido 1:" at bounding box center [219, 212] width 340 height 20
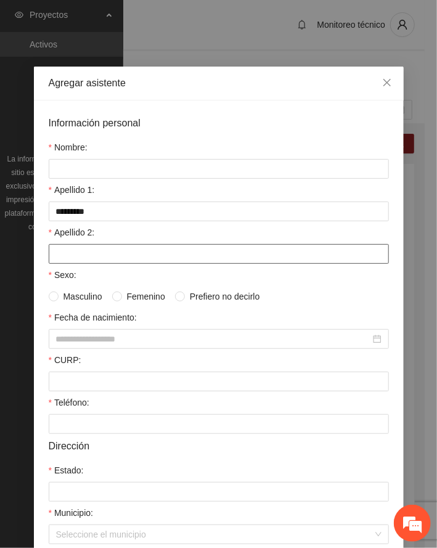
click at [126, 257] on input "Apellido 2:" at bounding box center [219, 254] width 340 height 20
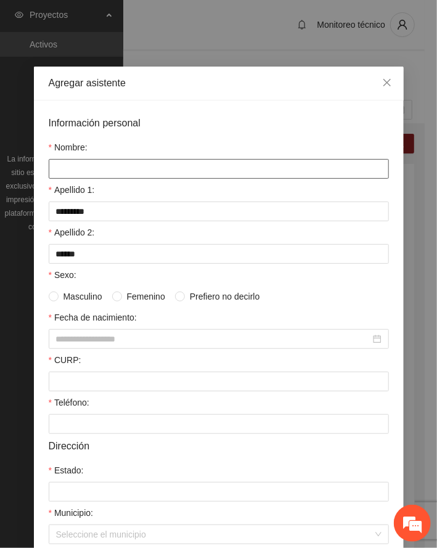
click at [120, 166] on input "Nombre:" at bounding box center [219, 169] width 340 height 20
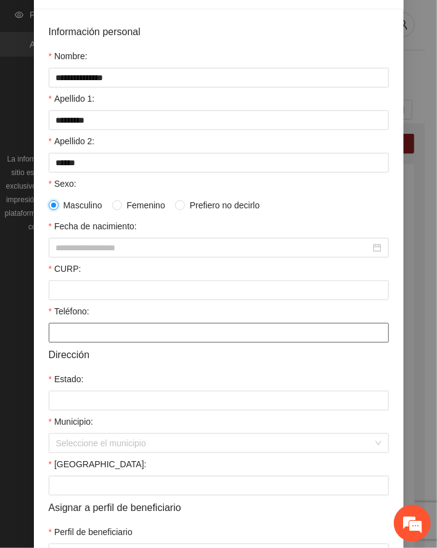
scroll to position [176, 0]
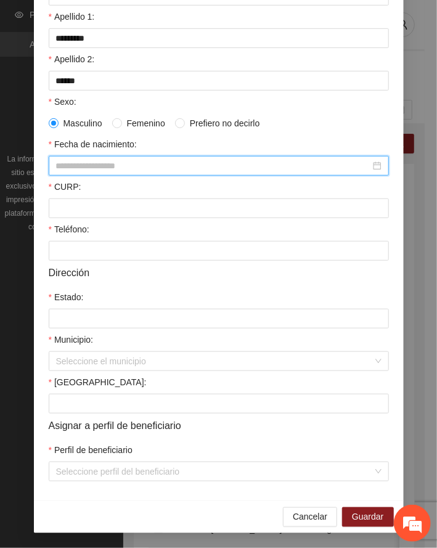
click at [118, 168] on input "Fecha de nacimiento:" at bounding box center [213, 166] width 314 height 14
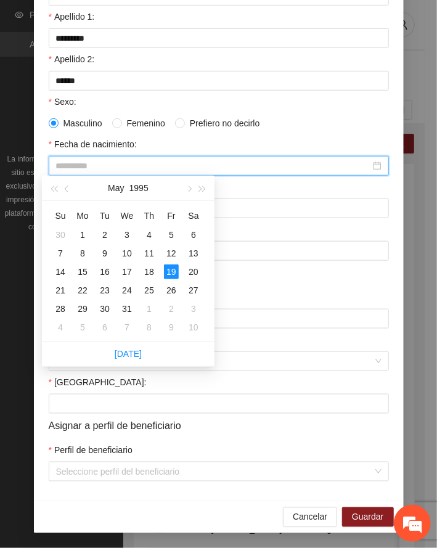
click at [173, 269] on div "19" at bounding box center [171, 271] width 15 height 15
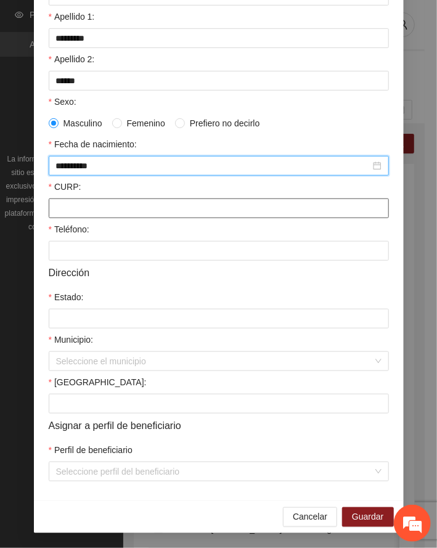
click at [117, 211] on input "CURP:" at bounding box center [219, 209] width 340 height 20
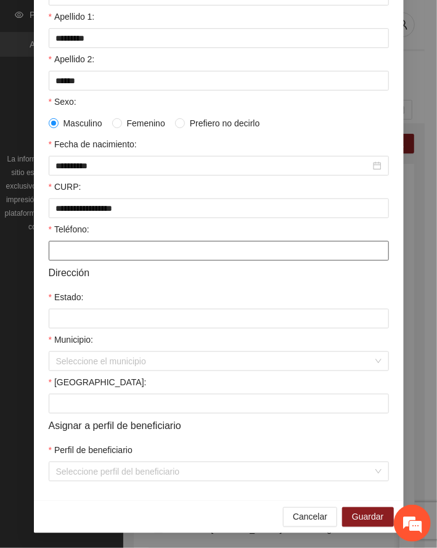
click at [88, 254] on input "Teléfono:" at bounding box center [219, 251] width 340 height 20
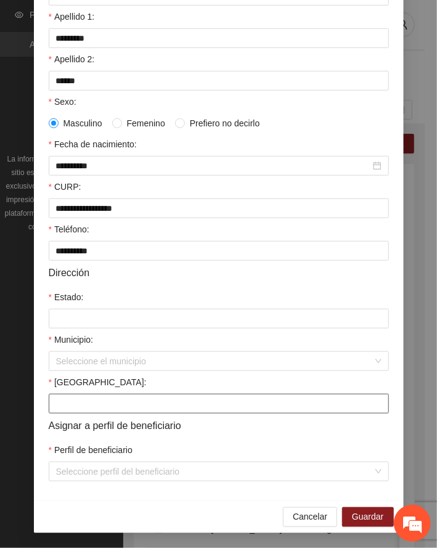
click at [79, 401] on input "[GEOGRAPHIC_DATA]:" at bounding box center [219, 404] width 340 height 20
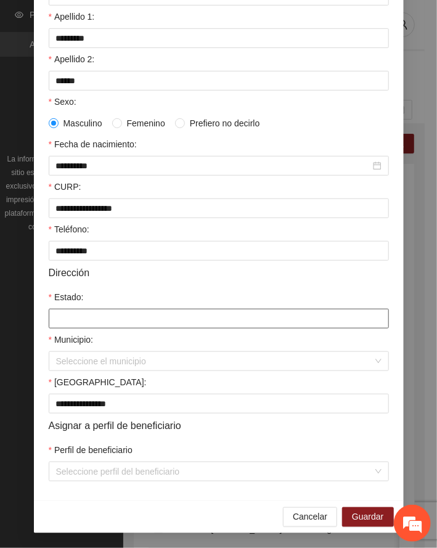
click at [72, 319] on input "Estado:" at bounding box center [219, 319] width 340 height 20
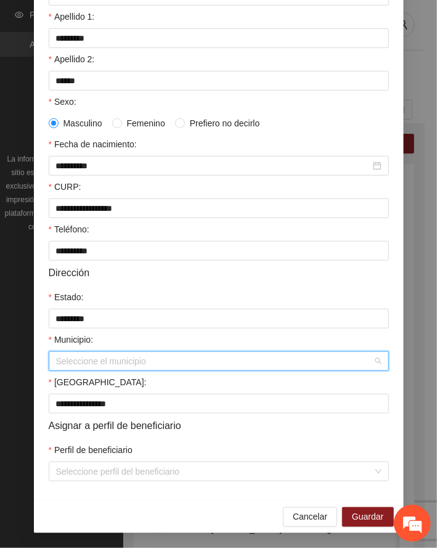
click at [86, 353] on input "Municipio:" at bounding box center [214, 361] width 317 height 18
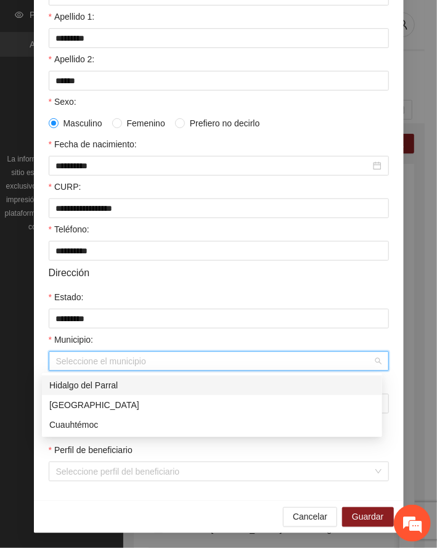
click at [83, 386] on div "Hidalgo del Parral" at bounding box center [212, 386] width 326 height 14
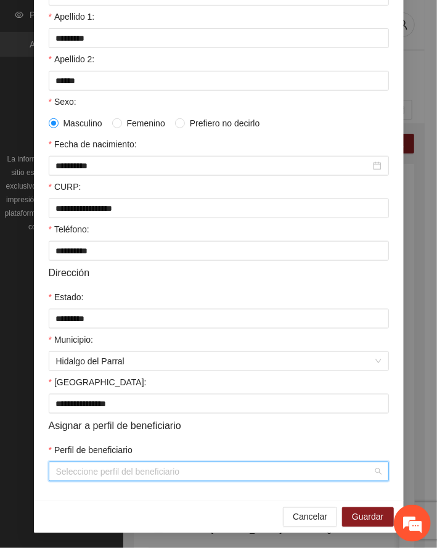
click at [97, 477] on input "Perfil de beneficiario" at bounding box center [214, 471] width 317 height 18
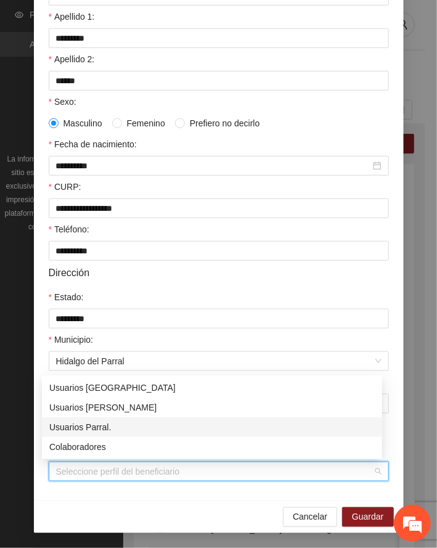
click at [104, 425] on div "Usuarios Parral." at bounding box center [212, 427] width 326 height 14
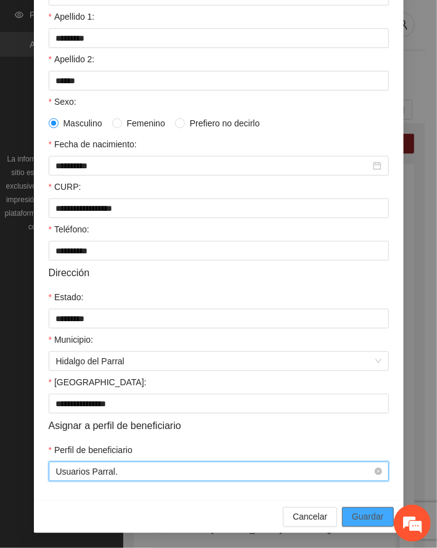
drag, startPoint x: 369, startPoint y: 511, endPoint x: 49, endPoint y: 477, distance: 321.2
click at [354, 509] on button "Guardar" at bounding box center [367, 517] width 51 height 20
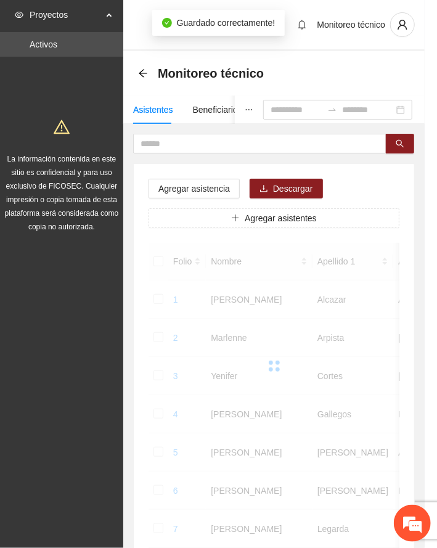
scroll to position [120, 0]
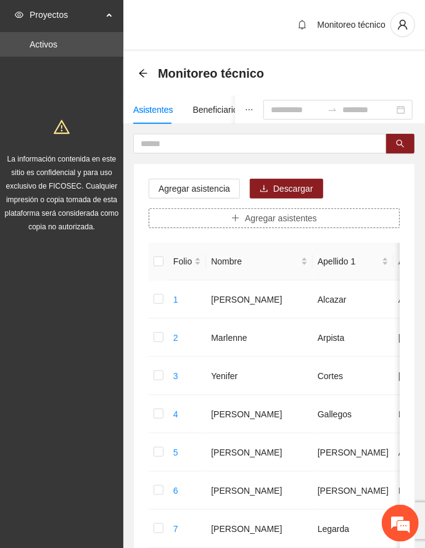
click at [200, 217] on button "Agregar asistentes" at bounding box center [274, 218] width 251 height 20
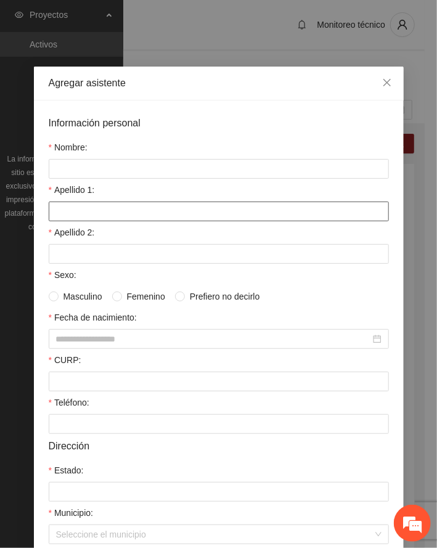
click at [105, 208] on input "Apellido 1:" at bounding box center [219, 212] width 340 height 20
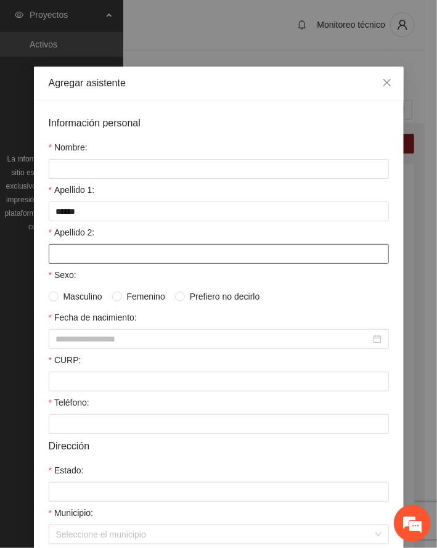
click at [84, 259] on input "Apellido 2:" at bounding box center [219, 254] width 340 height 20
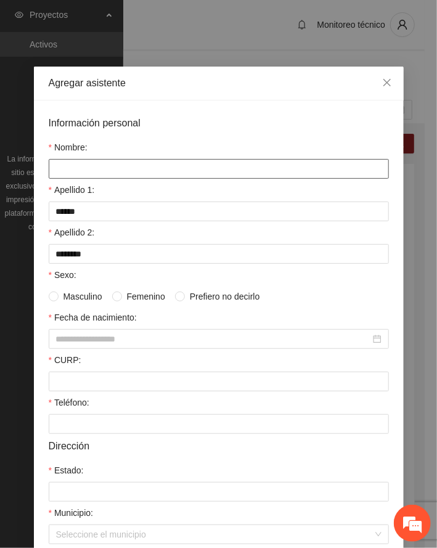
click at [77, 171] on input "Nombre:" at bounding box center [219, 169] width 340 height 20
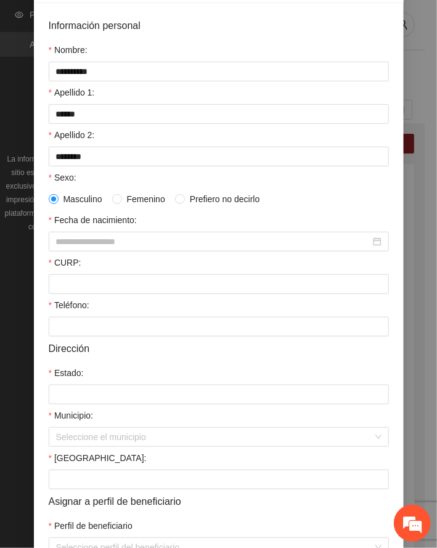
scroll to position [176, 0]
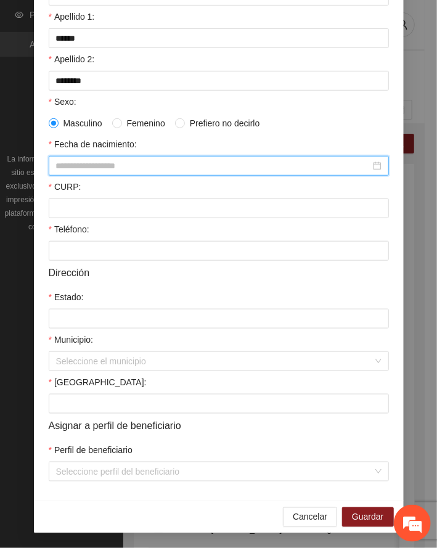
click at [72, 161] on input "Fecha de nacimiento:" at bounding box center [213, 166] width 314 height 14
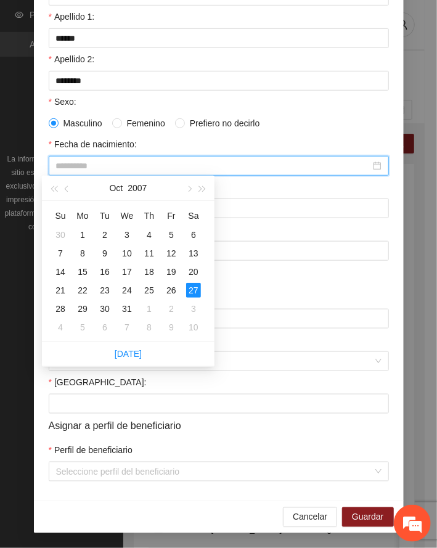
click at [200, 292] on div "27" at bounding box center [193, 290] width 15 height 15
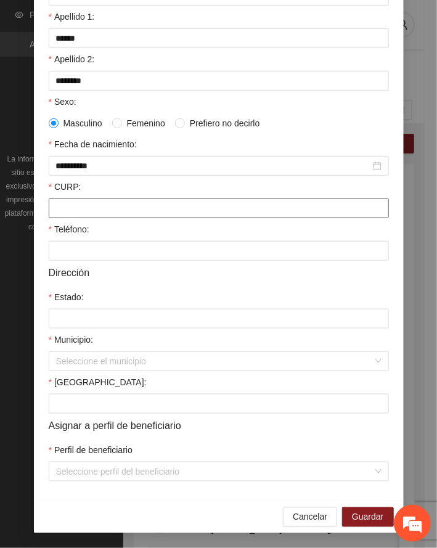
click at [107, 211] on input "CURP:" at bounding box center [219, 209] width 340 height 20
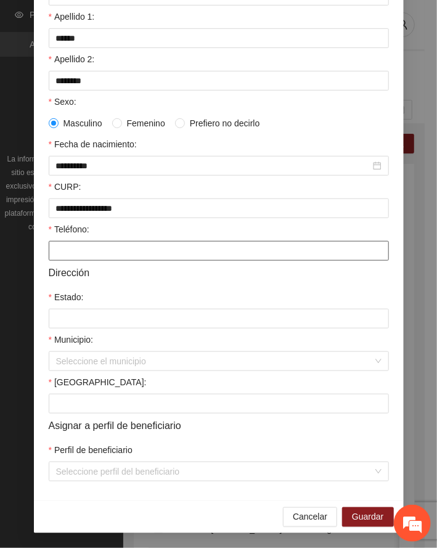
click at [84, 250] on input "Teléfono:" at bounding box center [219, 251] width 340 height 20
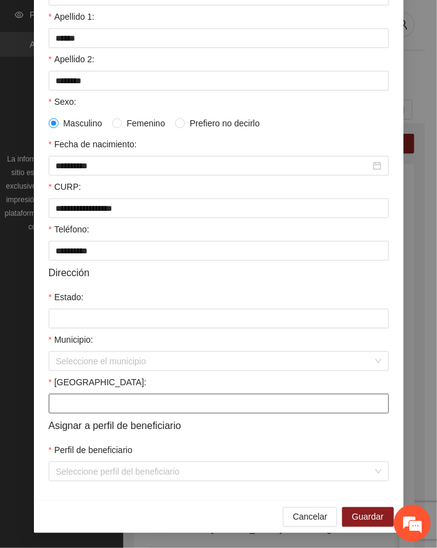
click at [78, 404] on input "[GEOGRAPHIC_DATA]:" at bounding box center [219, 404] width 340 height 20
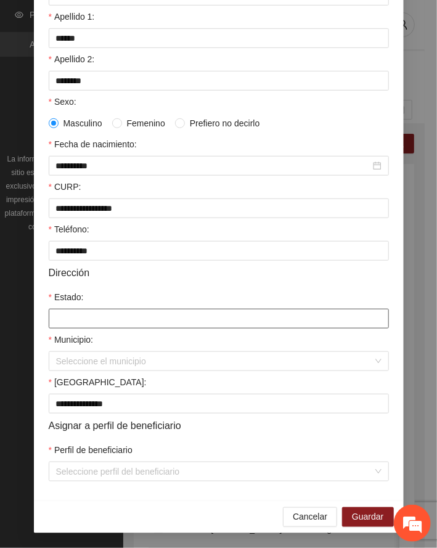
click at [88, 322] on input "Estado:" at bounding box center [219, 319] width 340 height 20
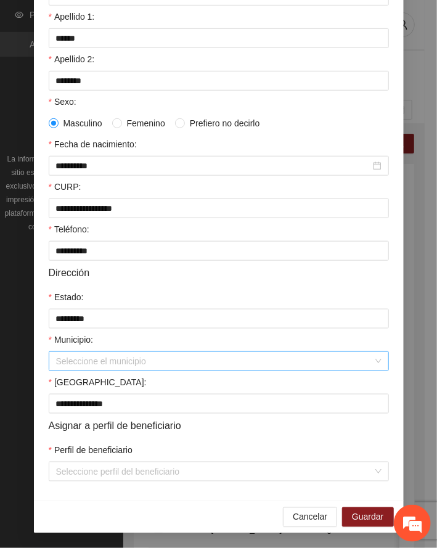
click at [80, 365] on input "Municipio:" at bounding box center [214, 361] width 317 height 18
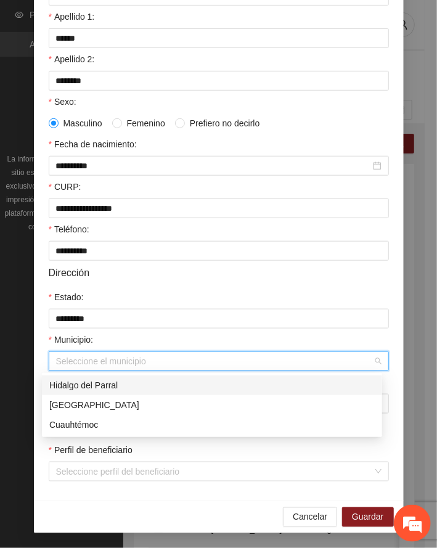
click at [90, 388] on div "Hidalgo del Parral" at bounding box center [212, 386] width 326 height 14
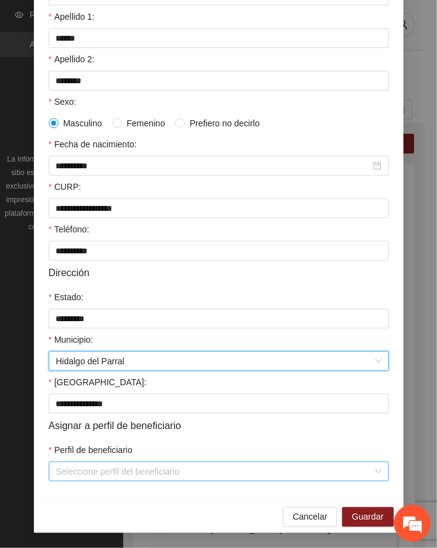
click at [117, 470] on input "Perfil de beneficiario" at bounding box center [214, 471] width 317 height 18
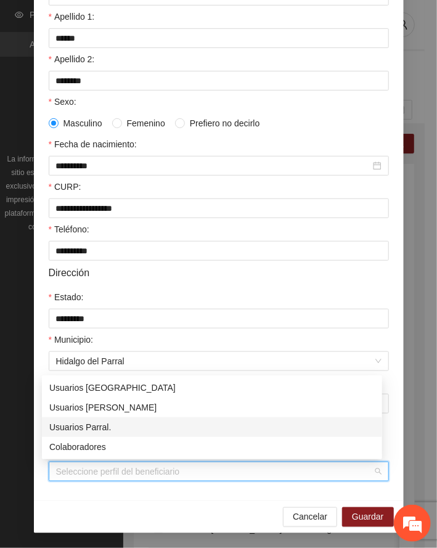
click at [112, 425] on div "Usuarios Parral." at bounding box center [212, 427] width 326 height 14
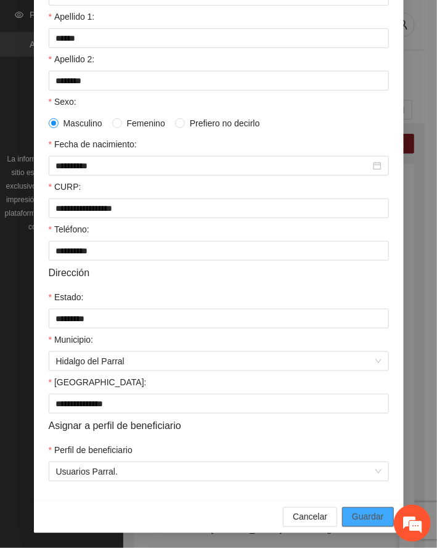
drag, startPoint x: 367, startPoint y: 512, endPoint x: 137, endPoint y: 494, distance: 231.3
click at [365, 511] on span "Guardar" at bounding box center [367, 517] width 31 height 14
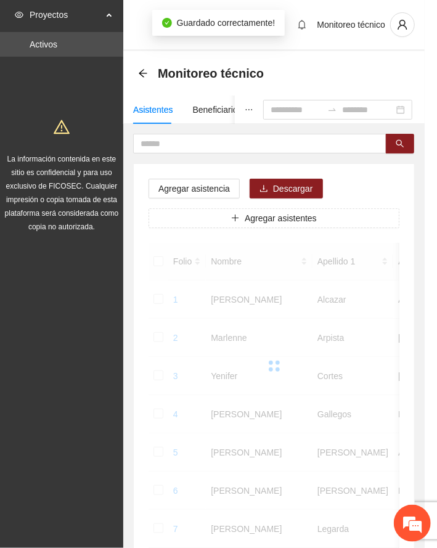
scroll to position [120, 0]
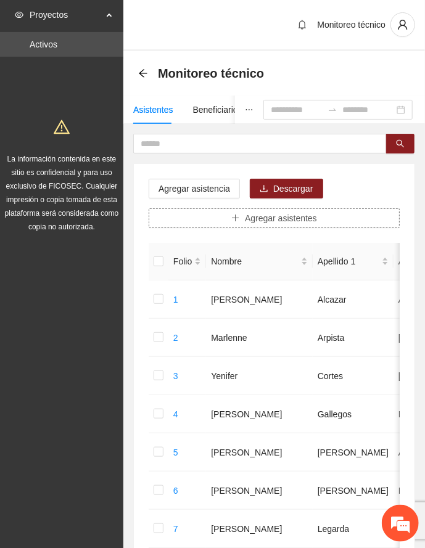
click at [332, 218] on button "Agregar asistentes" at bounding box center [274, 218] width 251 height 20
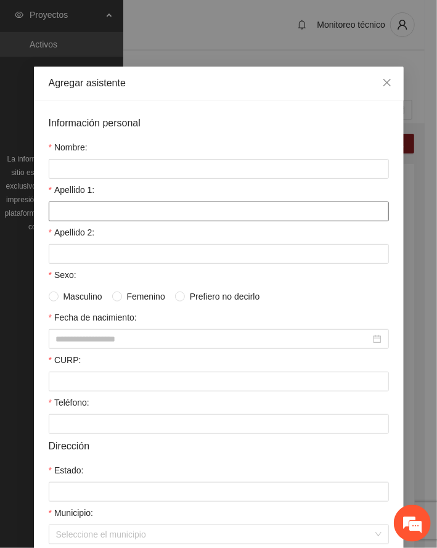
click at [109, 211] on input "Apellido 1:" at bounding box center [219, 212] width 340 height 20
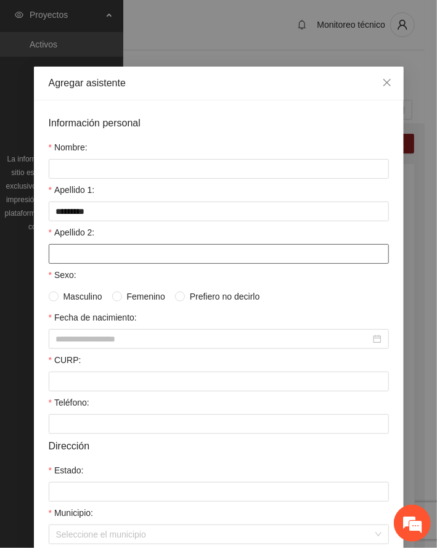
click at [83, 254] on input "Apellido 2:" at bounding box center [219, 254] width 340 height 20
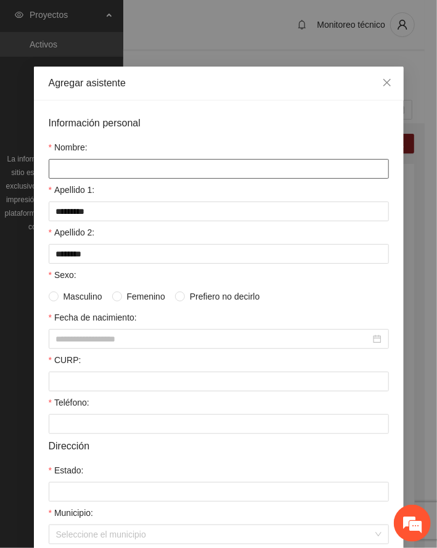
click at [97, 171] on input "Nombre:" at bounding box center [219, 169] width 340 height 20
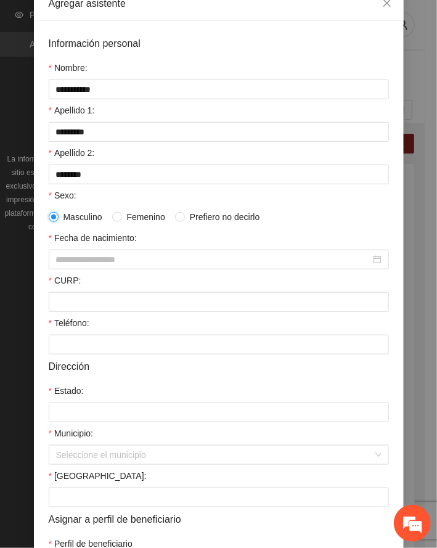
scroll to position [176, 0]
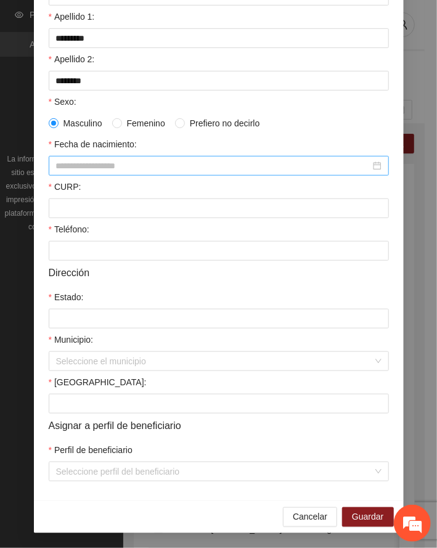
click at [72, 168] on input "Fecha de nacimiento:" at bounding box center [213, 166] width 314 height 14
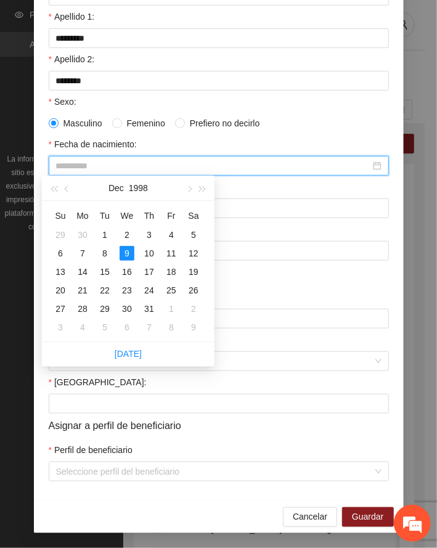
click at [128, 250] on div "9" at bounding box center [127, 253] width 15 height 15
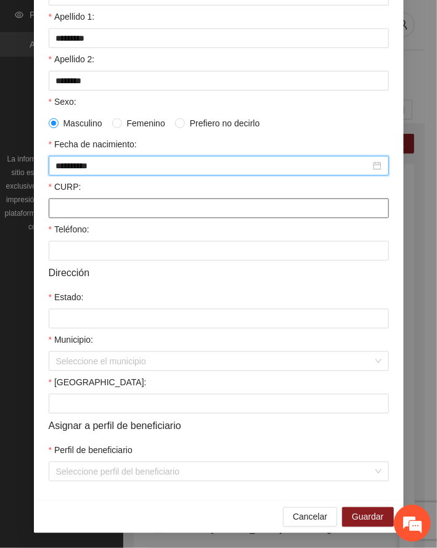
click at [78, 207] on input "CURP:" at bounding box center [219, 209] width 340 height 20
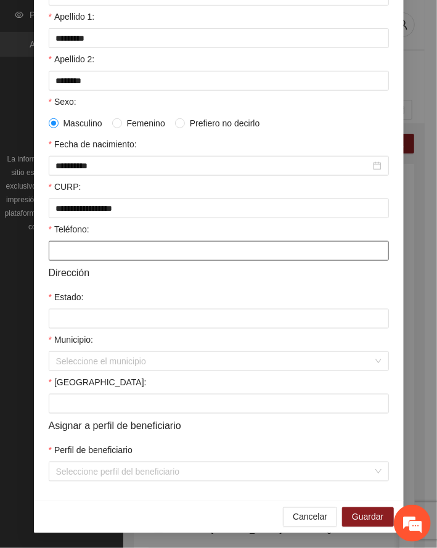
click at [86, 250] on input "Teléfono:" at bounding box center [219, 251] width 340 height 20
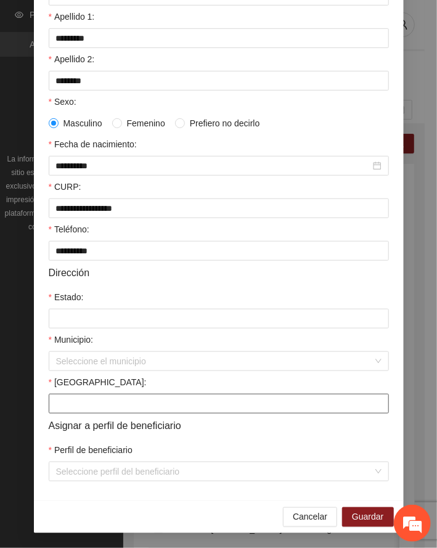
click at [99, 396] on input "[GEOGRAPHIC_DATA]:" at bounding box center [219, 404] width 340 height 20
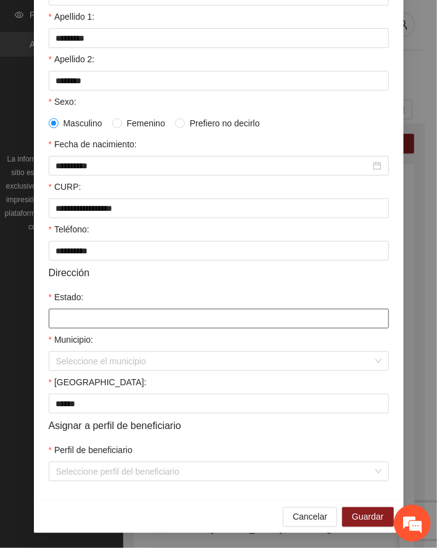
click at [110, 317] on input "Estado:" at bounding box center [219, 319] width 340 height 20
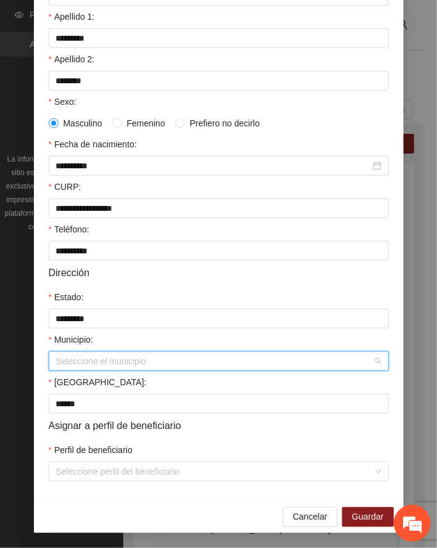
click at [106, 363] on input "Municipio:" at bounding box center [214, 361] width 317 height 18
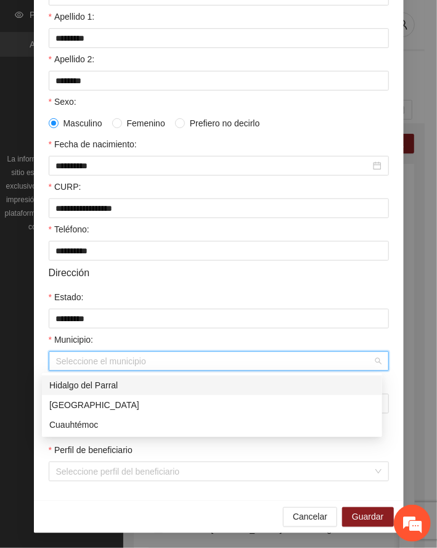
click at [81, 386] on div "Hidalgo del Parral" at bounding box center [212, 386] width 326 height 14
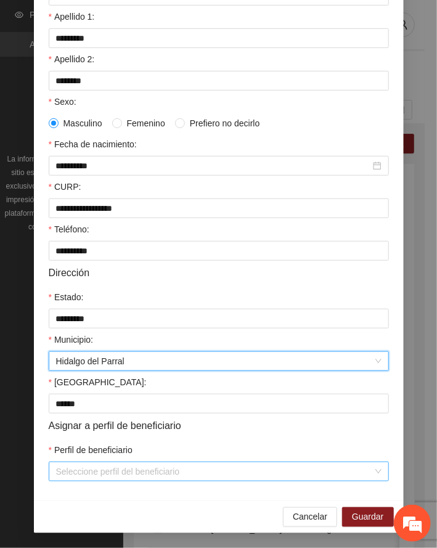
click at [157, 474] on input "Perfil de beneficiario" at bounding box center [214, 471] width 317 height 18
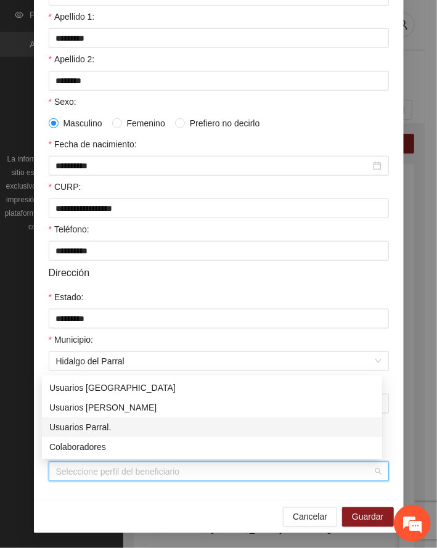
click at [102, 425] on div "Usuarios Parral." at bounding box center [212, 427] width 326 height 14
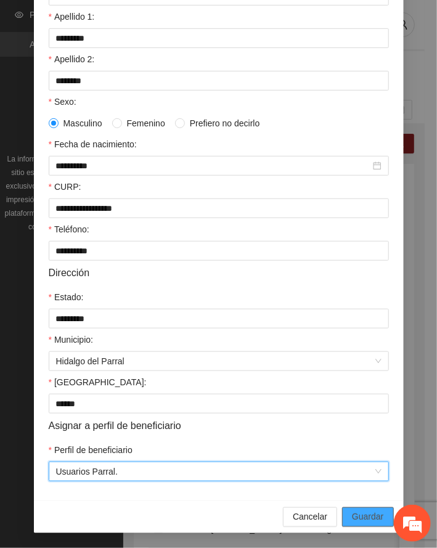
click at [364, 514] on span "Guardar" at bounding box center [367, 517] width 31 height 14
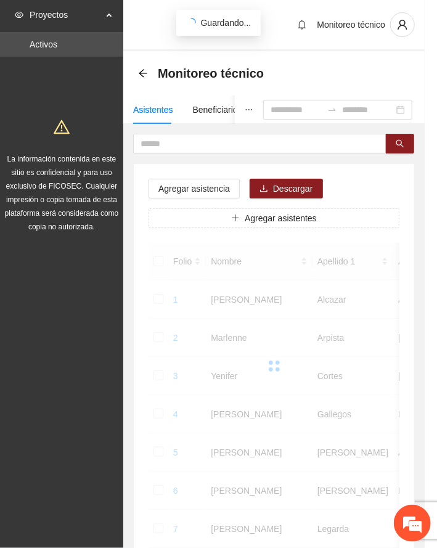
scroll to position [120, 0]
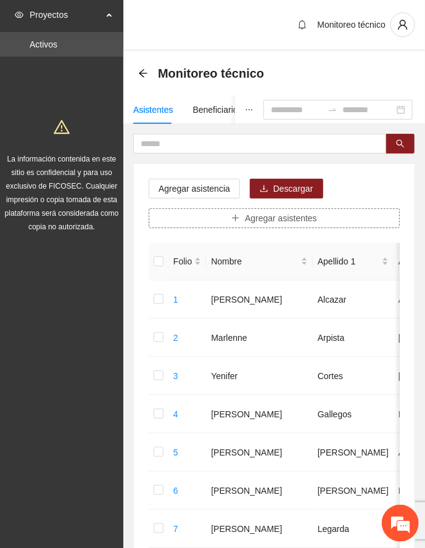
click at [262, 220] on span "Agregar asistentes" at bounding box center [281, 218] width 72 height 14
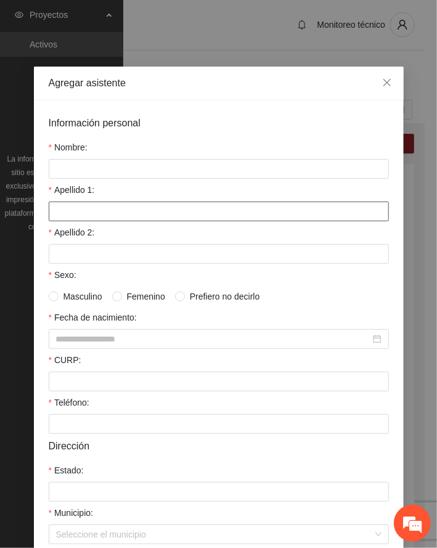
click at [139, 213] on input "Apellido 1:" at bounding box center [219, 212] width 340 height 20
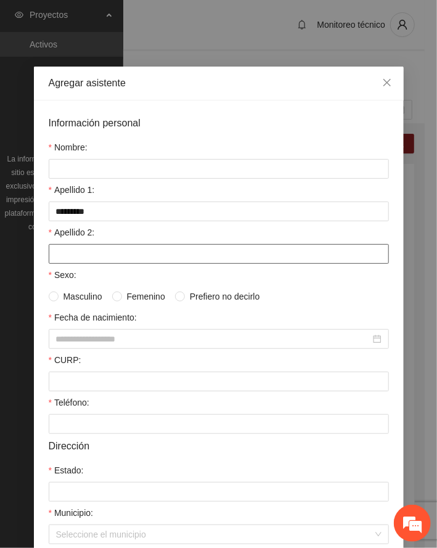
click at [137, 252] on input "Apellido 2:" at bounding box center [219, 254] width 340 height 20
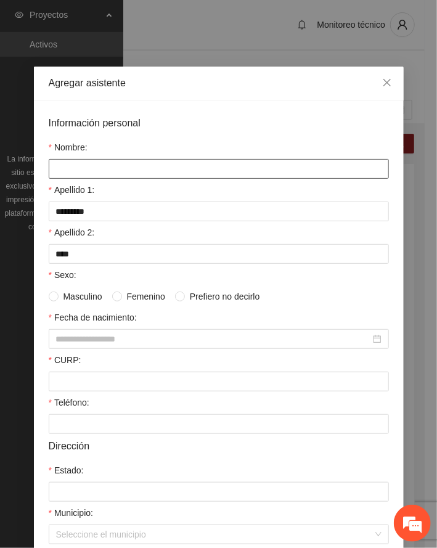
click at [55, 163] on input "Nombre:" at bounding box center [219, 169] width 340 height 20
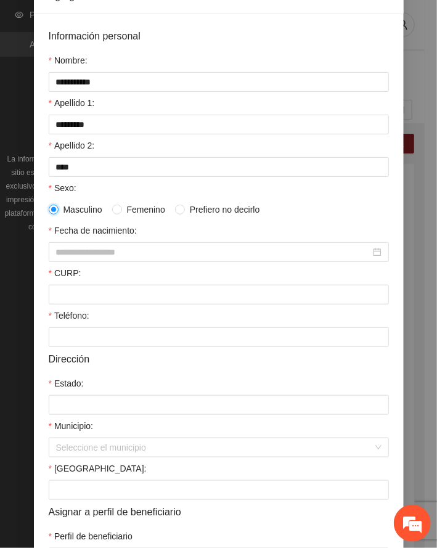
scroll to position [176, 0]
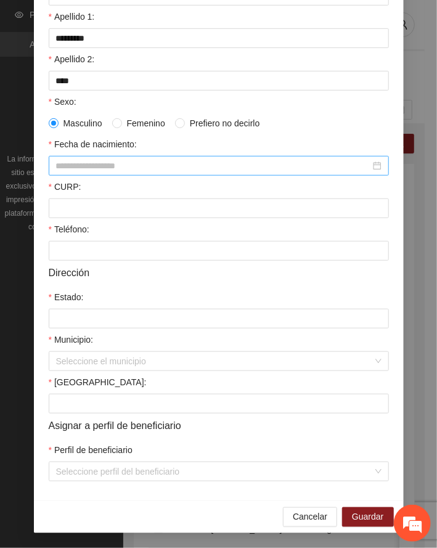
click at [88, 161] on input "Fecha de nacimiento:" at bounding box center [213, 166] width 314 height 14
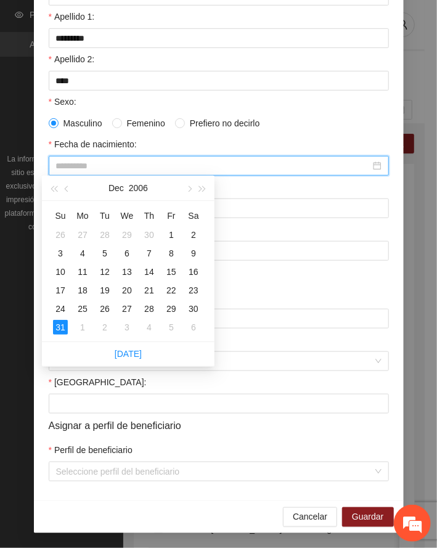
click at [58, 326] on div "31" at bounding box center [60, 327] width 15 height 15
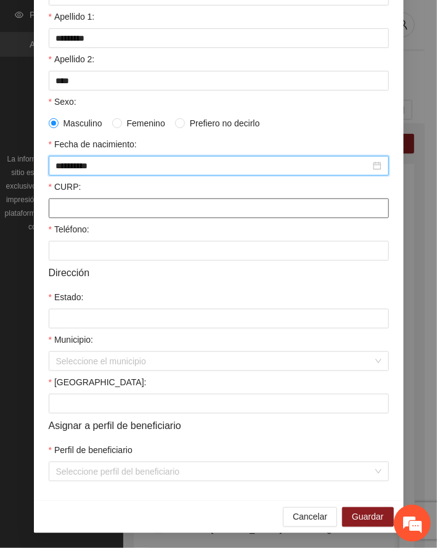
click at [86, 203] on input "CURP:" at bounding box center [219, 209] width 340 height 20
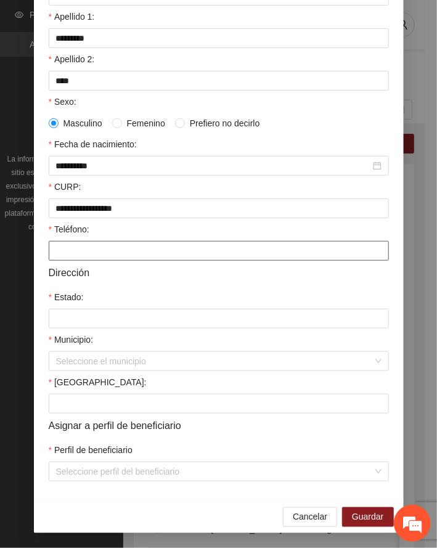
click at [83, 250] on input "Teléfono:" at bounding box center [219, 251] width 340 height 20
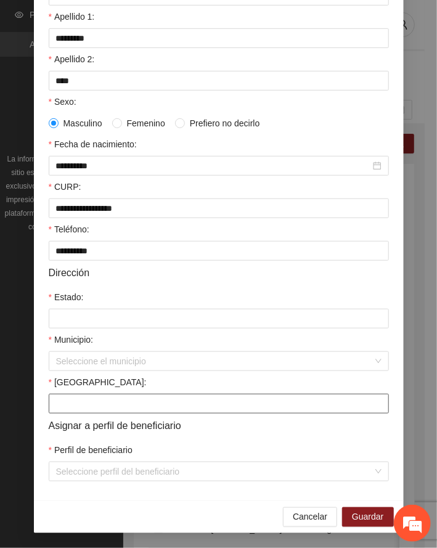
click at [84, 400] on input "[GEOGRAPHIC_DATA]:" at bounding box center [219, 404] width 340 height 20
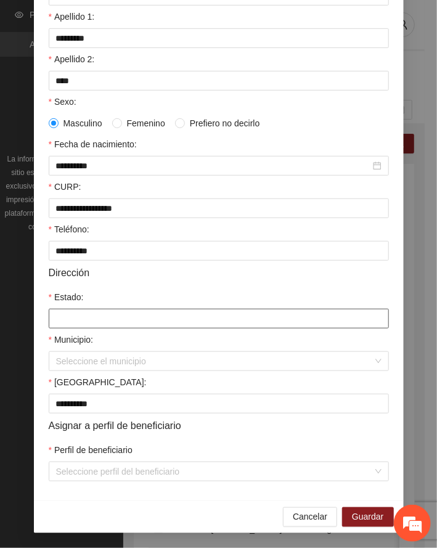
click at [94, 316] on input "Estado:" at bounding box center [219, 319] width 340 height 20
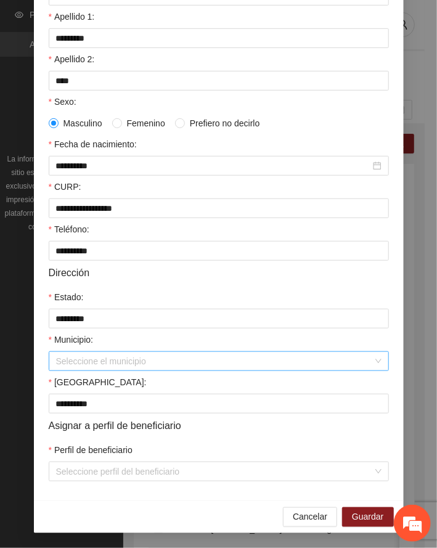
click at [105, 360] on input "Municipio:" at bounding box center [214, 361] width 317 height 18
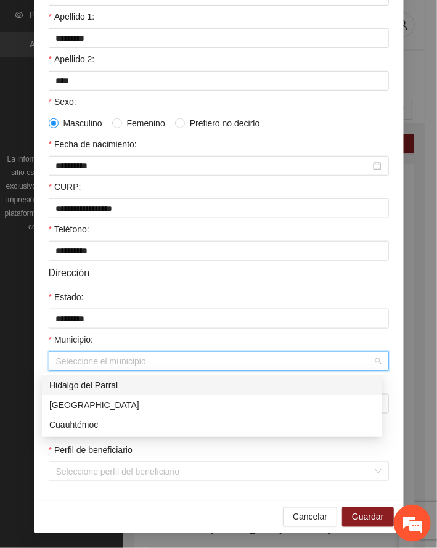
click at [97, 385] on div "Hidalgo del Parral" at bounding box center [212, 386] width 326 height 14
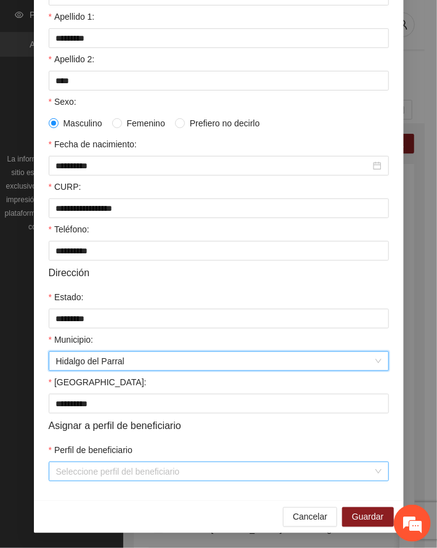
click at [96, 477] on input "Perfil de beneficiario" at bounding box center [214, 471] width 317 height 18
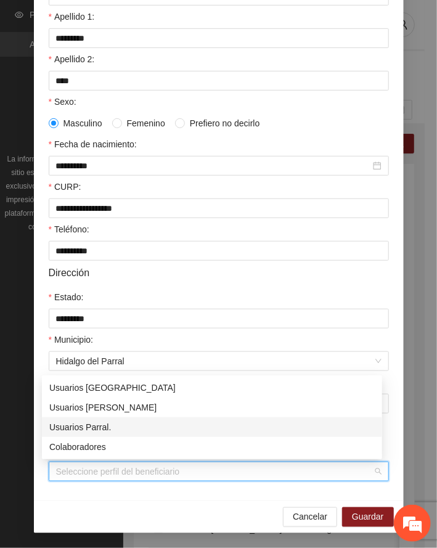
click at [107, 425] on div "Usuarios Parral." at bounding box center [212, 427] width 326 height 14
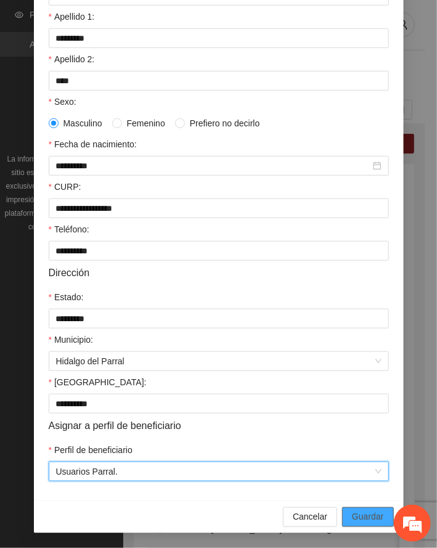
drag, startPoint x: 366, startPoint y: 513, endPoint x: 1, endPoint y: 498, distance: 365.3
click at [358, 511] on span "Guardar" at bounding box center [367, 517] width 31 height 14
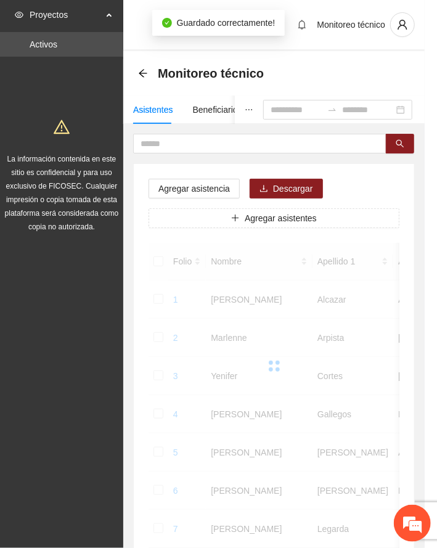
scroll to position [120, 0]
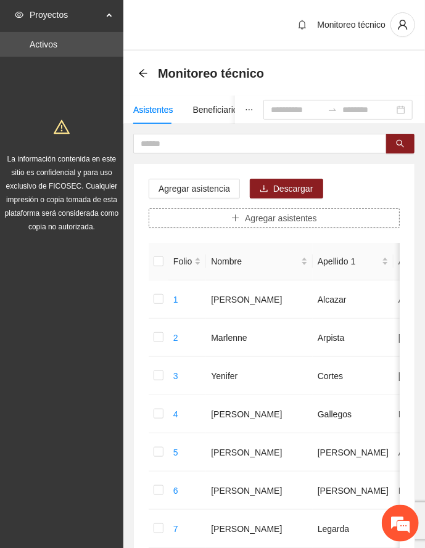
click at [298, 213] on span "Agregar asistentes" at bounding box center [281, 218] width 72 height 14
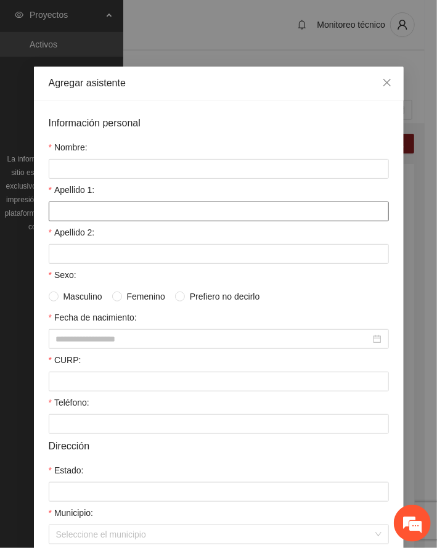
click at [100, 212] on input "Apellido 1:" at bounding box center [219, 212] width 340 height 20
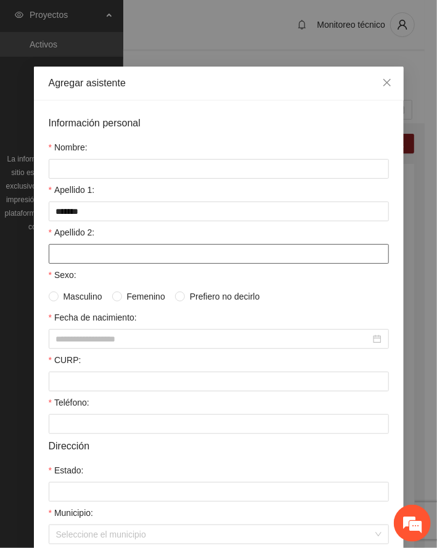
click at [104, 257] on input "Apellido 2:" at bounding box center [219, 254] width 340 height 20
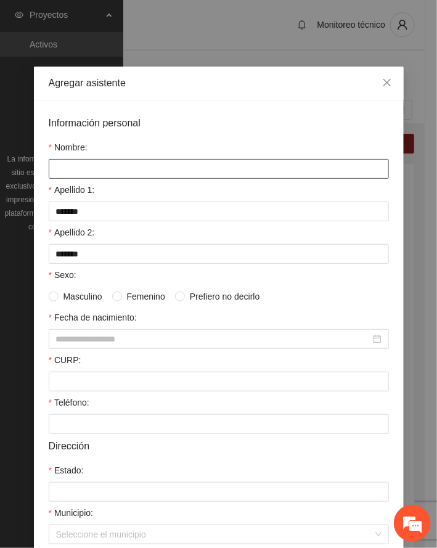
click at [80, 170] on input "Nombre:" at bounding box center [219, 169] width 340 height 20
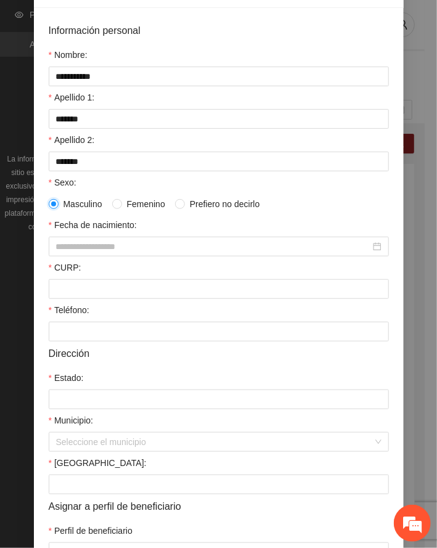
scroll to position [176, 0]
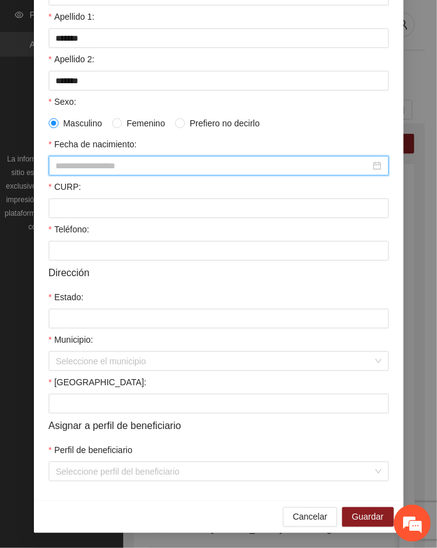
click at [75, 166] on input "Fecha de nacimiento:" at bounding box center [213, 166] width 314 height 14
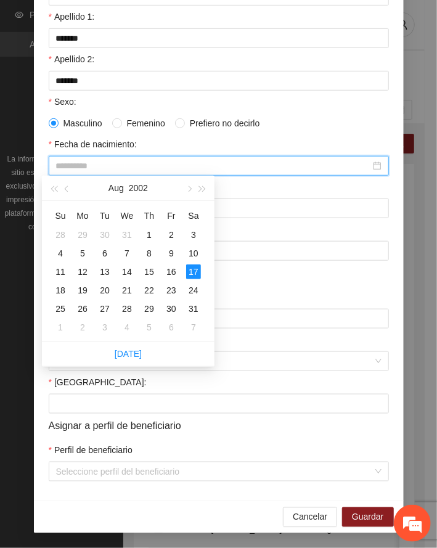
drag, startPoint x: 191, startPoint y: 271, endPoint x: 5, endPoint y: 349, distance: 201.7
click at [188, 271] on div "17" at bounding box center [193, 271] width 15 height 15
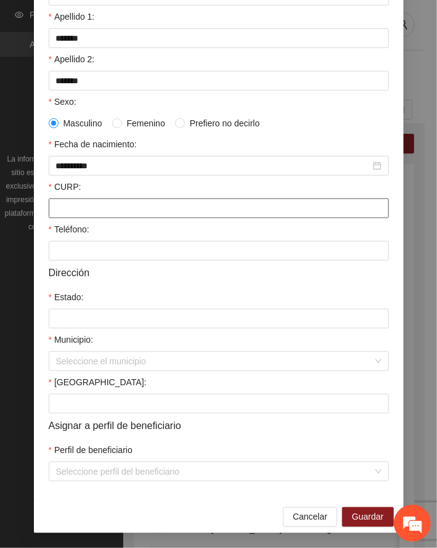
click at [68, 207] on input "CURP:" at bounding box center [219, 209] width 340 height 20
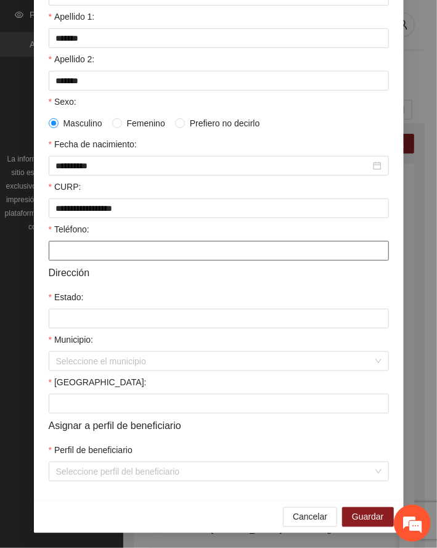
click at [74, 249] on input "Teléfono:" at bounding box center [219, 251] width 340 height 20
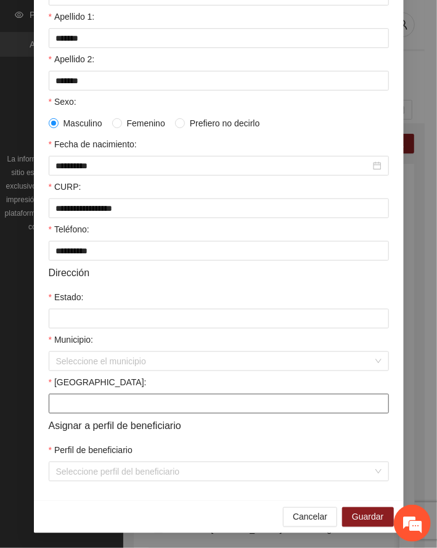
click at [77, 403] on input "[GEOGRAPHIC_DATA]:" at bounding box center [219, 404] width 340 height 20
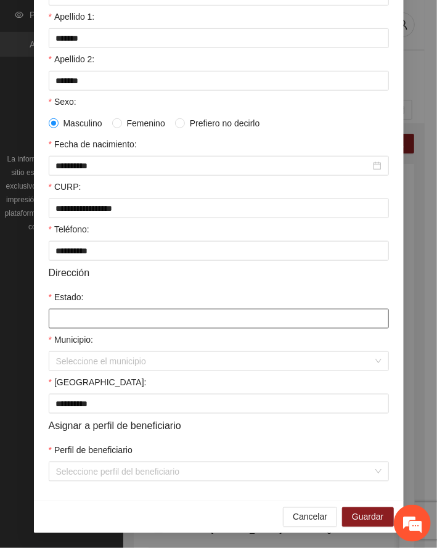
click at [89, 324] on input "Estado:" at bounding box center [219, 319] width 340 height 20
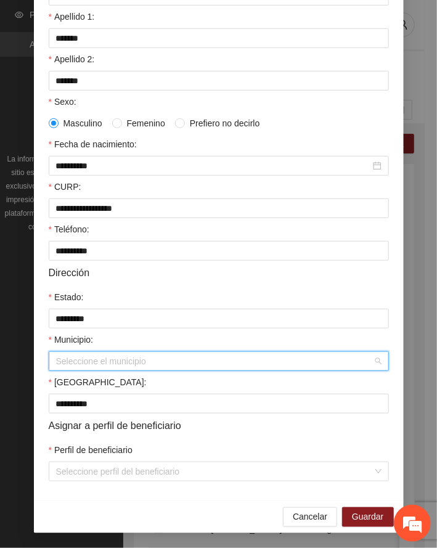
click at [81, 361] on input "Municipio:" at bounding box center [214, 361] width 317 height 18
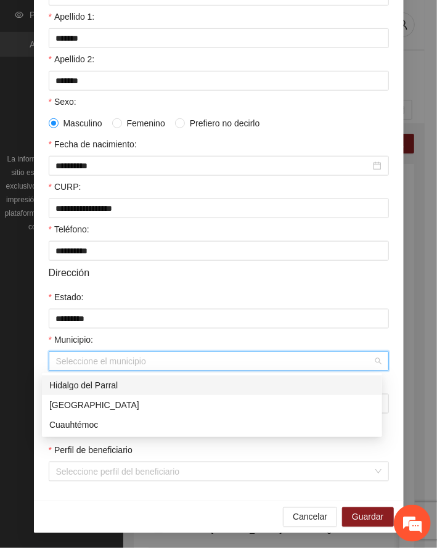
click at [82, 383] on div "Hidalgo del Parral" at bounding box center [212, 386] width 326 height 14
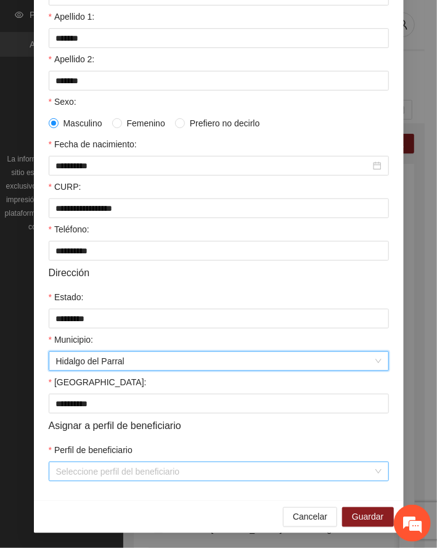
click at [83, 473] on input "Perfil de beneficiario" at bounding box center [214, 471] width 317 height 18
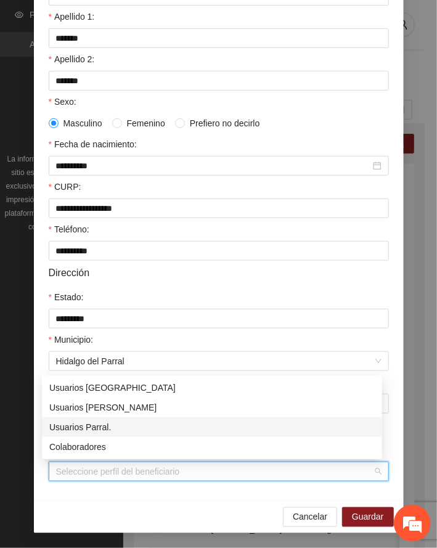
click at [99, 427] on div "Usuarios Parral." at bounding box center [212, 427] width 326 height 14
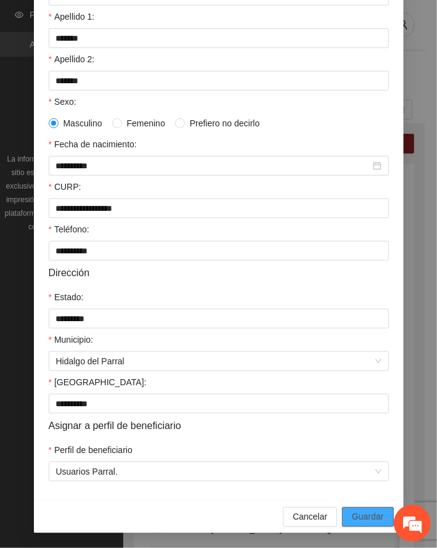
click at [363, 517] on span "Guardar" at bounding box center [367, 517] width 31 height 14
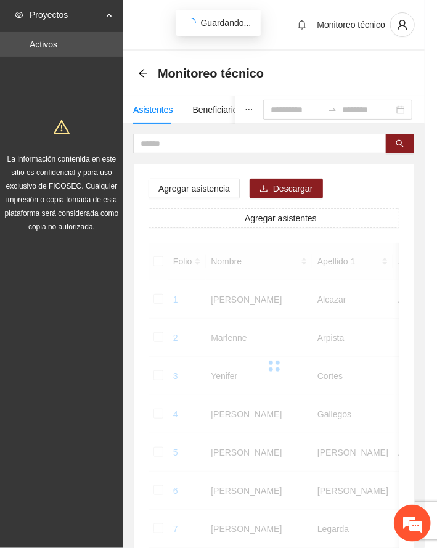
scroll to position [120, 0]
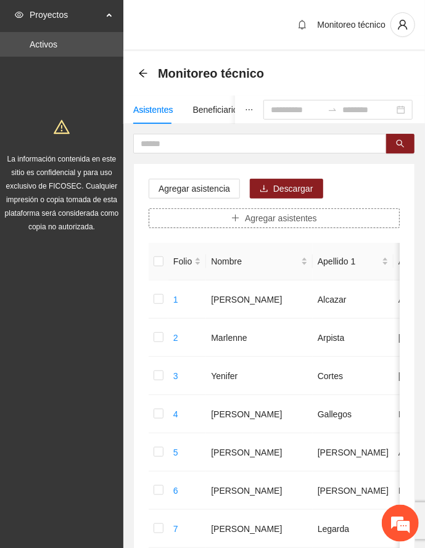
click at [287, 215] on span "Agregar asistentes" at bounding box center [281, 218] width 72 height 14
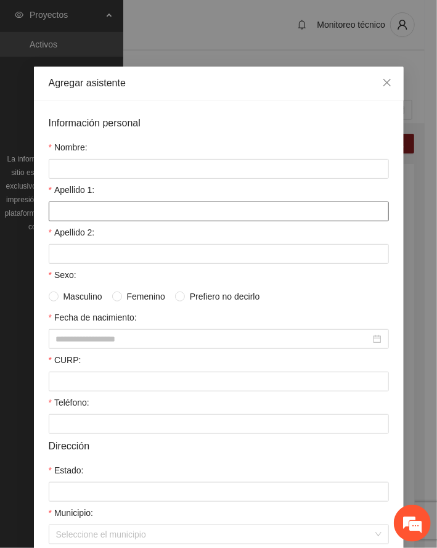
click at [127, 213] on input "Apellido 1:" at bounding box center [219, 212] width 340 height 20
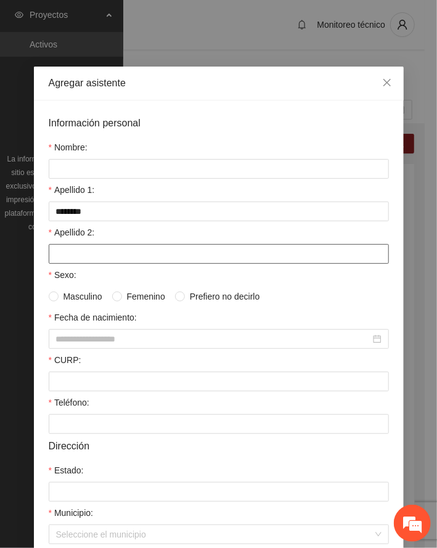
click at [92, 257] on input "Apellido 2:" at bounding box center [219, 254] width 340 height 20
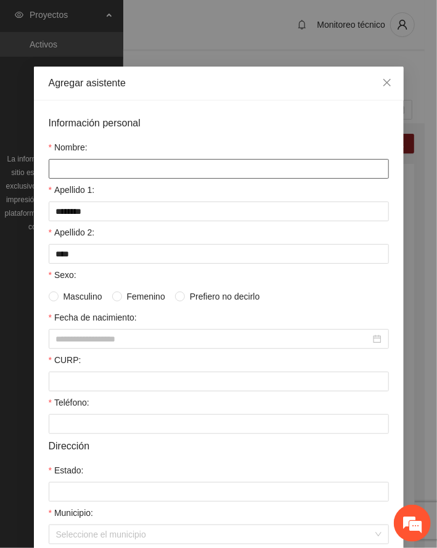
click at [92, 169] on input "Nombre:" at bounding box center [219, 169] width 340 height 20
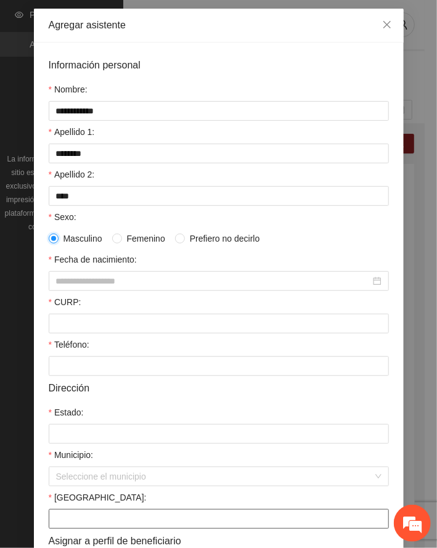
scroll to position [176, 0]
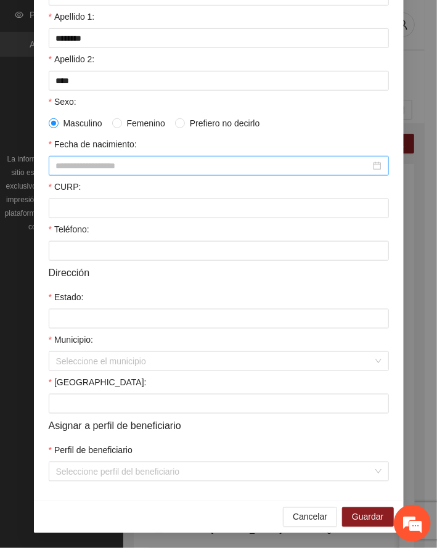
click at [109, 159] on input "Fecha de nacimiento:" at bounding box center [213, 166] width 314 height 14
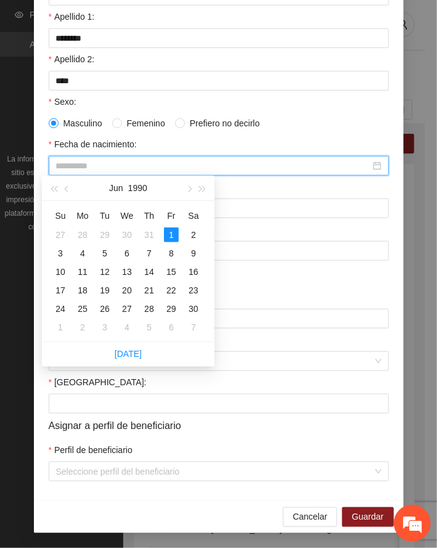
drag, startPoint x: 174, startPoint y: 233, endPoint x: 107, endPoint y: 266, distance: 74.4
click at [173, 236] on div "1" at bounding box center [171, 234] width 15 height 15
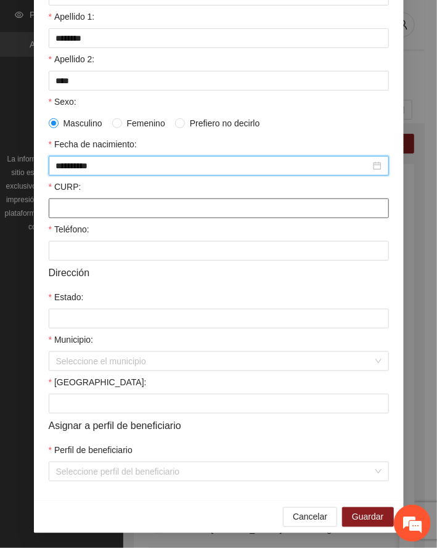
click at [97, 206] on input "CURP:" at bounding box center [219, 209] width 340 height 20
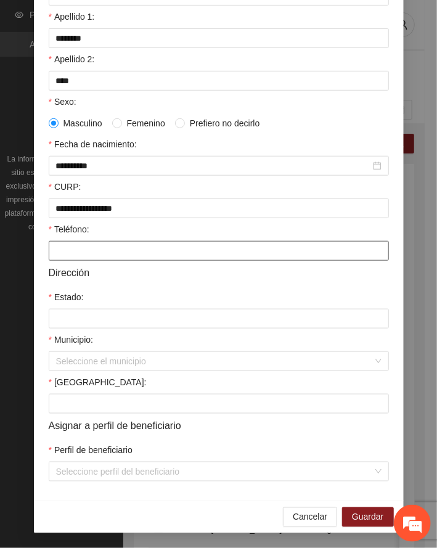
click at [96, 250] on input "Teléfono:" at bounding box center [219, 251] width 340 height 20
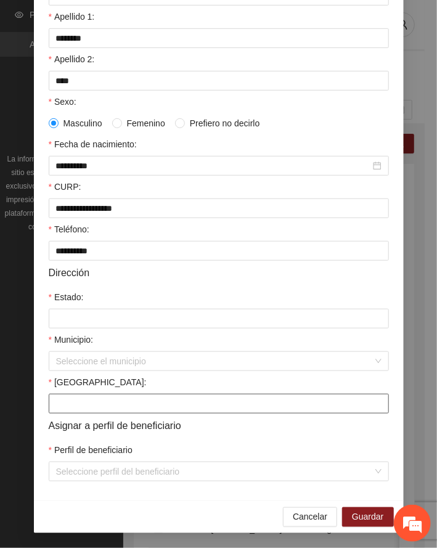
click at [94, 398] on input "[GEOGRAPHIC_DATA]:" at bounding box center [219, 404] width 340 height 20
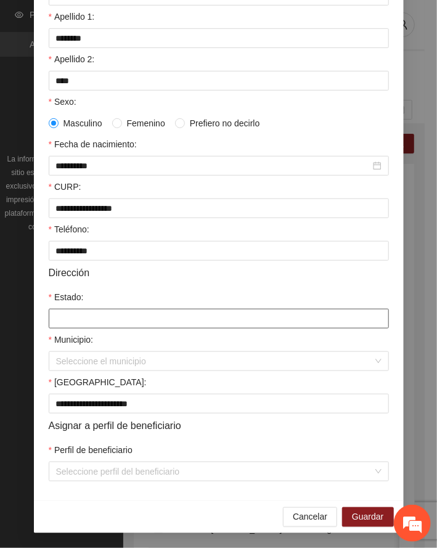
click at [126, 314] on input "Estado:" at bounding box center [219, 319] width 340 height 20
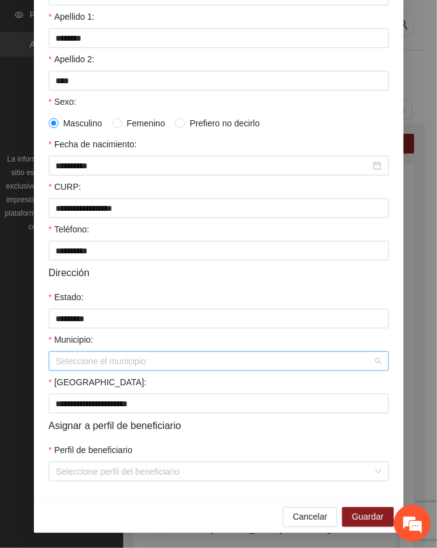
click at [75, 363] on input "Municipio:" at bounding box center [214, 361] width 317 height 18
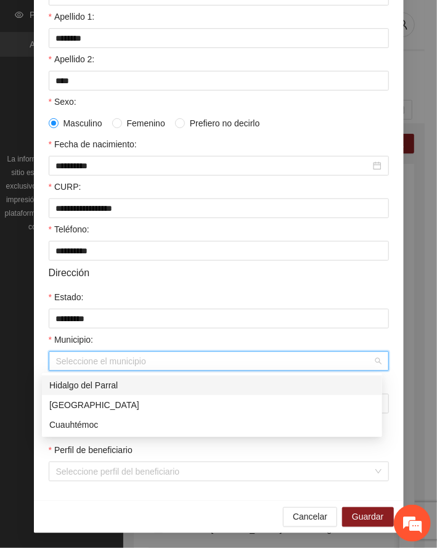
drag, startPoint x: 88, startPoint y: 388, endPoint x: 112, endPoint y: 434, distance: 52.1
click at [88, 387] on div "Hidalgo del Parral" at bounding box center [212, 386] width 326 height 14
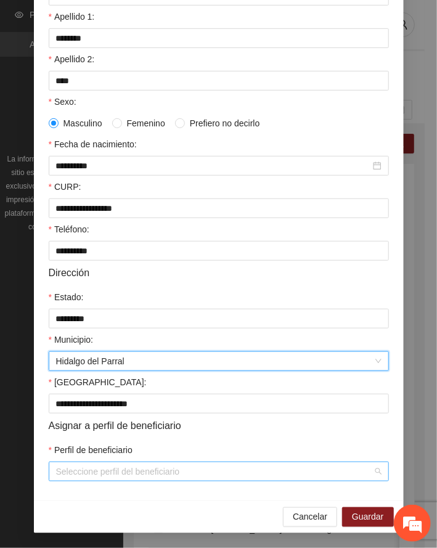
click at [136, 475] on input "Perfil de beneficiario" at bounding box center [214, 471] width 317 height 18
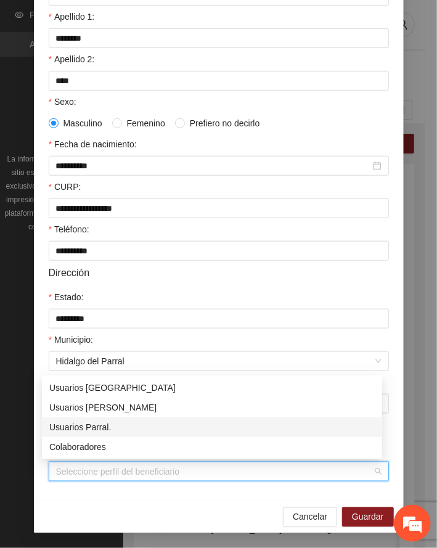
click at [104, 427] on div "Usuarios Parral." at bounding box center [212, 427] width 326 height 14
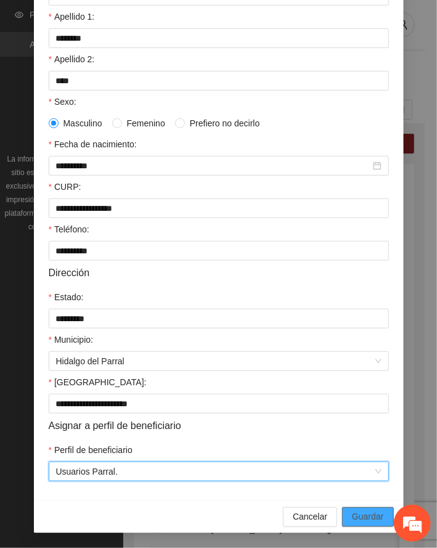
click at [372, 517] on span "Guardar" at bounding box center [367, 517] width 31 height 14
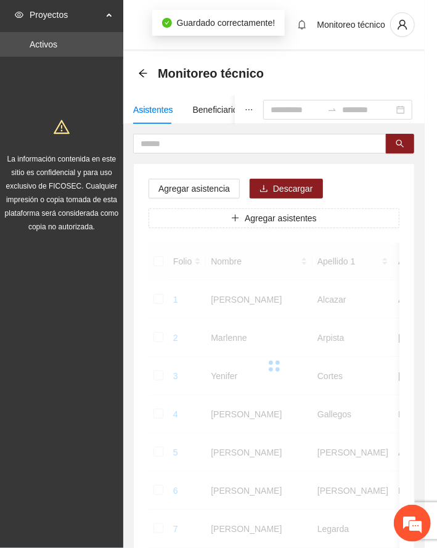
scroll to position [120, 0]
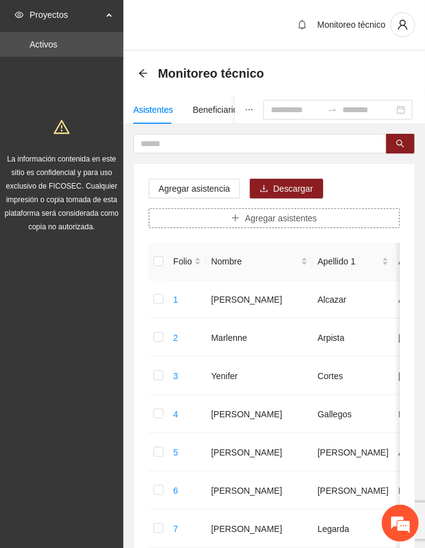
click at [260, 218] on span "Agregar asistentes" at bounding box center [281, 218] width 72 height 14
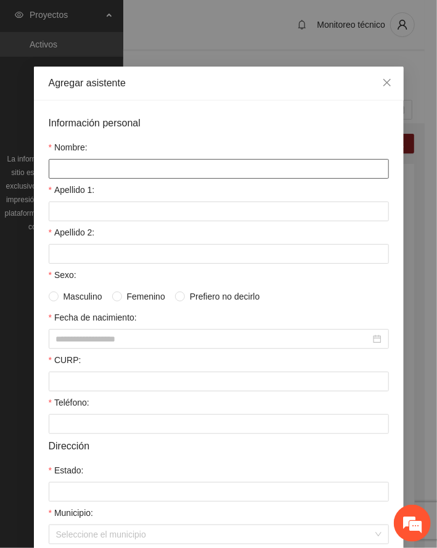
click at [125, 166] on input "Nombre:" at bounding box center [219, 169] width 340 height 20
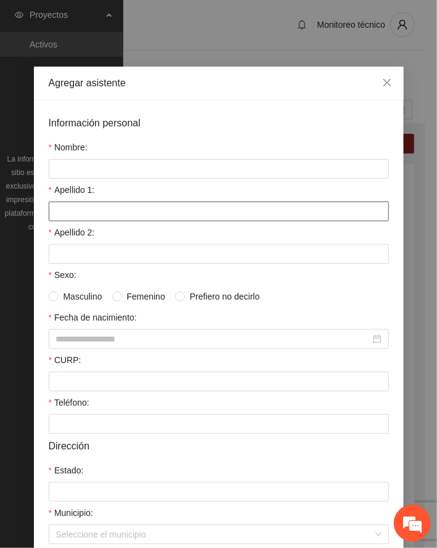
click at [74, 203] on input "Apellido 1:" at bounding box center [219, 212] width 340 height 20
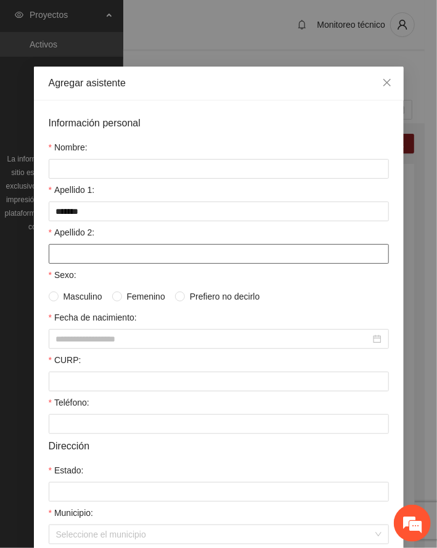
click at [94, 256] on input "Apellido 2:" at bounding box center [219, 254] width 340 height 20
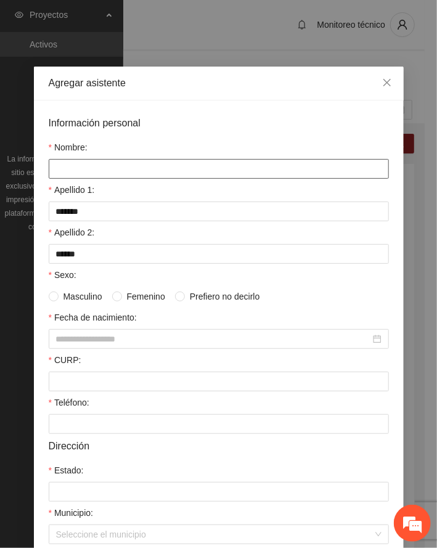
click at [106, 169] on input "Nombre:" at bounding box center [219, 169] width 340 height 20
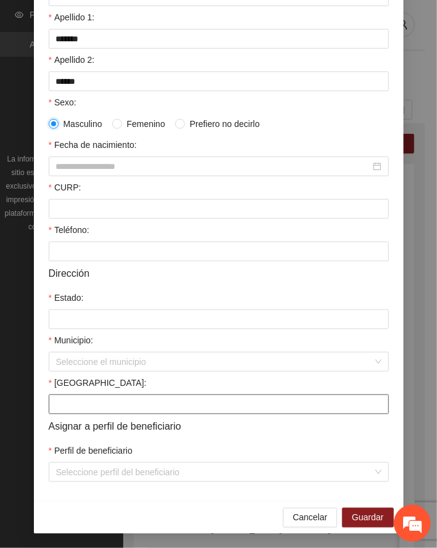
scroll to position [176, 0]
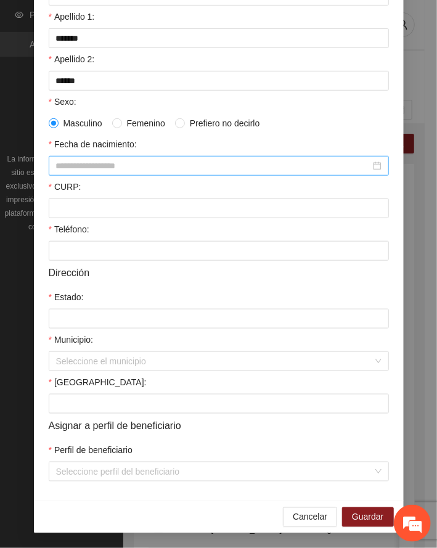
click at [80, 163] on input "Fecha de nacimiento:" at bounding box center [213, 166] width 314 height 14
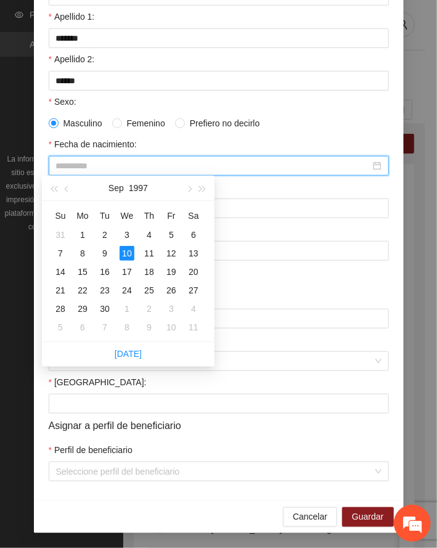
click at [129, 249] on div "10" at bounding box center [127, 253] width 15 height 15
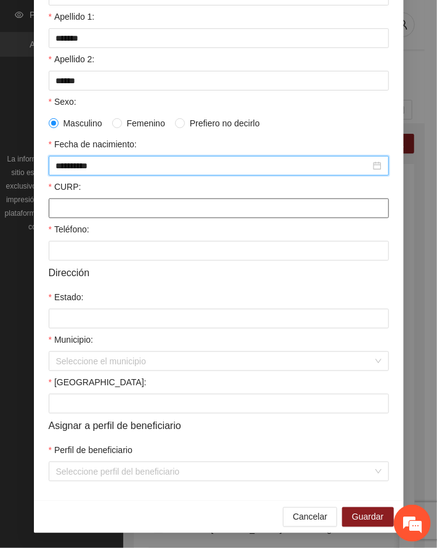
click at [65, 213] on input "CURP:" at bounding box center [219, 209] width 340 height 20
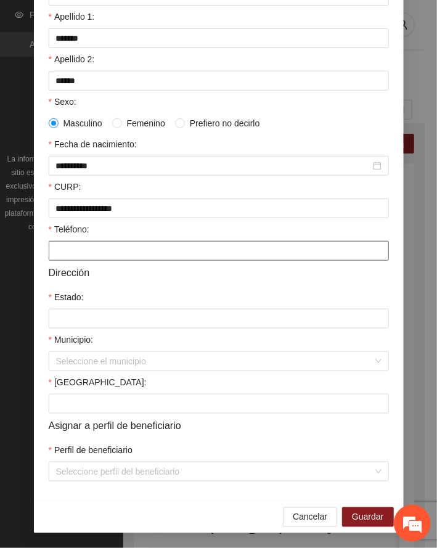
click at [73, 249] on input "Teléfono:" at bounding box center [219, 251] width 340 height 20
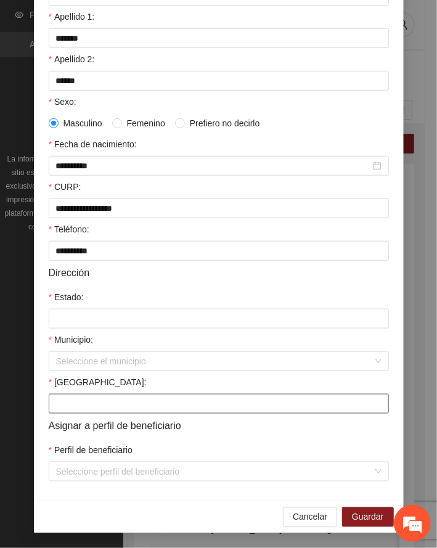
click at [89, 401] on input "[GEOGRAPHIC_DATA]:" at bounding box center [219, 404] width 340 height 20
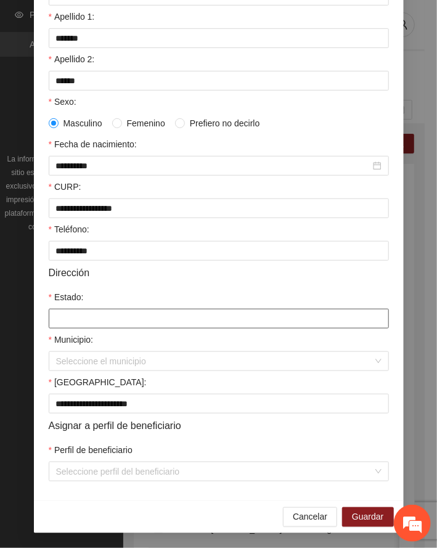
click at [87, 318] on input "Estado:" at bounding box center [219, 319] width 340 height 20
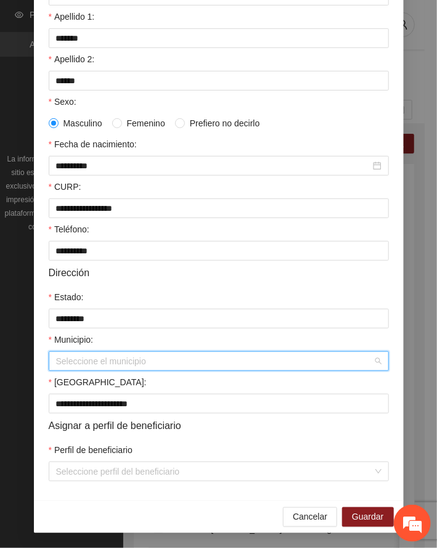
click at [97, 358] on input "Municipio:" at bounding box center [214, 361] width 317 height 18
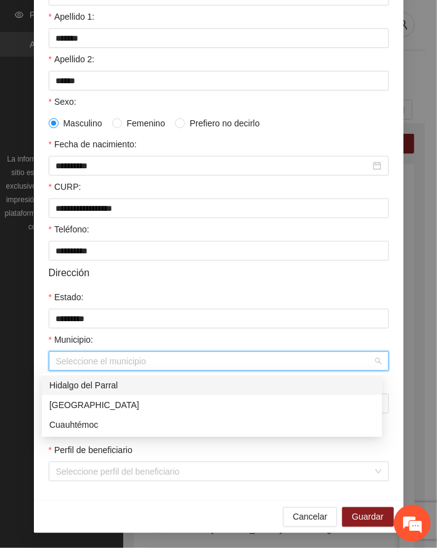
click at [80, 383] on div "Hidalgo del Parral" at bounding box center [212, 386] width 326 height 14
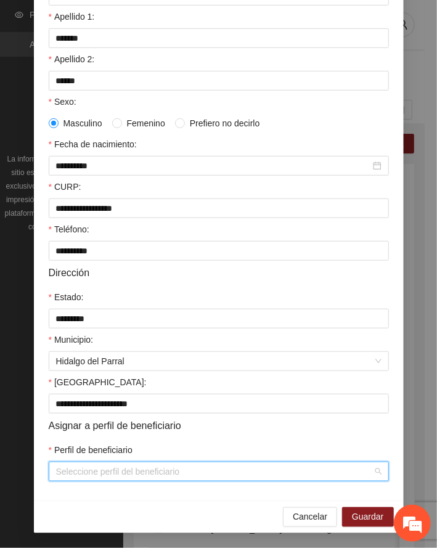
click at [149, 473] on input "Perfil de beneficiario" at bounding box center [214, 471] width 317 height 18
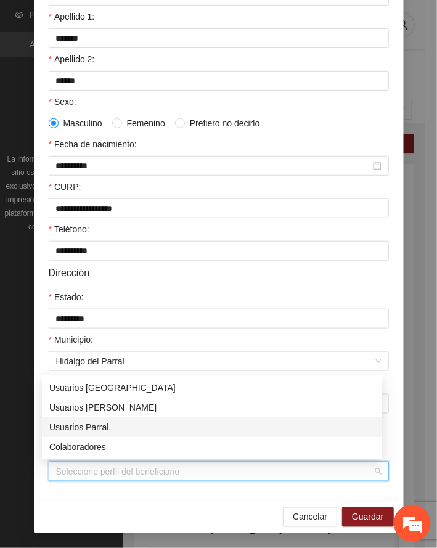
drag, startPoint x: 99, startPoint y: 425, endPoint x: 368, endPoint y: 534, distance: 290.7
click at [99, 425] on div "Usuarios Parral." at bounding box center [212, 427] width 326 height 14
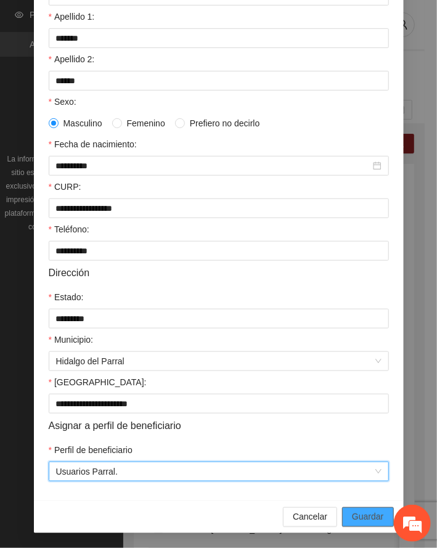
drag, startPoint x: 360, startPoint y: 513, endPoint x: 13, endPoint y: 514, distance: 347.1
click at [352, 515] on span "Guardar" at bounding box center [367, 517] width 31 height 14
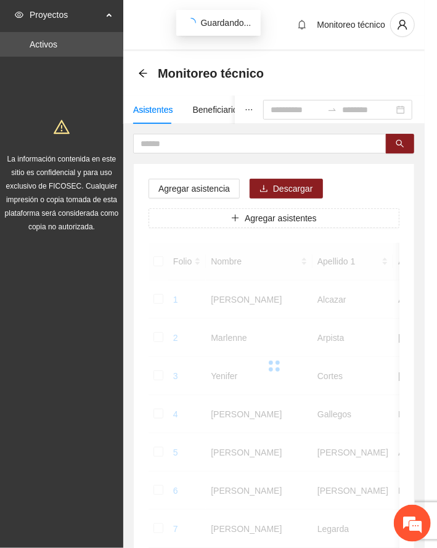
scroll to position [120, 0]
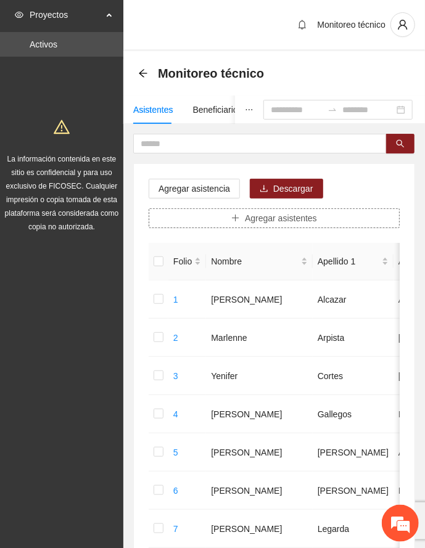
click at [282, 218] on span "Agregar asistentes" at bounding box center [281, 218] width 72 height 14
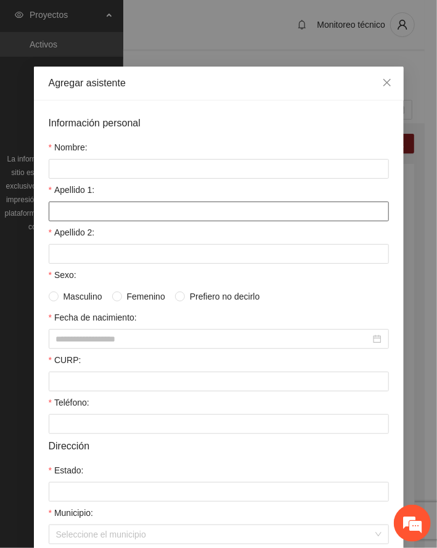
click at [89, 213] on input "Apellido 1:" at bounding box center [219, 212] width 340 height 20
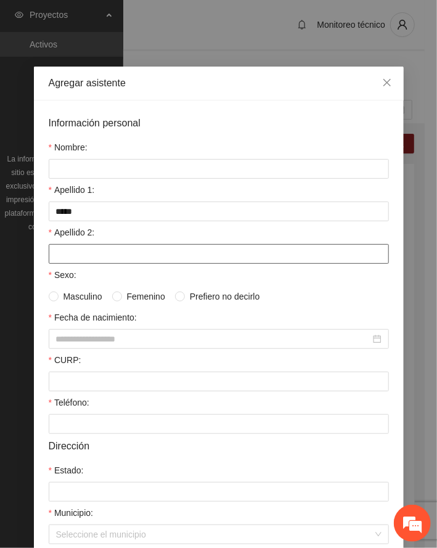
click at [73, 260] on input "Apellido 2:" at bounding box center [219, 254] width 340 height 20
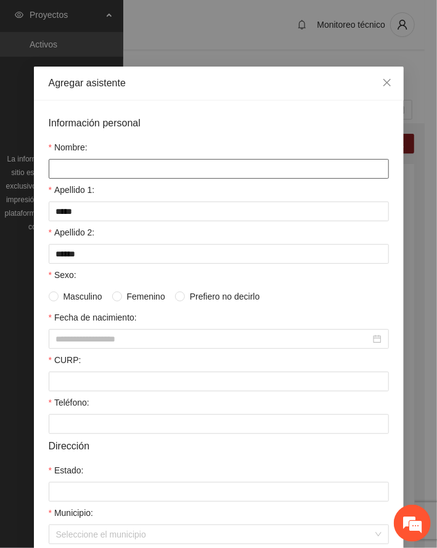
click at [80, 171] on input "Nombre:" at bounding box center [219, 169] width 340 height 20
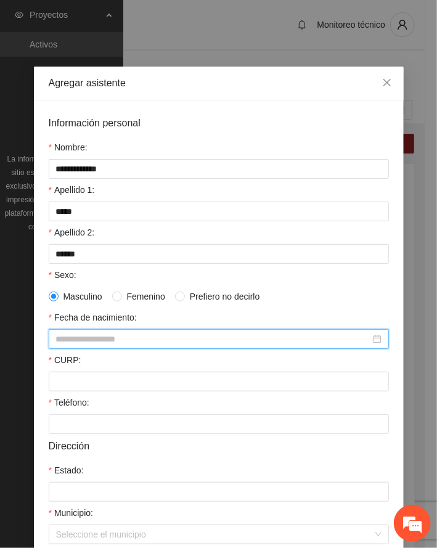
click at [94, 338] on input "Fecha de nacimiento:" at bounding box center [213, 339] width 314 height 14
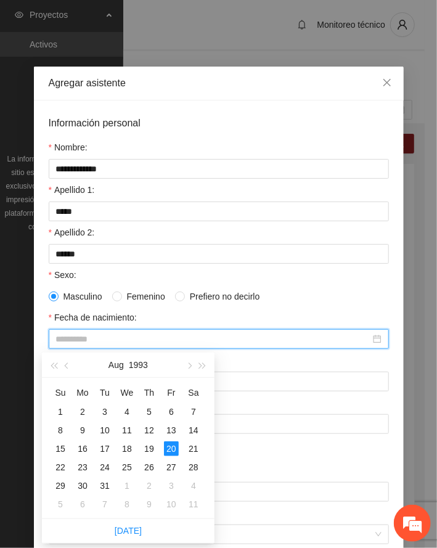
click at [170, 449] on div "20" at bounding box center [171, 448] width 15 height 15
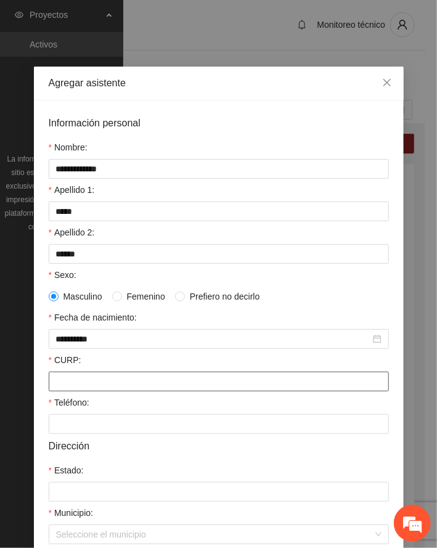
click at [80, 382] on input "CURP:" at bounding box center [219, 382] width 340 height 20
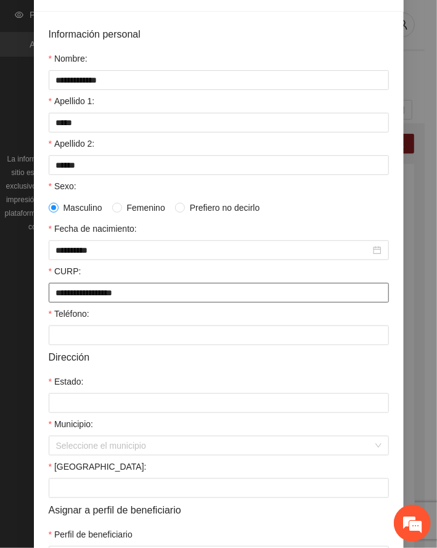
scroll to position [176, 0]
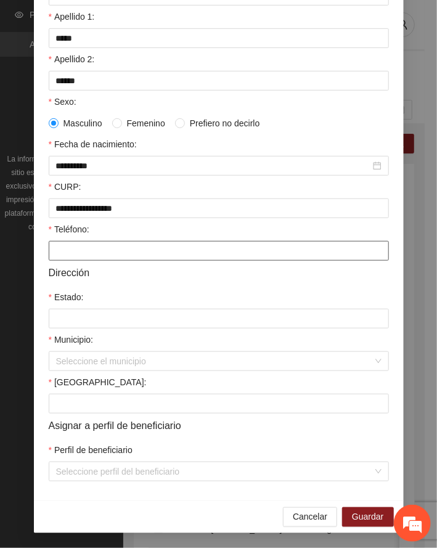
click at [80, 259] on input "Teléfono:" at bounding box center [219, 251] width 340 height 20
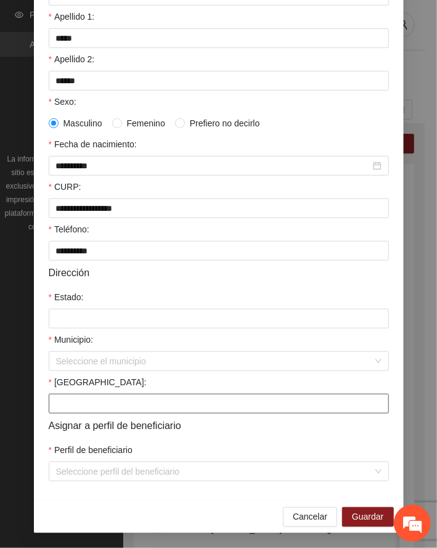
click at [104, 403] on input "[GEOGRAPHIC_DATA]:" at bounding box center [219, 404] width 340 height 20
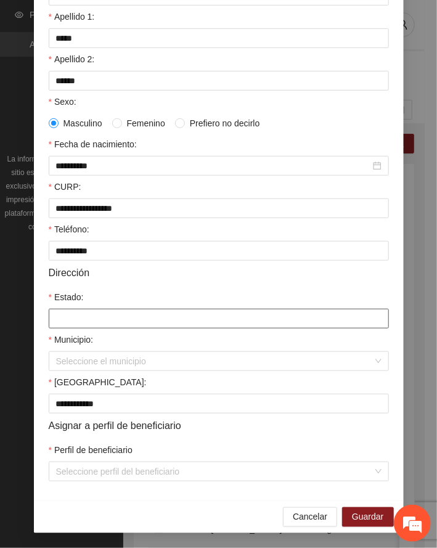
click at [77, 319] on input "Estado:" at bounding box center [219, 319] width 340 height 20
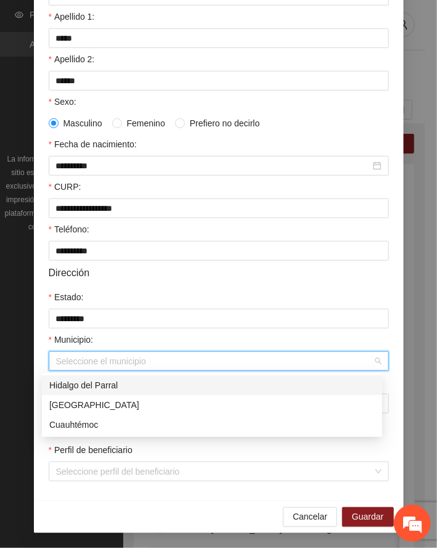
click at [86, 355] on input "Municipio:" at bounding box center [214, 361] width 317 height 18
click at [88, 381] on div "Hidalgo del Parral" at bounding box center [212, 386] width 326 height 14
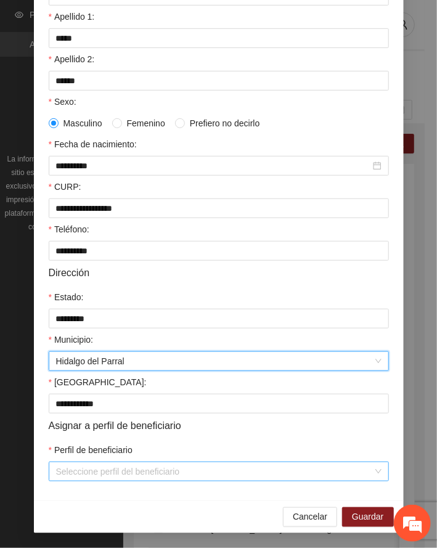
click at [157, 472] on input "Perfil de beneficiario" at bounding box center [214, 471] width 317 height 18
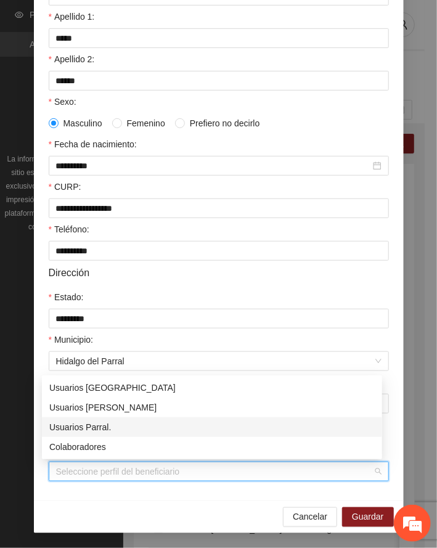
click at [105, 425] on div "Usuarios Parral." at bounding box center [212, 427] width 326 height 14
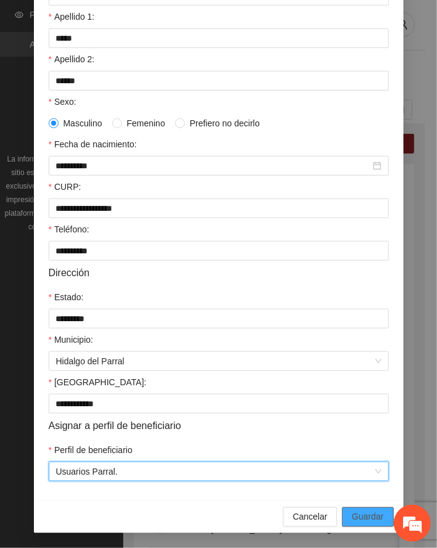
click at [359, 517] on span "Guardar" at bounding box center [367, 517] width 31 height 14
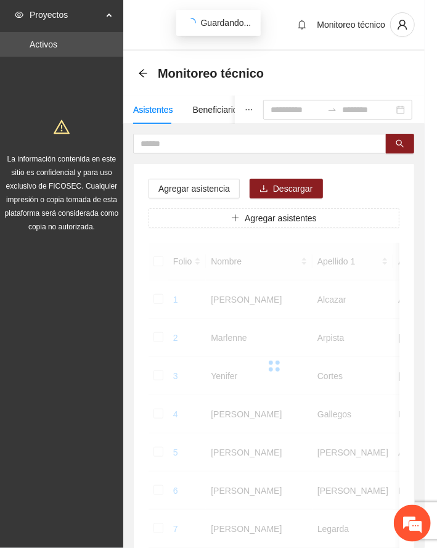
scroll to position [120, 0]
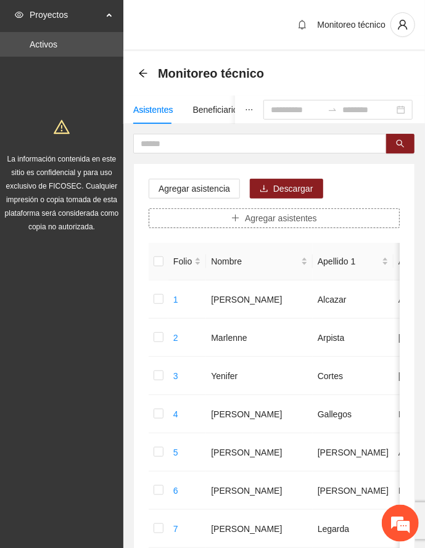
click at [216, 218] on button "Agregar asistentes" at bounding box center [274, 218] width 251 height 20
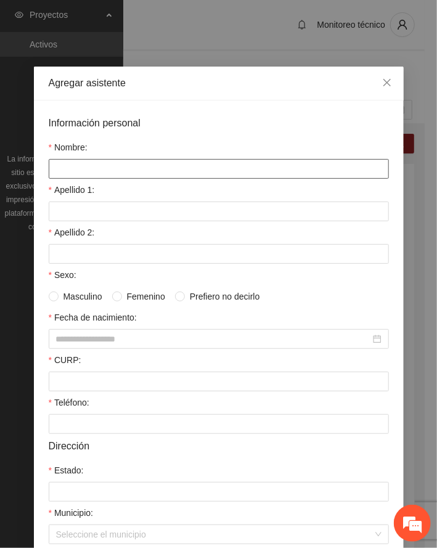
click at [142, 174] on input "Nombre:" at bounding box center [219, 169] width 340 height 20
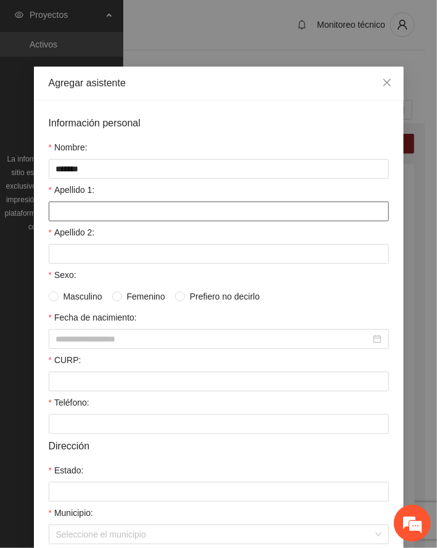
click at [83, 208] on input "Apellido 1:" at bounding box center [219, 212] width 340 height 20
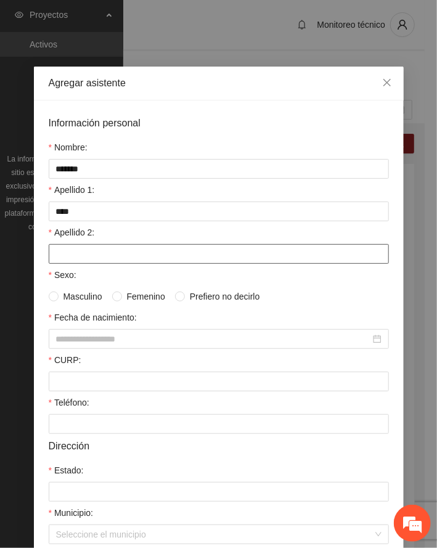
click at [83, 247] on input "Apellido 2:" at bounding box center [219, 254] width 340 height 20
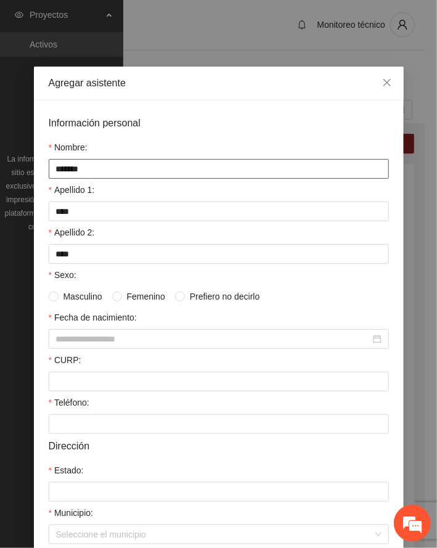
drag, startPoint x: 96, startPoint y: 163, endPoint x: 7, endPoint y: 171, distance: 89.2
click at [7, 171] on div "Agregar asistente Información personal Nombre: ******* Apellido 1: **** Apellid…" at bounding box center [218, 274] width 437 height 548
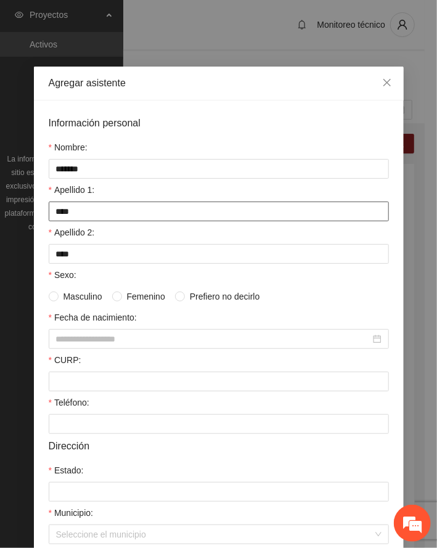
drag, startPoint x: 86, startPoint y: 213, endPoint x: 4, endPoint y: 224, distance: 83.4
click at [4, 225] on div "Agregar asistente Información personal Nombre: ******* Apellido 1: **** Apellid…" at bounding box center [218, 274] width 437 height 548
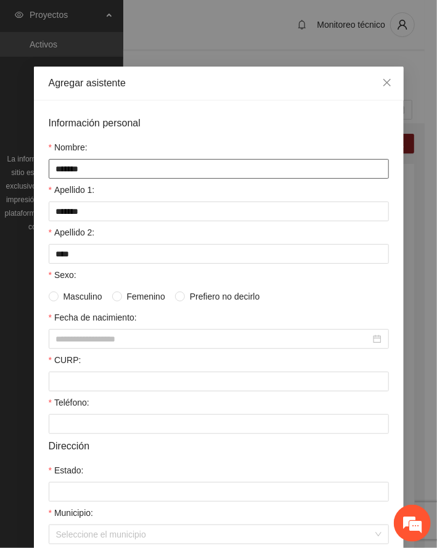
drag, startPoint x: 121, startPoint y: 163, endPoint x: -61, endPoint y: 170, distance: 182.0
click at [0, 170] on html "Proyectos Activos La información contenida en este sitio es confidencial y para…" at bounding box center [218, 274] width 437 height 548
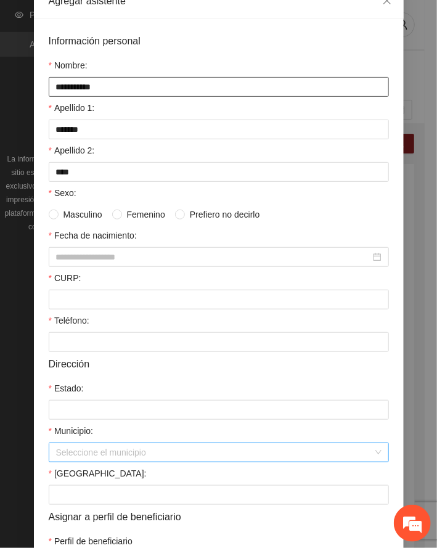
scroll to position [176, 0]
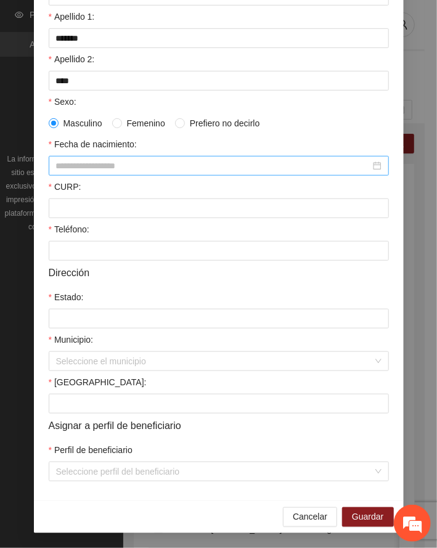
click at [115, 161] on input "Fecha de nacimiento:" at bounding box center [213, 166] width 314 height 14
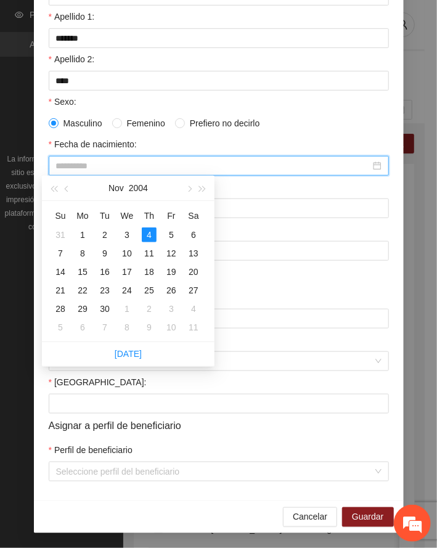
click at [150, 231] on div "4" at bounding box center [149, 234] width 15 height 15
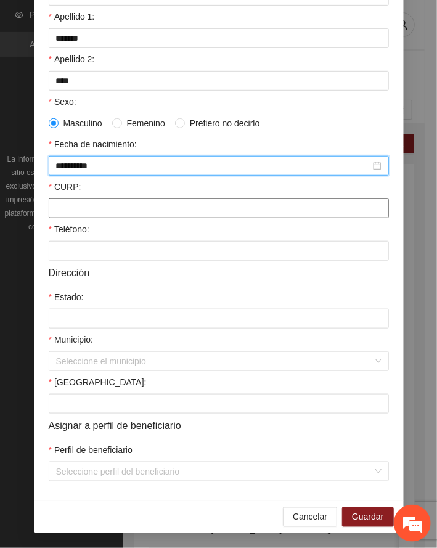
click at [85, 205] on input "CURP:" at bounding box center [219, 209] width 340 height 20
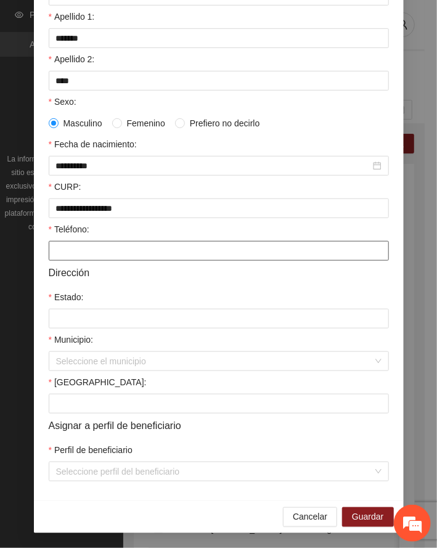
click at [70, 252] on input "Teléfono:" at bounding box center [219, 251] width 340 height 20
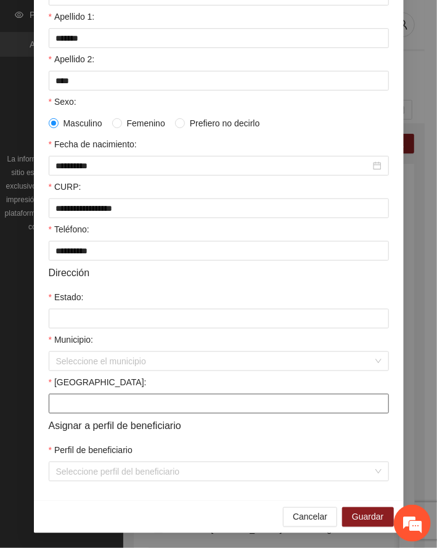
click at [81, 408] on input "[GEOGRAPHIC_DATA]:" at bounding box center [219, 404] width 340 height 20
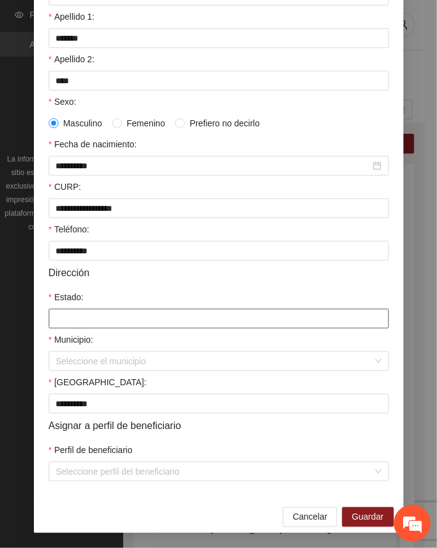
click at [72, 319] on input "Estado:" at bounding box center [219, 319] width 340 height 20
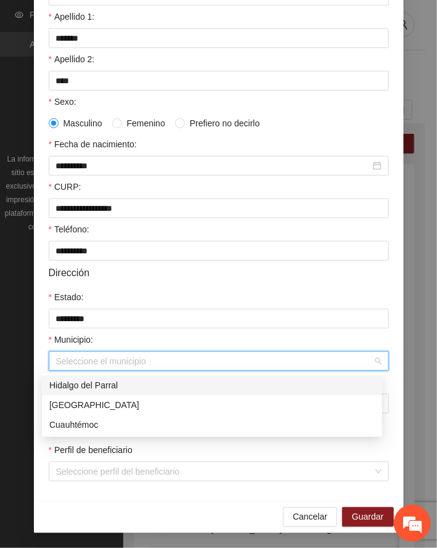
click at [68, 358] on input "Municipio:" at bounding box center [214, 361] width 317 height 18
click at [77, 385] on div "Hidalgo del Parral" at bounding box center [212, 386] width 326 height 14
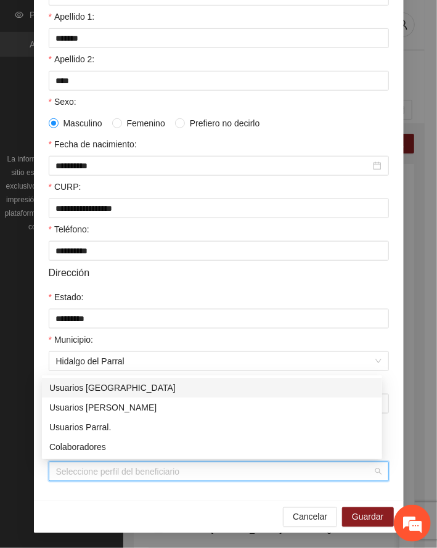
click at [155, 472] on input "Perfil de beneficiario" at bounding box center [214, 471] width 317 height 18
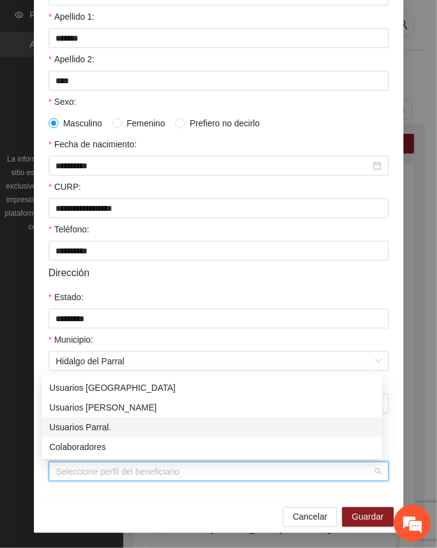
click at [107, 420] on div "Usuarios Parral." at bounding box center [212, 427] width 326 height 14
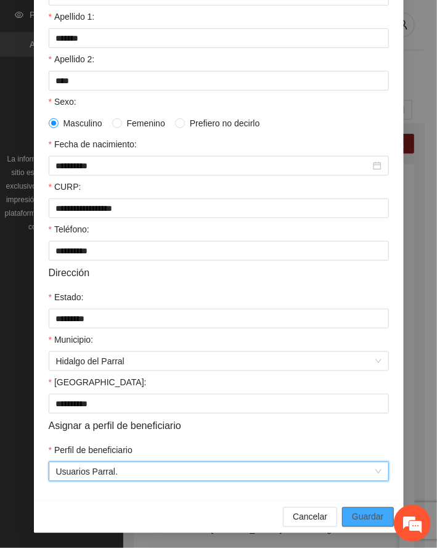
click at [365, 513] on span "Guardar" at bounding box center [367, 517] width 31 height 14
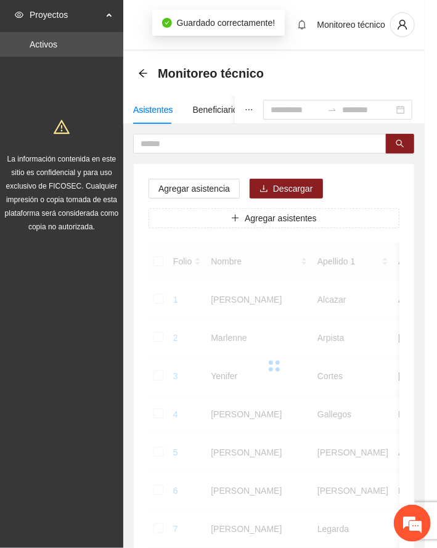
scroll to position [120, 0]
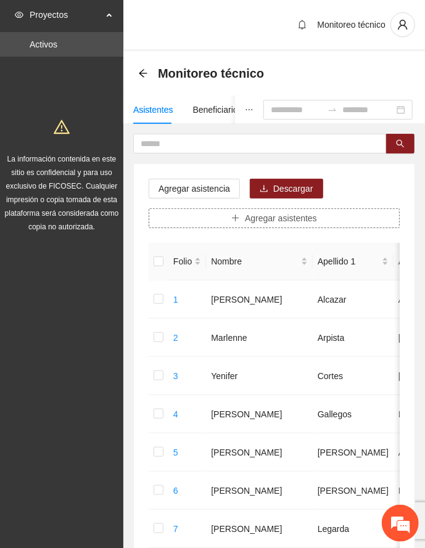
click at [296, 215] on span "Agregar asistentes" at bounding box center [281, 218] width 72 height 14
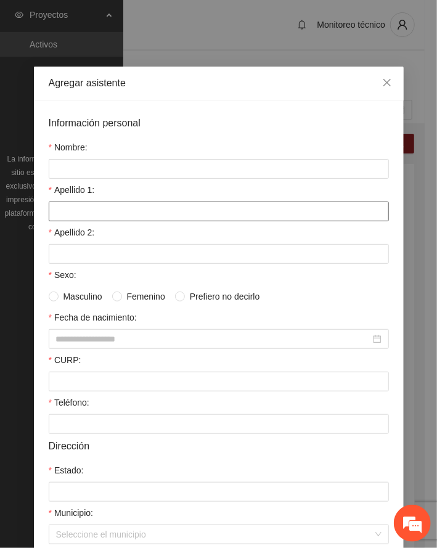
click at [104, 208] on input "Apellido 1:" at bounding box center [219, 212] width 340 height 20
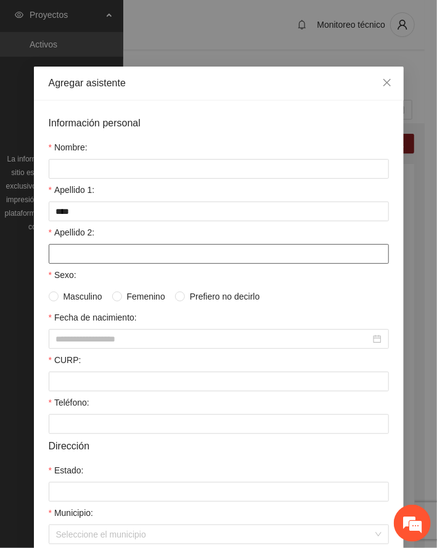
click at [96, 252] on input "Apellido 2:" at bounding box center [219, 254] width 340 height 20
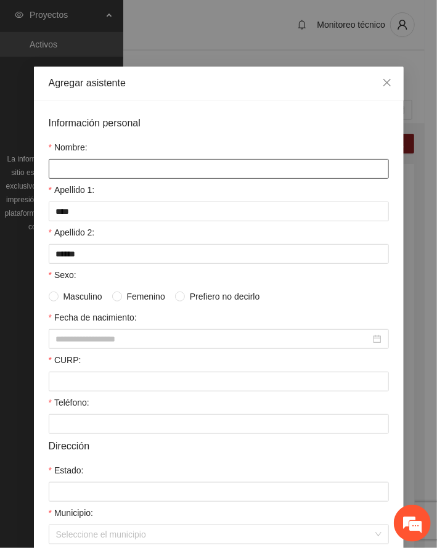
click at [94, 171] on input "Nombre:" at bounding box center [219, 169] width 340 height 20
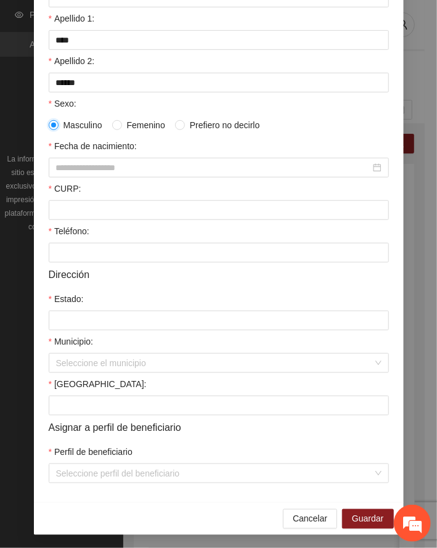
scroll to position [176, 0]
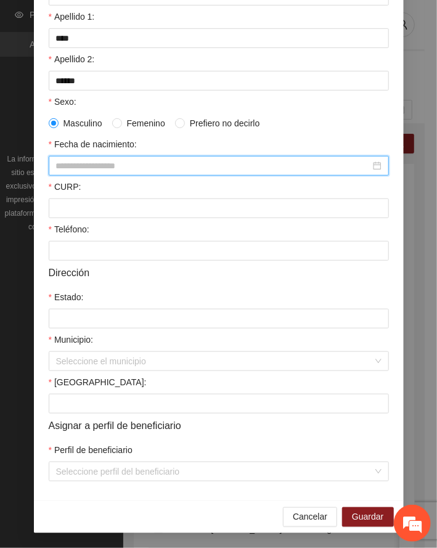
click at [72, 165] on input "Fecha de nacimiento:" at bounding box center [213, 166] width 314 height 14
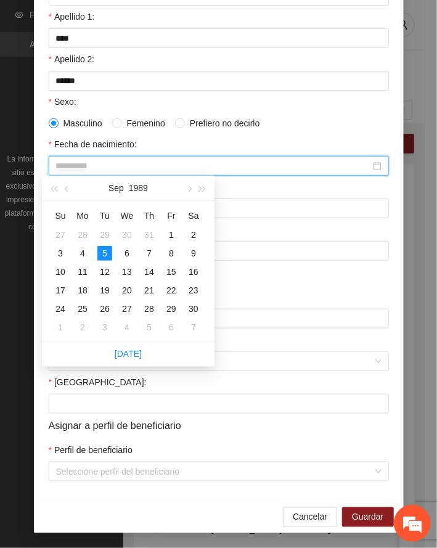
click at [99, 253] on div "5" at bounding box center [104, 253] width 15 height 15
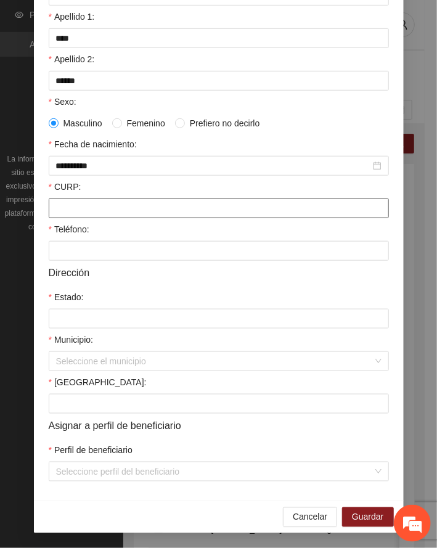
click at [121, 206] on input "CURP:" at bounding box center [219, 209] width 340 height 20
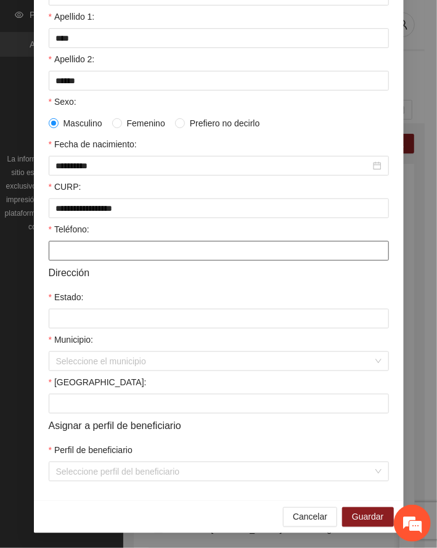
click at [131, 245] on input "Teléfono:" at bounding box center [219, 251] width 340 height 20
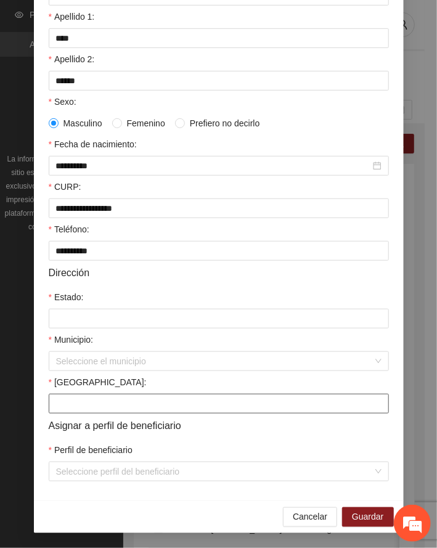
click at [83, 403] on input "[GEOGRAPHIC_DATA]:" at bounding box center [219, 404] width 340 height 20
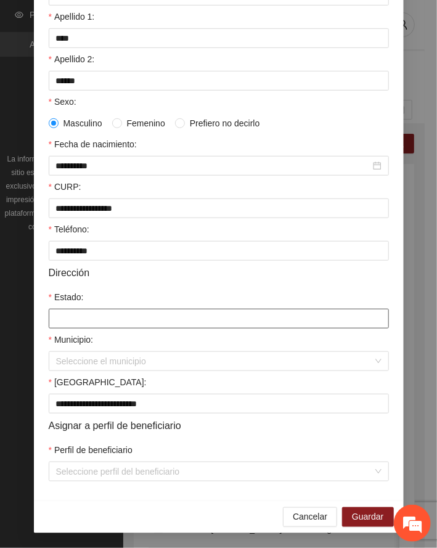
click at [82, 314] on input "Estado:" at bounding box center [219, 319] width 340 height 20
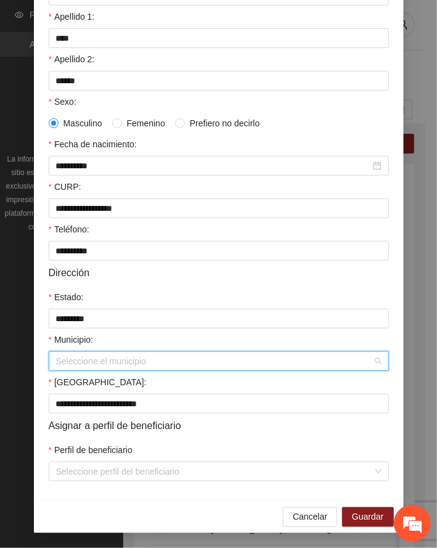
click at [104, 361] on input "Municipio:" at bounding box center [214, 361] width 317 height 18
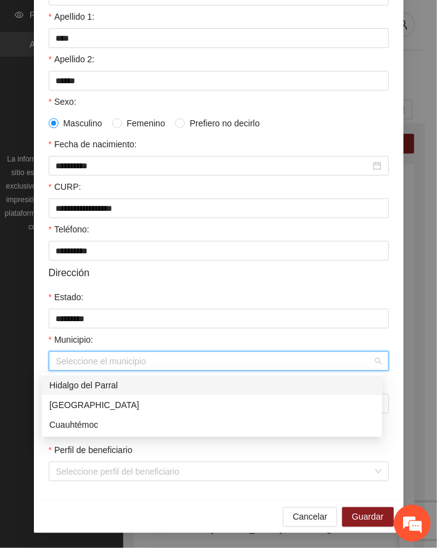
click at [81, 388] on div "Hidalgo del Parral" at bounding box center [212, 386] width 326 height 14
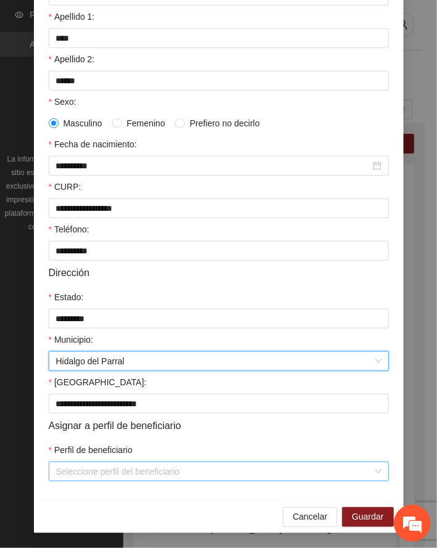
click at [120, 478] on input "Perfil de beneficiario" at bounding box center [214, 471] width 317 height 18
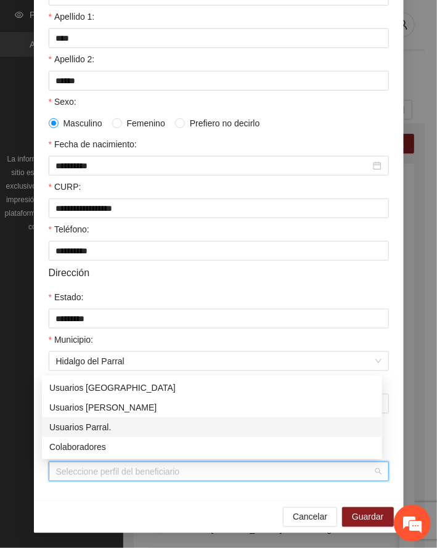
click at [102, 425] on div "Usuarios Parral." at bounding box center [212, 427] width 326 height 14
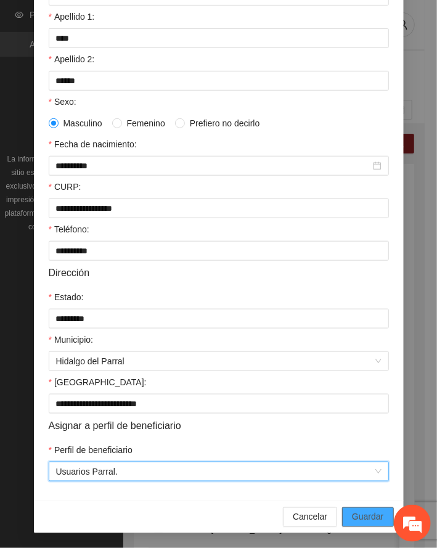
click at [361, 517] on span "Guardar" at bounding box center [367, 517] width 31 height 14
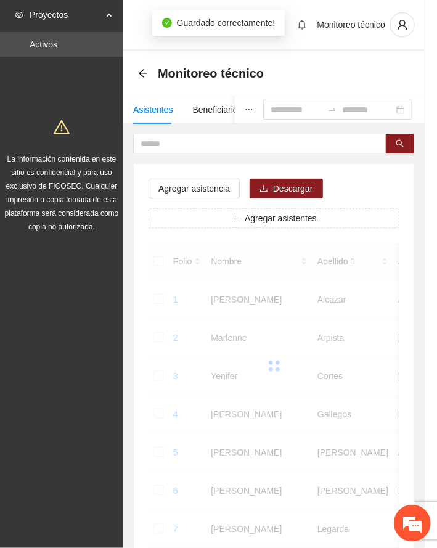
scroll to position [120, 0]
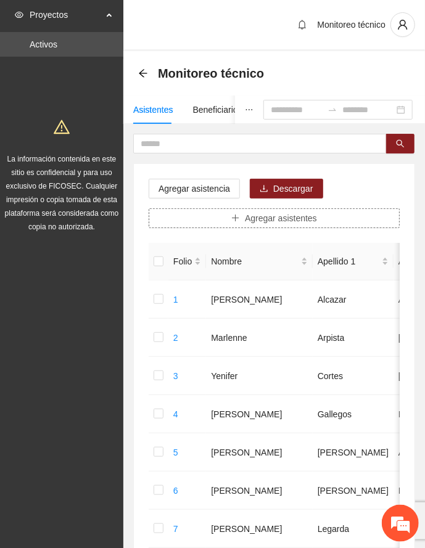
drag, startPoint x: 188, startPoint y: 219, endPoint x: 194, endPoint y: 213, distance: 8.3
click at [193, 215] on button "Agregar asistentes" at bounding box center [274, 218] width 251 height 20
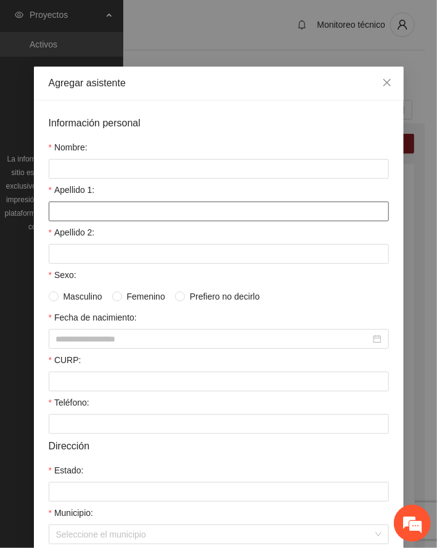
click at [107, 213] on input "Apellido 1:" at bounding box center [219, 212] width 340 height 20
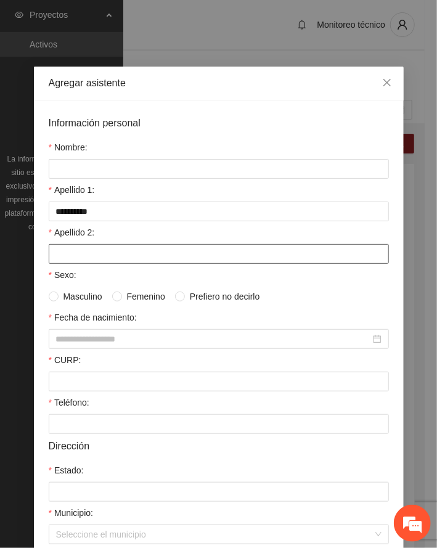
click at [97, 254] on input "Apellido 2:" at bounding box center [219, 254] width 340 height 20
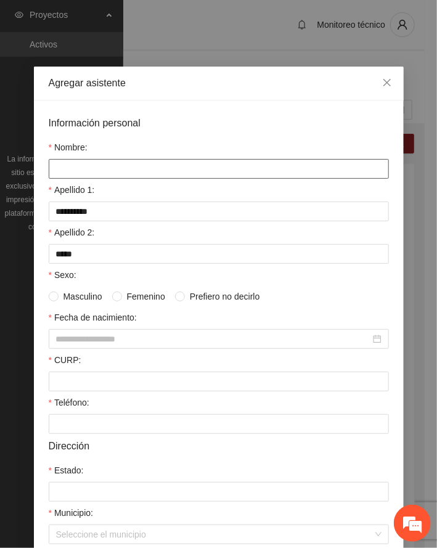
click at [163, 159] on input "Nombre:" at bounding box center [219, 169] width 340 height 20
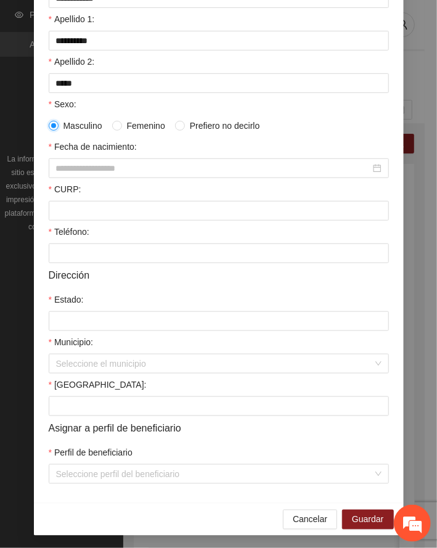
scroll to position [176, 0]
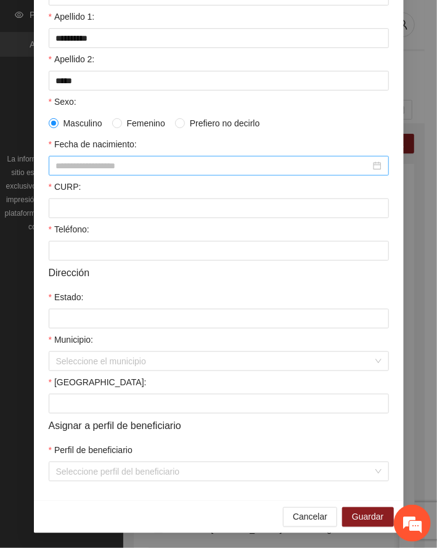
click at [85, 166] on input "Fecha de nacimiento:" at bounding box center [213, 166] width 314 height 14
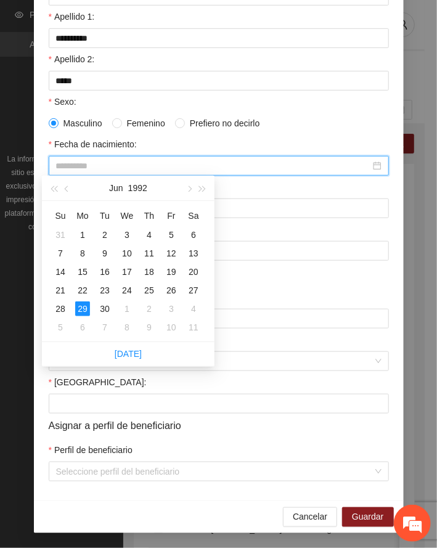
click at [83, 308] on div "29" at bounding box center [82, 308] width 15 height 15
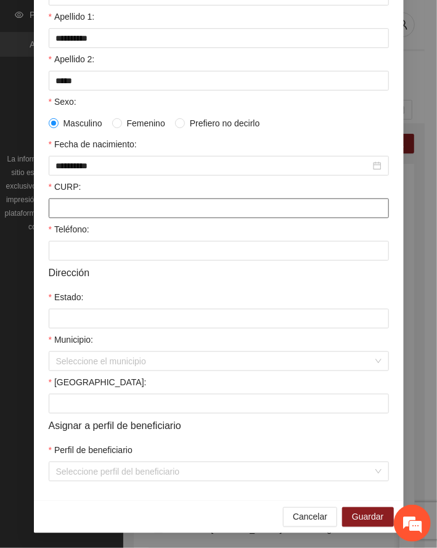
click at [129, 208] on input "CURP:" at bounding box center [219, 209] width 340 height 20
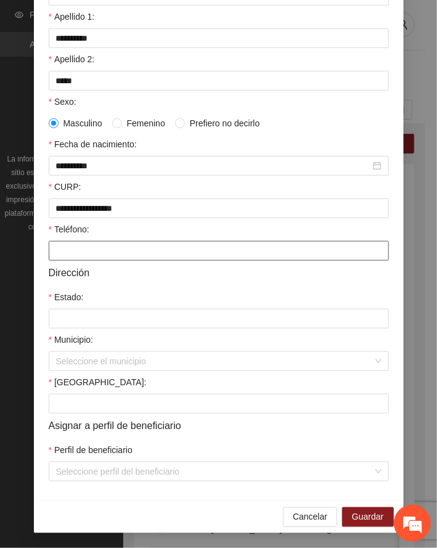
click at [104, 252] on input "Teléfono:" at bounding box center [219, 251] width 340 height 20
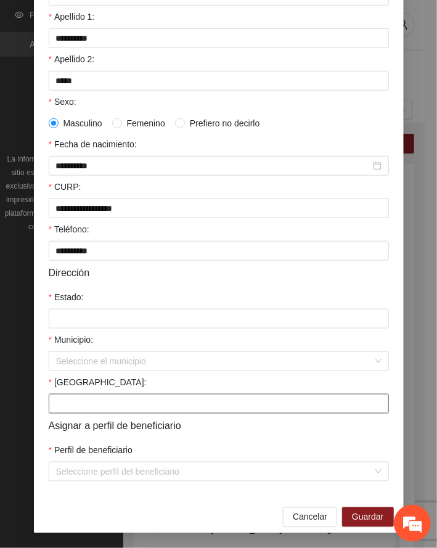
click at [85, 403] on input "[GEOGRAPHIC_DATA]:" at bounding box center [219, 404] width 340 height 20
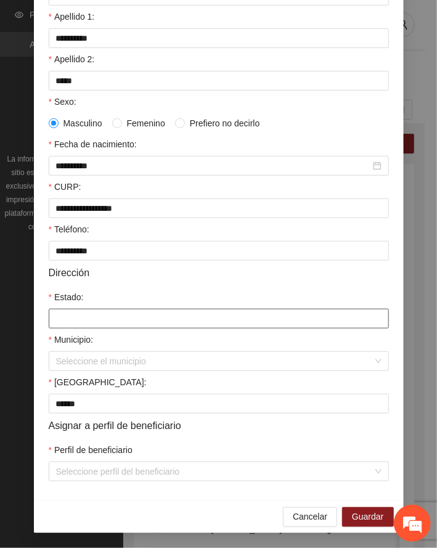
click at [96, 319] on input "Estado:" at bounding box center [219, 319] width 340 height 20
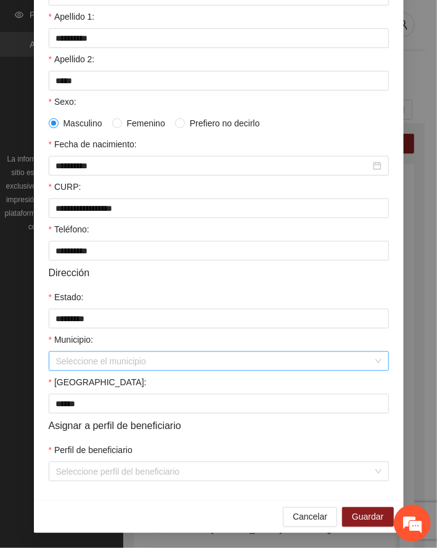
click at [113, 360] on input "Municipio:" at bounding box center [214, 361] width 317 height 18
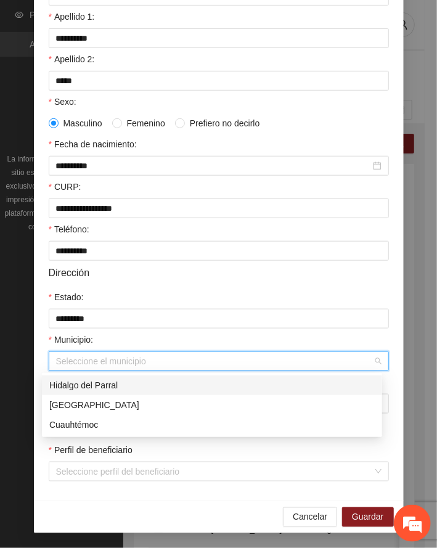
click at [94, 385] on div "Hidalgo del Parral" at bounding box center [212, 386] width 326 height 14
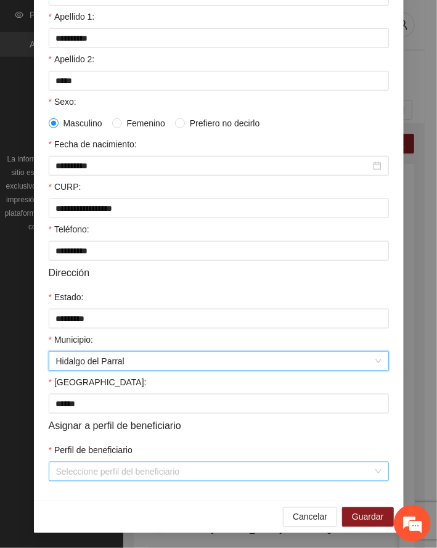
click at [128, 472] on input "Perfil de beneficiario" at bounding box center [214, 471] width 317 height 18
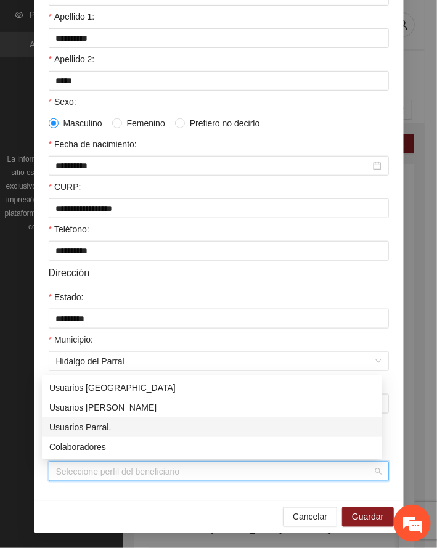
click at [102, 425] on div "Usuarios Parral." at bounding box center [212, 427] width 326 height 14
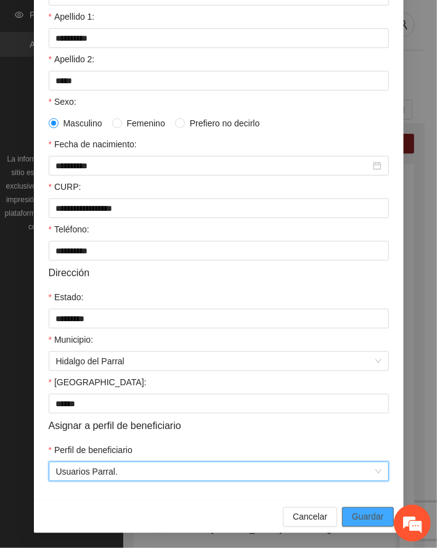
drag, startPoint x: 363, startPoint y: 515, endPoint x: 123, endPoint y: 485, distance: 241.2
click at [363, 514] on span "Guardar" at bounding box center [367, 517] width 31 height 14
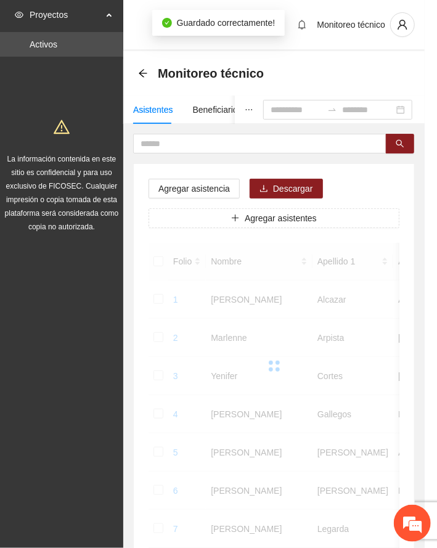
scroll to position [120, 0]
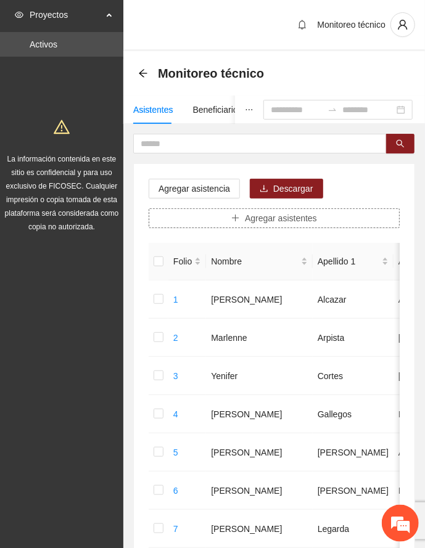
click at [203, 215] on button "Agregar asistentes" at bounding box center [274, 218] width 251 height 20
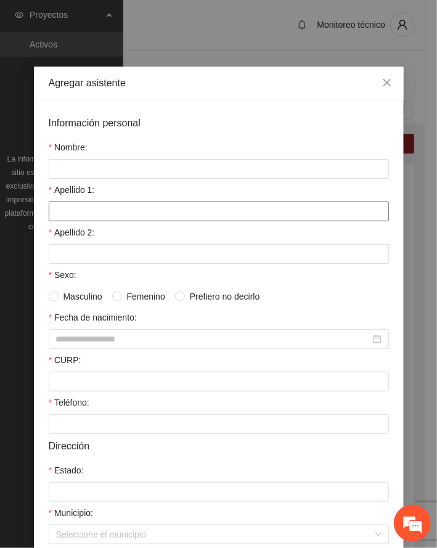
click at [89, 213] on input "Apellido 1:" at bounding box center [219, 212] width 340 height 20
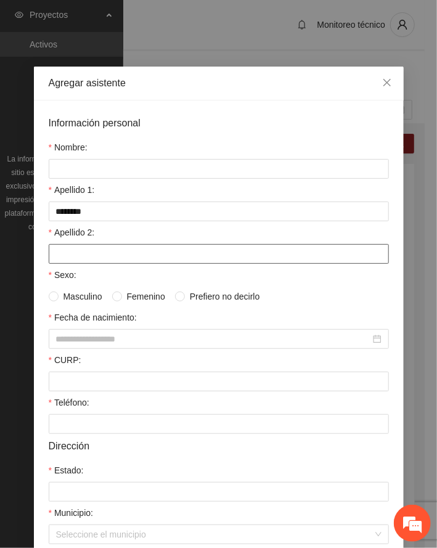
click at [100, 253] on input "Apellido 2:" at bounding box center [219, 254] width 340 height 20
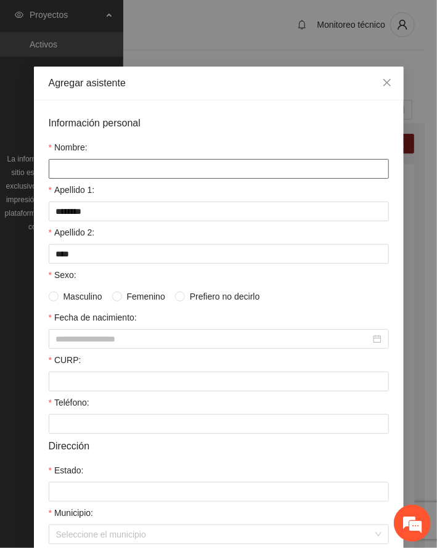
click at [104, 168] on input "Nombre:" at bounding box center [219, 169] width 340 height 20
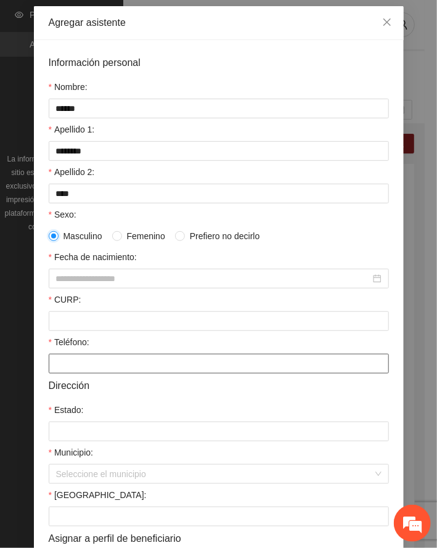
scroll to position [176, 0]
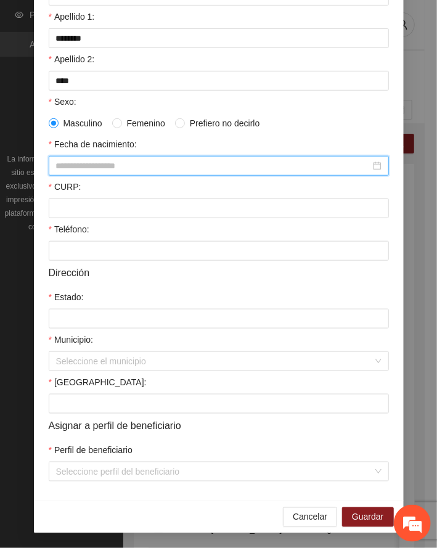
click at [102, 161] on input "Fecha de nacimiento:" at bounding box center [213, 166] width 314 height 14
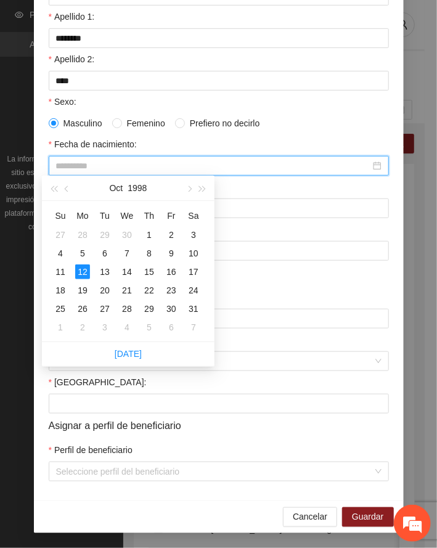
click at [84, 267] on div "12" at bounding box center [82, 271] width 15 height 15
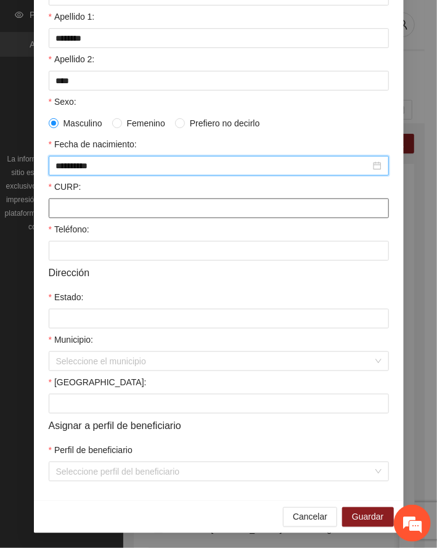
click at [97, 213] on input "CURP:" at bounding box center [219, 209] width 340 height 20
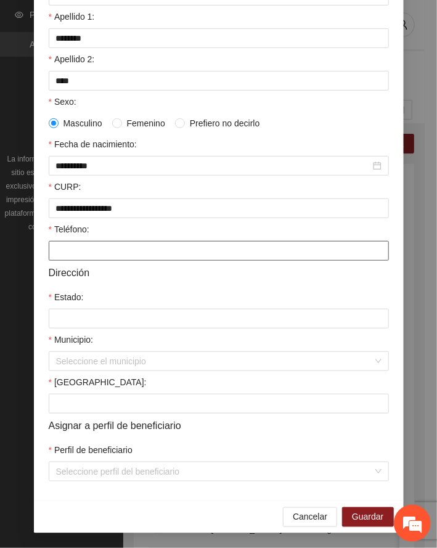
click at [84, 245] on input "Teléfono:" at bounding box center [219, 251] width 340 height 20
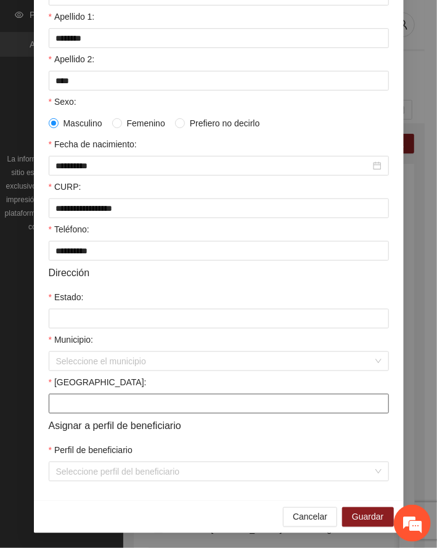
click at [122, 408] on input "[GEOGRAPHIC_DATA]:" at bounding box center [219, 404] width 340 height 20
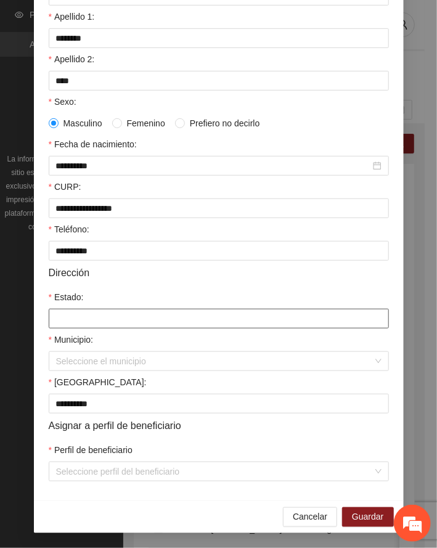
click at [87, 318] on input "Estado:" at bounding box center [219, 319] width 340 height 20
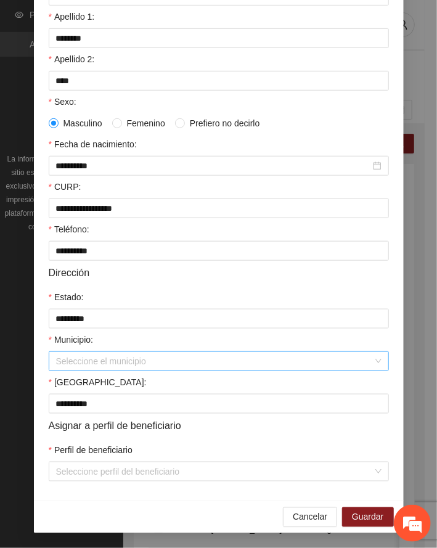
click at [78, 358] on input "Municipio:" at bounding box center [214, 361] width 317 height 18
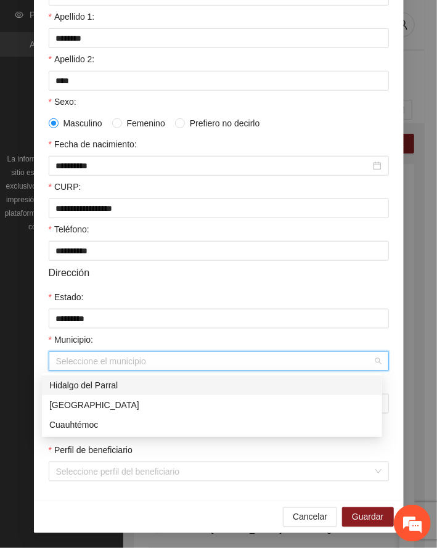
click at [78, 380] on div "Hidalgo del Parral" at bounding box center [212, 386] width 326 height 14
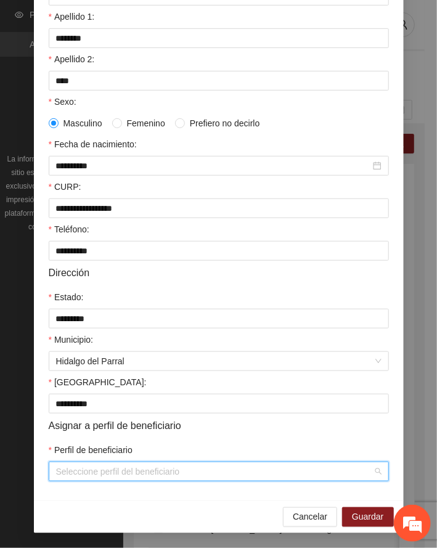
click at [205, 469] on input "Perfil de beneficiario" at bounding box center [214, 471] width 317 height 18
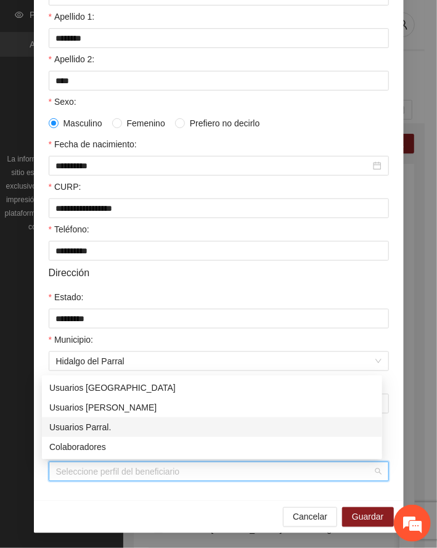
click at [97, 429] on div "Usuarios Parral." at bounding box center [212, 427] width 326 height 14
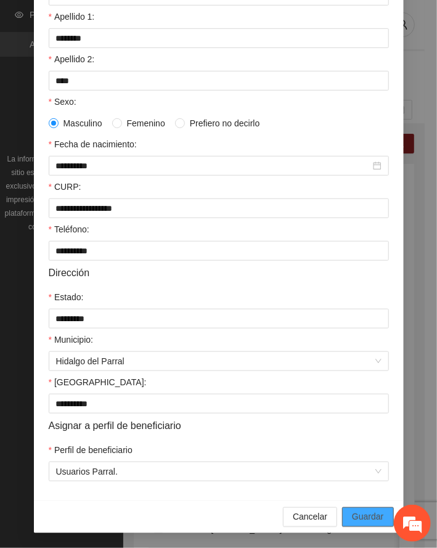
click at [370, 514] on span "Guardar" at bounding box center [367, 517] width 31 height 14
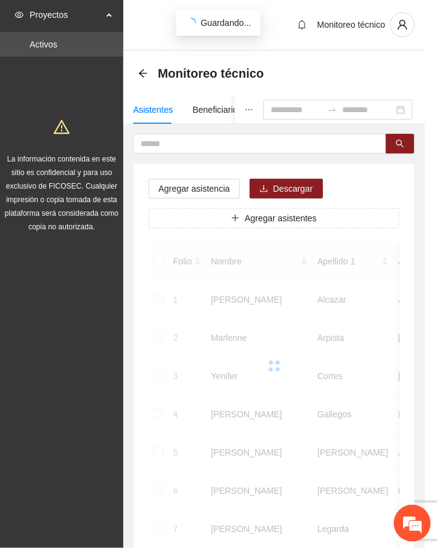
scroll to position [120, 0]
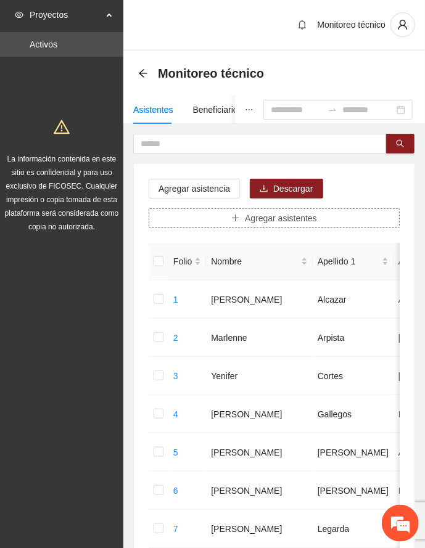
click at [228, 219] on button "Agregar asistentes" at bounding box center [274, 218] width 251 height 20
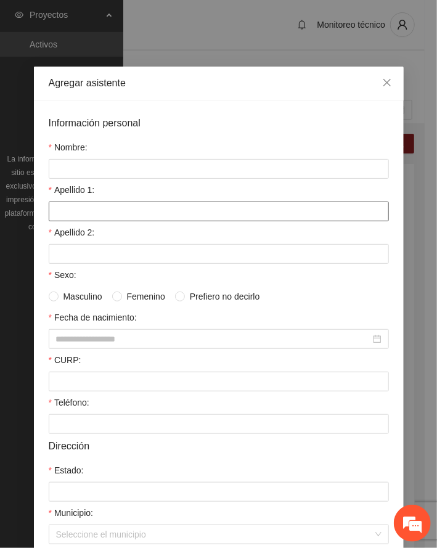
click at [95, 205] on input "Apellido 1:" at bounding box center [219, 212] width 340 height 20
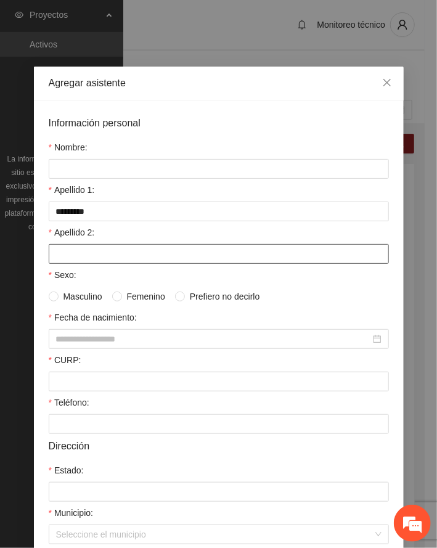
click at [78, 254] on input "Apellido 2:" at bounding box center [219, 254] width 340 height 20
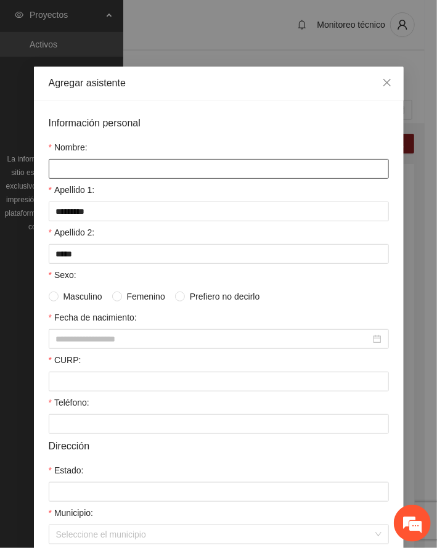
click at [80, 171] on input "Nombre:" at bounding box center [219, 169] width 340 height 20
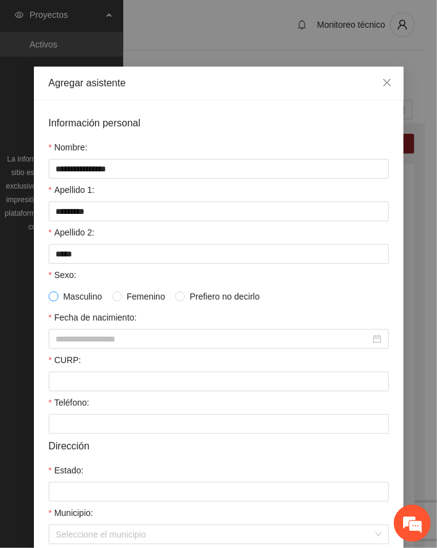
click at [52, 295] on span at bounding box center [54, 297] width 10 height 10
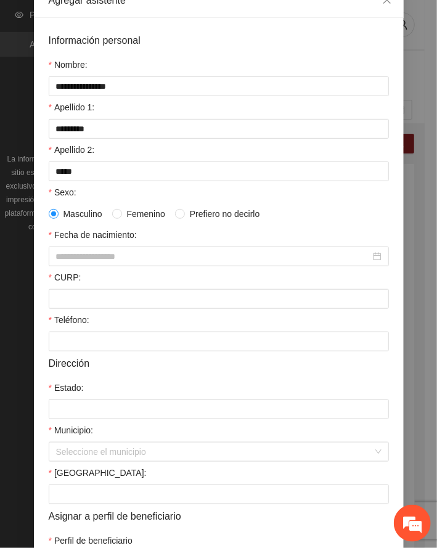
scroll to position [176, 0]
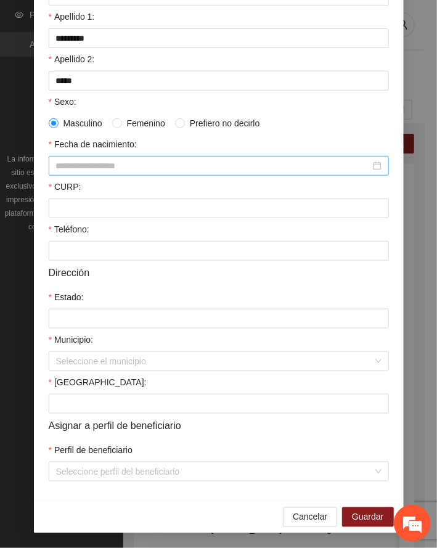
click at [84, 162] on input "Fecha de nacimiento:" at bounding box center [213, 166] width 314 height 14
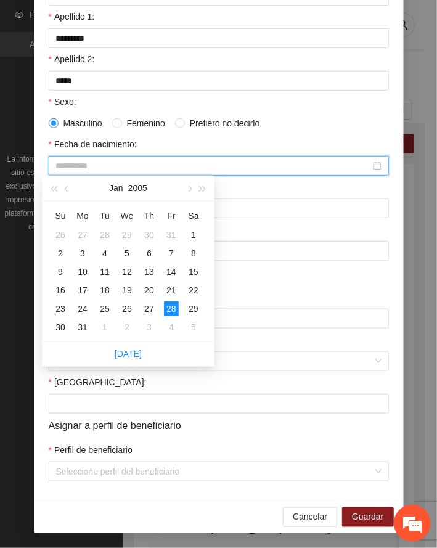
click at [169, 311] on div "28" at bounding box center [171, 308] width 15 height 15
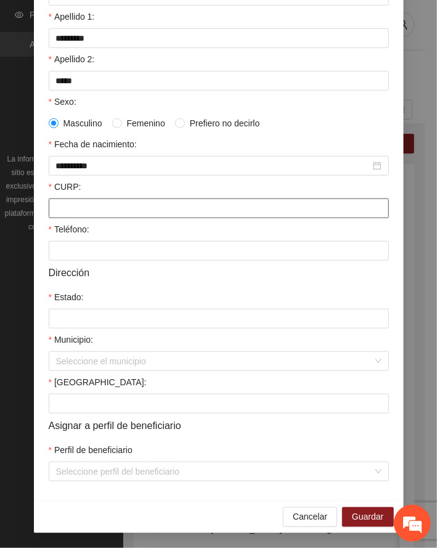
click at [124, 205] on input "CURP:" at bounding box center [219, 209] width 340 height 20
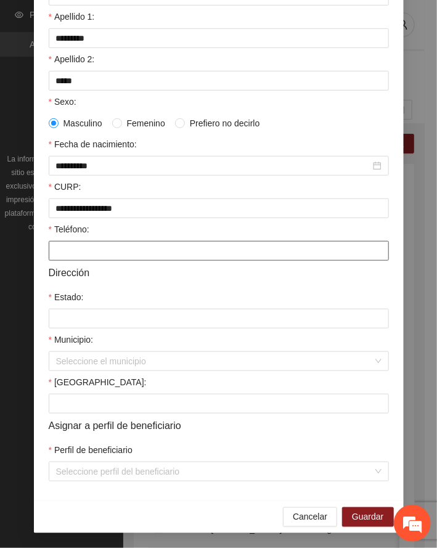
click at [83, 250] on input "Teléfono:" at bounding box center [219, 251] width 340 height 20
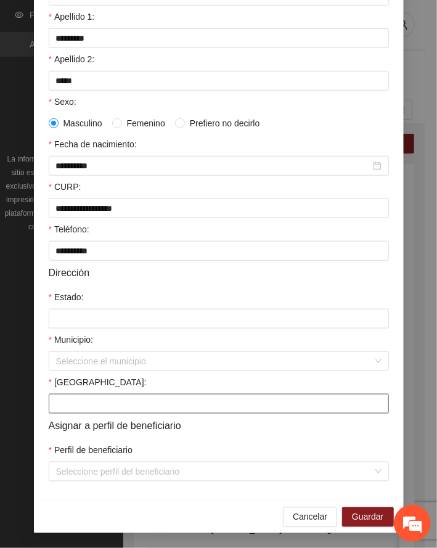
click at [77, 404] on input "[GEOGRAPHIC_DATA]:" at bounding box center [219, 404] width 340 height 20
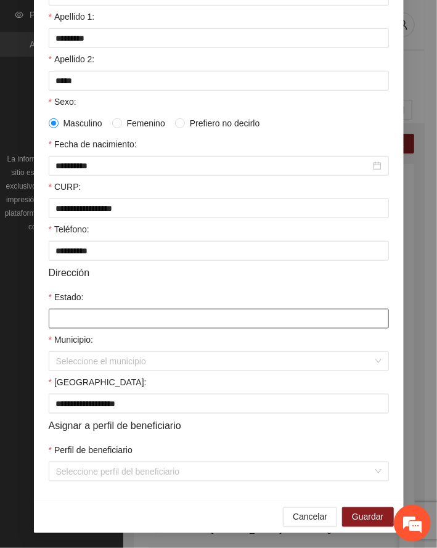
click at [99, 316] on input "Estado:" at bounding box center [219, 319] width 340 height 20
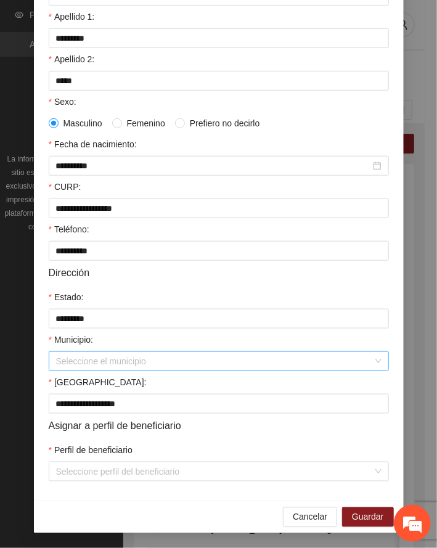
click at [91, 361] on input "Municipio:" at bounding box center [214, 361] width 317 height 18
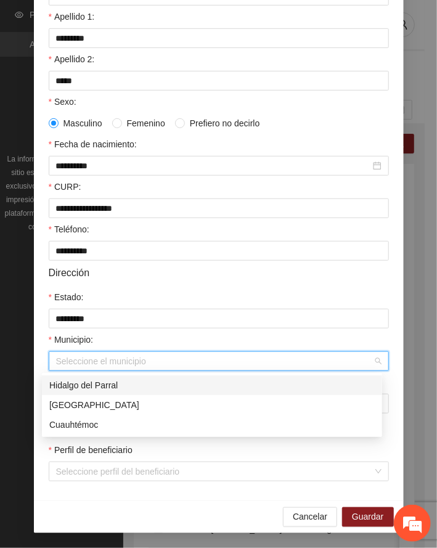
click at [91, 383] on div "Hidalgo del Parral" at bounding box center [212, 386] width 326 height 14
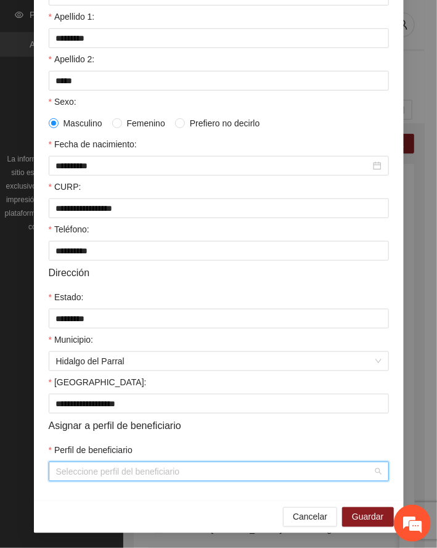
click at [131, 477] on input "Perfil de beneficiario" at bounding box center [214, 471] width 317 height 18
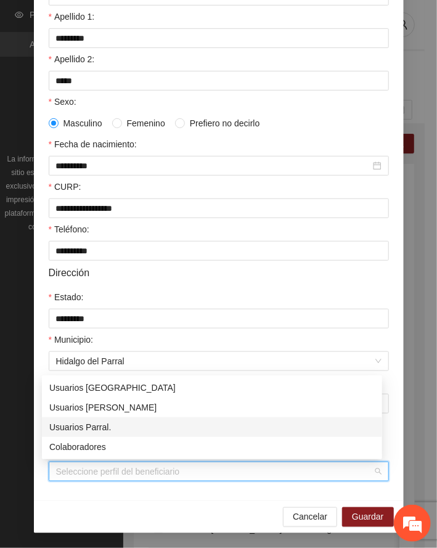
click at [92, 425] on div "Usuarios Parral." at bounding box center [212, 427] width 326 height 14
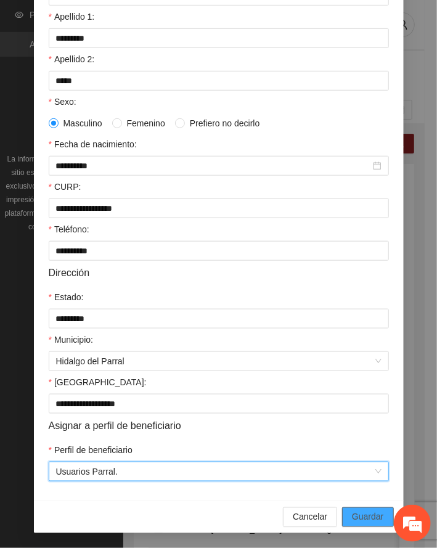
drag, startPoint x: 366, startPoint y: 514, endPoint x: 17, endPoint y: 466, distance: 351.6
click at [365, 514] on span "Guardar" at bounding box center [367, 517] width 31 height 14
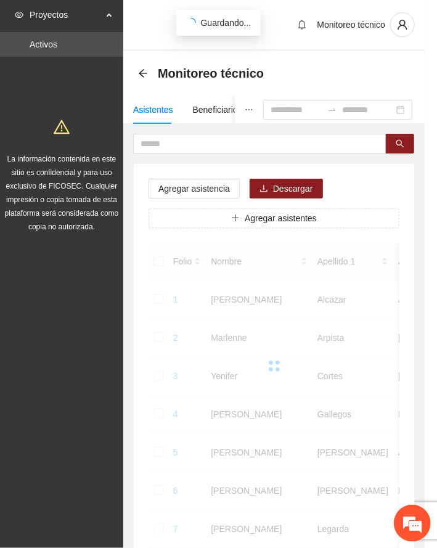
scroll to position [120, 0]
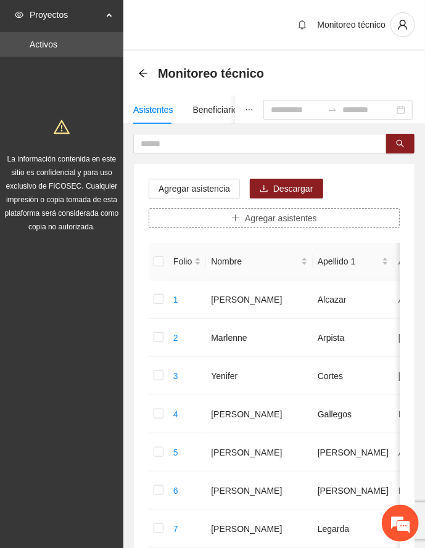
click at [245, 218] on span "Agregar asistentes" at bounding box center [281, 218] width 72 height 14
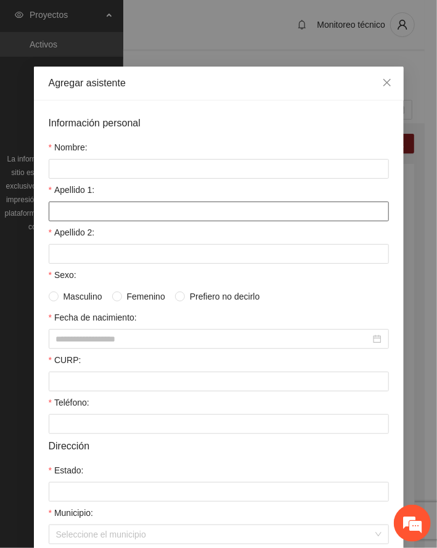
click at [111, 216] on input "Apellido 1:" at bounding box center [219, 212] width 340 height 20
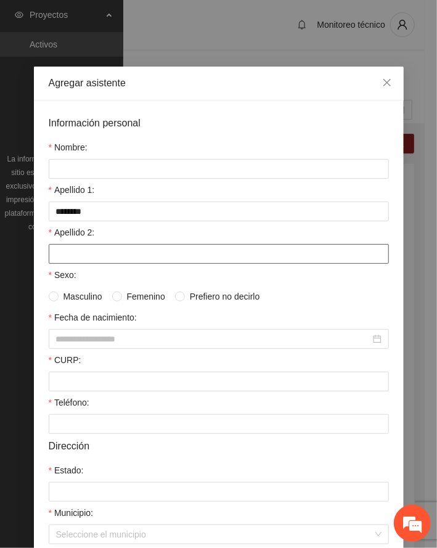
click at [85, 260] on input "Apellido 2:" at bounding box center [219, 254] width 340 height 20
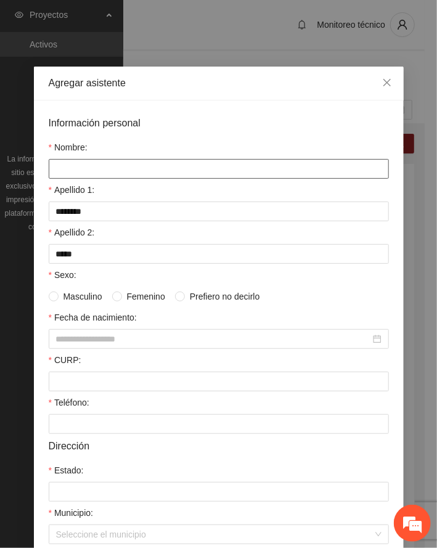
click at [97, 170] on input "Nombre:" at bounding box center [219, 169] width 340 height 20
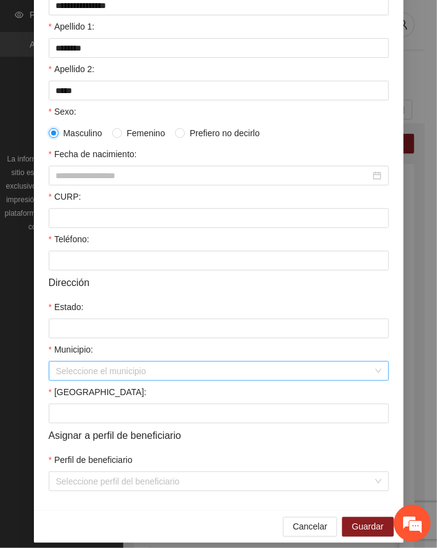
scroll to position [176, 0]
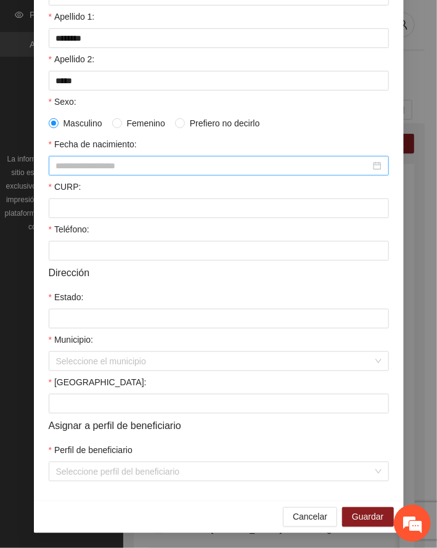
click at [99, 168] on input "Fecha de nacimiento:" at bounding box center [213, 166] width 314 height 14
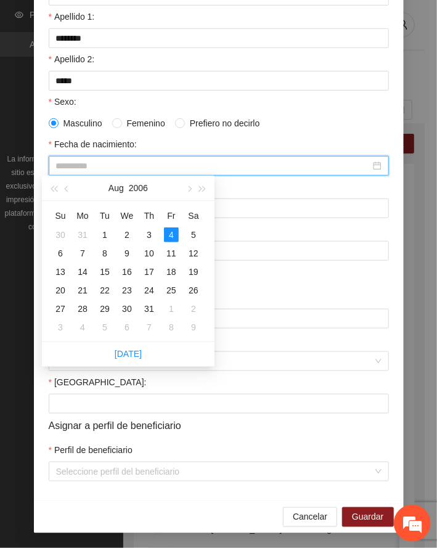
drag, startPoint x: 173, startPoint y: 232, endPoint x: 166, endPoint y: 231, distance: 7.0
click at [171, 232] on div "4" at bounding box center [171, 234] width 15 height 15
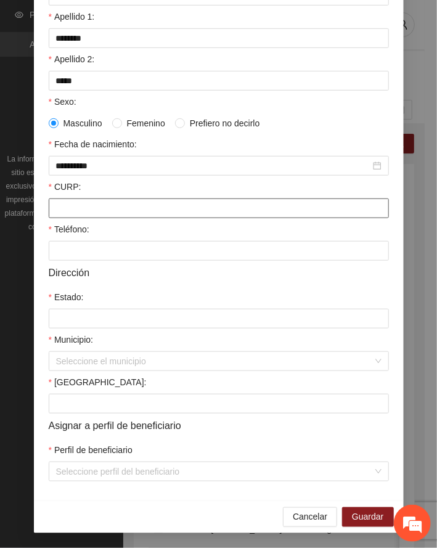
click at [92, 212] on input "CURP:" at bounding box center [219, 209] width 340 height 20
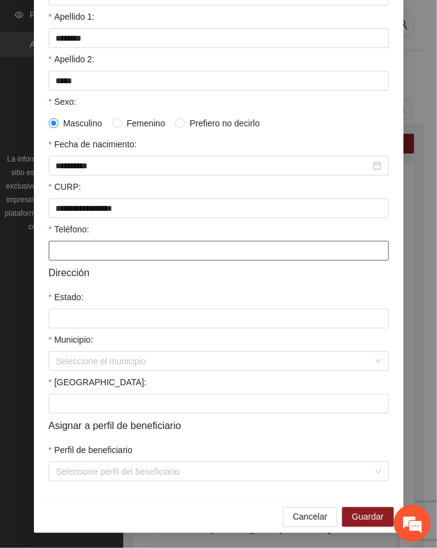
click at [67, 247] on input "Teléfono:" at bounding box center [219, 251] width 340 height 20
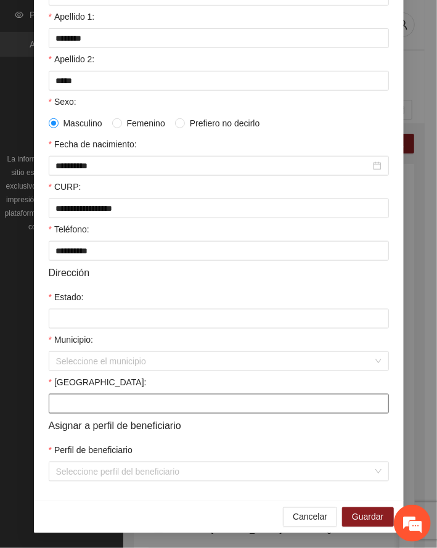
click at [136, 406] on input "[GEOGRAPHIC_DATA]:" at bounding box center [219, 404] width 340 height 20
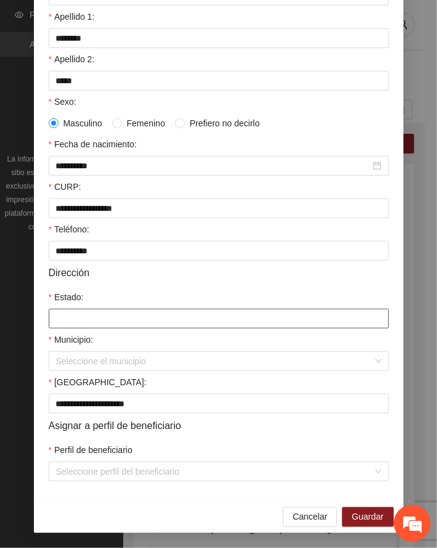
click at [83, 316] on input "Estado:" at bounding box center [219, 319] width 340 height 20
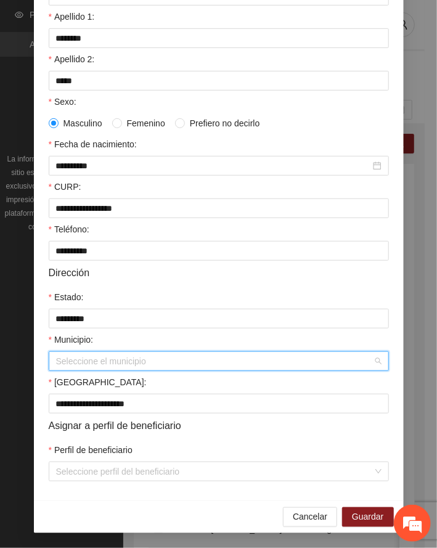
click at [65, 366] on input "Municipio:" at bounding box center [214, 361] width 317 height 18
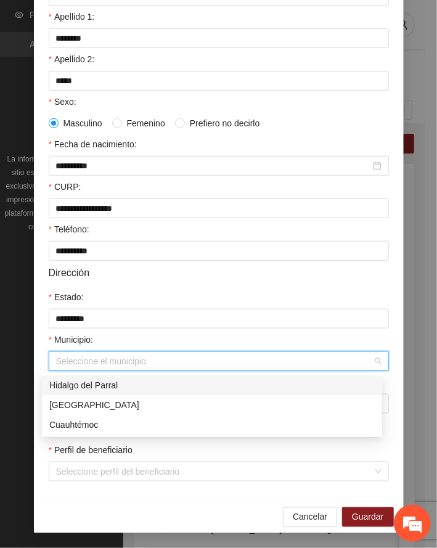
click at [90, 383] on div "Hidalgo del Parral" at bounding box center [212, 386] width 326 height 14
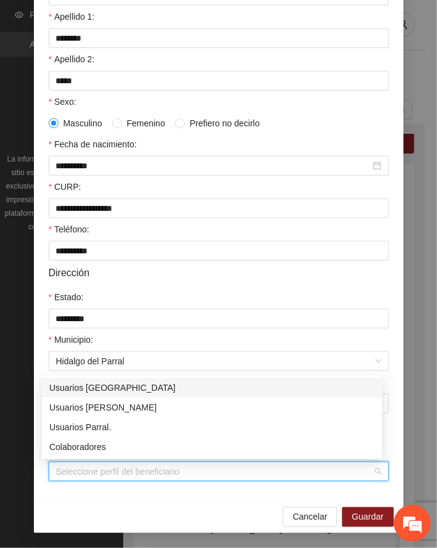
click at [113, 470] on input "Perfil de beneficiario" at bounding box center [214, 471] width 317 height 18
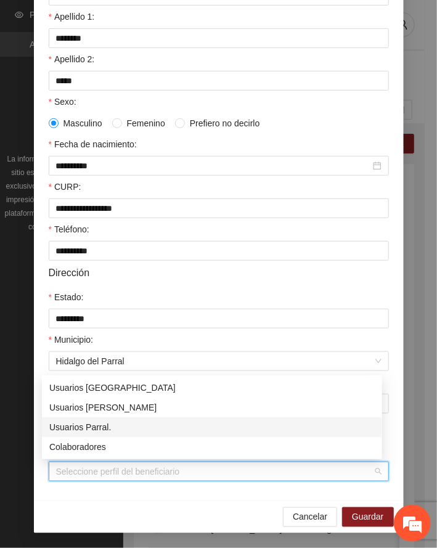
click at [96, 427] on div "Usuarios Parral." at bounding box center [212, 427] width 326 height 14
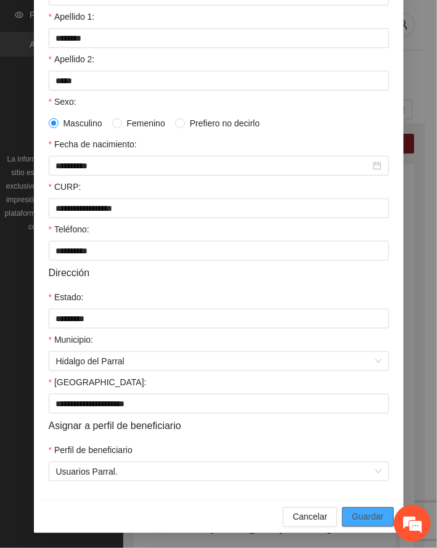
drag, startPoint x: 370, startPoint y: 514, endPoint x: 15, endPoint y: 479, distance: 356.8
click at [363, 513] on span "Guardar" at bounding box center [367, 517] width 31 height 14
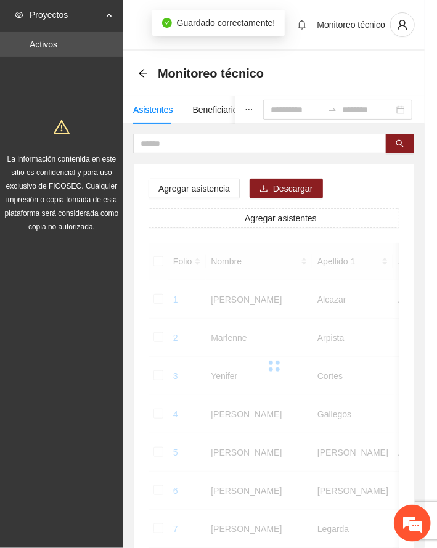
scroll to position [120, 0]
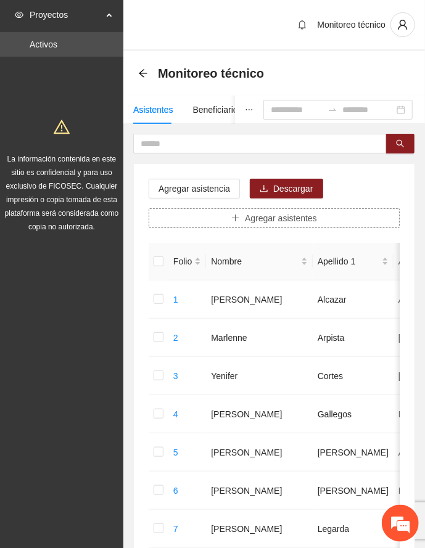
click at [330, 218] on button "Agregar asistentes" at bounding box center [274, 218] width 251 height 20
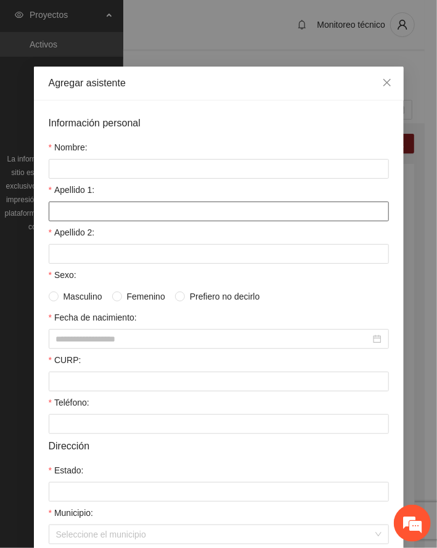
click at [109, 213] on input "Apellido 1:" at bounding box center [219, 212] width 340 height 20
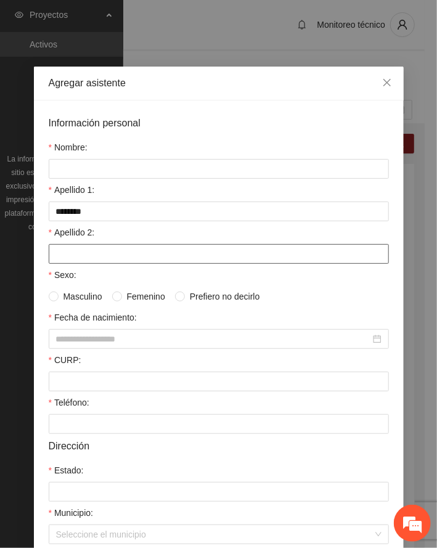
click at [80, 254] on input "Apellido 2:" at bounding box center [219, 254] width 340 height 20
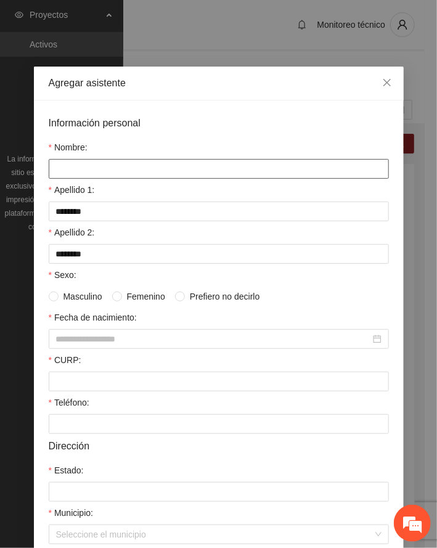
click at [94, 173] on input "Nombre:" at bounding box center [219, 169] width 340 height 20
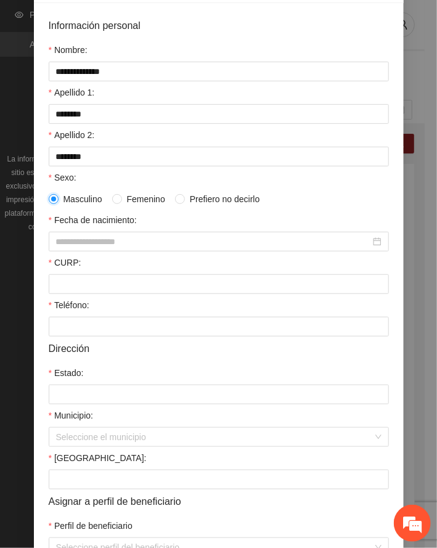
scroll to position [176, 0]
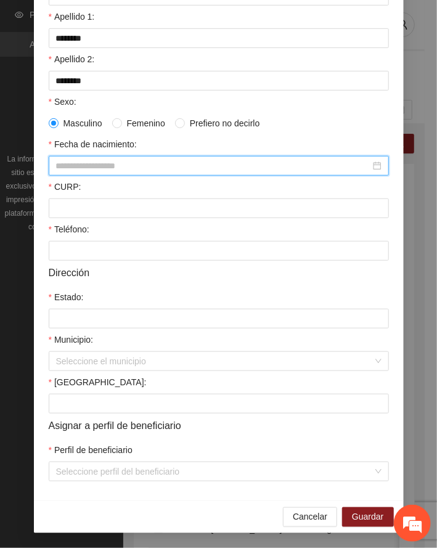
click at [99, 159] on input "Fecha de nacimiento:" at bounding box center [213, 166] width 314 height 14
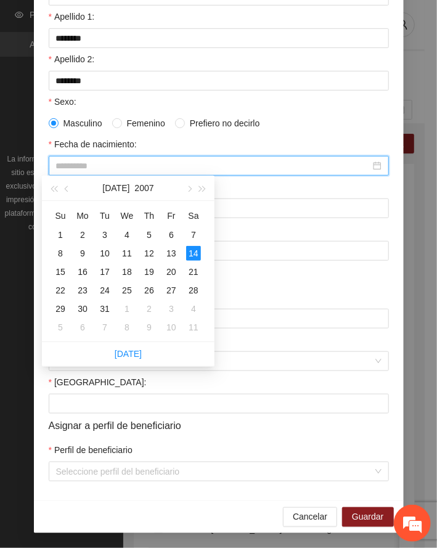
drag, startPoint x: 191, startPoint y: 257, endPoint x: 179, endPoint y: 255, distance: 12.6
click at [186, 256] on div "14" at bounding box center [193, 253] width 15 height 15
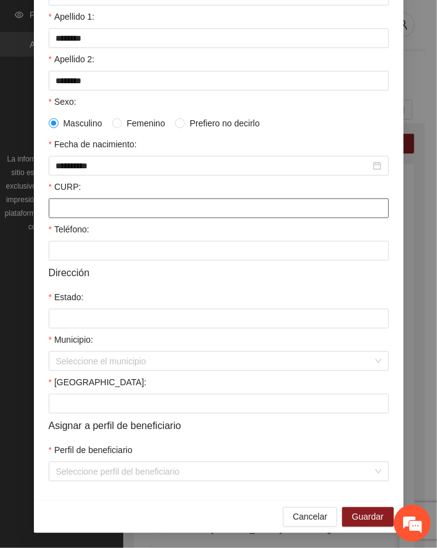
click at [84, 203] on input "CURP:" at bounding box center [219, 209] width 340 height 20
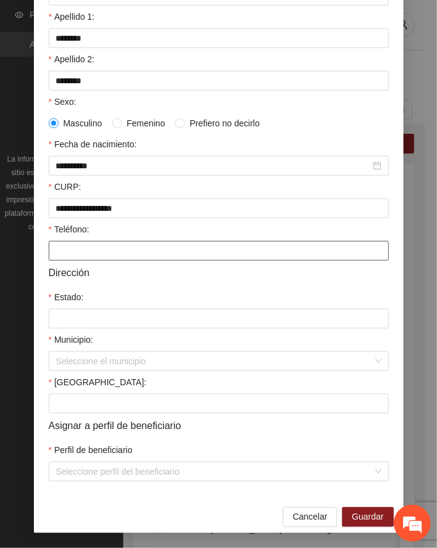
click at [87, 254] on input "Teléfono:" at bounding box center [219, 251] width 340 height 20
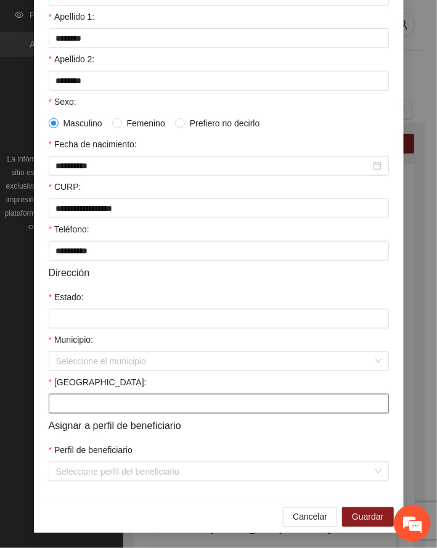
click at [92, 404] on input "[GEOGRAPHIC_DATA]:" at bounding box center [219, 404] width 340 height 20
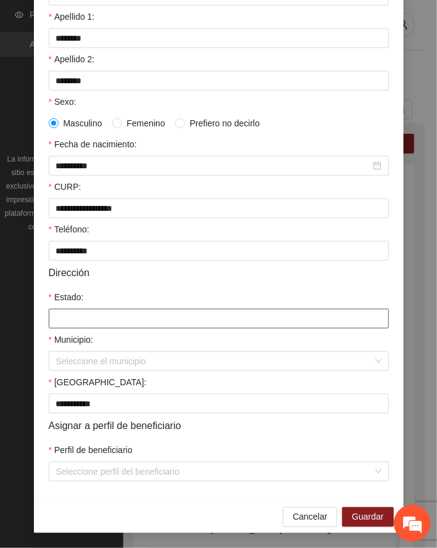
click at [94, 321] on input "Estado:" at bounding box center [219, 319] width 340 height 20
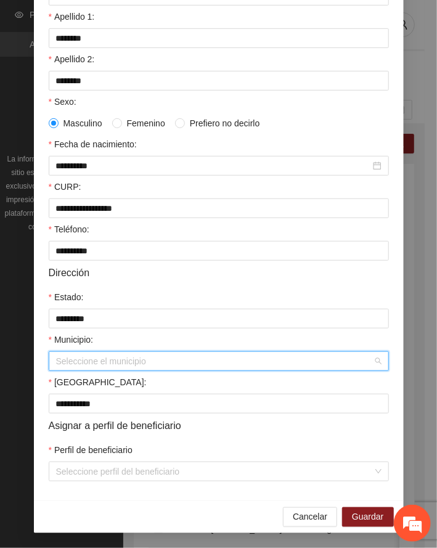
click at [107, 360] on input "Municipio:" at bounding box center [214, 361] width 317 height 18
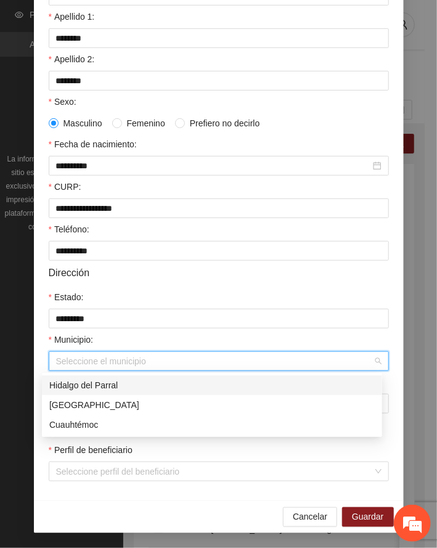
click at [92, 382] on div "Hidalgo del Parral" at bounding box center [212, 386] width 326 height 14
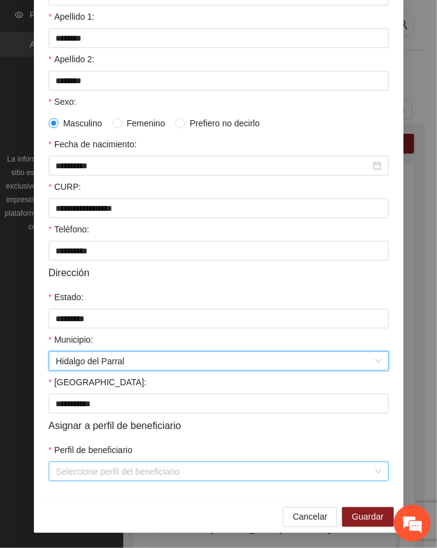
click at [107, 479] on input "Perfil de beneficiario" at bounding box center [214, 471] width 317 height 18
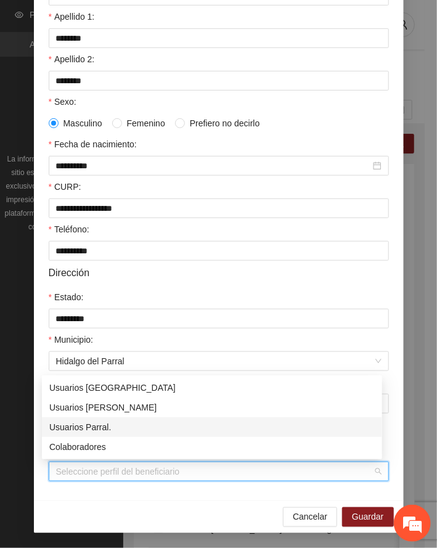
click at [109, 424] on div "Usuarios Parral." at bounding box center [212, 427] width 326 height 14
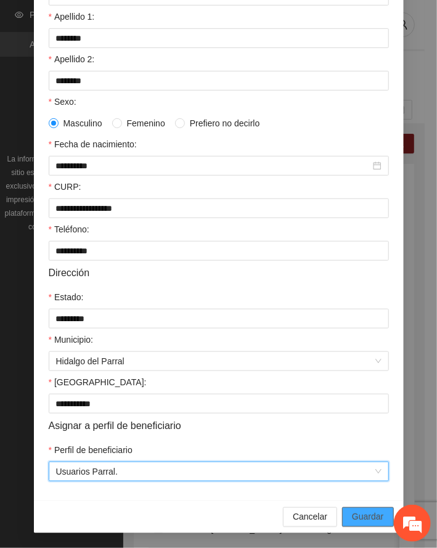
drag, startPoint x: 359, startPoint y: 514, endPoint x: 23, endPoint y: 483, distance: 337.4
click at [356, 515] on span "Guardar" at bounding box center [367, 517] width 31 height 14
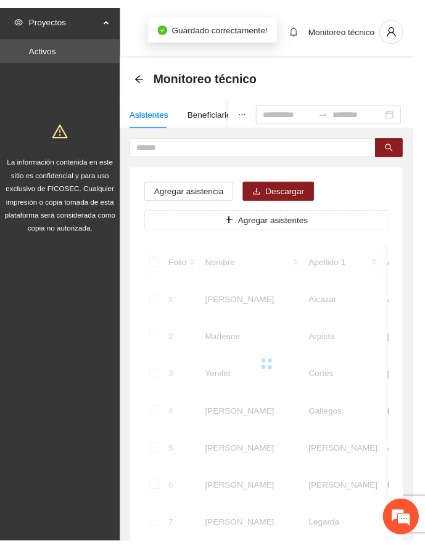
scroll to position [120, 0]
